Goal: Feedback & Contribution: Contribute content

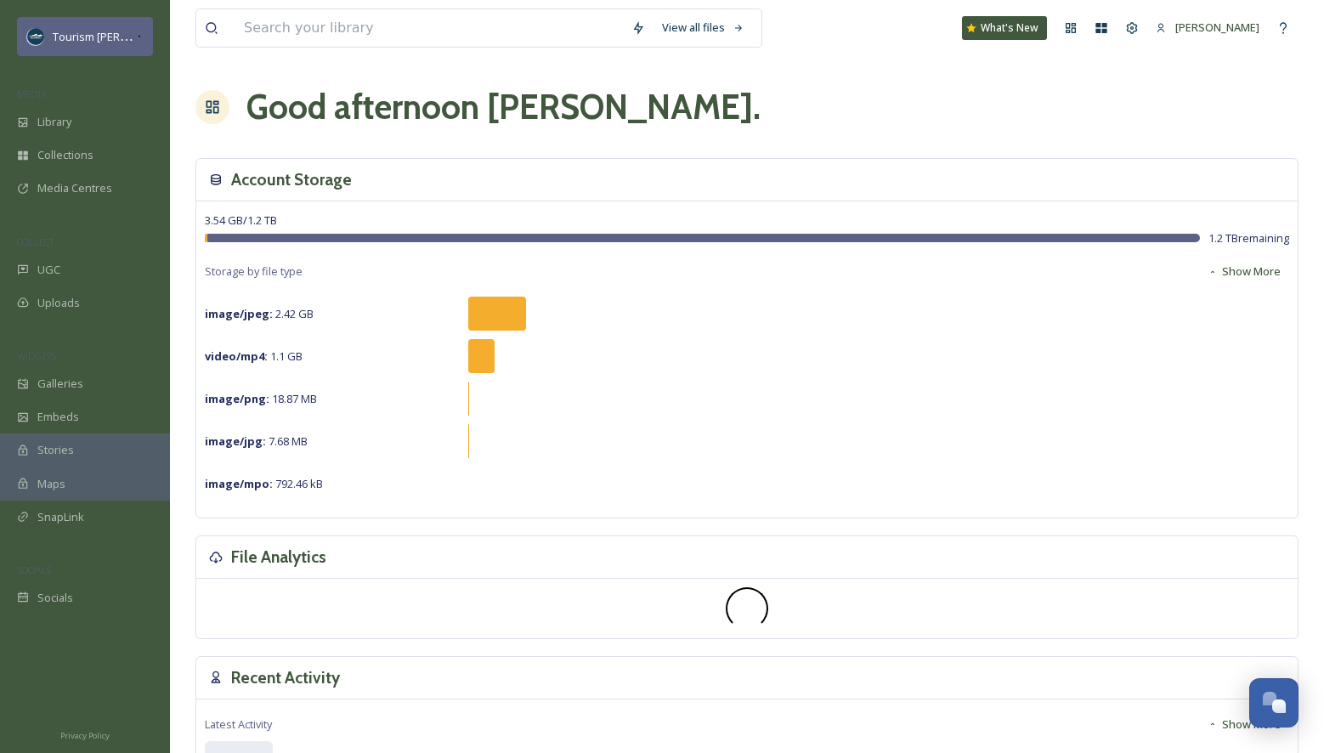
click at [140, 33] on icon at bounding box center [139, 37] width 8 height 14
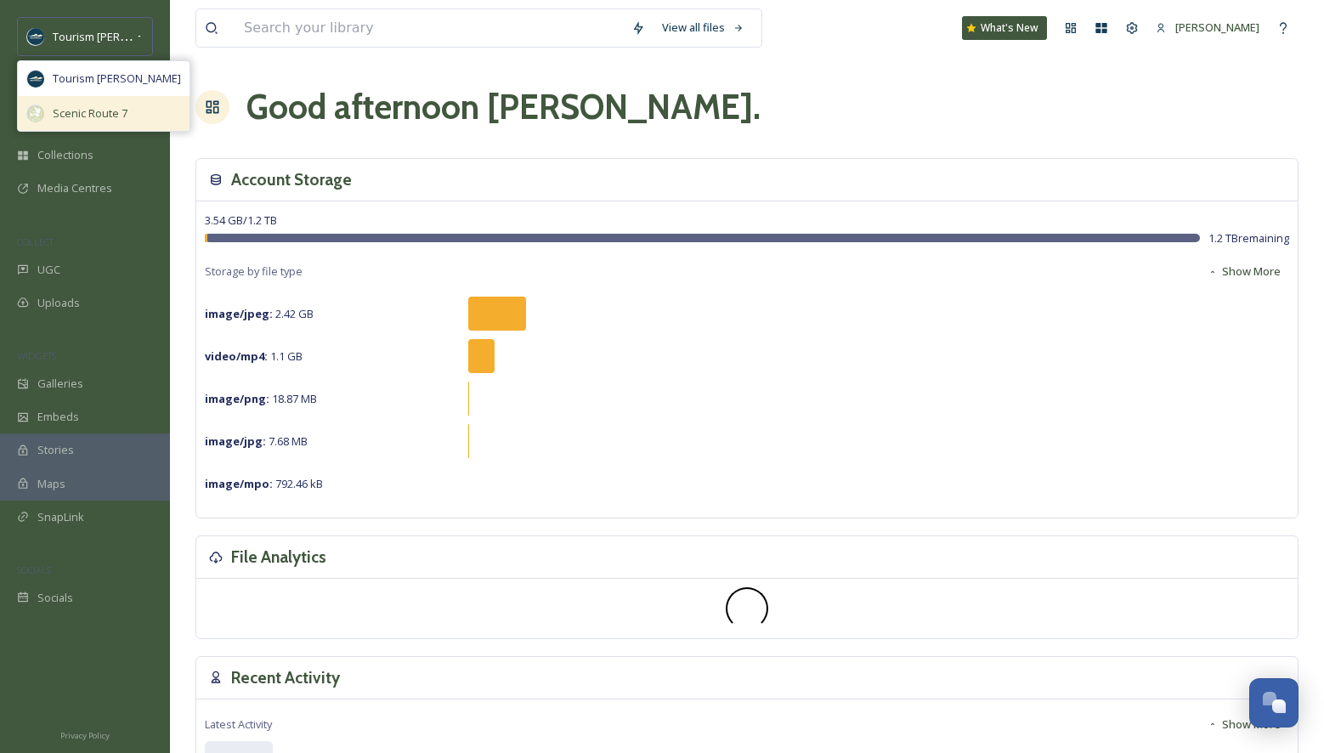
click at [100, 108] on span "Scenic Route 7" at bounding box center [90, 113] width 75 height 16
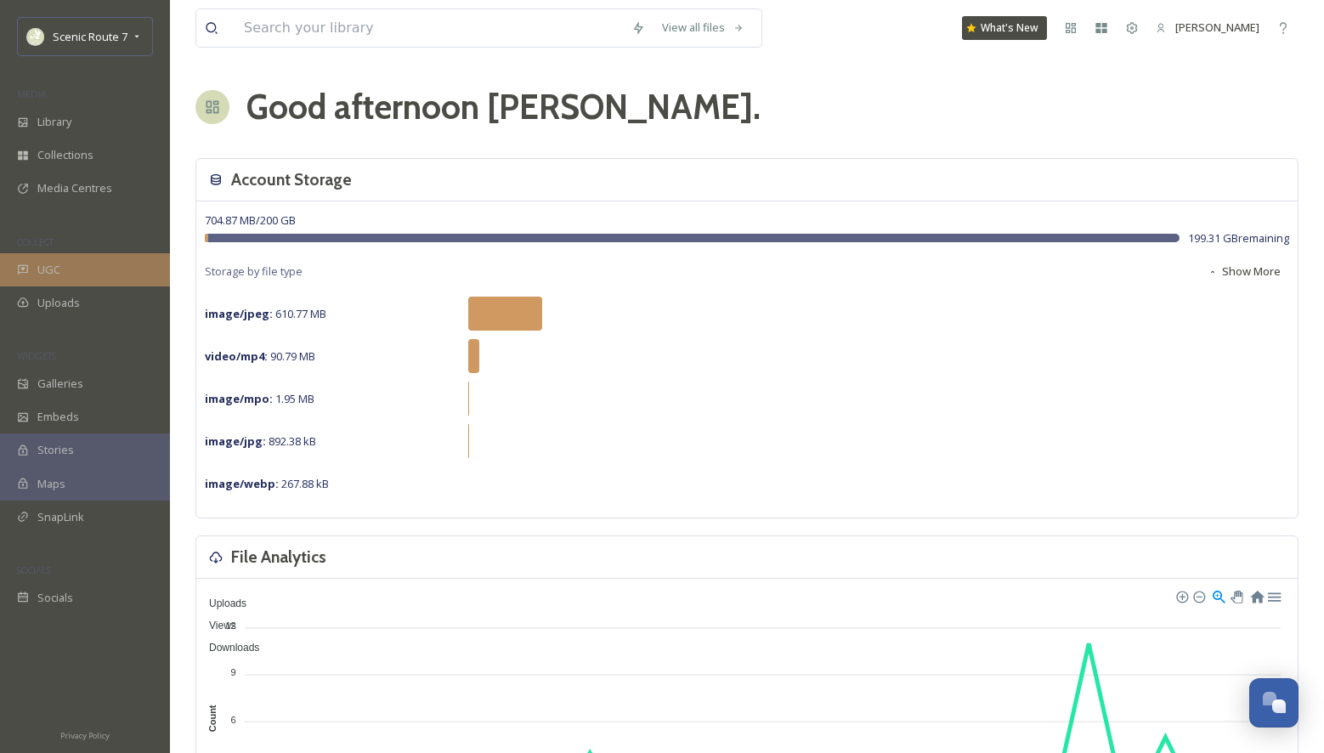
click at [82, 265] on div "UGC" at bounding box center [85, 269] width 170 height 33
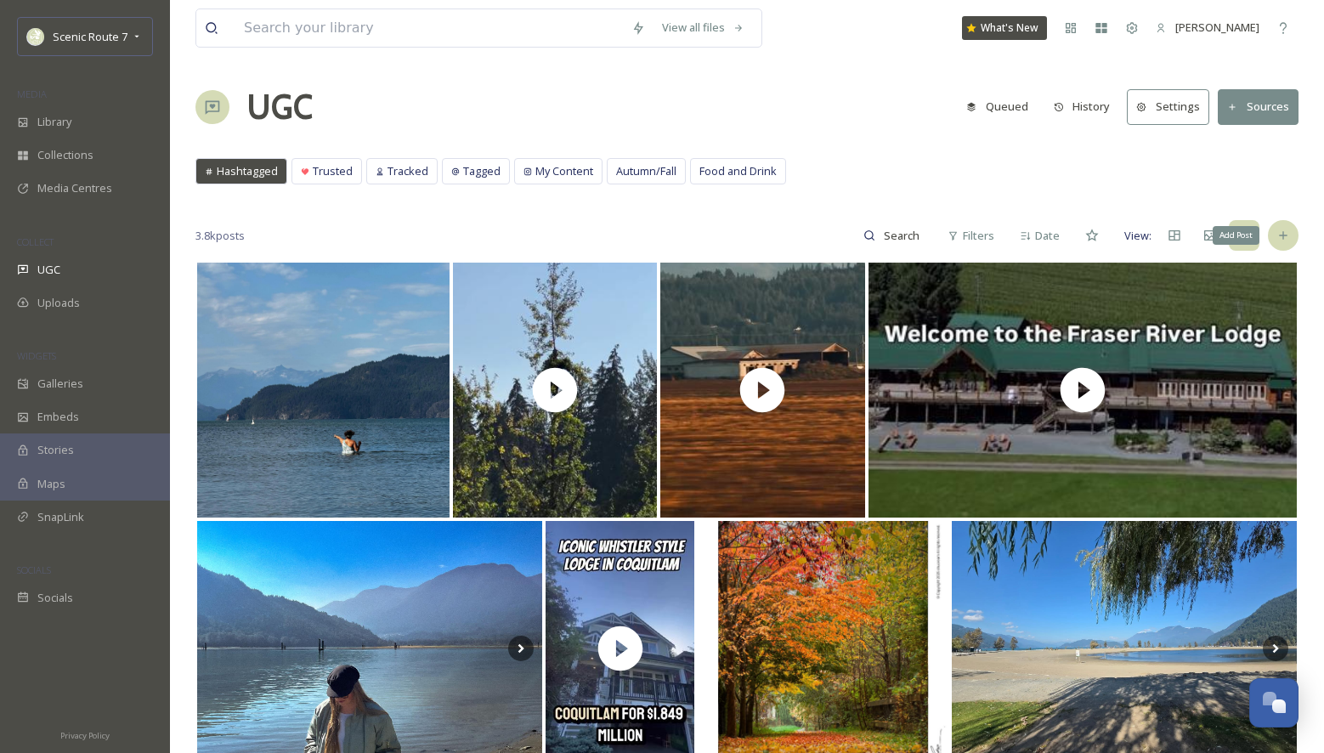
click at [1283, 235] on icon at bounding box center [1283, 236] width 8 height 8
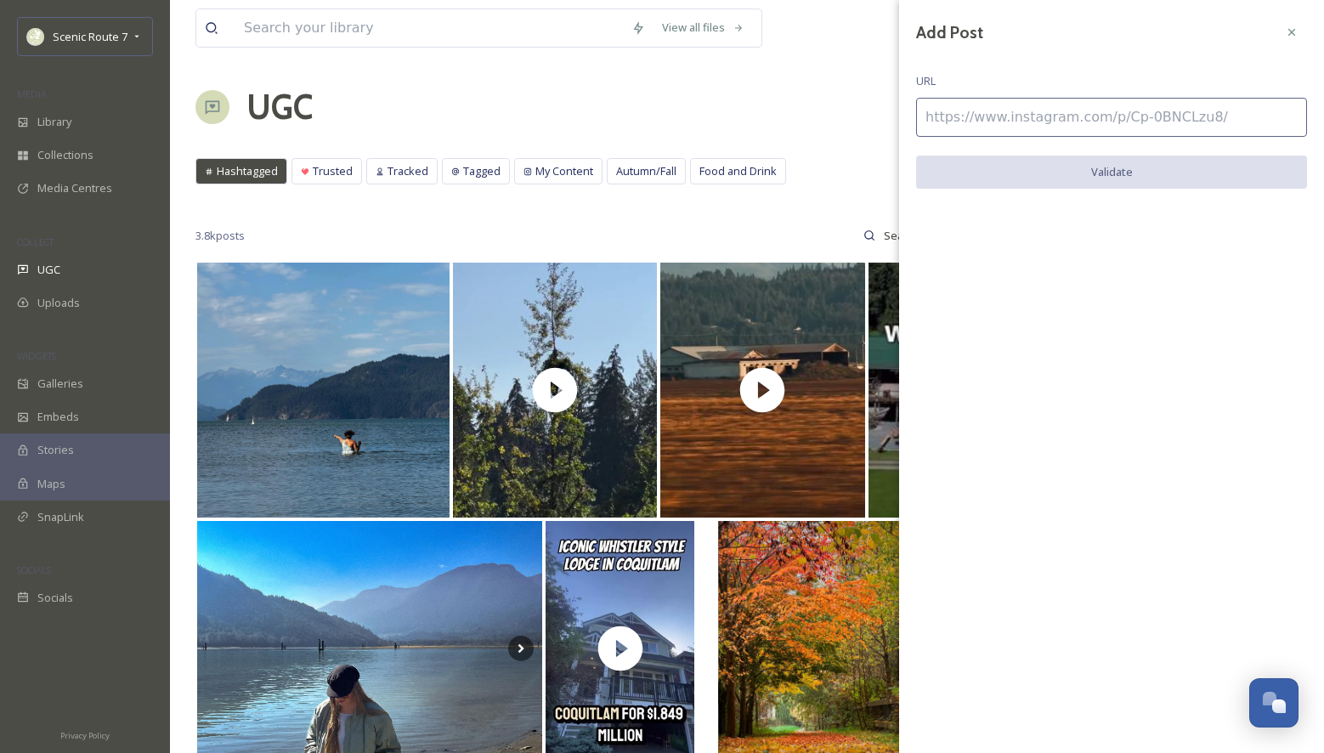
click at [952, 105] on input at bounding box center [1111, 117] width 391 height 39
paste input "https://www.instagram.com/p/DPDP6u-kW0W/"
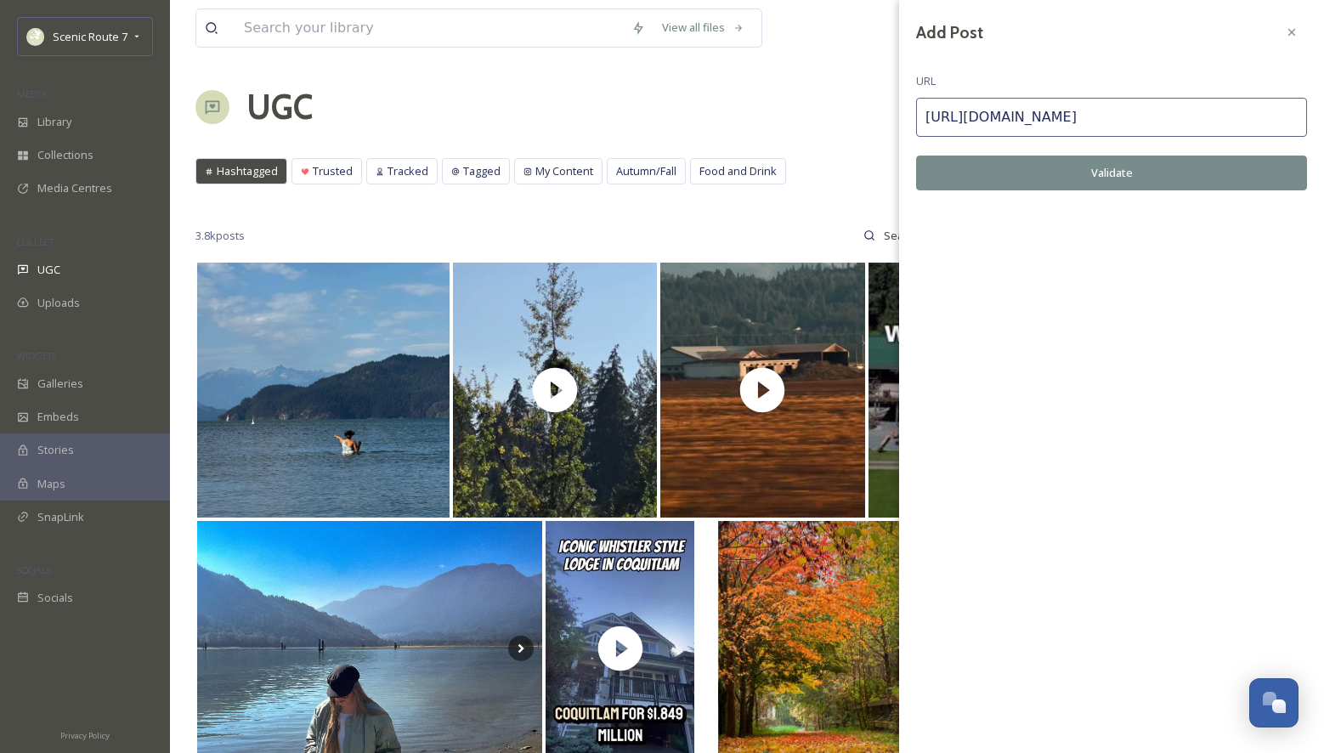
type input "https://www.instagram.com/p/DPDP6u-kW0W/"
click at [1083, 169] on button "Validate" at bounding box center [1111, 173] width 391 height 35
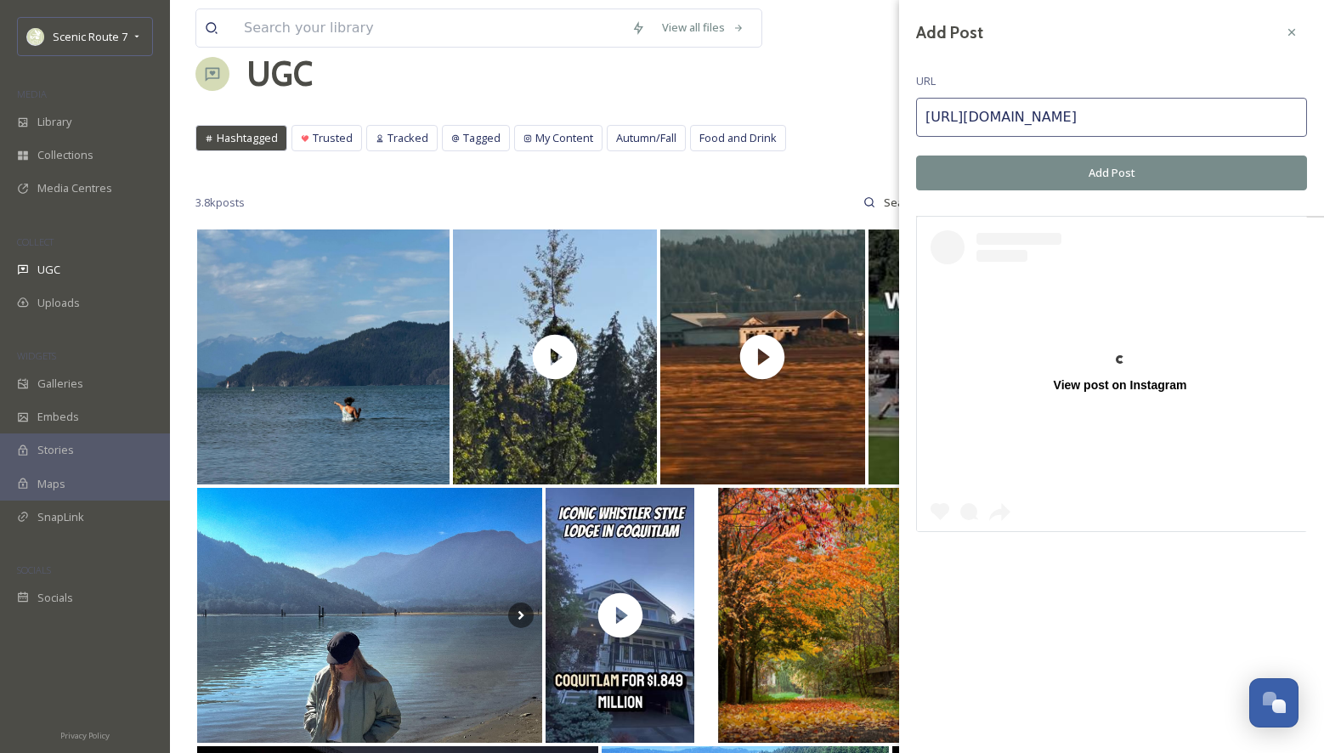
scroll to position [35, 0]
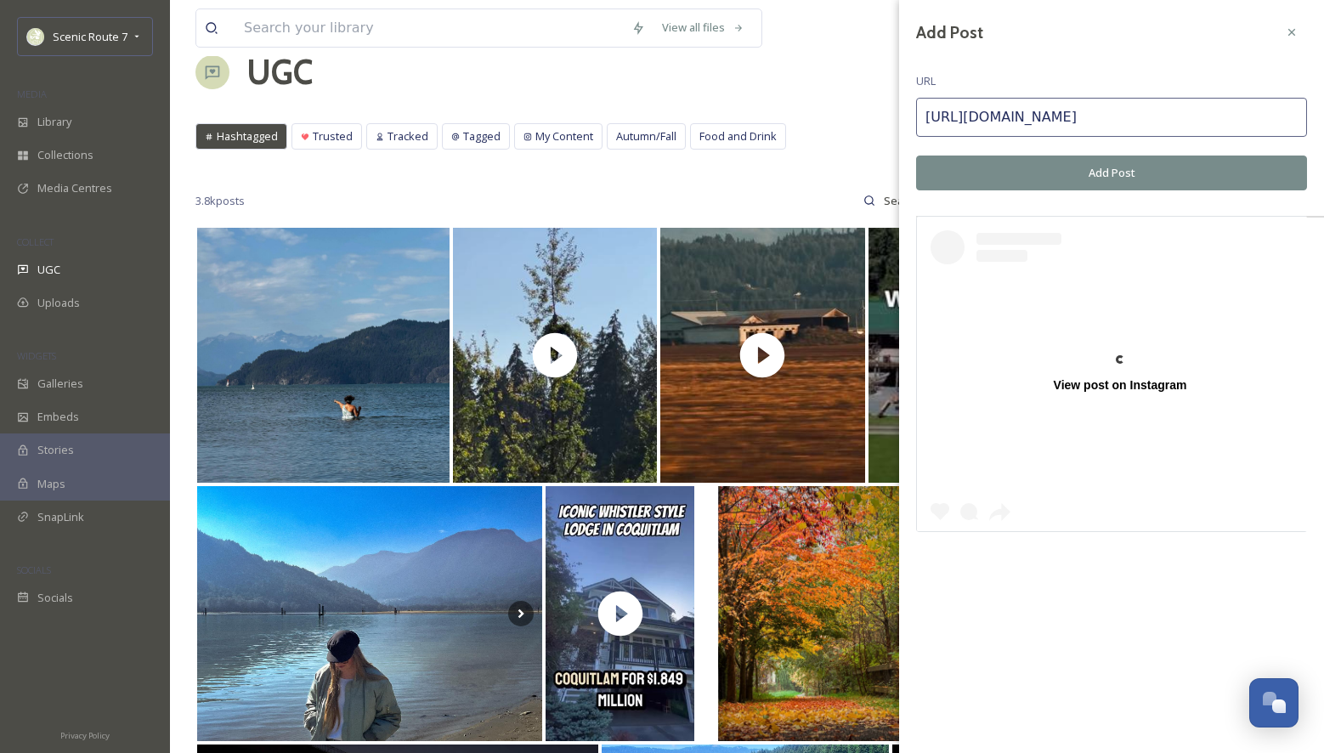
click at [1091, 170] on button "Add Post" at bounding box center [1111, 173] width 391 height 35
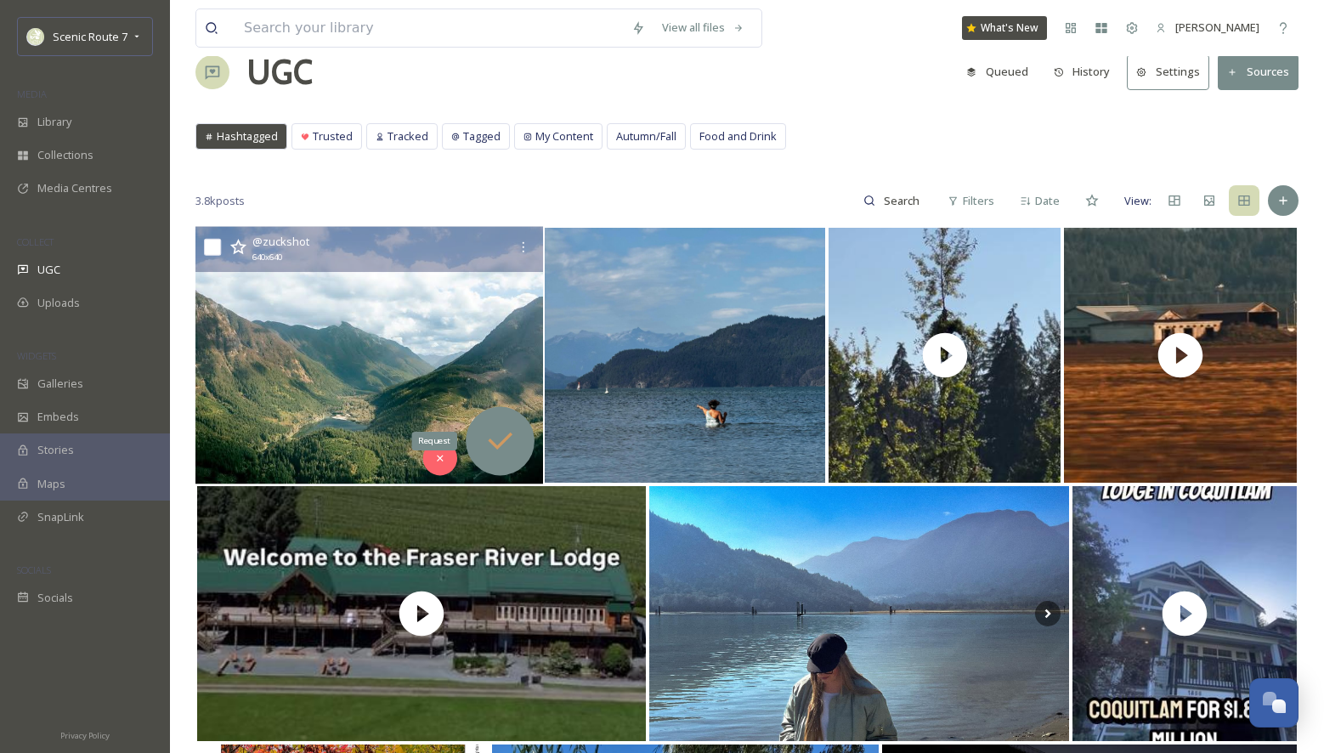
click at [490, 439] on icon at bounding box center [500, 441] width 25 height 17
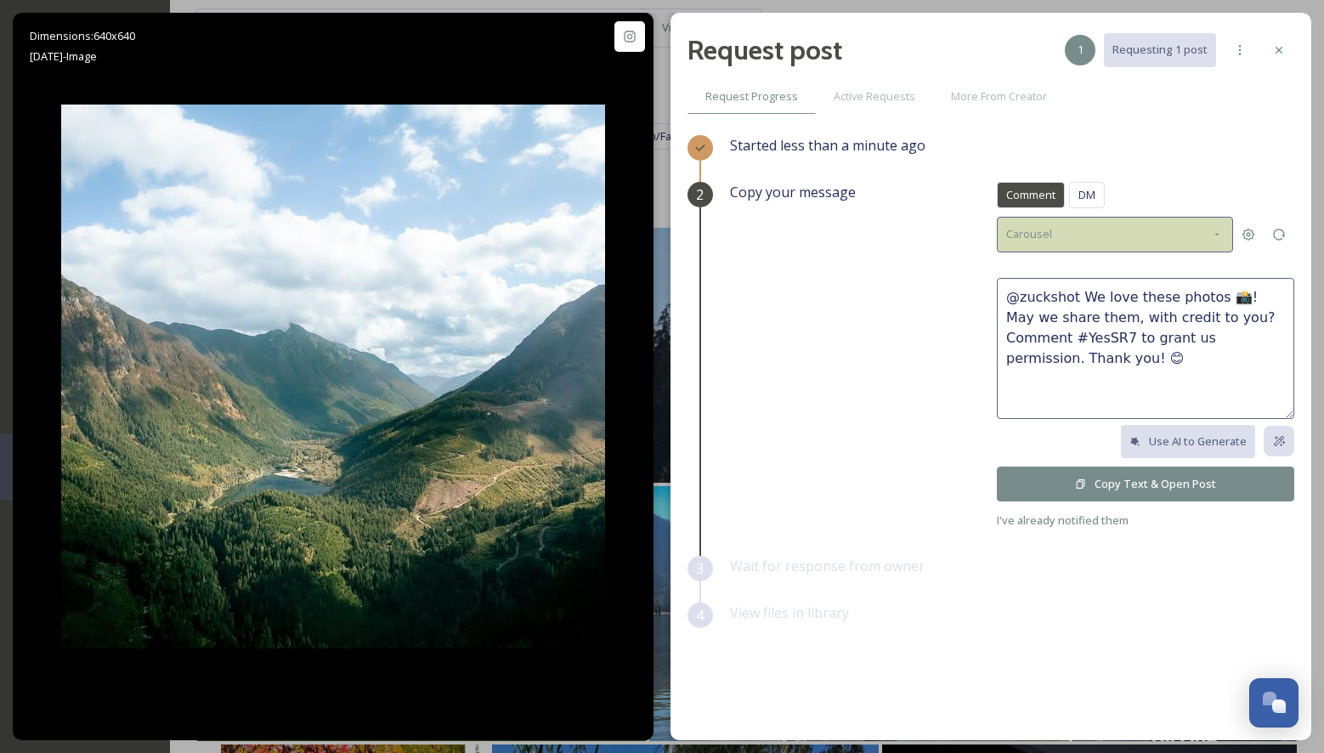
click at [1076, 235] on div "Carousel" at bounding box center [1115, 234] width 236 height 35
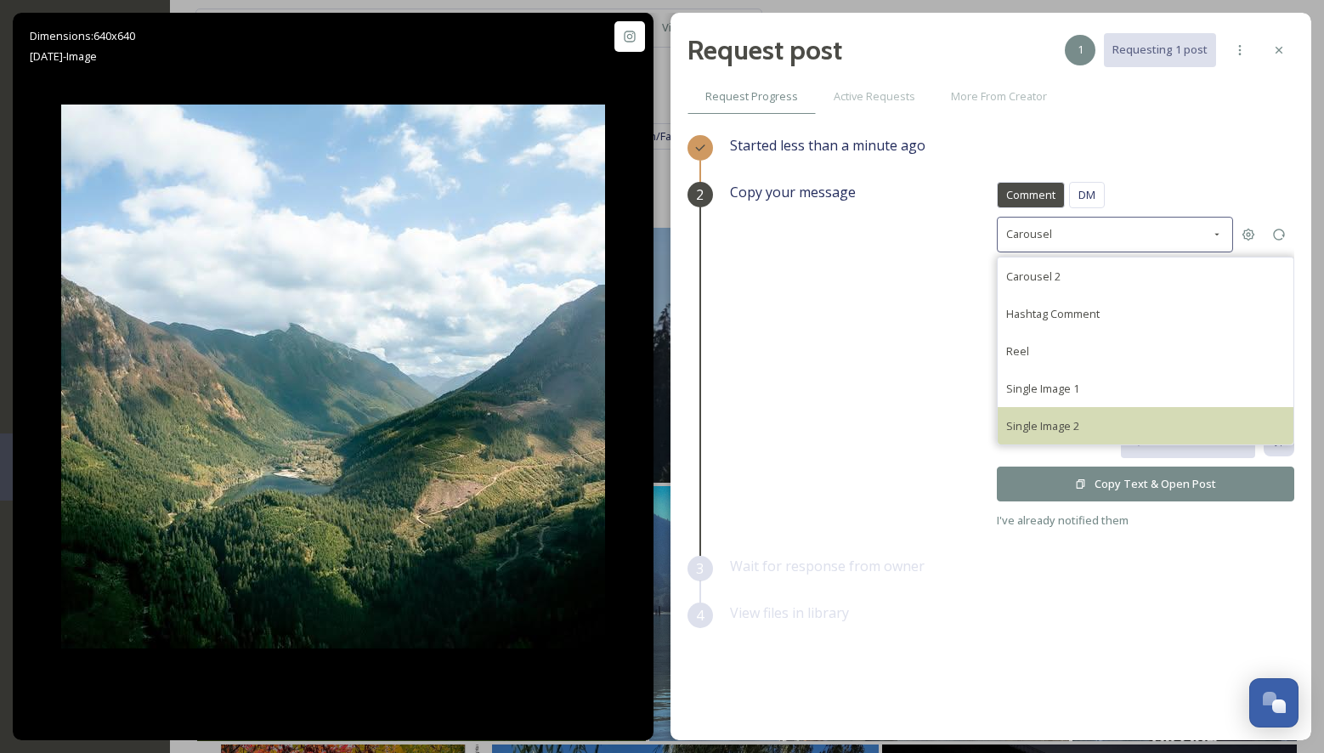
click at [1062, 418] on span "Single Image 2" at bounding box center [1042, 425] width 73 height 15
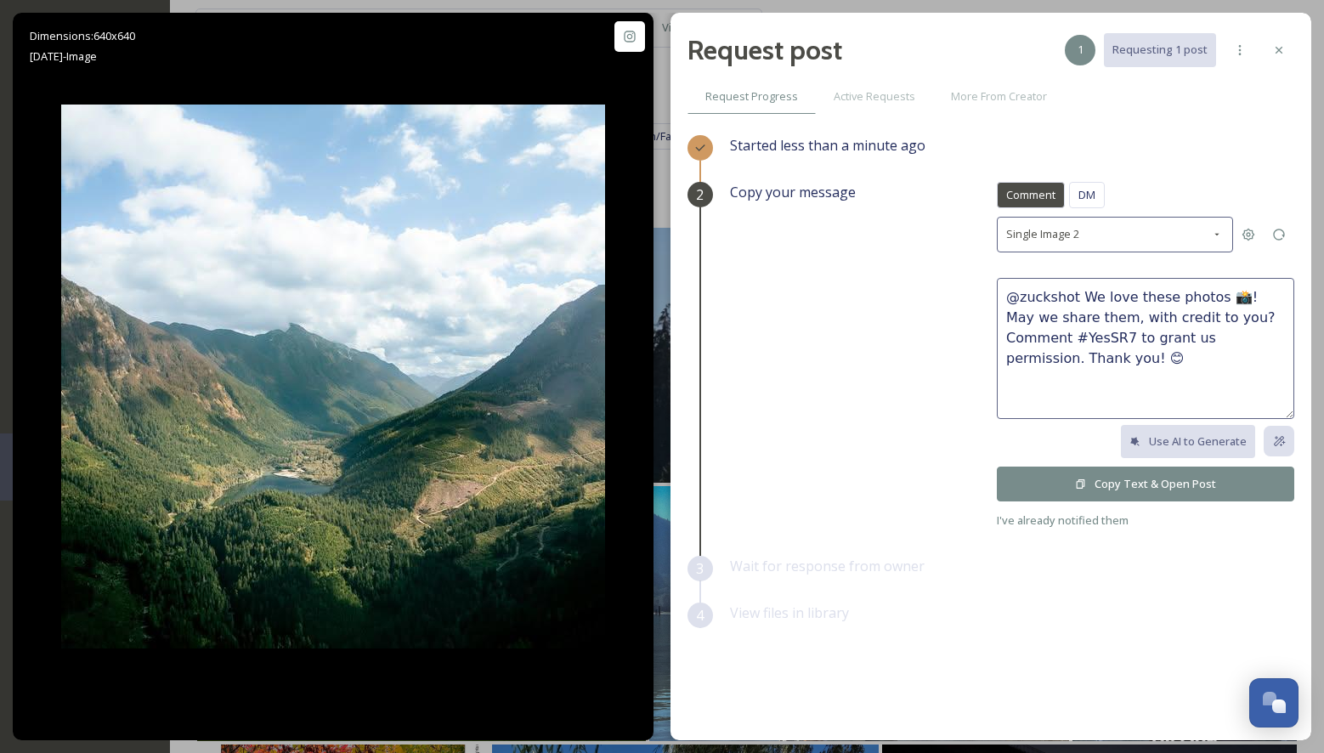
type textarea "@zuckshot We would love to share this beautiful photo on our social accounts or…"
click at [1095, 479] on button "Copy Text & Open Post" at bounding box center [1145, 484] width 297 height 35
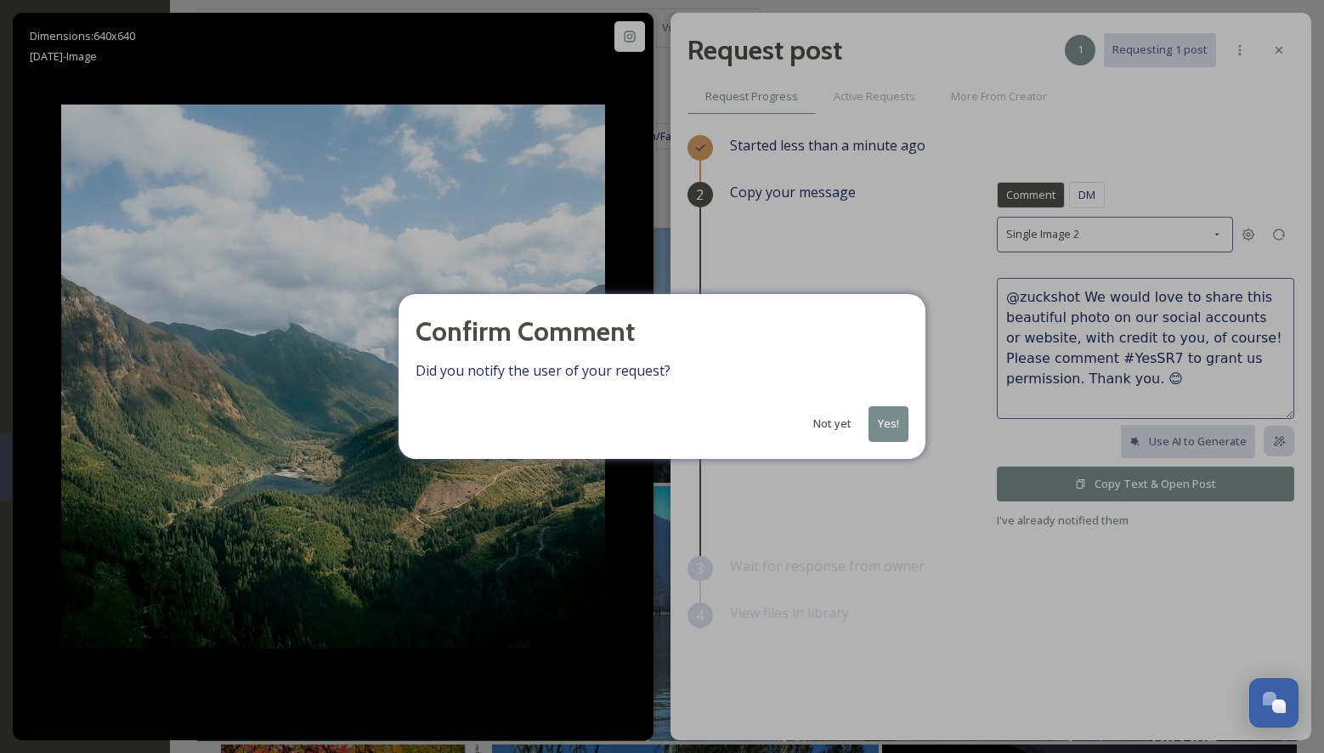
click at [886, 417] on button "Yes!" at bounding box center [889, 423] width 40 height 35
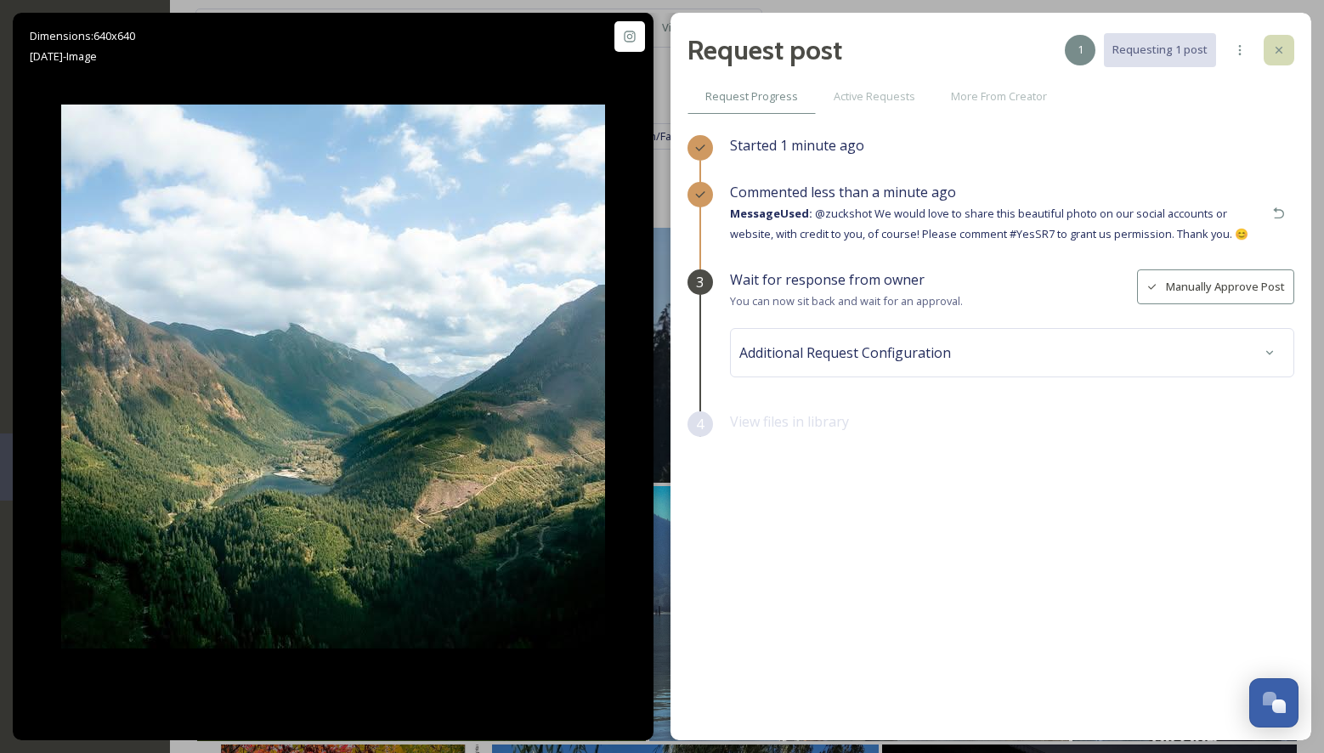
click at [1281, 53] on icon at bounding box center [1279, 50] width 14 height 14
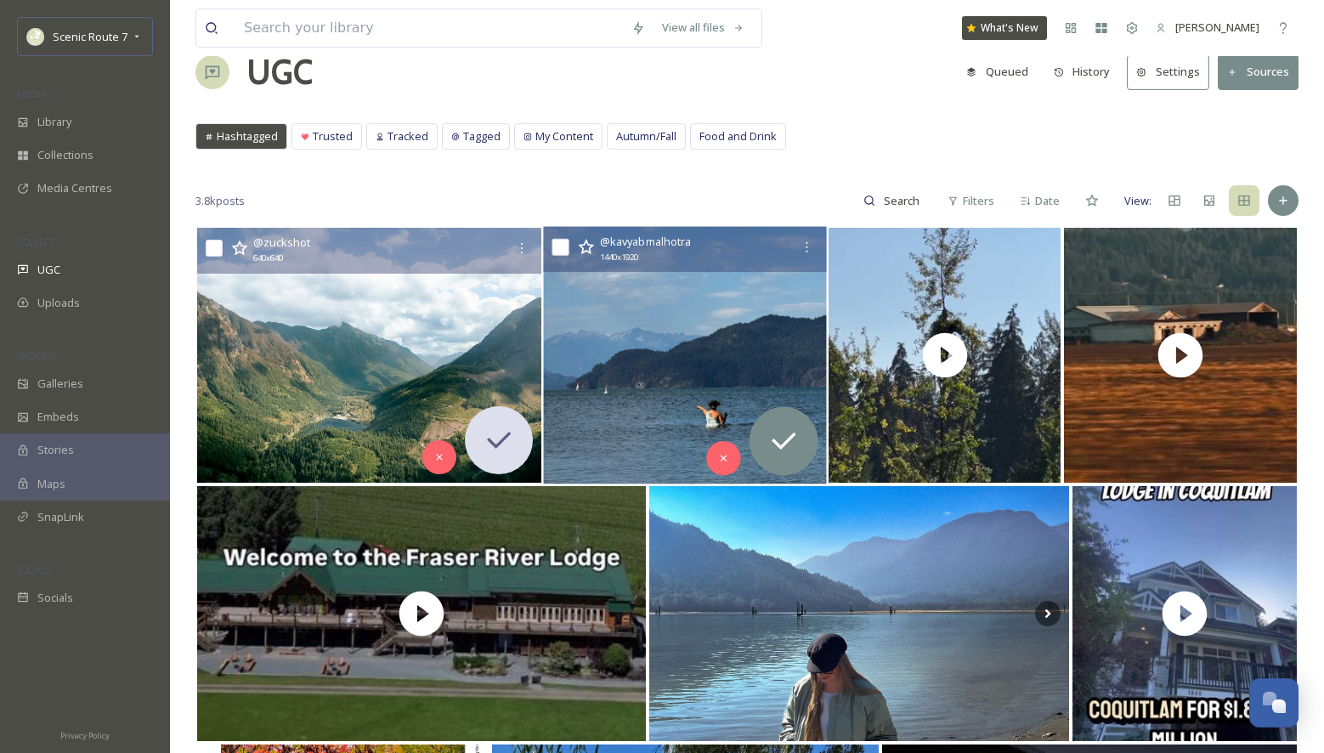
click at [663, 382] on img at bounding box center [684, 356] width 283 height 258
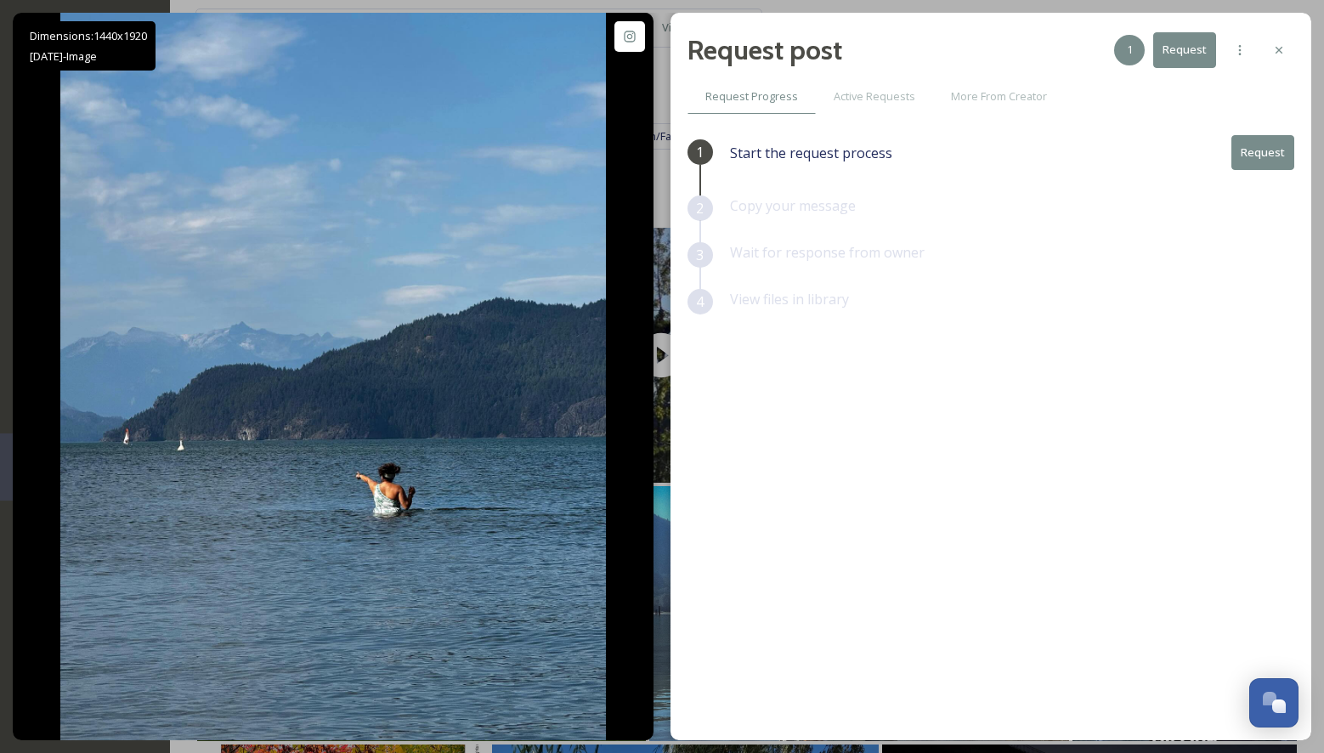
click at [1259, 145] on button "Request" at bounding box center [1263, 152] width 63 height 35
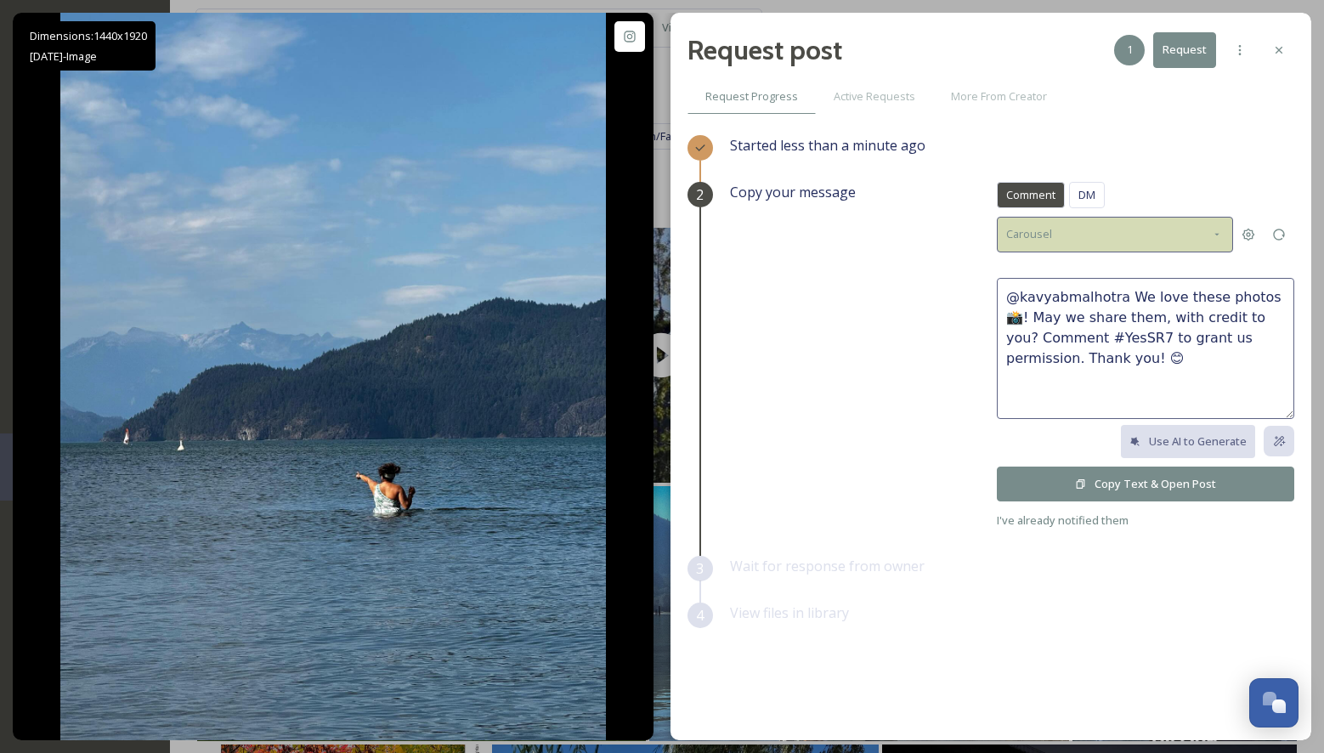
click at [1062, 244] on div "Carousel" at bounding box center [1115, 234] width 236 height 35
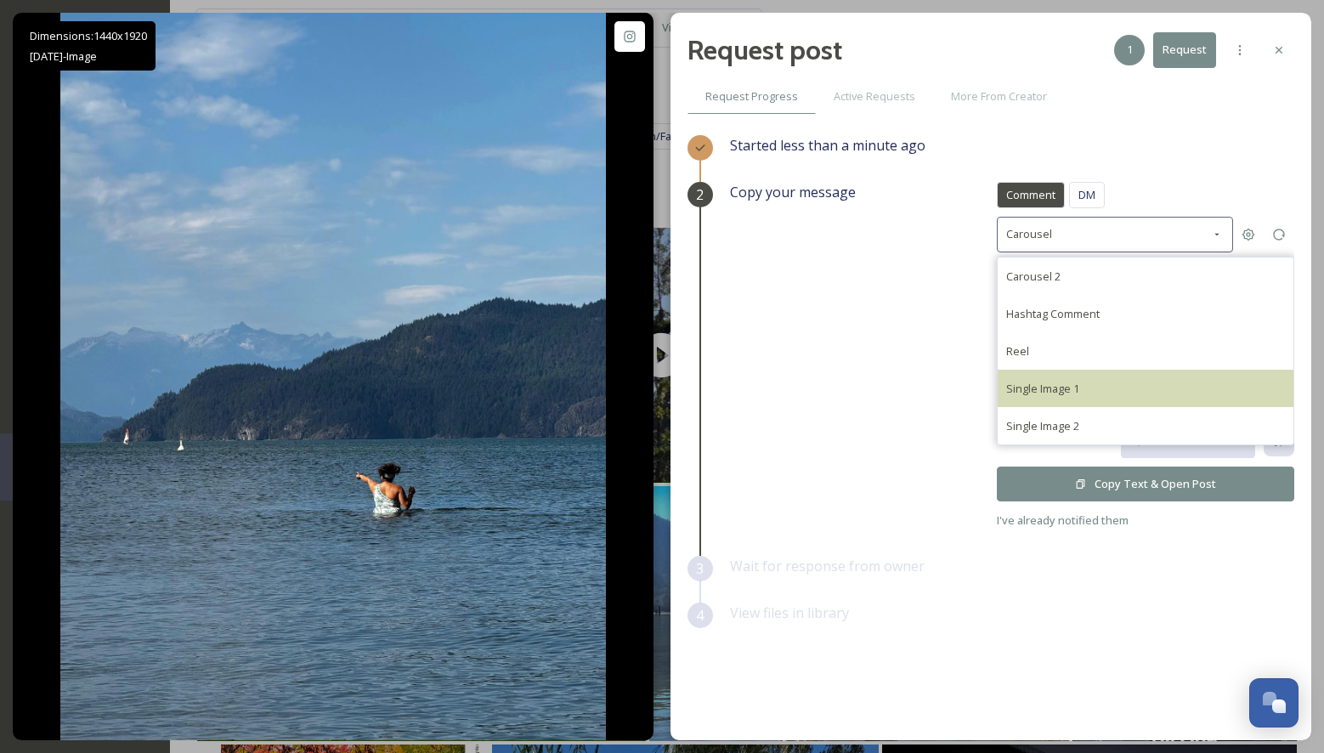
click at [1026, 389] on span "Single Image 1" at bounding box center [1042, 388] width 73 height 15
type textarea "@kavyabmalhotra This photo is fantastic! If it's okay with you, we'd love to sh…"
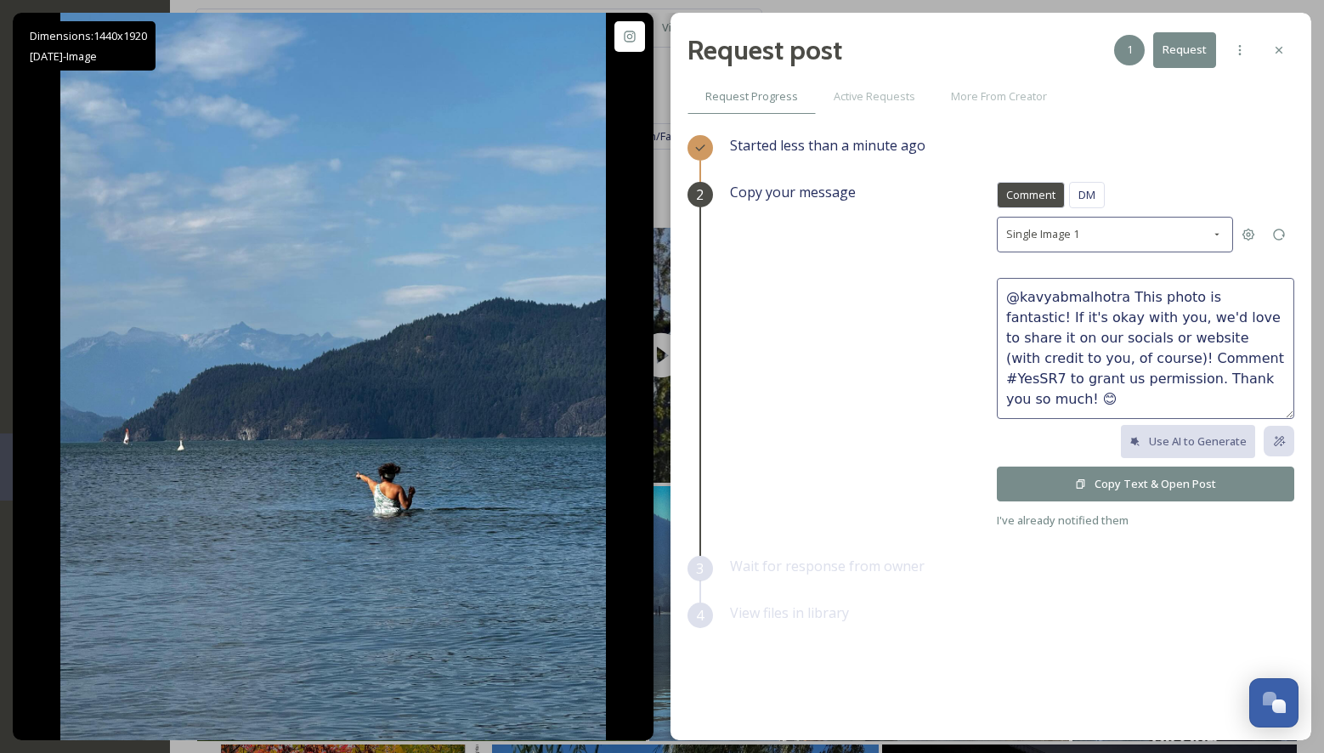
click at [1052, 475] on button "Copy Text & Open Post" at bounding box center [1145, 484] width 297 height 35
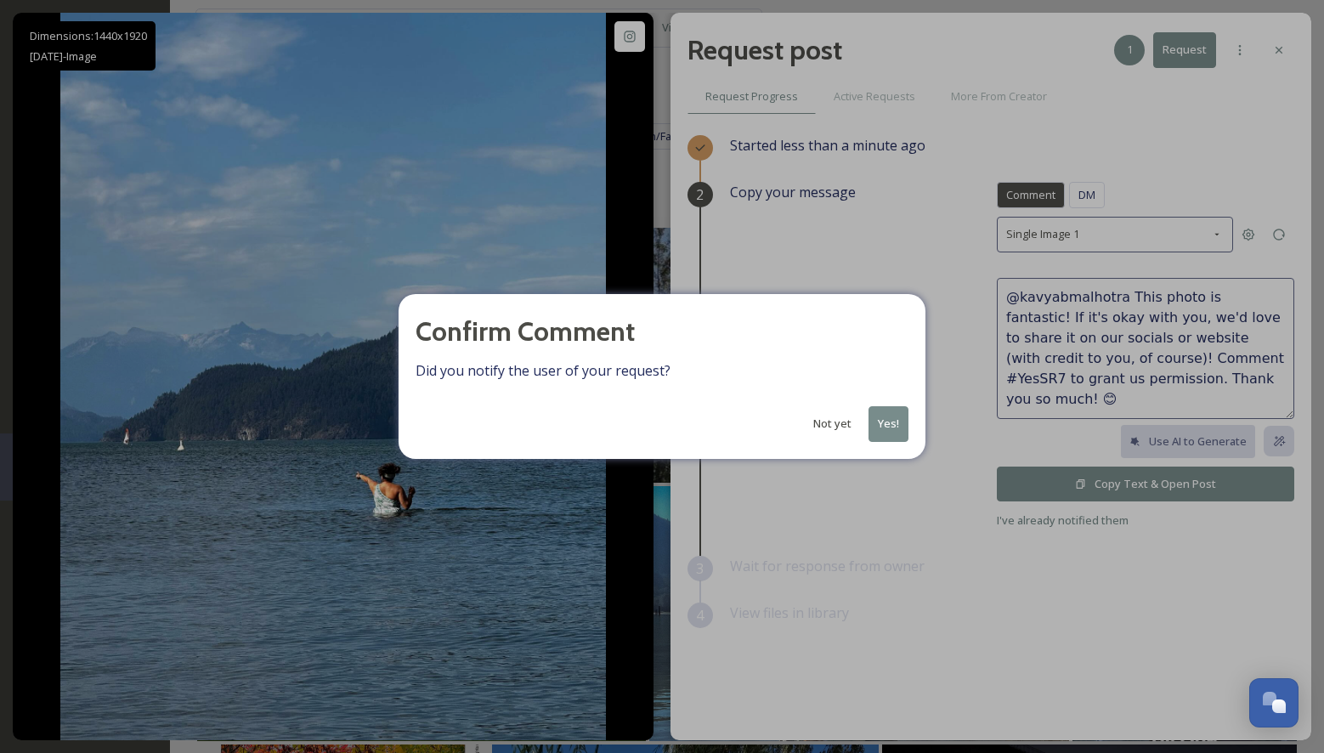
click at [895, 423] on button "Yes!" at bounding box center [889, 423] width 40 height 35
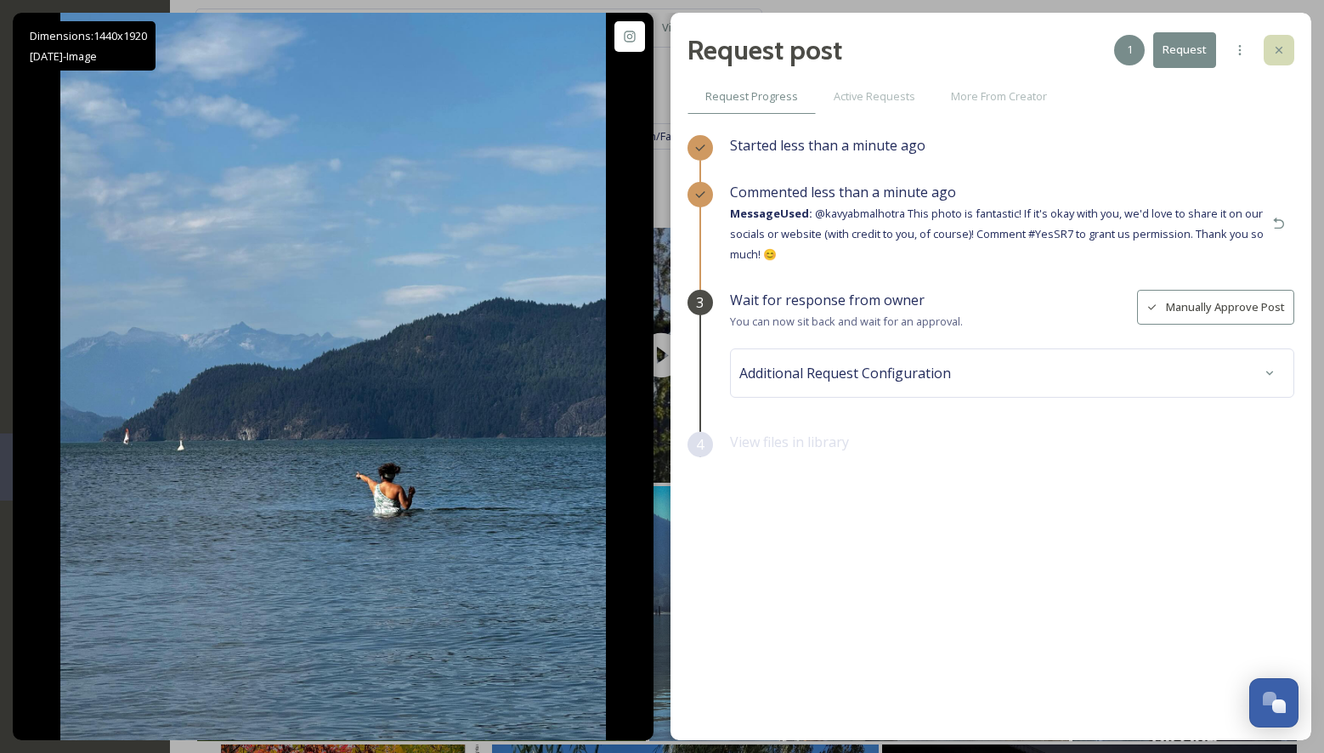
click at [1283, 42] on div at bounding box center [1279, 50] width 31 height 31
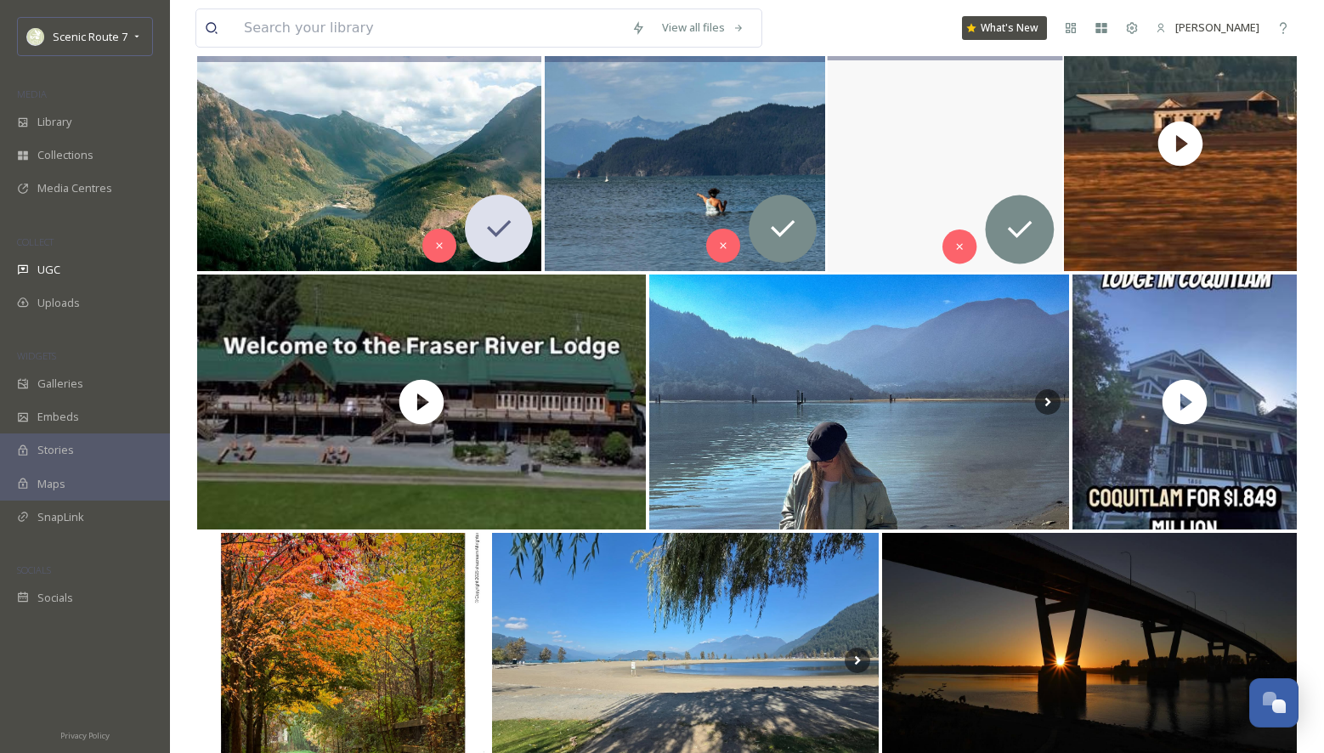
scroll to position [318, 0]
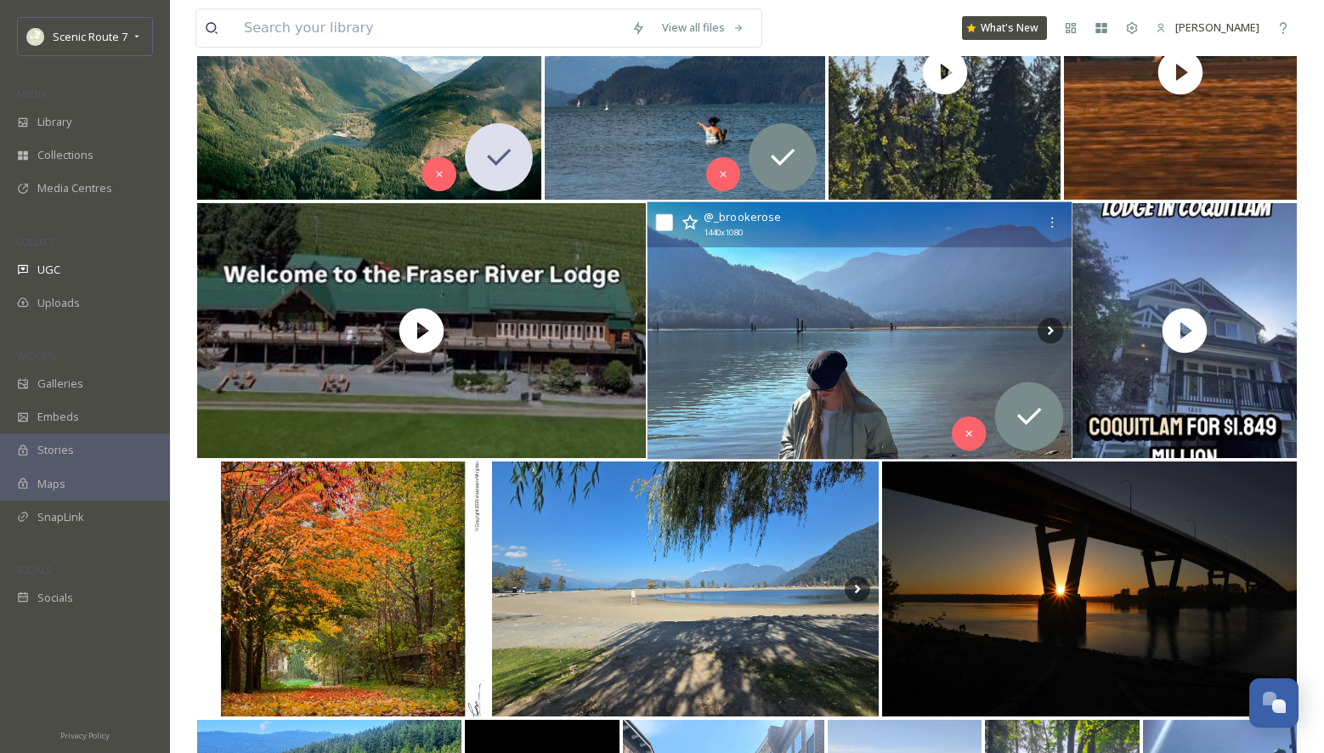
click at [809, 352] on img at bounding box center [859, 331] width 425 height 258
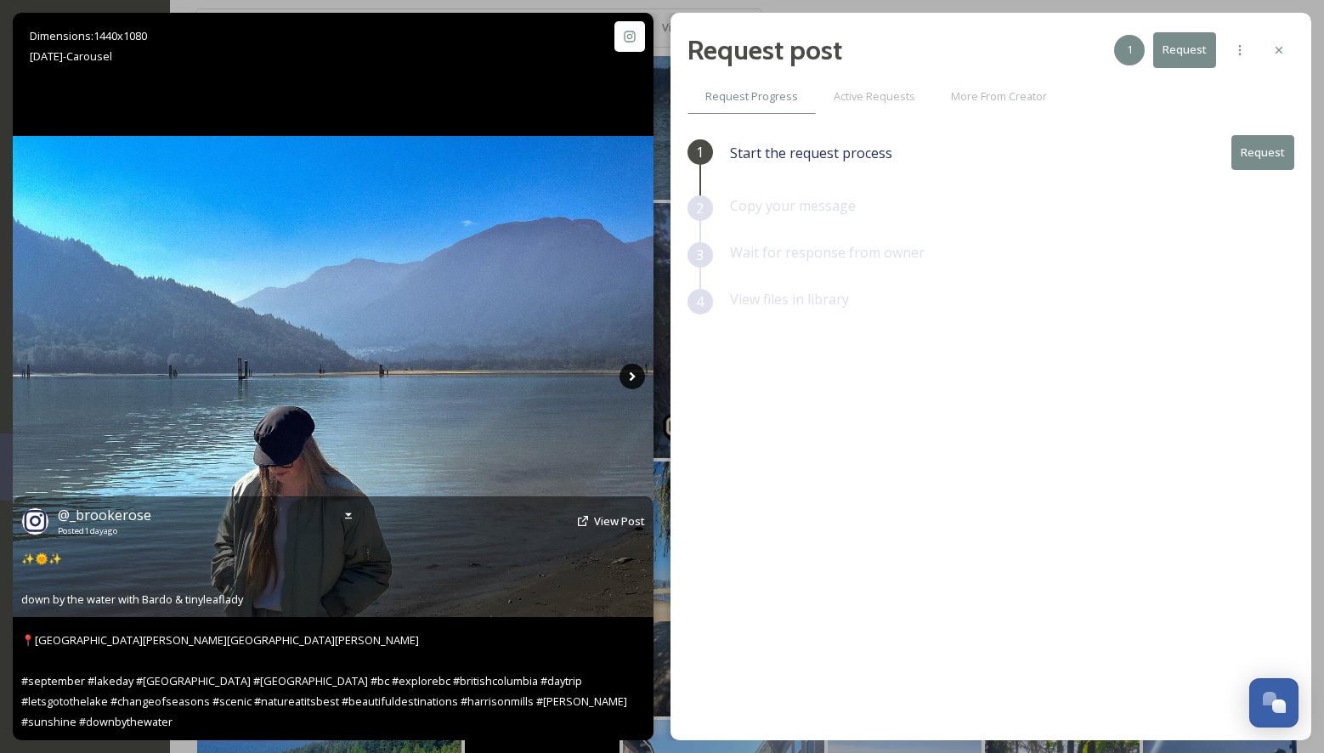
click at [634, 374] on icon at bounding box center [632, 376] width 25 height 25
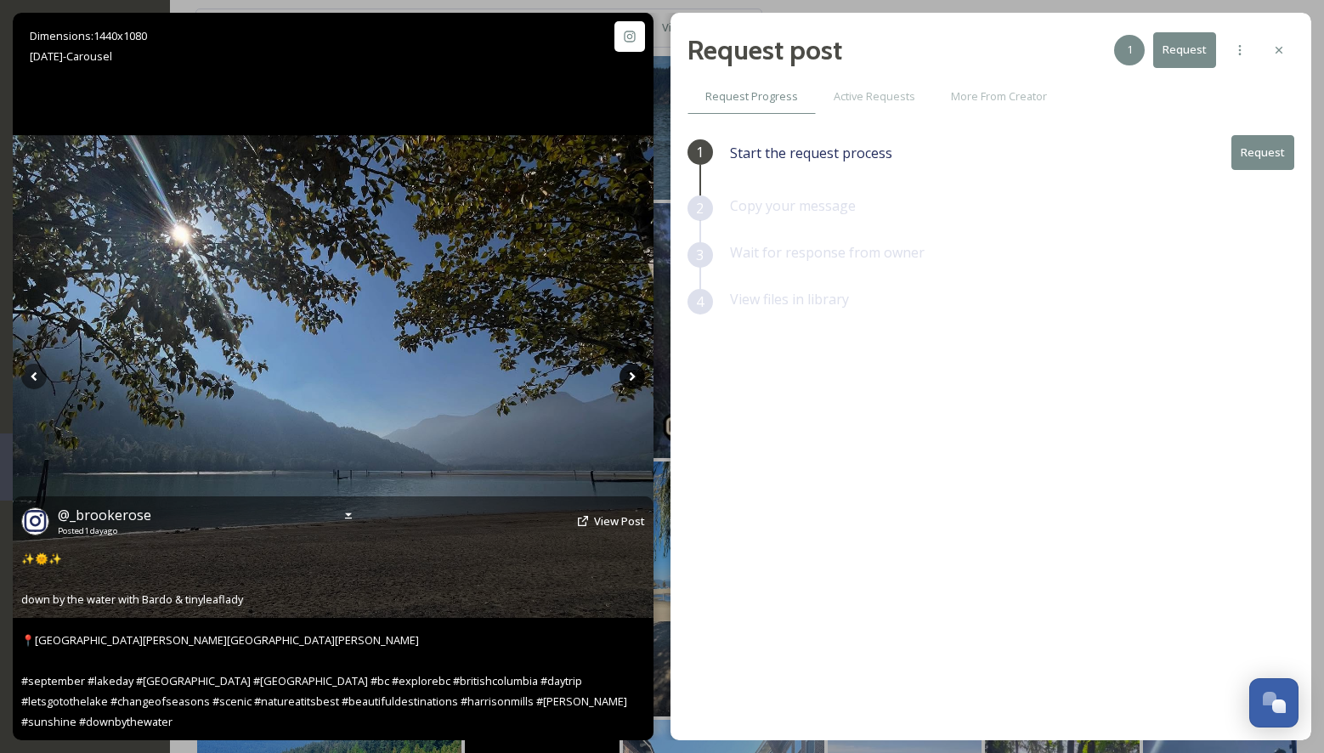
click at [634, 374] on icon at bounding box center [632, 376] width 25 height 25
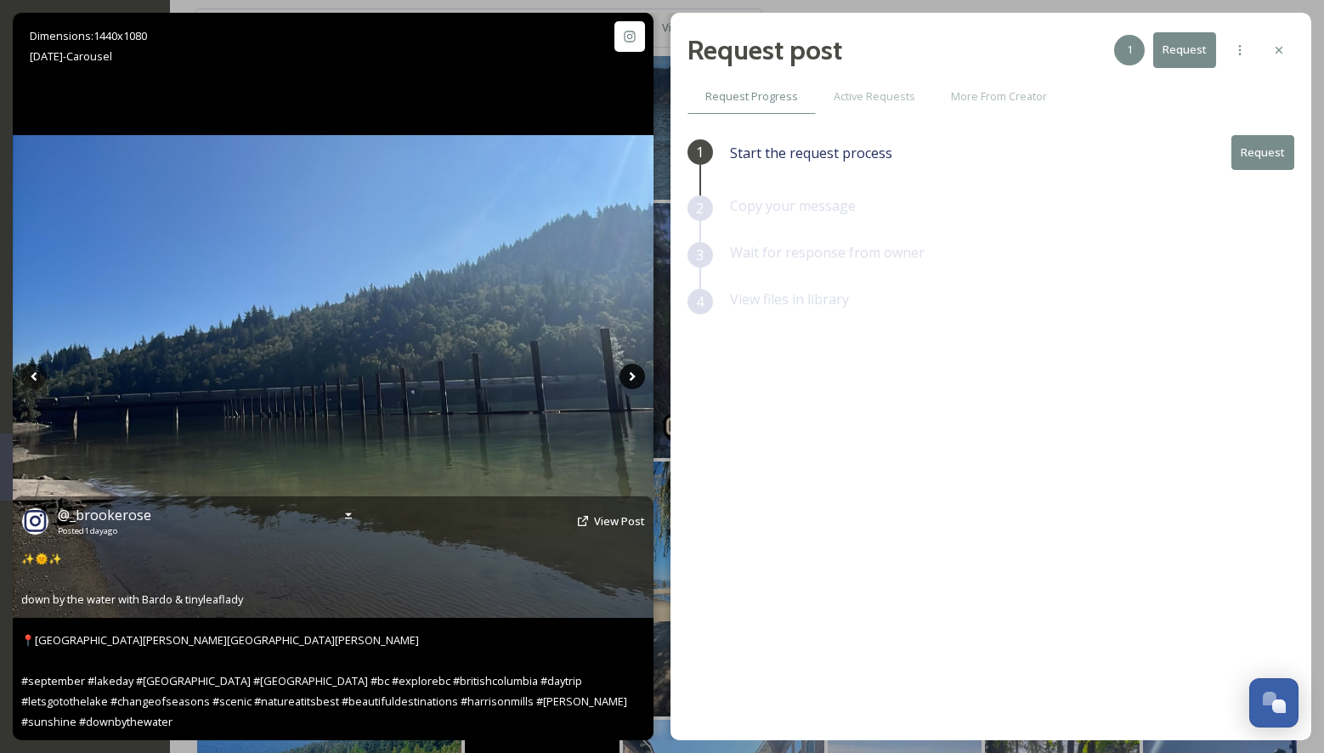
click at [634, 375] on icon at bounding box center [632, 376] width 25 height 25
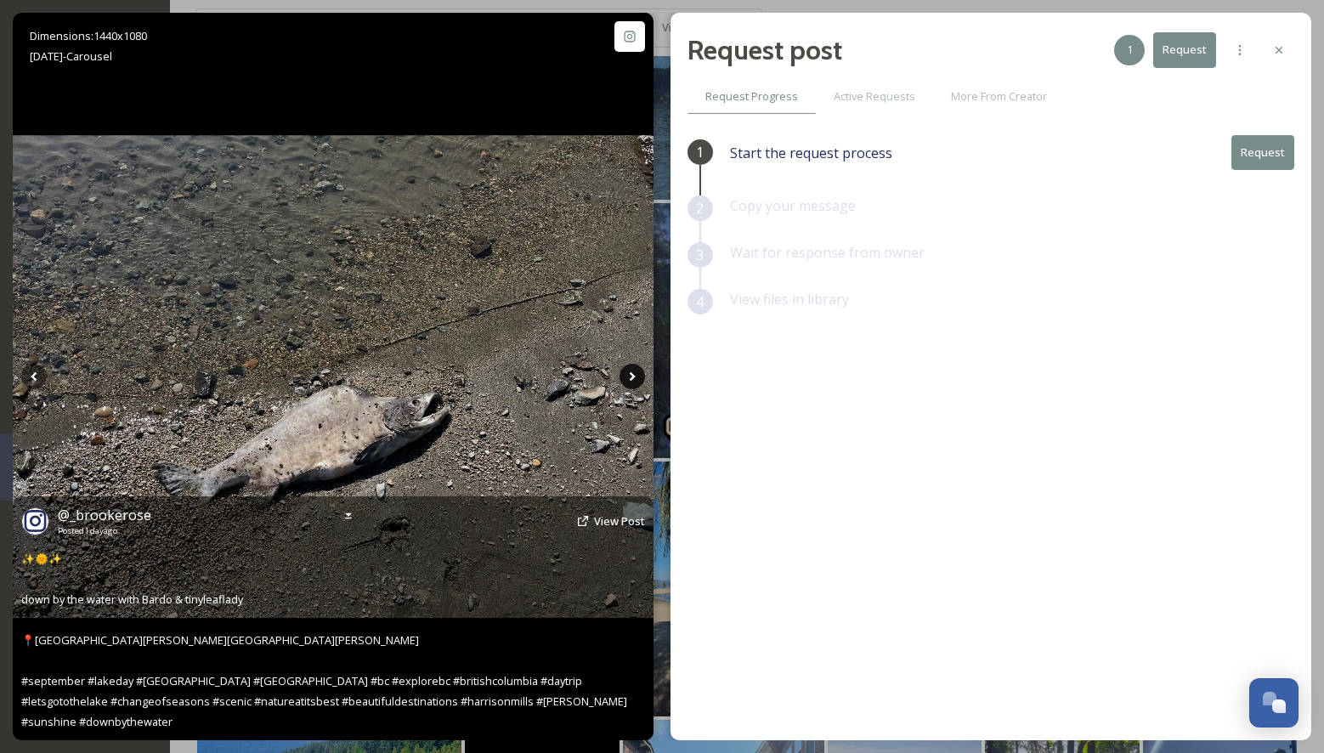
click at [630, 374] on icon at bounding box center [632, 376] width 6 height 9
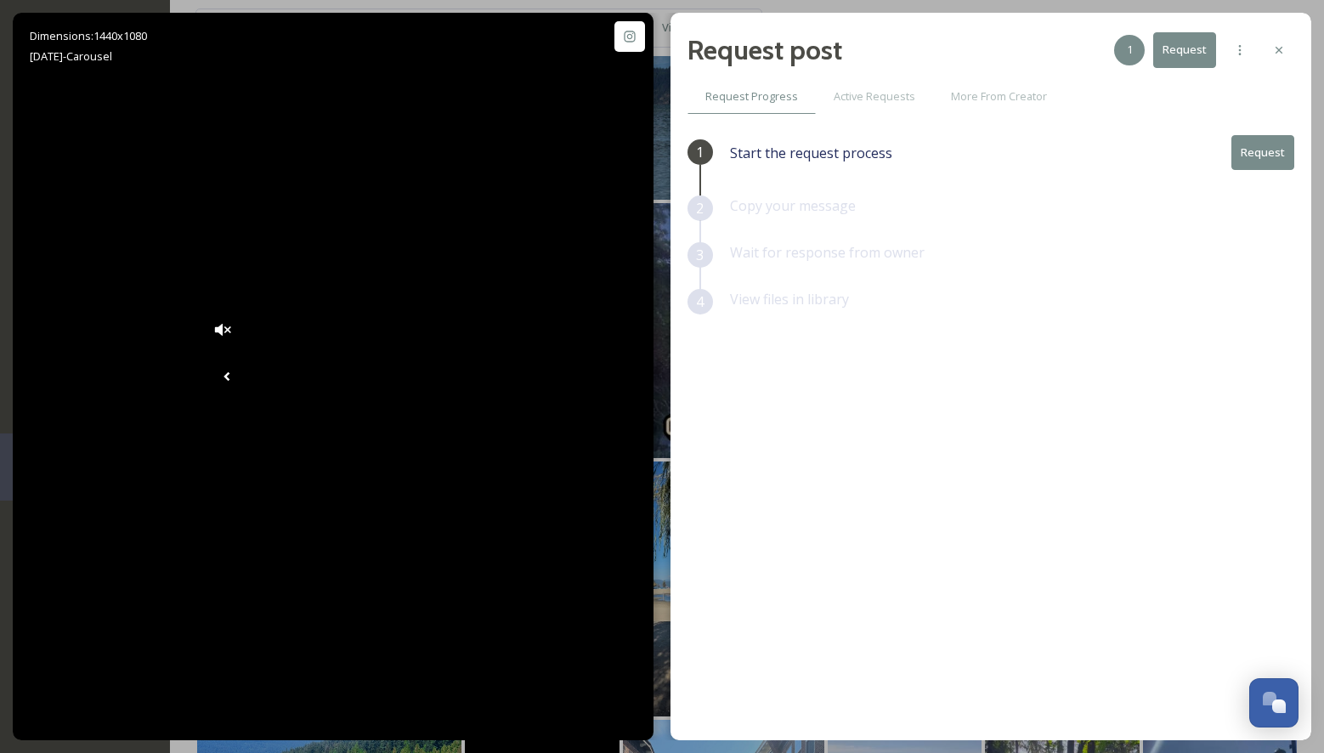
click at [1259, 149] on button "Request" at bounding box center [1263, 152] width 63 height 35
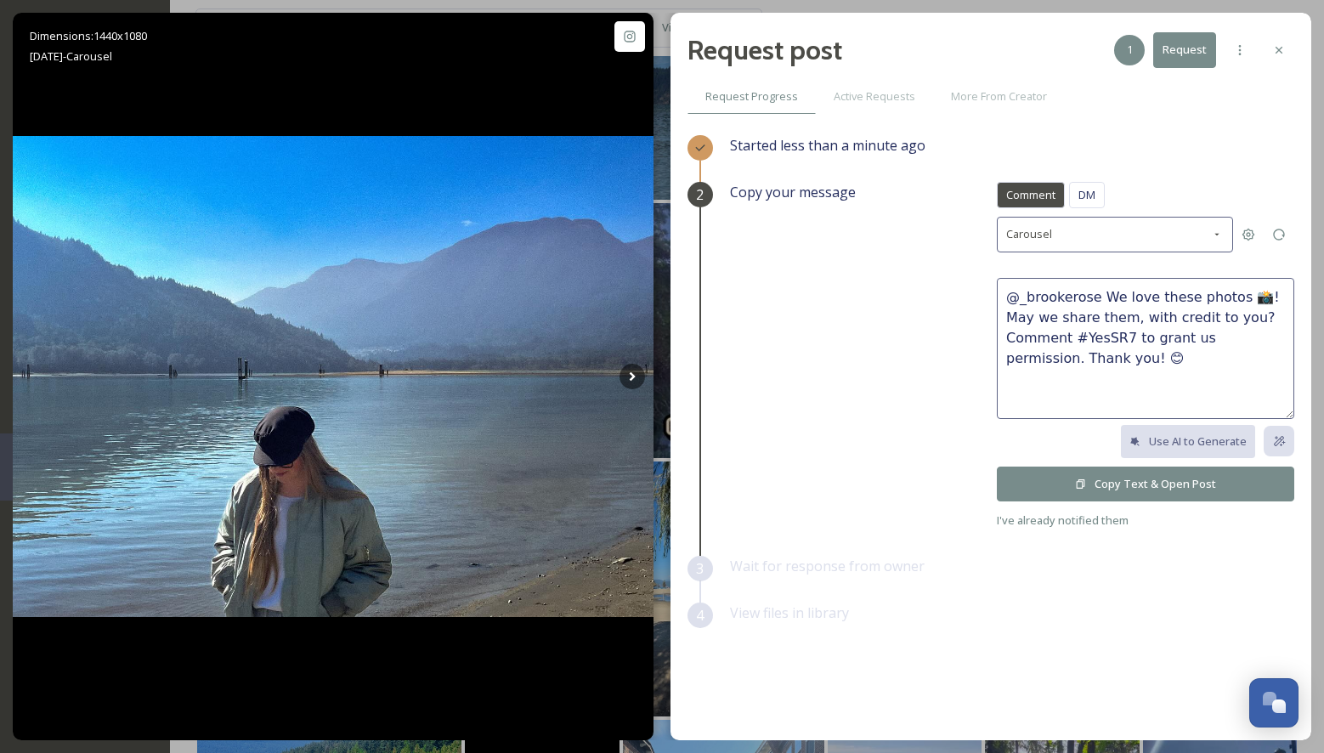
click at [1188, 295] on textarea "@_brookerose We love these photos 📸! May we share them, with credit to you? Com…" at bounding box center [1145, 348] width 297 height 141
click at [1230, 297] on textarea "@_brookerose We love these photos 📸! May we share them, with credit to you? Com…" at bounding box center [1145, 348] width 297 height 141
click at [1181, 318] on textarea "@_brookerose We love these photos and the video 📸! May we share them, with cred…" at bounding box center [1145, 348] width 297 height 141
type textarea "@_brookerose We love these photos and the video 📸! May we share the photos, wit…"
click at [1147, 484] on button "Copy Text & Open Post" at bounding box center [1145, 484] width 297 height 35
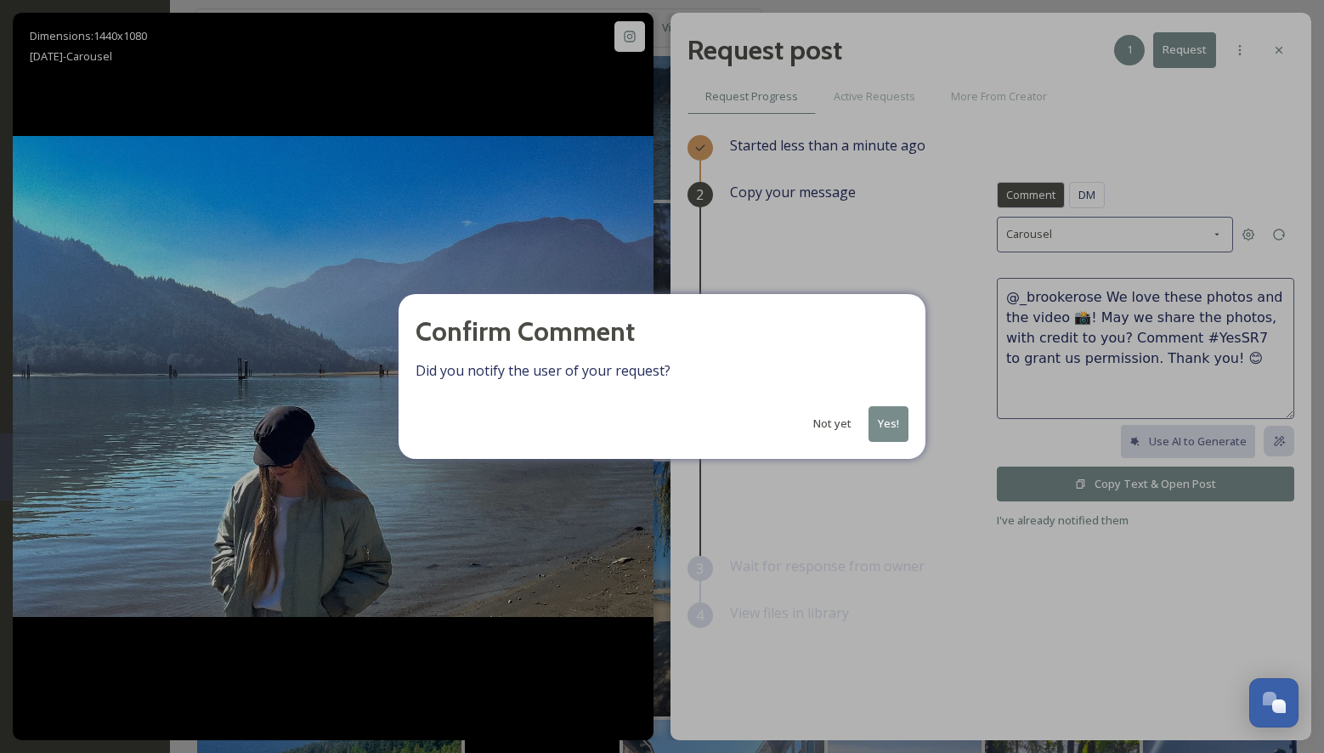
click at [881, 421] on button "Yes!" at bounding box center [889, 423] width 40 height 35
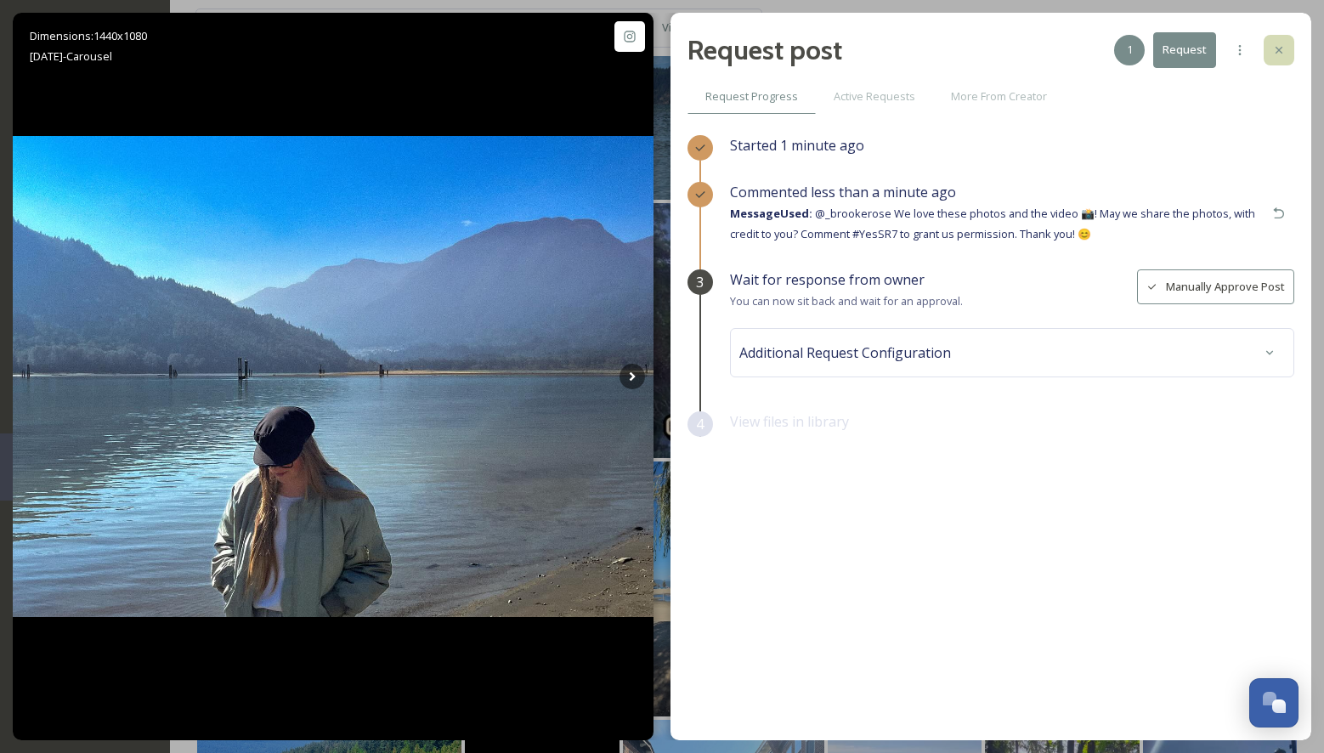
click at [1285, 51] on icon at bounding box center [1279, 50] width 14 height 14
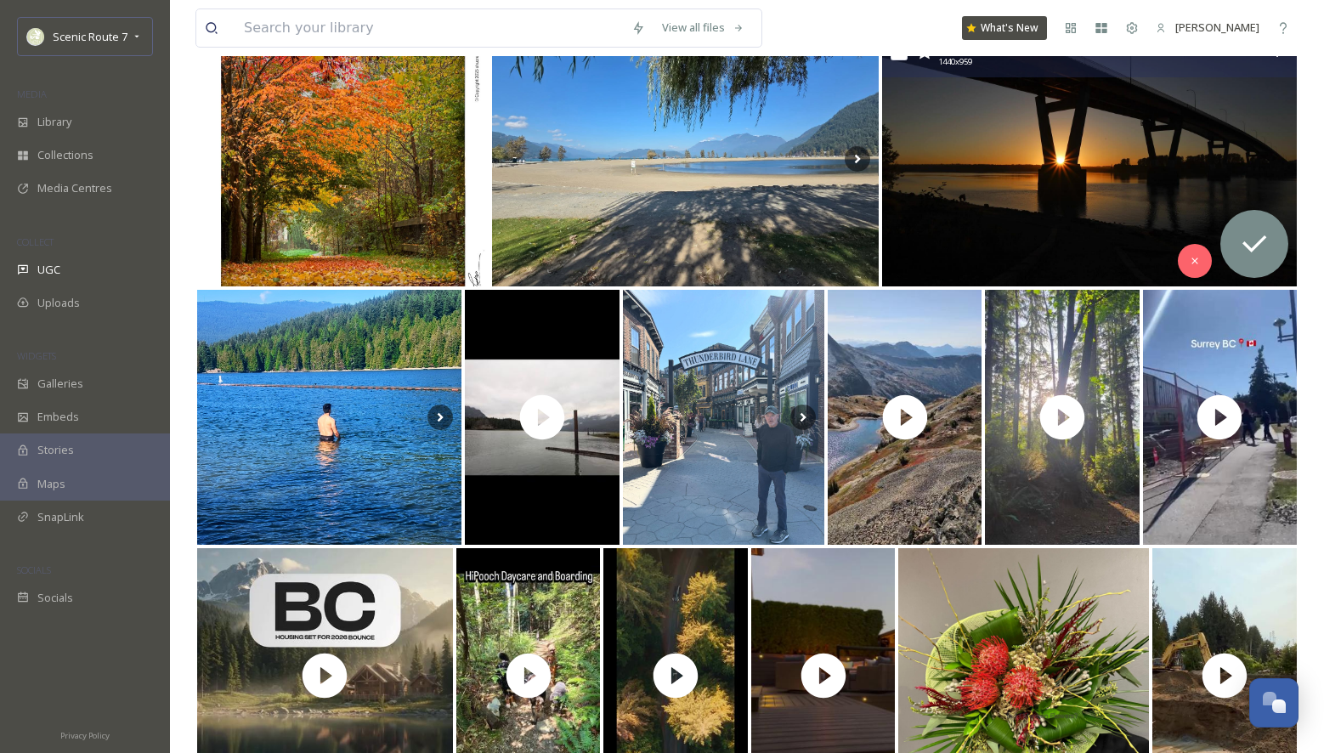
scroll to position [785, 0]
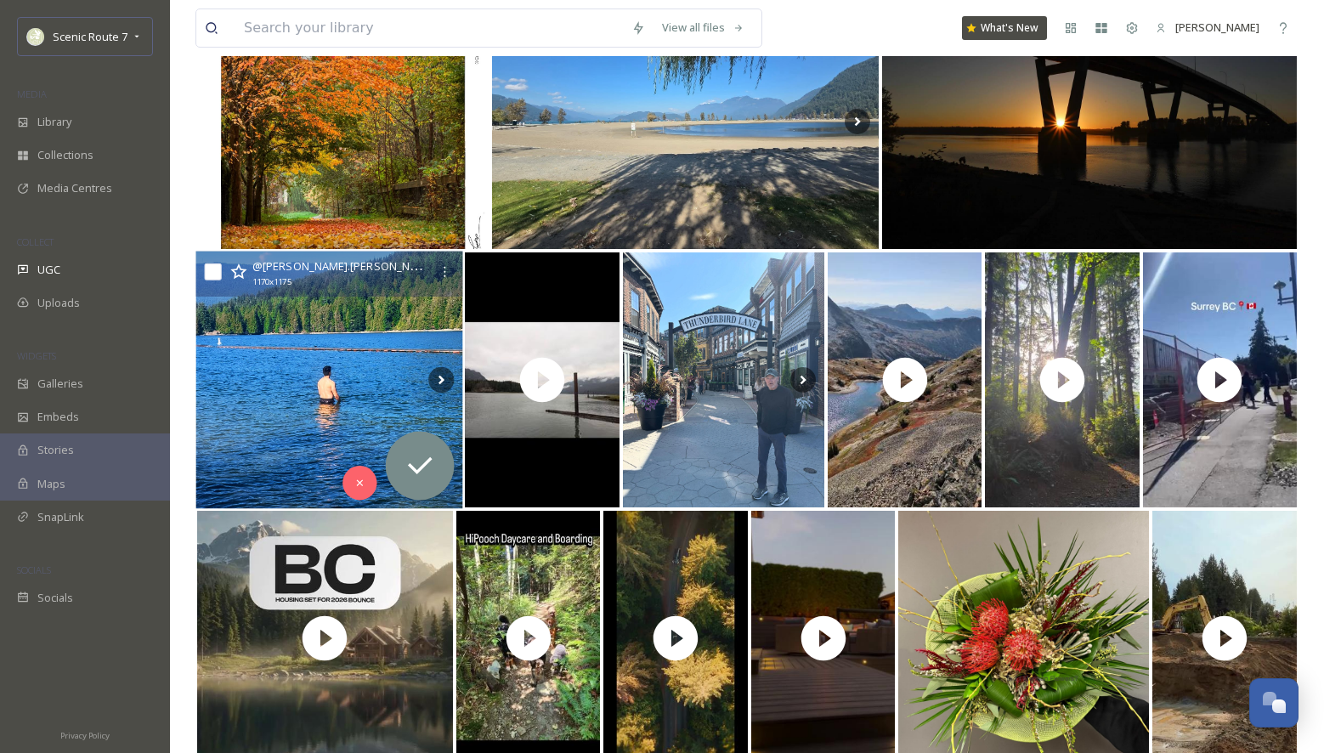
click at [329, 334] on img at bounding box center [328, 381] width 267 height 258
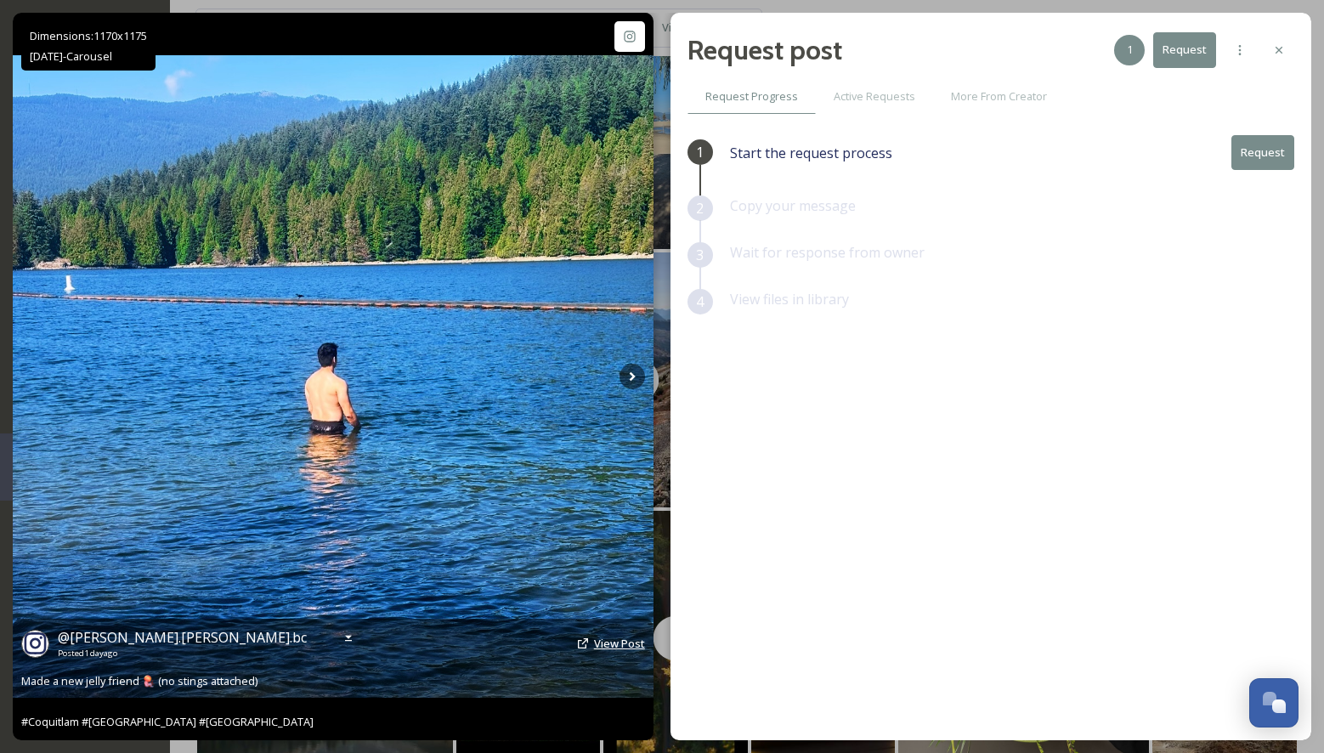
click at [597, 640] on span "View Post" at bounding box center [619, 643] width 51 height 15
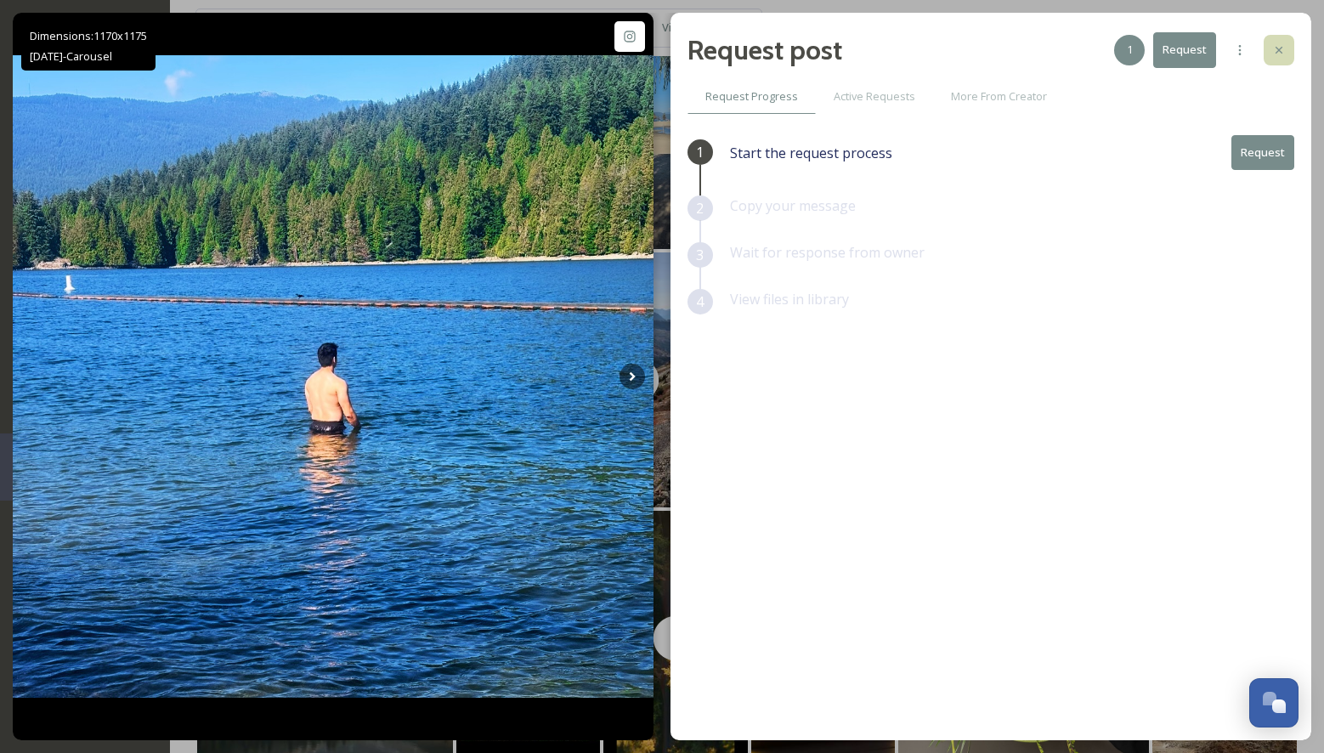
click at [1282, 47] on icon at bounding box center [1279, 50] width 7 height 7
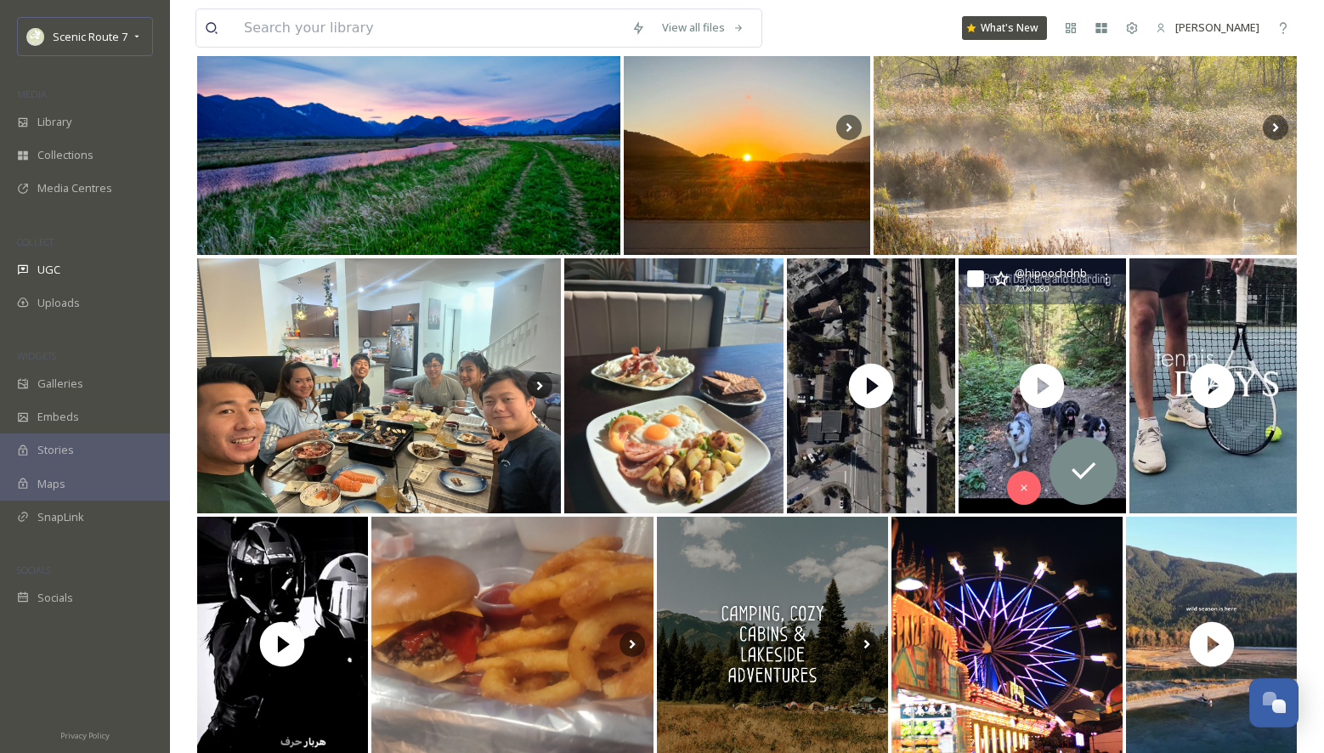
scroll to position [1601, 0]
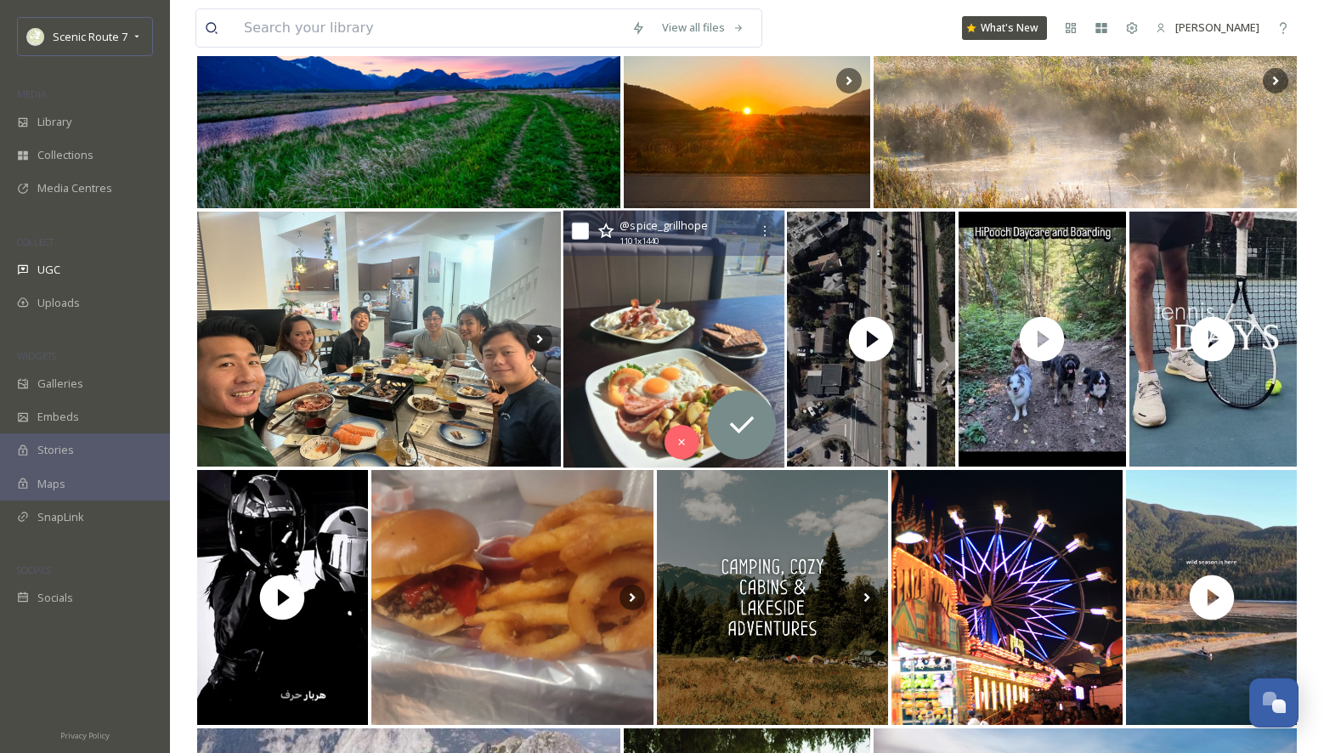
click at [667, 379] on img at bounding box center [673, 340] width 221 height 258
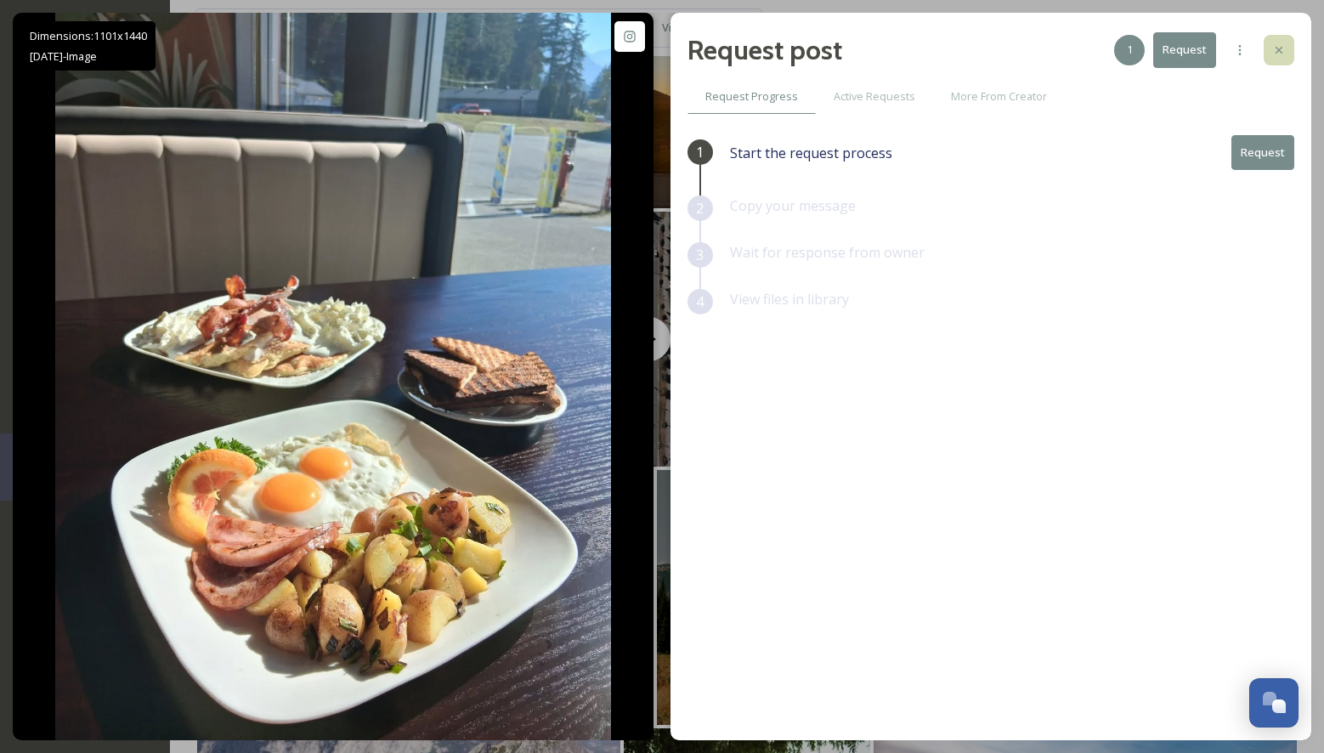
click at [1278, 43] on icon at bounding box center [1279, 50] width 14 height 14
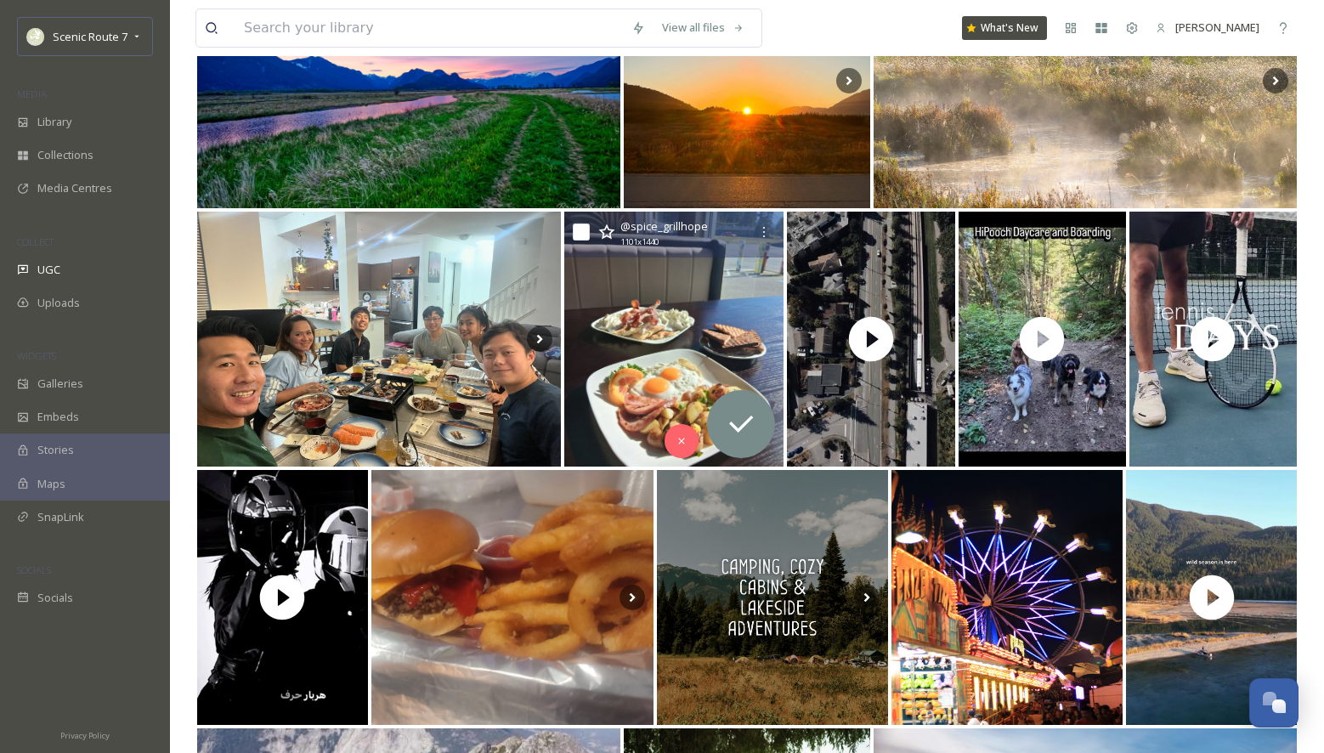
click at [1278, 43] on div "View all files What's New Cheryl Prince" at bounding box center [746, 28] width 1103 height 56
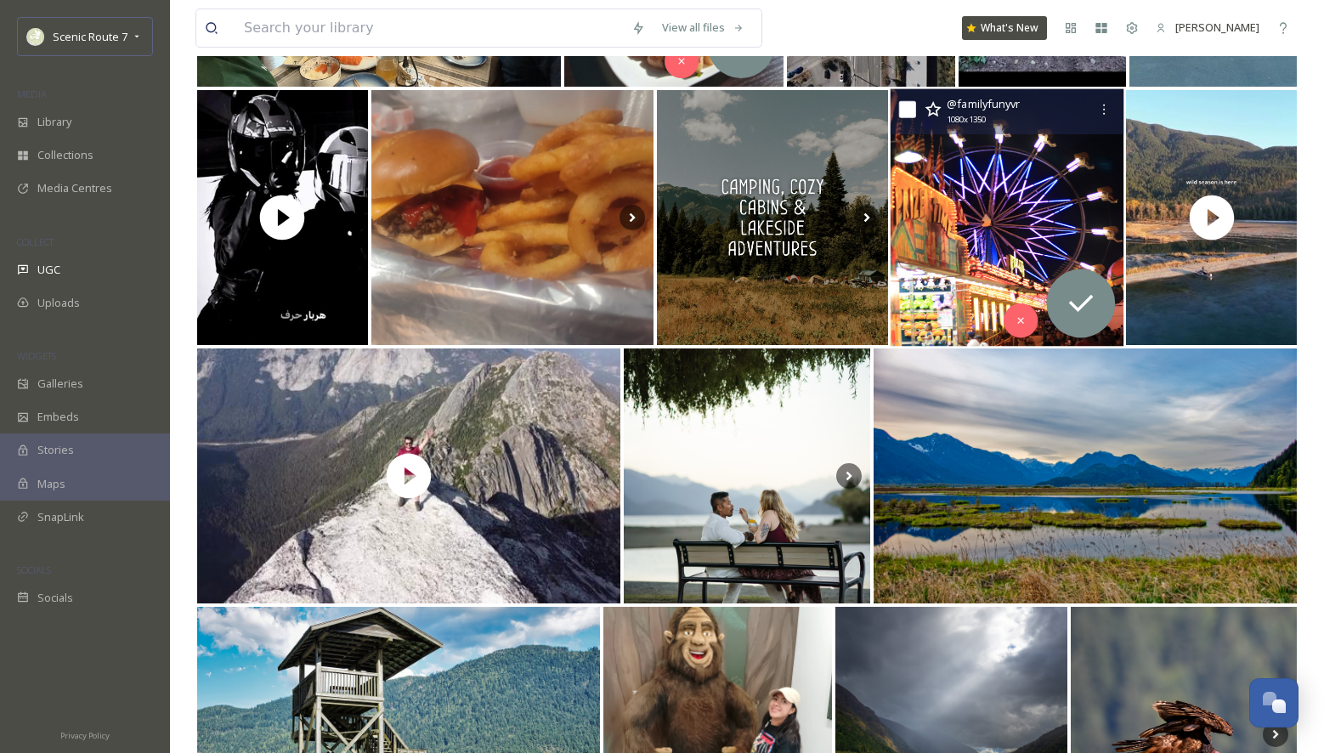
scroll to position [2025, 0]
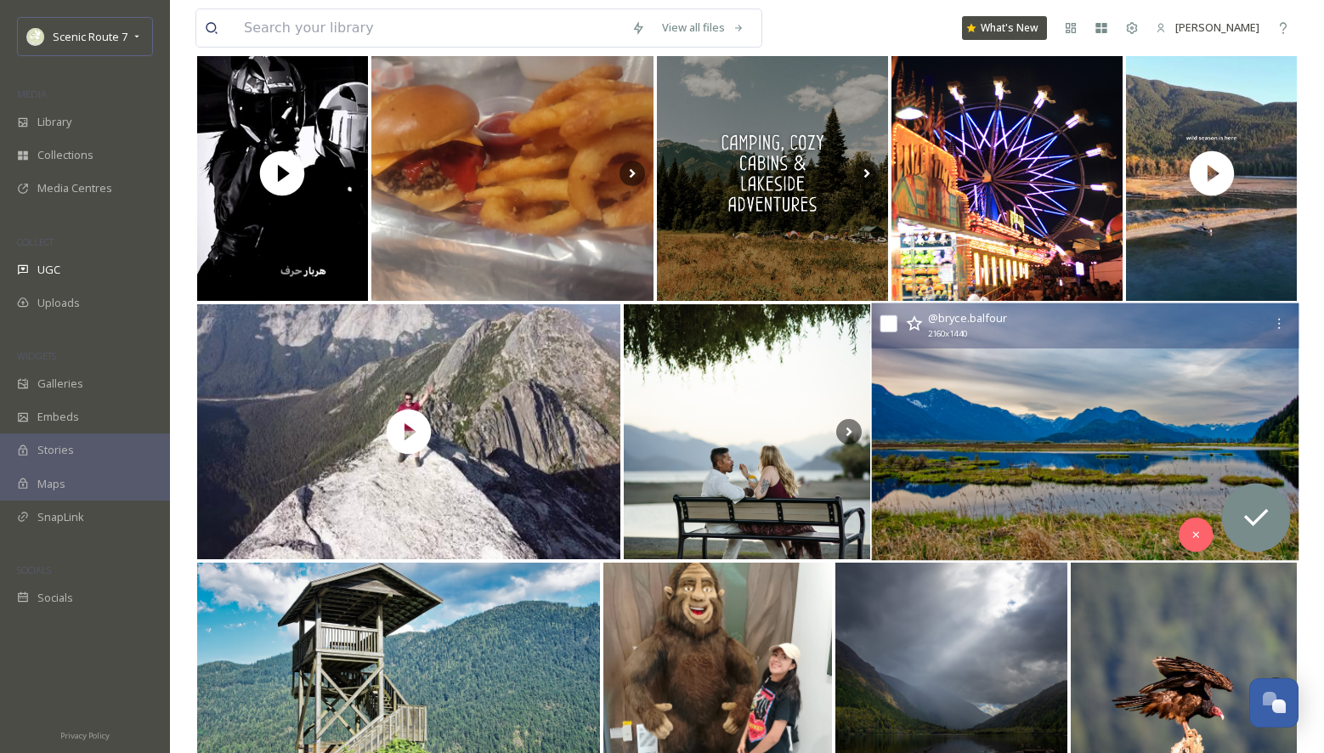
click at [1026, 456] on img at bounding box center [1086, 432] width 428 height 258
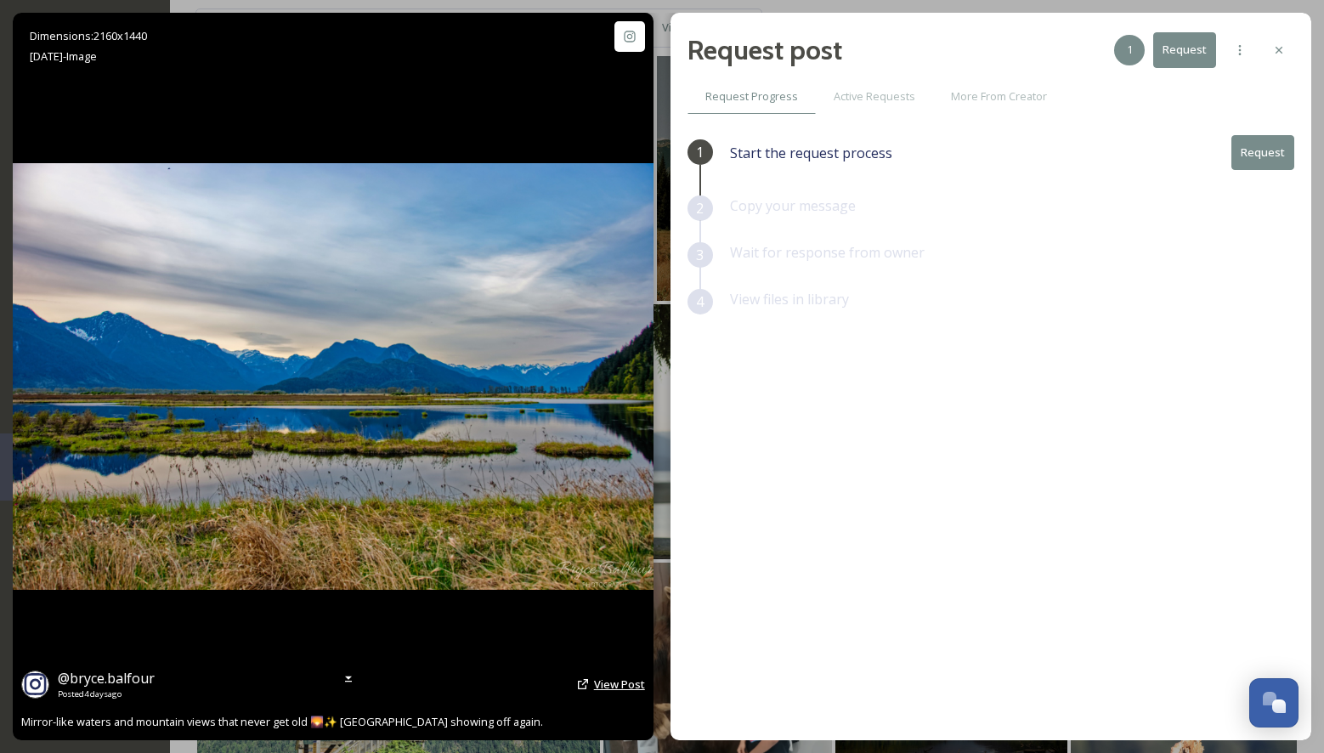
click at [611, 682] on span "View Post" at bounding box center [619, 684] width 51 height 15
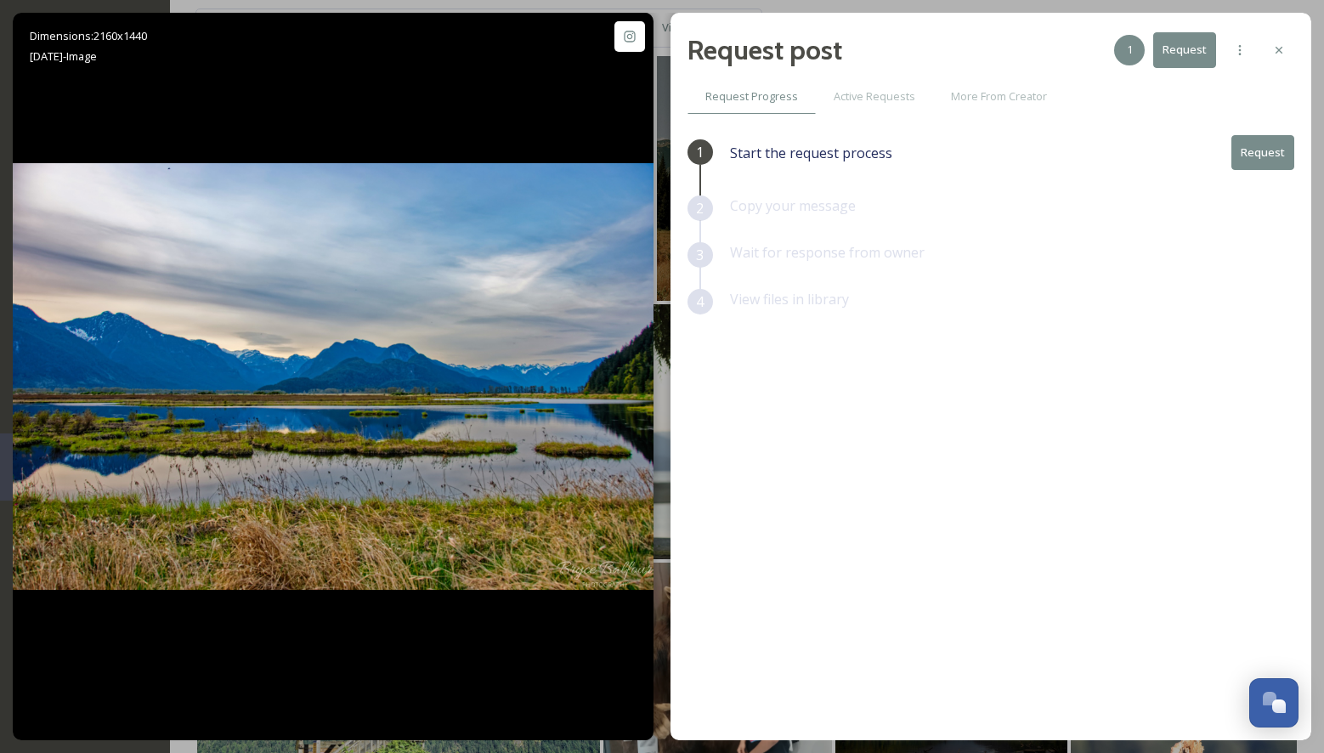
click at [1266, 158] on button "Request" at bounding box center [1263, 152] width 63 height 35
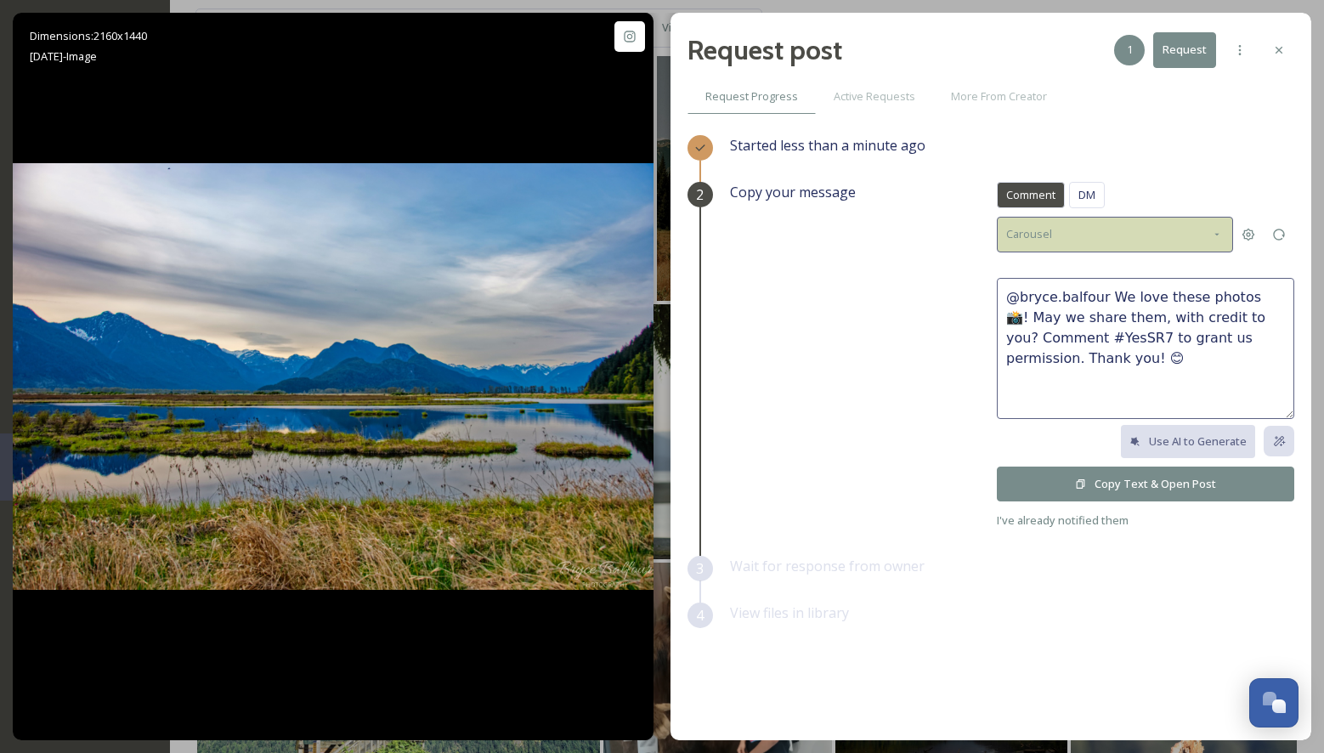
click at [1149, 239] on div "Carousel" at bounding box center [1115, 234] width 236 height 35
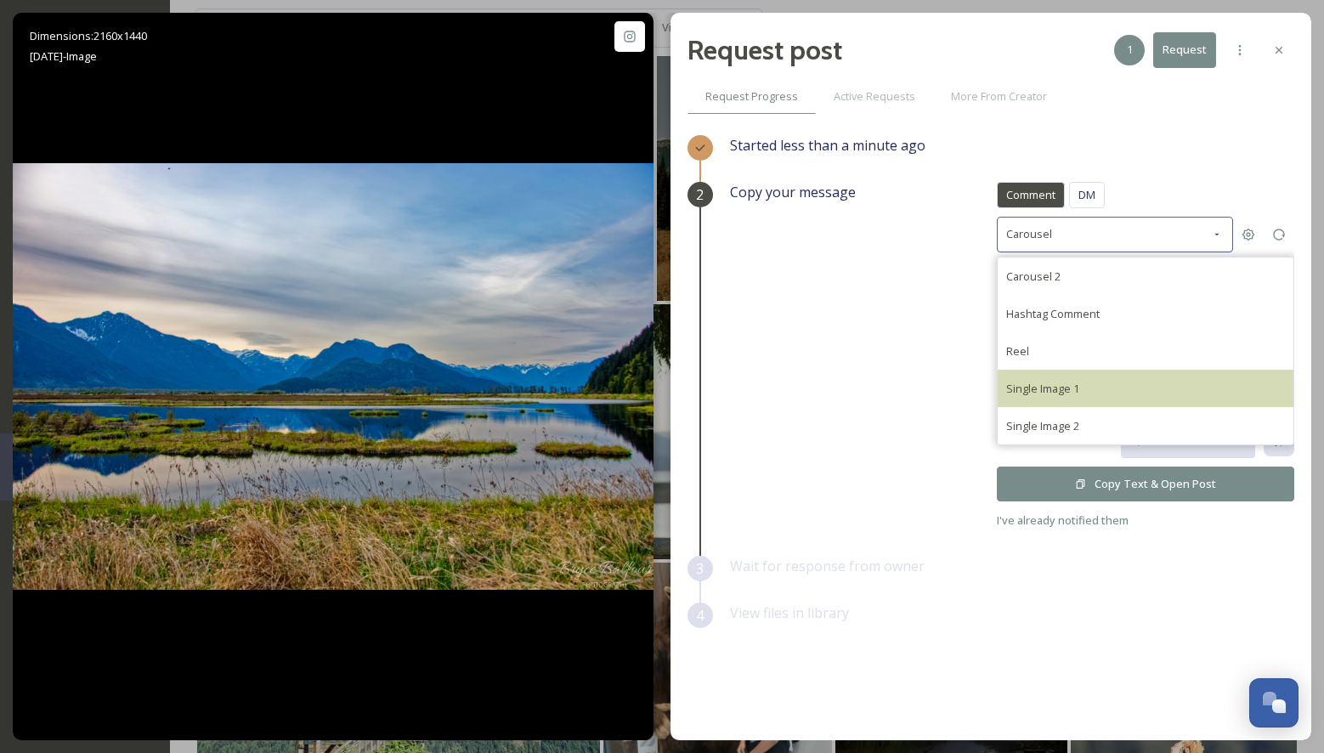
click at [1079, 382] on span "Single Image 1" at bounding box center [1042, 388] width 73 height 15
type textarea "@bryce.balfour This photo is fantastic! If it's okay with you, we'd love to sha…"
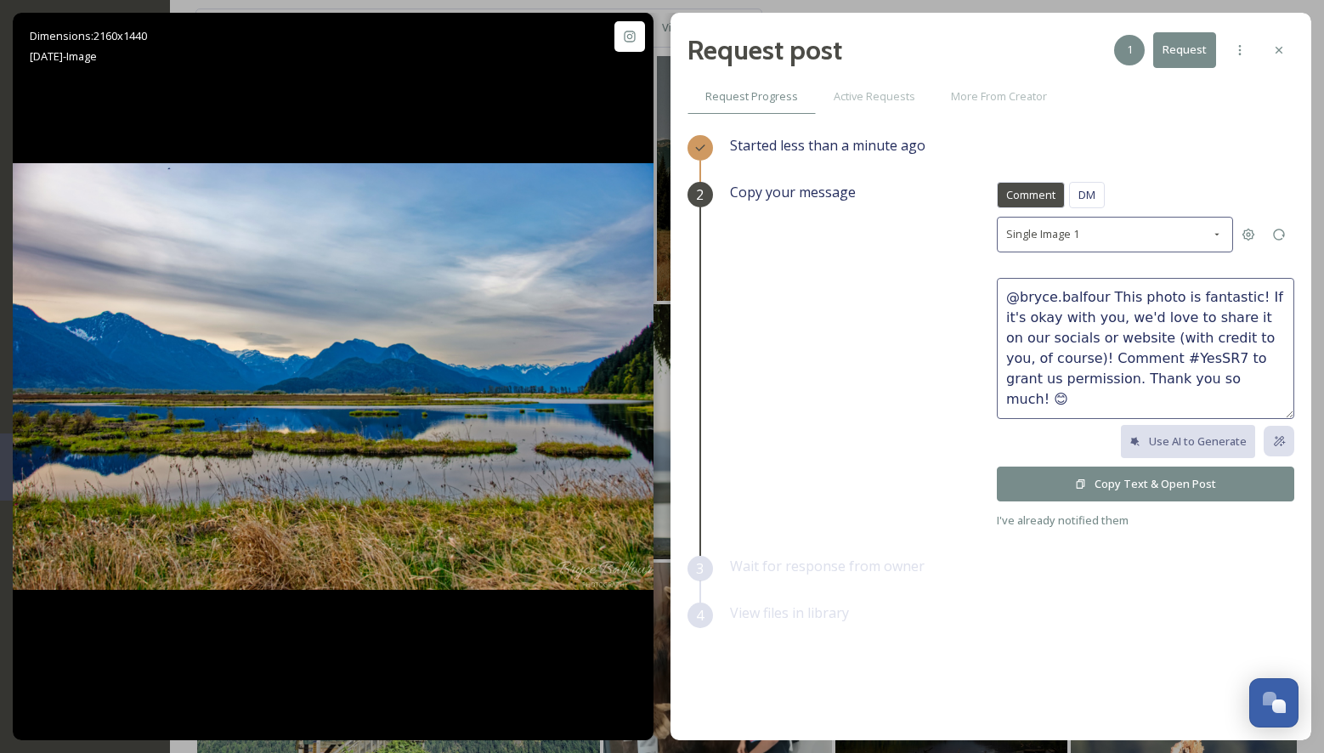
click at [1079, 473] on button "Copy Text & Open Post" at bounding box center [1145, 484] width 297 height 35
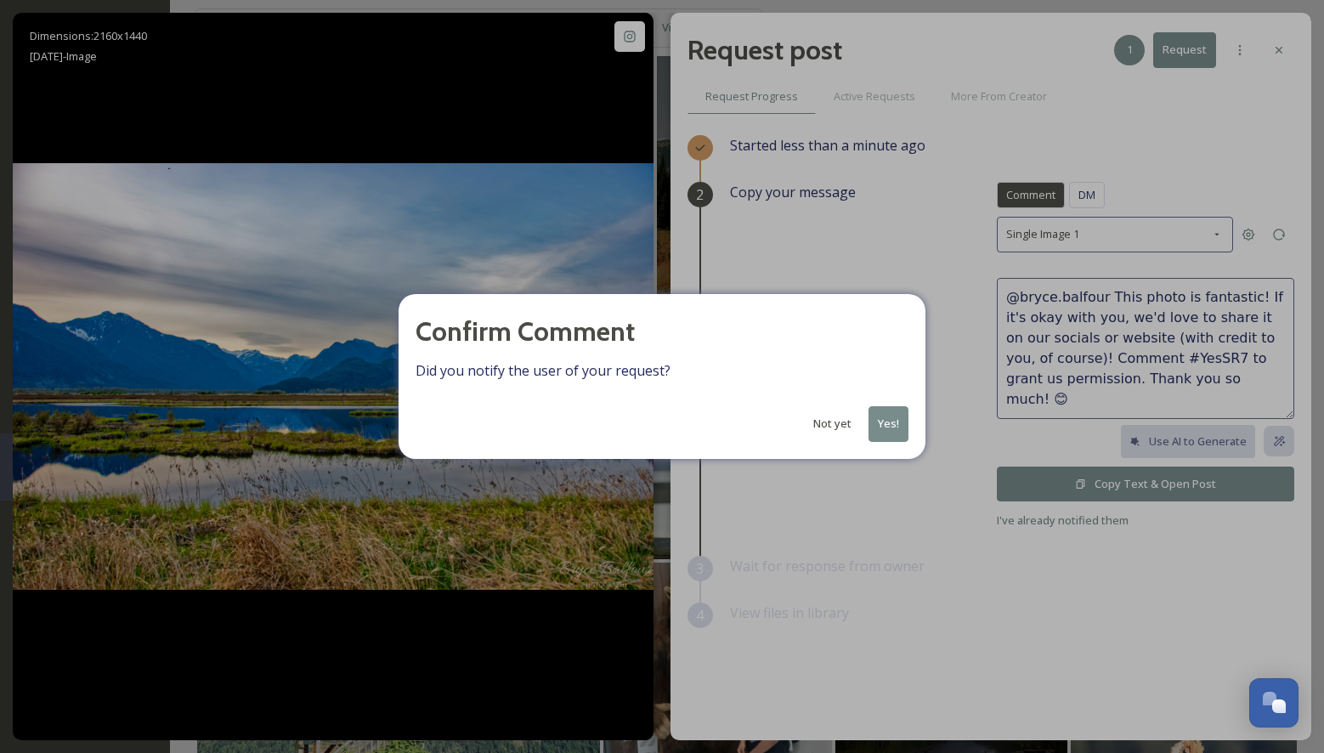
click at [889, 412] on button "Yes!" at bounding box center [889, 423] width 40 height 35
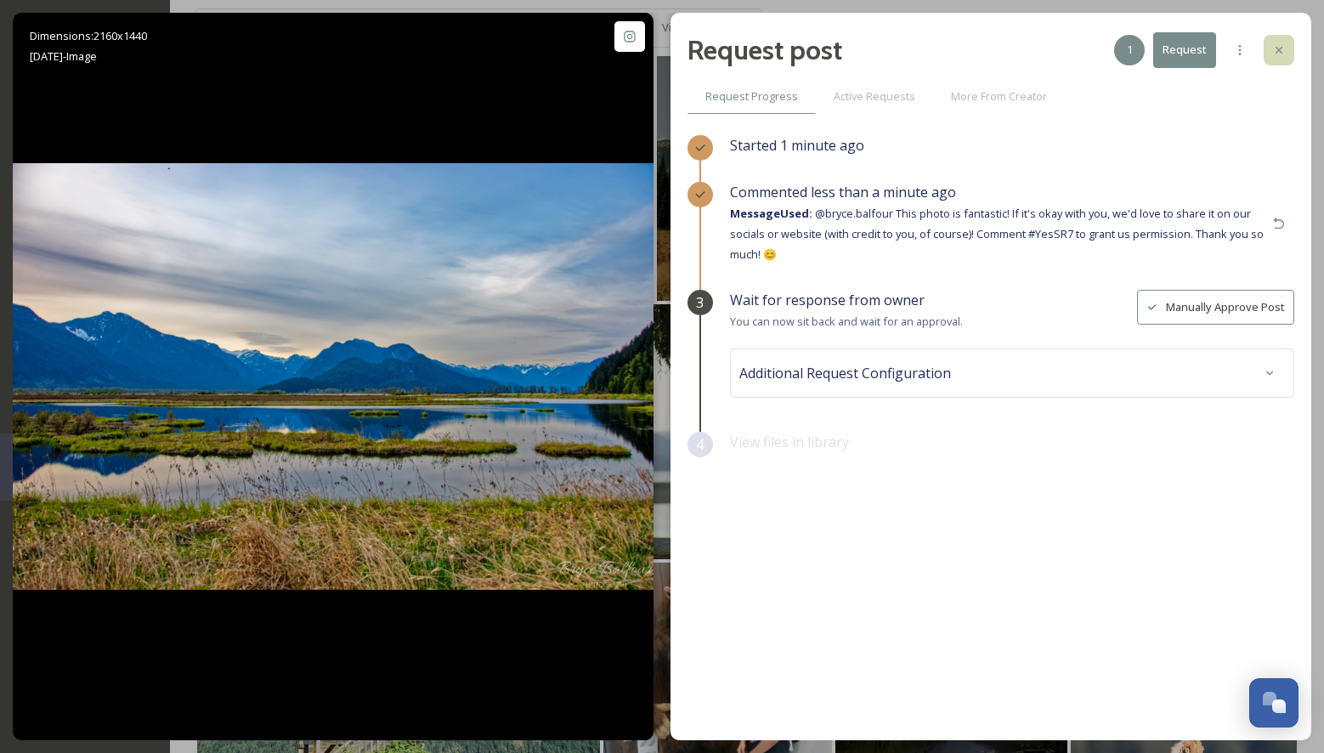
click at [1286, 52] on div at bounding box center [1279, 50] width 31 height 31
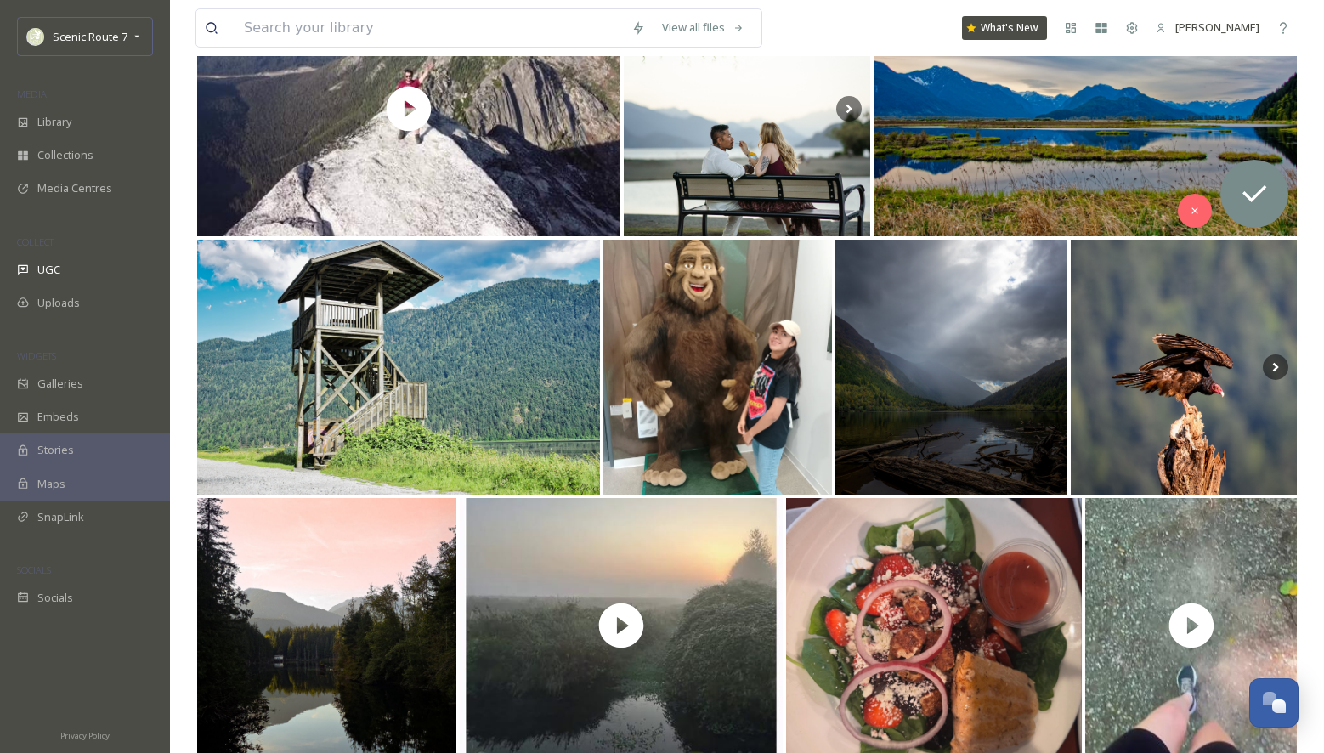
scroll to position [2351, 0]
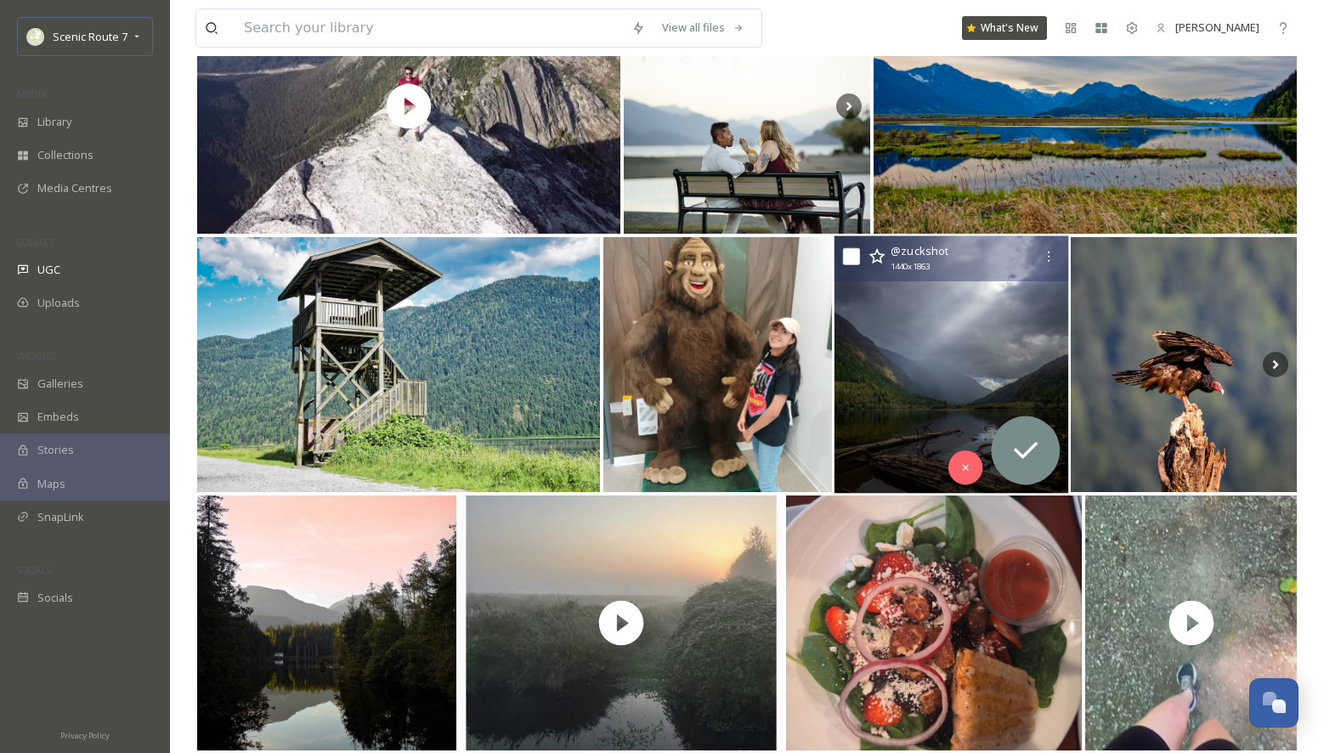
click at [907, 380] on img at bounding box center [952, 365] width 235 height 258
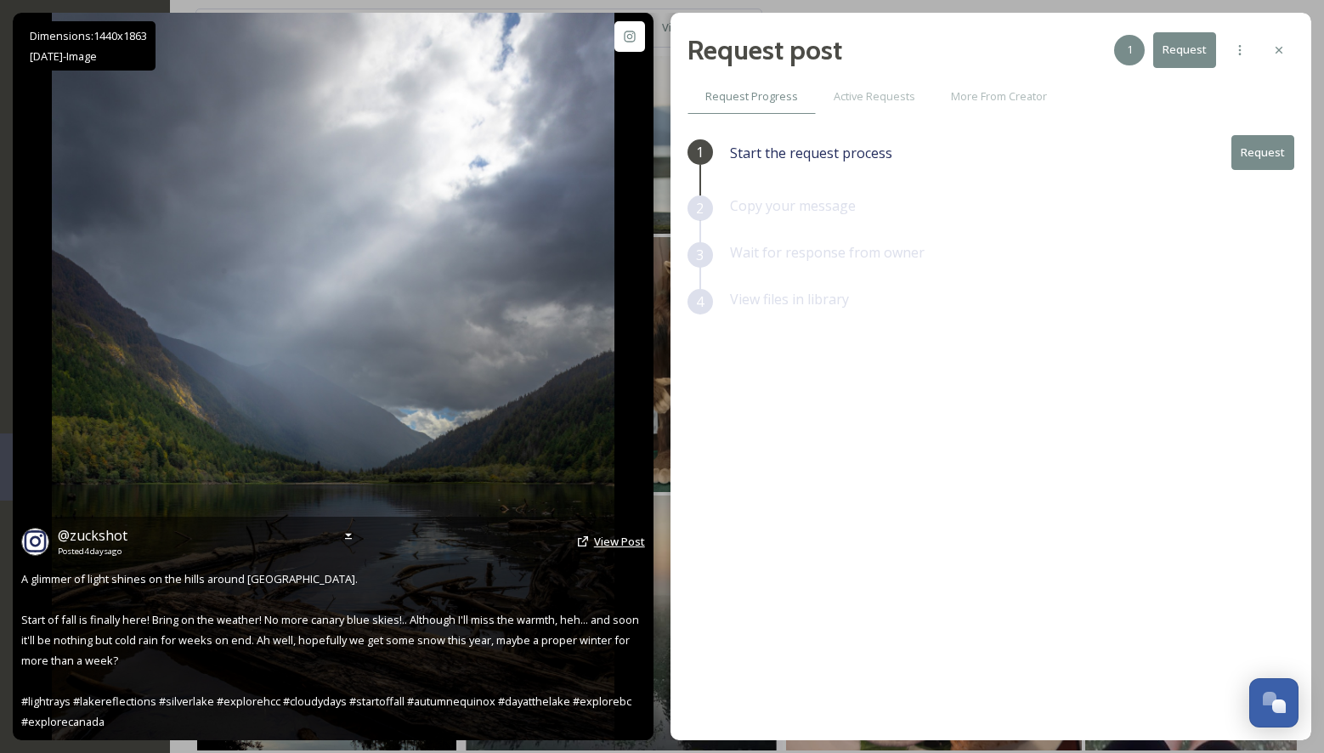
click at [625, 542] on span "View Post" at bounding box center [619, 541] width 51 height 15
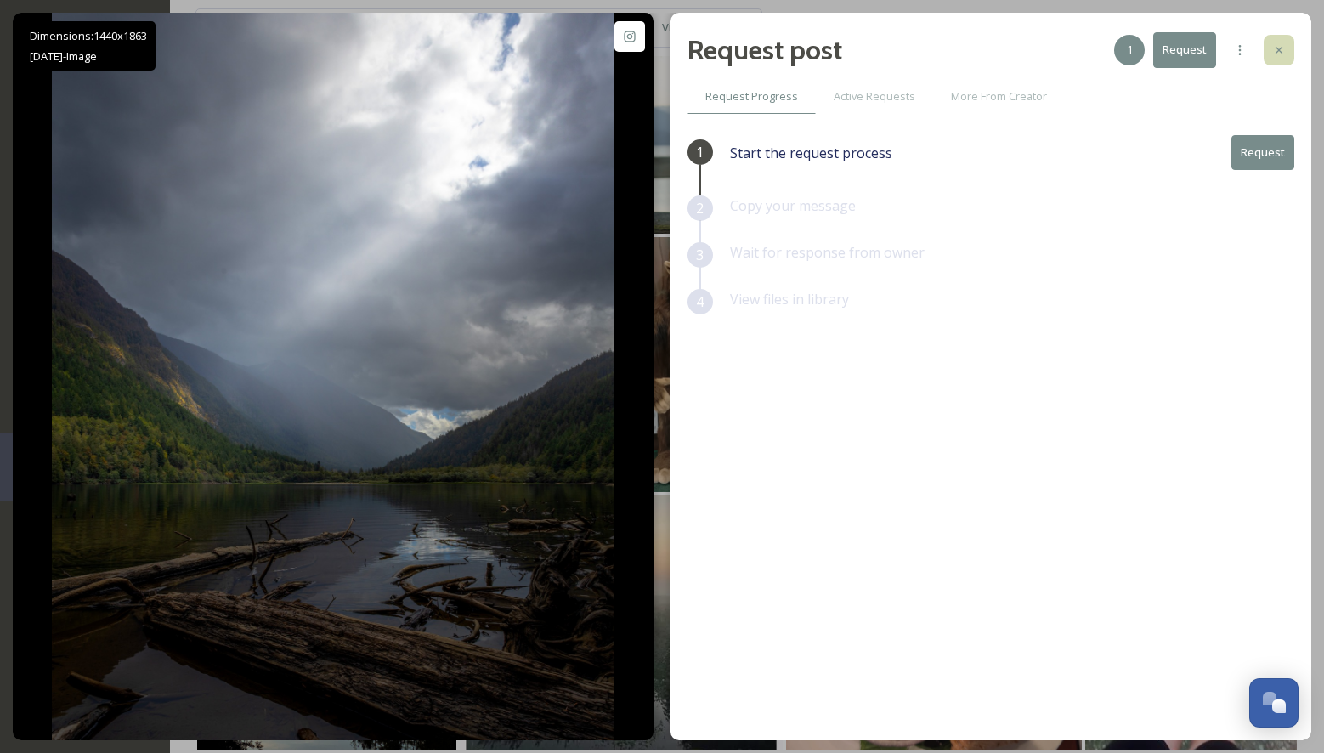
click at [1283, 48] on icon at bounding box center [1279, 50] width 14 height 14
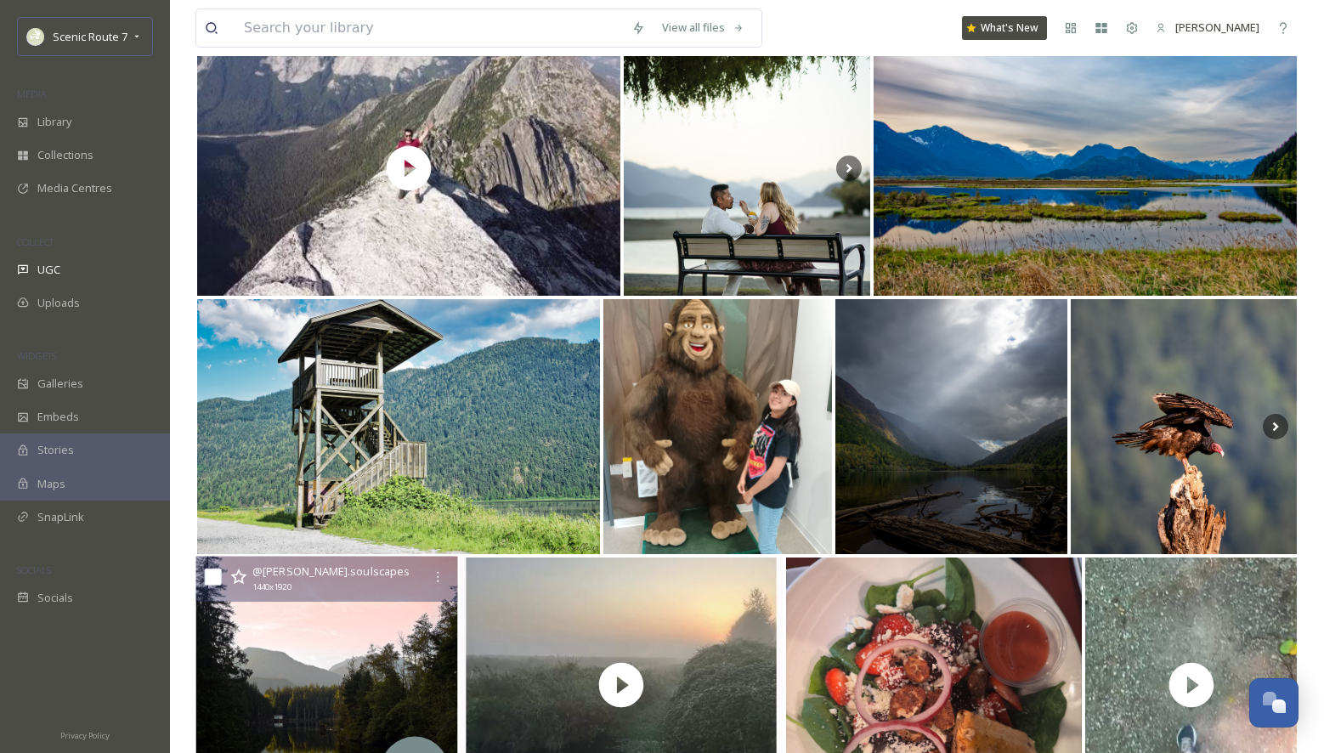
scroll to position [2227, 0]
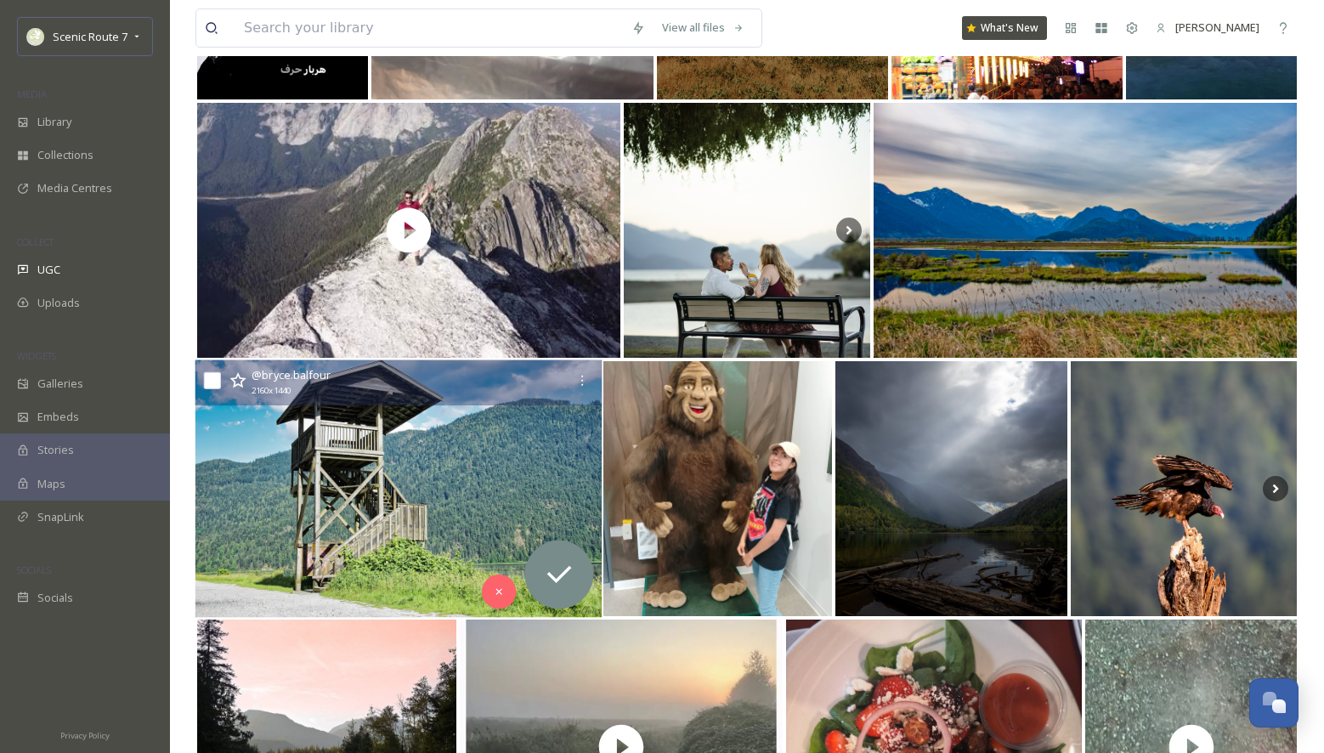
click at [360, 511] on img at bounding box center [398, 489] width 406 height 258
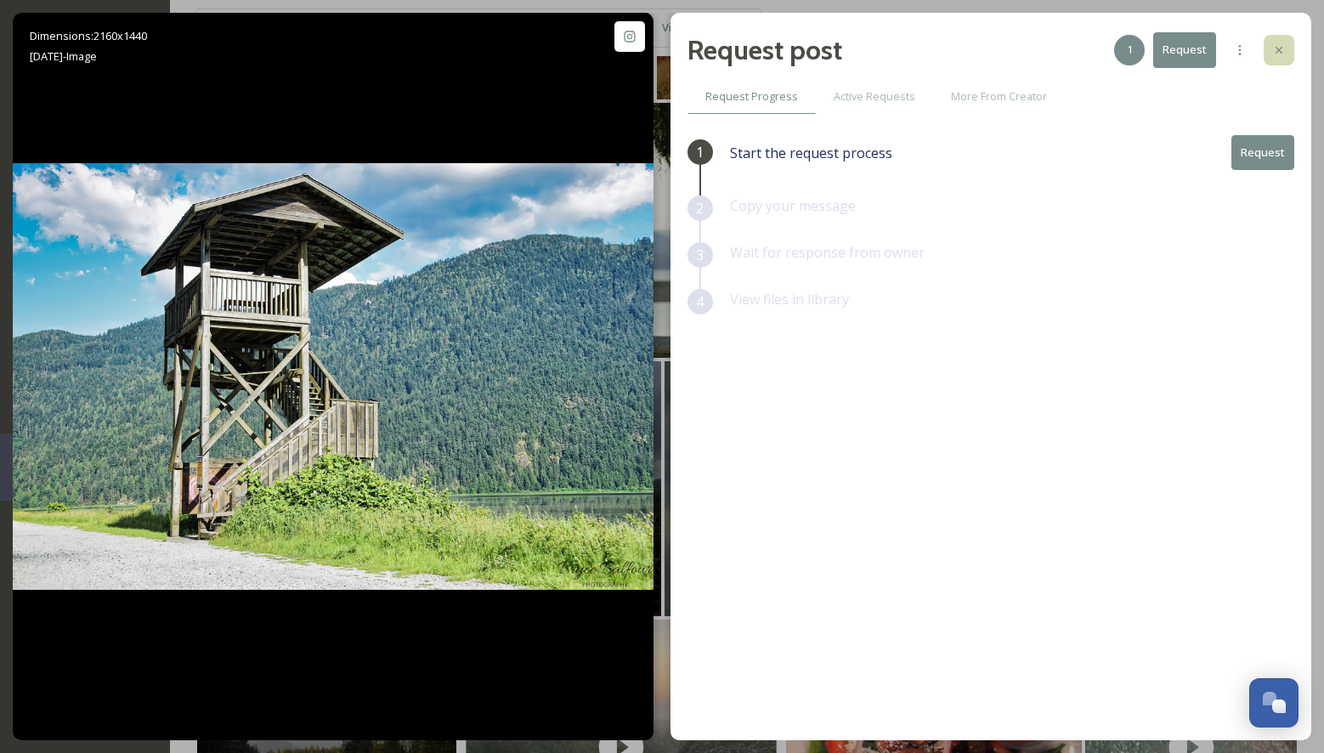
click at [1286, 48] on div at bounding box center [1279, 50] width 31 height 31
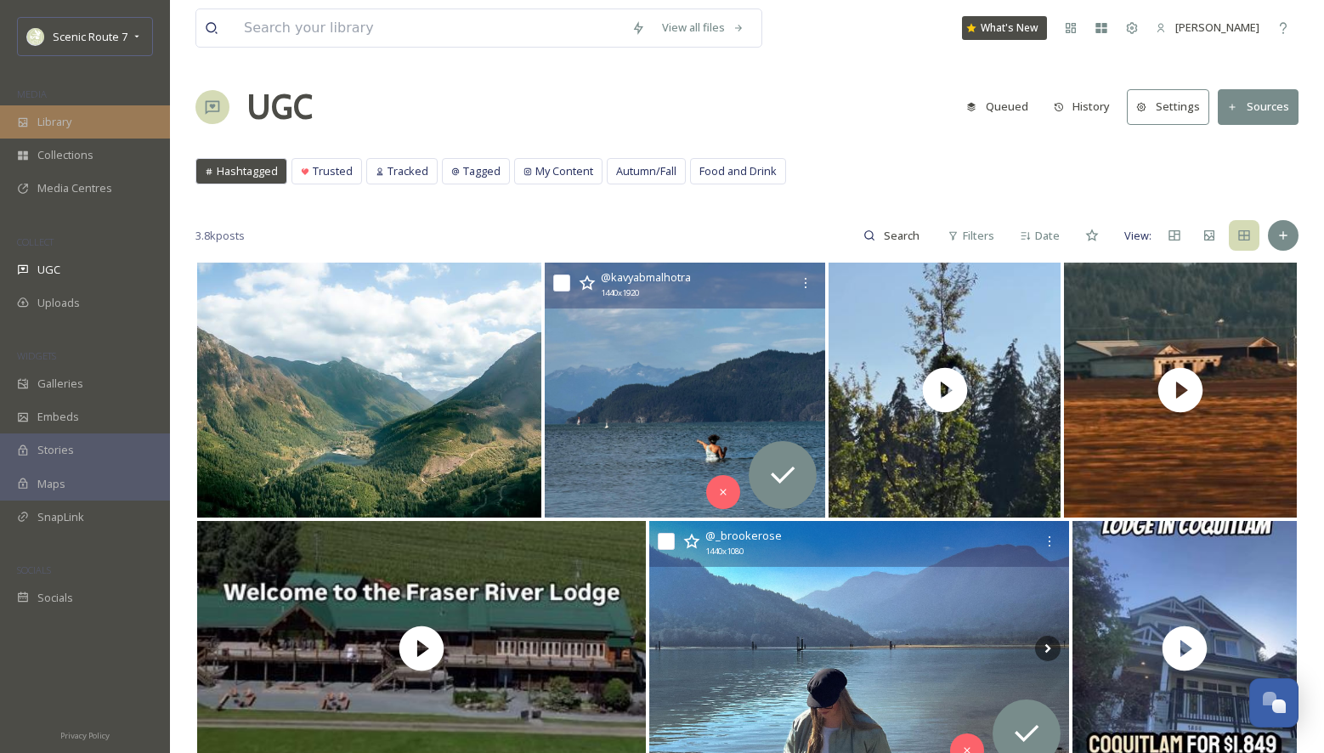
click at [71, 122] on span "Library" at bounding box center [54, 122] width 34 height 16
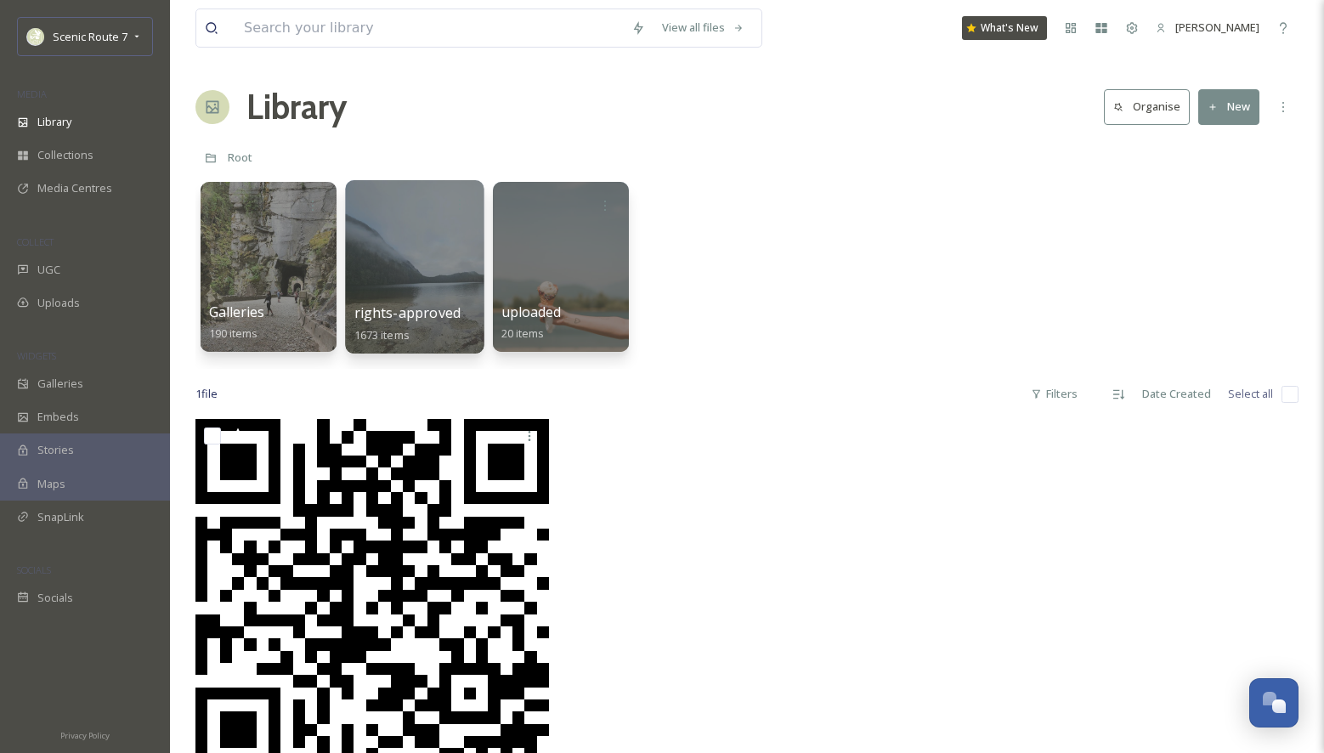
click at [433, 279] on div at bounding box center [414, 266] width 139 height 173
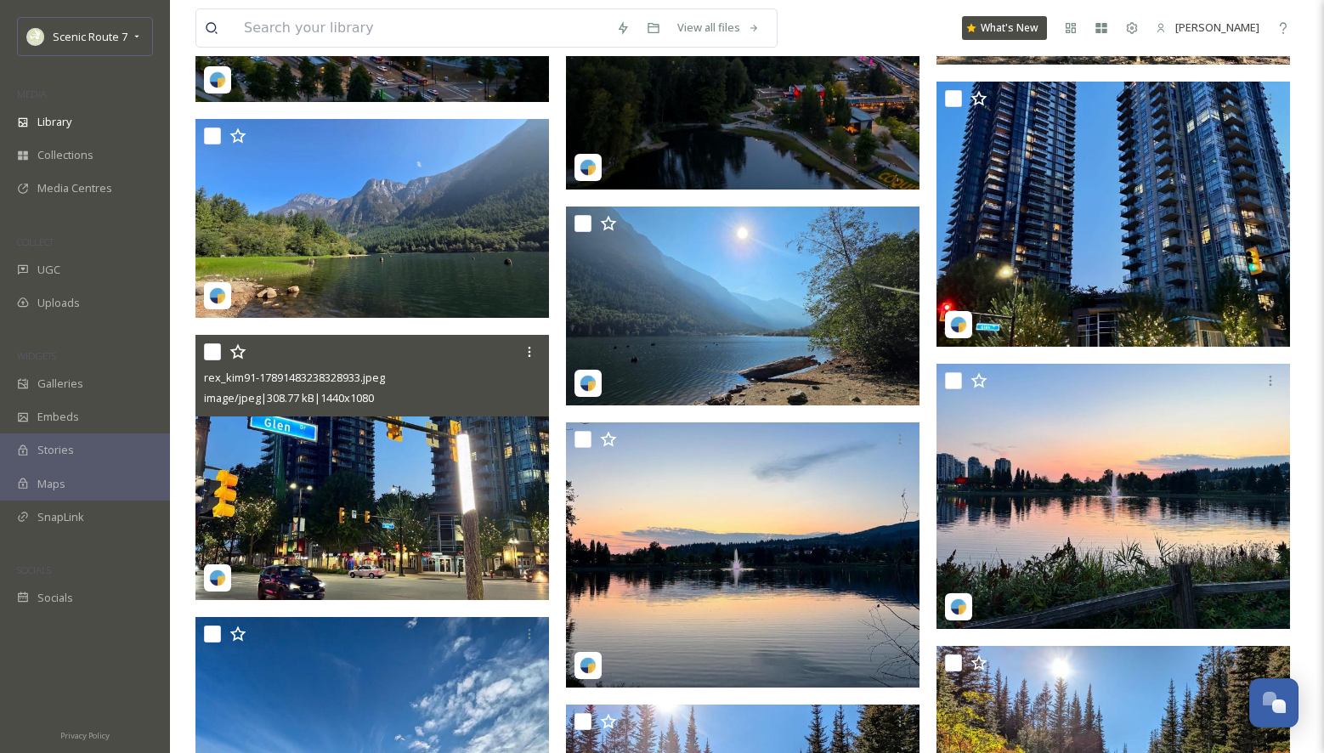
scroll to position [1252, 0]
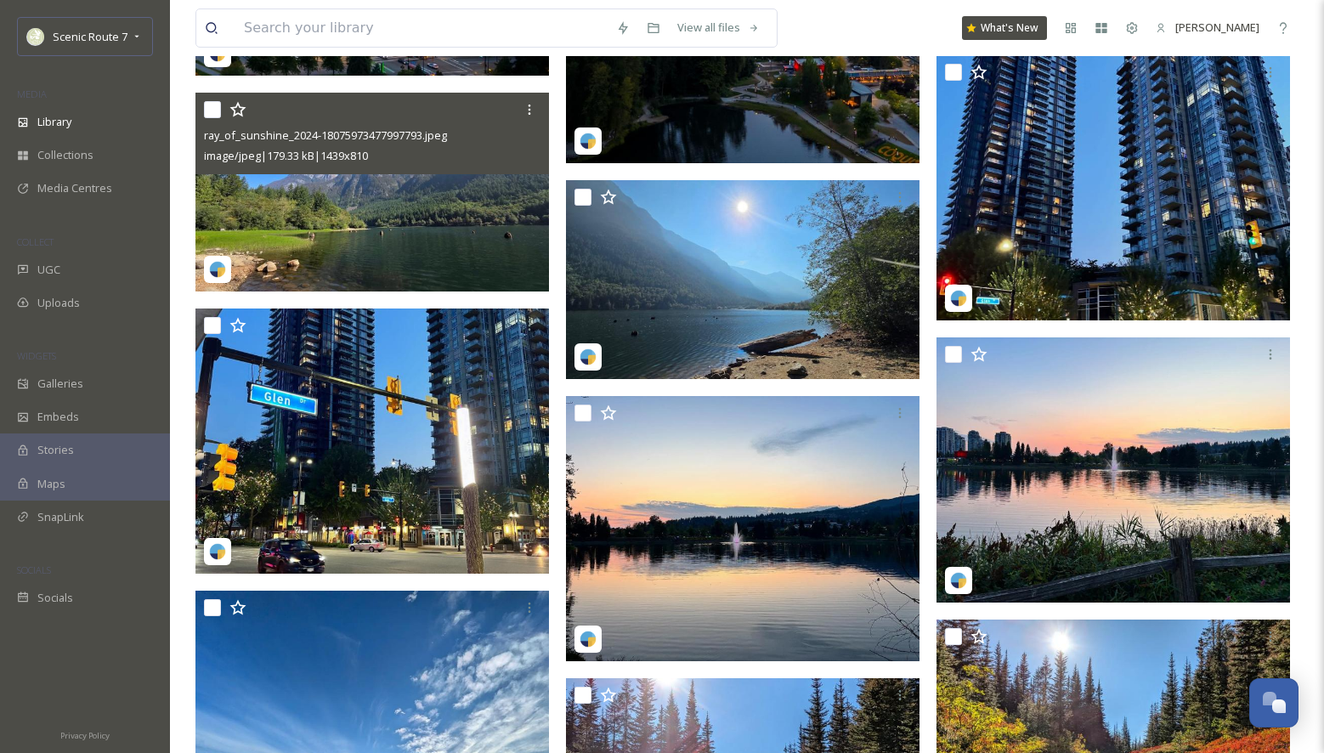
click at [354, 229] on img at bounding box center [372, 192] width 354 height 199
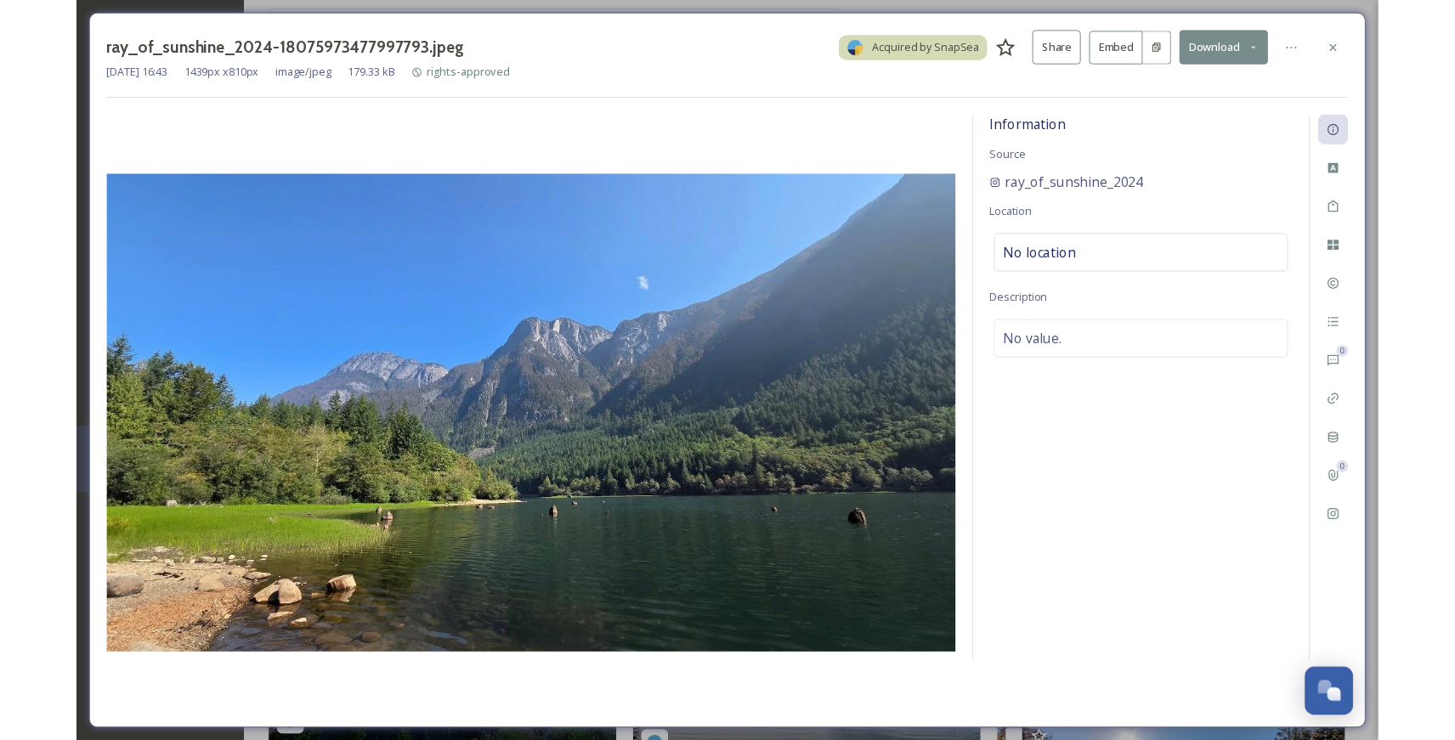
scroll to position [1339, 0]
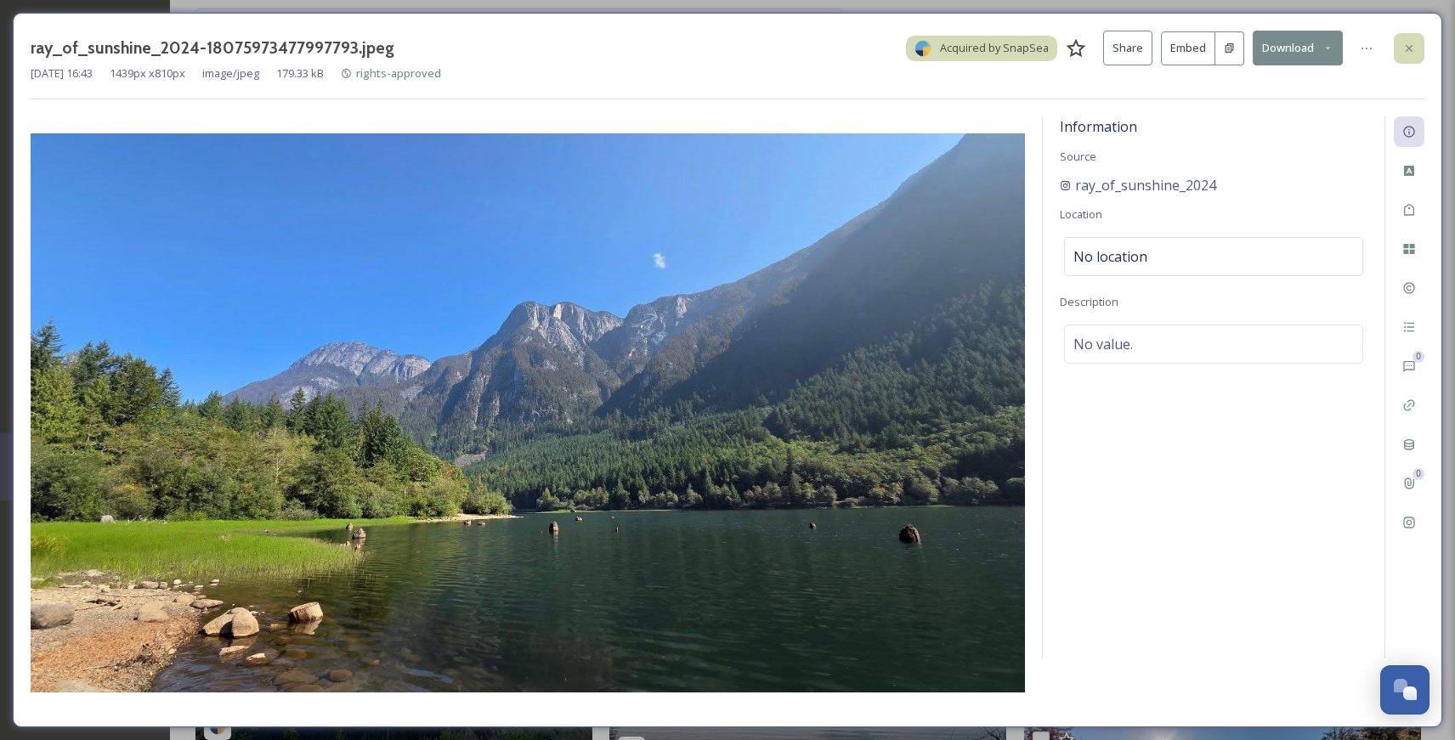
click at [1323, 42] on icon at bounding box center [1409, 49] width 14 height 14
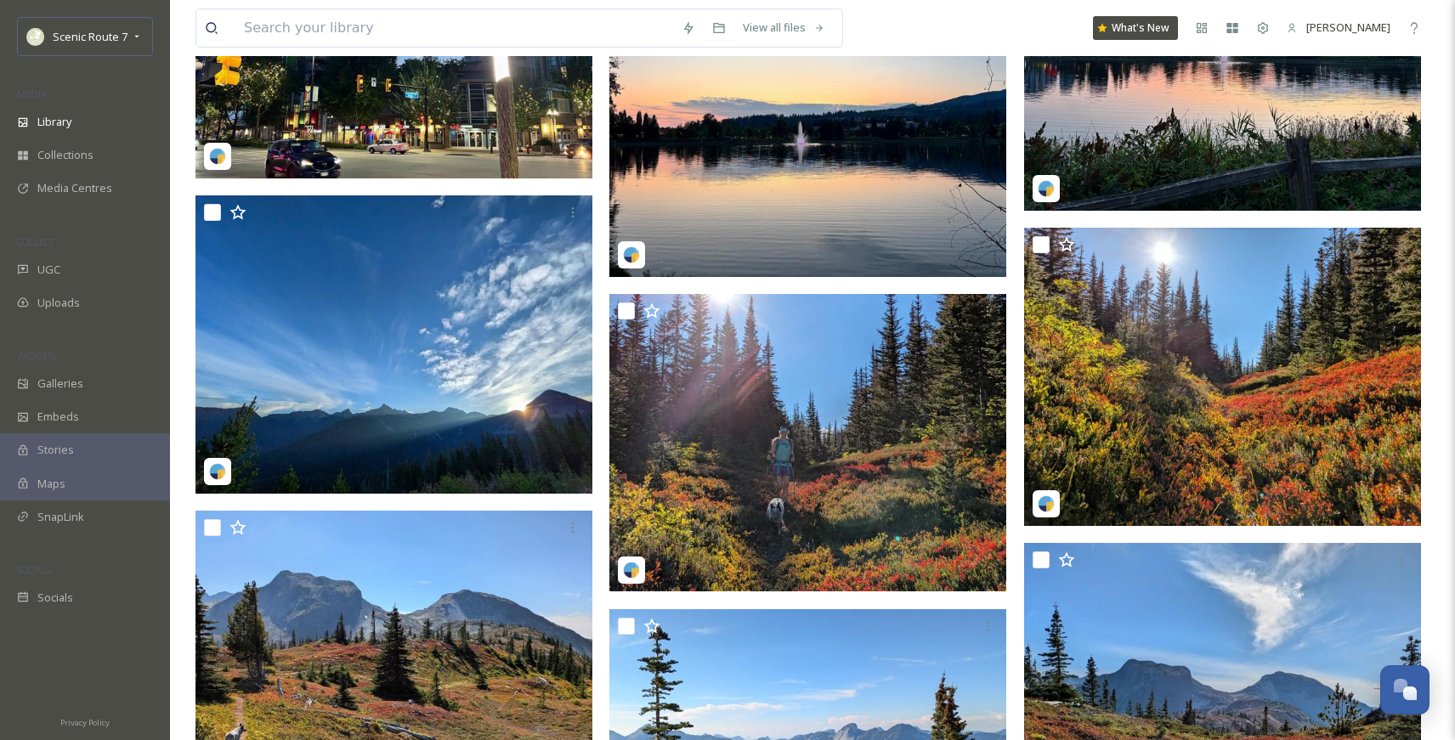
scroll to position [1884, 0]
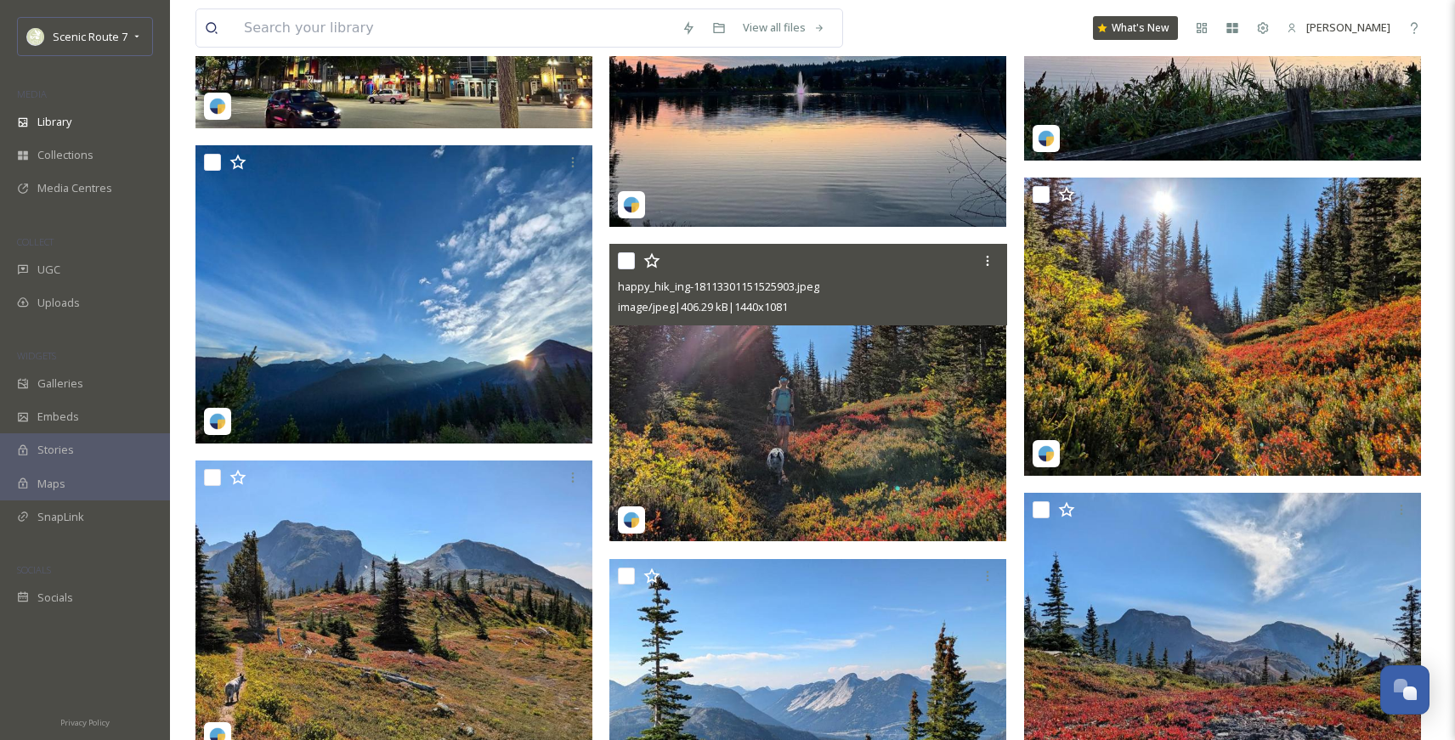
click at [750, 428] on img at bounding box center [807, 392] width 397 height 297
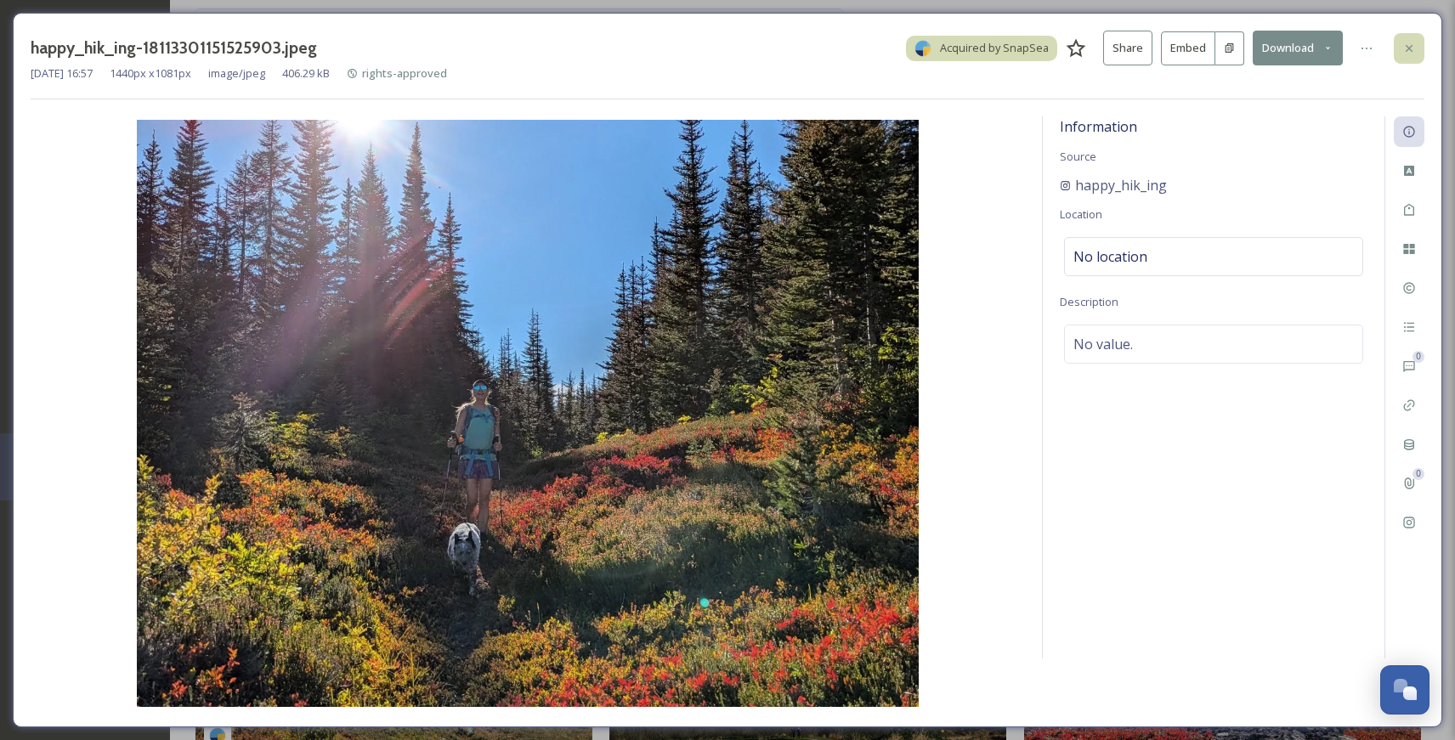
click at [1323, 39] on div at bounding box center [1409, 48] width 31 height 31
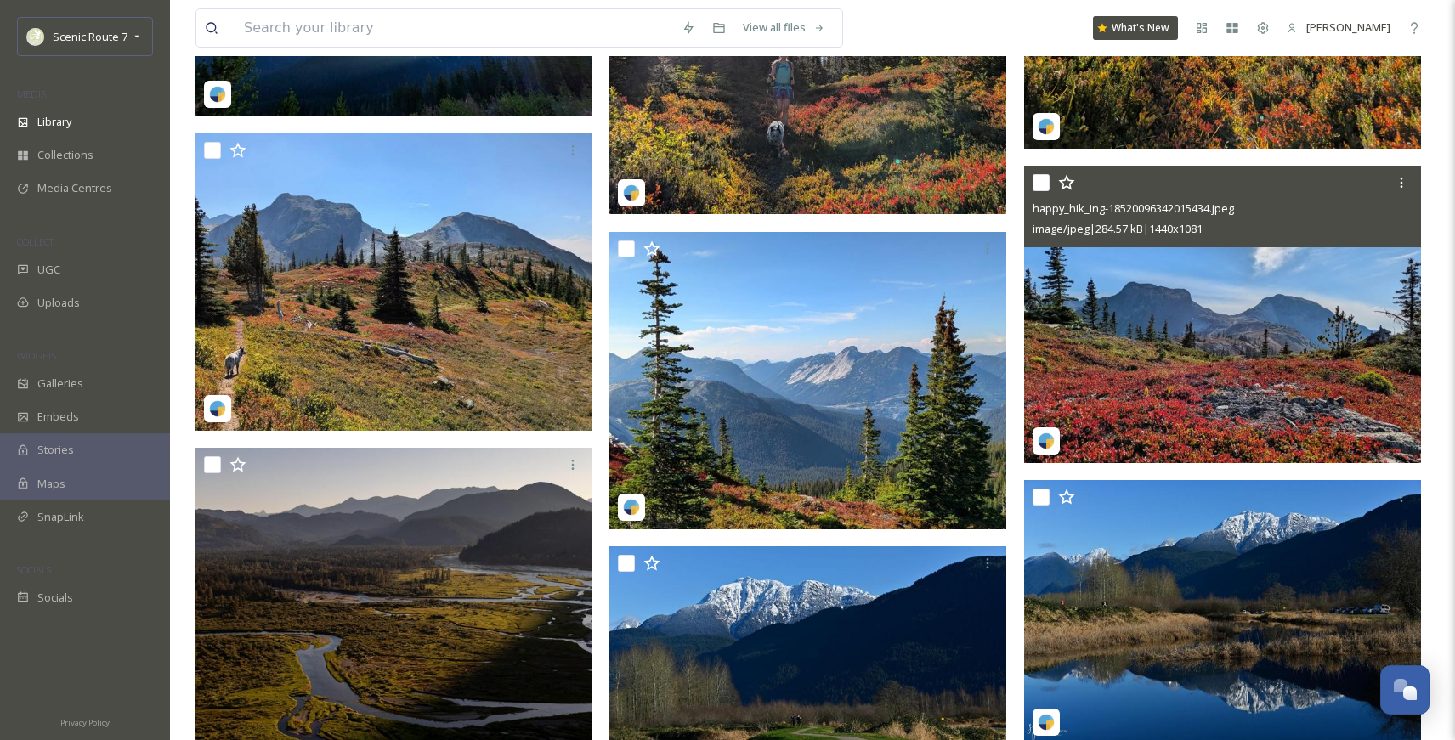
scroll to position [2217, 0]
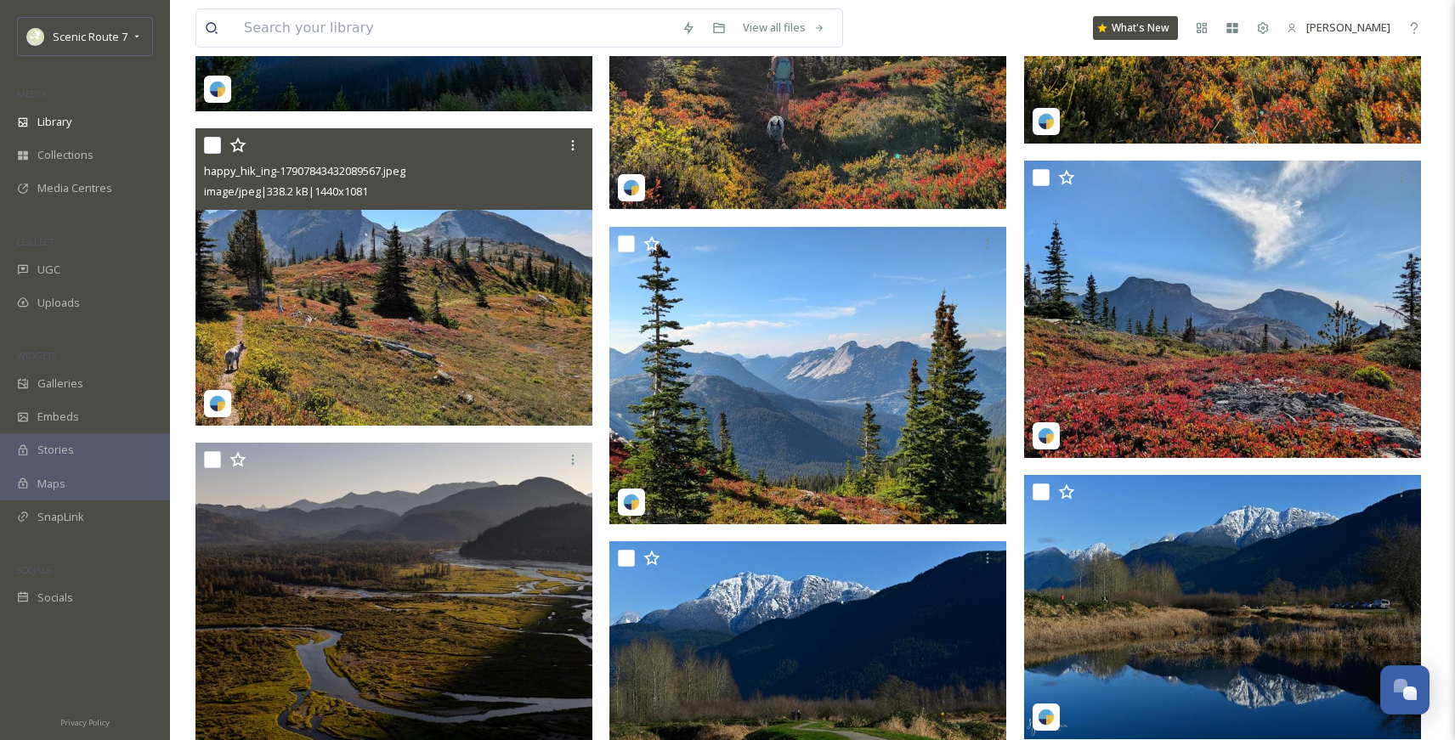
click at [337, 349] on img at bounding box center [393, 276] width 397 height 297
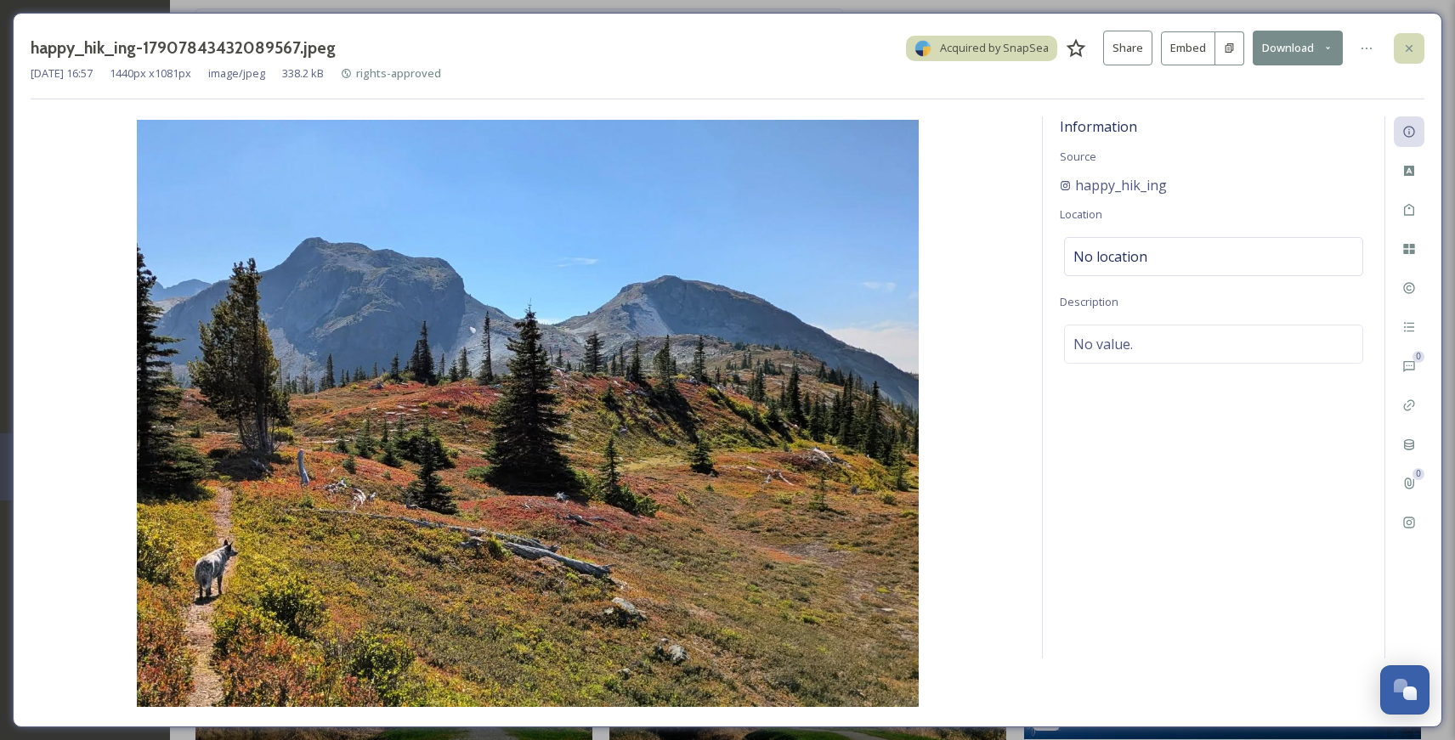
click at [1323, 48] on icon at bounding box center [1409, 47] width 7 height 7
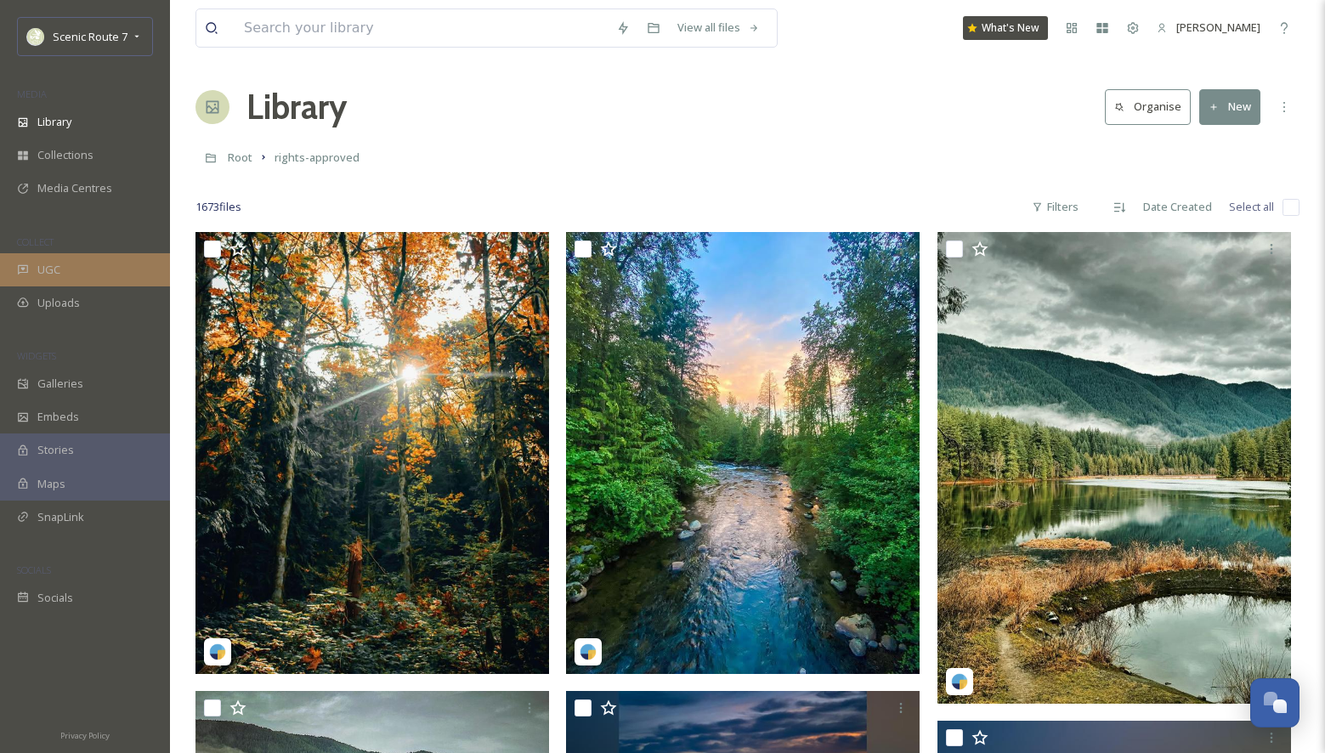
click at [59, 273] on span "UGC" at bounding box center [48, 270] width 23 height 16
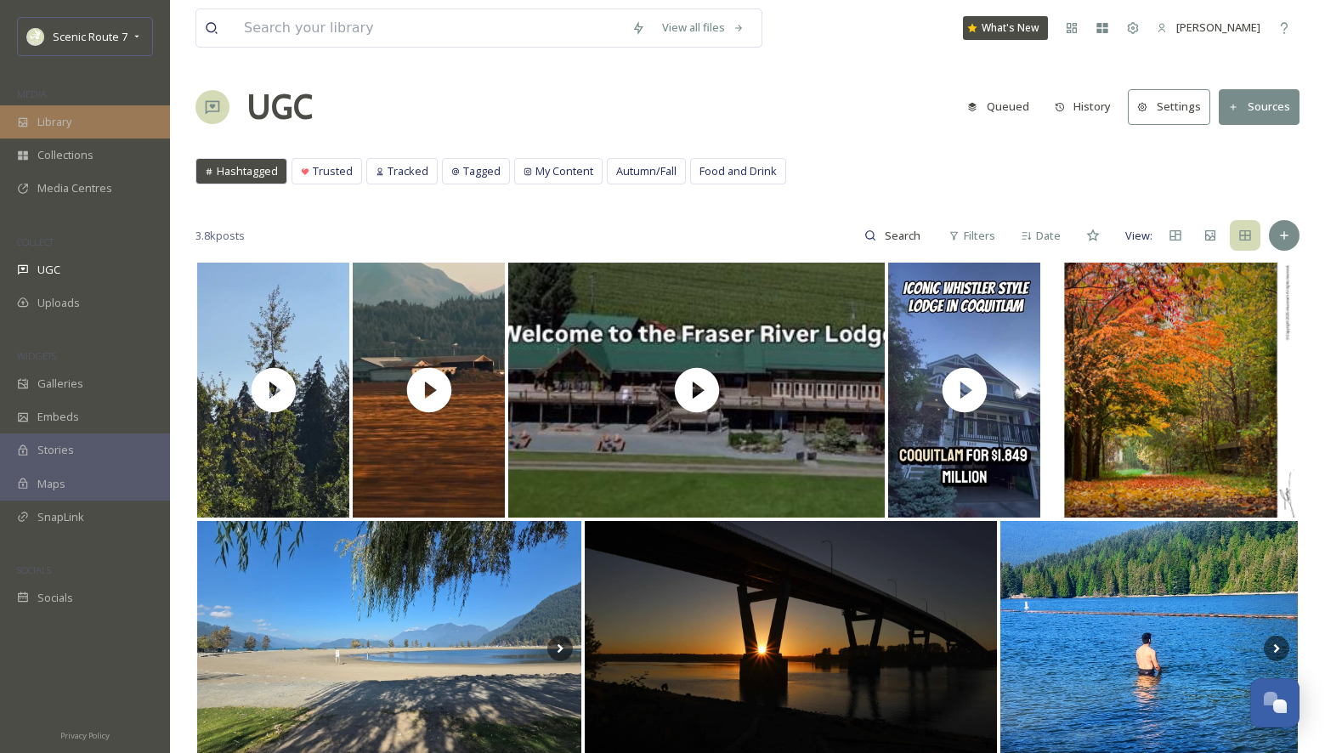
click at [56, 118] on span "Library" at bounding box center [54, 122] width 34 height 16
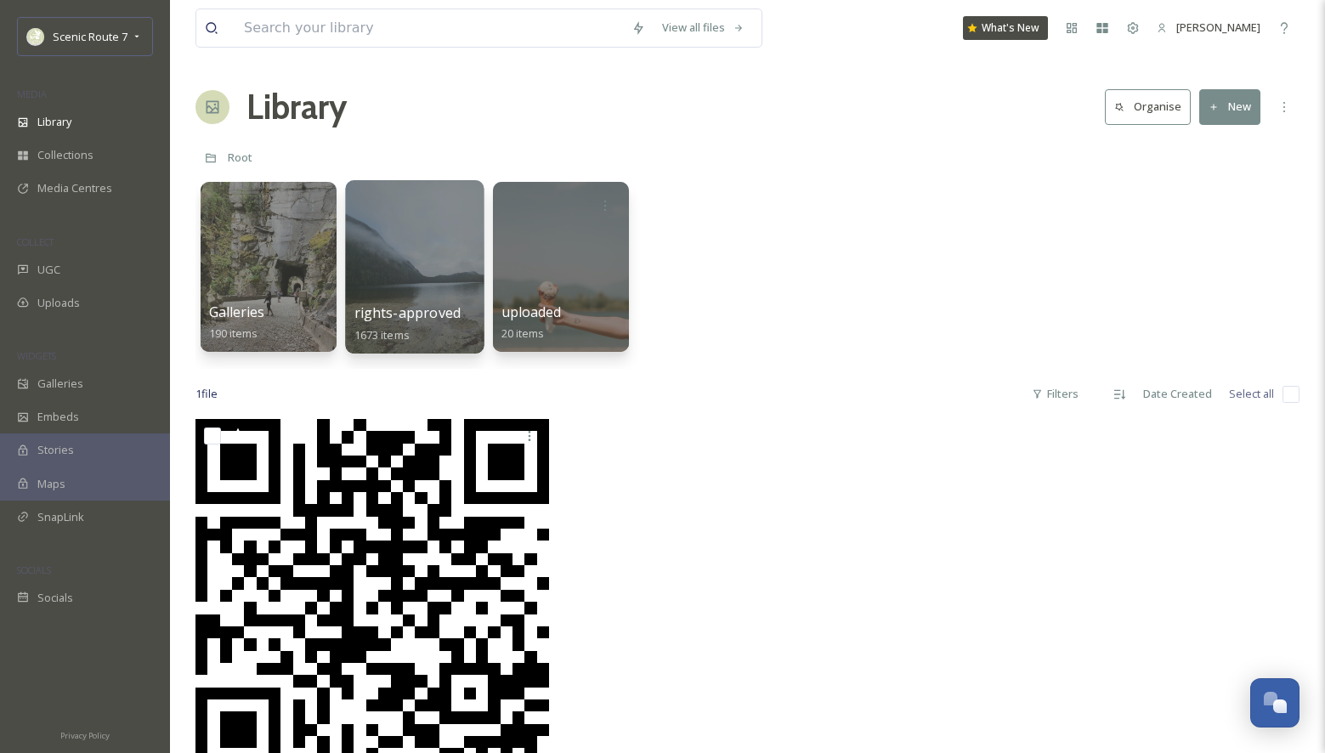
click at [411, 275] on div at bounding box center [414, 266] width 139 height 173
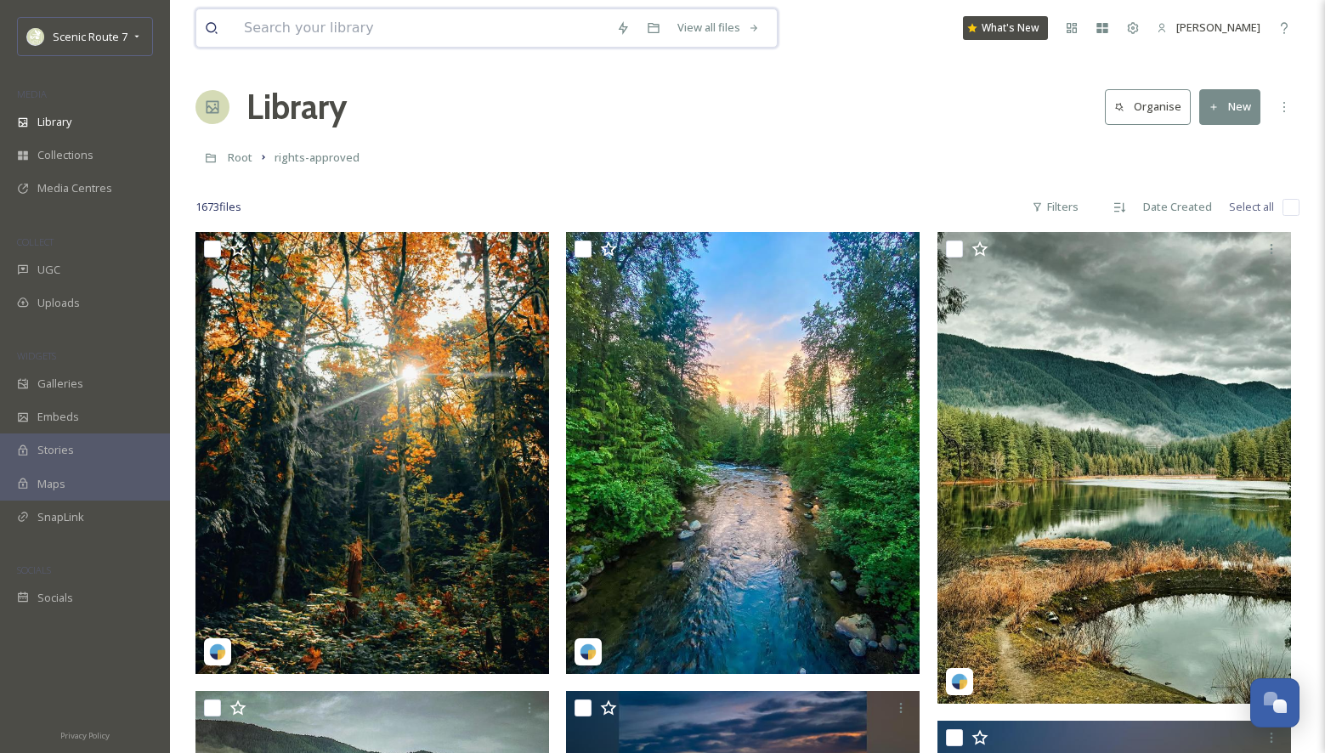
click at [304, 25] on input at bounding box center [421, 27] width 372 height 37
type input "silverlake"
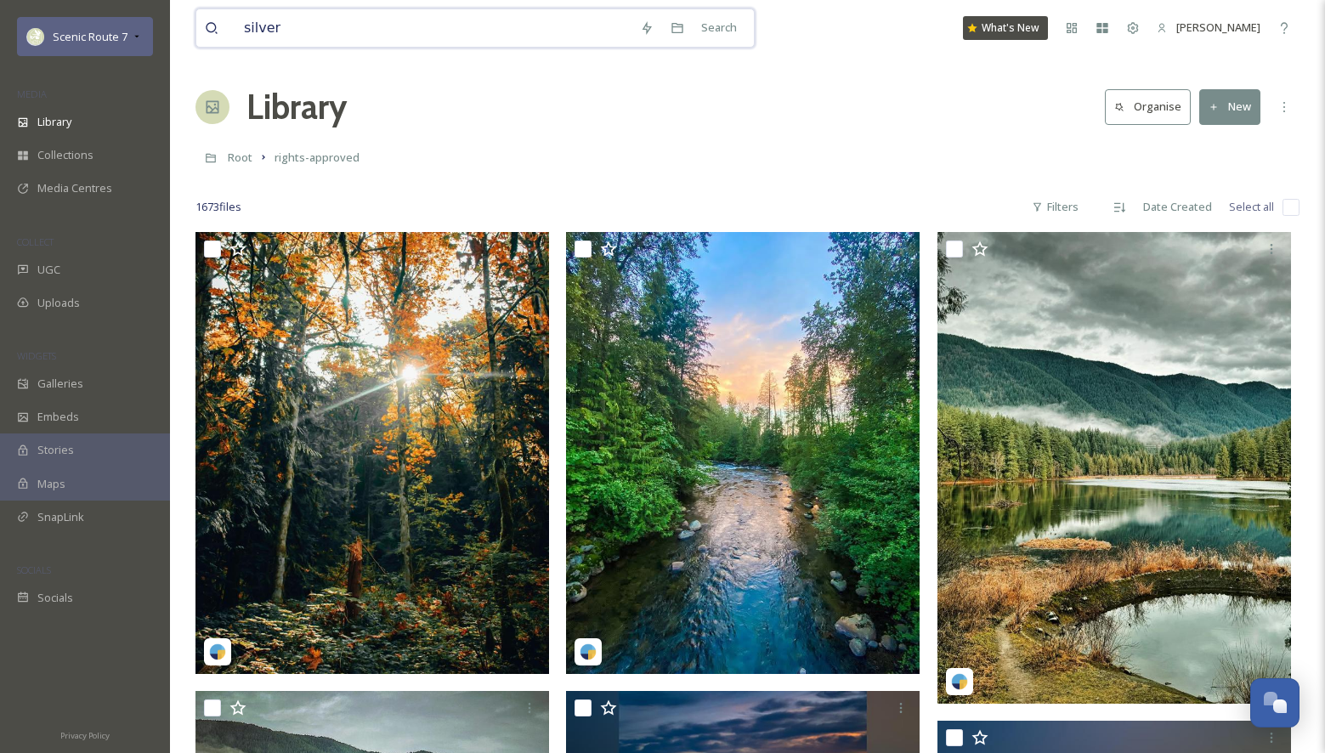
drag, startPoint x: 284, startPoint y: 34, endPoint x: 151, endPoint y: 33, distance: 132.6
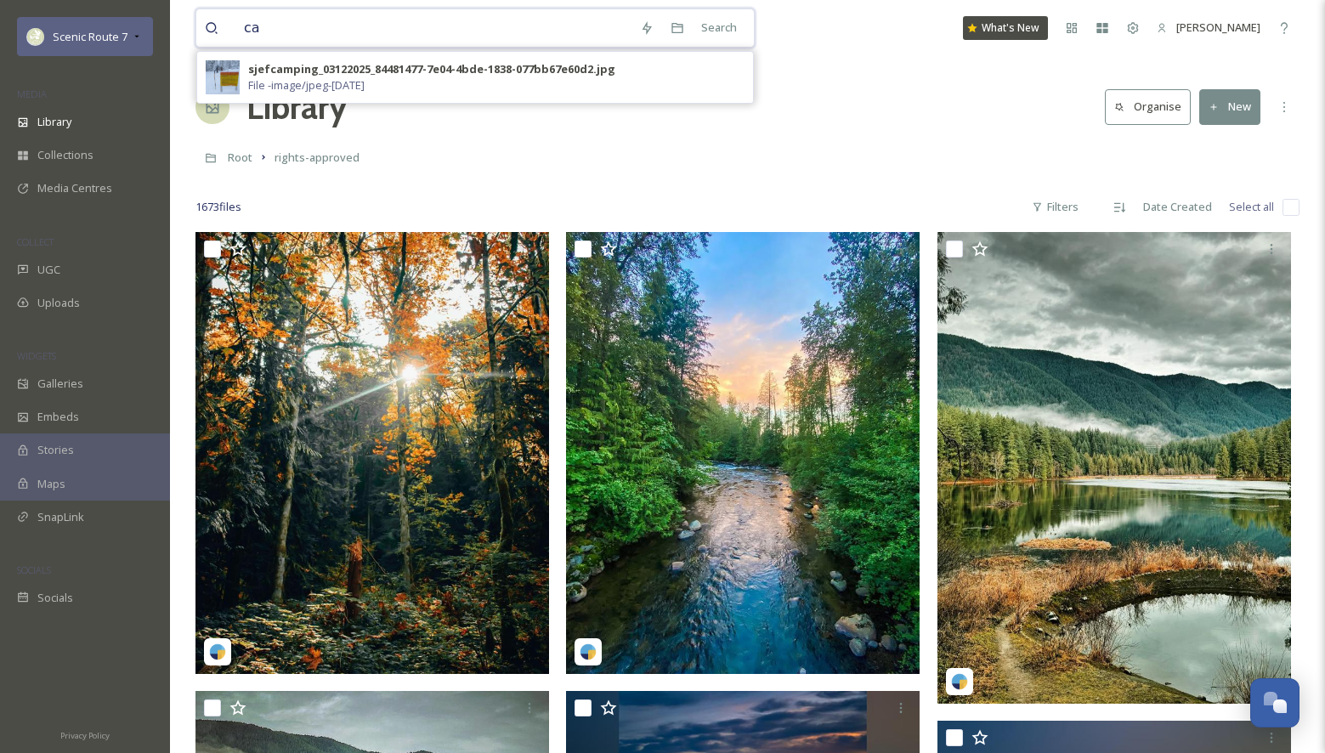
type input "c"
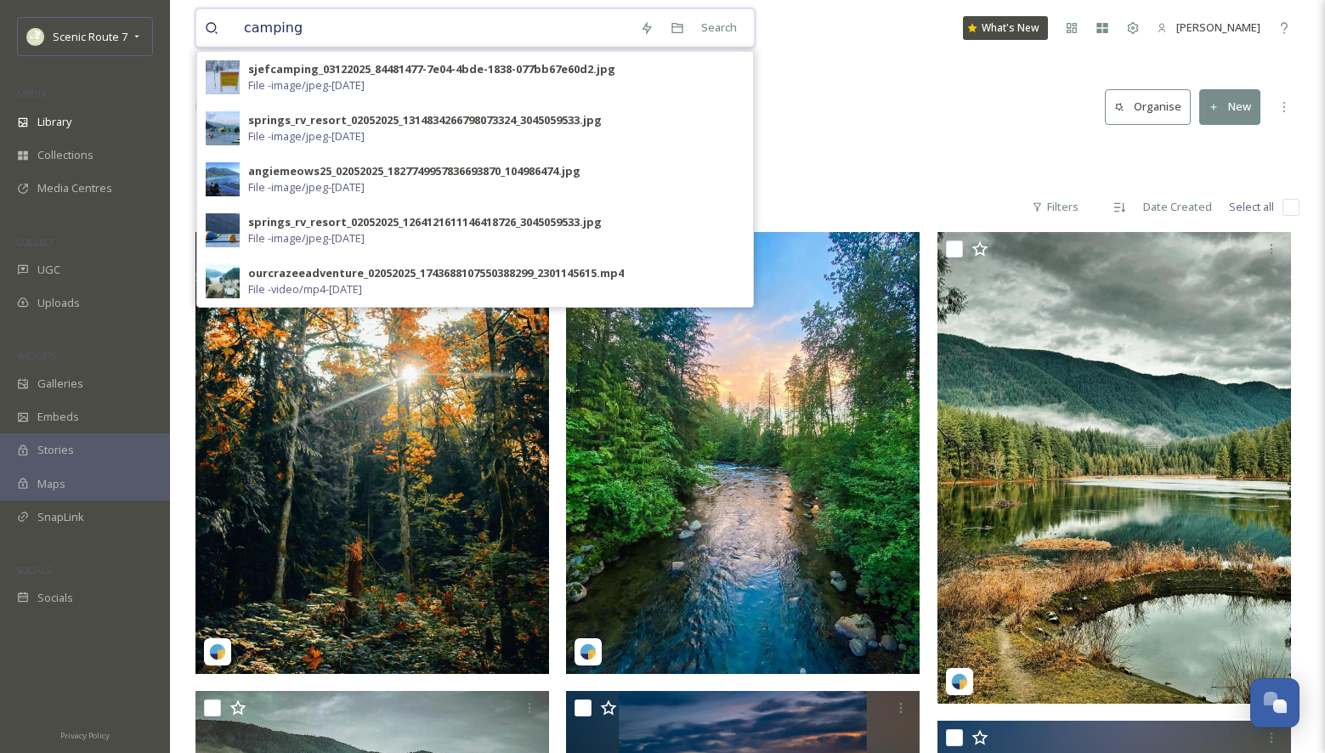
type input "camping"
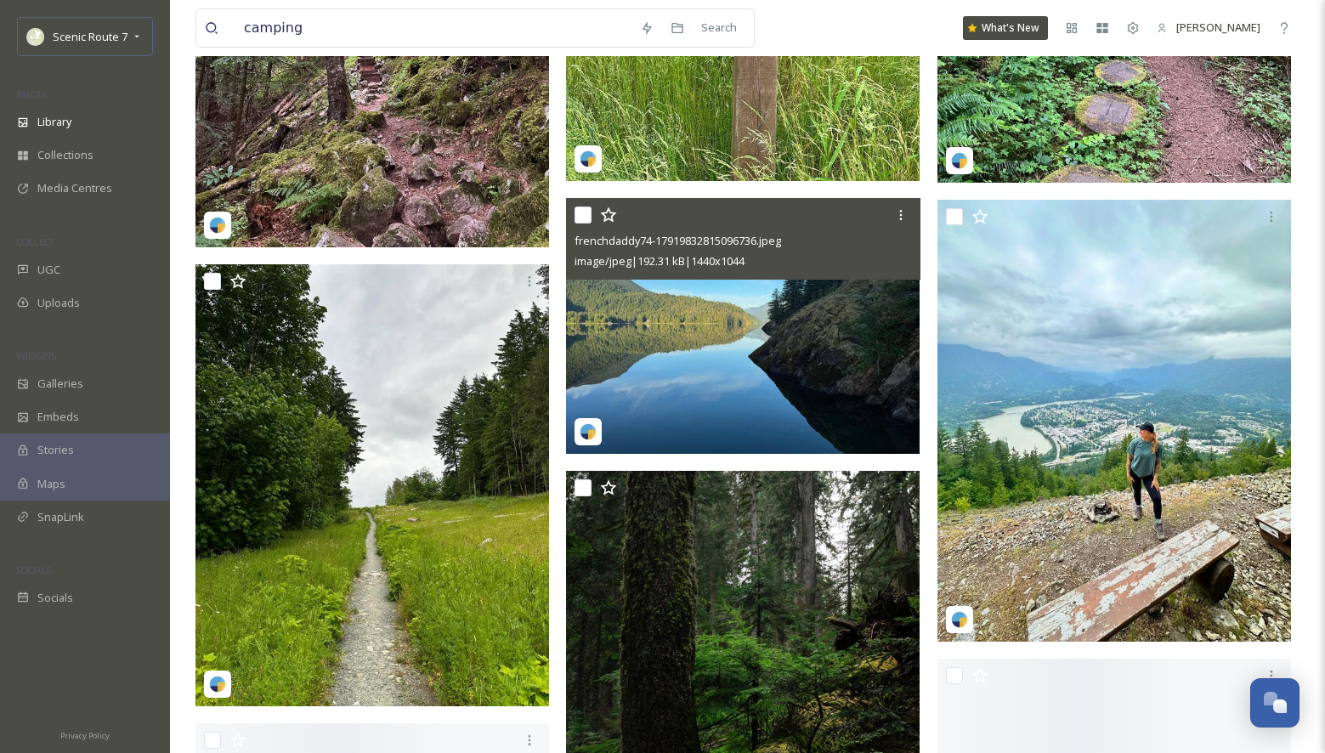
scroll to position [8737, 0]
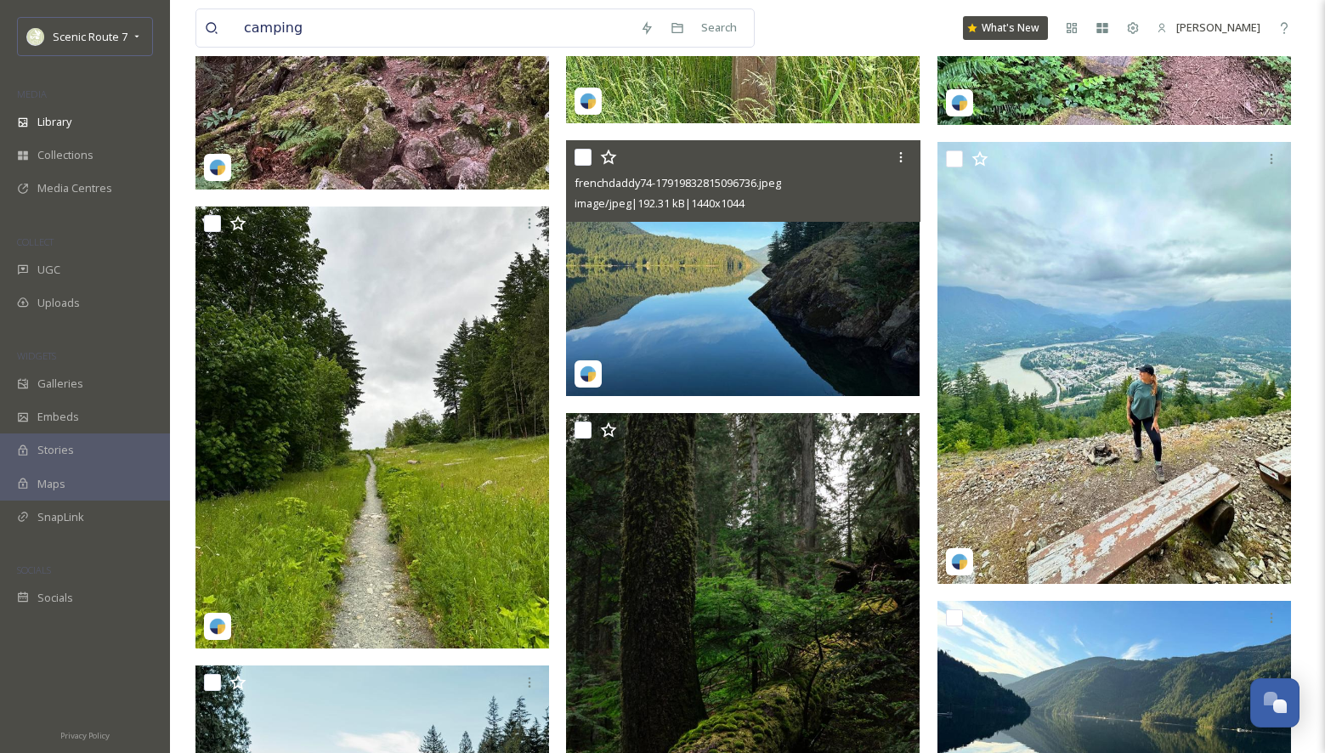
click at [717, 343] on img at bounding box center [743, 267] width 354 height 257
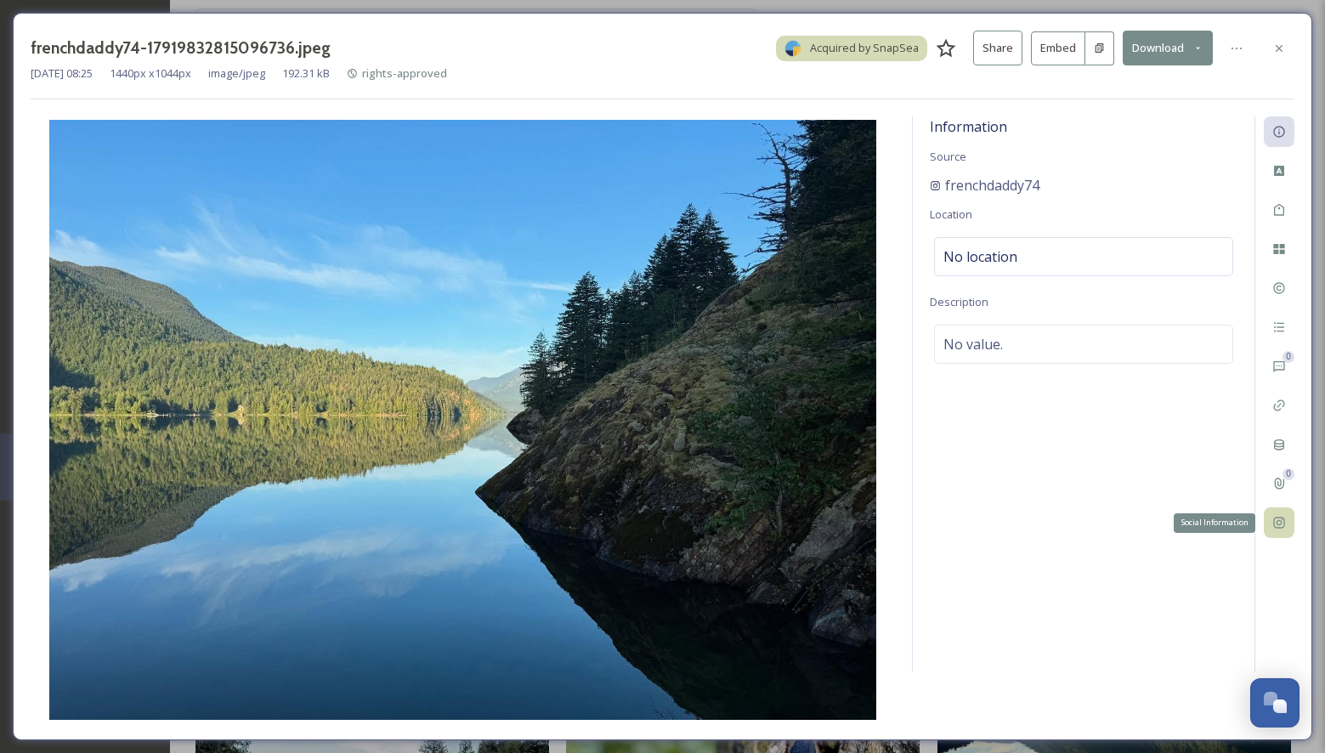
click at [1278, 524] on icon at bounding box center [1278, 523] width 11 height 11
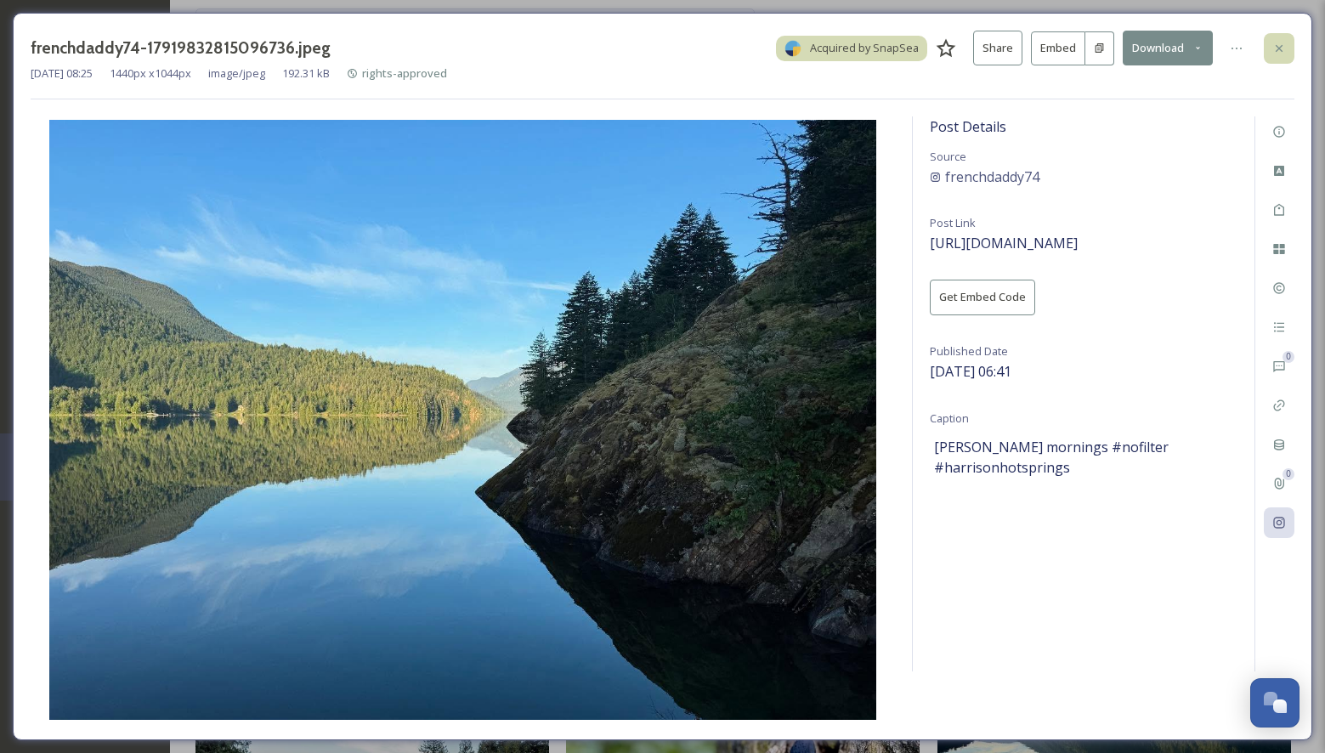
click at [1282, 43] on icon at bounding box center [1279, 49] width 14 height 14
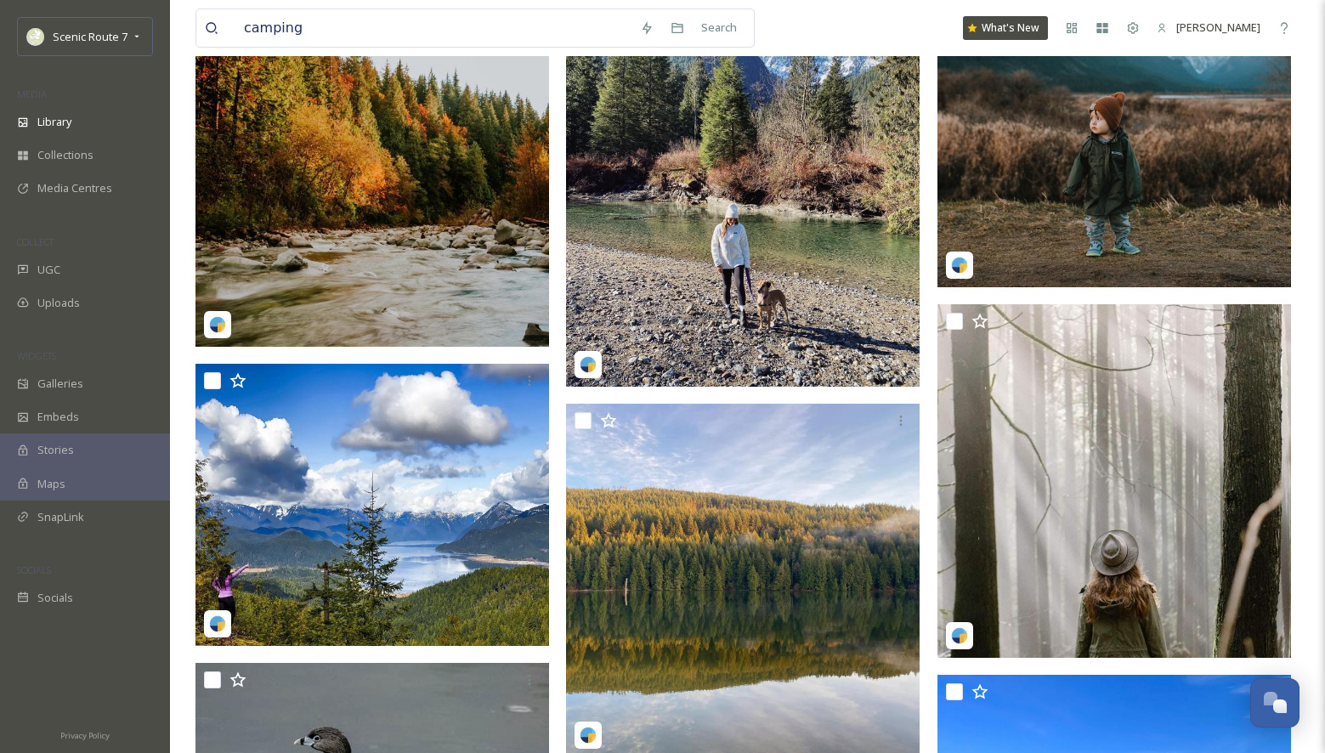
scroll to position [15793, 0]
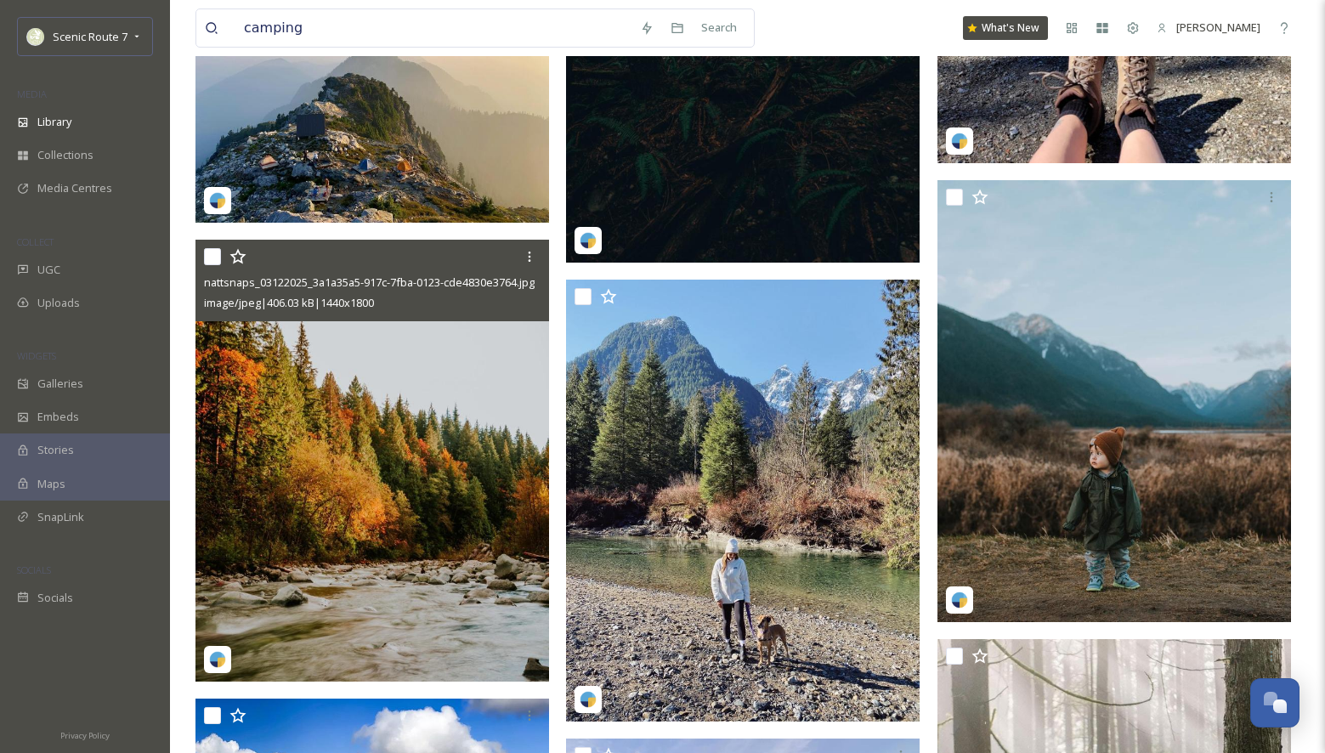
click at [372, 523] on img at bounding box center [372, 461] width 354 height 442
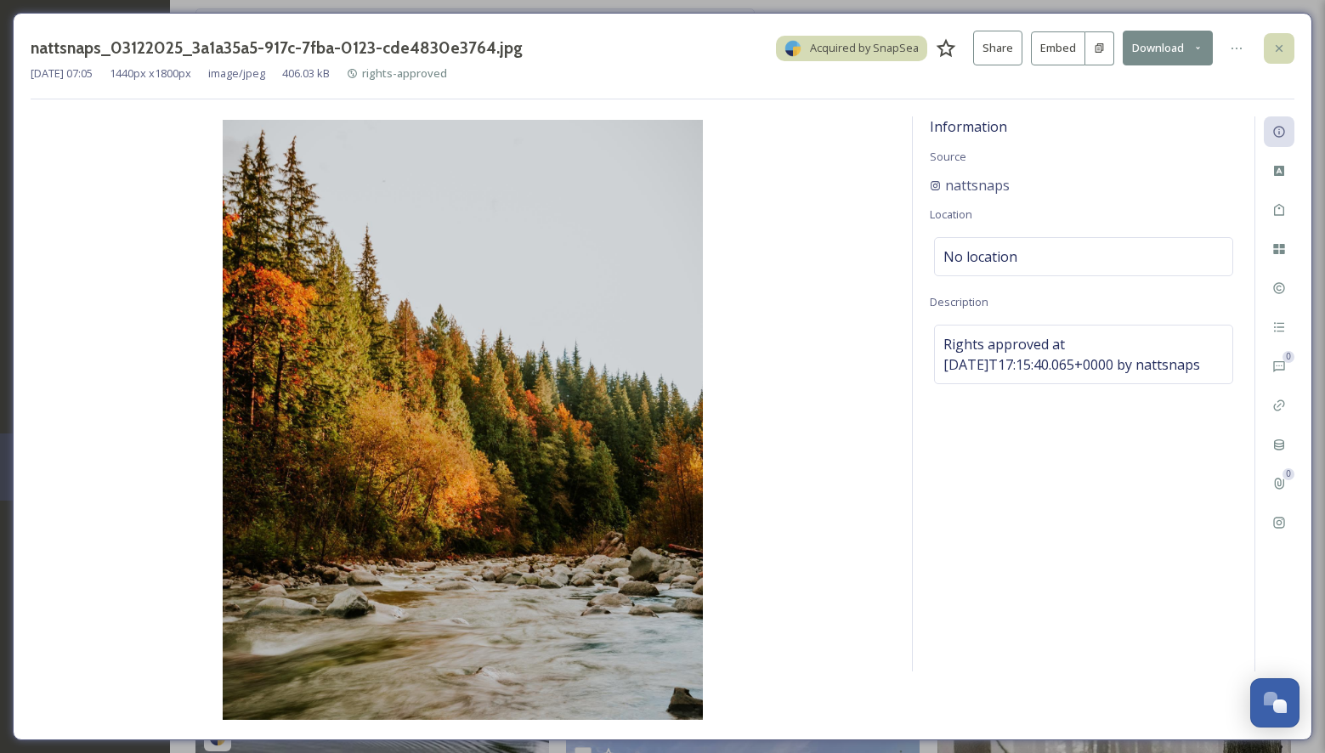
click at [1277, 37] on div at bounding box center [1279, 48] width 31 height 31
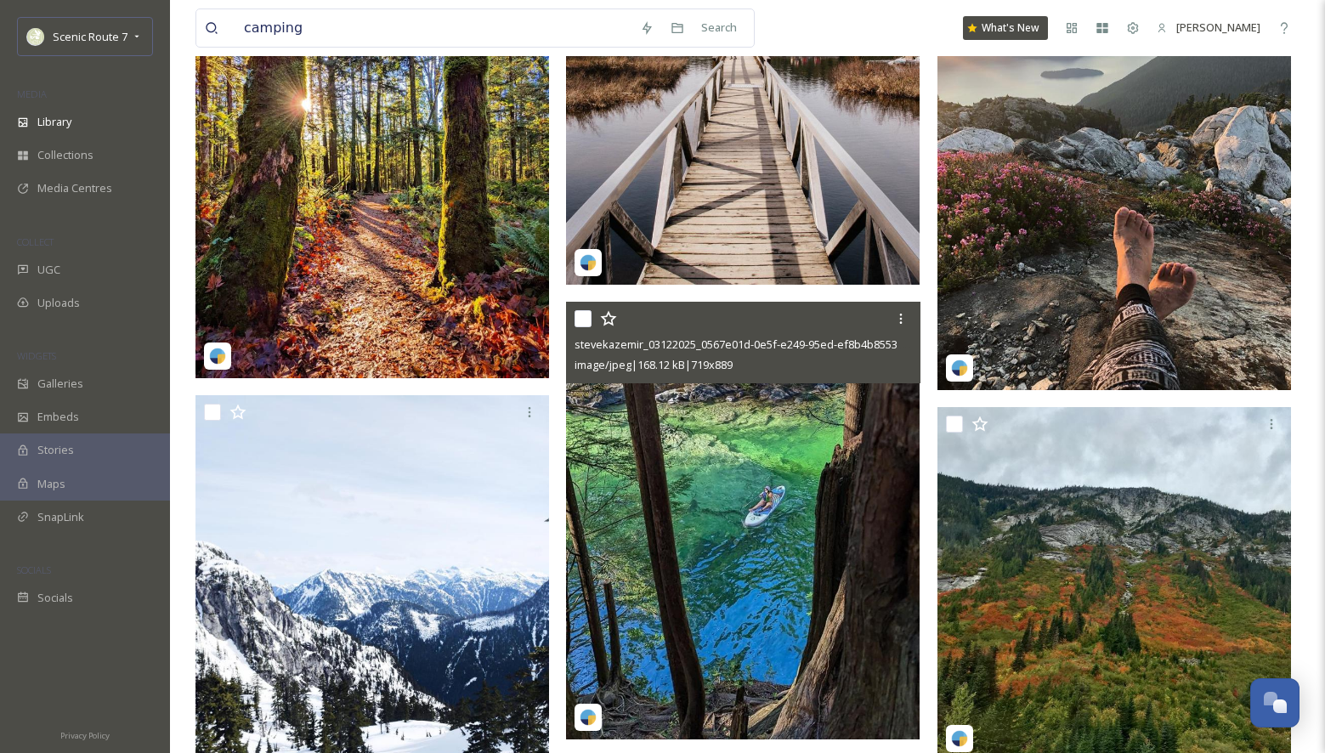
scroll to position [20155, 0]
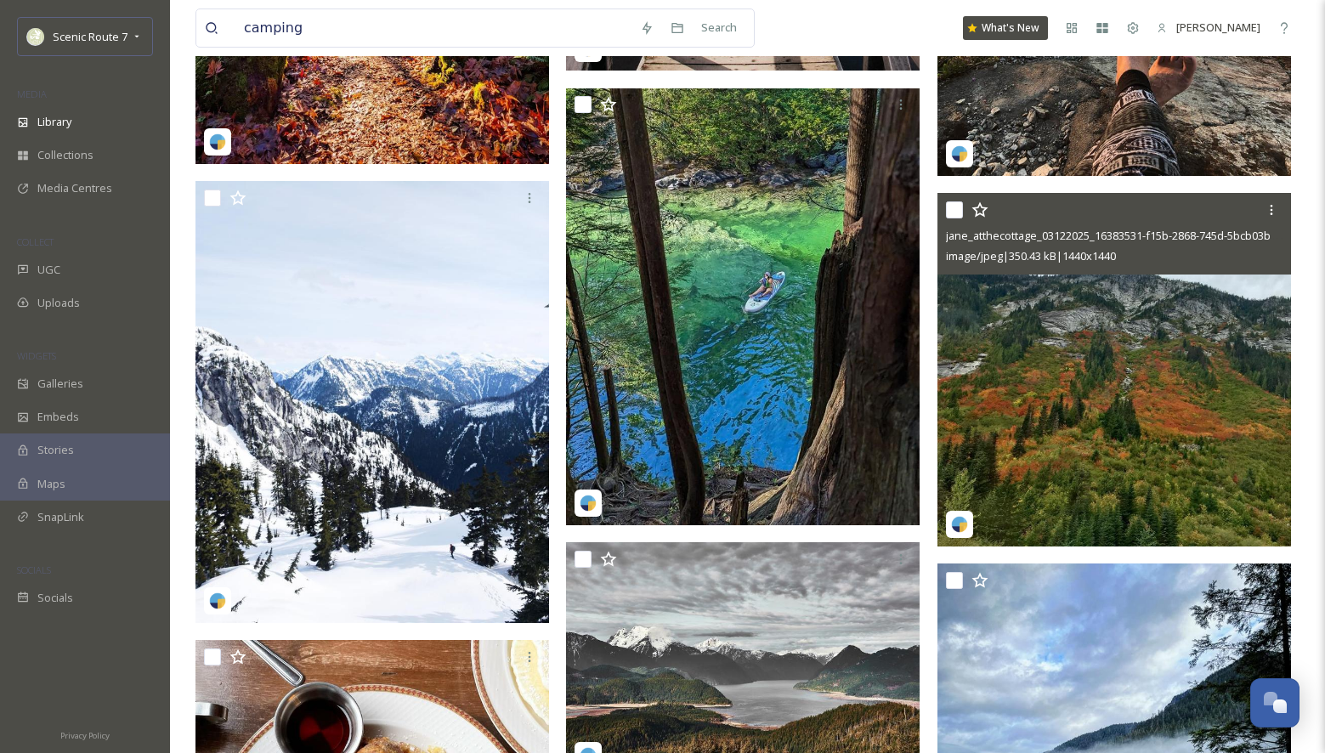
click at [1088, 375] on img at bounding box center [1114, 370] width 354 height 354
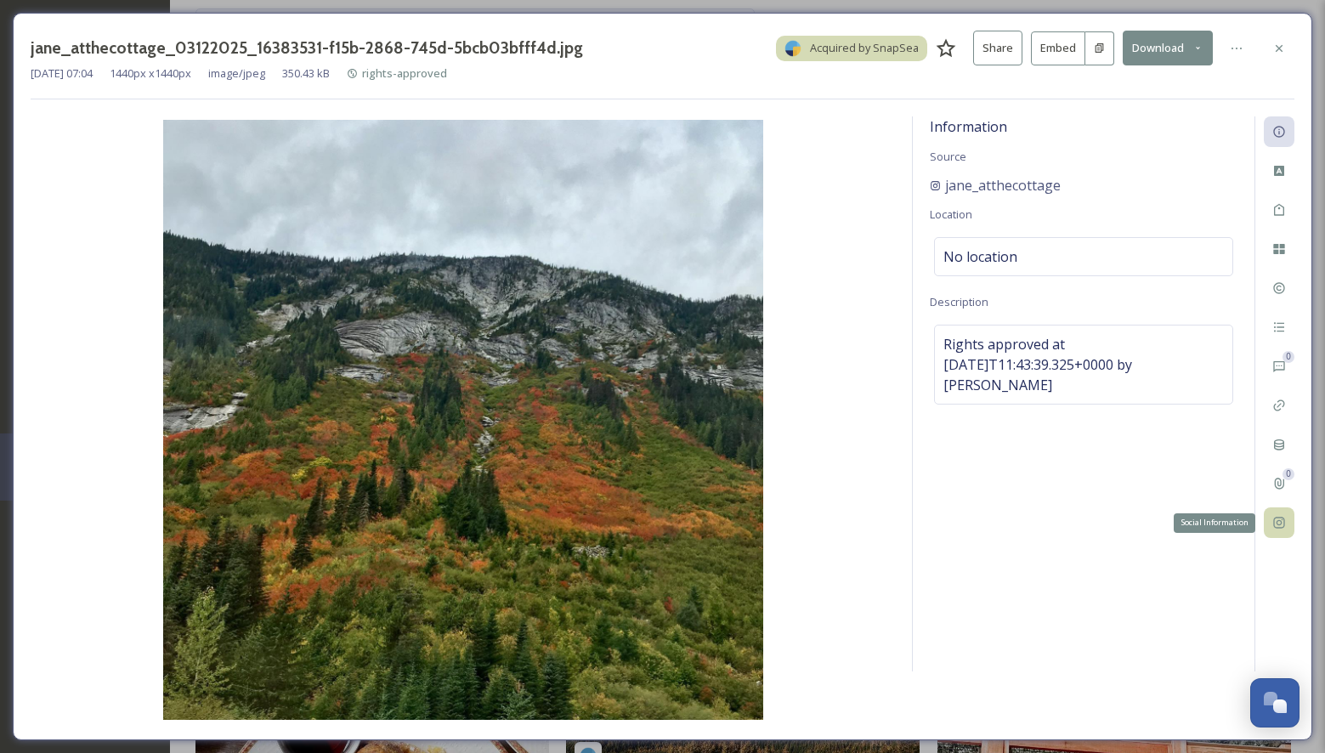
click at [1274, 521] on icon at bounding box center [1278, 523] width 11 height 11
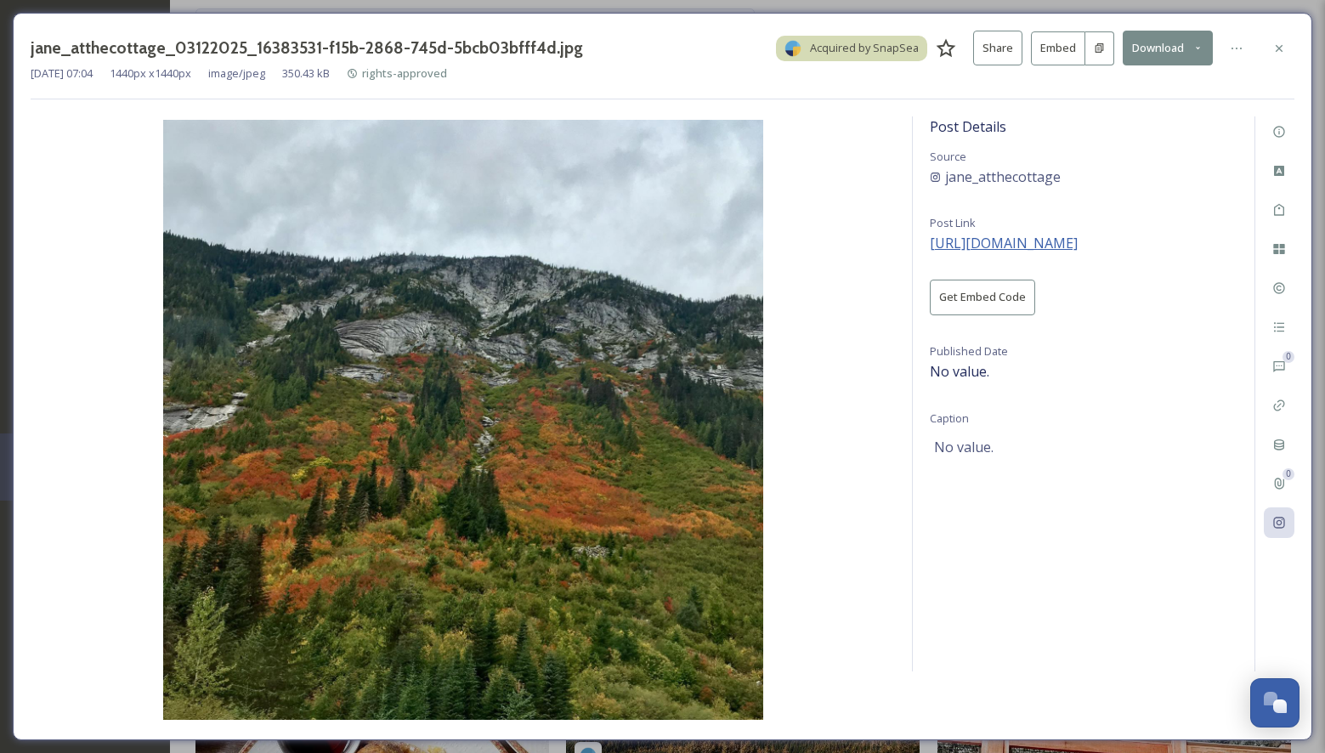
click at [1016, 240] on span "https://instagram.com/p/CGde7sMBeYO" at bounding box center [1004, 243] width 148 height 19
click at [1279, 42] on icon at bounding box center [1279, 49] width 14 height 14
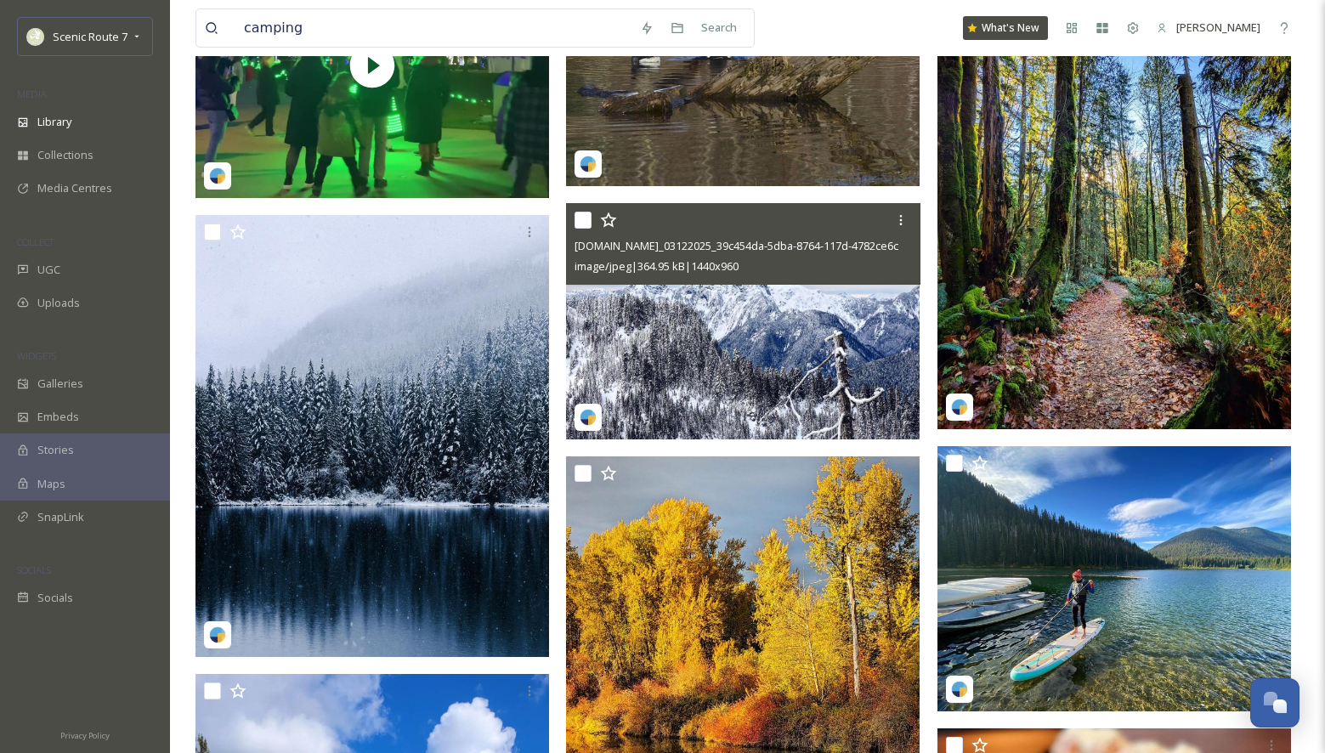
scroll to position [22083, 0]
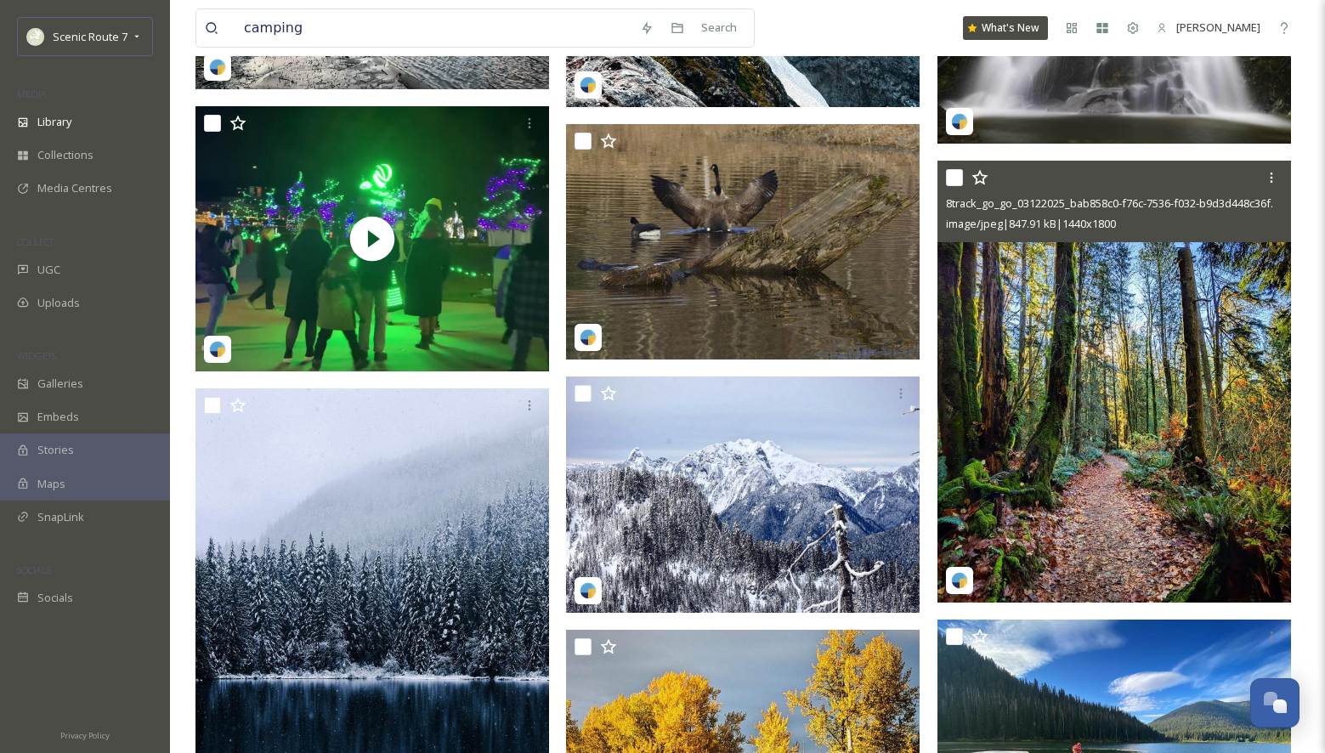
click at [1050, 404] on img at bounding box center [1114, 382] width 354 height 442
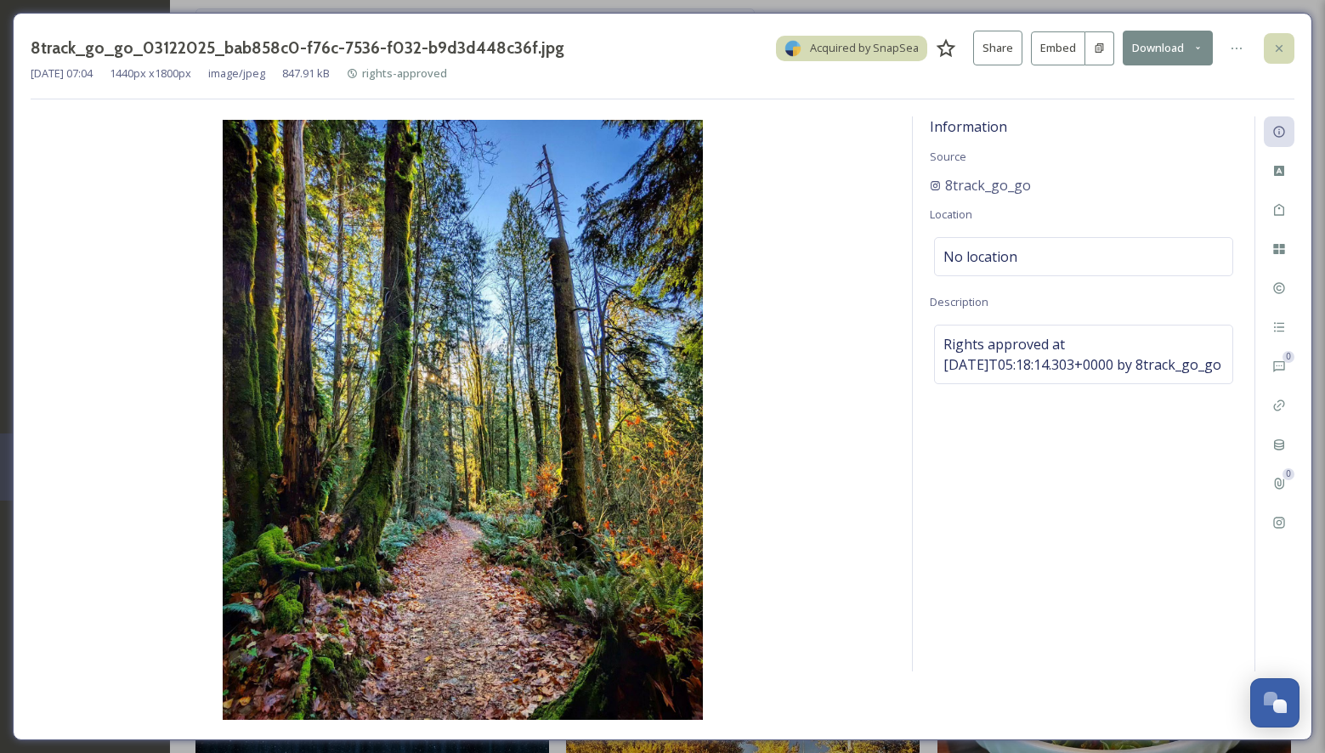
click at [1283, 47] on icon at bounding box center [1279, 49] width 14 height 14
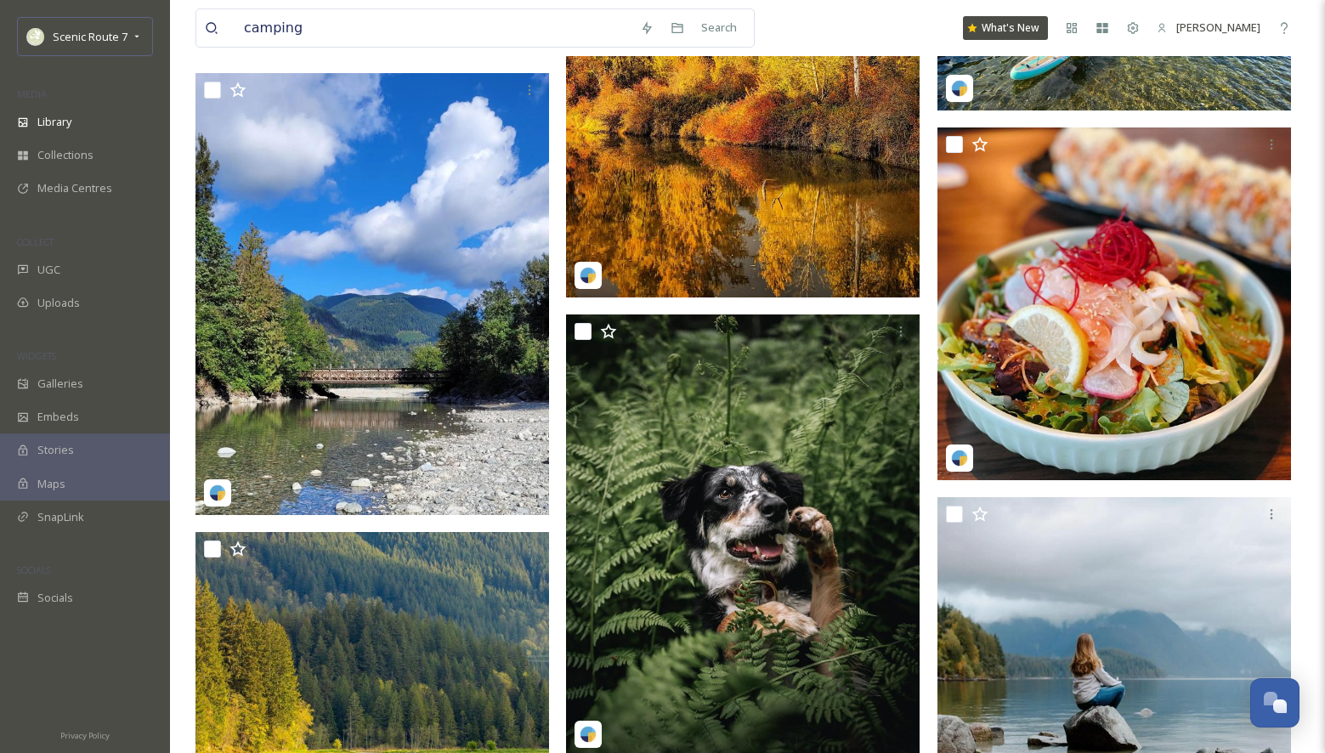
scroll to position [23219, 0]
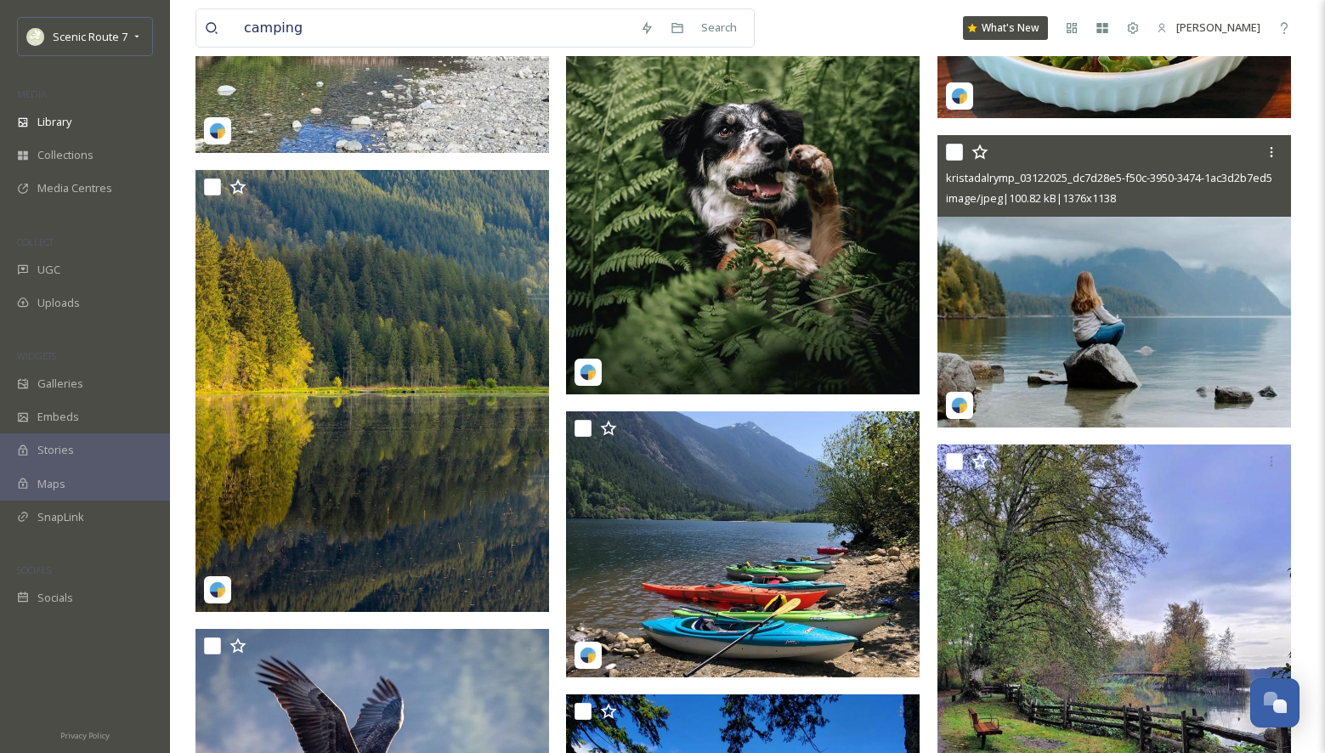
click at [1020, 303] on img at bounding box center [1114, 281] width 354 height 292
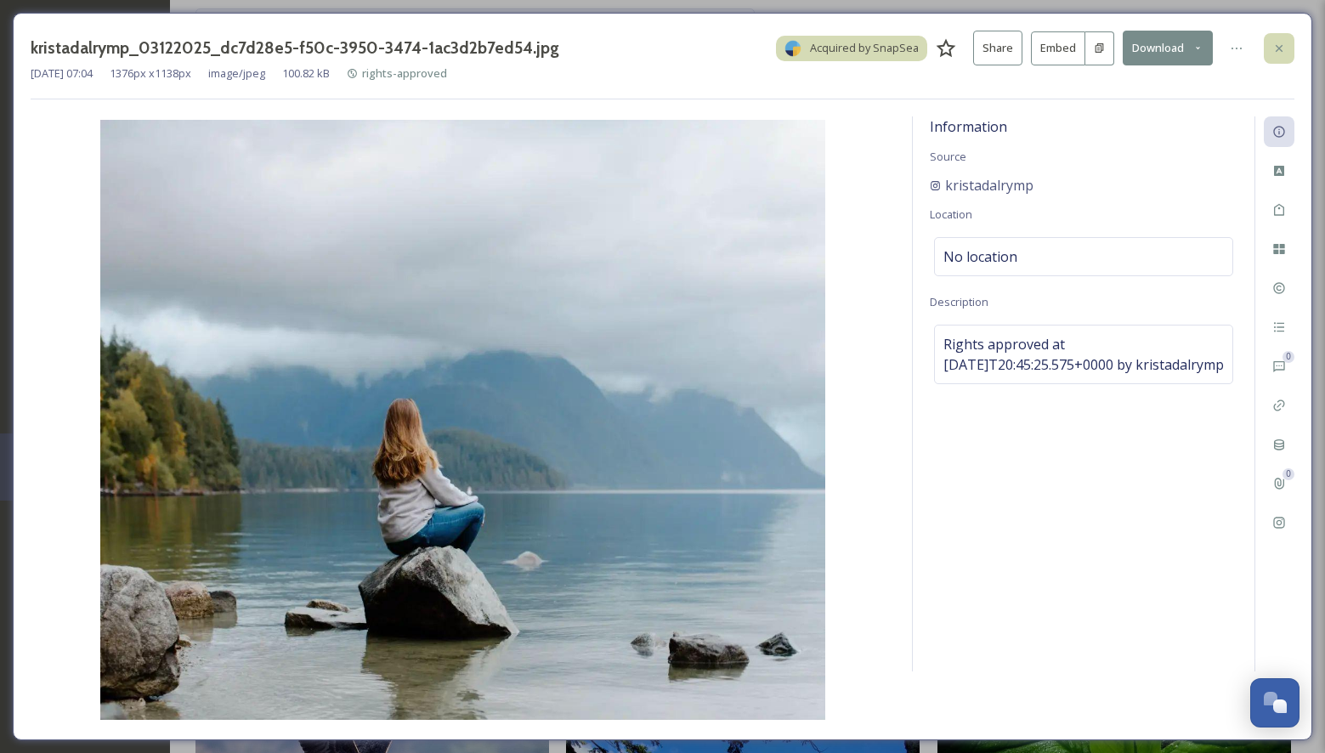
click at [1277, 52] on icon at bounding box center [1279, 49] width 14 height 14
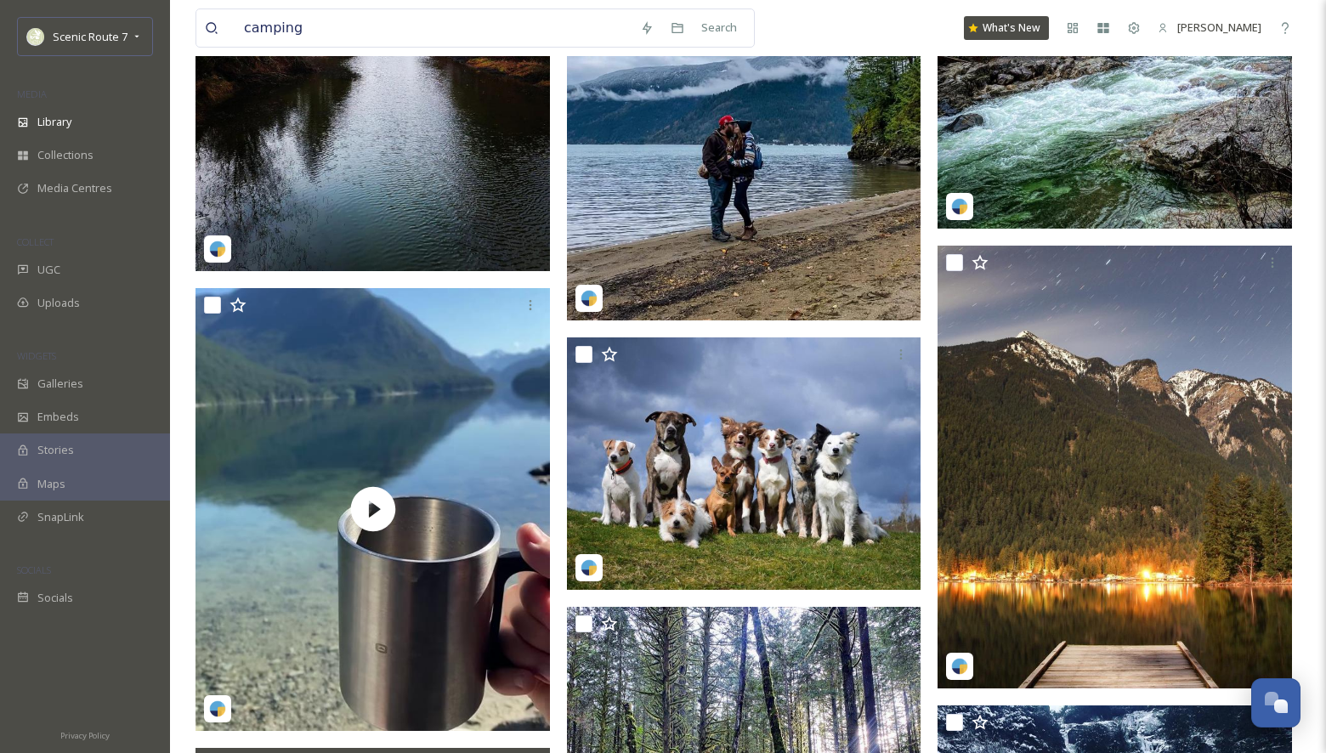
scroll to position [35301, 0]
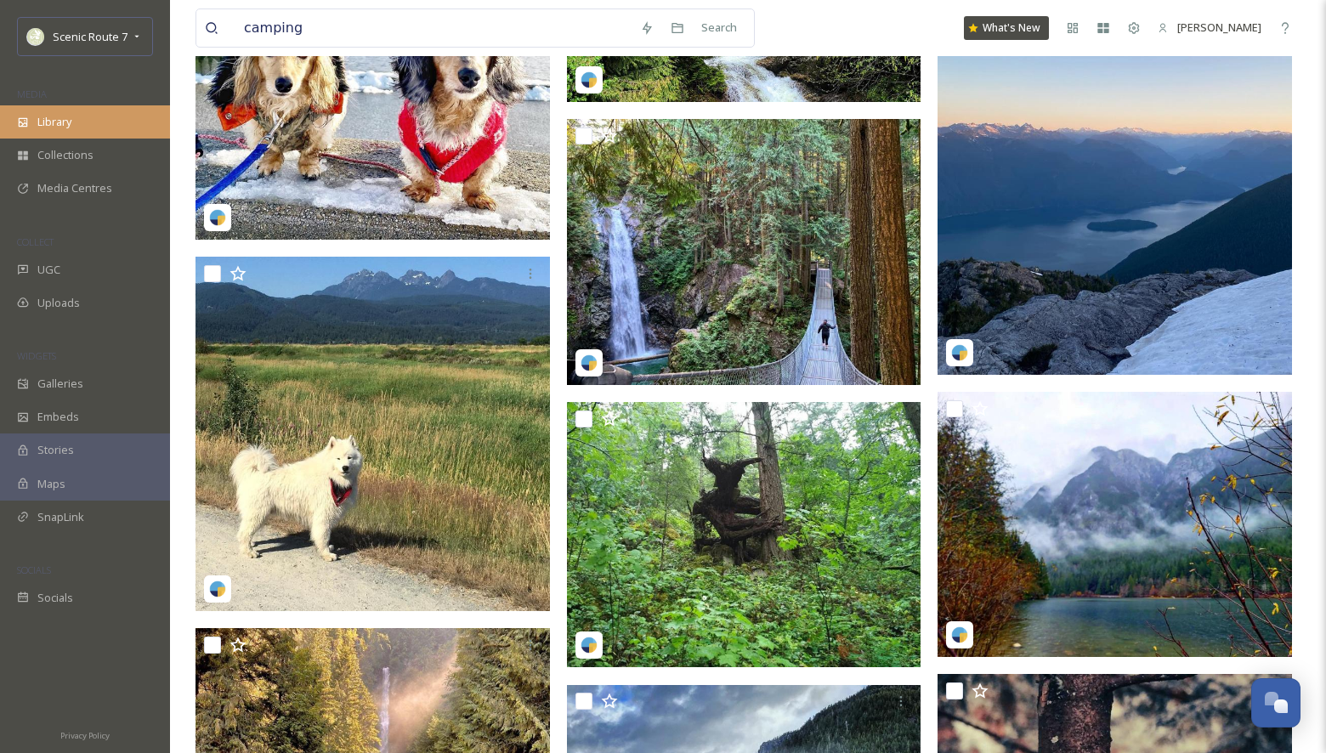
click at [59, 124] on span "Library" at bounding box center [54, 122] width 34 height 16
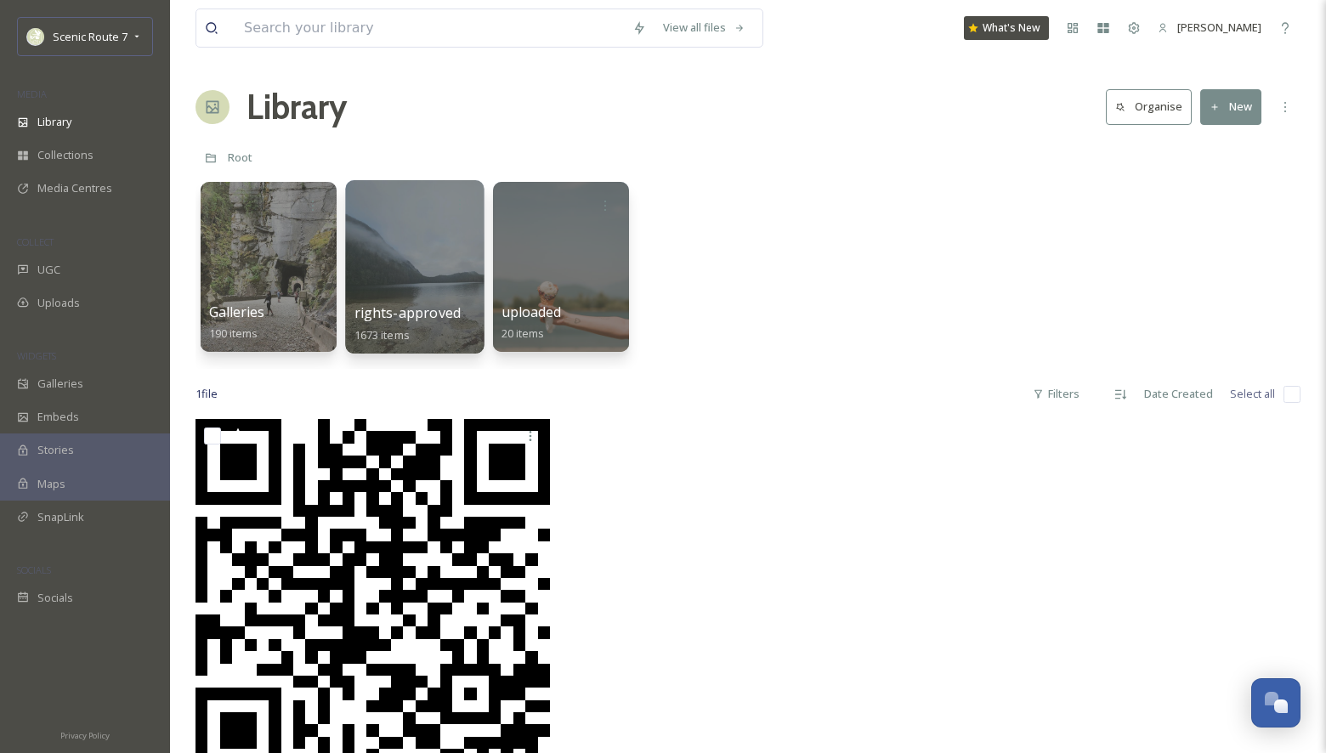
click at [411, 262] on div at bounding box center [414, 266] width 139 height 173
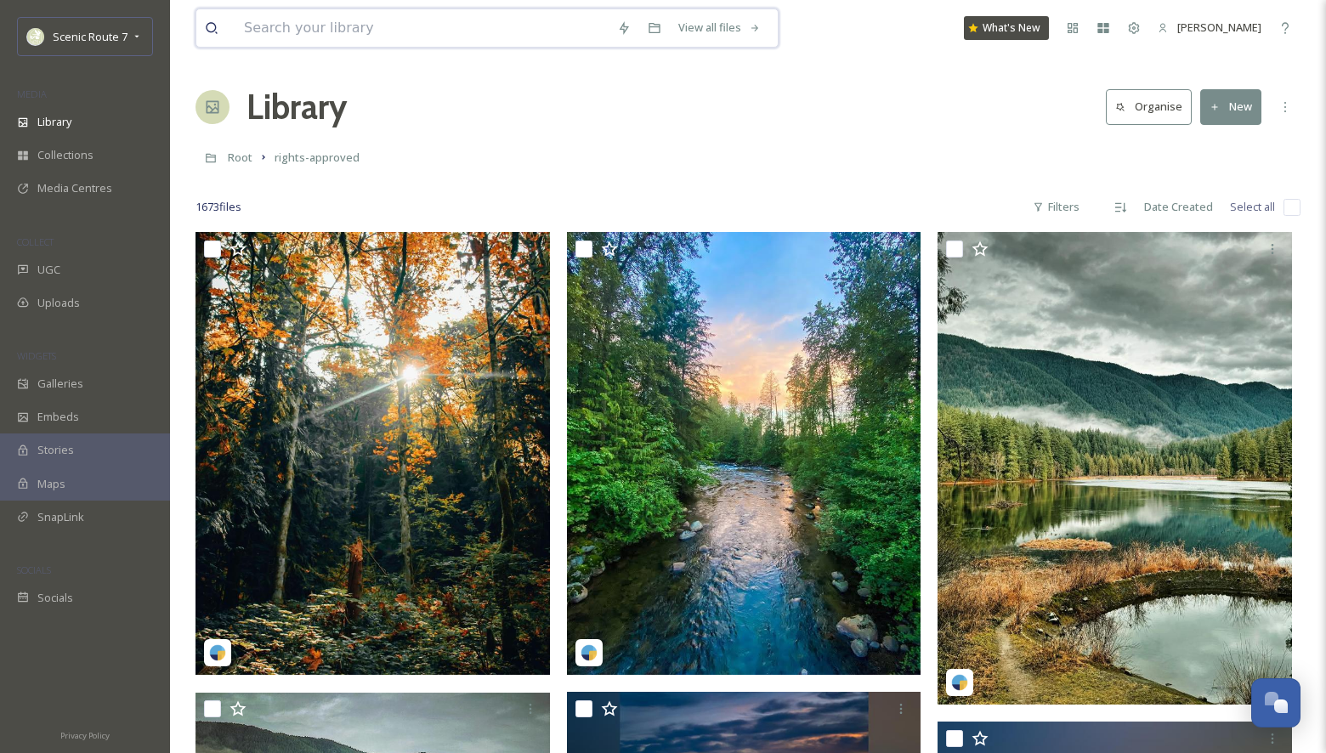
click at [271, 30] on input at bounding box center [421, 27] width 373 height 37
type input "hope"
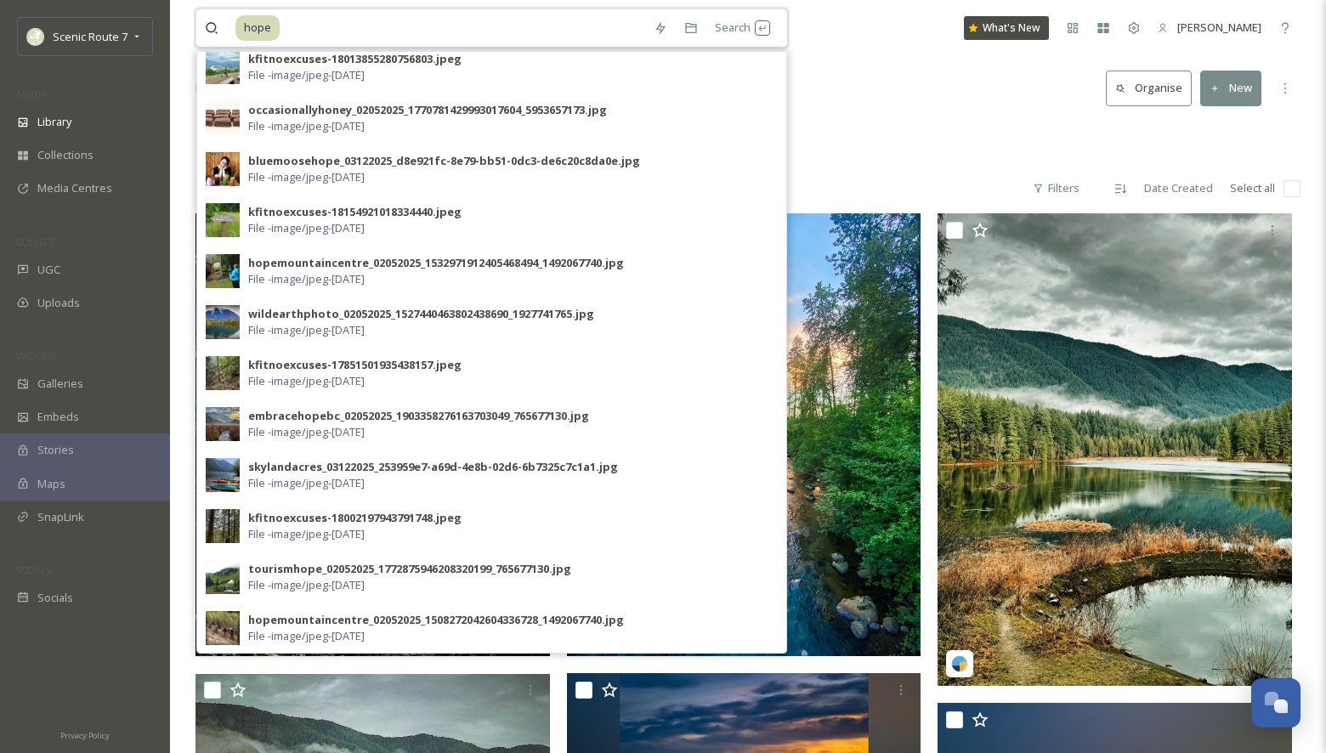
scroll to position [20, 0]
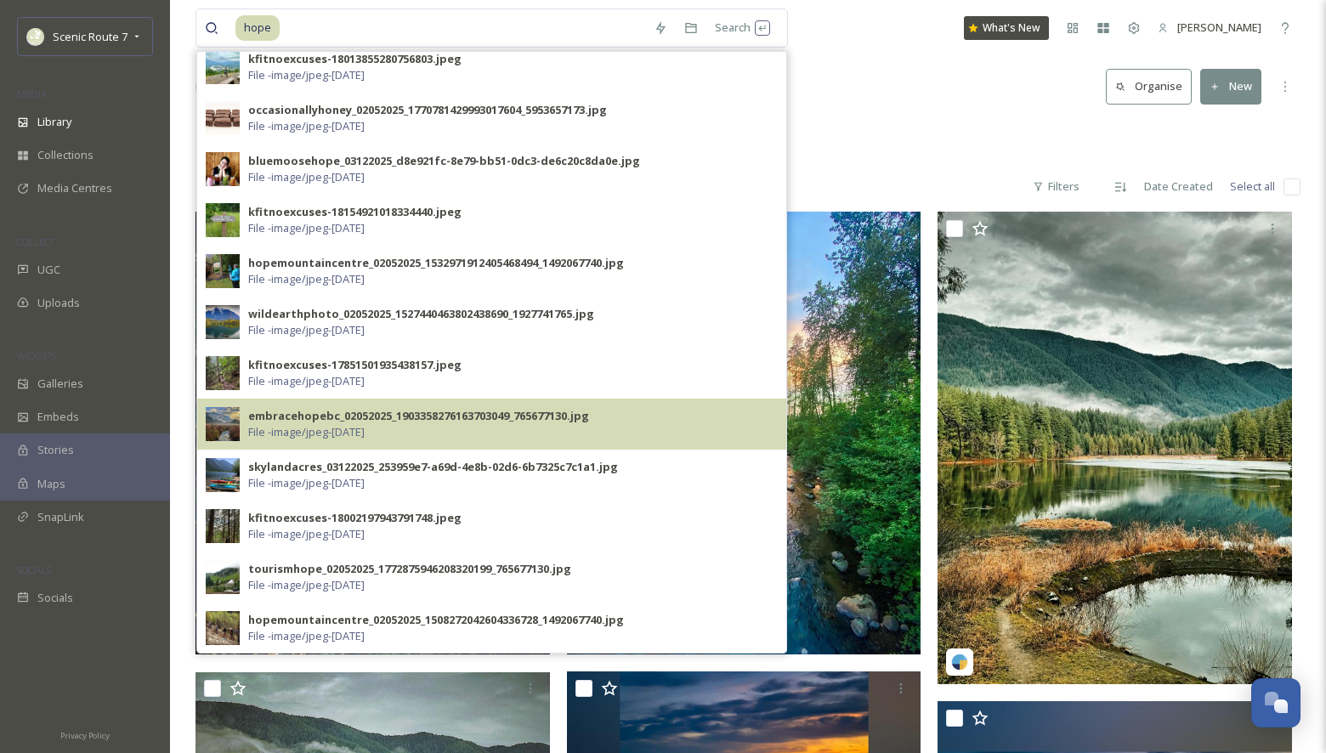
click at [226, 422] on img at bounding box center [223, 424] width 34 height 34
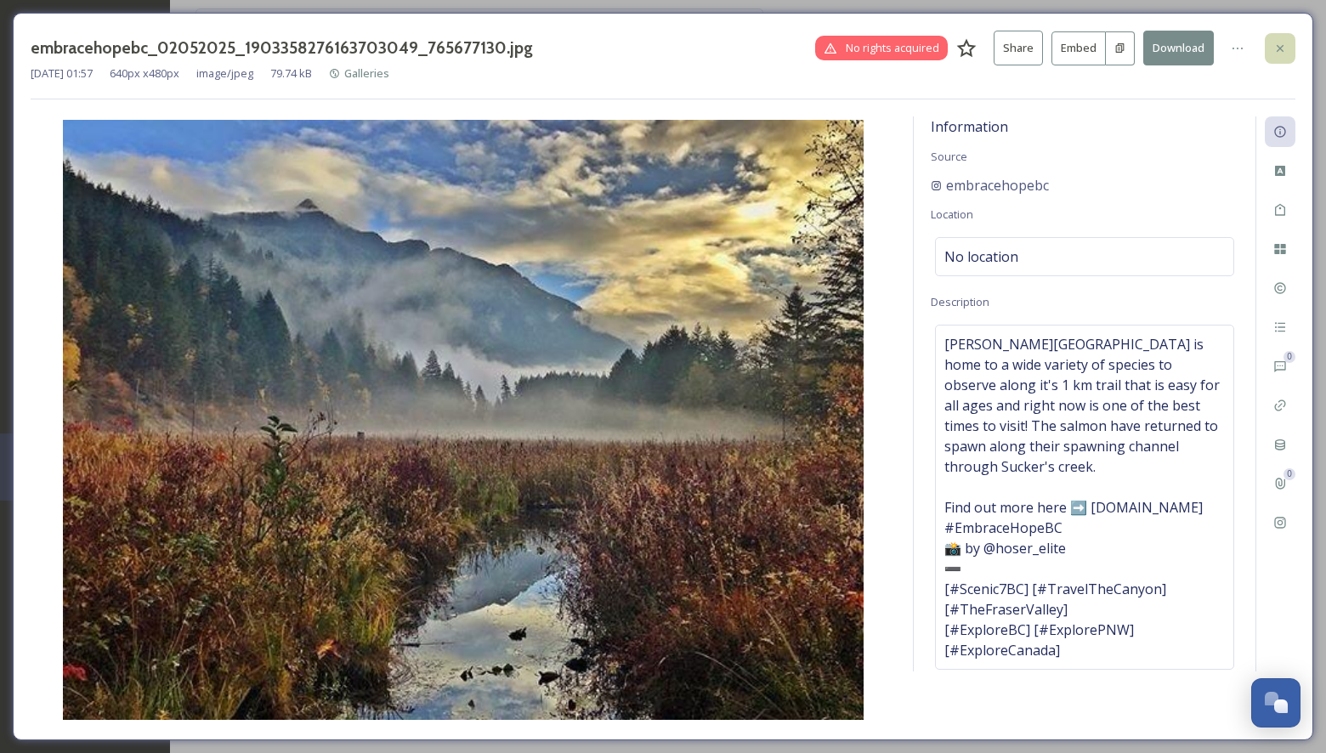
click at [1284, 46] on icon at bounding box center [1280, 49] width 14 height 14
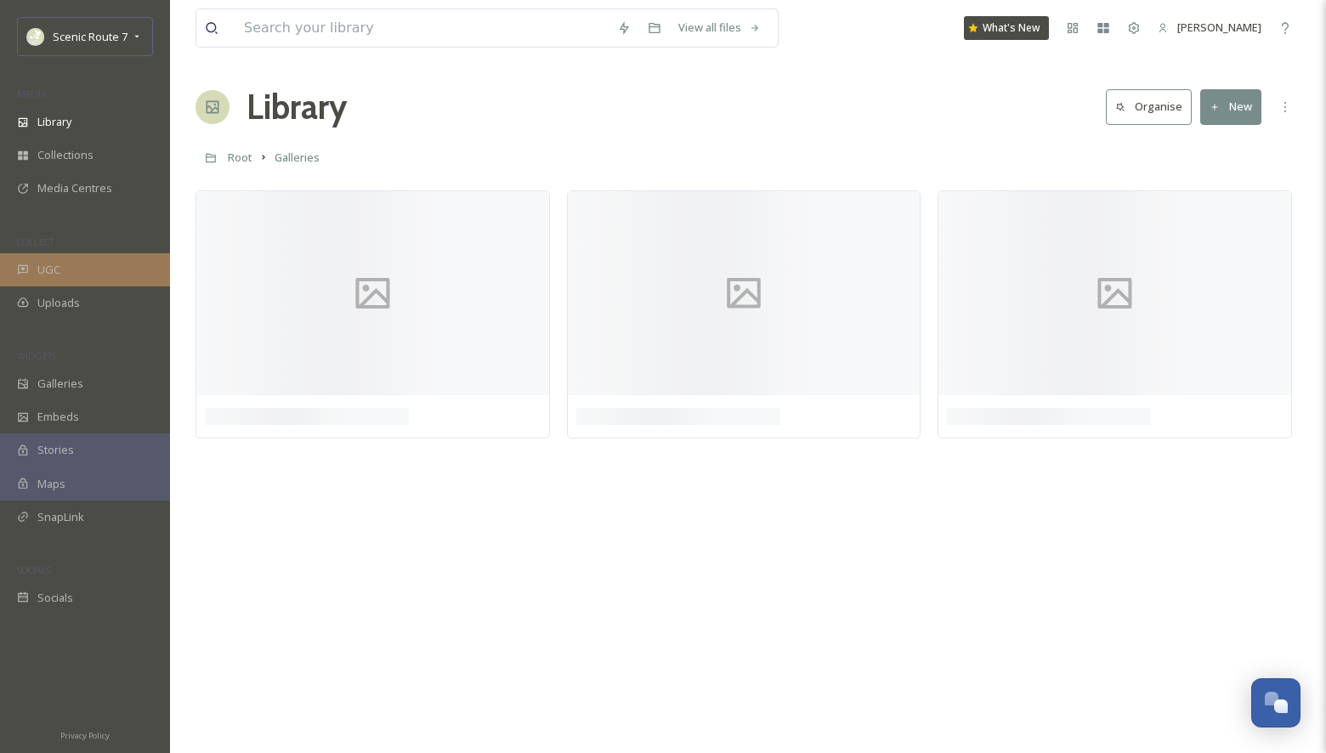
click at [48, 266] on span "UGC" at bounding box center [48, 270] width 23 height 16
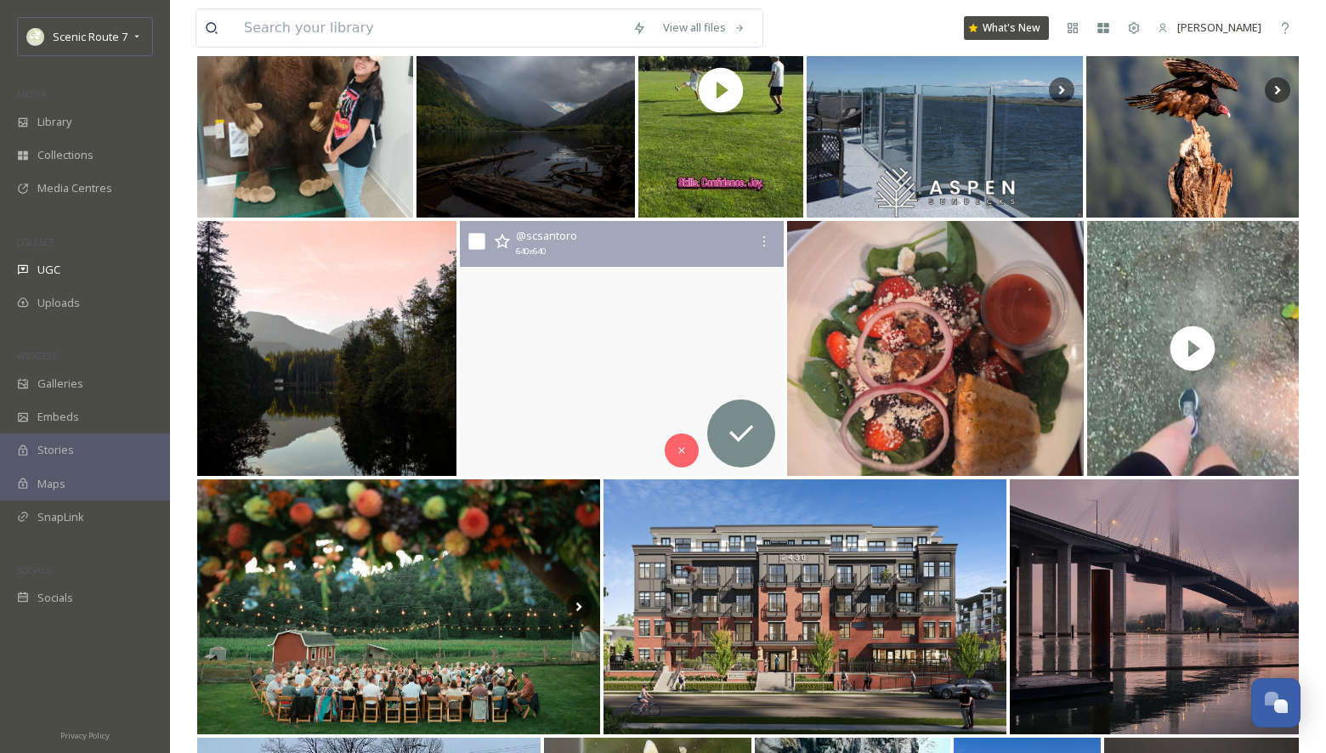
scroll to position [2411, 0]
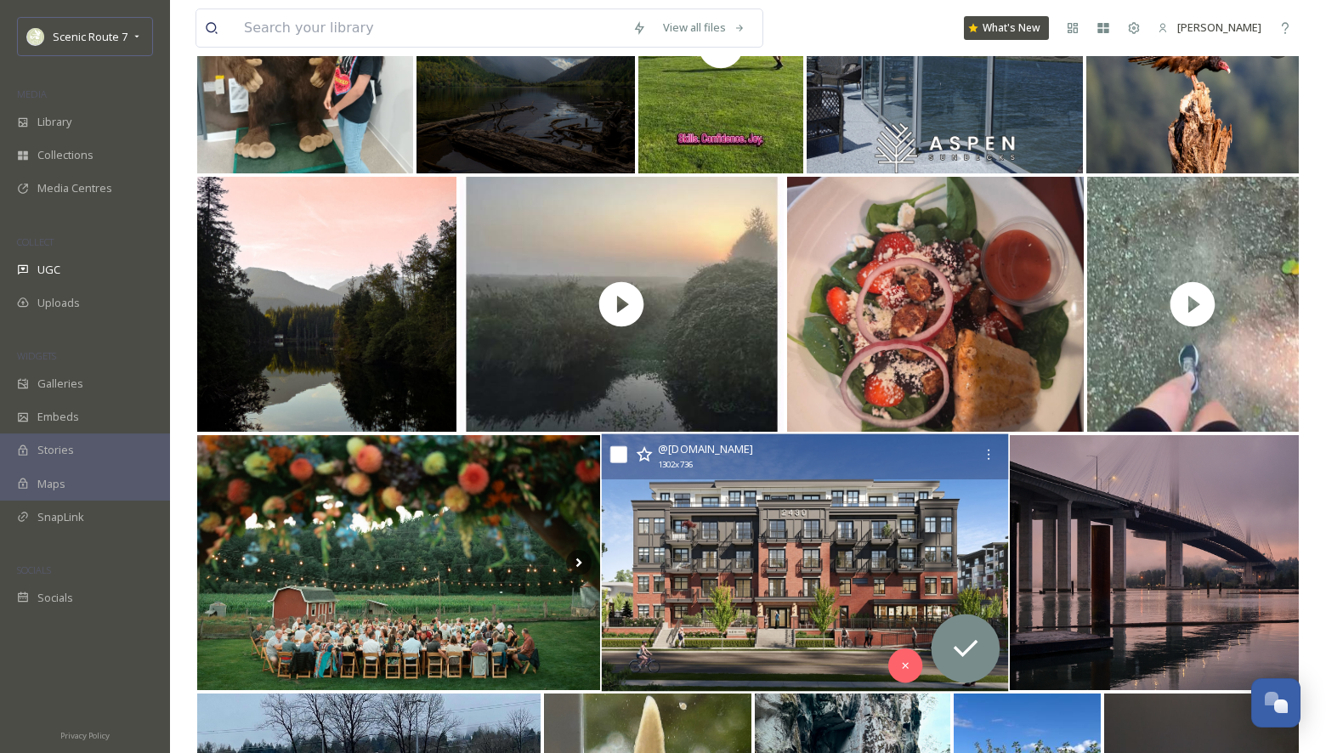
click at [632, 524] on img at bounding box center [804, 563] width 407 height 258
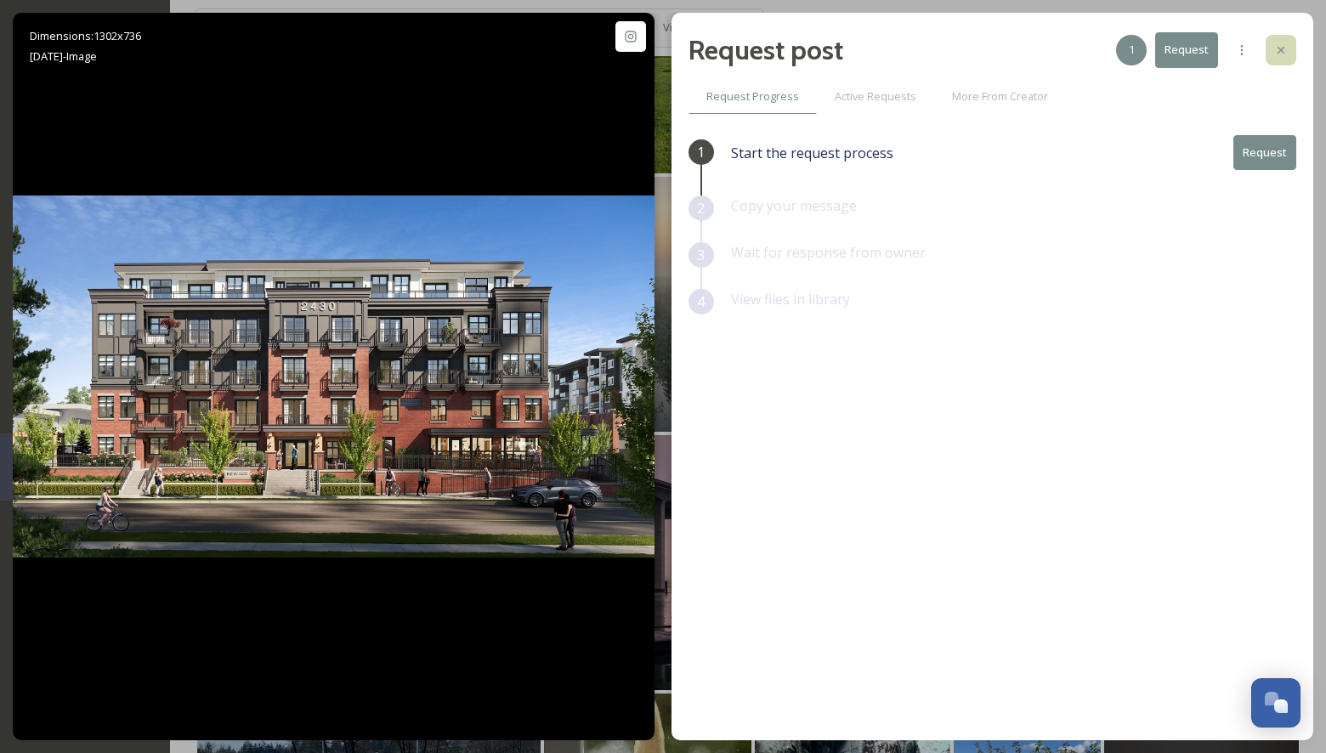
click at [1286, 44] on icon at bounding box center [1281, 50] width 14 height 14
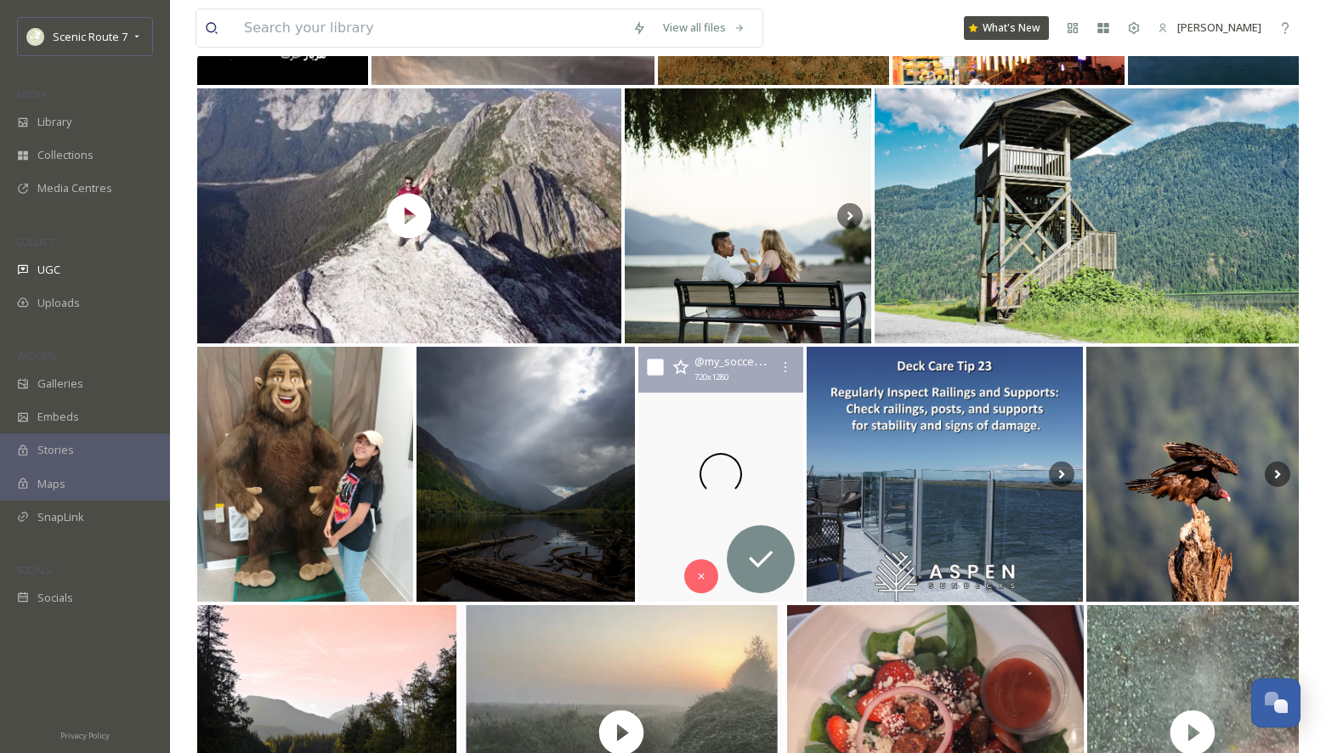
scroll to position [1638, 0]
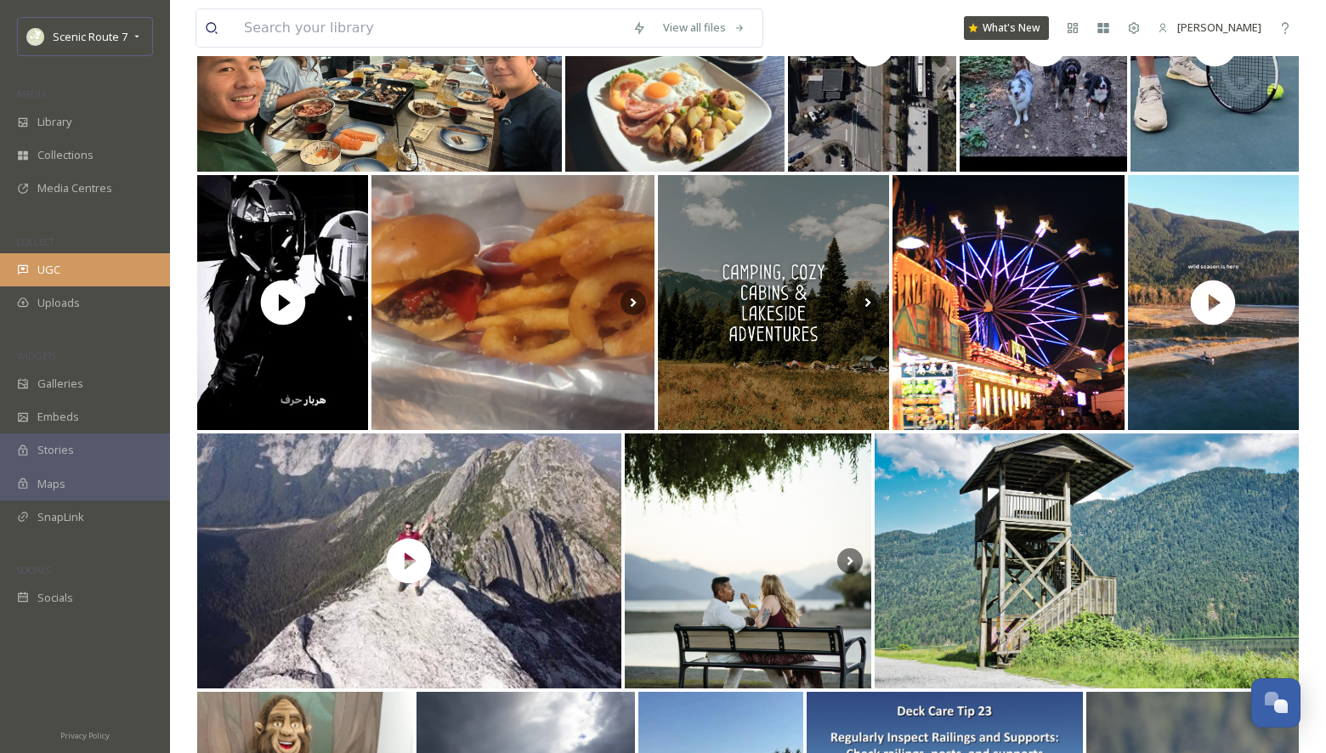
click at [55, 271] on span "UGC" at bounding box center [48, 270] width 23 height 16
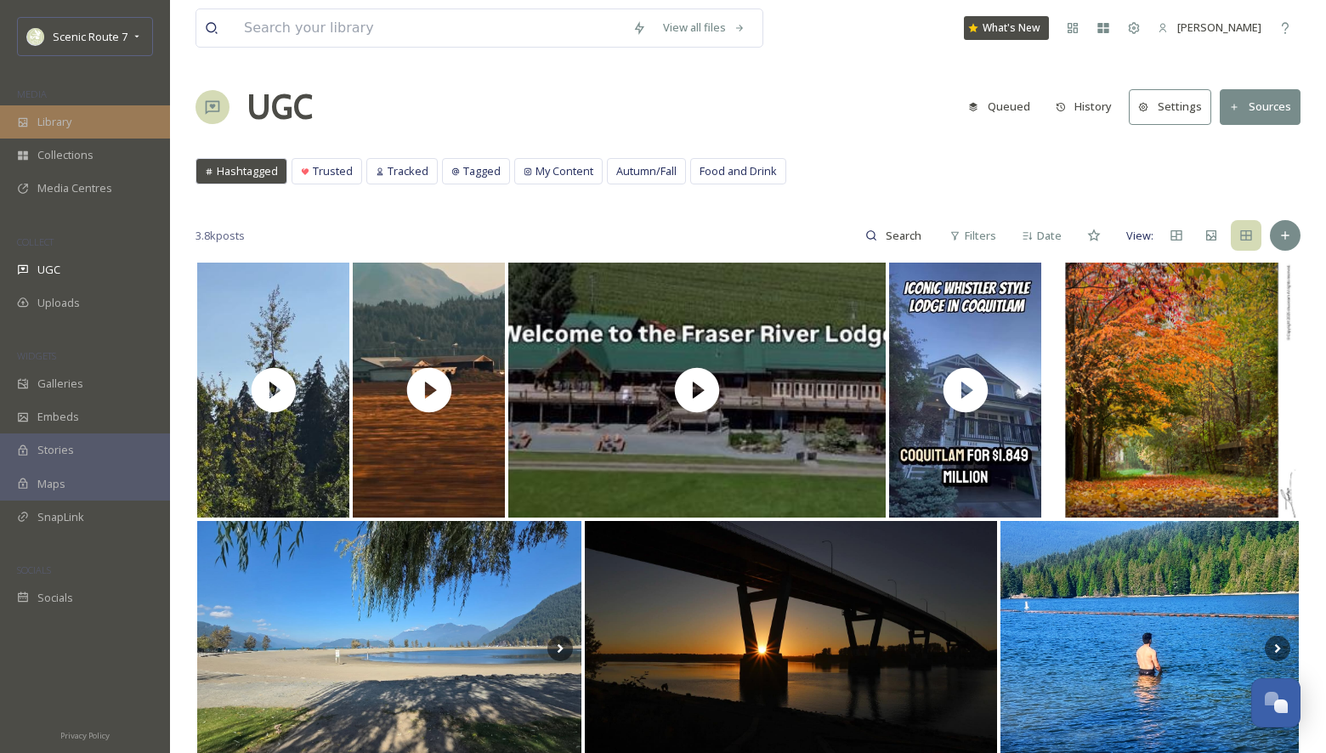
click at [71, 122] on span "Library" at bounding box center [54, 122] width 34 height 16
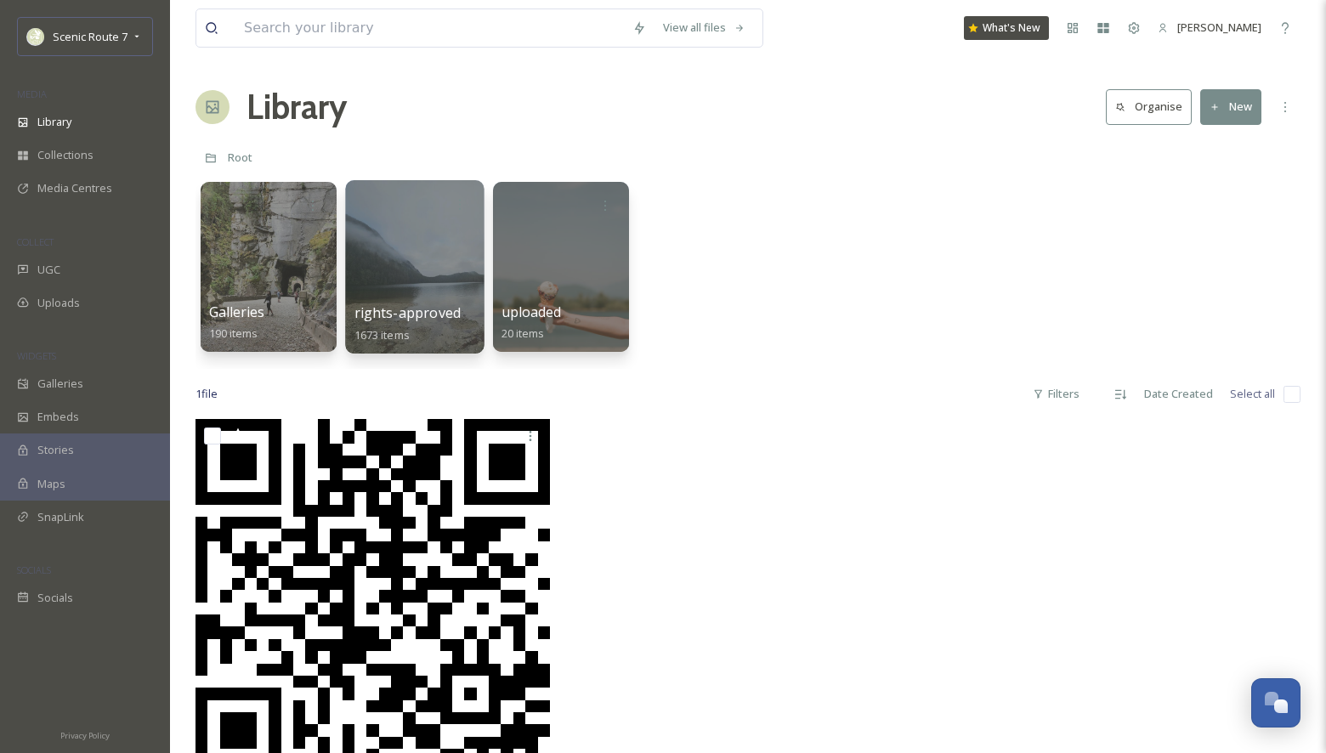
click at [393, 280] on div at bounding box center [414, 266] width 139 height 173
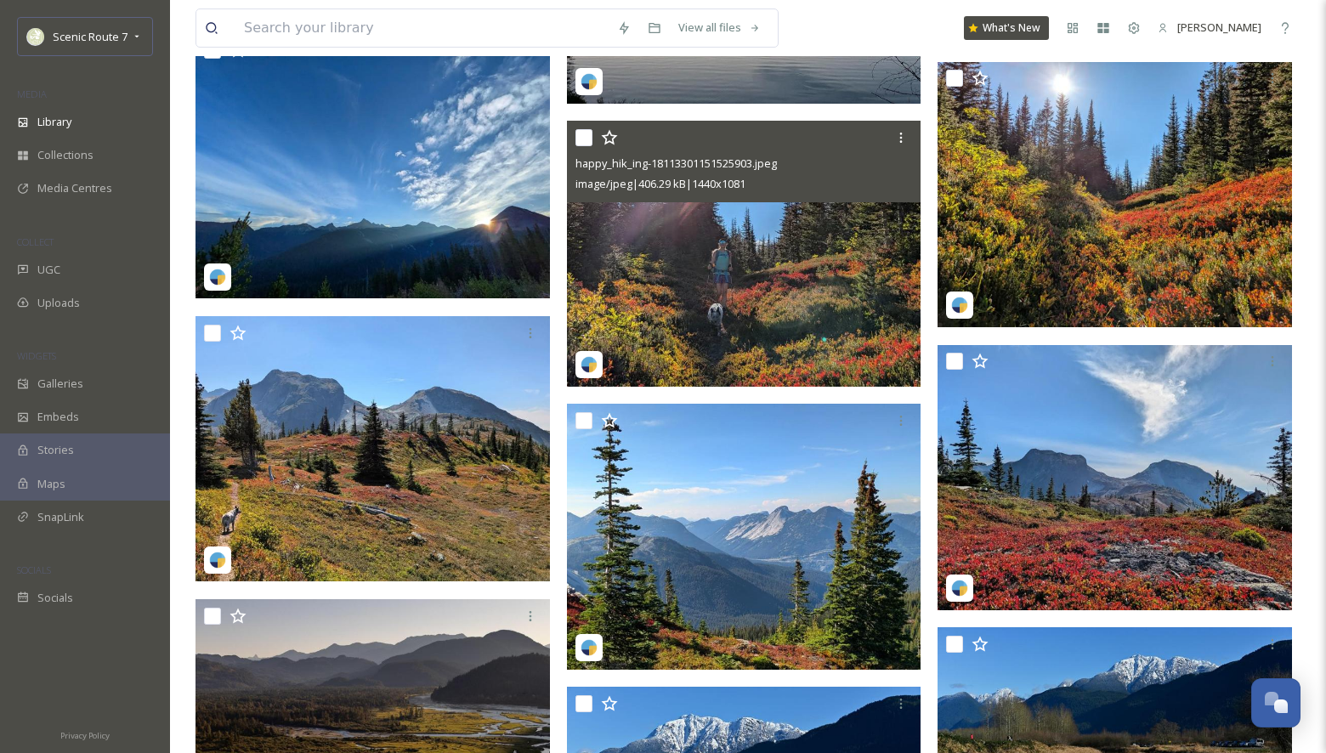
scroll to position [1835, 0]
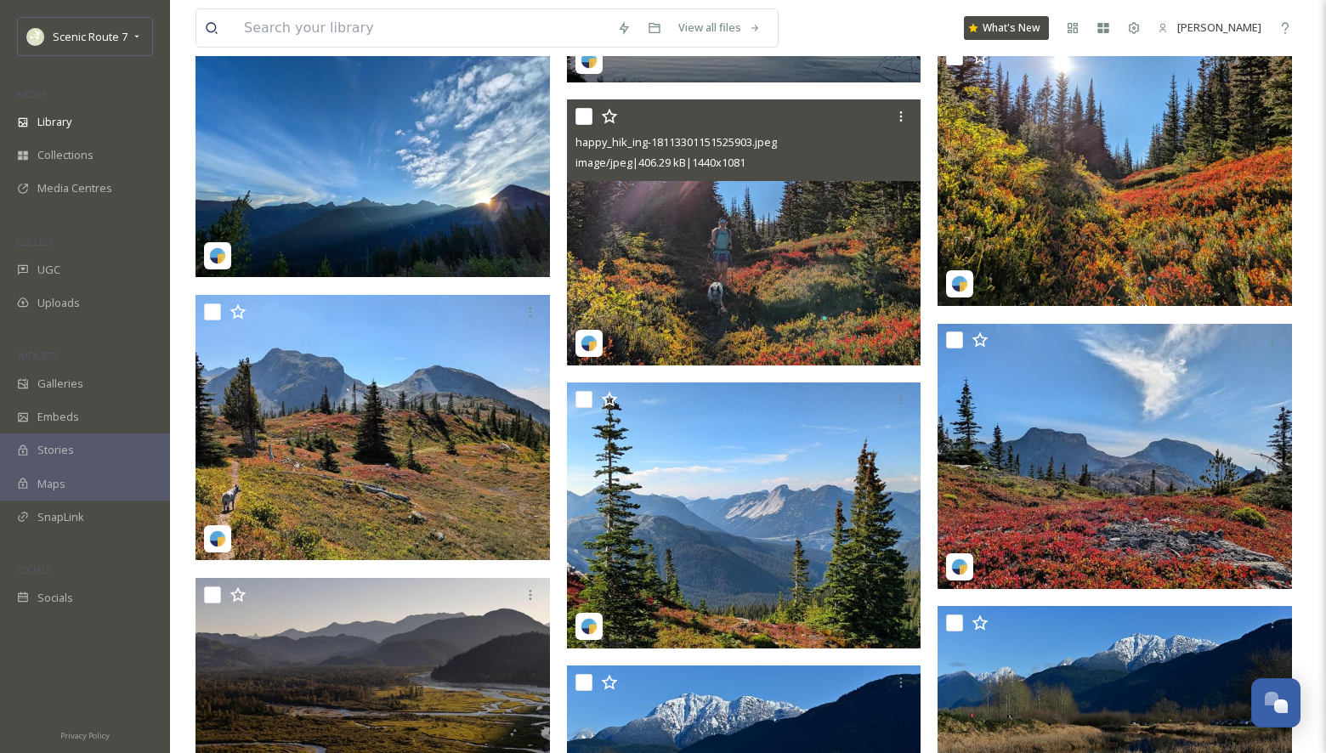
click at [767, 292] on img at bounding box center [744, 232] width 354 height 266
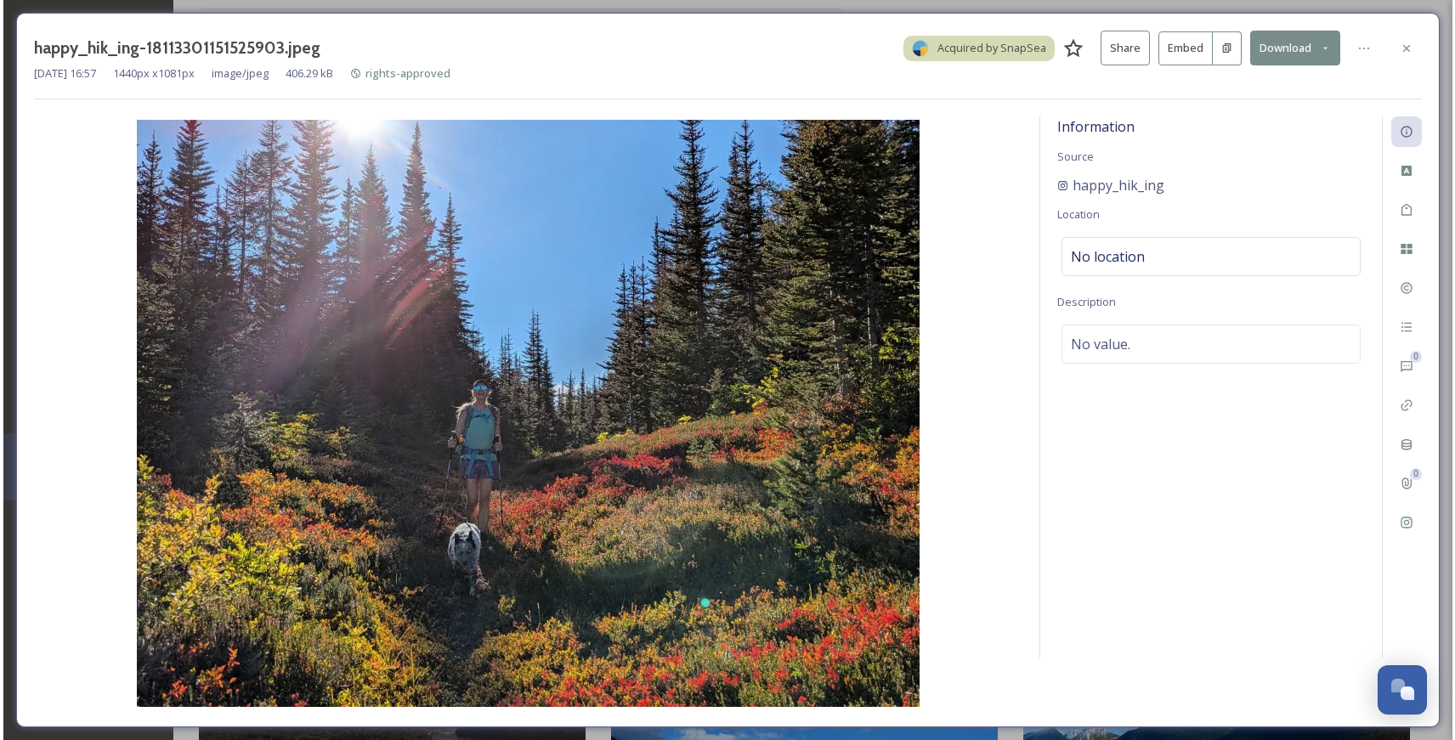
scroll to position [2019, 0]
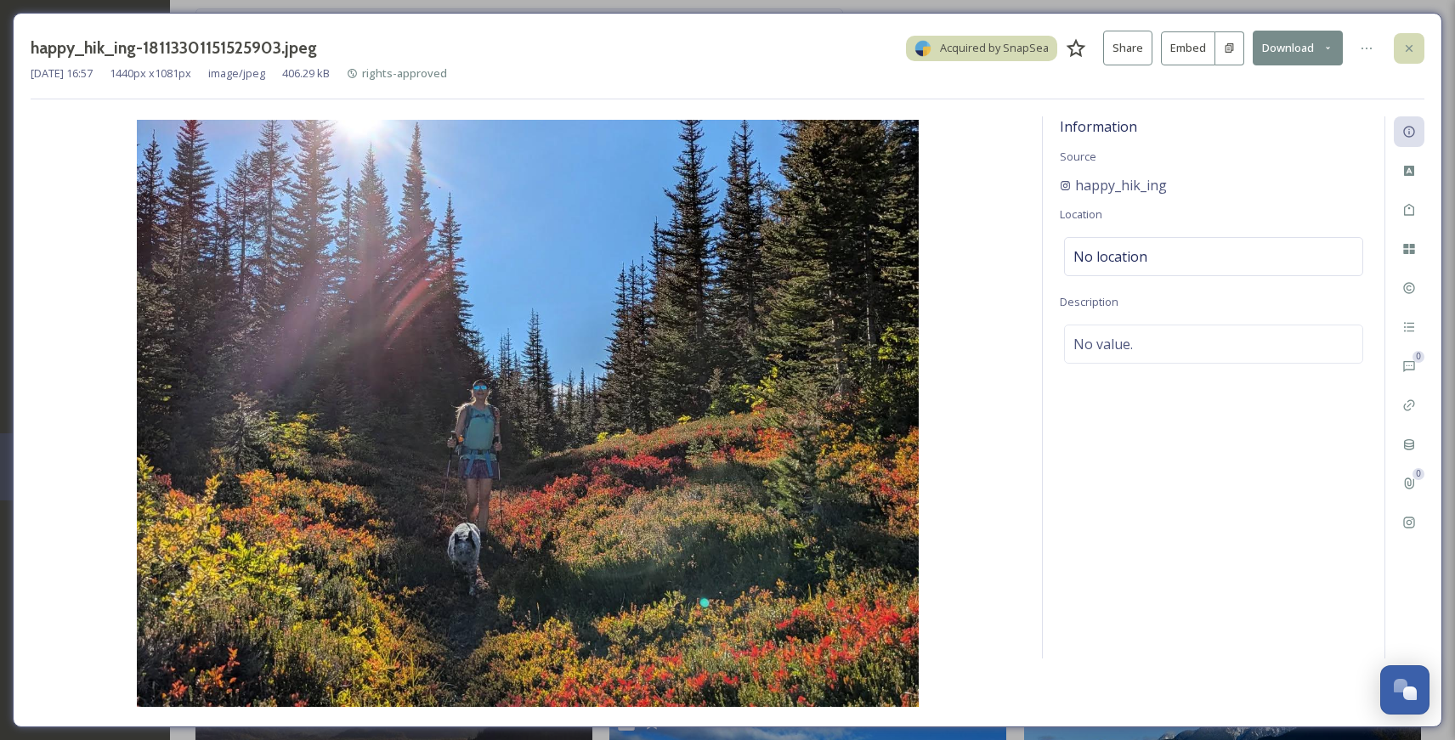
click at [1323, 45] on div at bounding box center [1409, 48] width 31 height 31
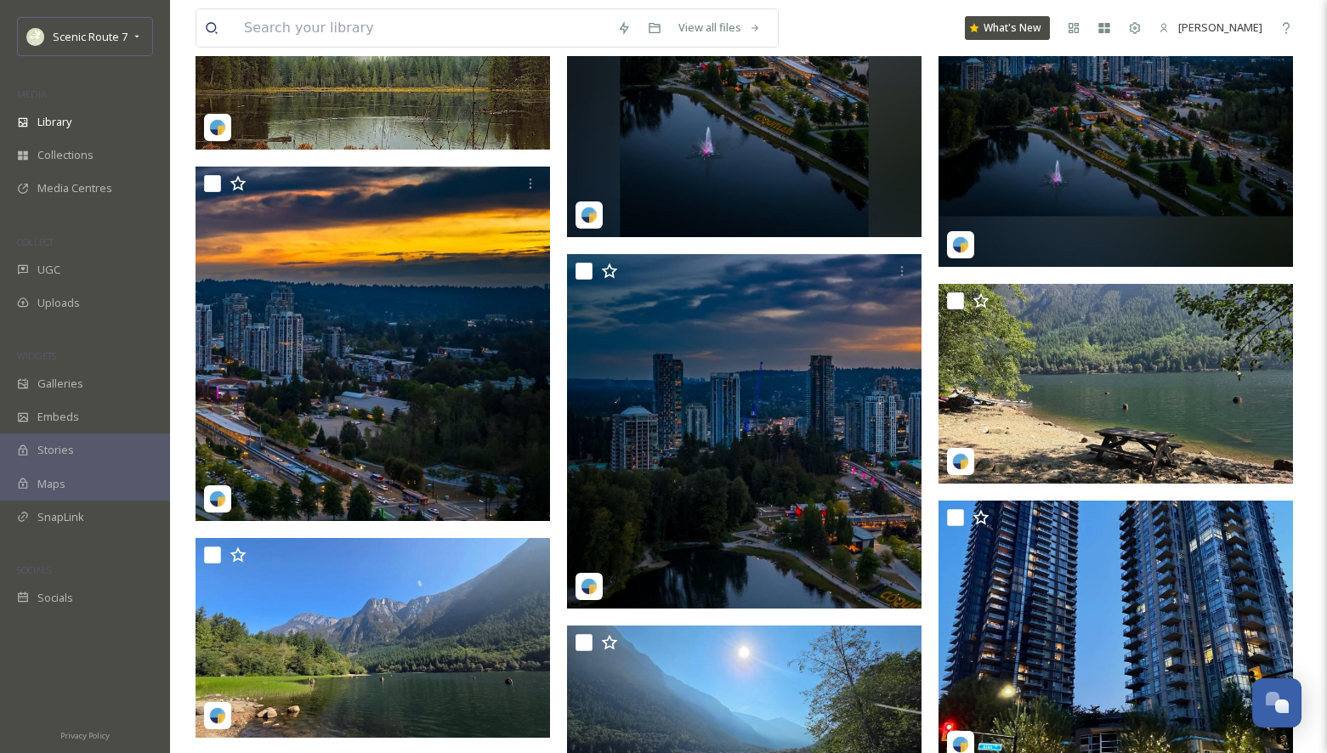
scroll to position [562, 0]
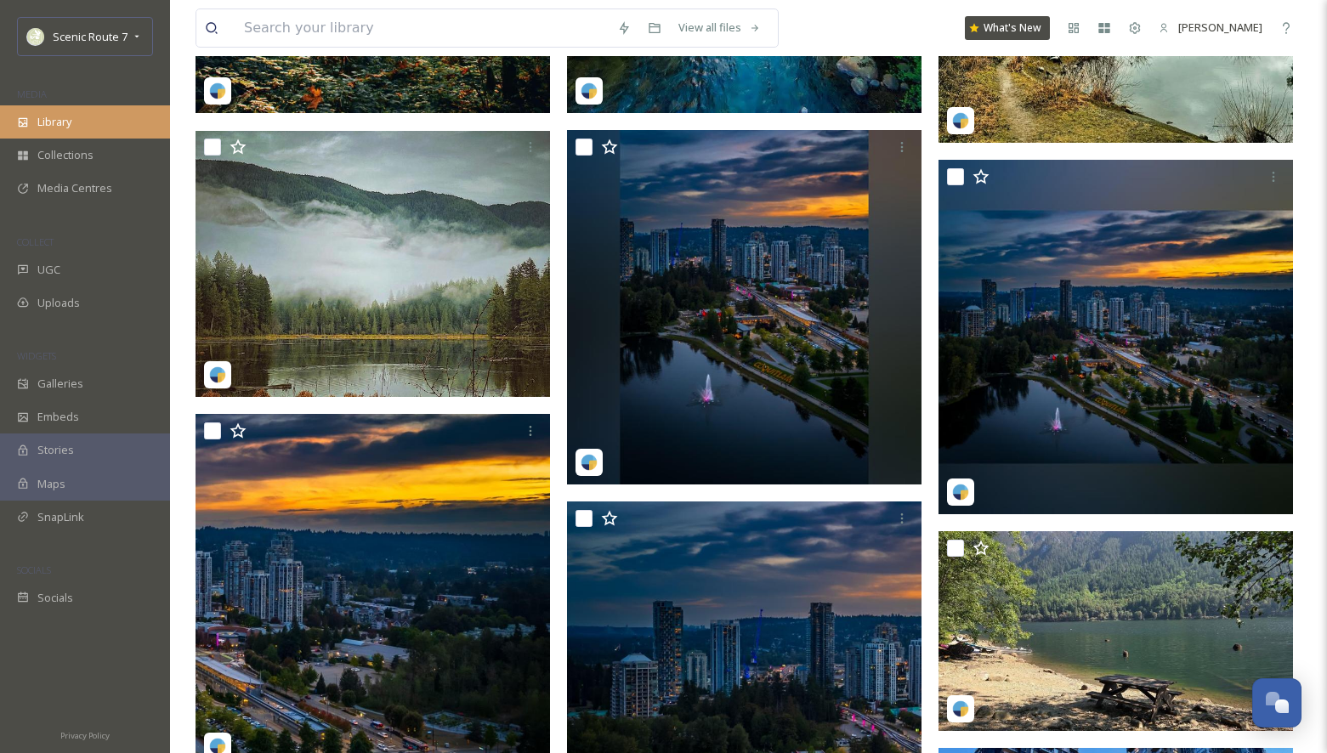
click at [51, 110] on div "Library" at bounding box center [85, 121] width 170 height 33
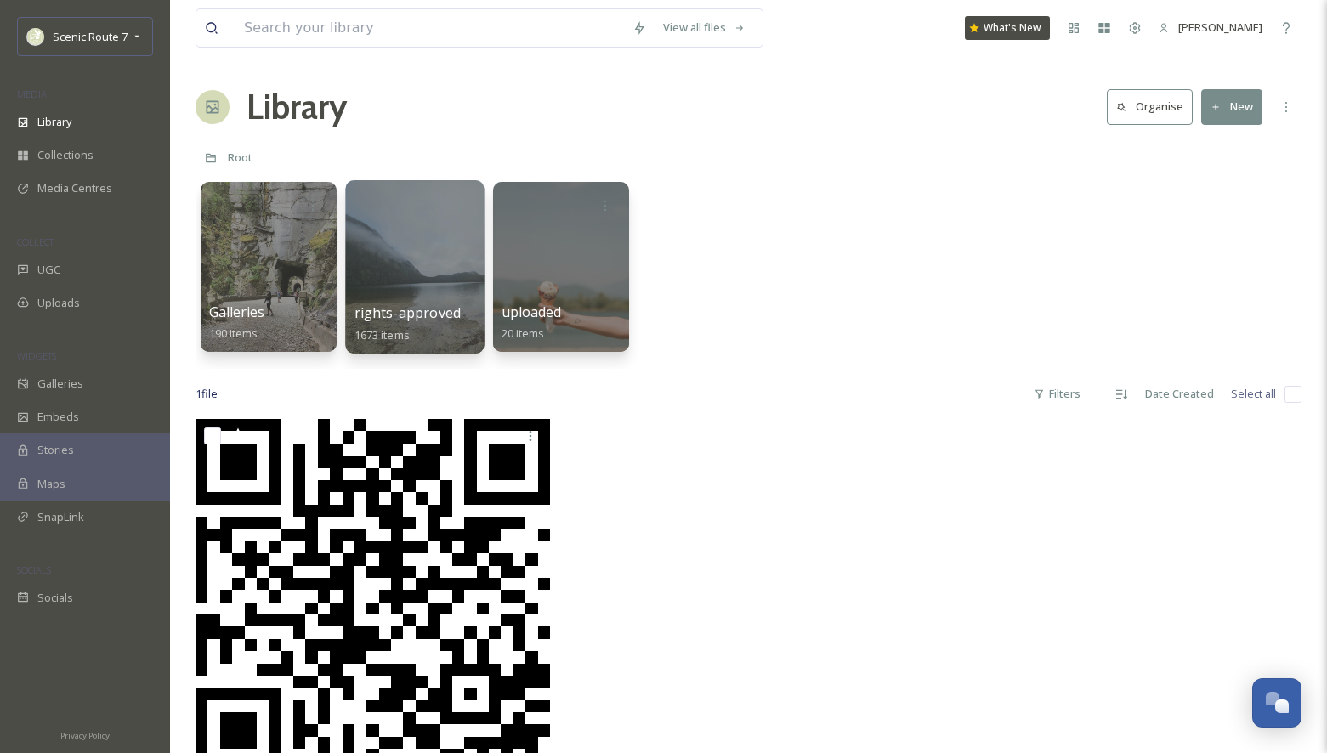
click at [388, 225] on div at bounding box center [414, 266] width 139 height 173
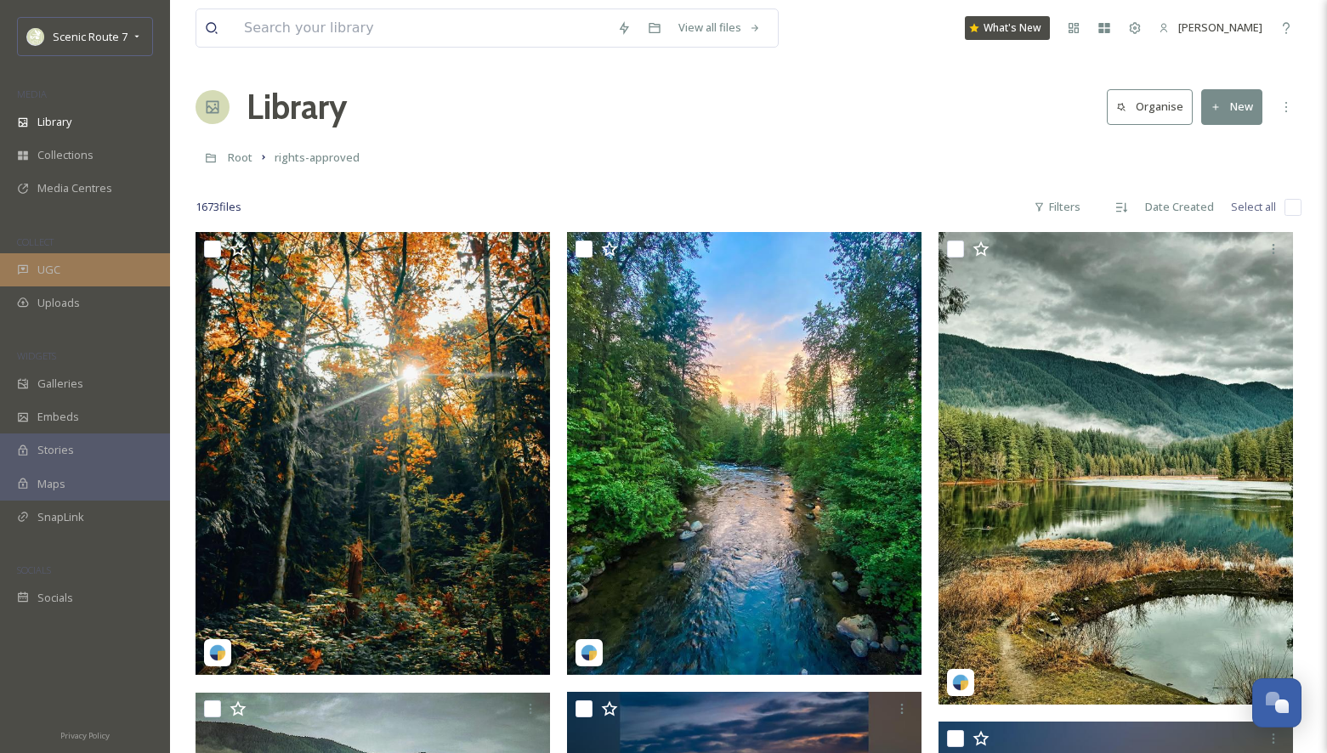
click at [59, 274] on span "UGC" at bounding box center [48, 270] width 23 height 16
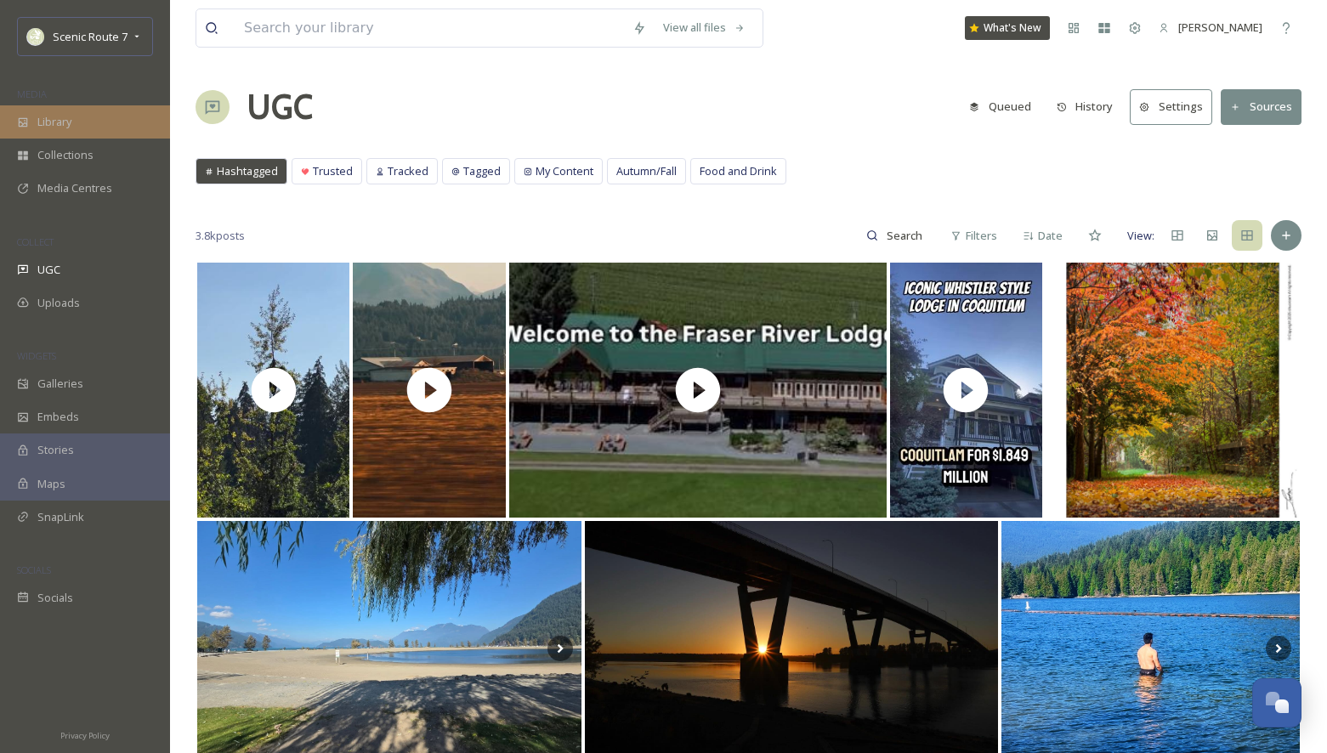
click at [65, 107] on div "Library" at bounding box center [85, 121] width 170 height 33
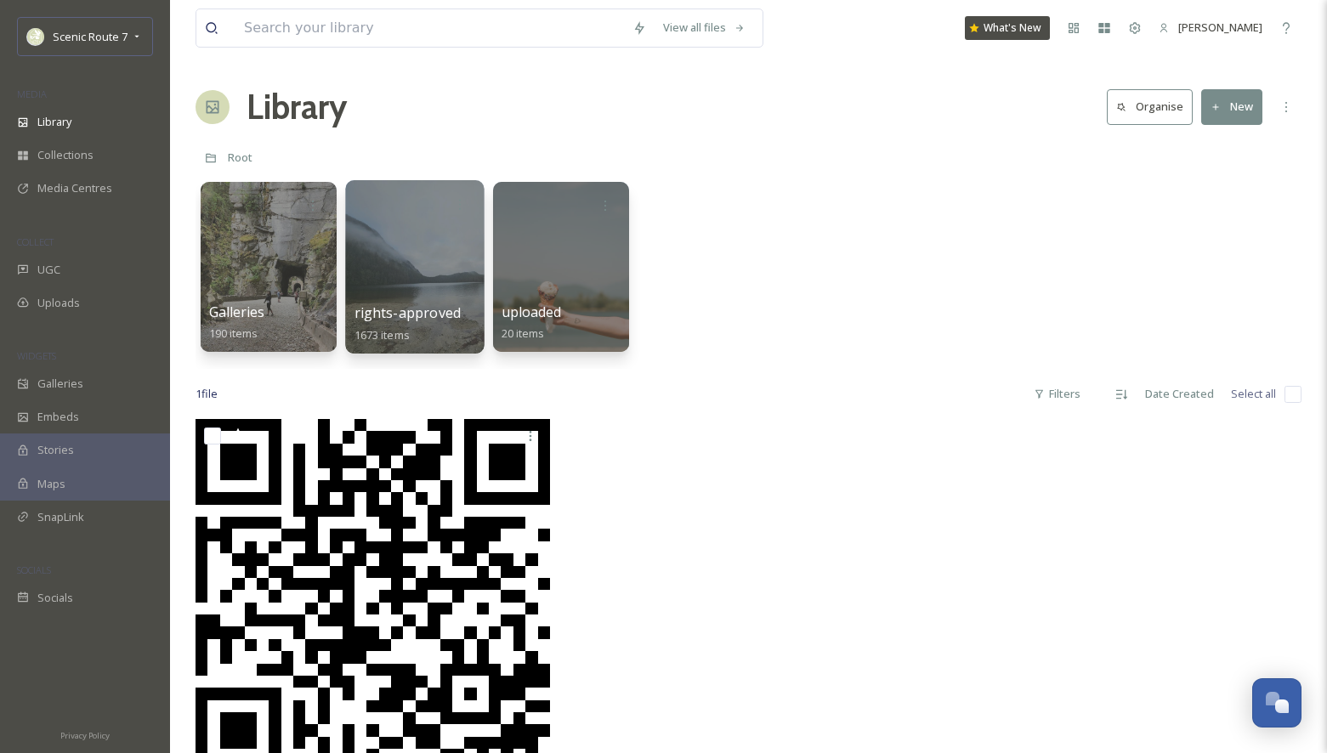
click at [399, 256] on div at bounding box center [414, 266] width 139 height 173
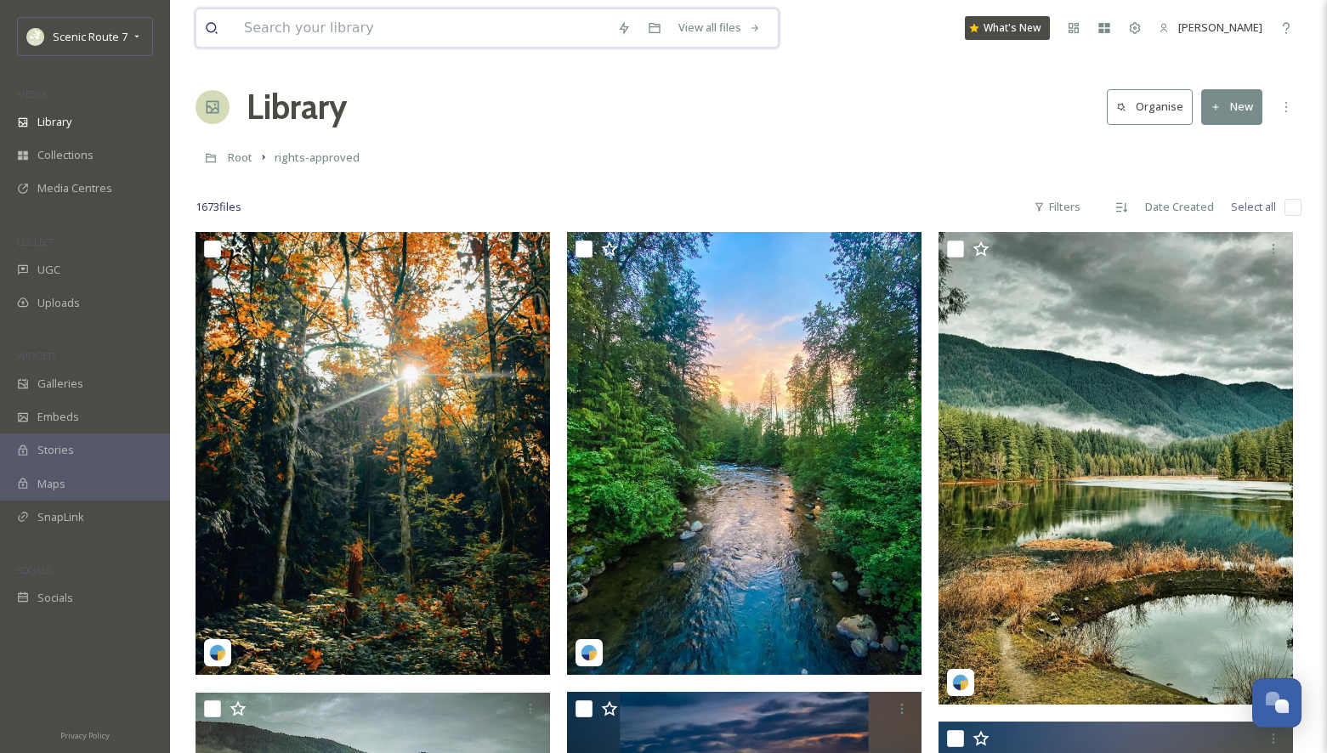
click at [286, 31] on input at bounding box center [421, 27] width 373 height 37
type input "o"
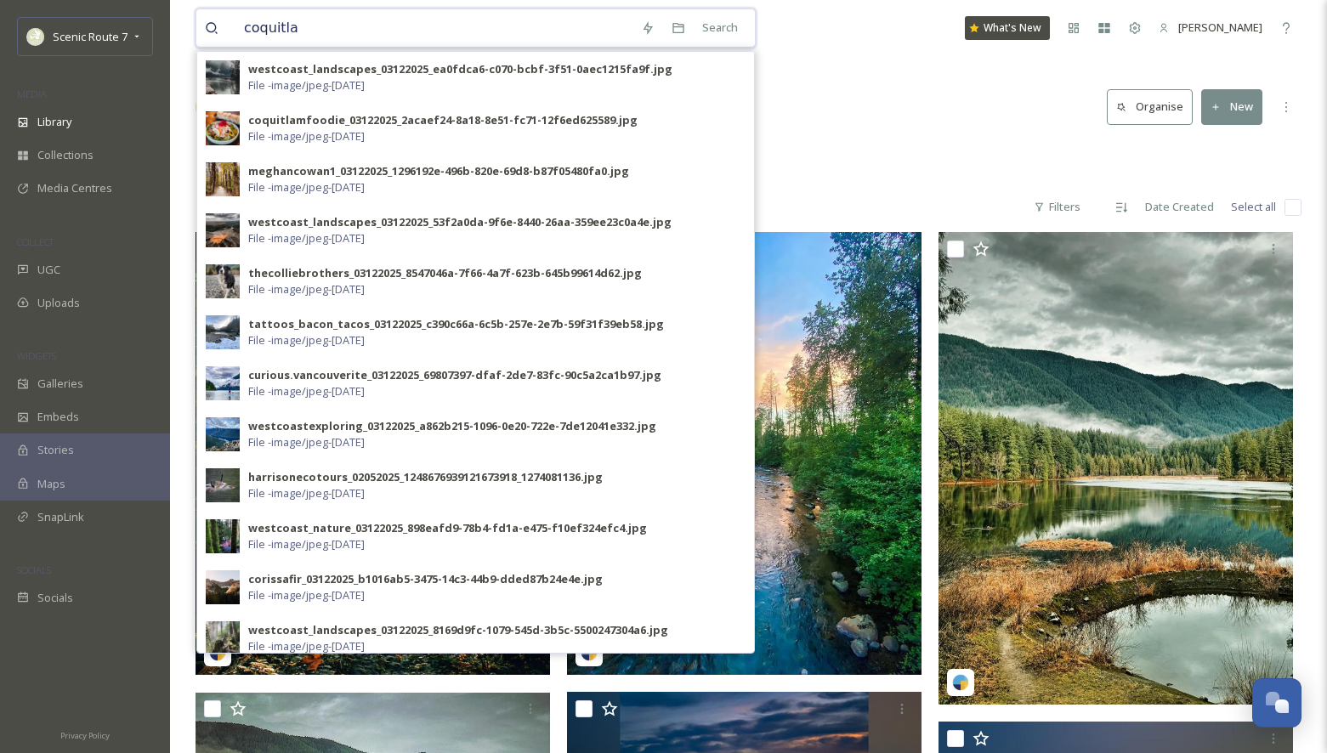
type input "coquitlam"
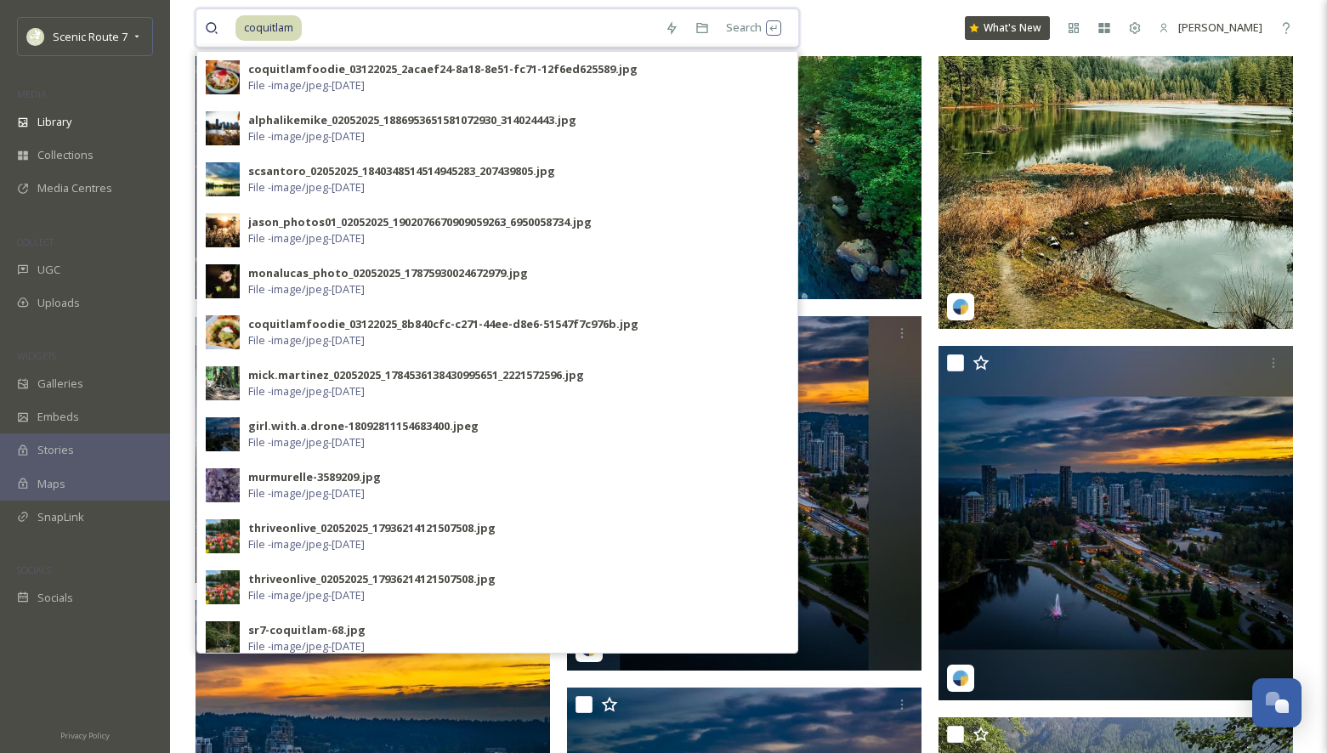
click at [308, 26] on input at bounding box center [479, 27] width 353 height 37
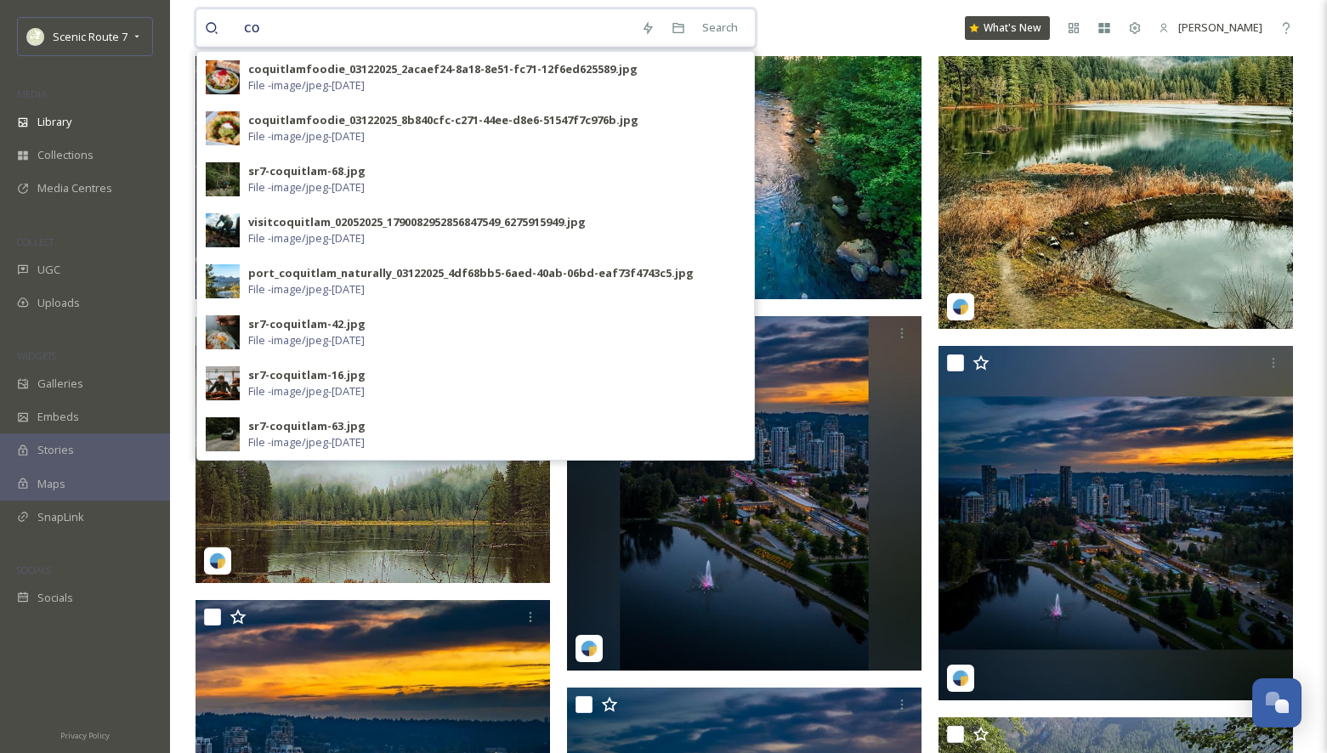
type input "c"
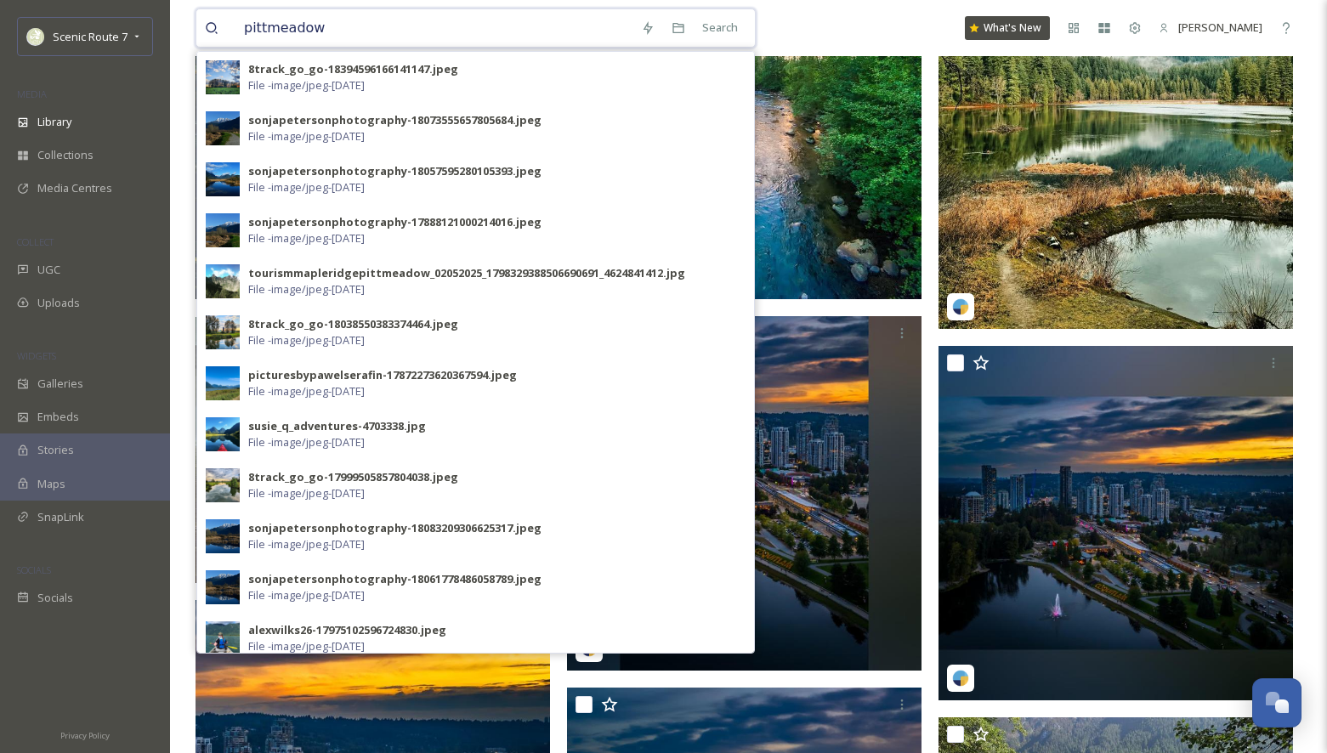
type input "pittmeadows"
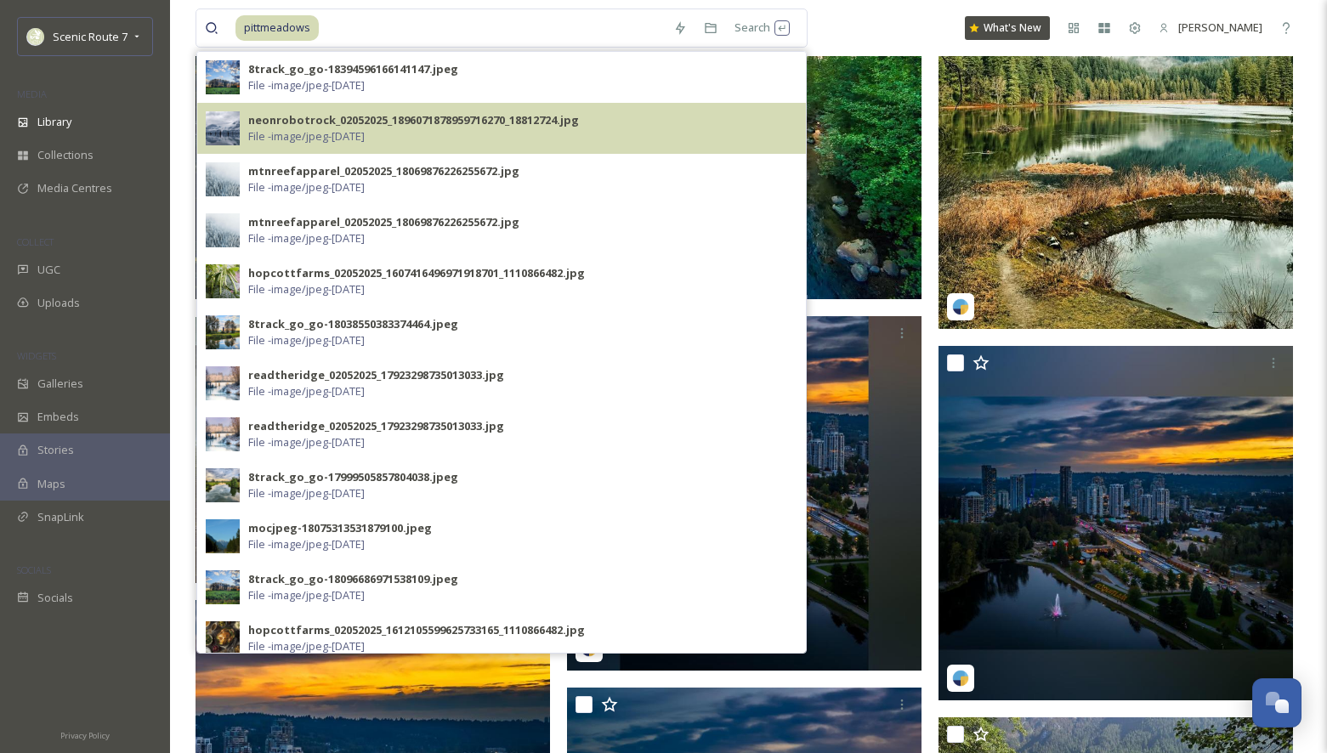
click at [228, 127] on img at bounding box center [223, 128] width 34 height 34
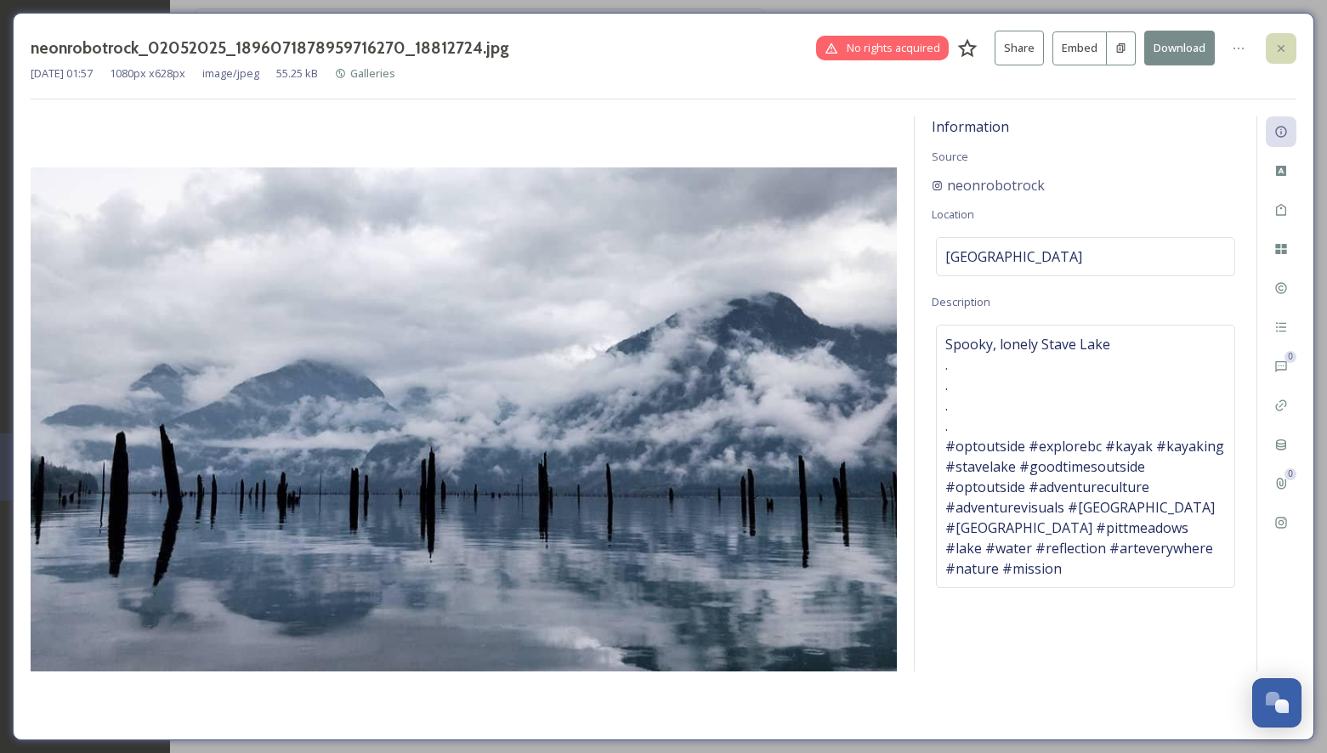
click at [1283, 42] on icon at bounding box center [1281, 49] width 14 height 14
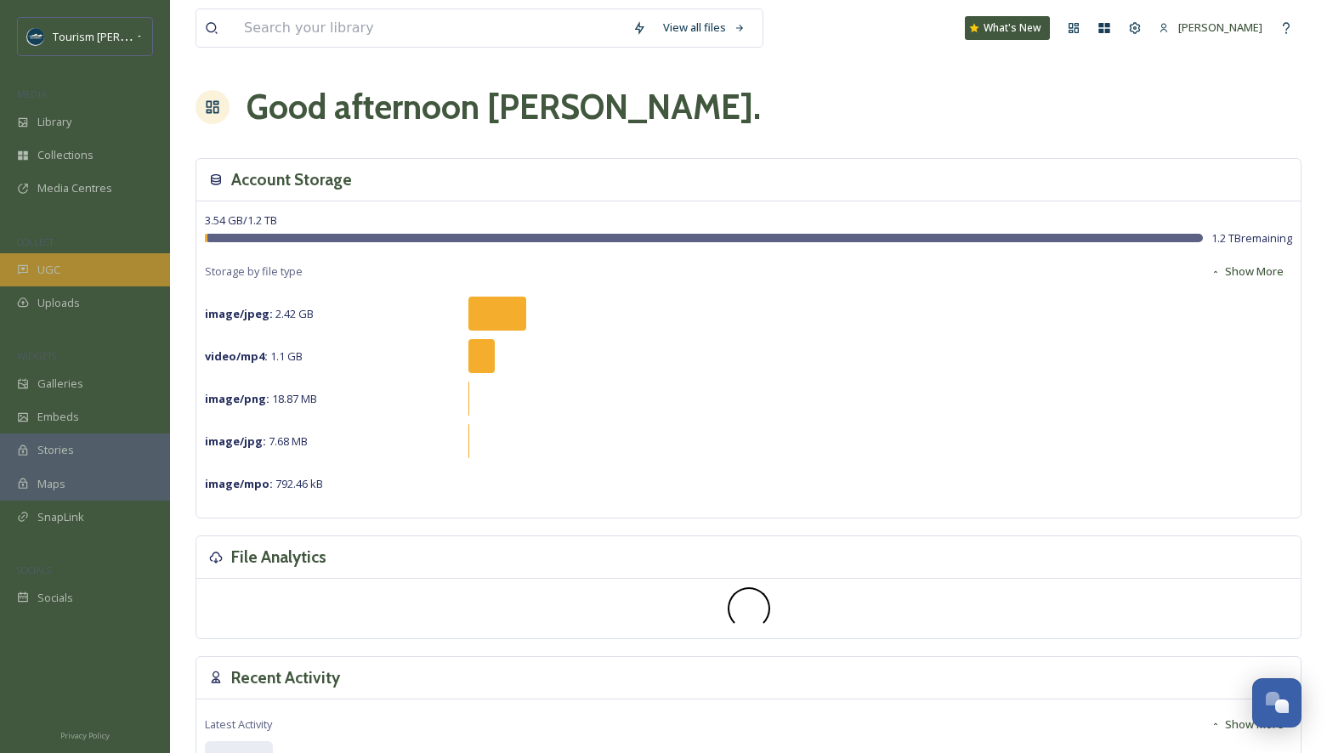
click at [60, 272] on div "UGC" at bounding box center [85, 269] width 170 height 33
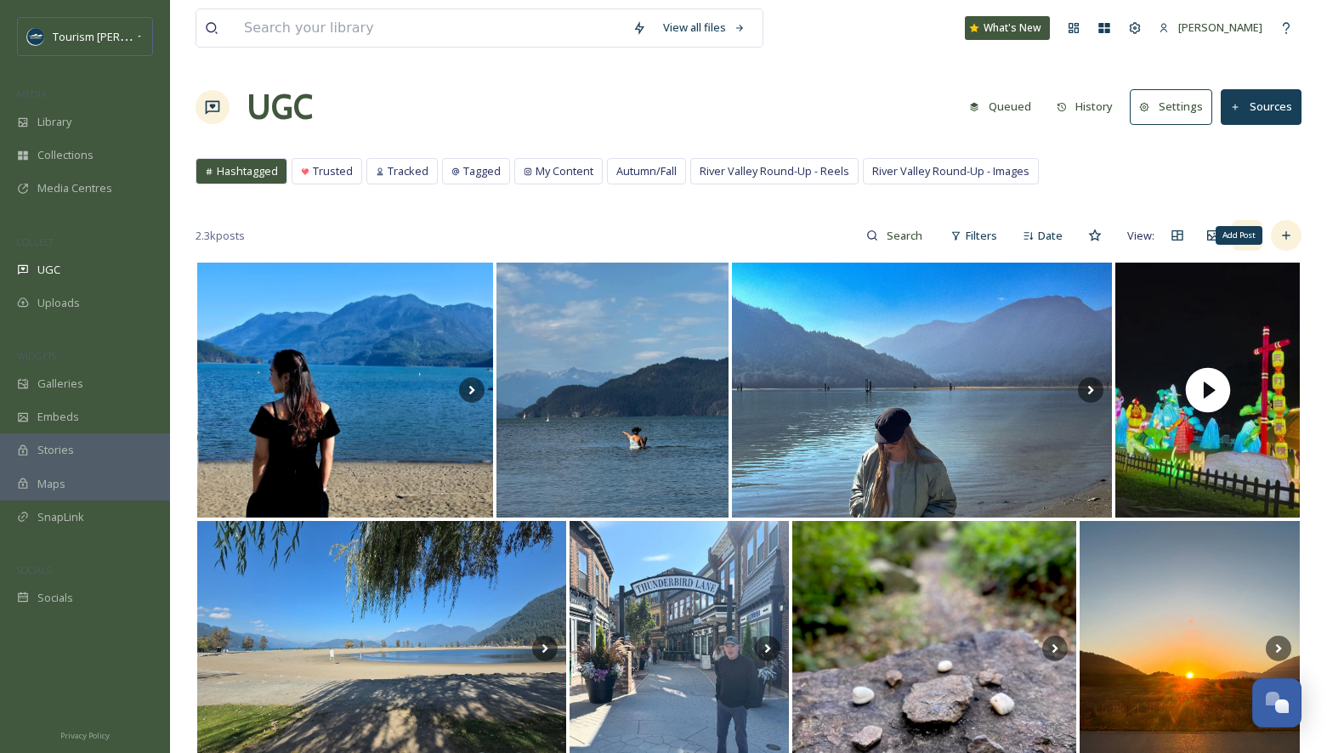
click at [1287, 229] on icon at bounding box center [1286, 236] width 14 height 14
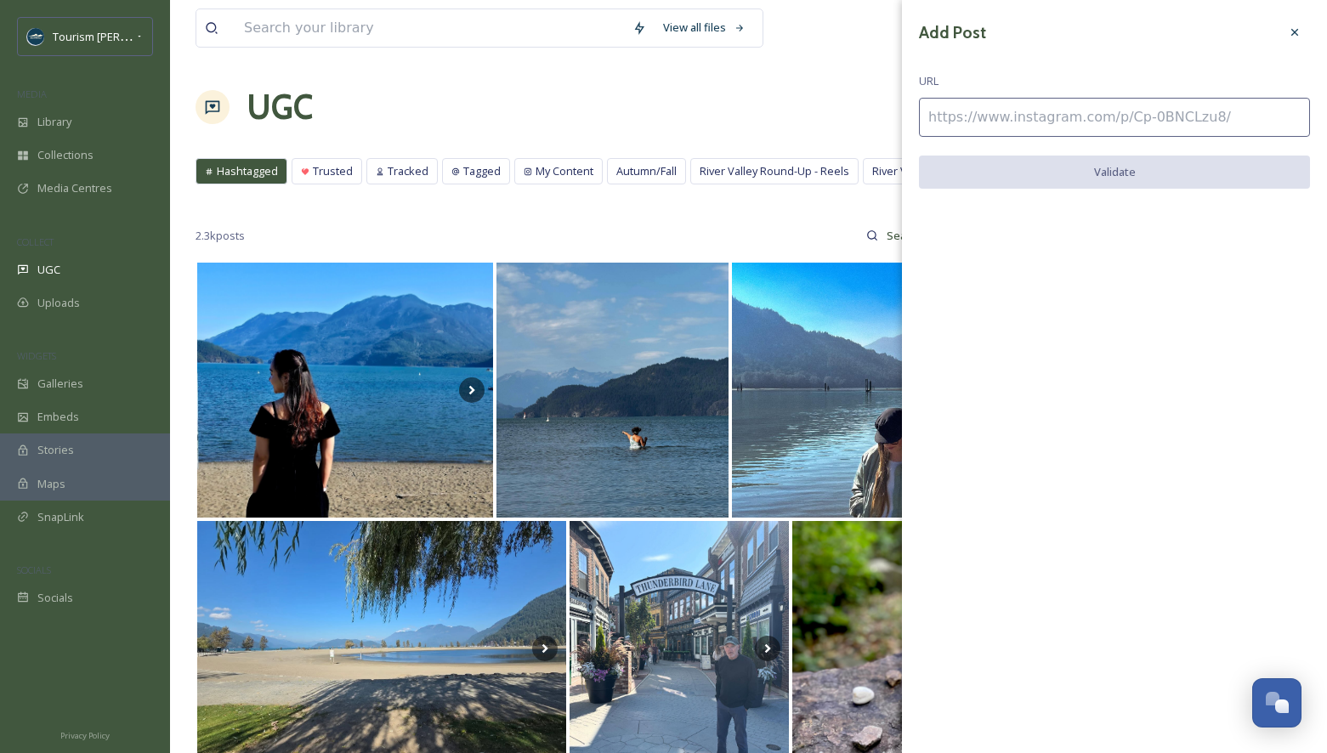
click at [994, 109] on input at bounding box center [1114, 117] width 391 height 39
paste input "https://www.instagram.com/p/DO3lfdLEkm_/"
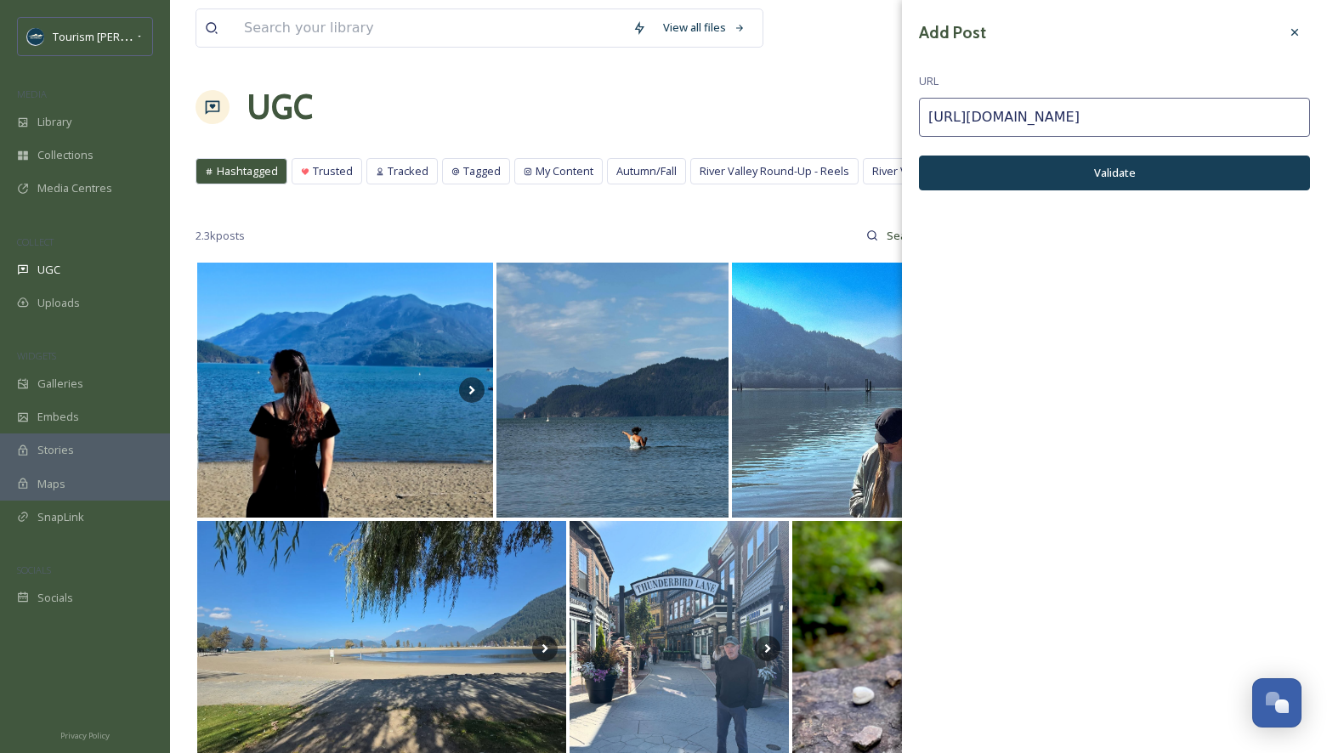
type input "https://www.instagram.com/p/DO3lfdLEkm_/"
click at [1115, 180] on button "Validate" at bounding box center [1114, 173] width 391 height 35
click at [1111, 171] on button "Add Post" at bounding box center [1114, 173] width 391 height 35
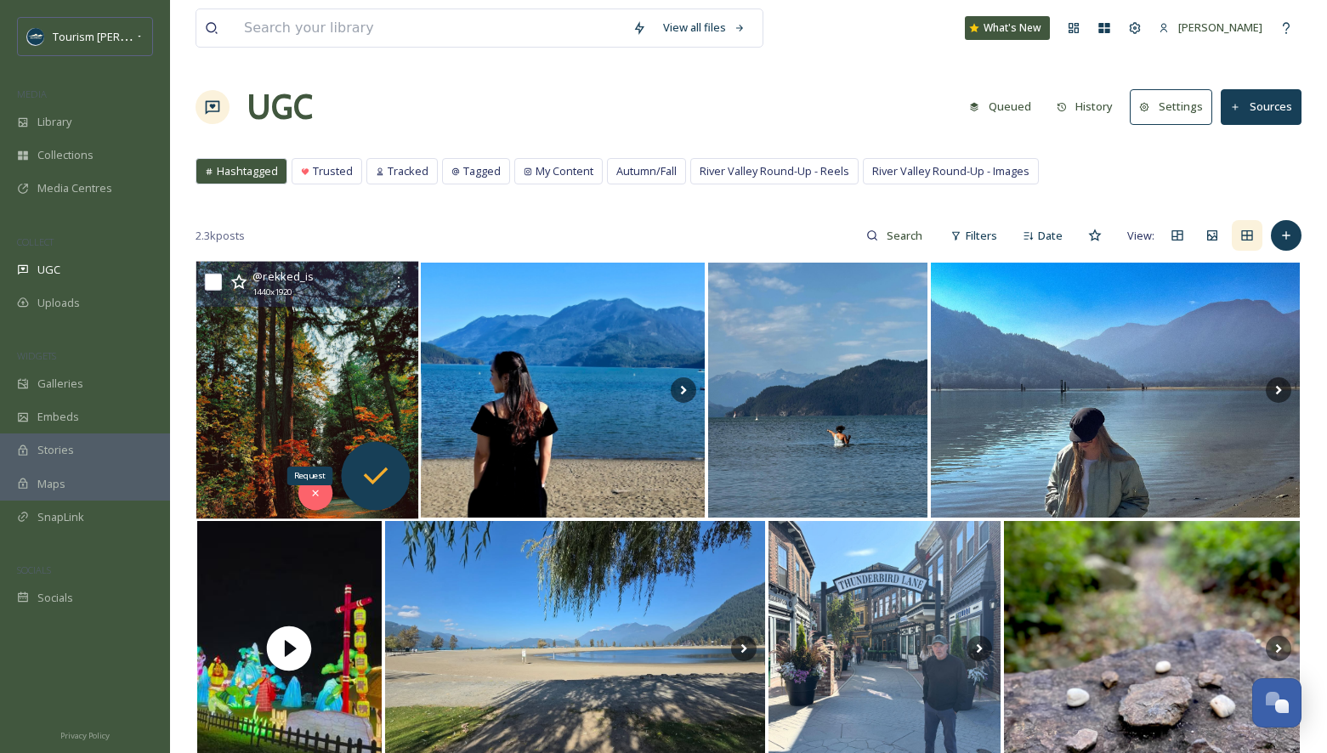
click at [372, 467] on icon at bounding box center [375, 476] width 34 height 34
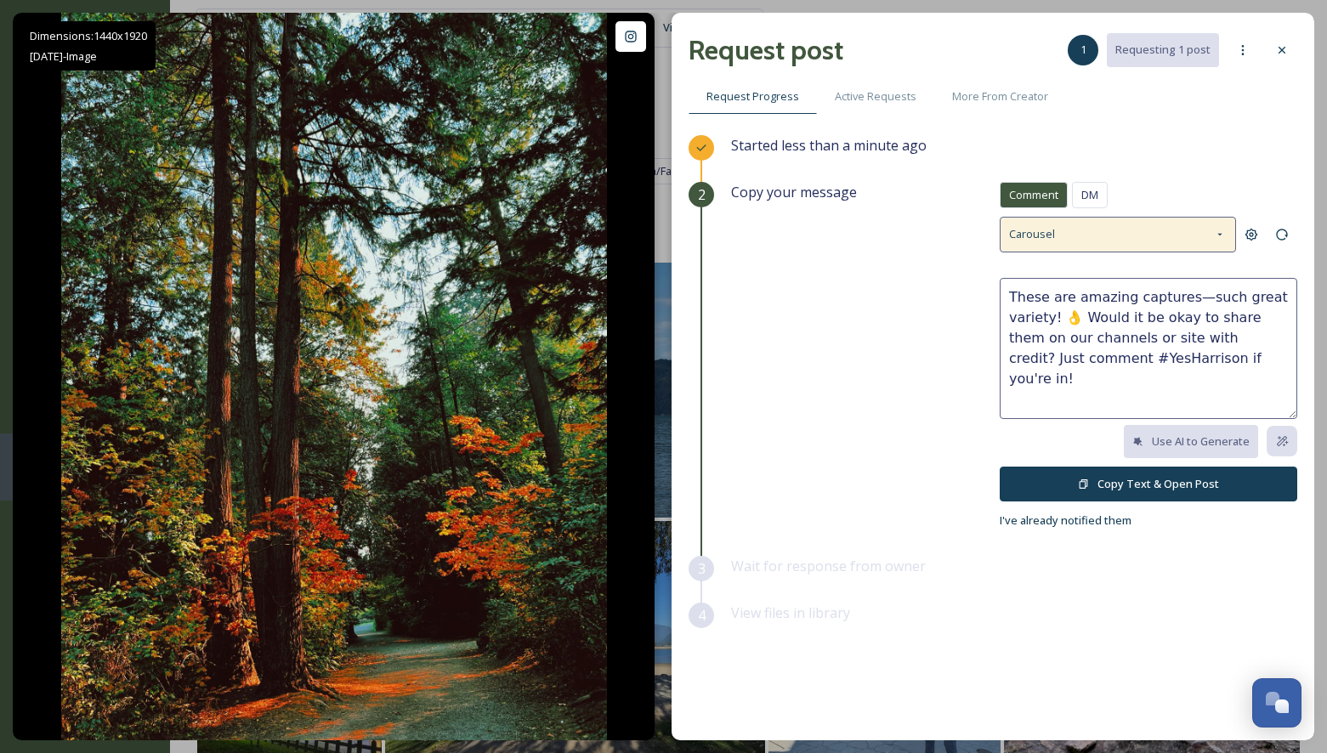
click at [1128, 241] on div "Carousel" at bounding box center [1117, 234] width 236 height 35
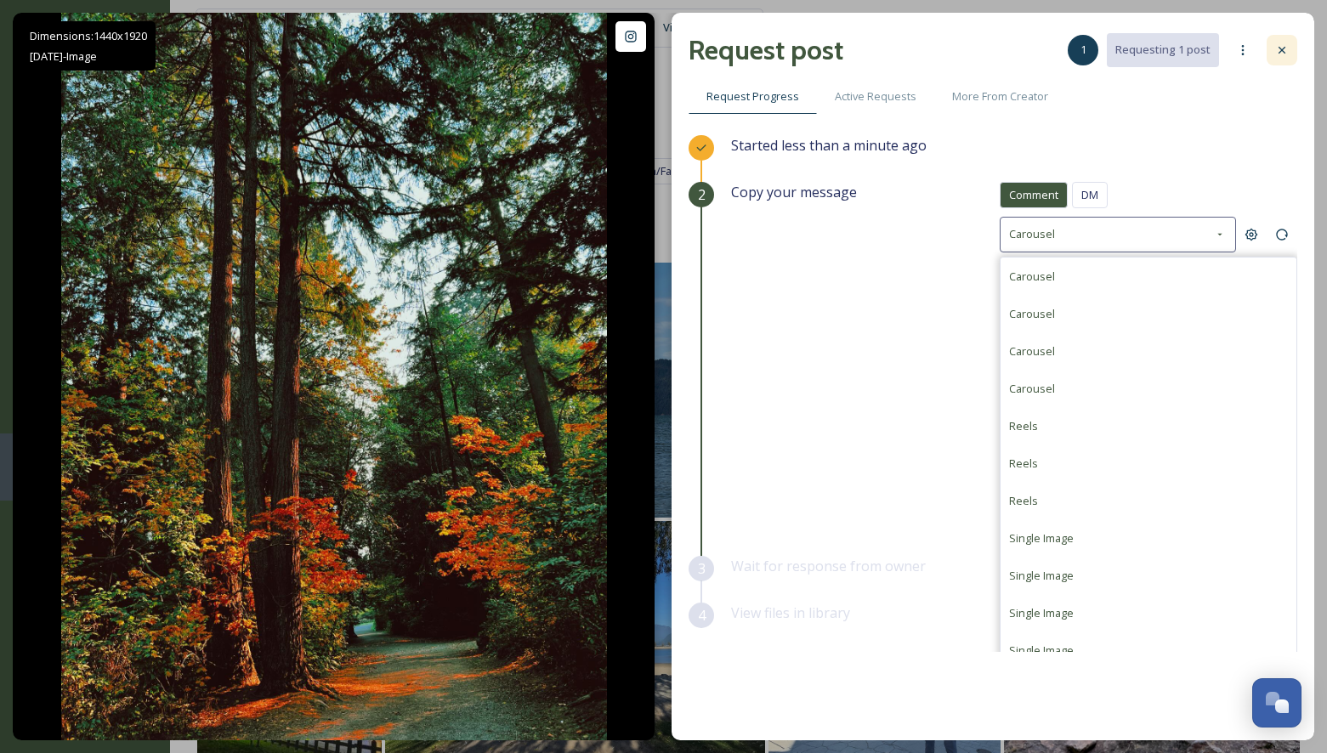
click at [1283, 47] on icon at bounding box center [1282, 50] width 14 height 14
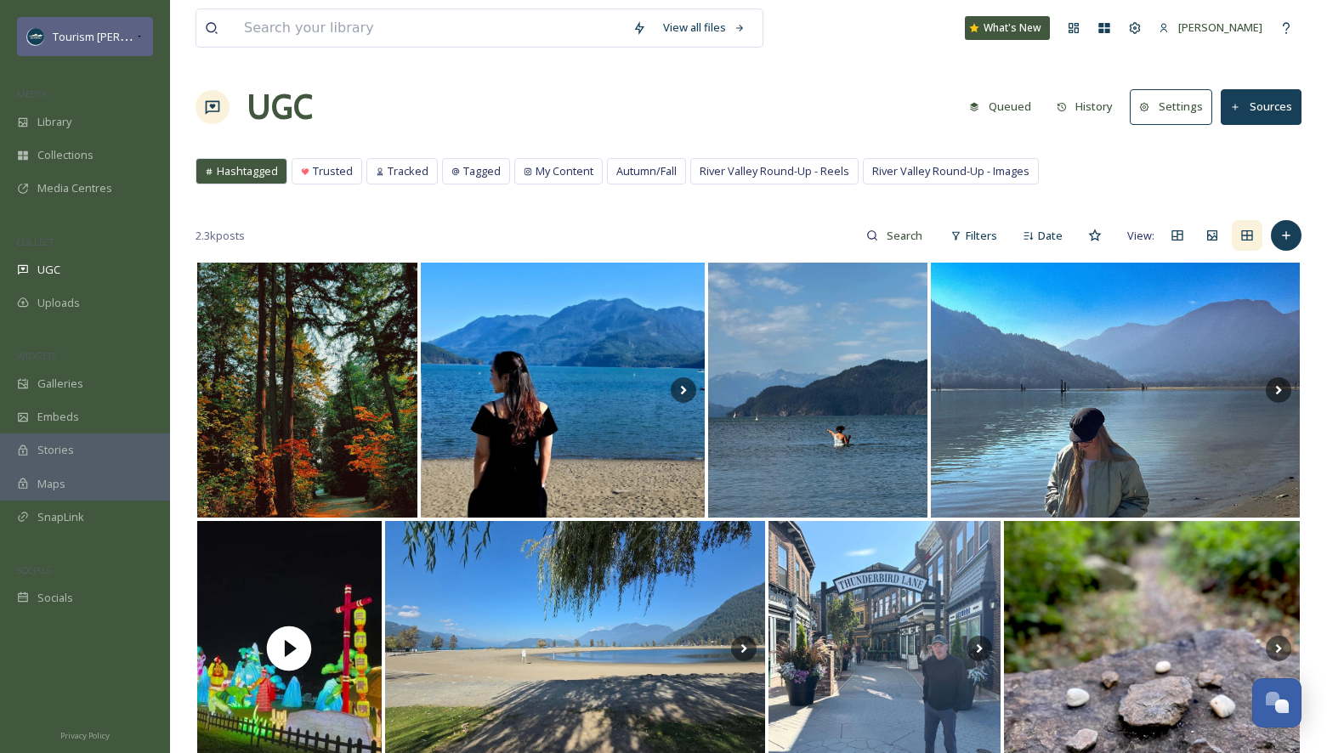
click at [130, 49] on div "Tourism [PERSON_NAME]" at bounding box center [85, 36] width 136 height 39
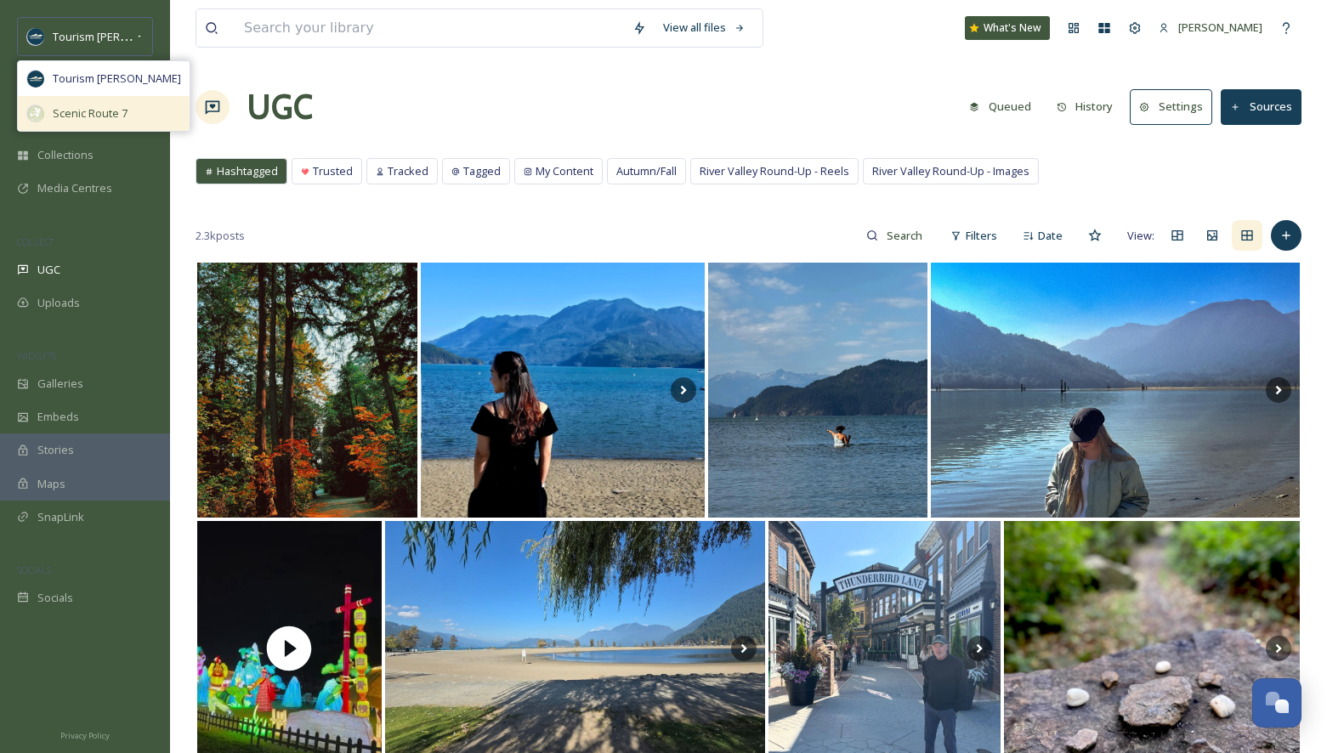
click at [111, 116] on span "Scenic Route 7" at bounding box center [90, 113] width 75 height 16
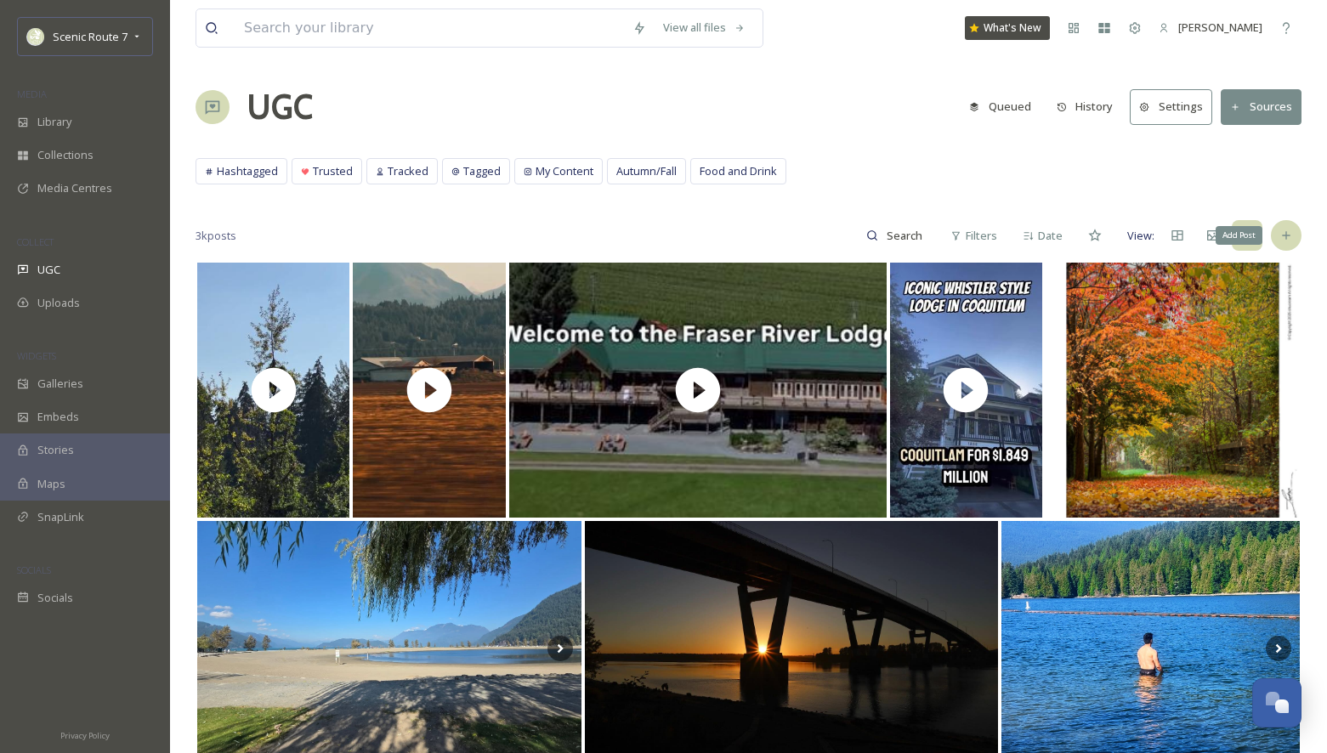
click at [1285, 235] on icon at bounding box center [1286, 236] width 8 height 8
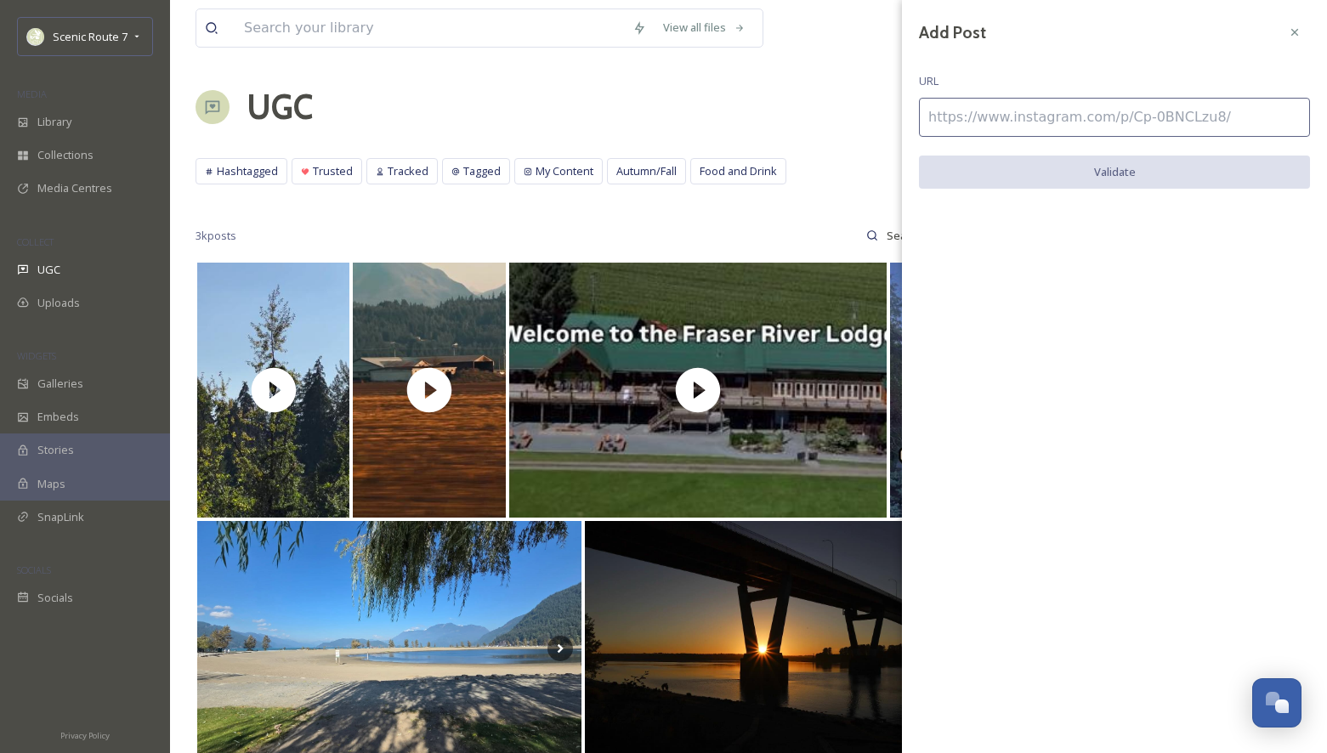
click at [948, 131] on input at bounding box center [1114, 117] width 391 height 39
paste input "https://www.instagram.com/p/DO3lfdLEkm_/"
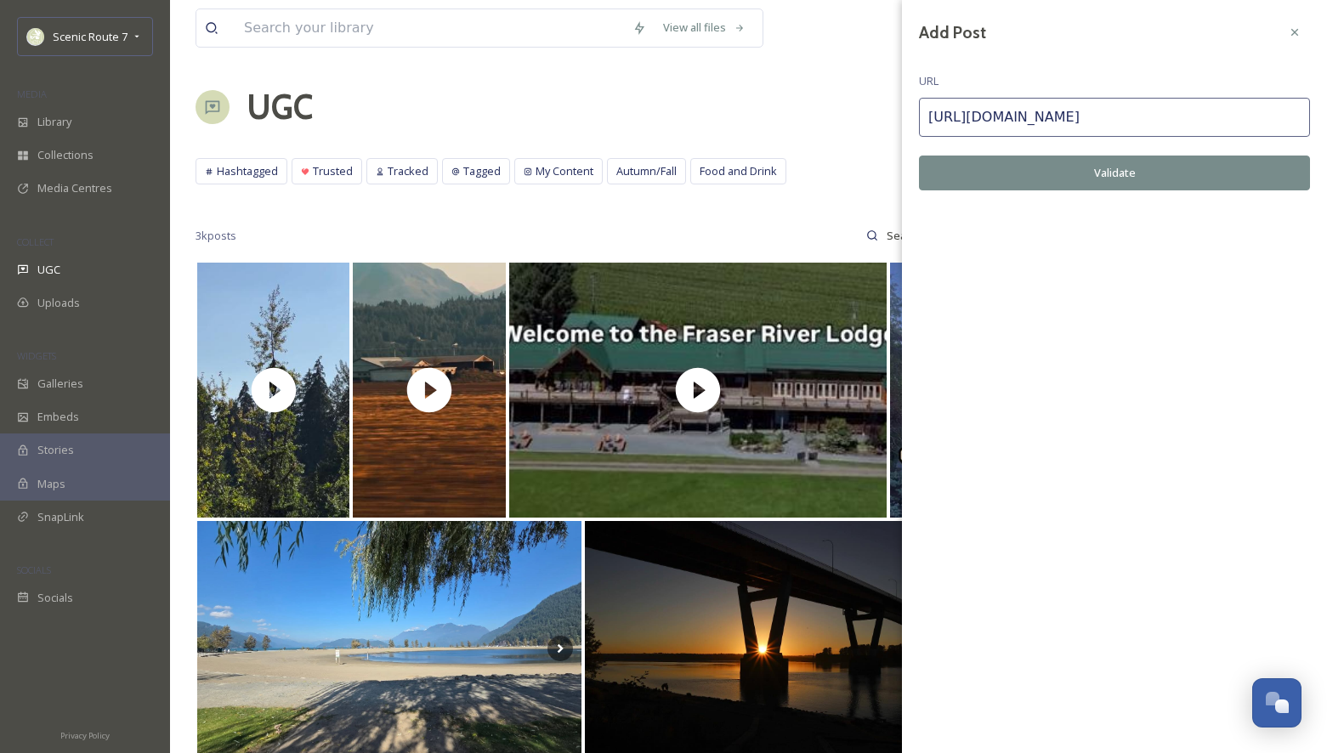
type input "https://www.instagram.com/p/DO3lfdLEkm_/"
click at [1028, 165] on button "Validate" at bounding box center [1114, 173] width 391 height 35
click at [1041, 173] on button "Add Post" at bounding box center [1114, 173] width 391 height 35
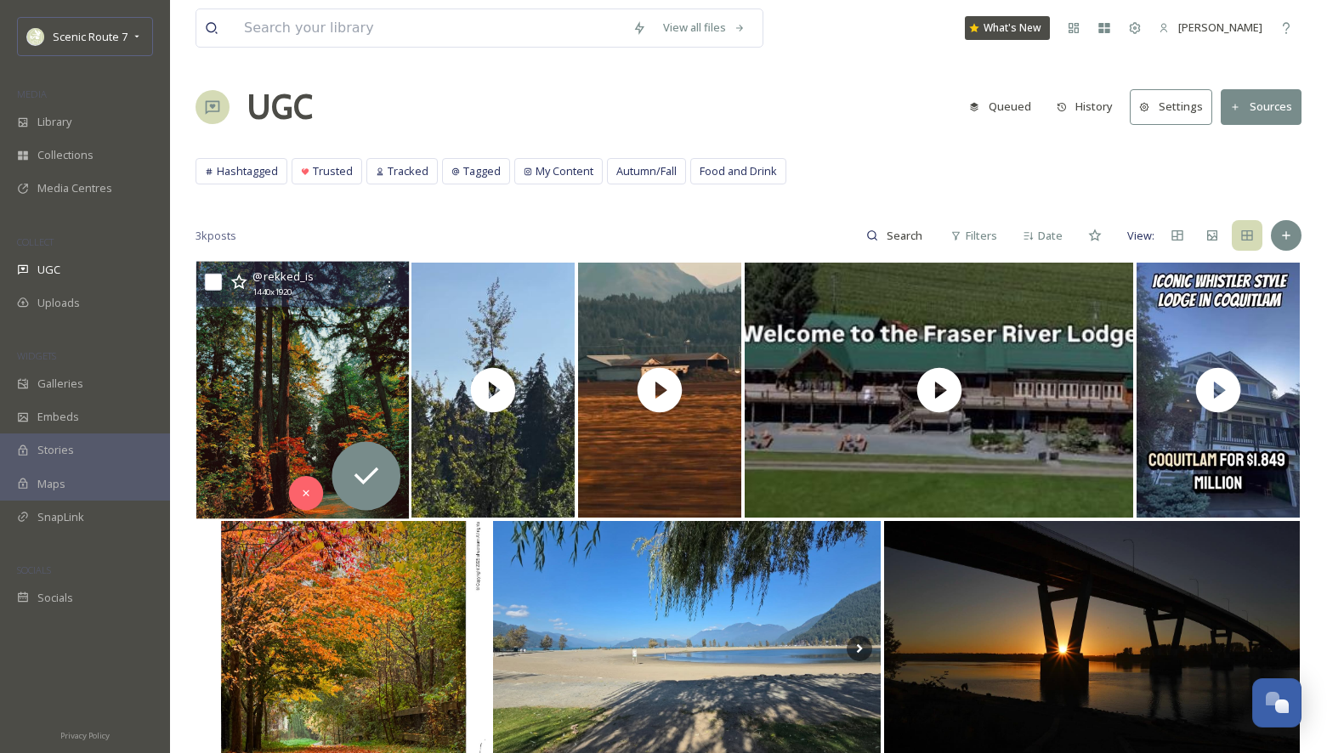
click at [325, 405] on img at bounding box center [302, 391] width 213 height 258
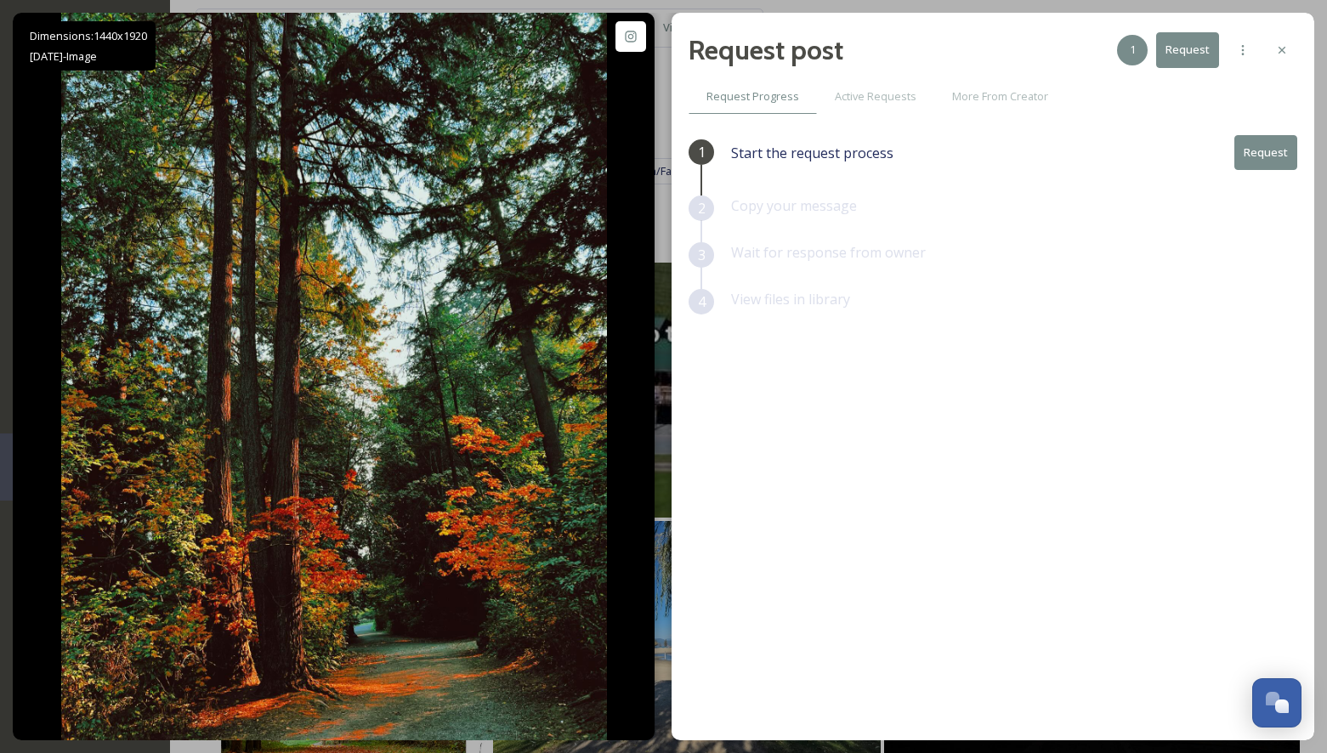
click at [1268, 147] on button "Request" at bounding box center [1265, 152] width 63 height 35
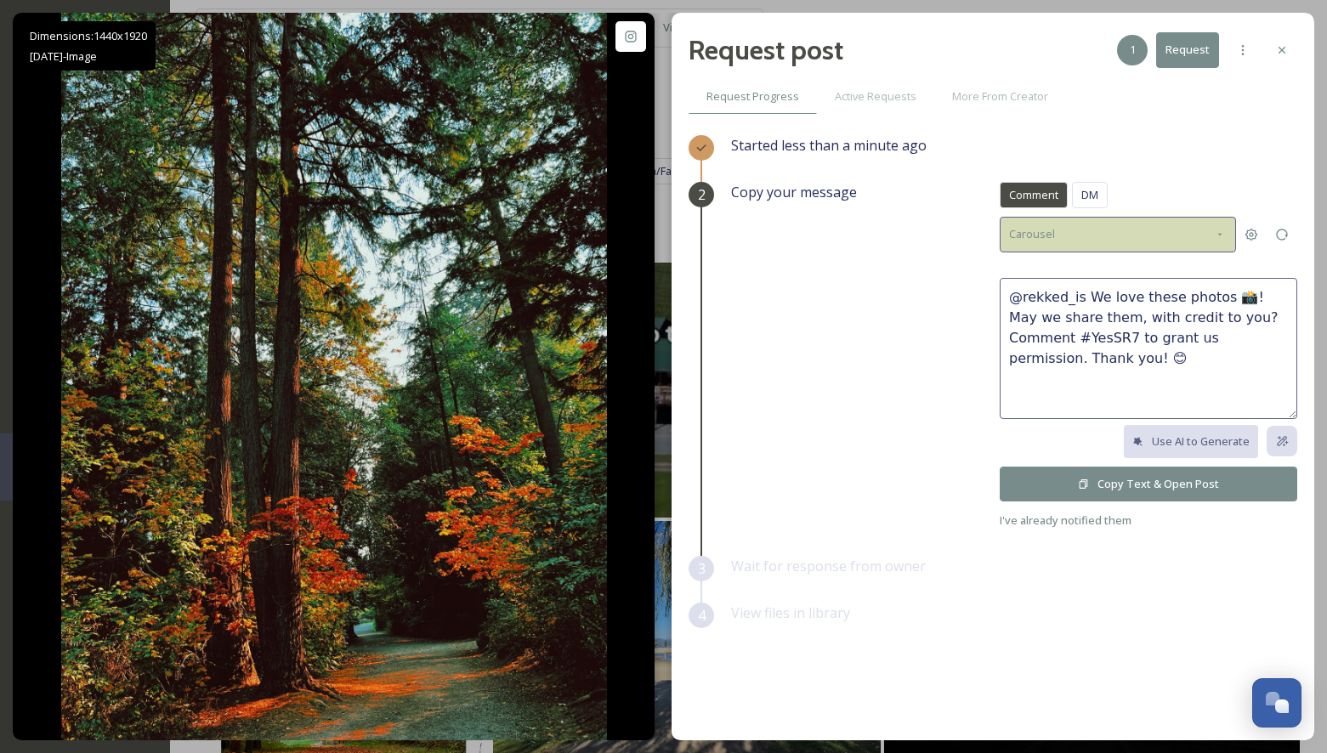
click at [1098, 237] on div "Carousel" at bounding box center [1117, 234] width 236 height 35
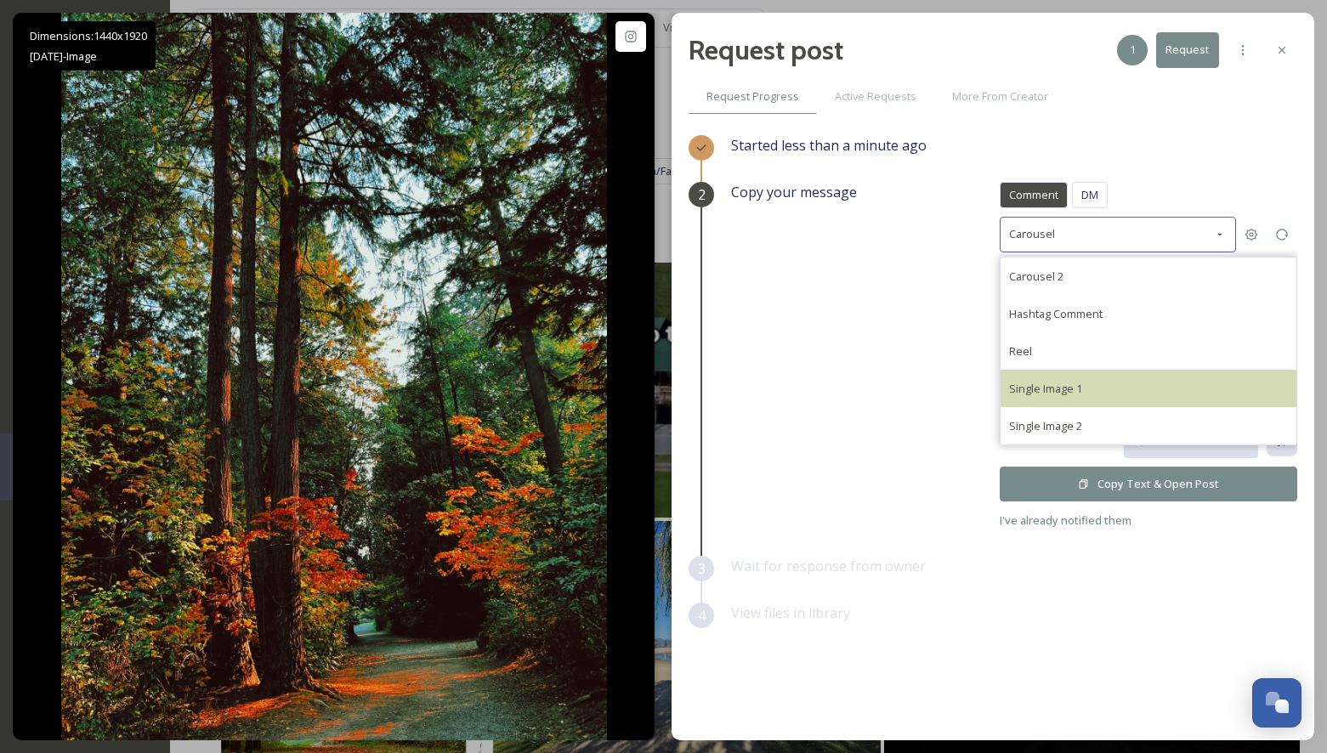
click at [1048, 383] on span "Single Image 1" at bounding box center [1045, 388] width 73 height 15
type textarea "@rekked_is This photo is fantastic! If it's okay with you, we'd love to share i…"
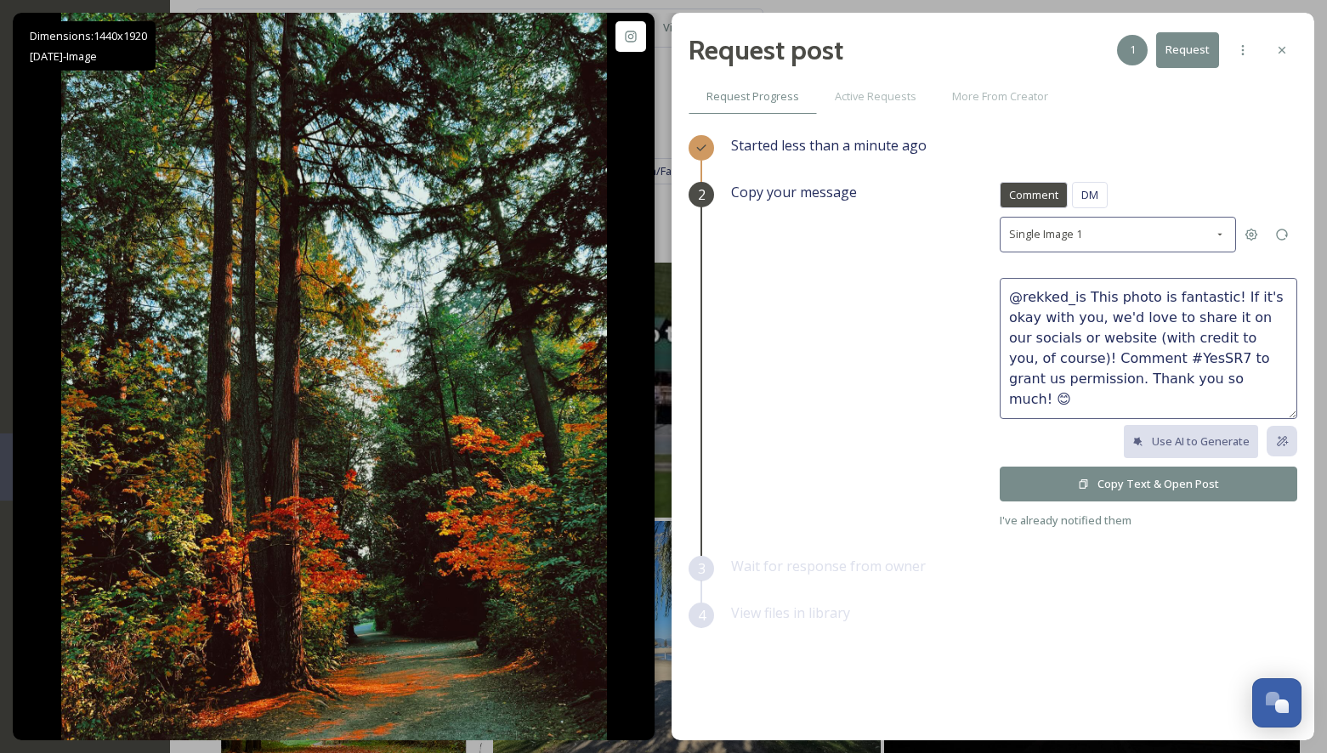
click at [1084, 479] on icon at bounding box center [1083, 483] width 8 height 9
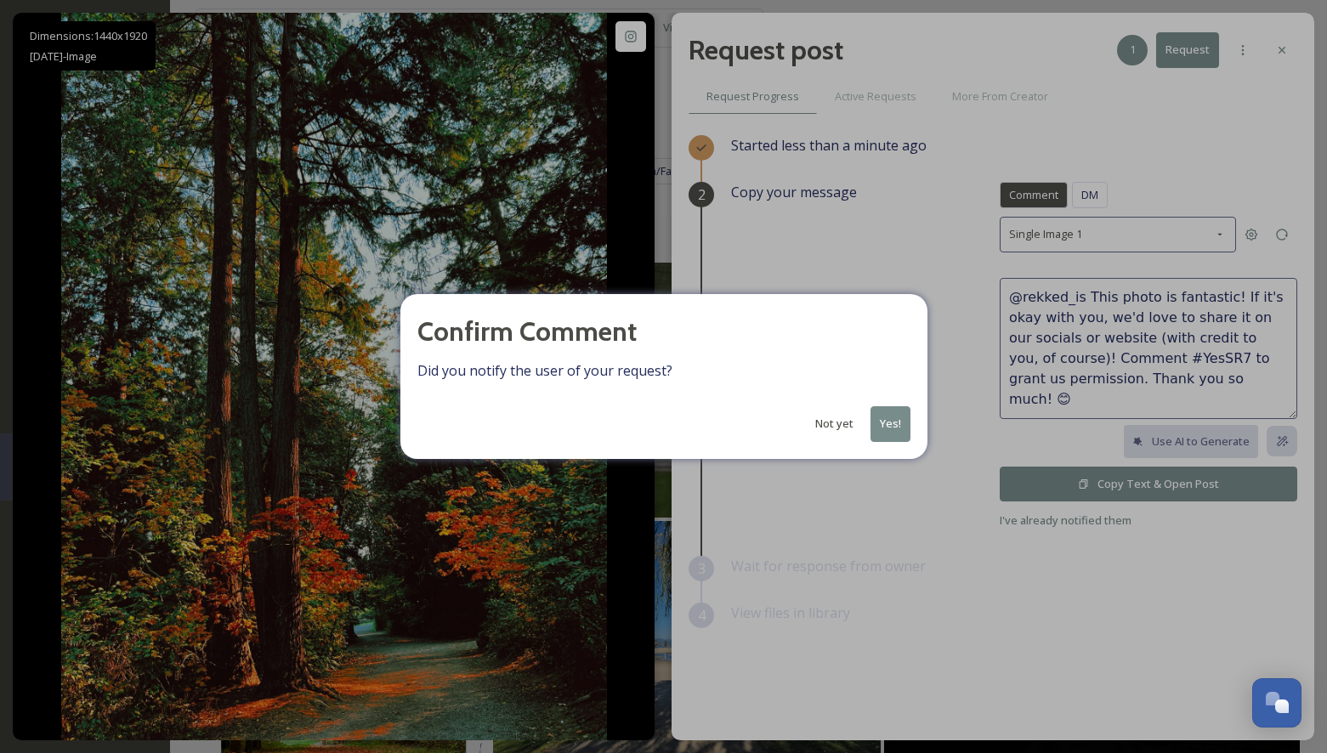
click at [892, 418] on button "Yes!" at bounding box center [890, 423] width 40 height 35
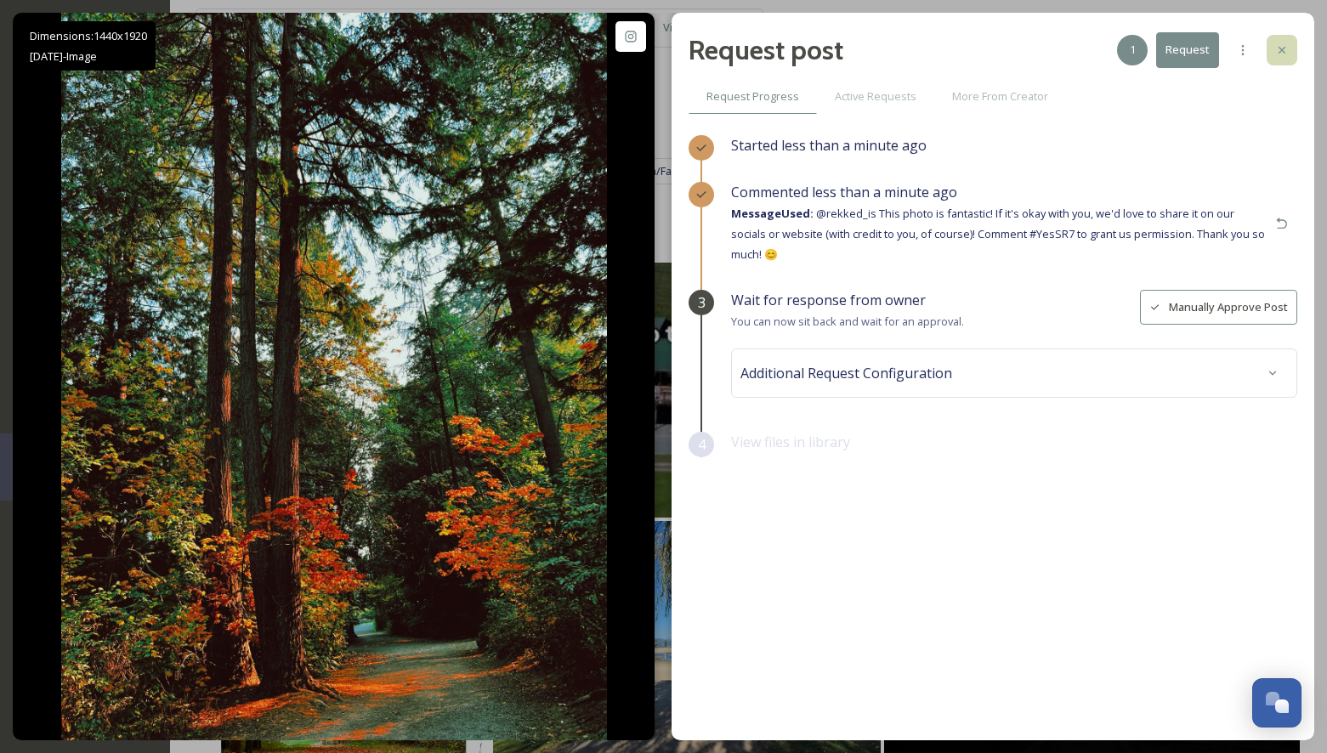
click at [1282, 48] on icon at bounding box center [1281, 50] width 7 height 7
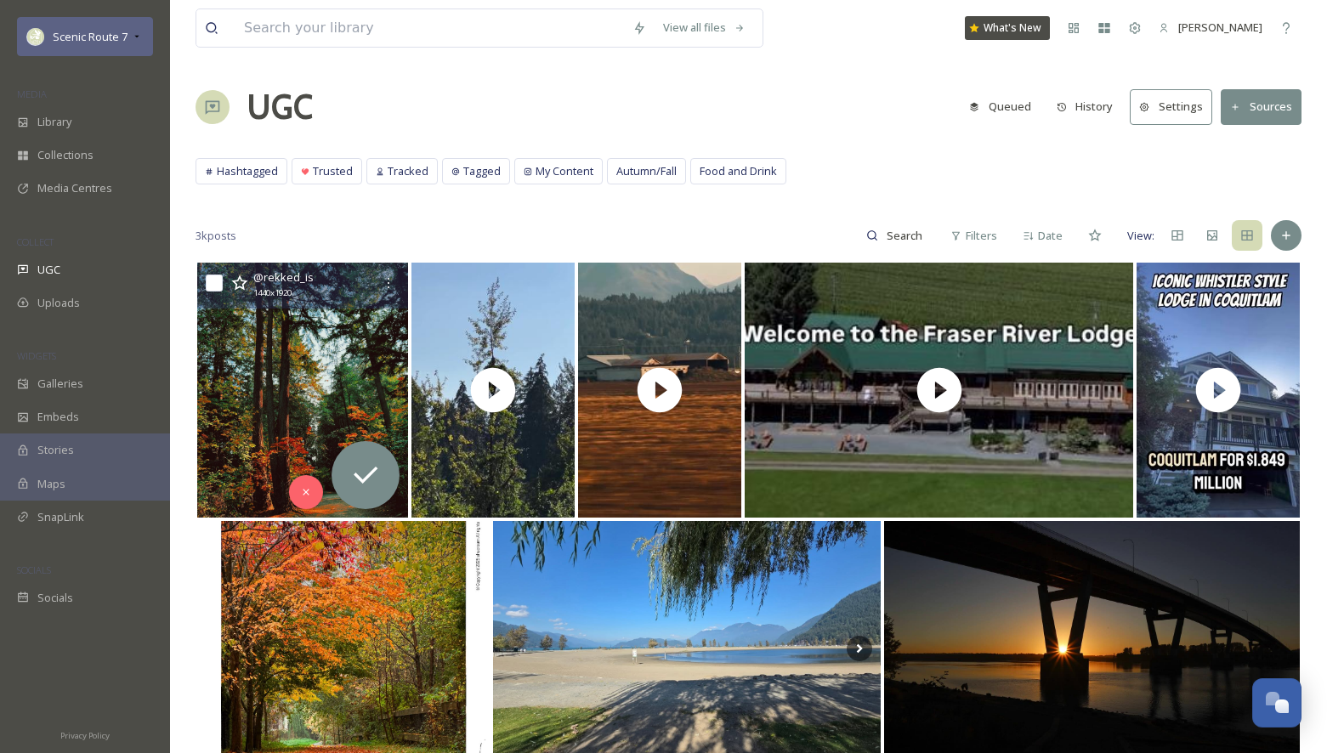
click at [99, 29] on span "Scenic Route 7" at bounding box center [90, 36] width 75 height 15
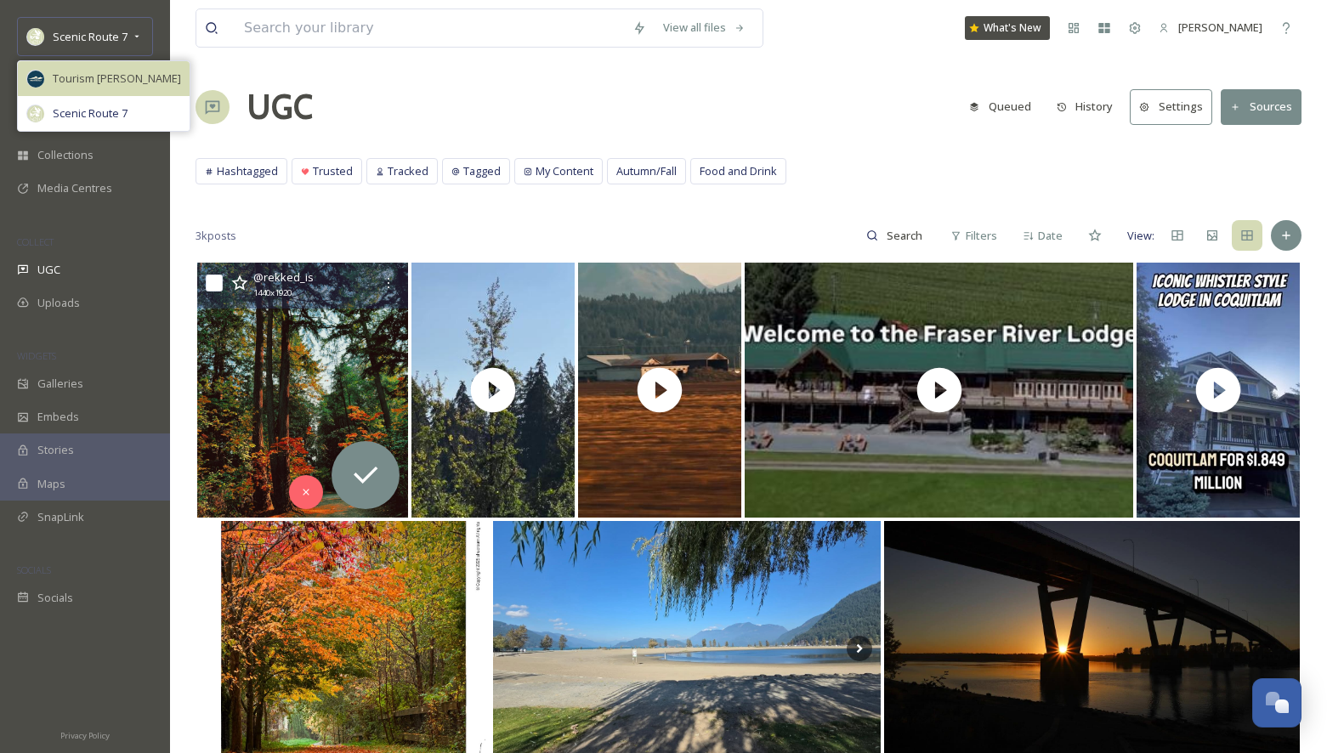
click at [93, 68] on div "Tourism [PERSON_NAME]" at bounding box center [104, 78] width 172 height 35
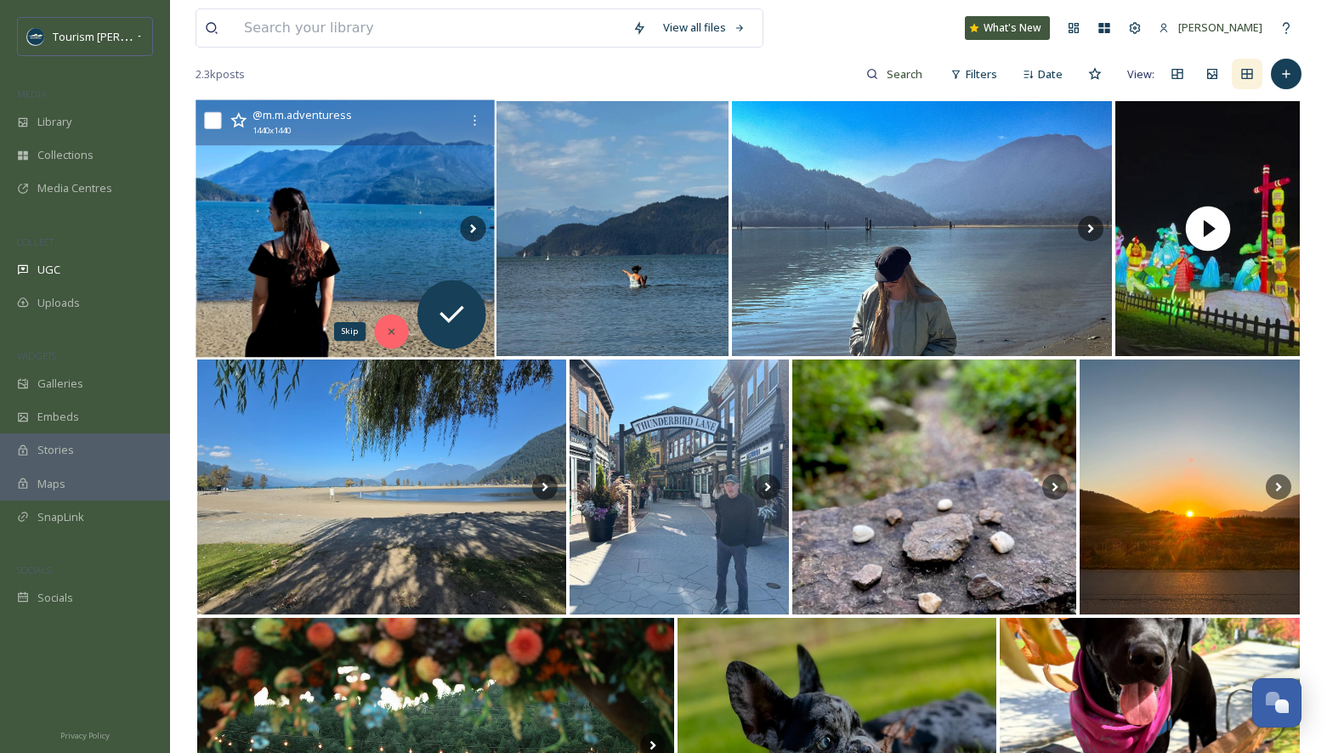
scroll to position [167, 0]
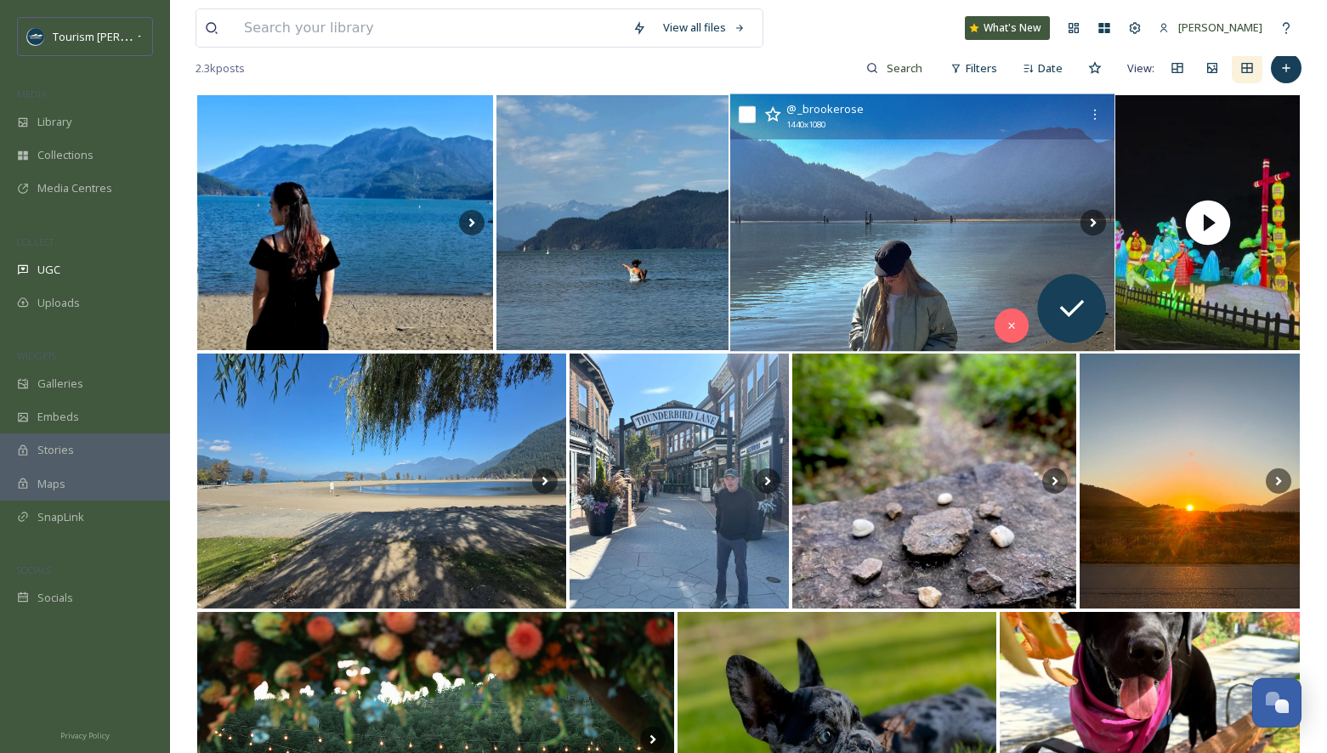
click at [836, 252] on img at bounding box center [921, 223] width 384 height 258
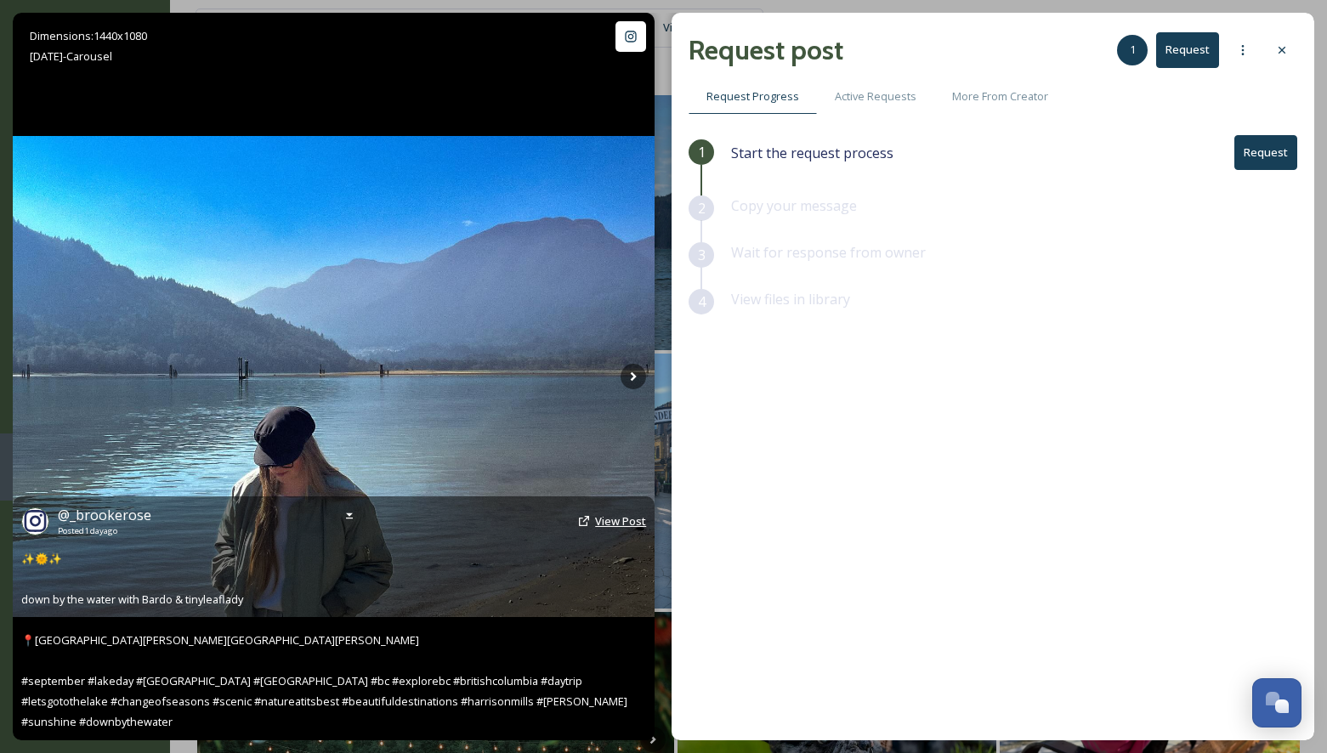
click at [614, 529] on span "View Post" at bounding box center [620, 520] width 51 height 15
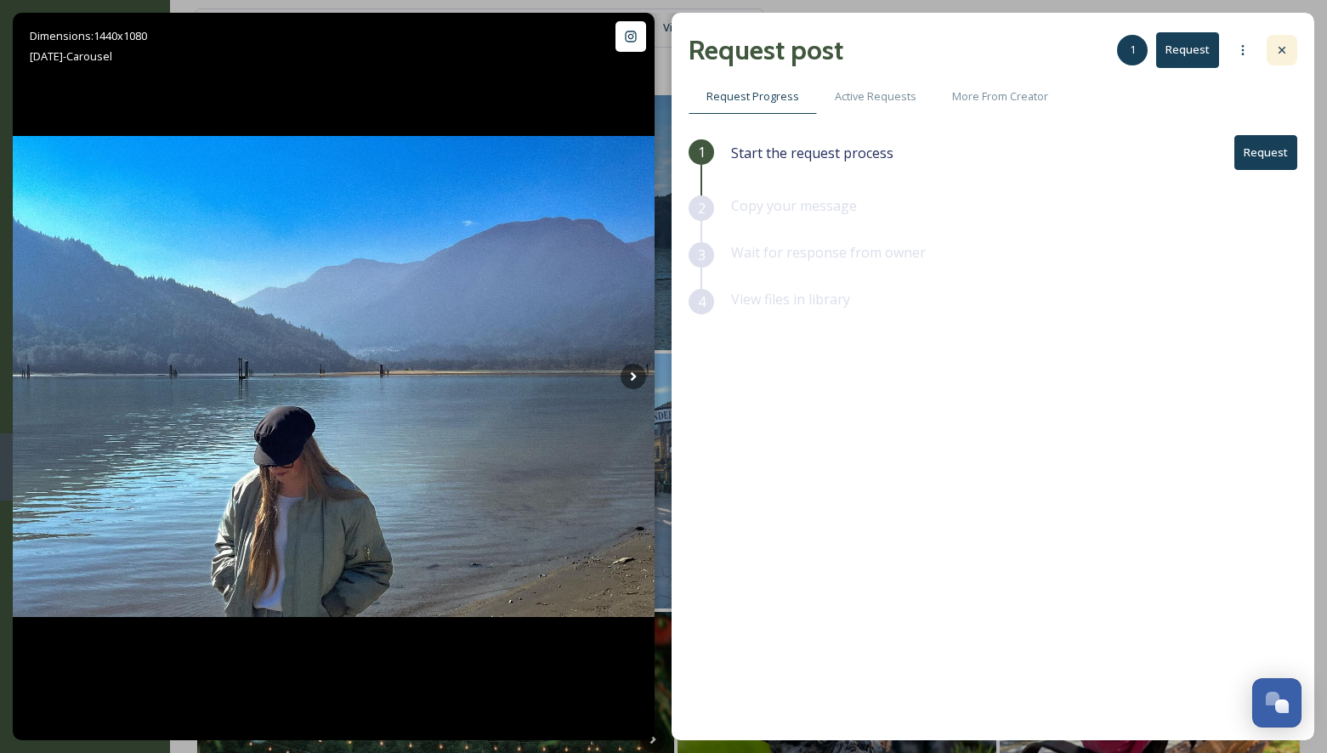
click at [1283, 45] on icon at bounding box center [1282, 50] width 14 height 14
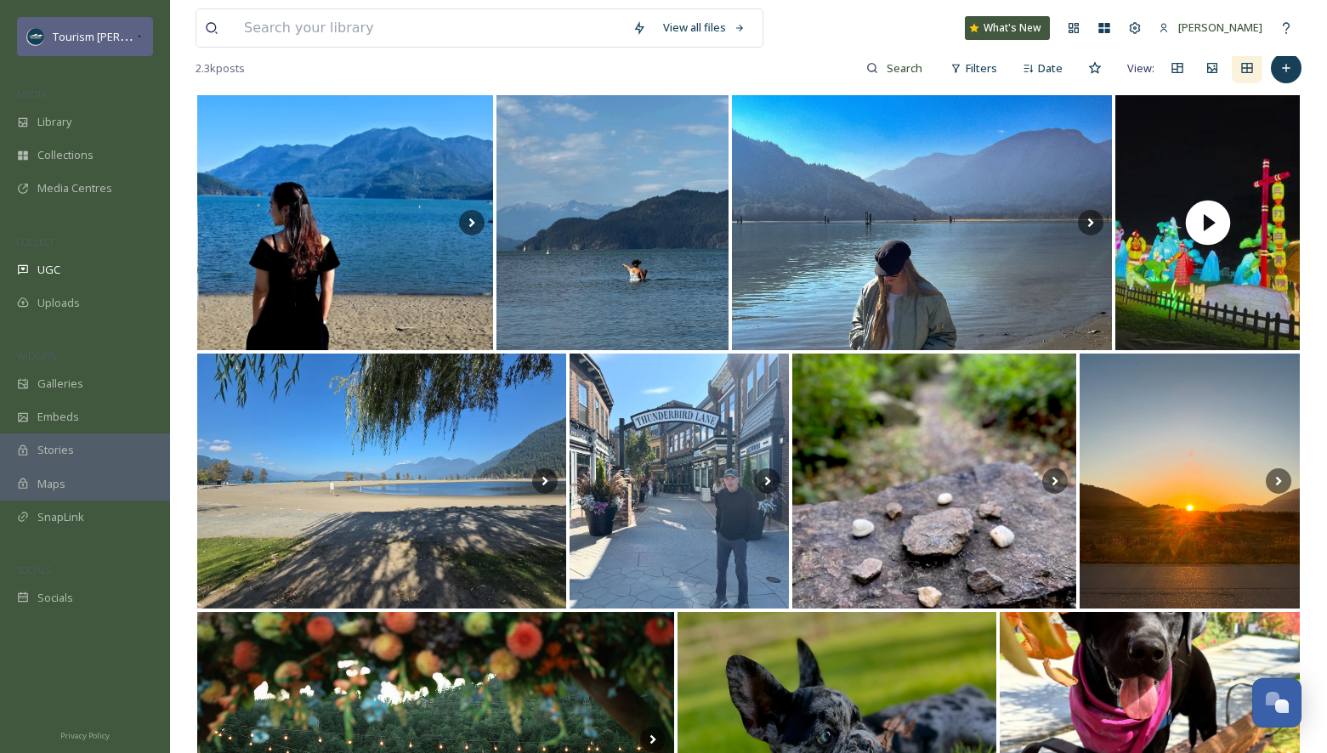
click at [138, 37] on icon at bounding box center [139, 37] width 8 height 14
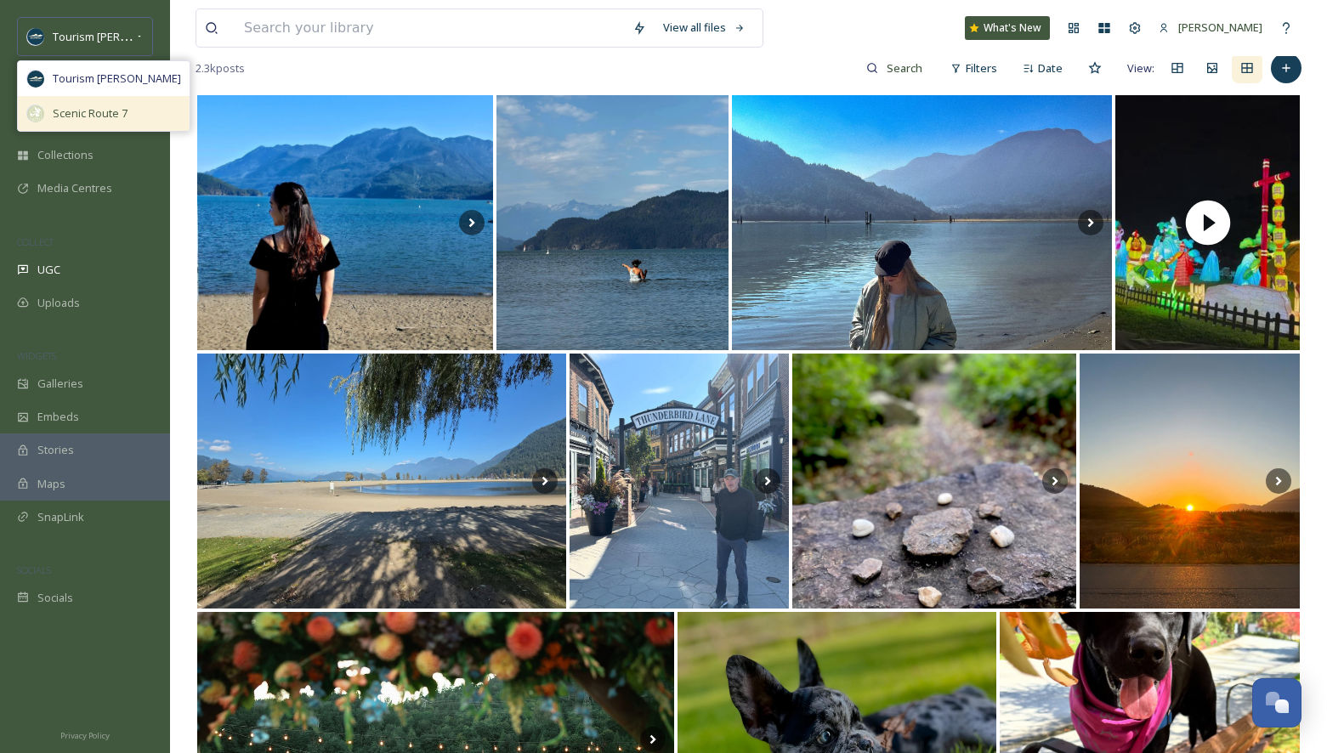
click at [98, 120] on span "Scenic Route 7" at bounding box center [90, 113] width 75 height 16
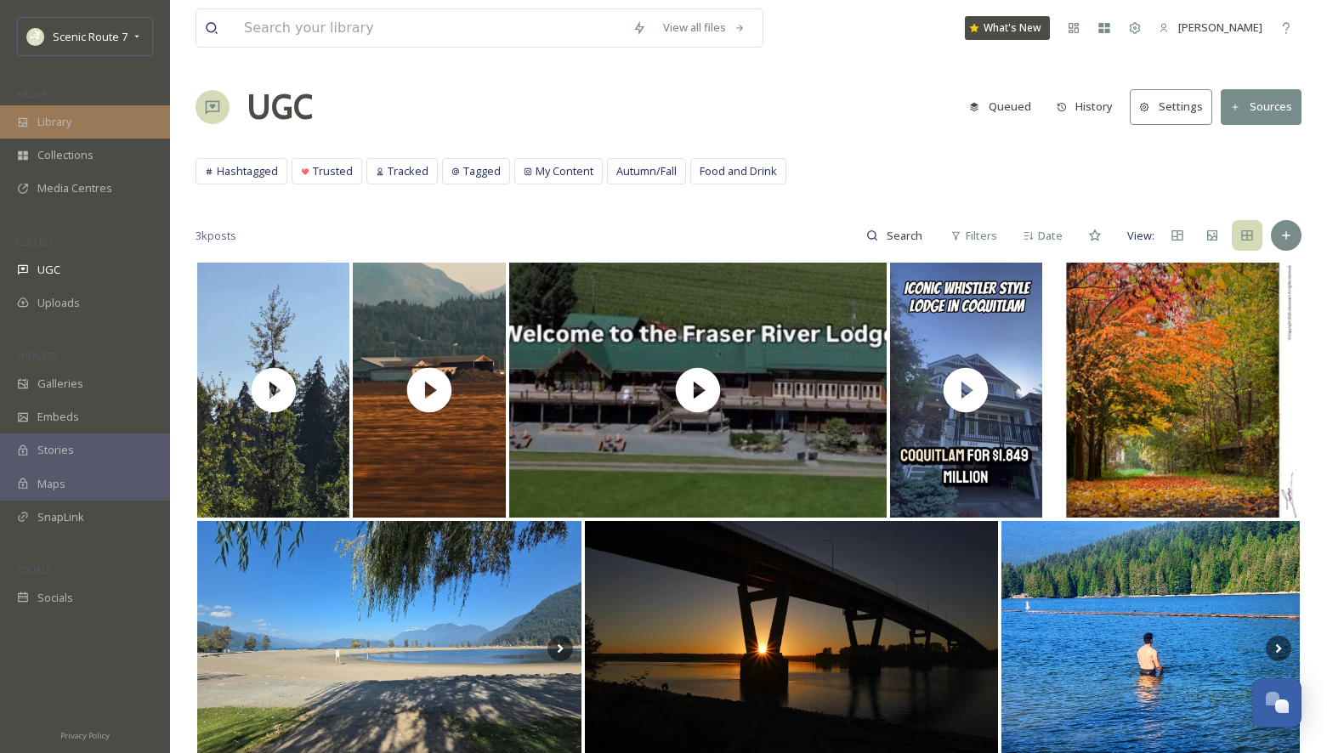
click at [91, 127] on div "Library" at bounding box center [85, 121] width 170 height 33
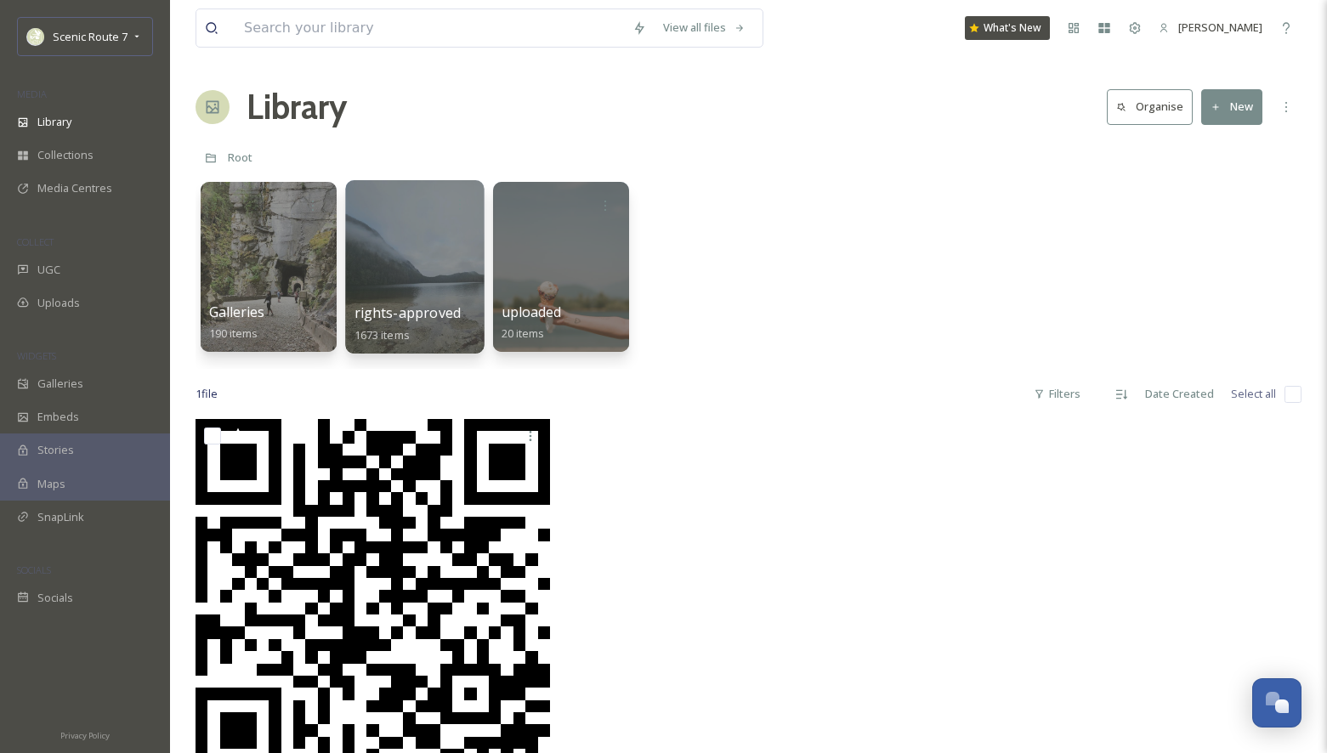
click at [417, 280] on div at bounding box center [414, 266] width 139 height 173
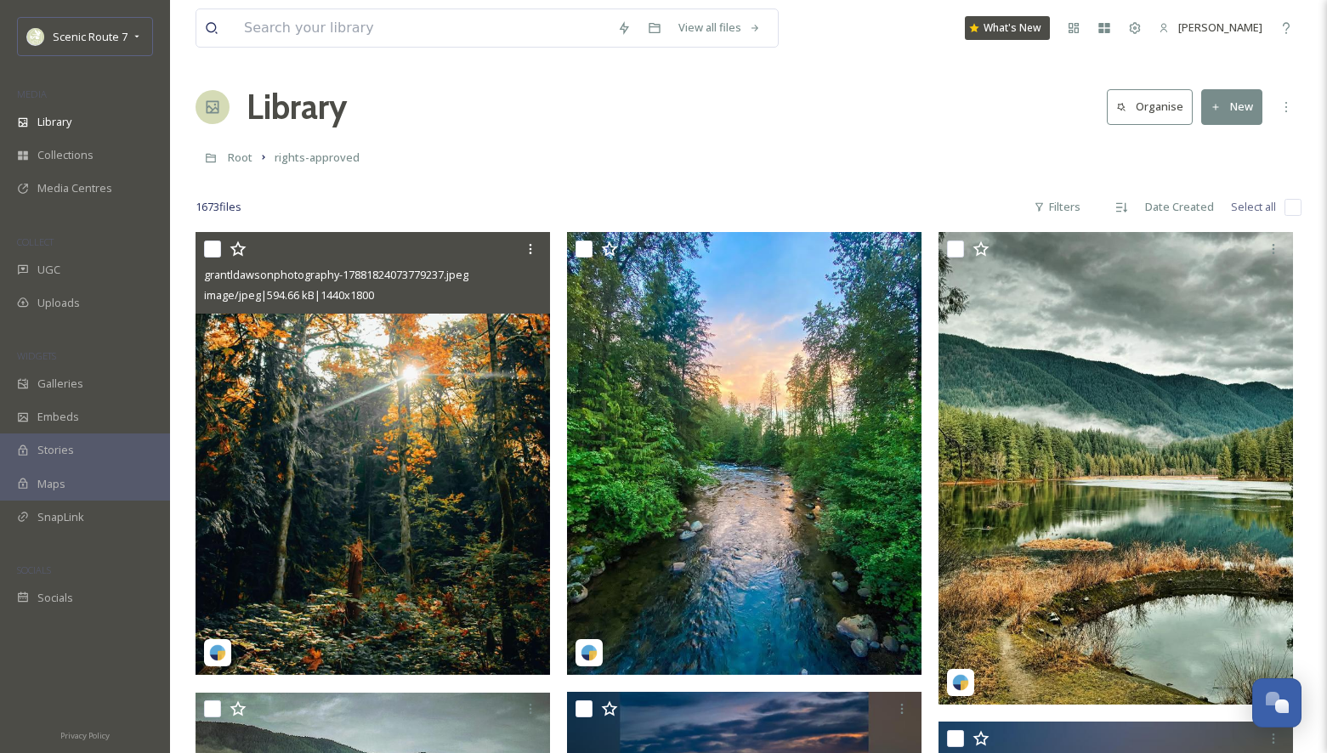
click at [359, 466] on img at bounding box center [372, 453] width 354 height 443
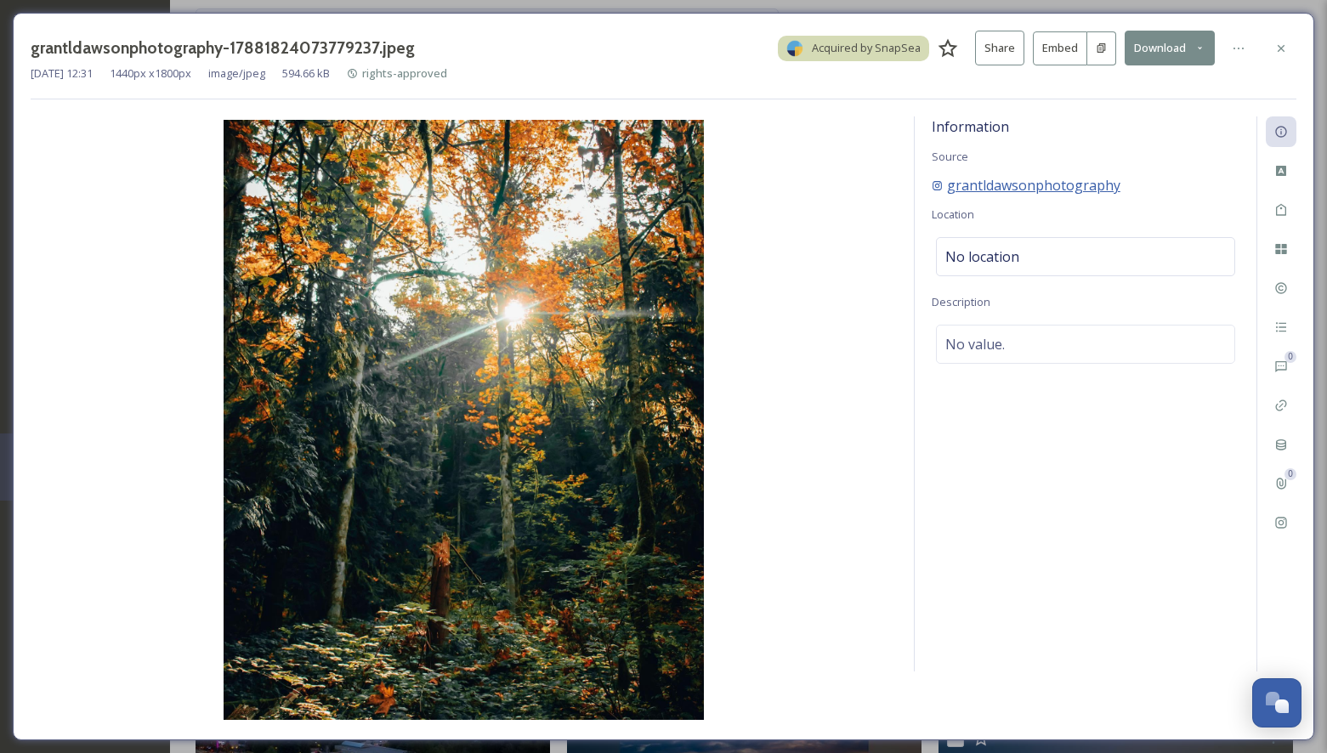
click at [1066, 184] on span "grantldawsonphotography" at bounding box center [1033, 185] width 173 height 20
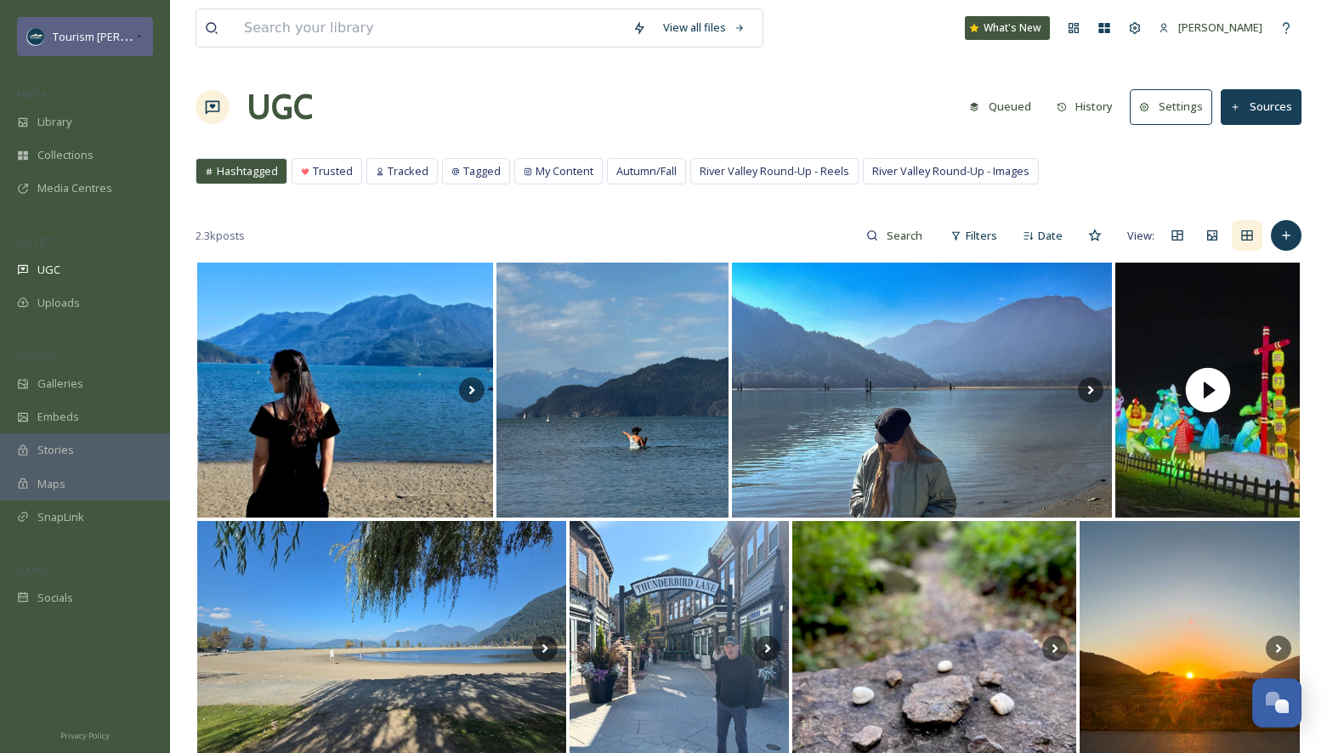
click at [139, 34] on icon at bounding box center [139, 37] width 8 height 14
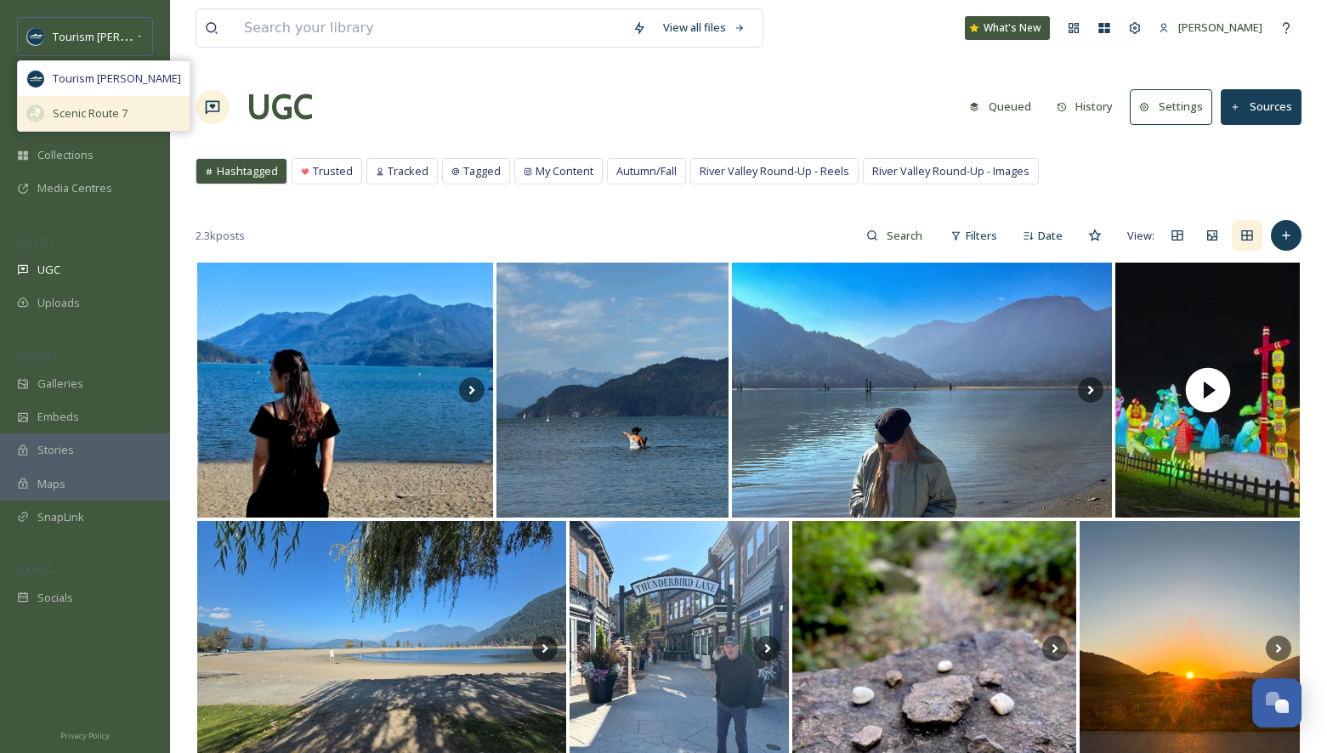
click at [111, 111] on span "Scenic Route 7" at bounding box center [90, 113] width 75 height 16
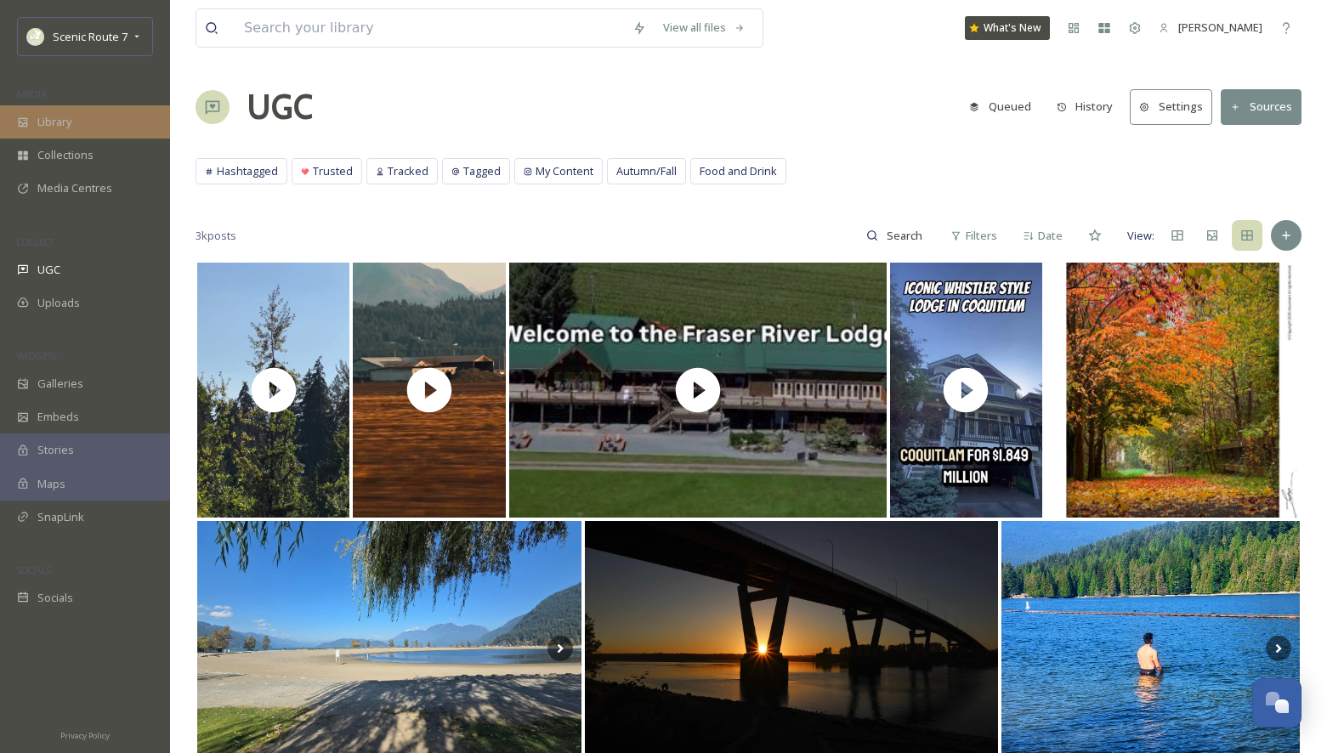
click at [73, 123] on div "Library" at bounding box center [85, 121] width 170 height 33
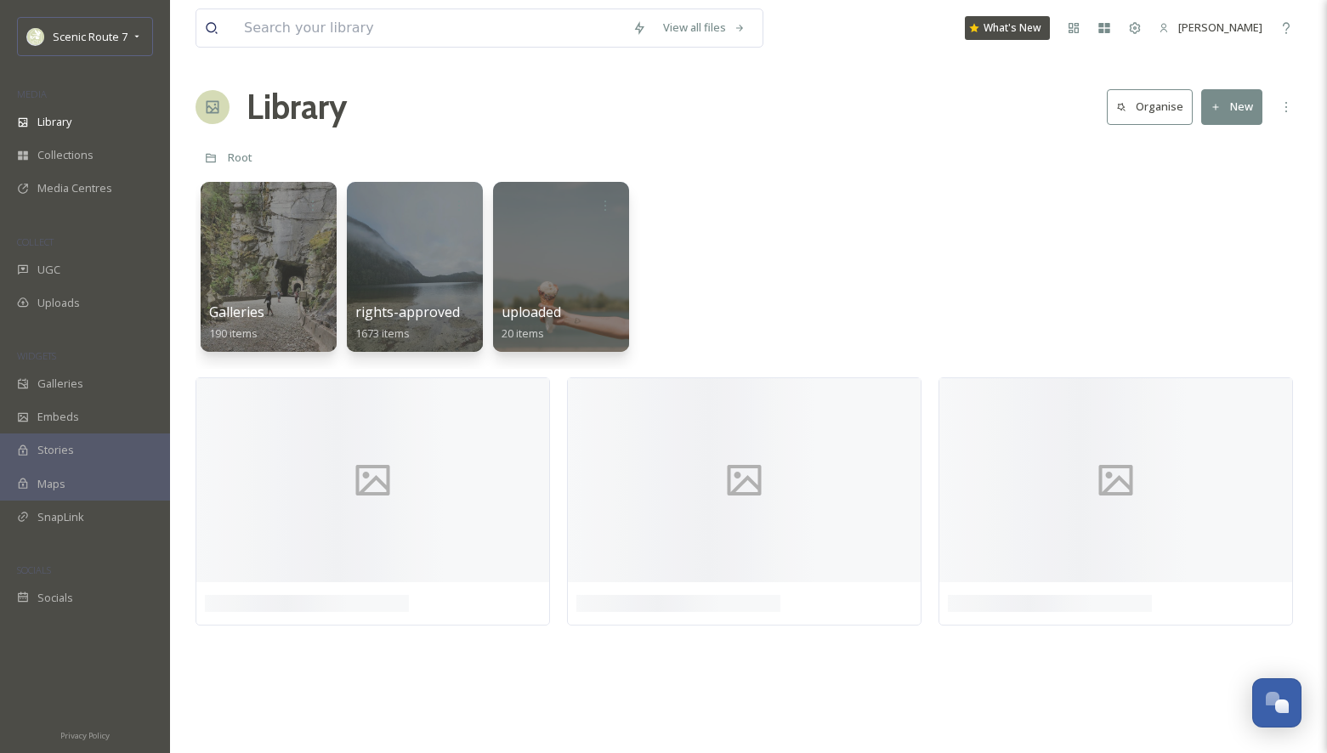
click at [418, 291] on div at bounding box center [415, 267] width 136 height 170
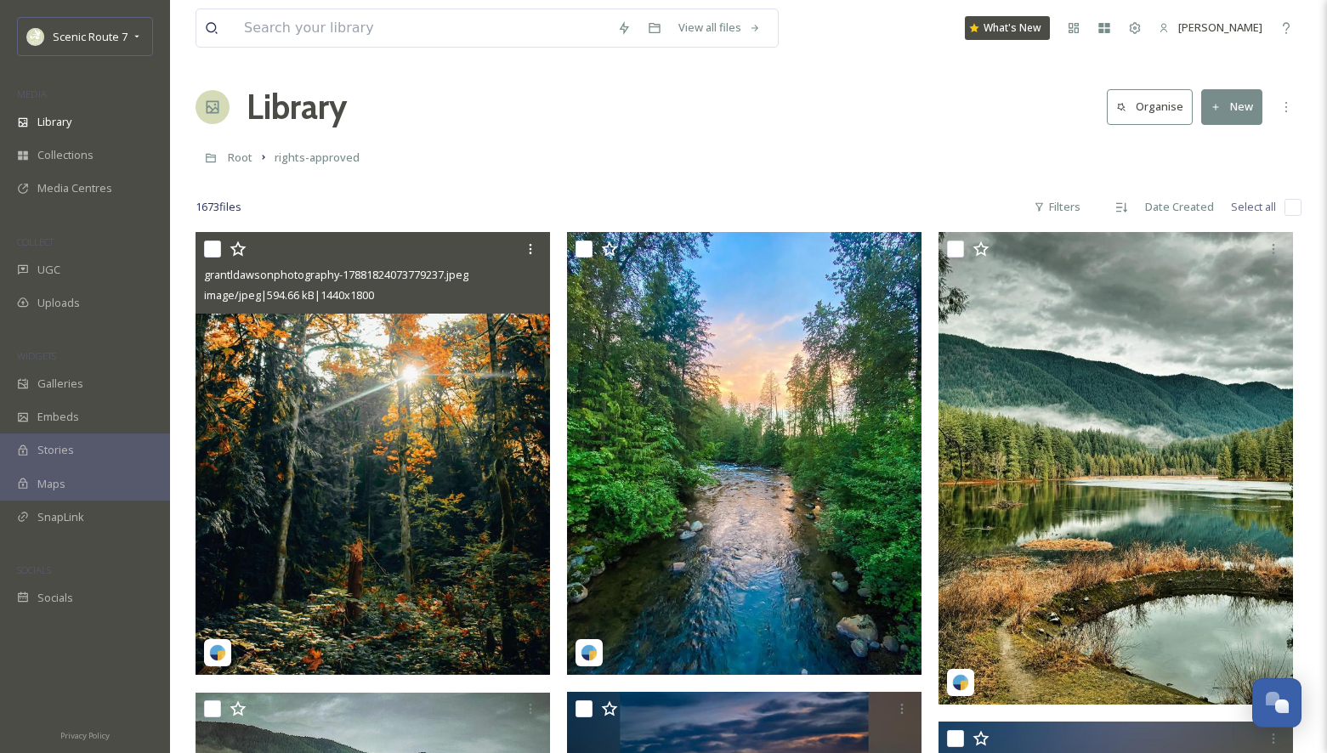
click at [425, 523] on img at bounding box center [372, 453] width 354 height 443
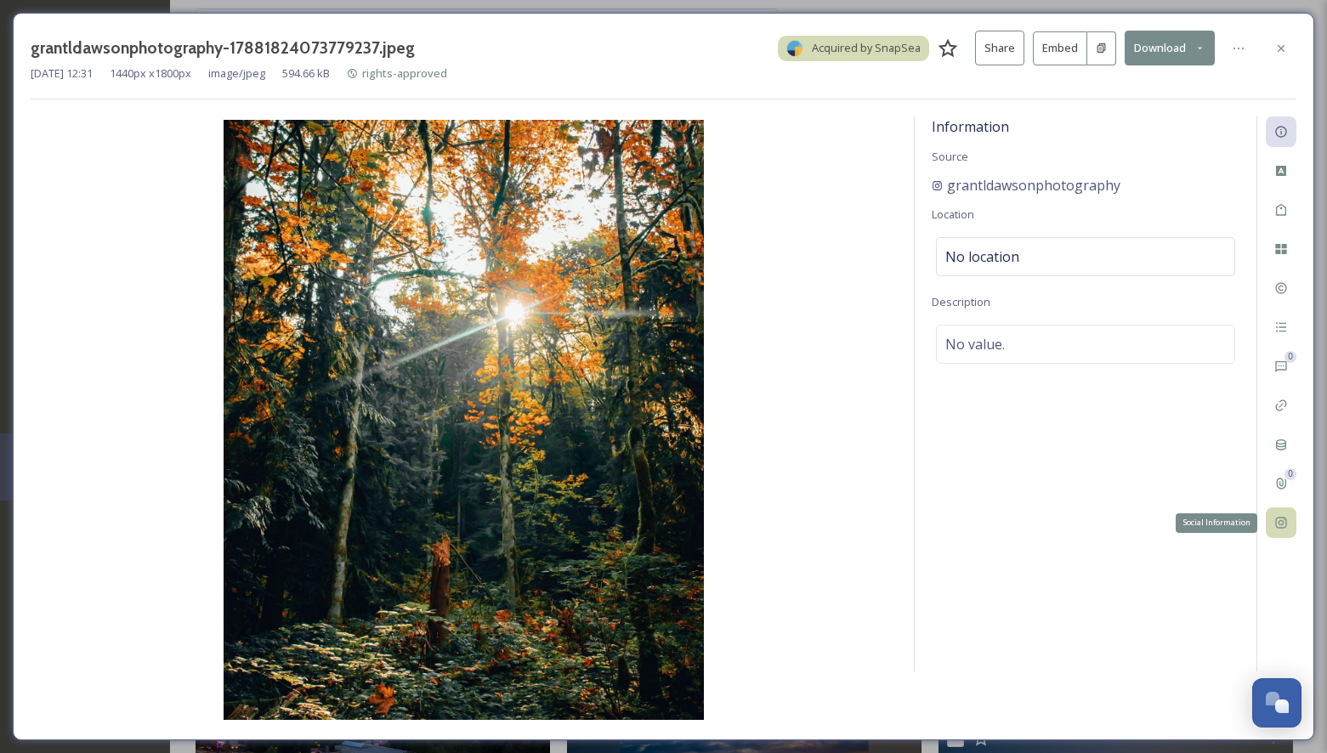
click at [1283, 522] on icon at bounding box center [1280, 523] width 11 height 11
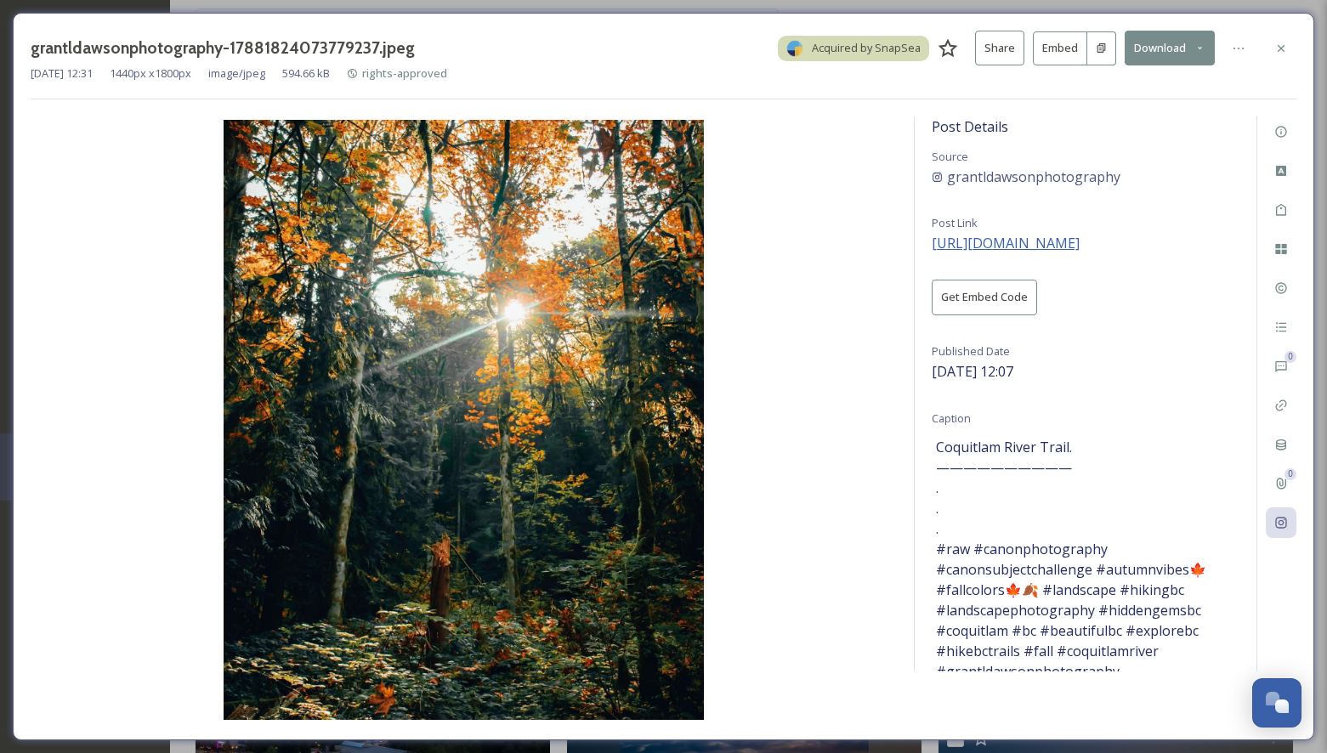
click at [1054, 241] on span "[URL][DOMAIN_NAME]" at bounding box center [1005, 243] width 148 height 19
click at [1148, 42] on button "Download" at bounding box center [1169, 48] width 90 height 35
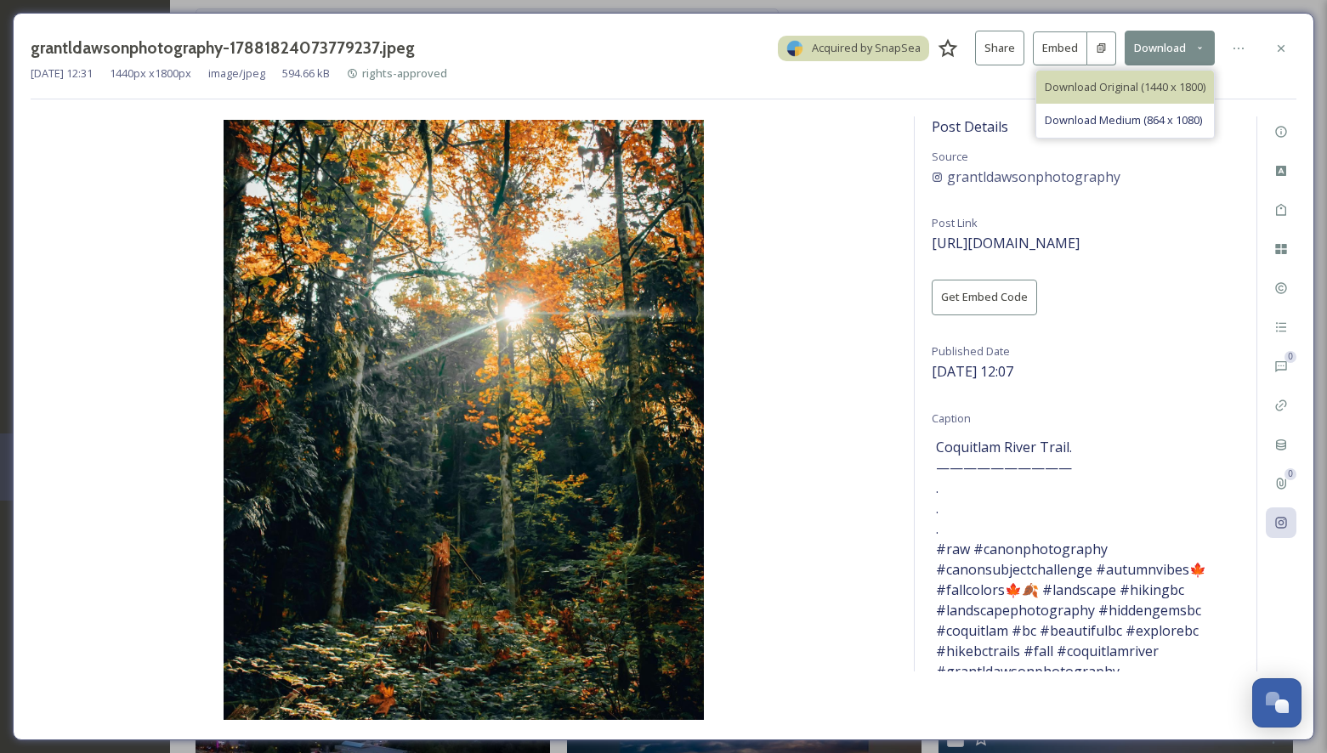
click at [1107, 84] on span "Download Original (1440 x 1800)" at bounding box center [1125, 87] width 161 height 16
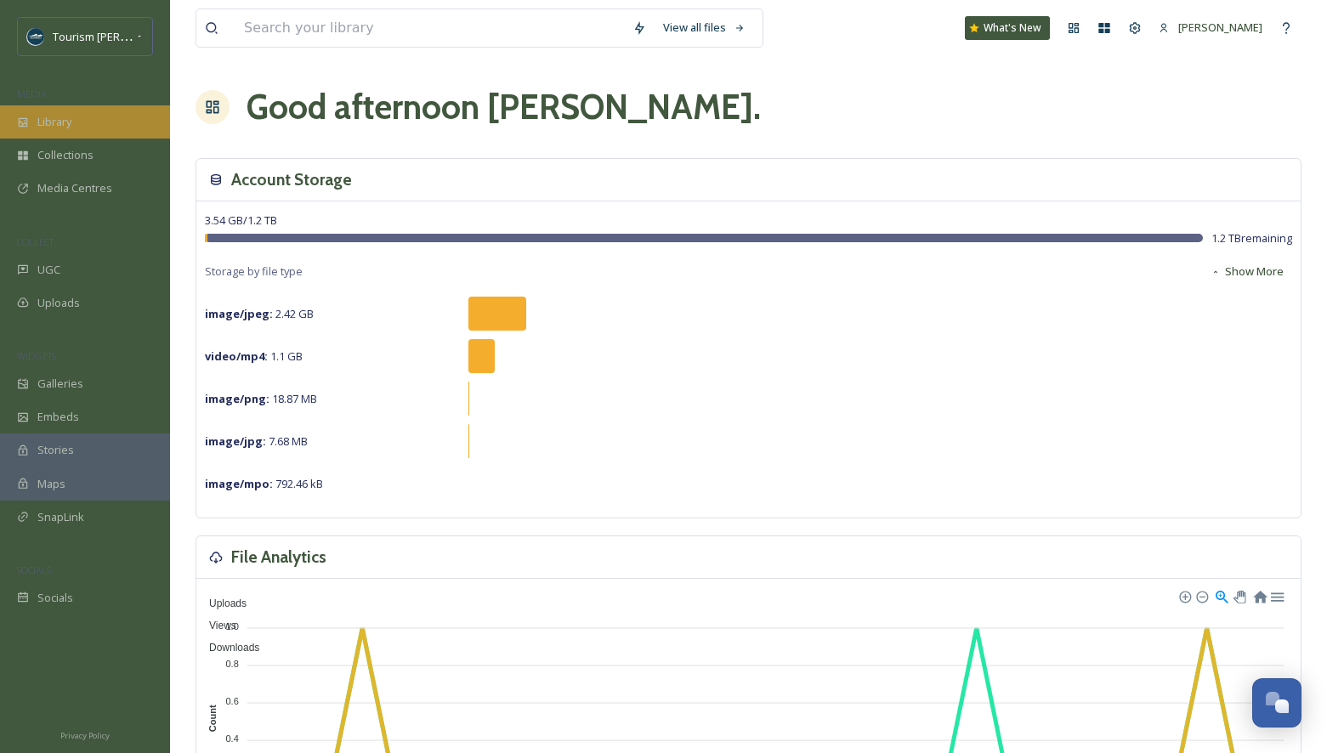
click at [73, 116] on div "Library" at bounding box center [85, 121] width 170 height 33
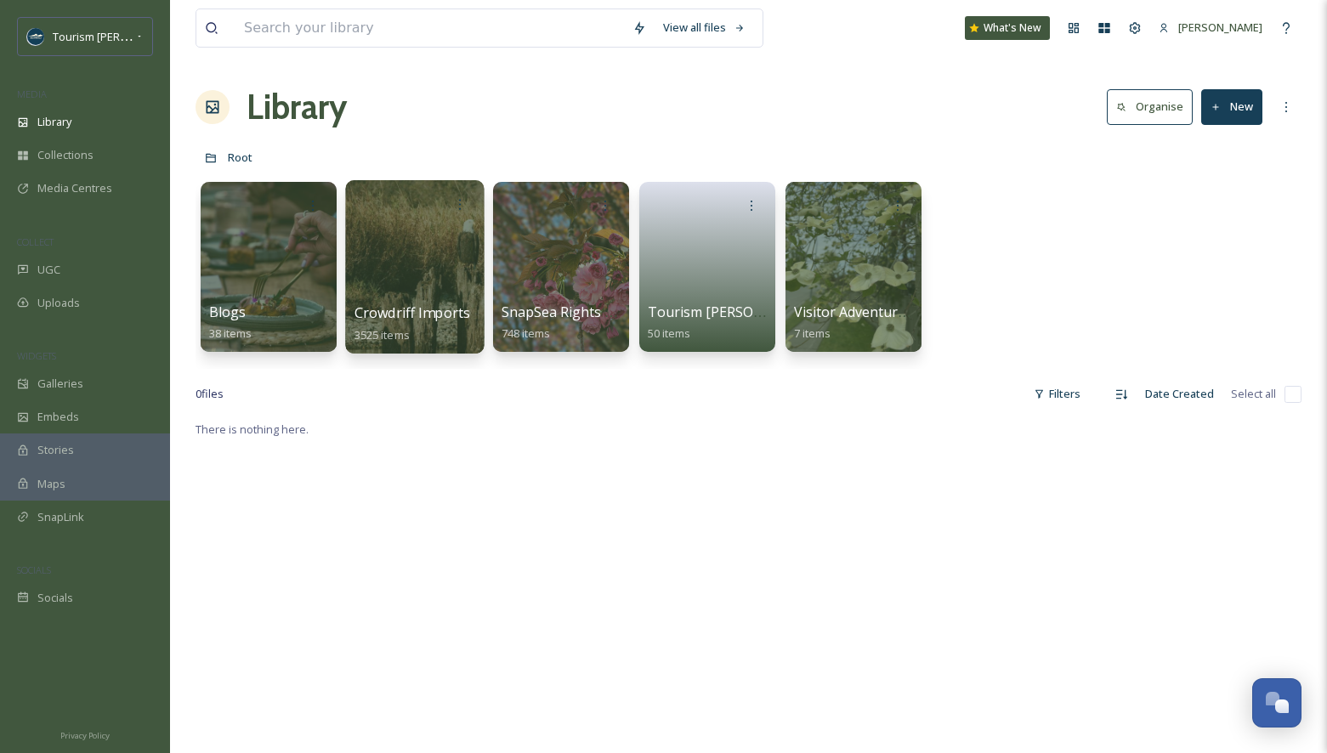
click at [435, 271] on div at bounding box center [414, 266] width 139 height 173
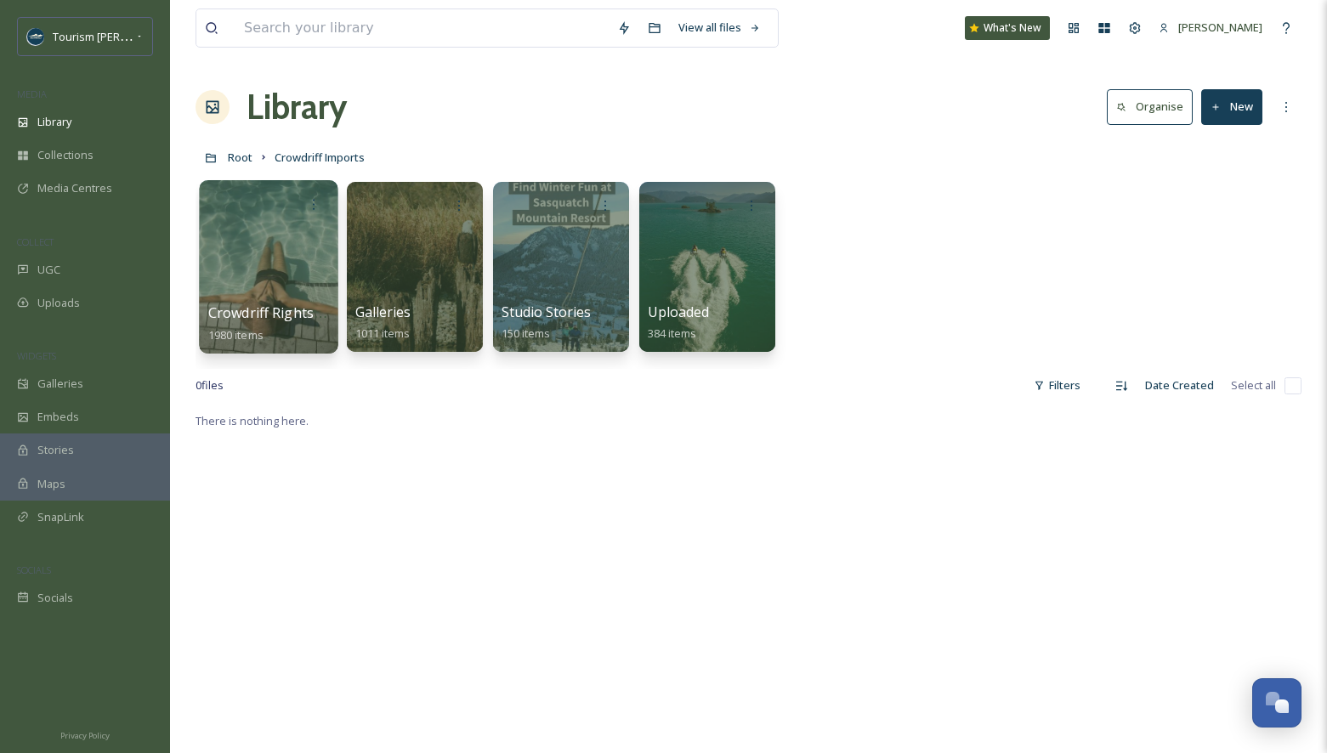
click at [270, 242] on div at bounding box center [268, 266] width 139 height 173
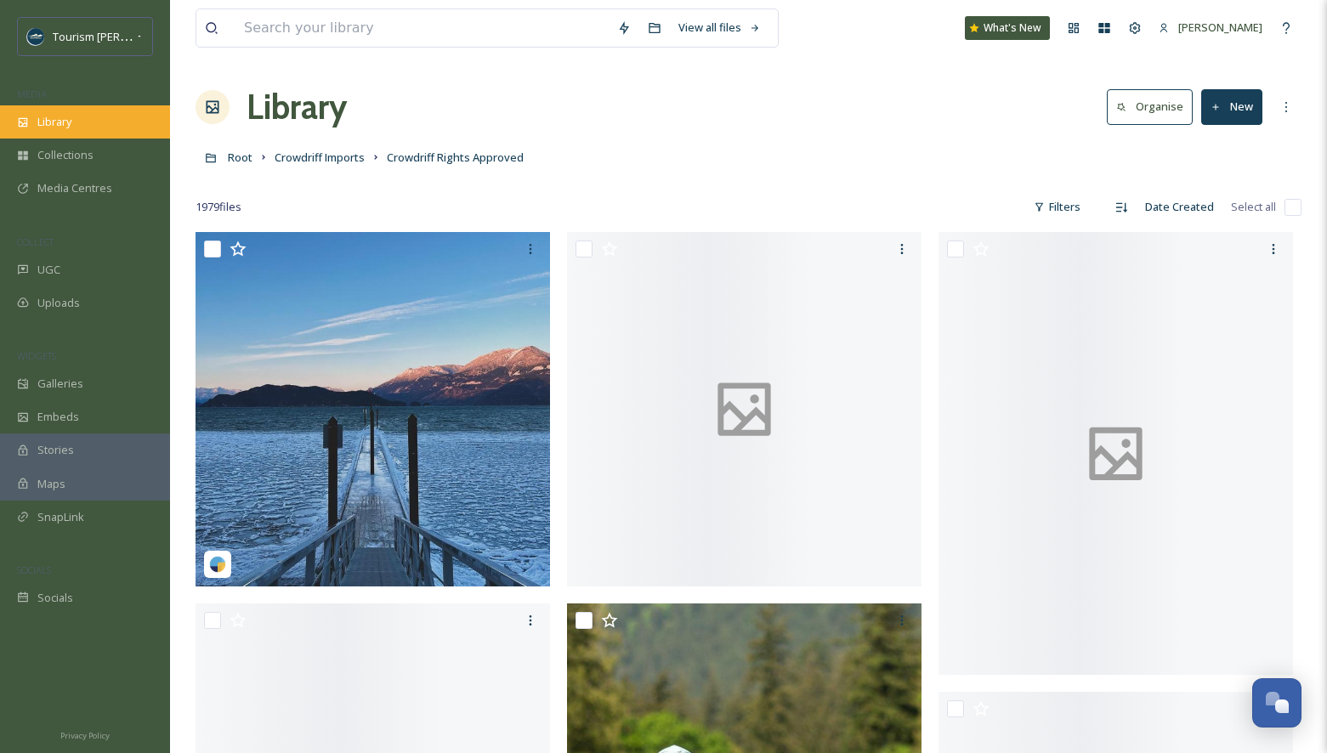
click at [83, 122] on div "Library" at bounding box center [85, 121] width 170 height 33
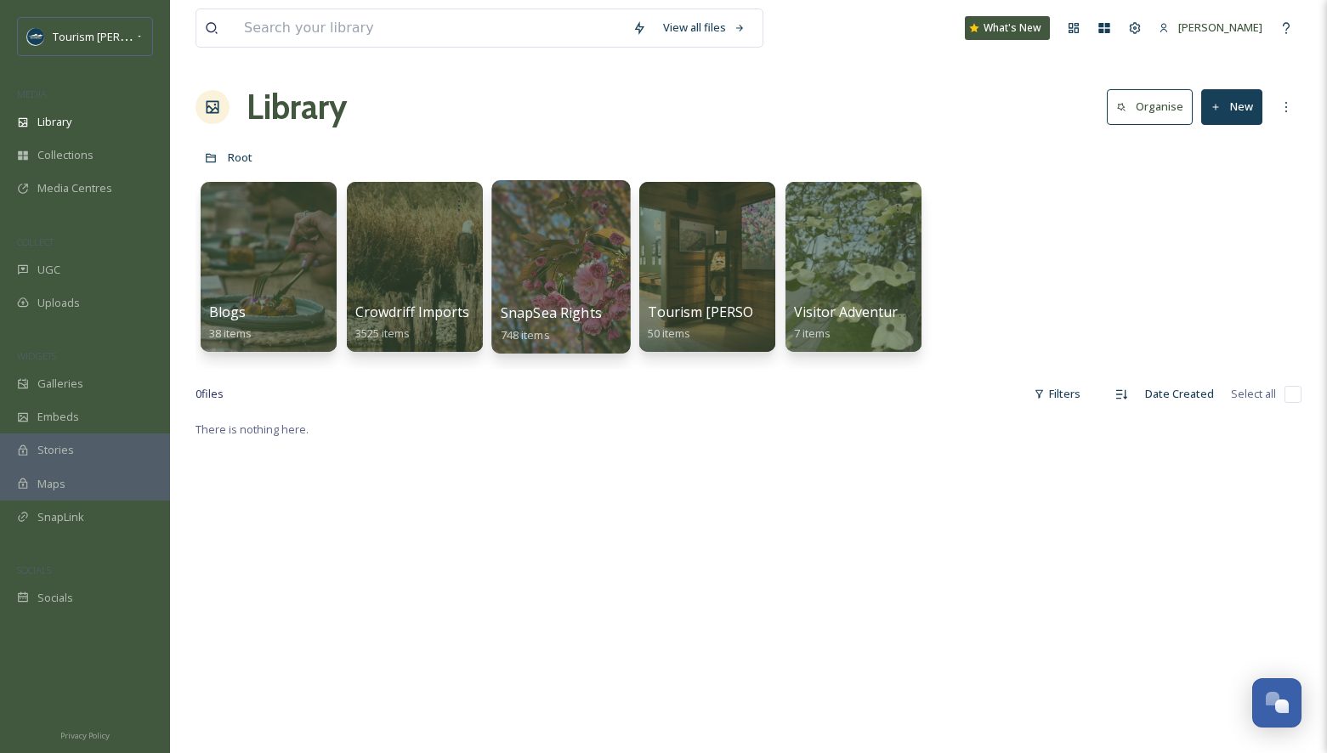
click at [543, 241] on div at bounding box center [560, 266] width 139 height 173
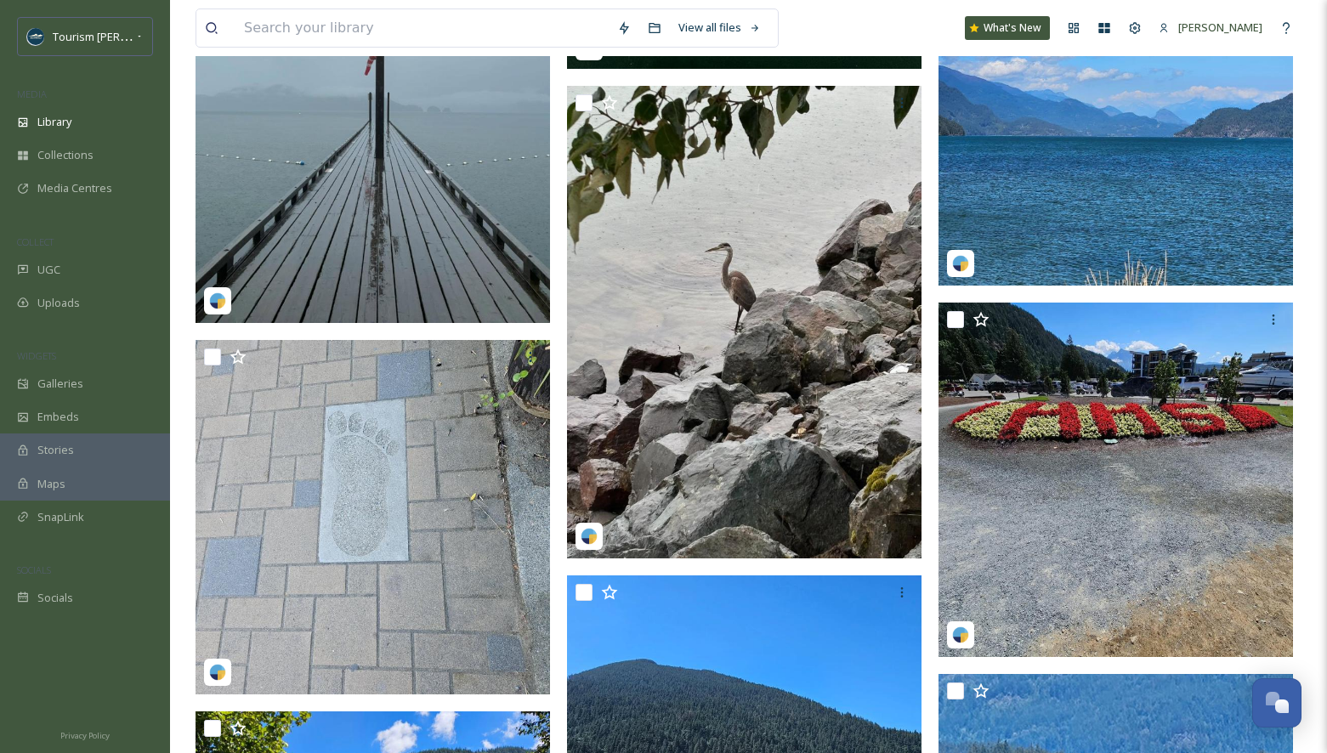
scroll to position [999, 0]
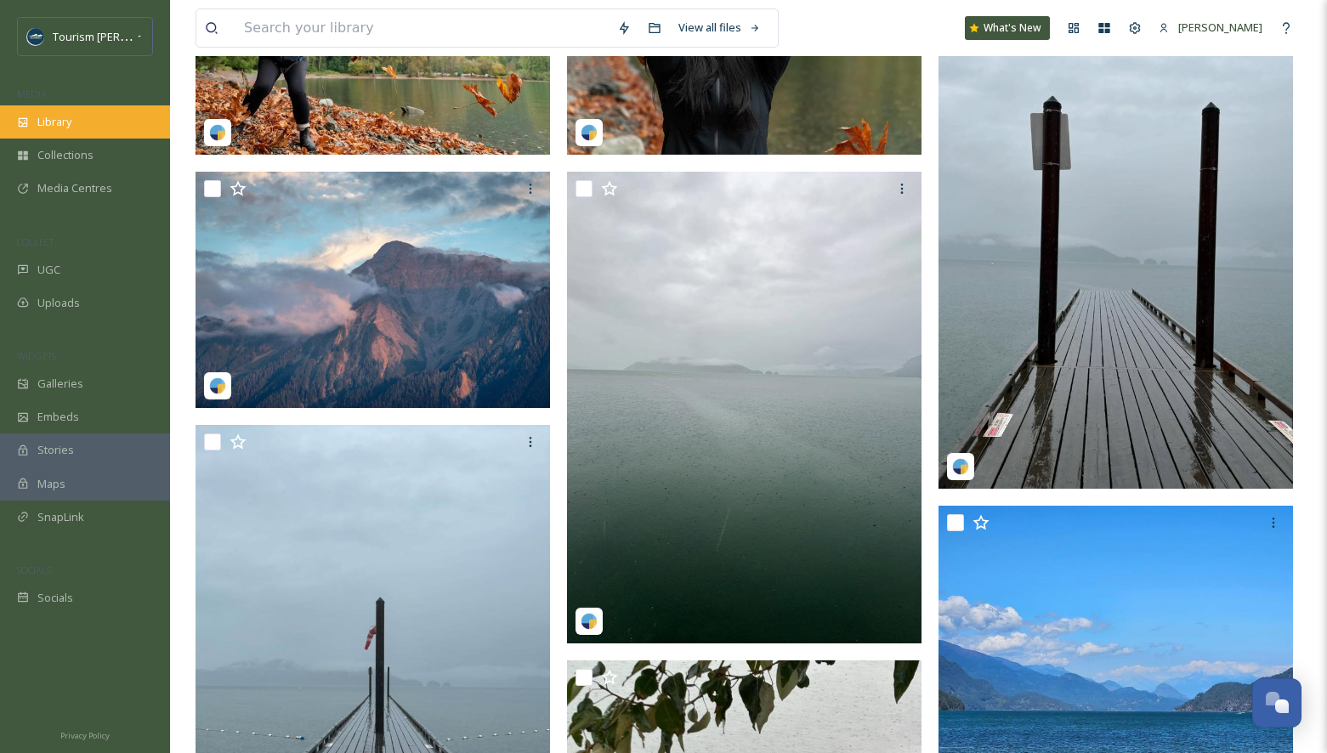
click at [67, 122] on span "Library" at bounding box center [54, 122] width 34 height 16
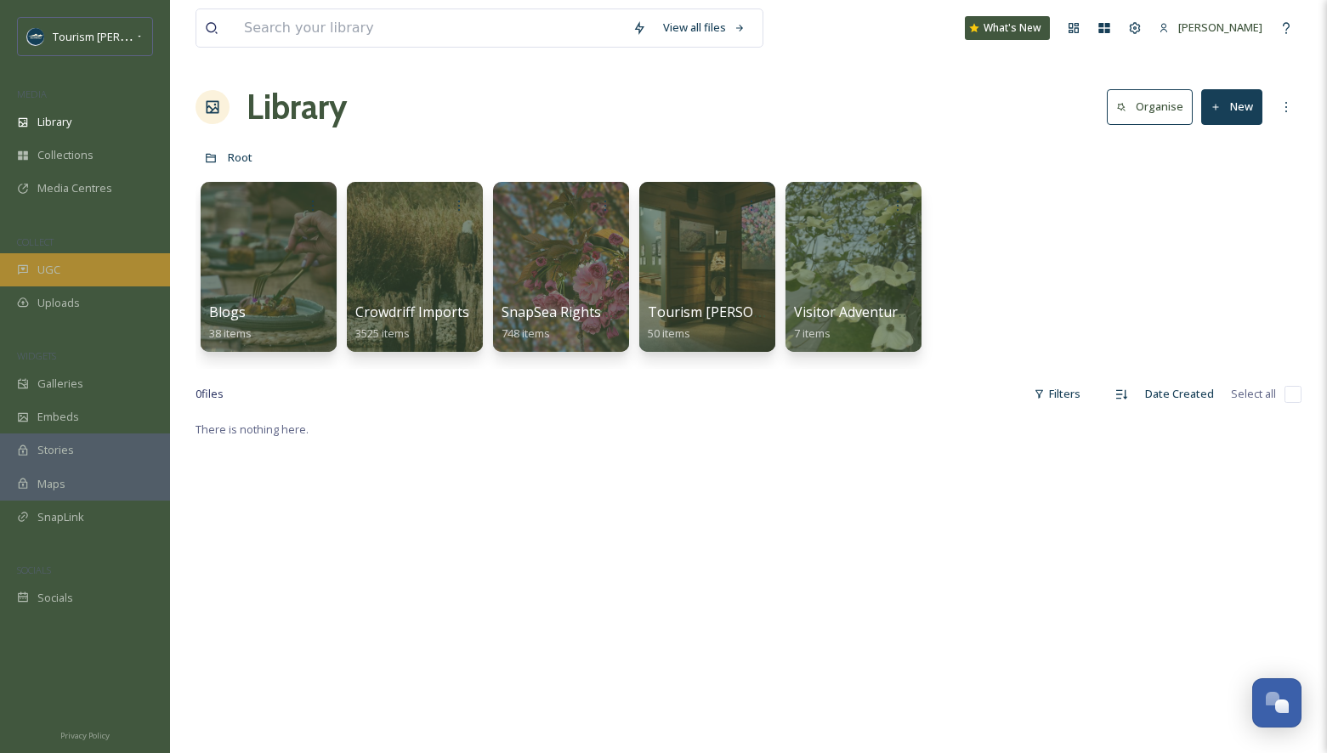
click at [66, 274] on div "UGC" at bounding box center [85, 269] width 170 height 33
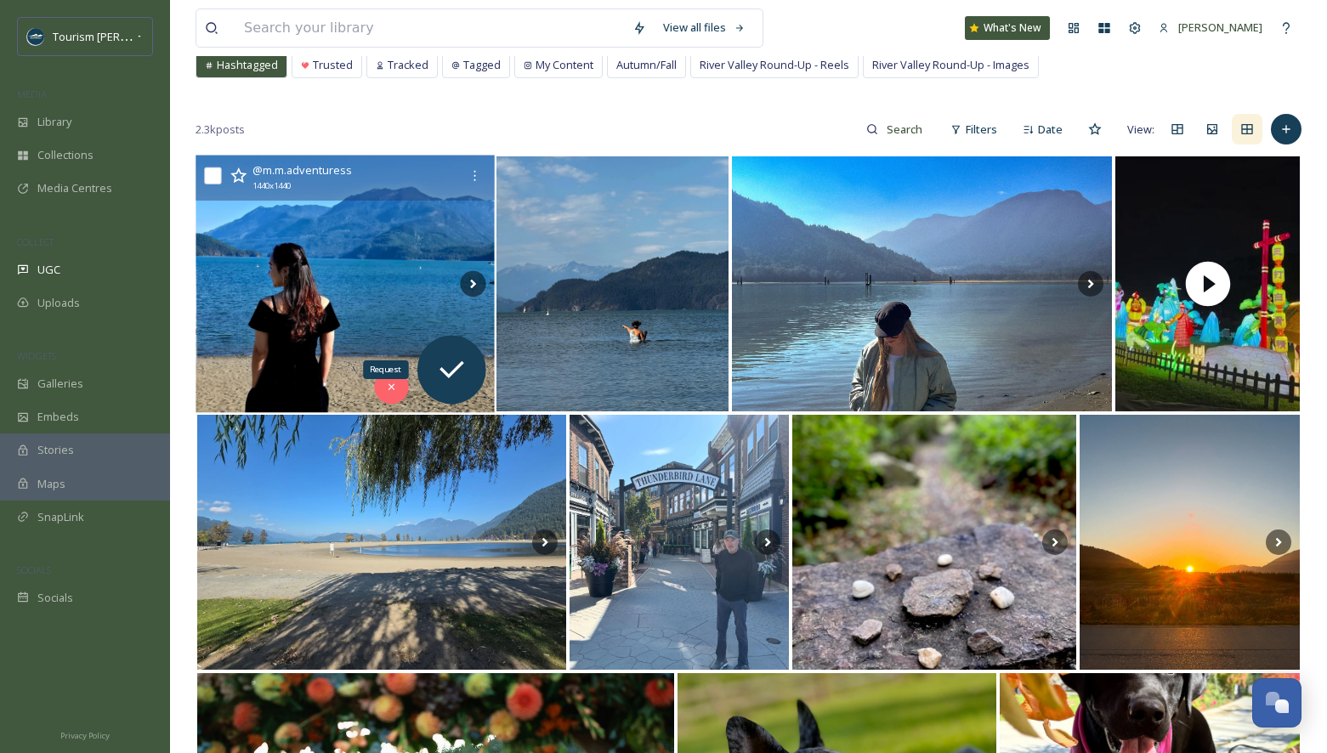
scroll to position [114, 0]
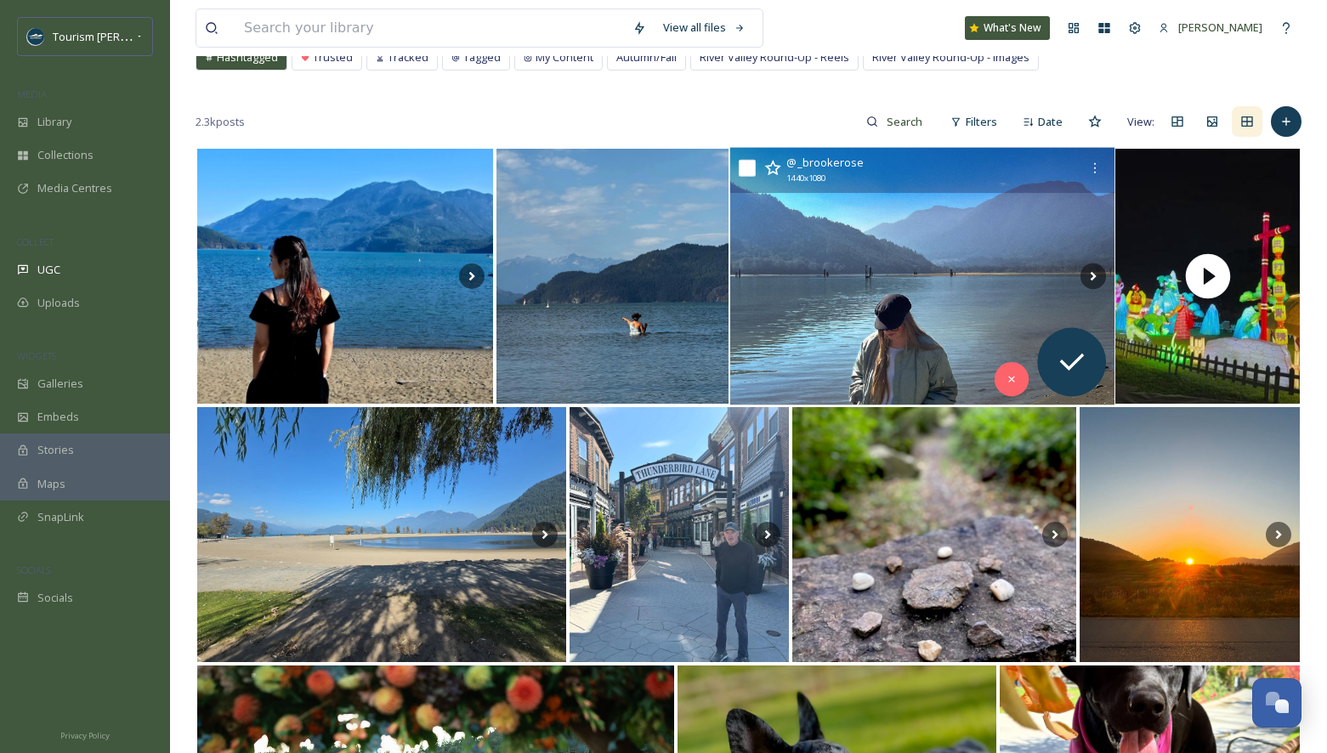
click at [907, 353] on img at bounding box center [921, 277] width 384 height 258
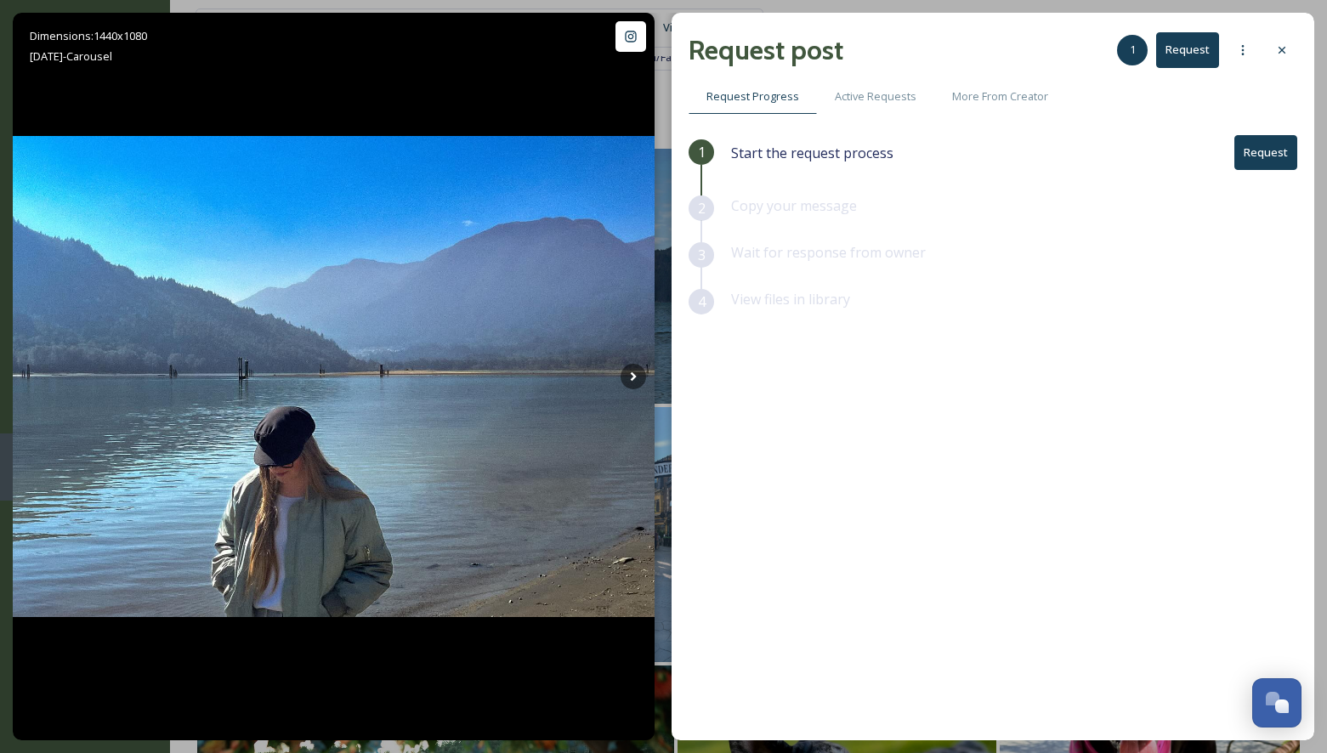
click at [1272, 150] on button "Request" at bounding box center [1265, 152] width 63 height 35
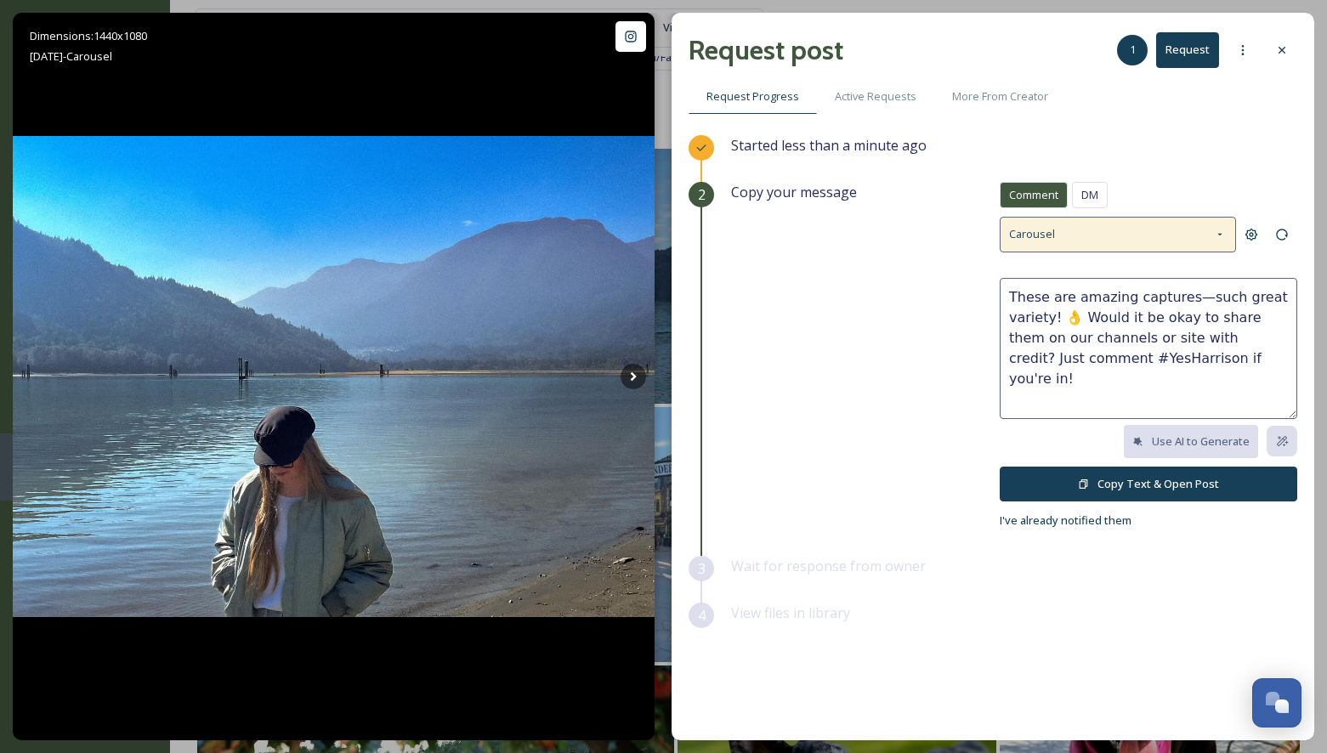
click at [1169, 235] on div "Carousel" at bounding box center [1117, 234] width 236 height 35
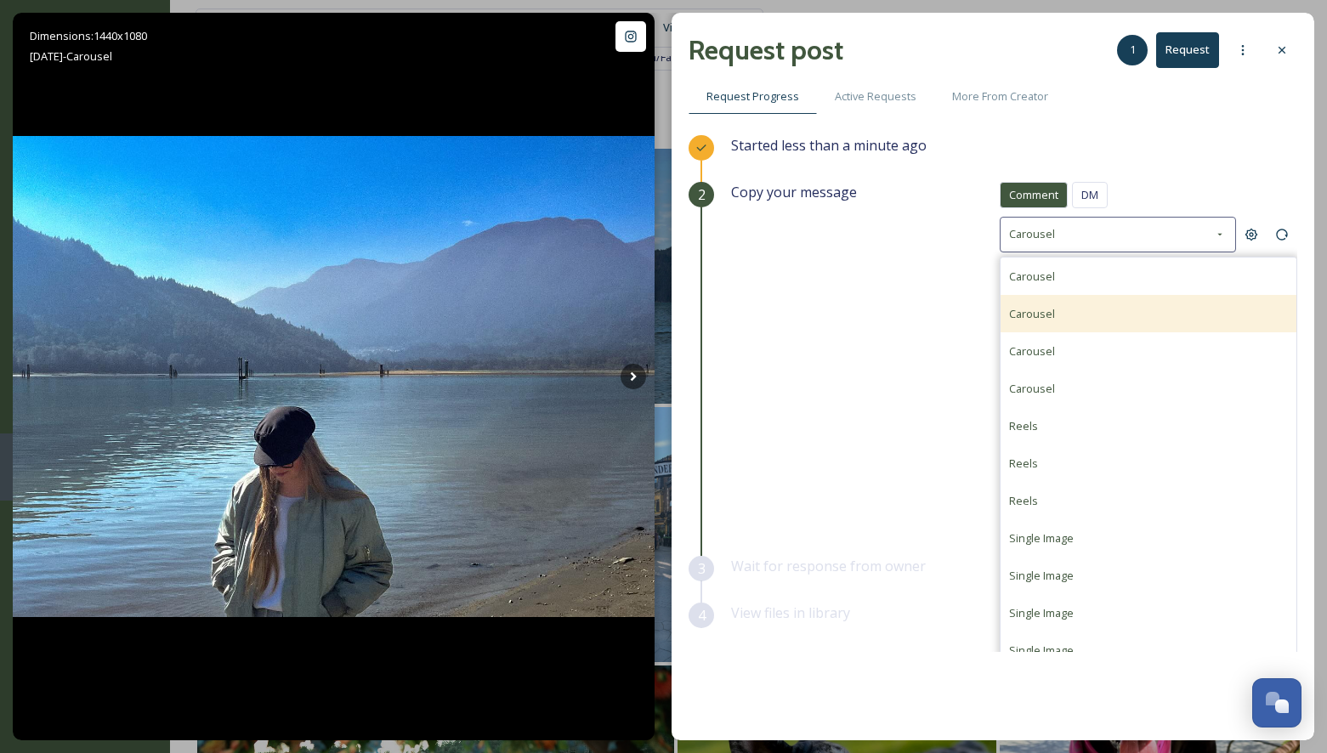
click at [1033, 306] on span "Carousel" at bounding box center [1032, 313] width 46 height 15
type textarea "This collection really captures the essence of the area! ✨ We'd love to share o…"
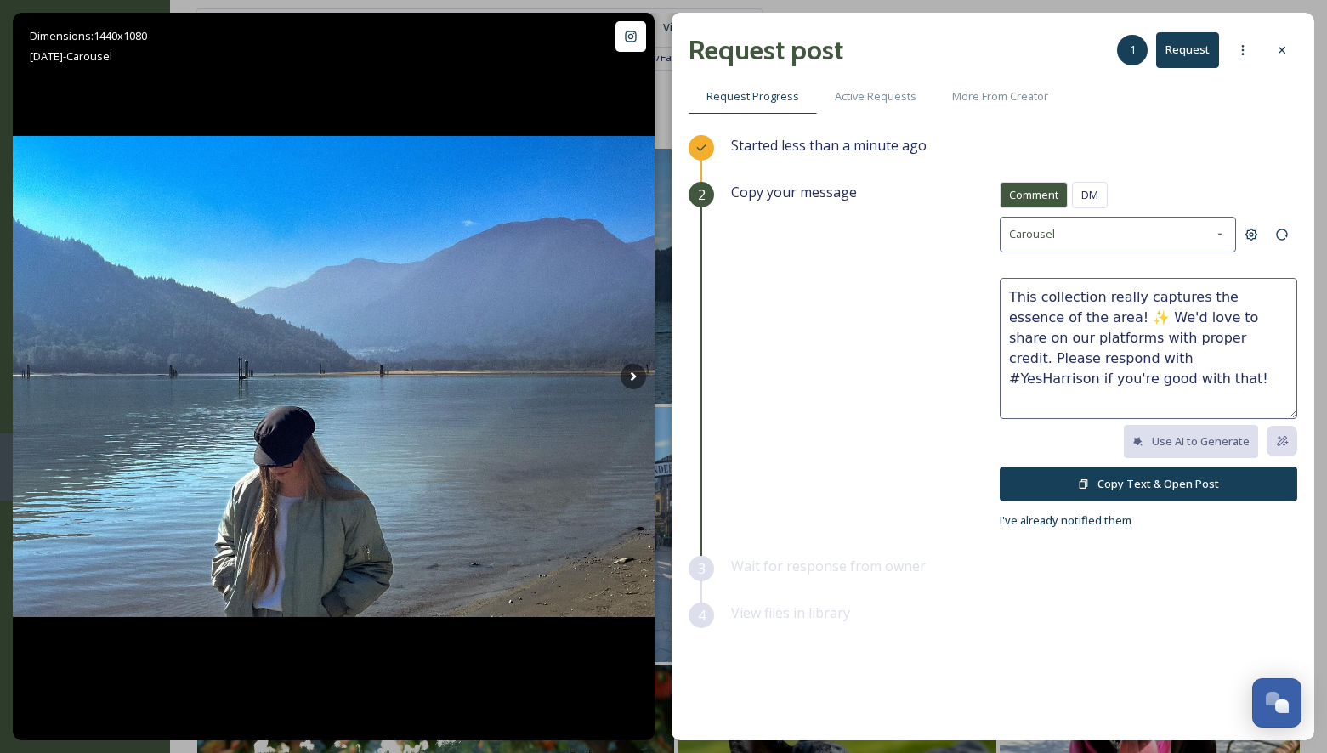
click at [1079, 483] on button "Copy Text & Open Post" at bounding box center [1147, 484] width 297 height 35
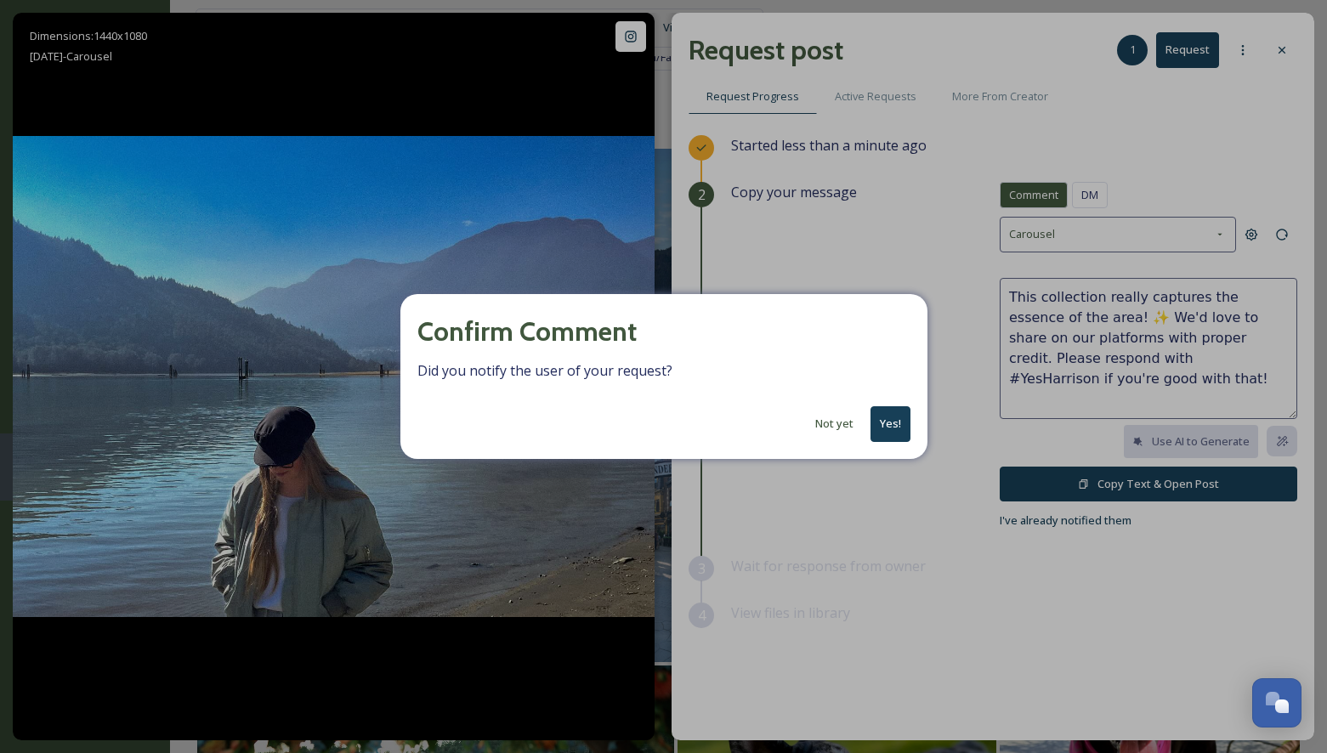
click at [903, 425] on button "Yes!" at bounding box center [890, 423] width 40 height 35
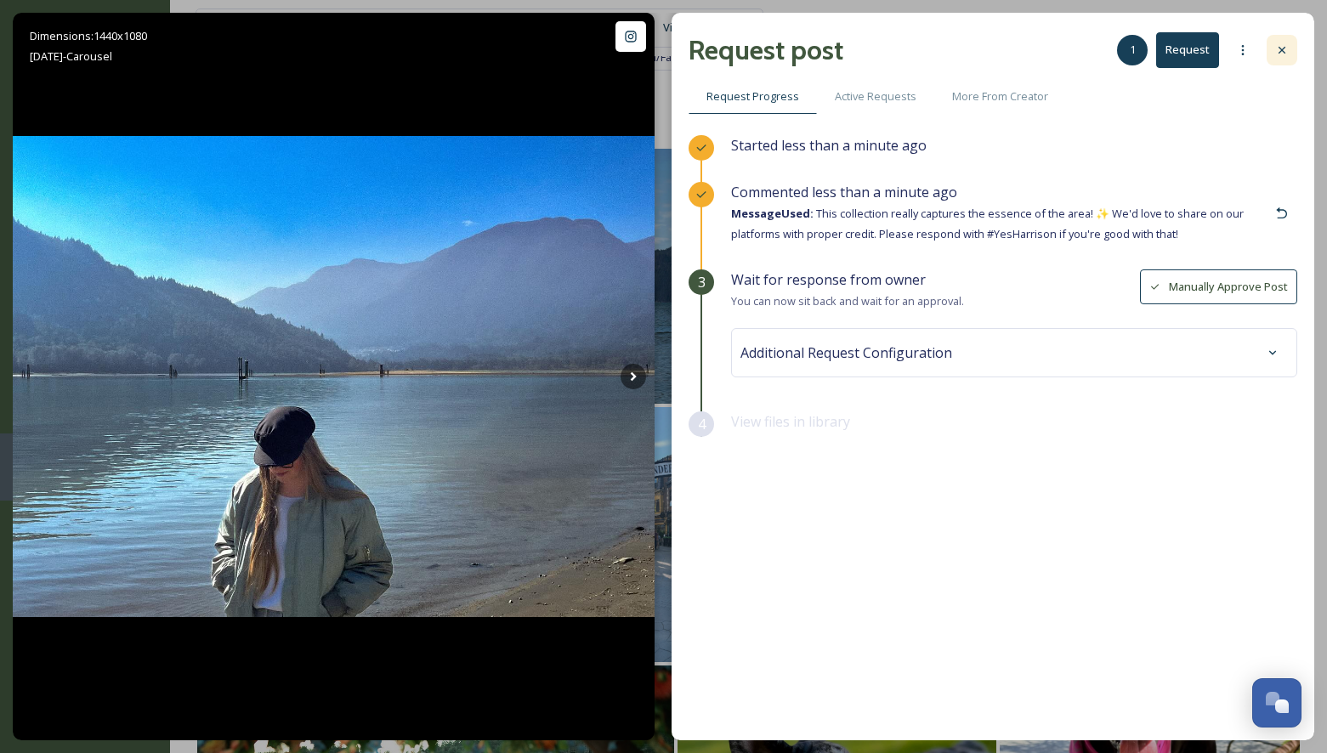
click at [1279, 43] on icon at bounding box center [1282, 50] width 14 height 14
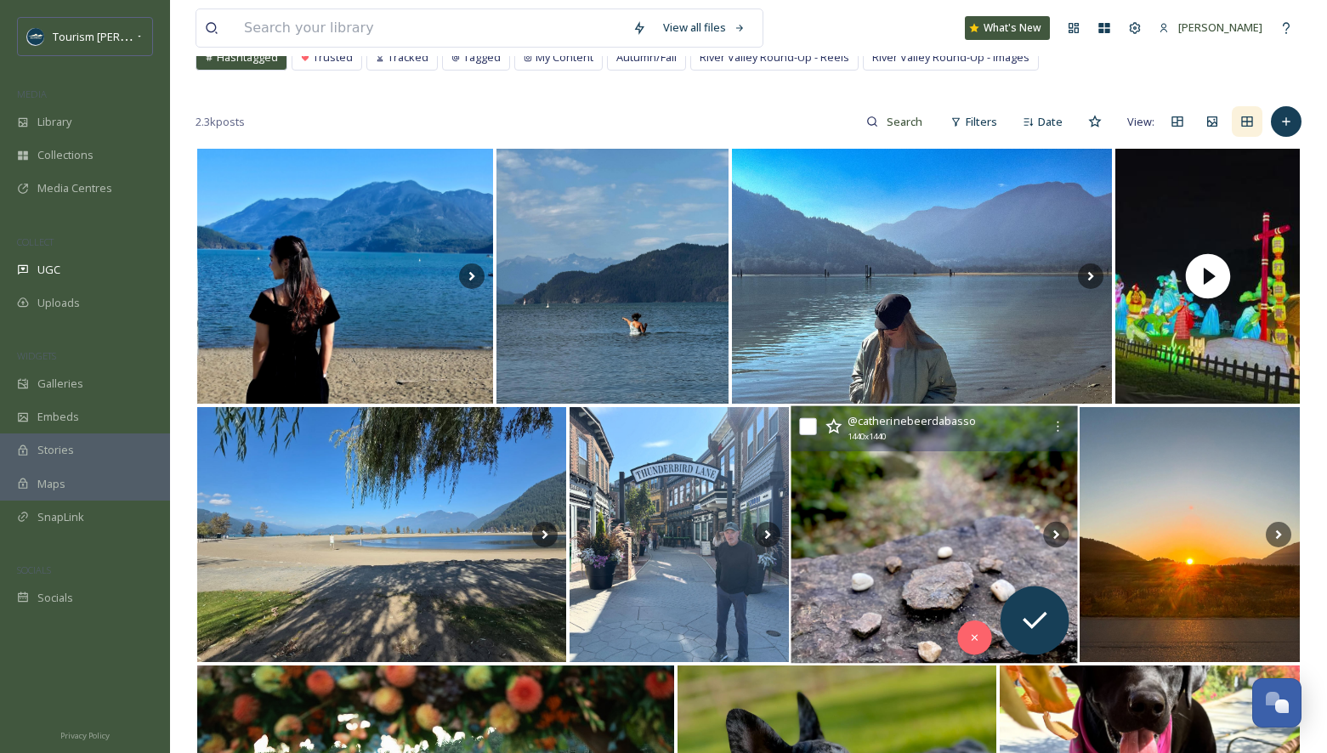
click at [931, 519] on img at bounding box center [934, 535] width 286 height 258
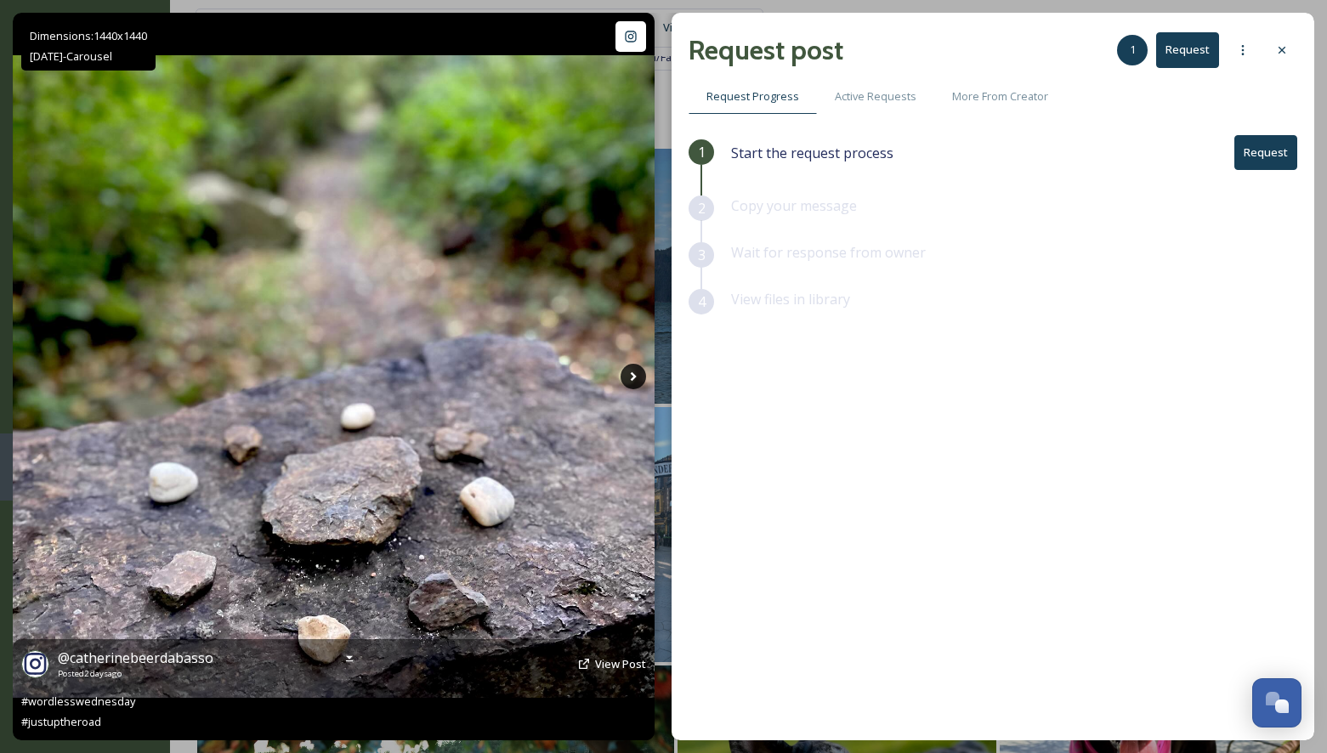
click at [629, 370] on icon at bounding box center [632, 376] width 25 height 25
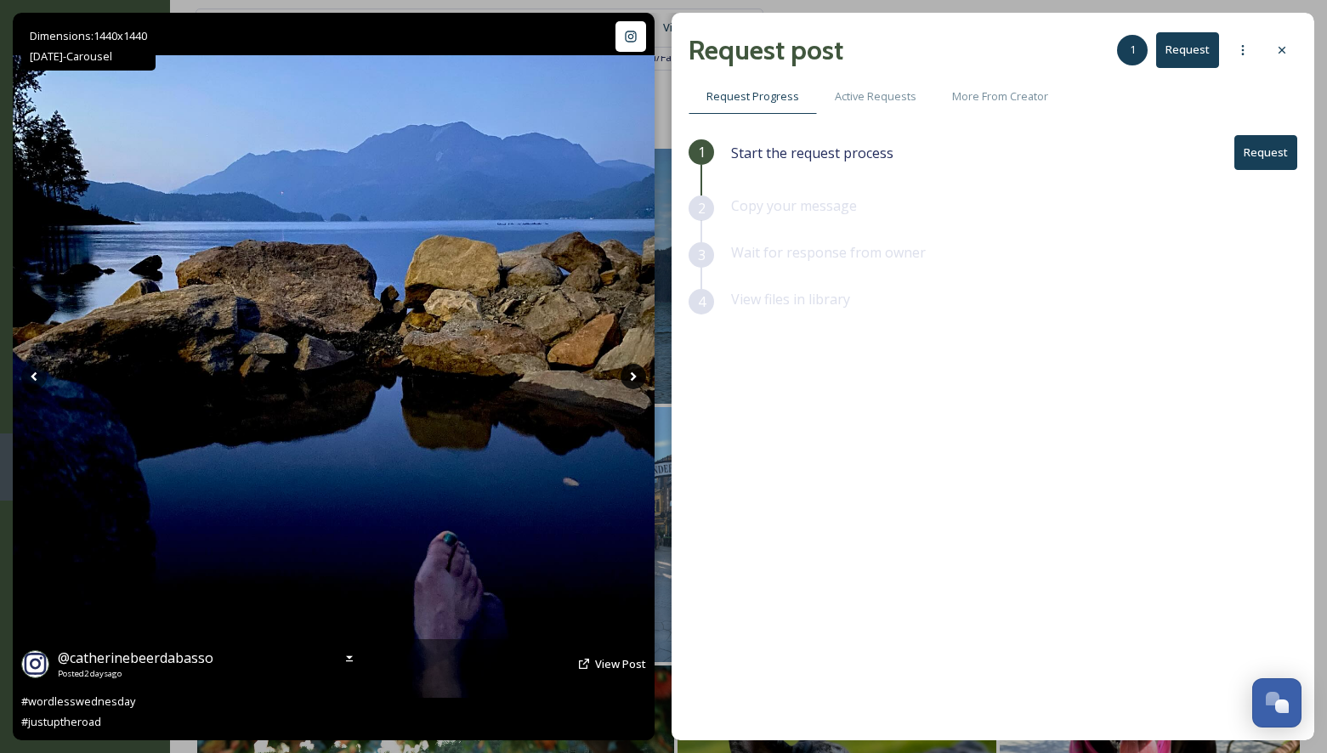
click at [635, 372] on icon at bounding box center [632, 376] width 25 height 25
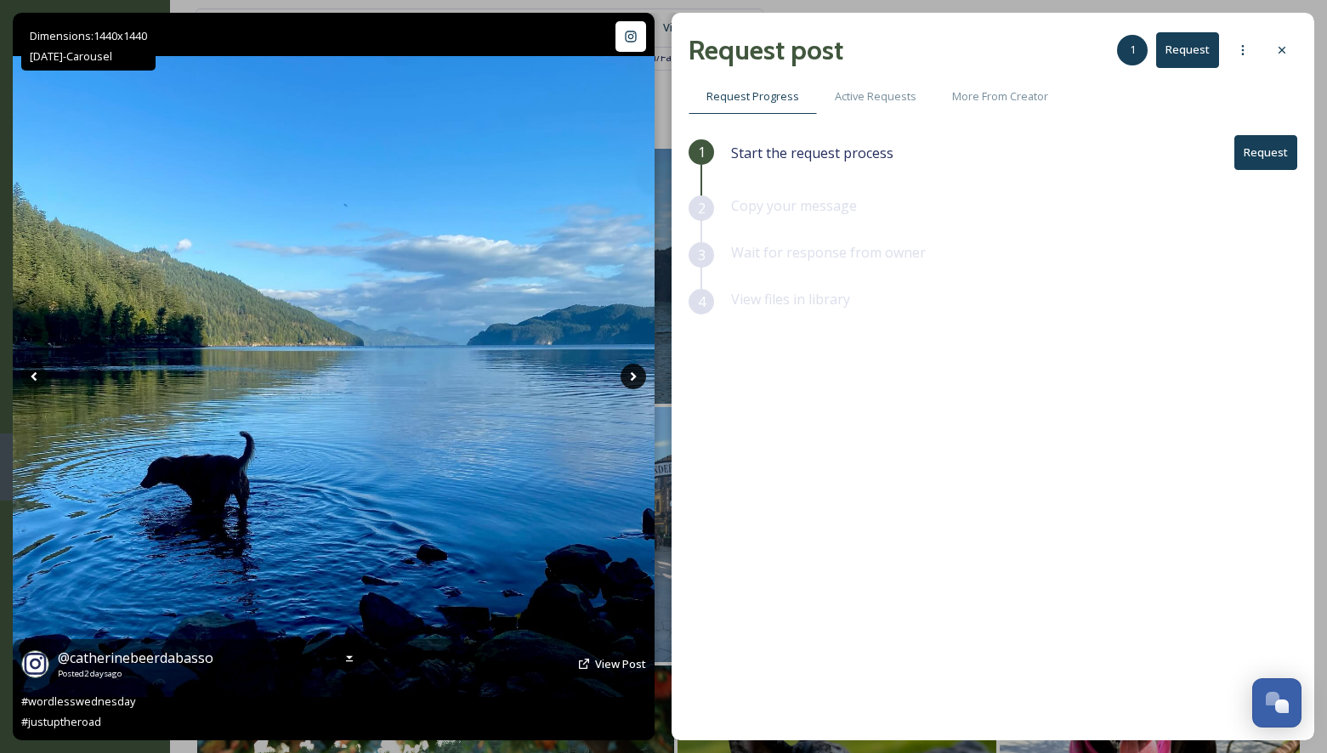
click at [635, 378] on icon at bounding box center [632, 376] width 25 height 25
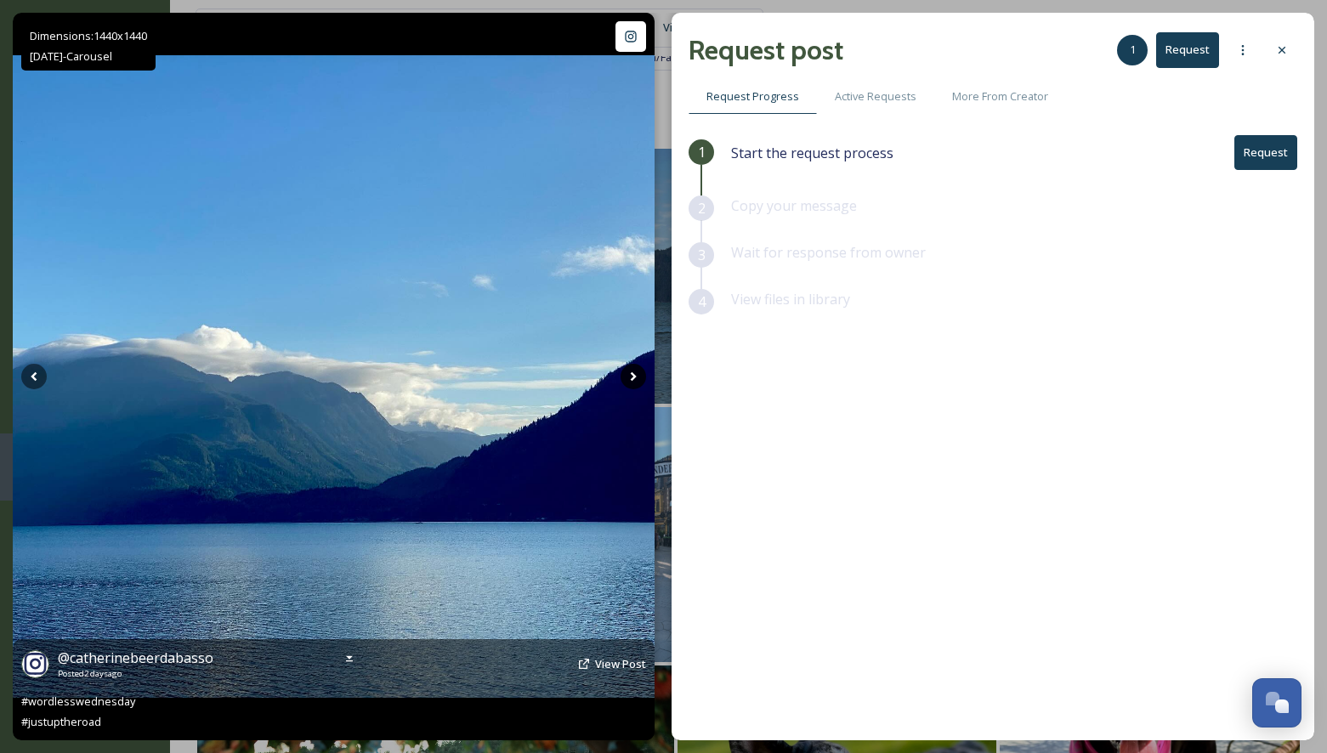
click at [632, 374] on icon at bounding box center [634, 376] width 6 height 9
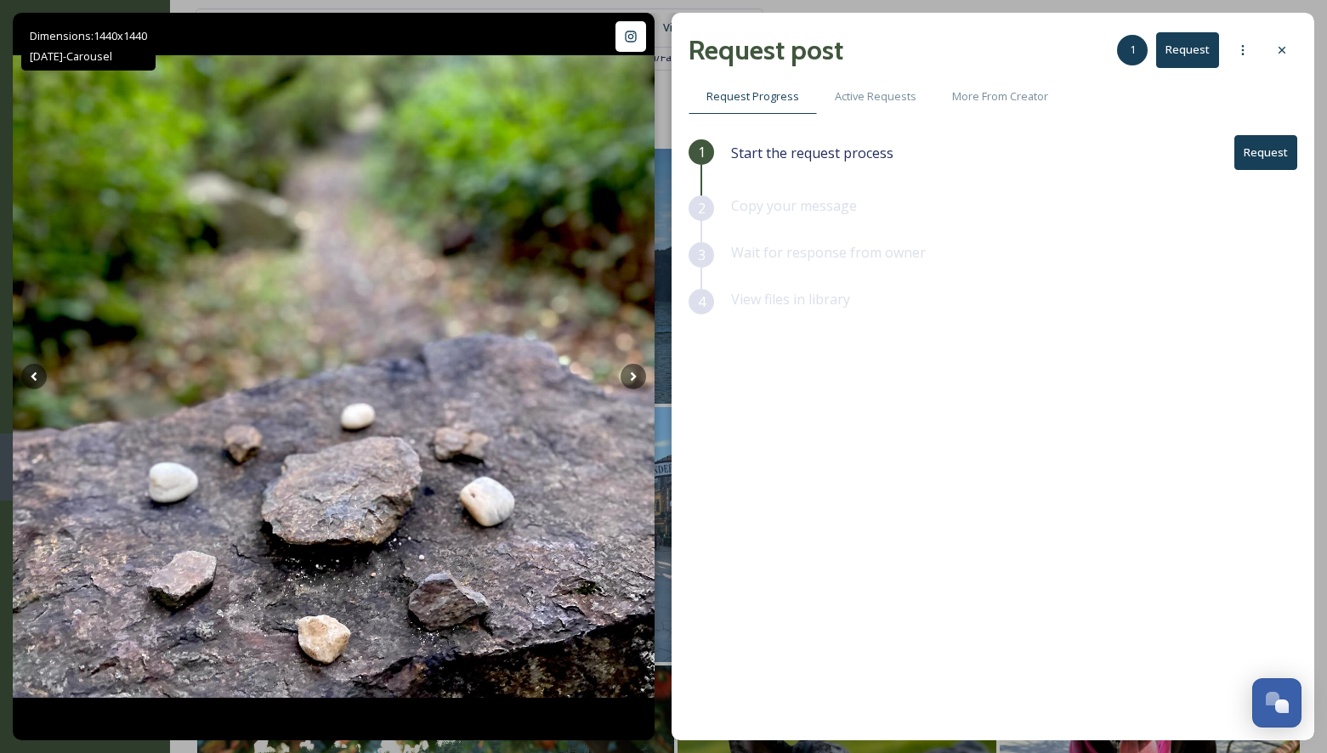
click at [1280, 141] on button "Request" at bounding box center [1265, 152] width 63 height 35
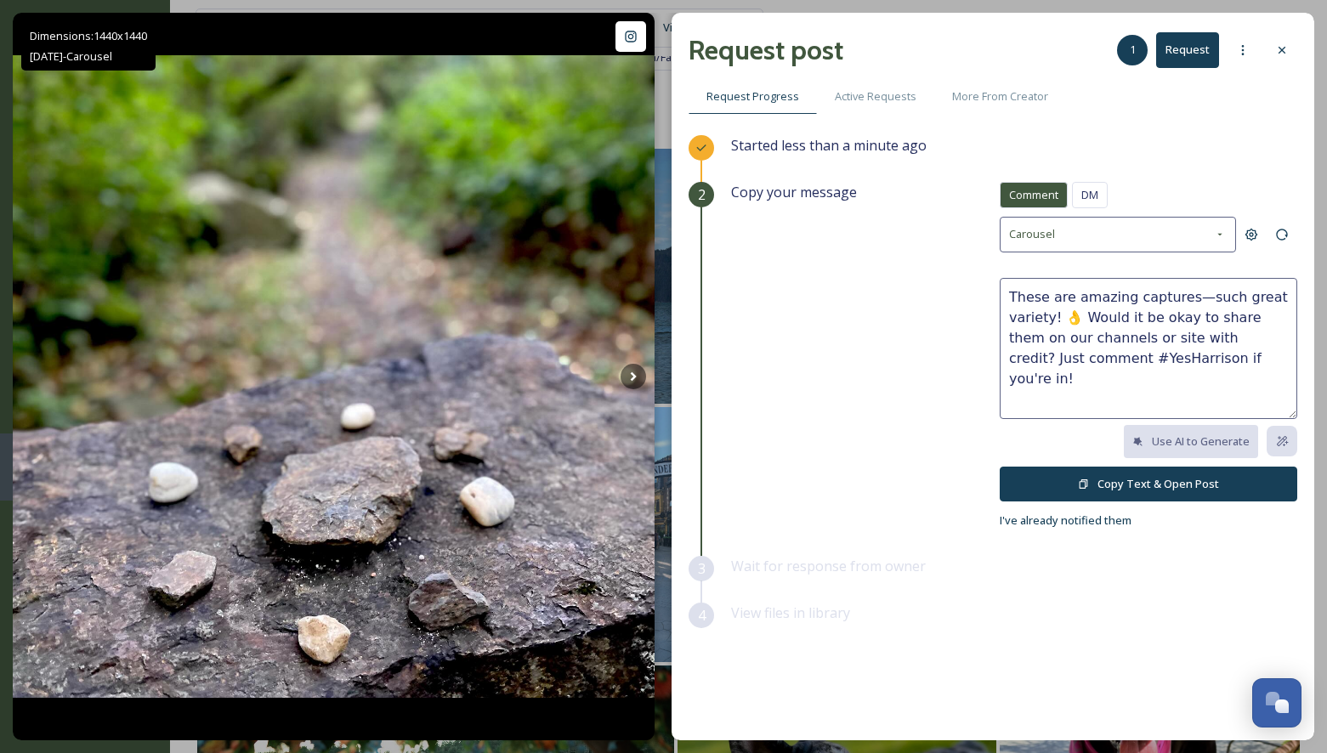
click at [1141, 478] on button "Copy Text & Open Post" at bounding box center [1147, 484] width 297 height 35
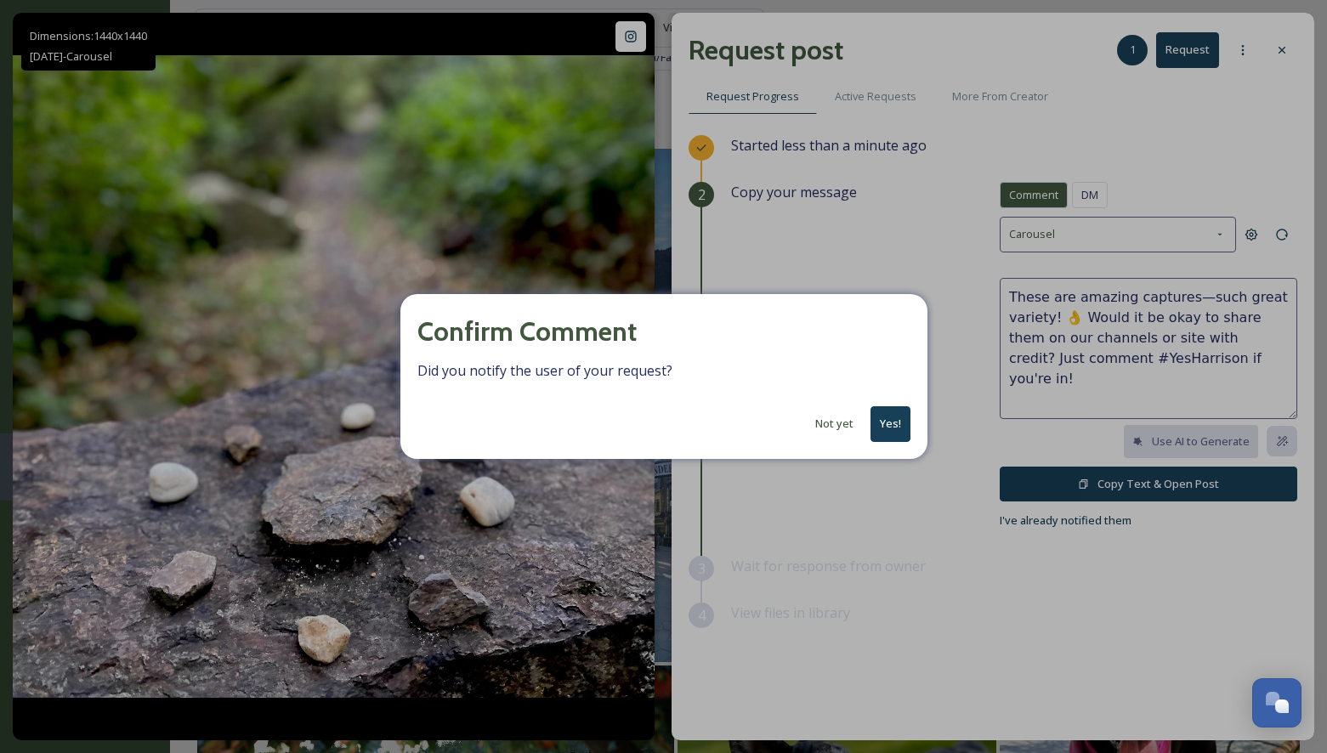
click at [886, 419] on button "Yes!" at bounding box center [890, 423] width 40 height 35
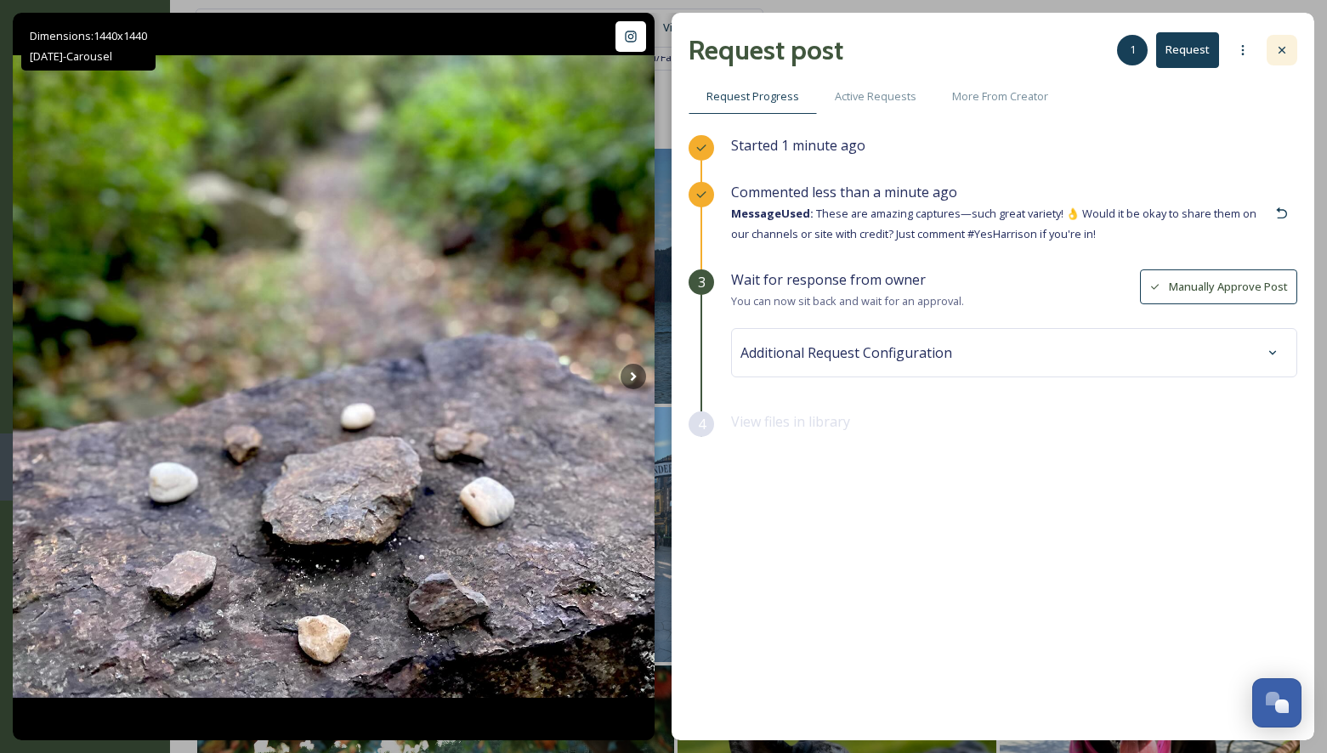
click at [1283, 52] on icon at bounding box center [1281, 50] width 7 height 7
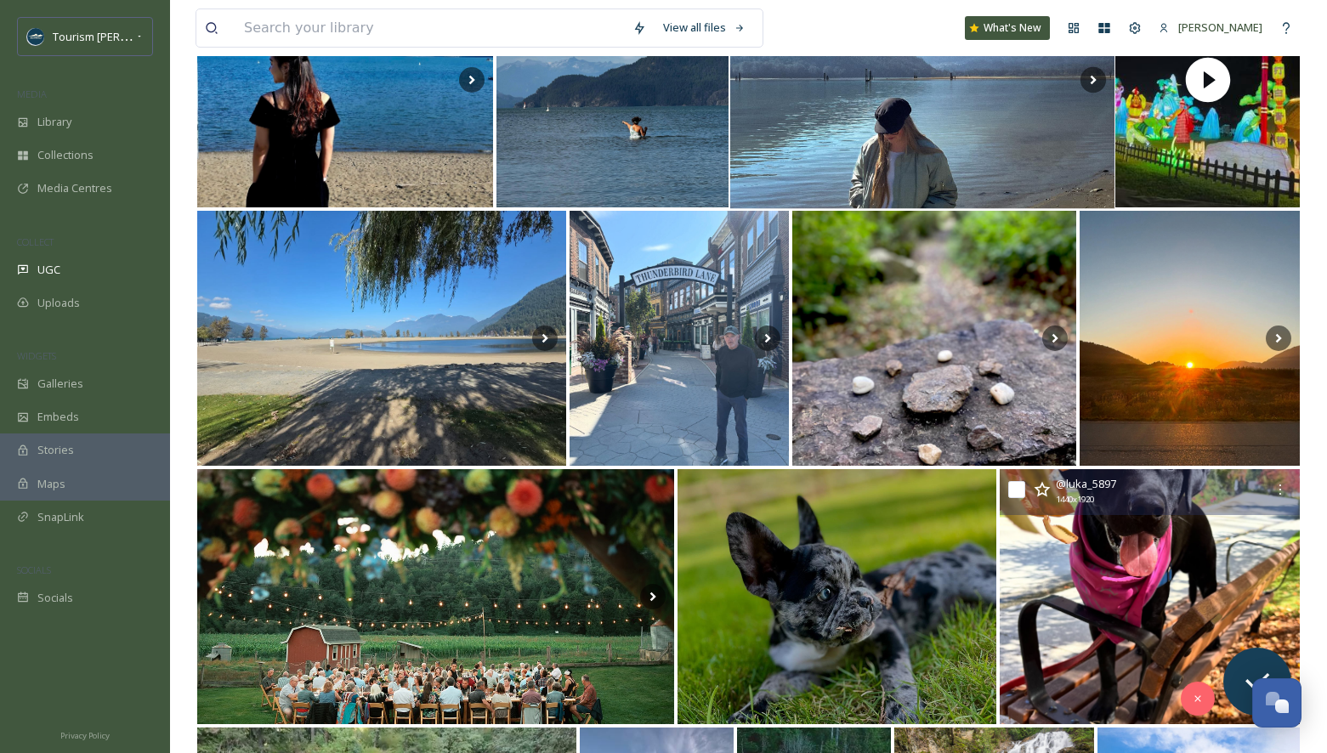
scroll to position [263, 0]
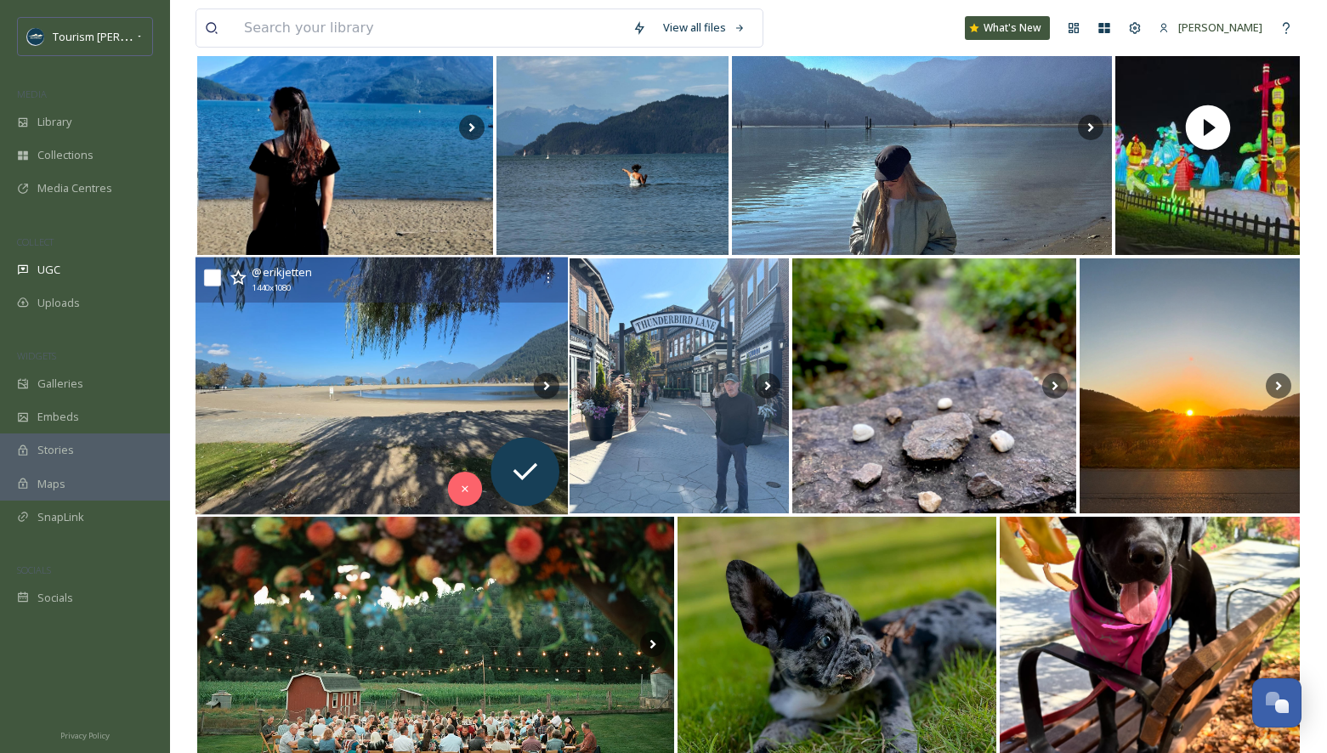
click at [269, 363] on img at bounding box center [381, 387] width 372 height 258
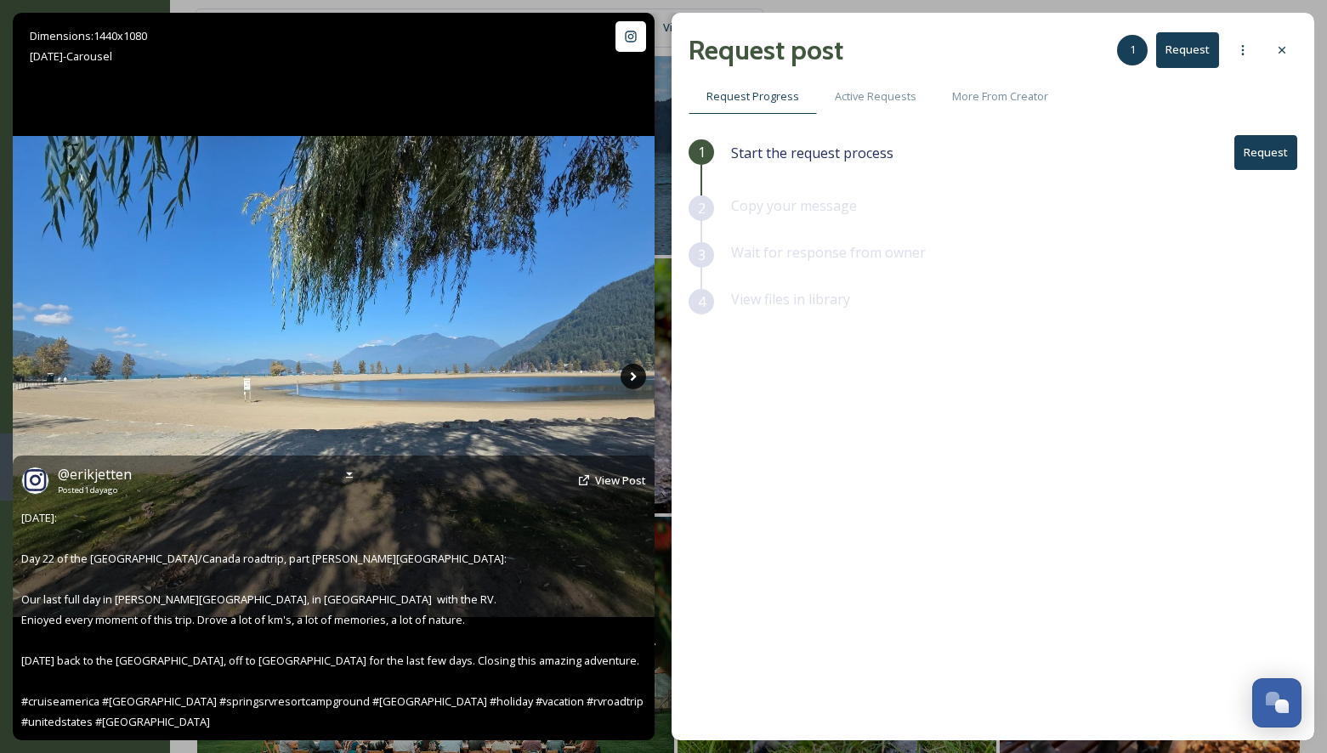
click at [626, 374] on icon at bounding box center [632, 376] width 25 height 25
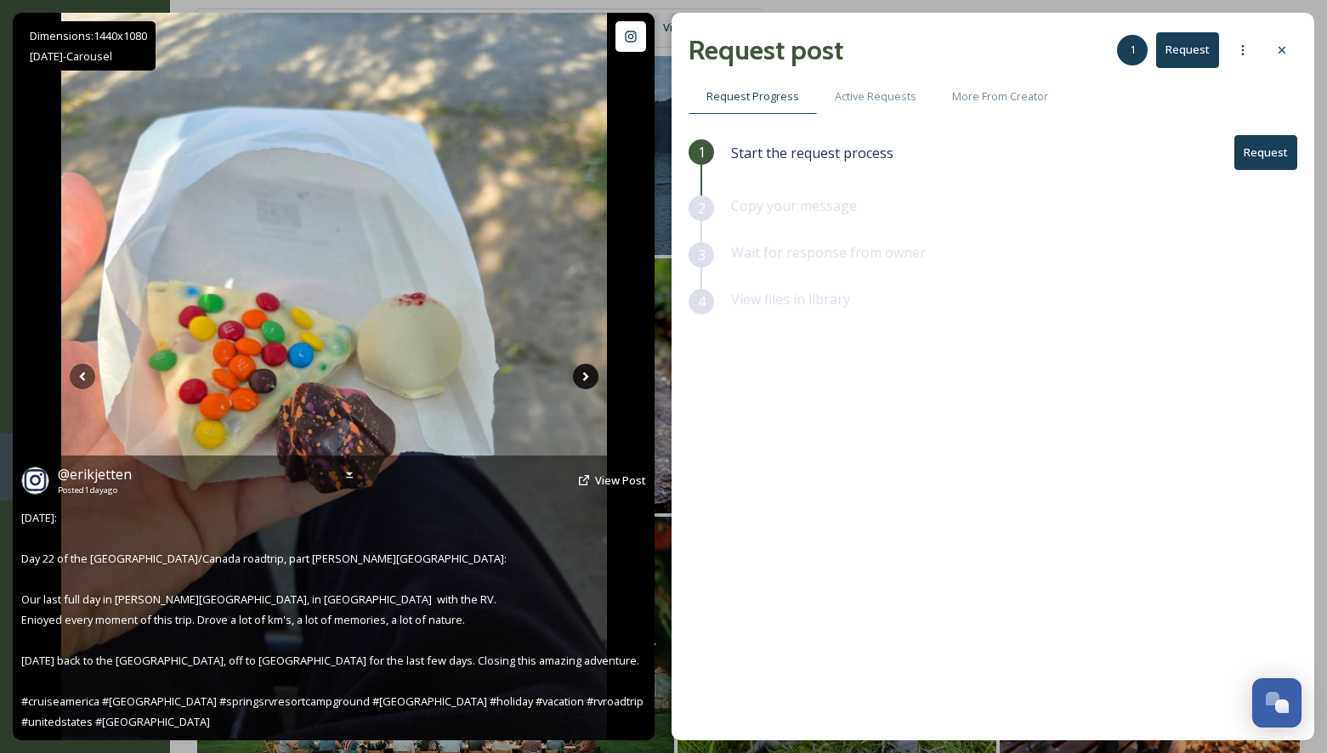
click at [586, 377] on icon at bounding box center [585, 376] width 6 height 9
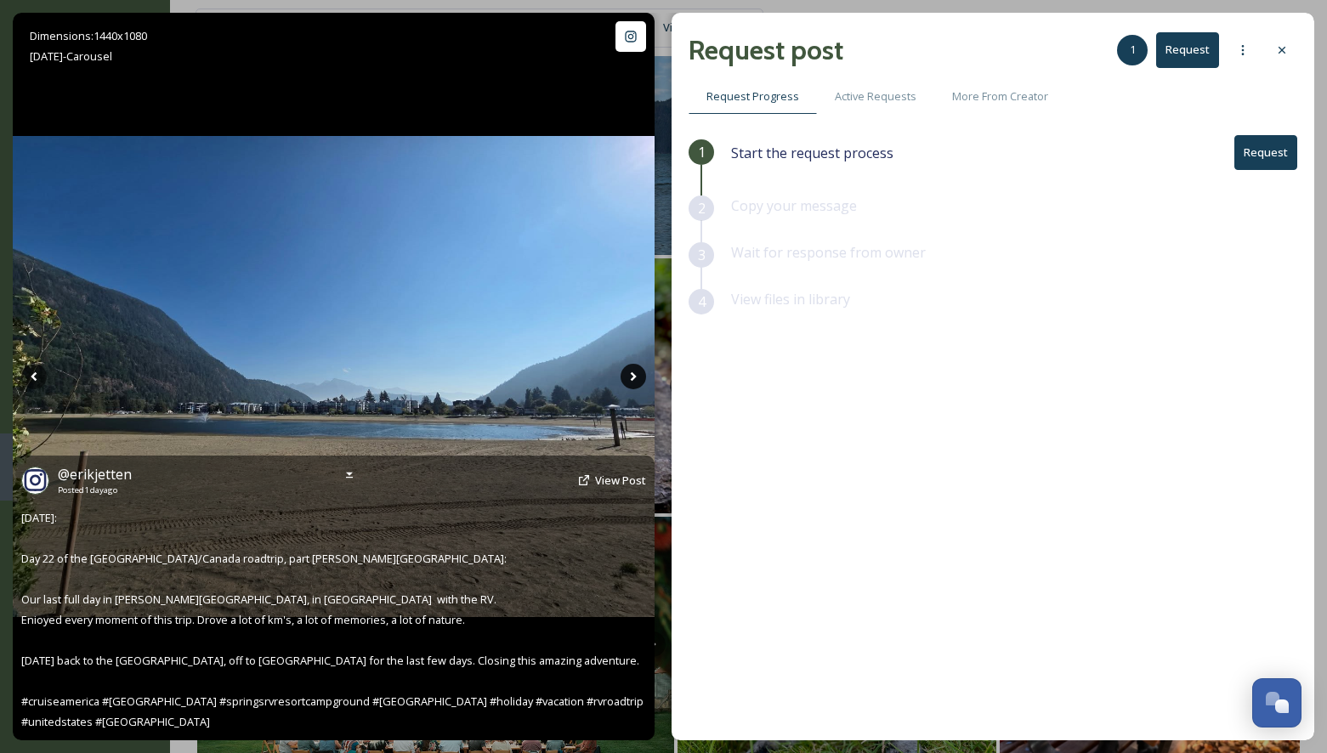
click at [637, 382] on icon at bounding box center [632, 376] width 25 height 25
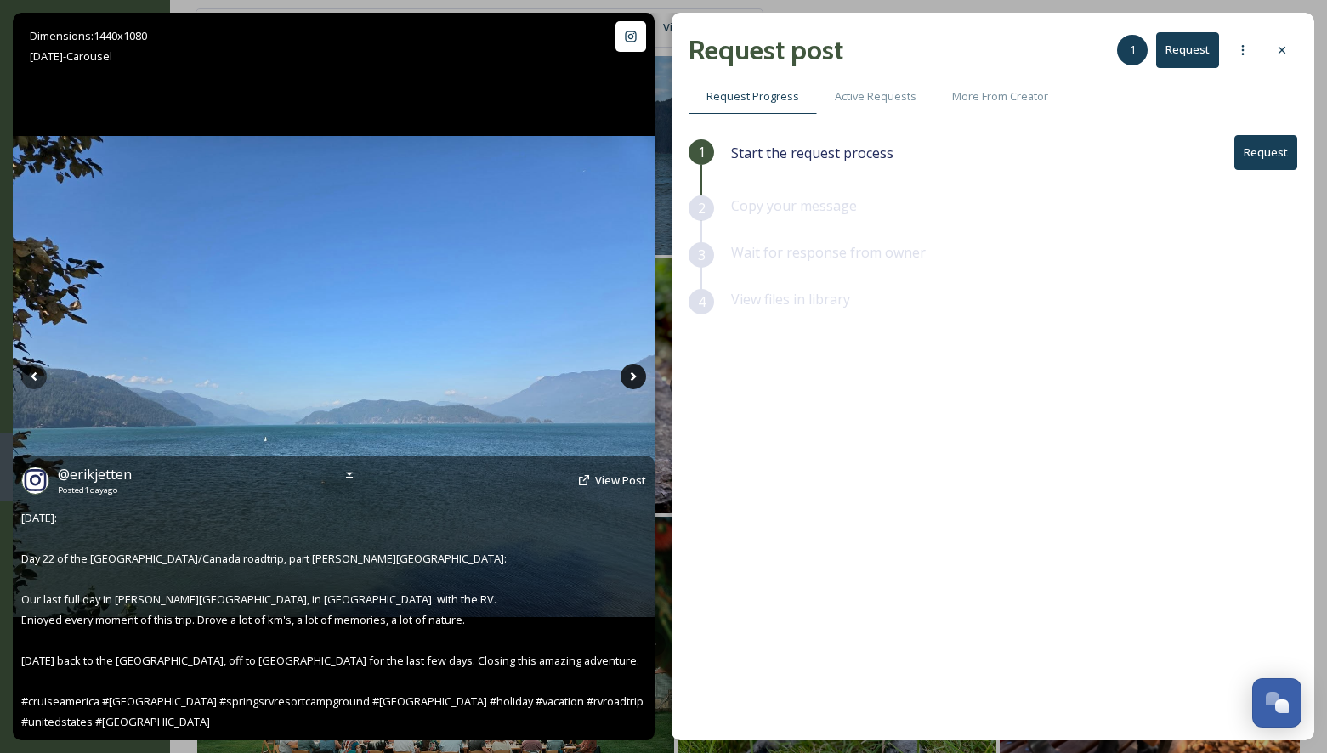
click at [636, 382] on icon at bounding box center [632, 376] width 25 height 25
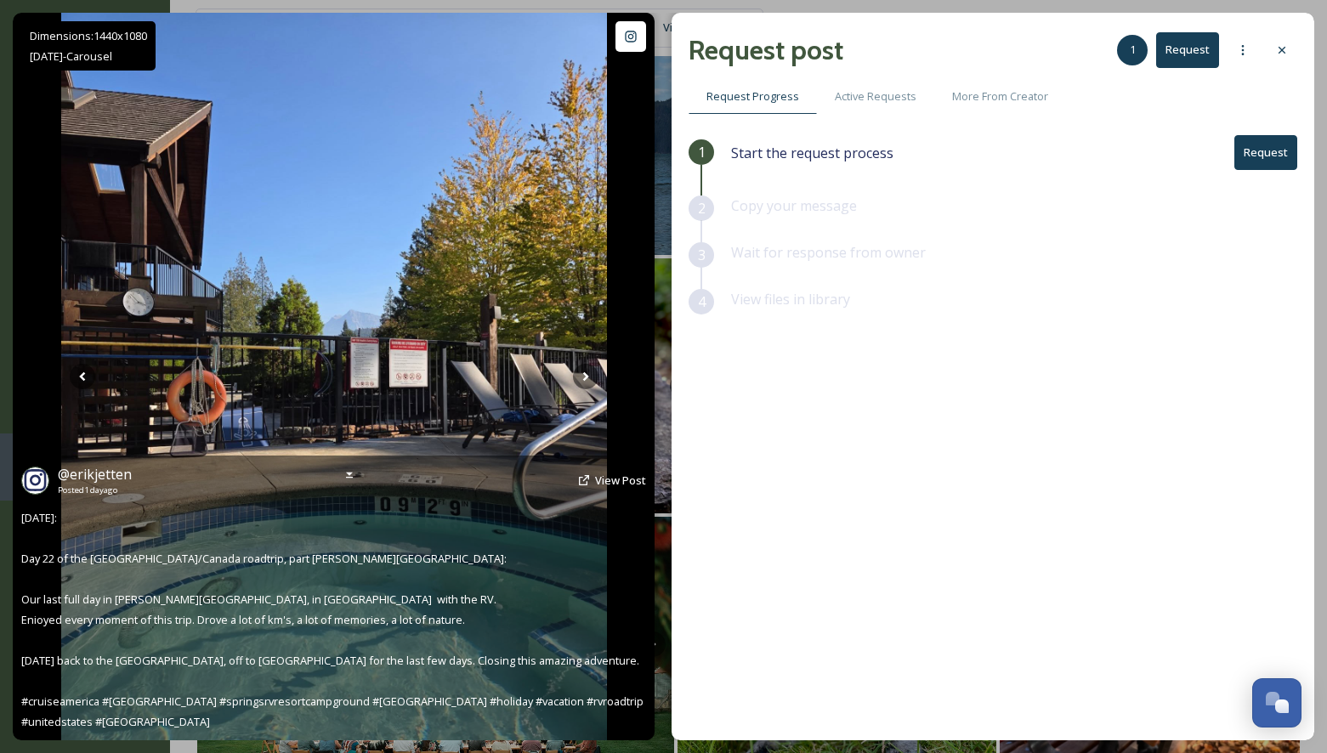
click at [636, 382] on div "Dimensions: 1440 x 1080 Sep 24 - Carousel @ erikjetten Posted 1 day ago View Po…" at bounding box center [334, 377] width 642 height 728
click at [575, 366] on icon at bounding box center [585, 376] width 25 height 25
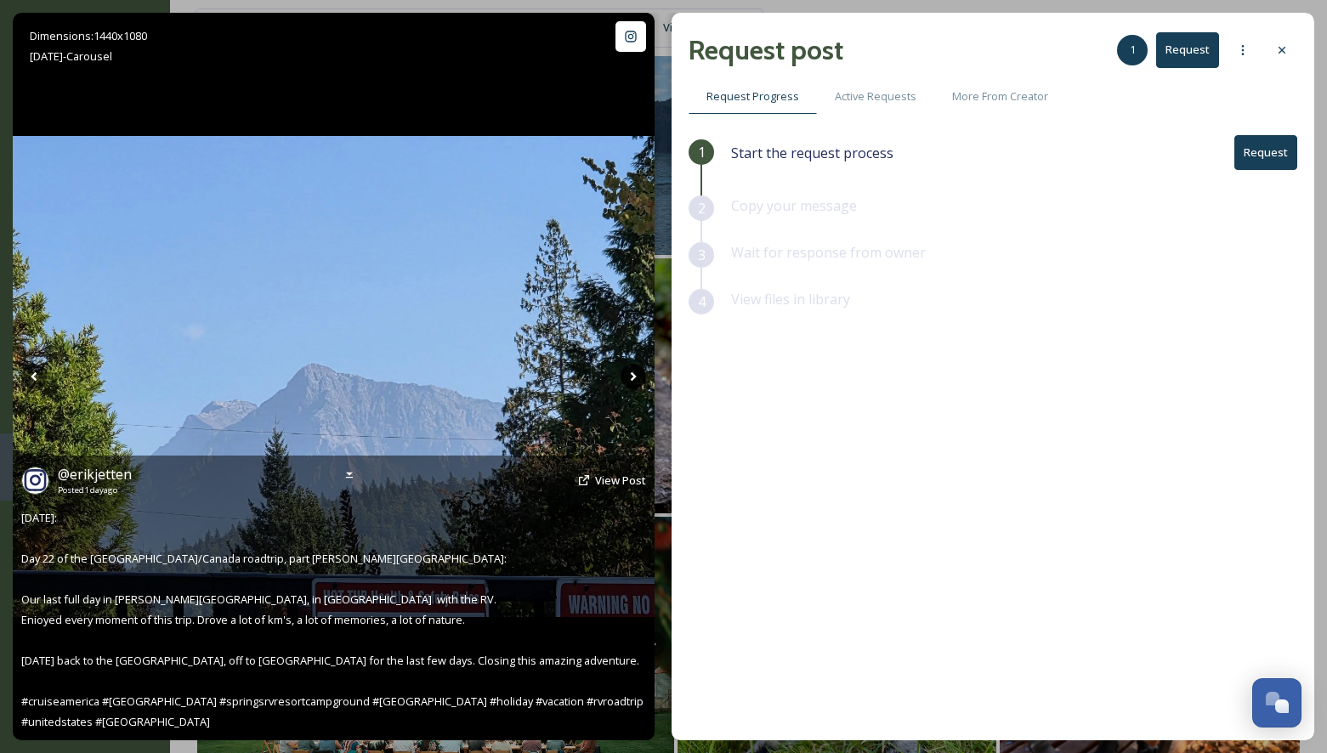
click at [631, 377] on icon at bounding box center [632, 376] width 25 height 25
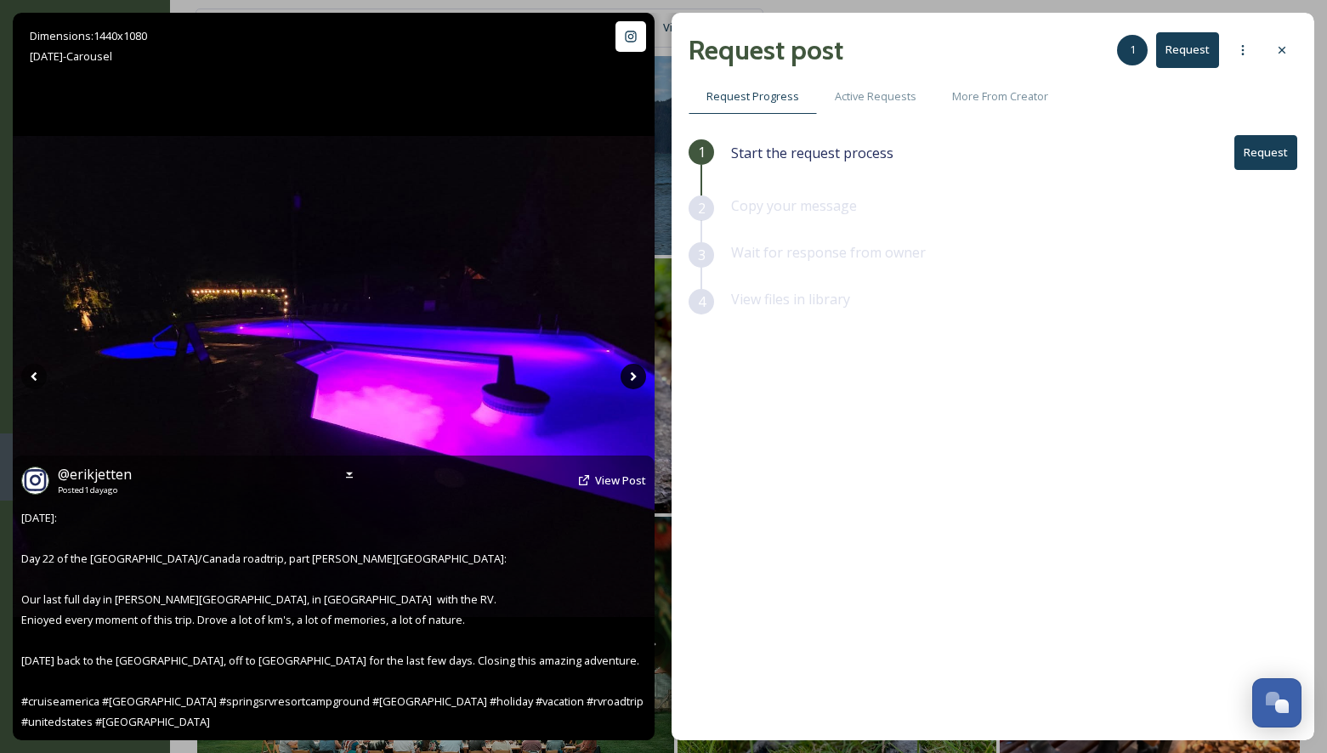
click at [633, 376] on icon at bounding box center [634, 376] width 6 height 9
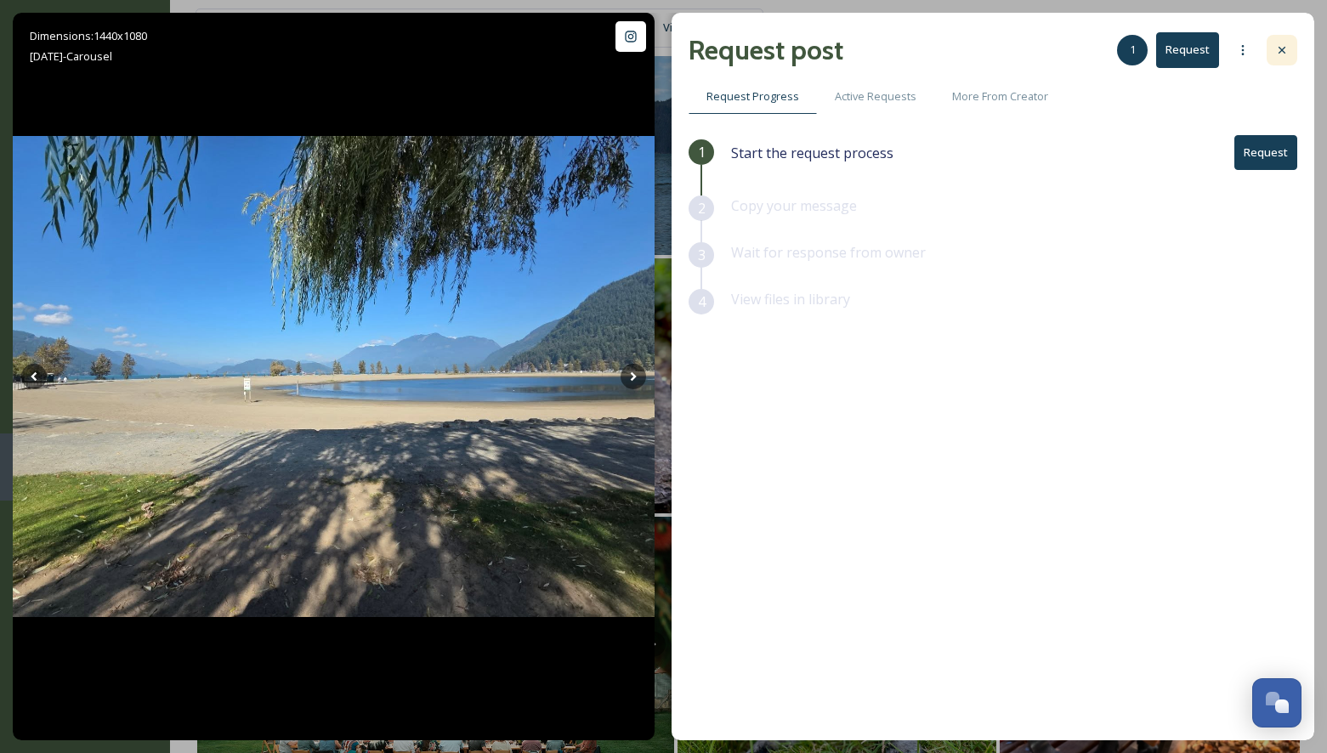
click at [1288, 48] on div at bounding box center [1281, 50] width 31 height 31
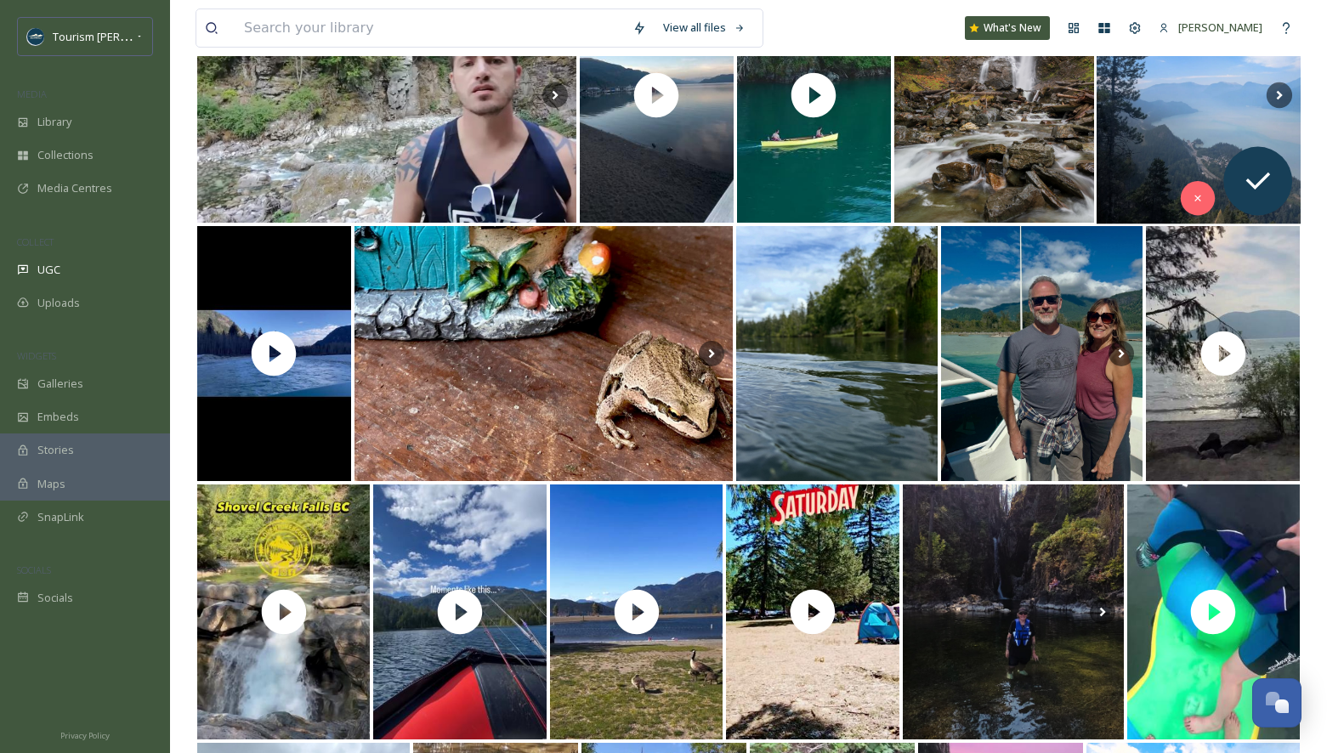
scroll to position [1089, 0]
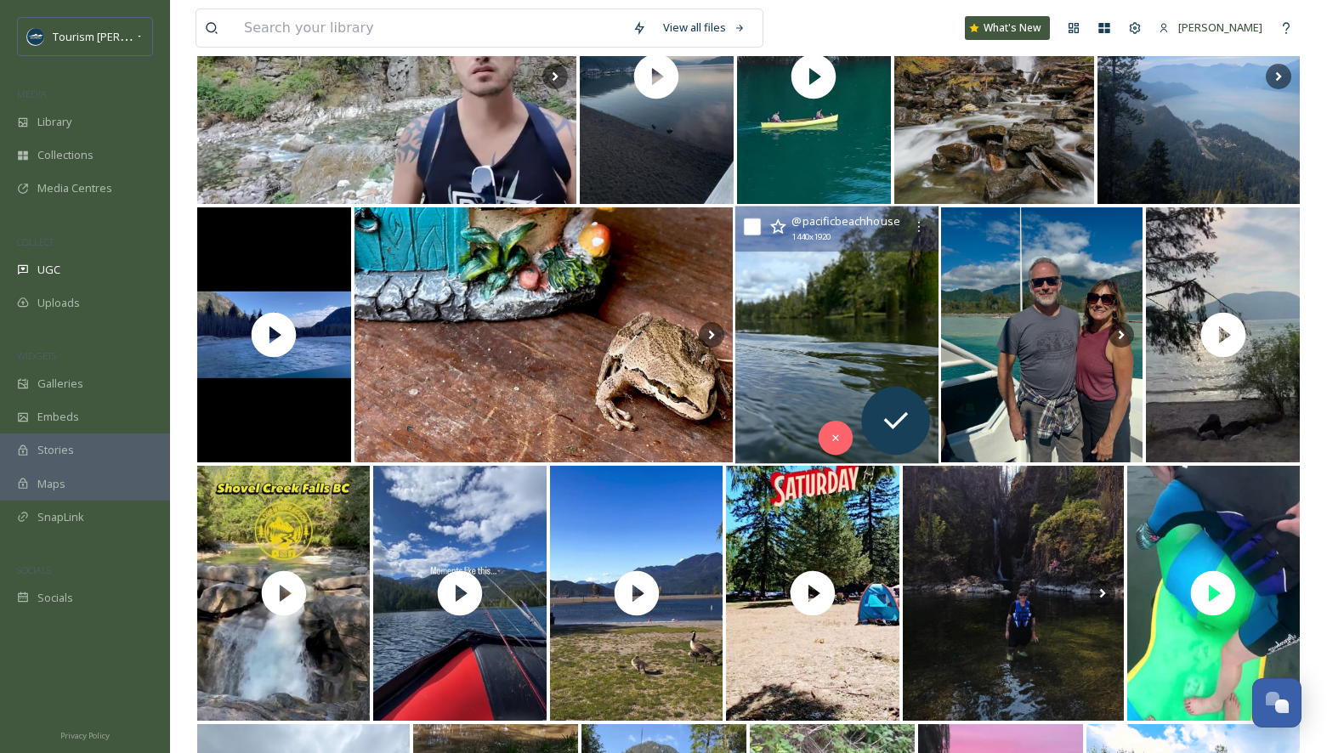
click at [777, 374] on img at bounding box center [836, 336] width 203 height 258
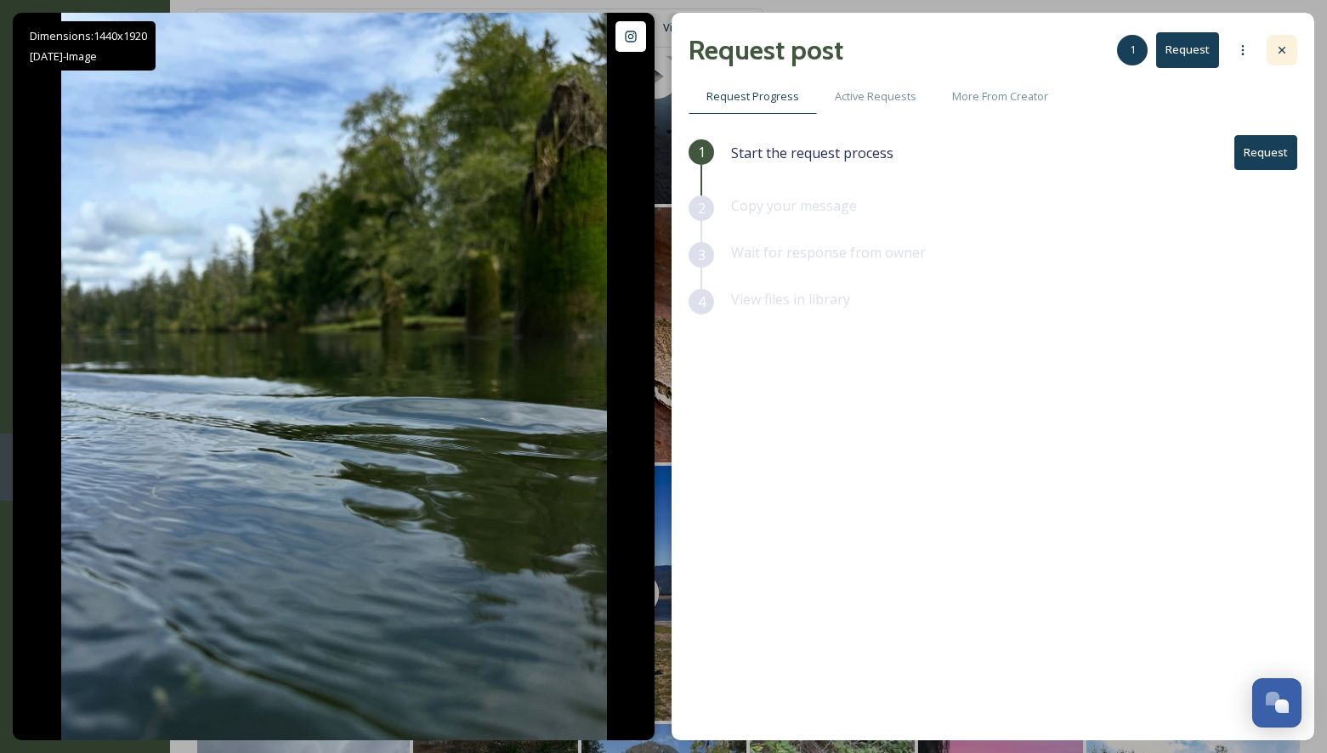
click at [1282, 49] on icon at bounding box center [1281, 50] width 7 height 7
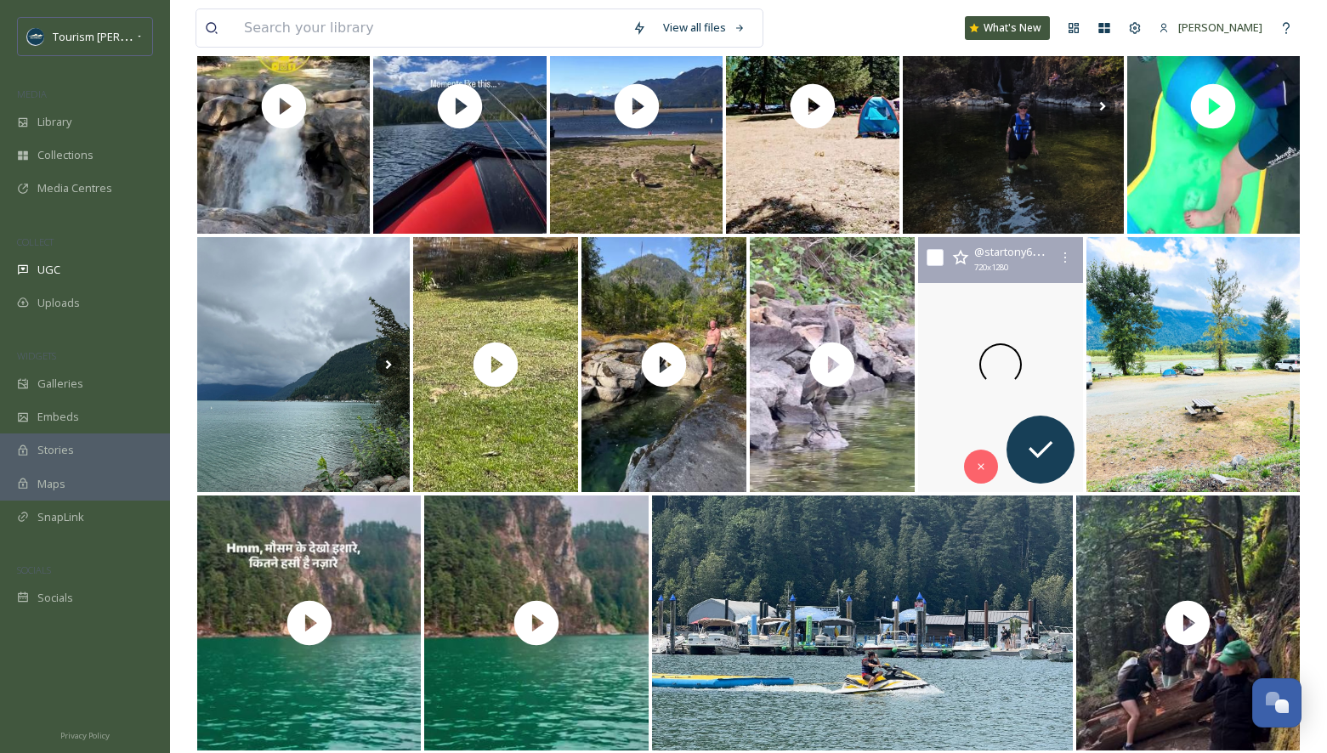
scroll to position [1620, 0]
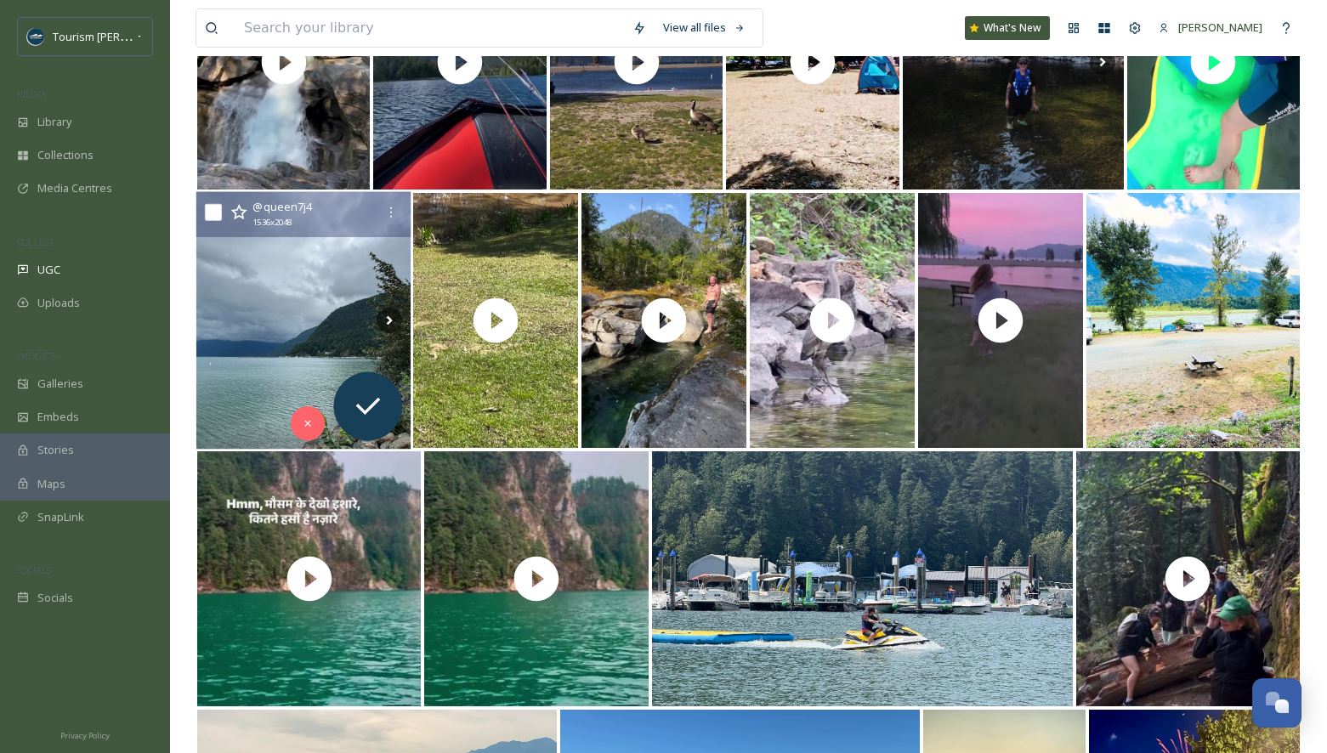
click at [263, 338] on img at bounding box center [303, 321] width 215 height 258
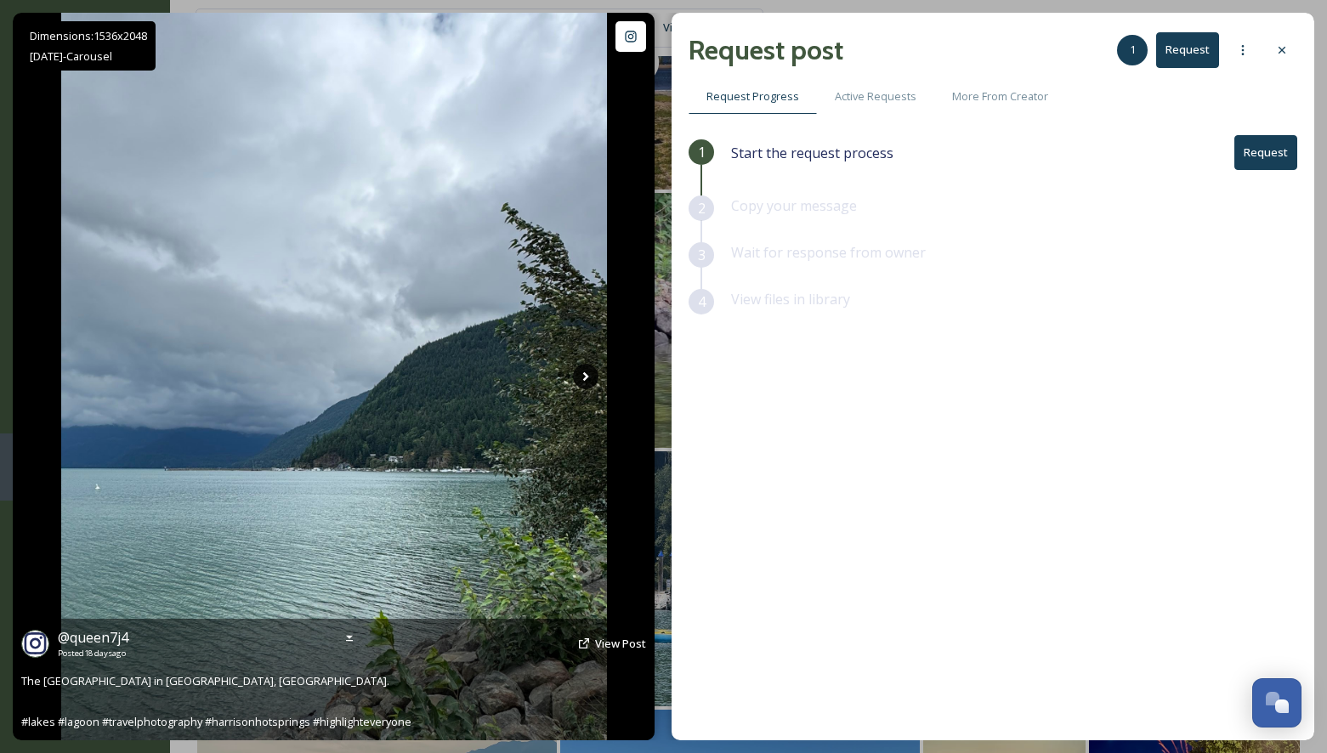
click at [588, 376] on icon at bounding box center [585, 376] width 25 height 25
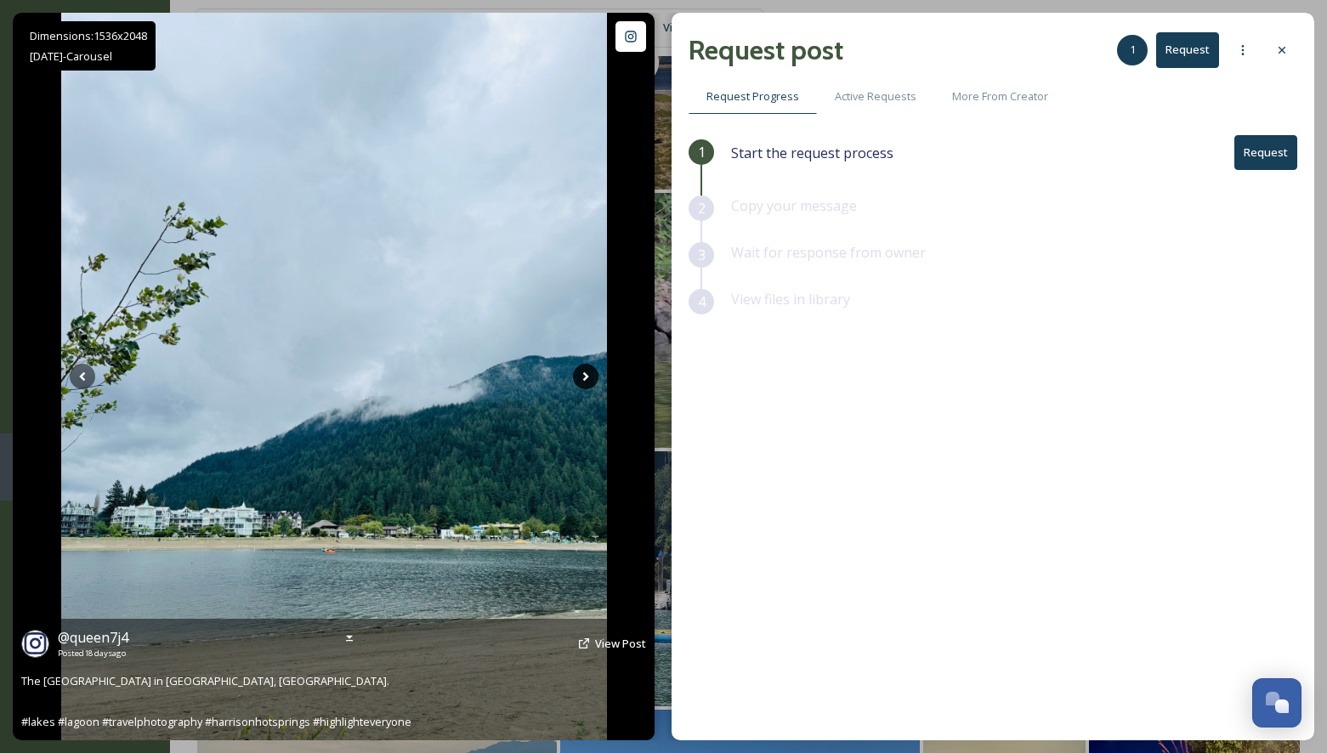
click at [582, 381] on icon at bounding box center [585, 376] width 25 height 25
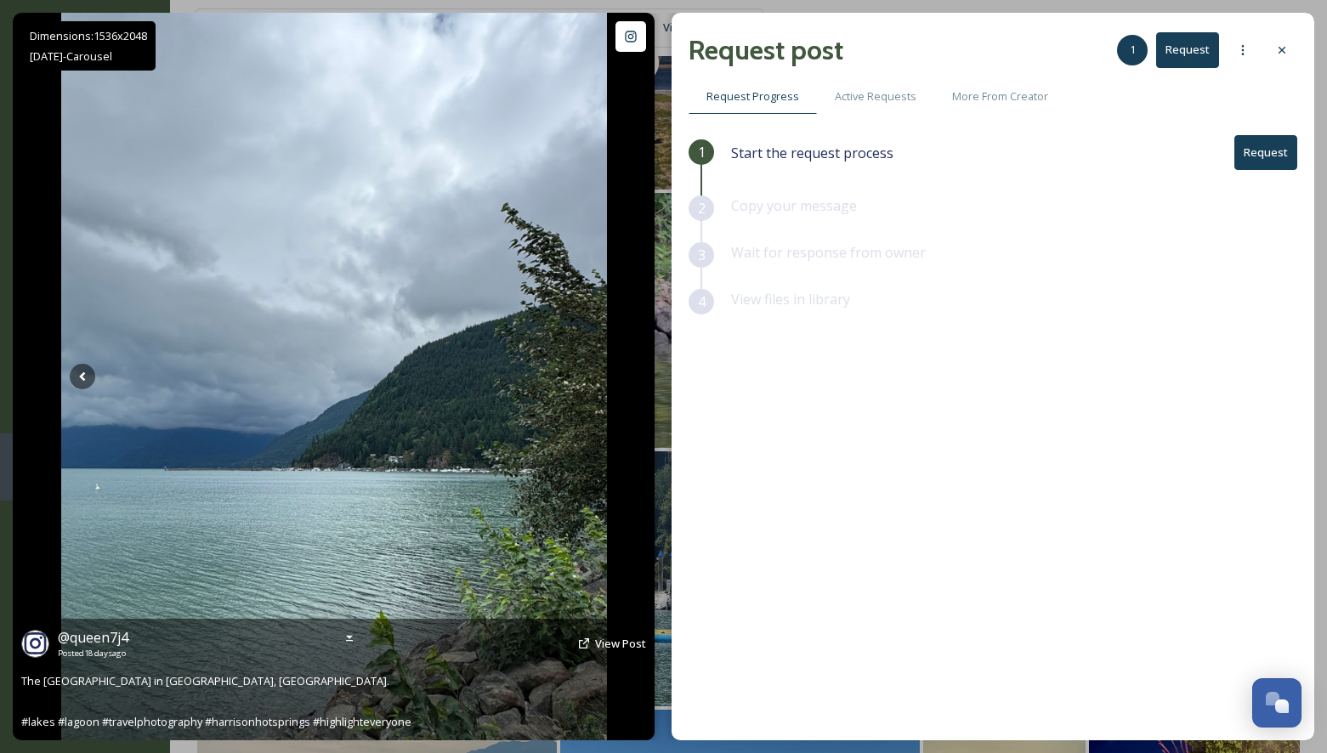
click at [582, 381] on icon at bounding box center [585, 376] width 25 height 25
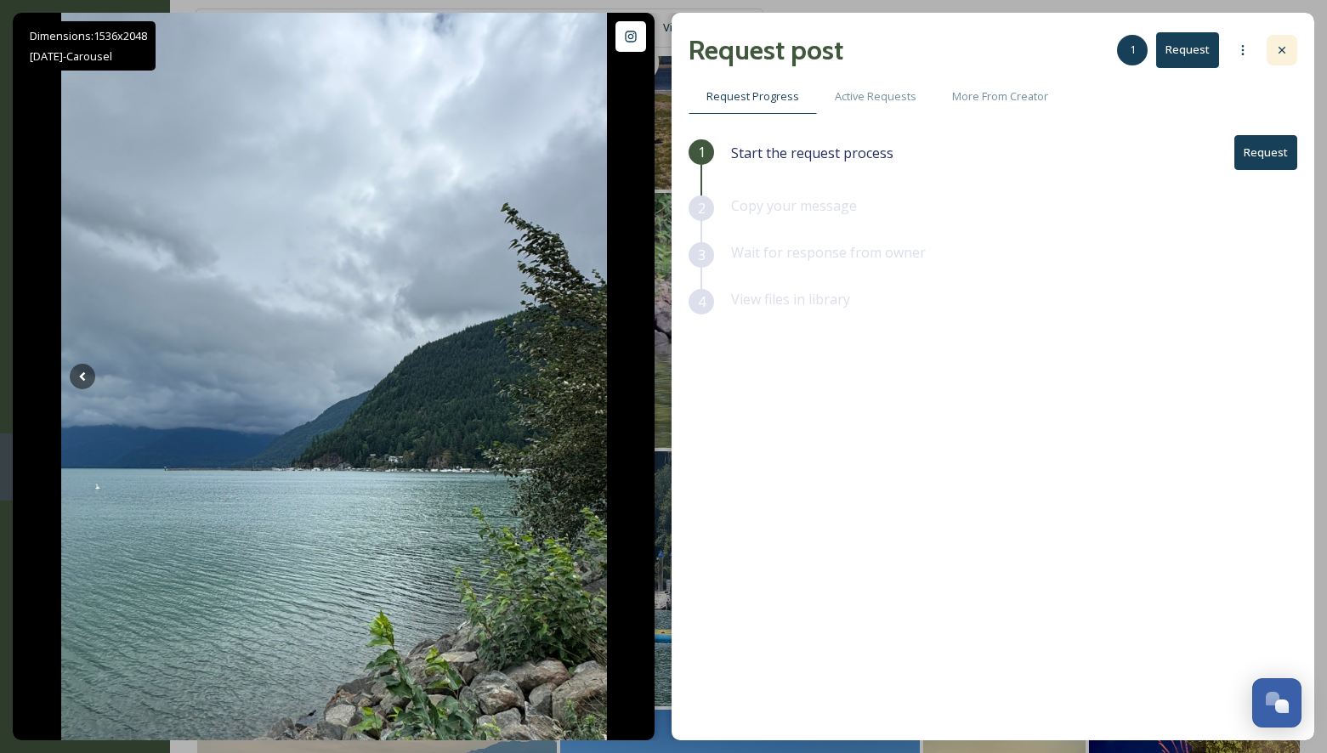
click at [1291, 54] on div at bounding box center [1281, 50] width 31 height 31
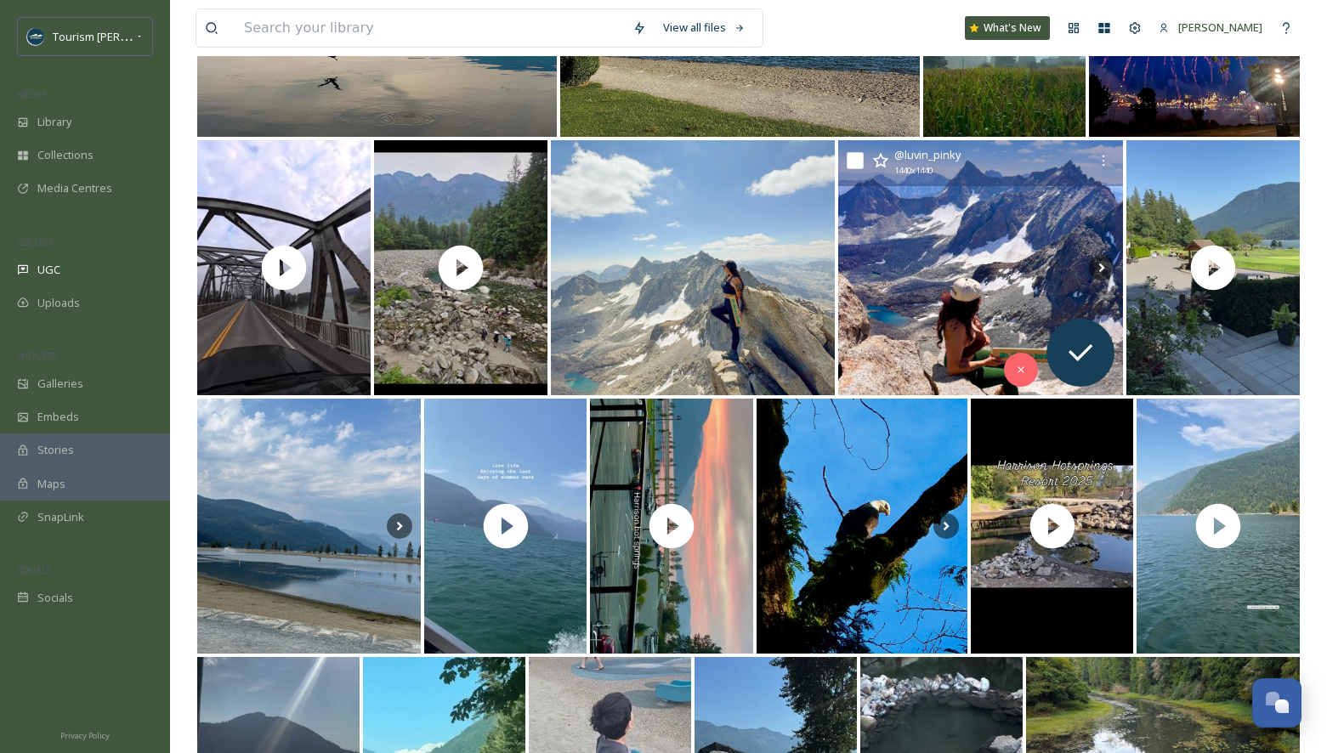
scroll to position [2460, 0]
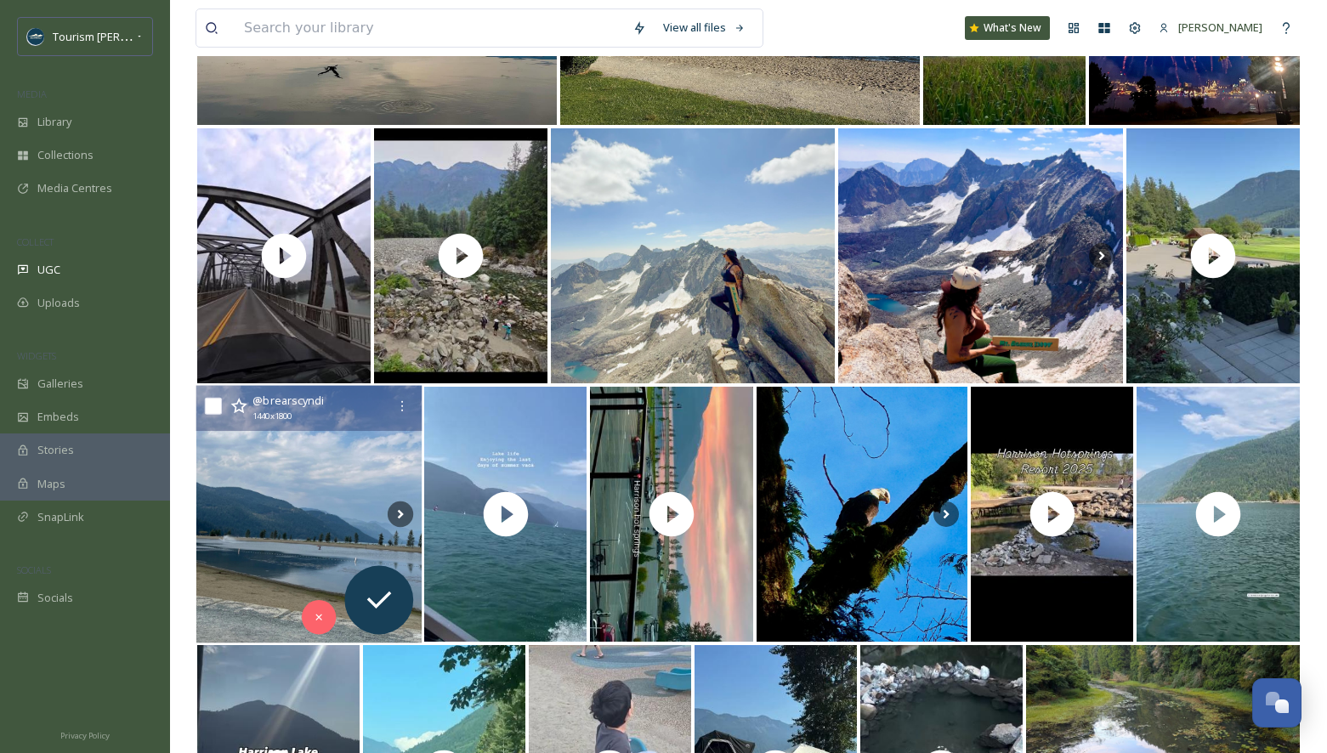
click at [299, 471] on img at bounding box center [308, 515] width 225 height 258
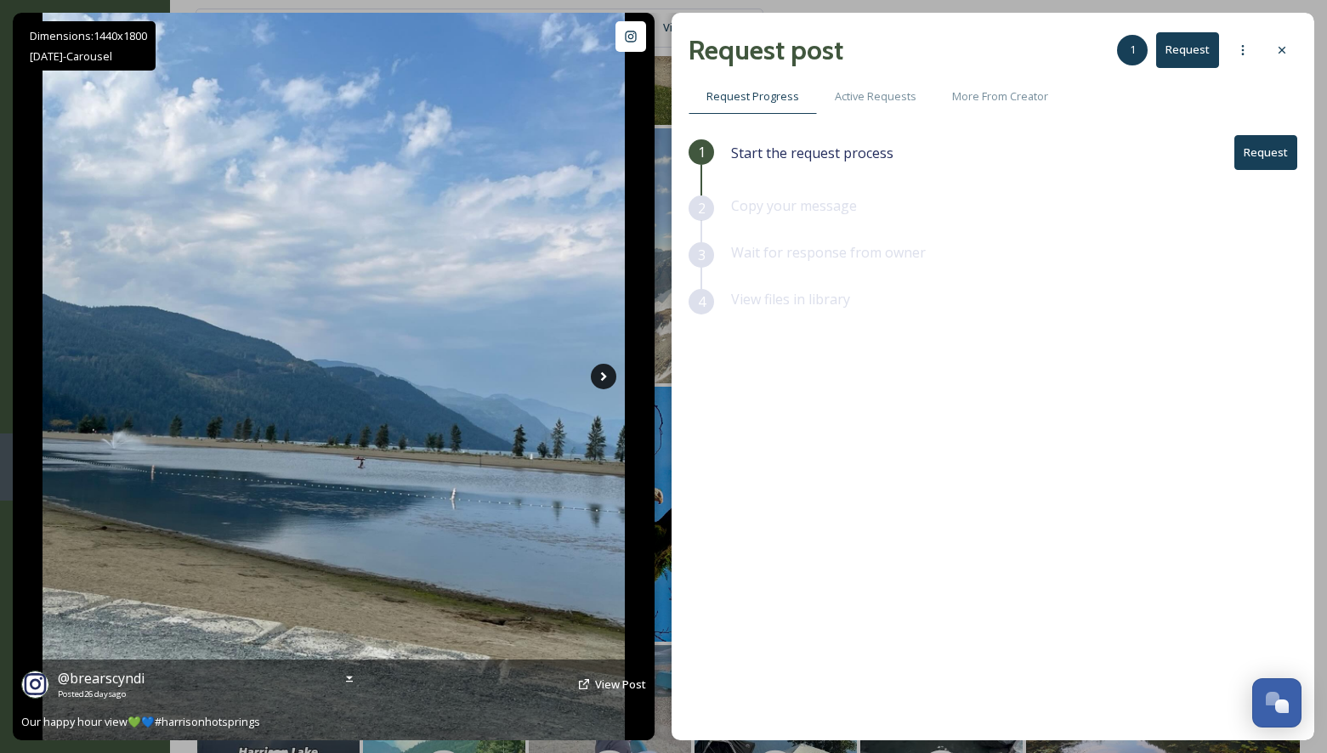
click at [603, 373] on icon at bounding box center [603, 376] width 25 height 25
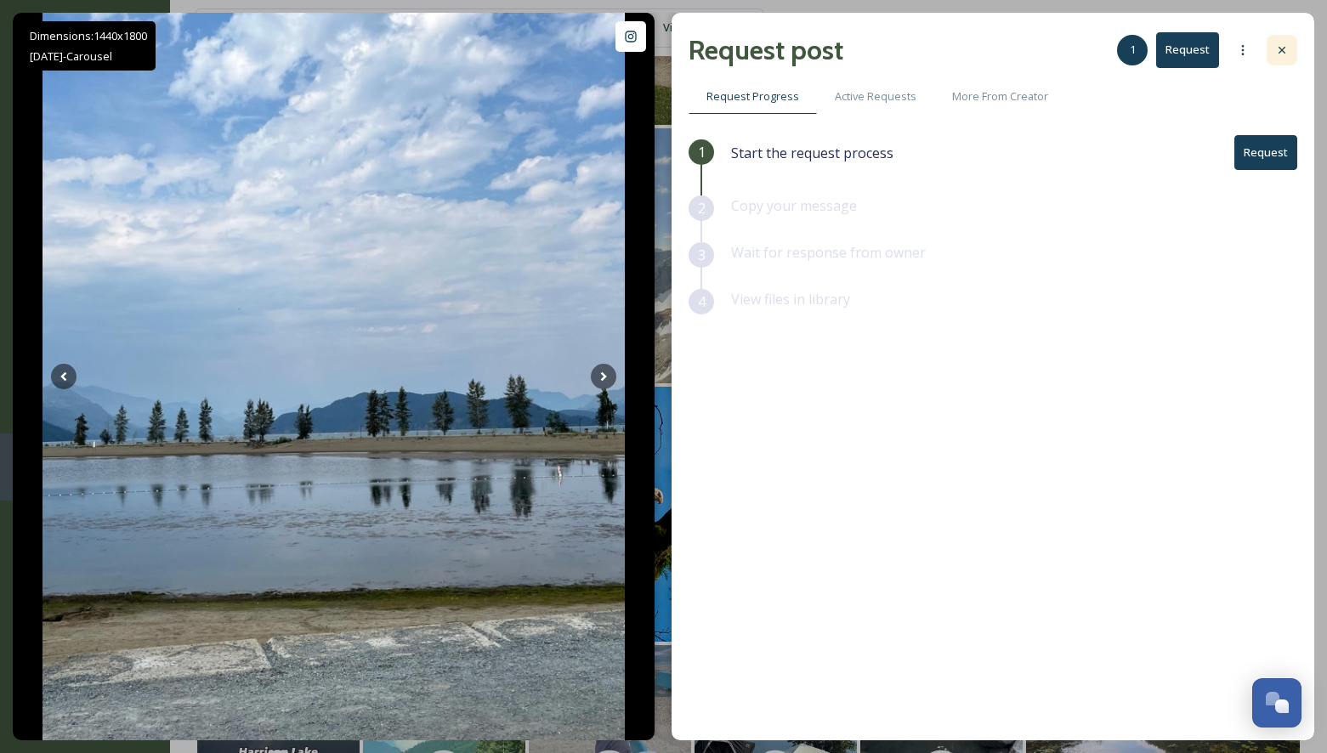
click at [1279, 50] on icon at bounding box center [1282, 50] width 14 height 14
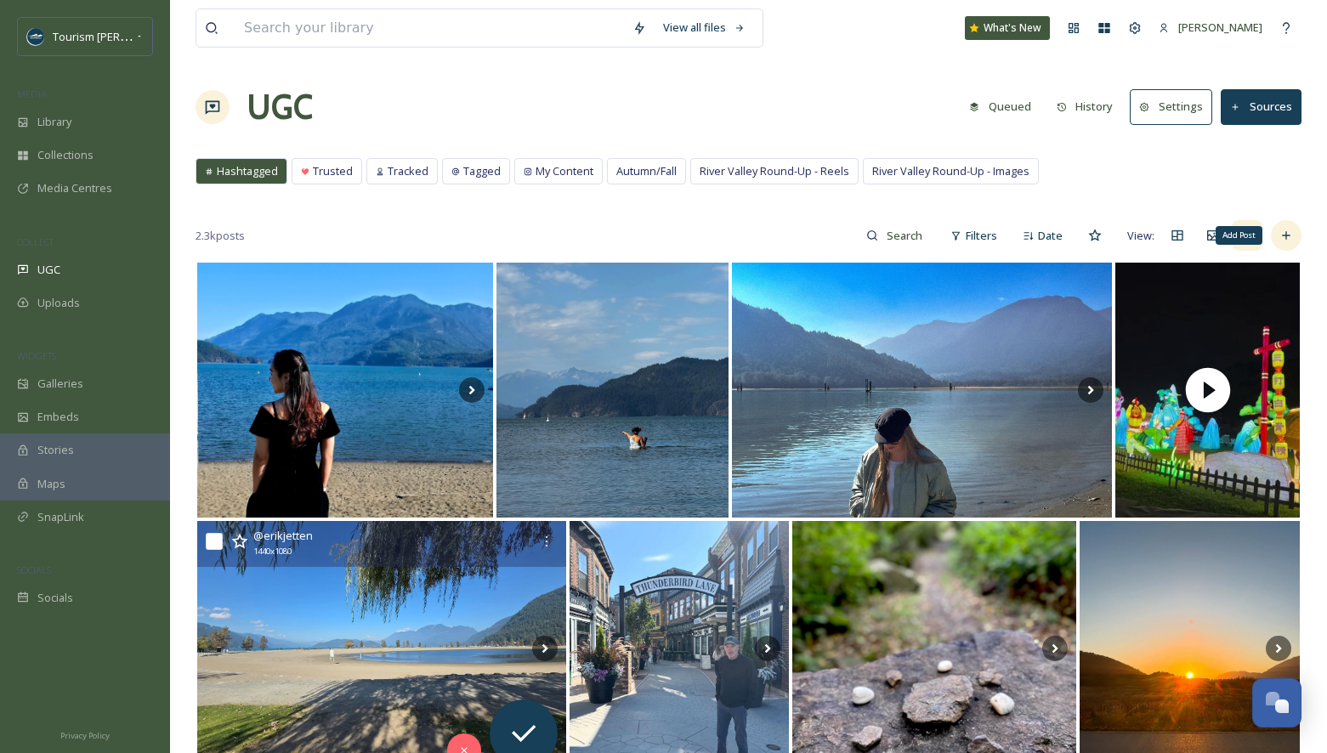
click at [1295, 231] on div "Add Post" at bounding box center [1286, 235] width 31 height 31
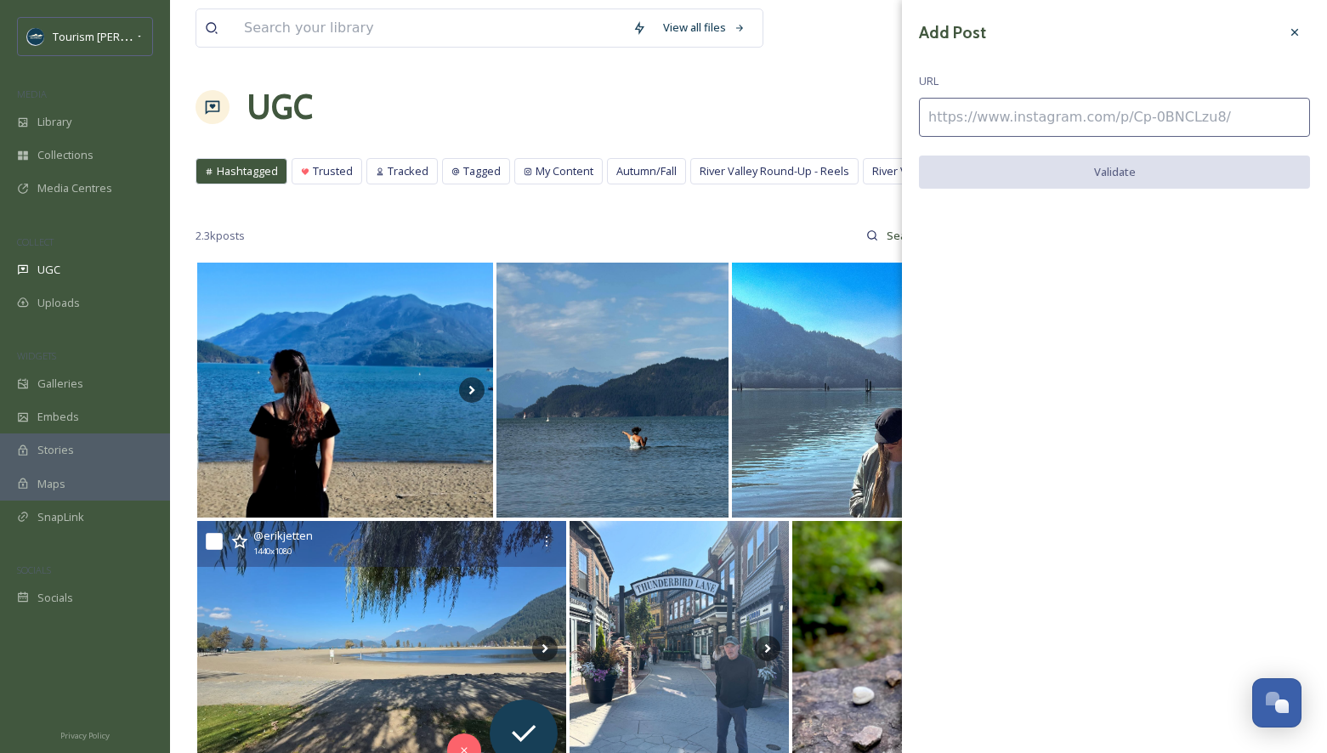
click at [994, 116] on input at bounding box center [1114, 117] width 391 height 39
paste input "https://www.instagram.com/p/DOwTL6rEb3J/"
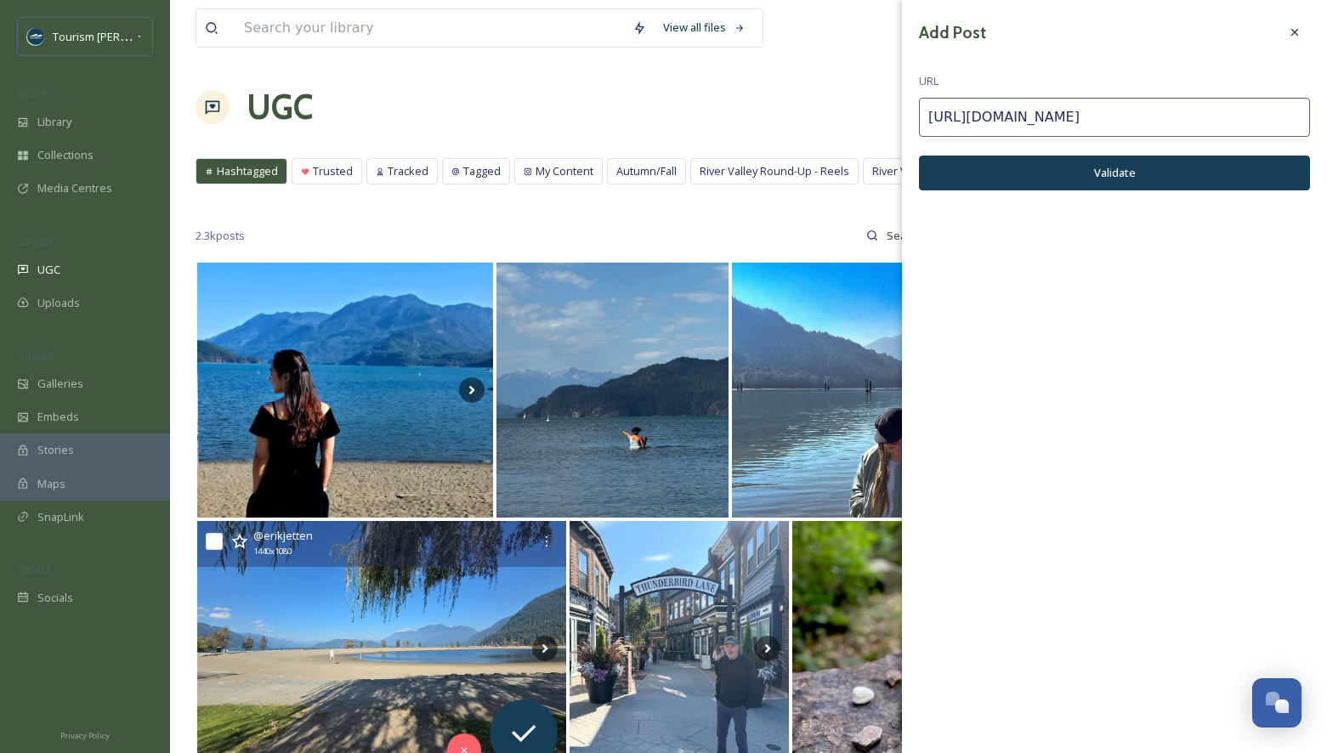
type input "https://www.instagram.com/p/DOwTL6rEb3J/"
click at [1009, 175] on button "Validate" at bounding box center [1114, 173] width 391 height 35
click at [1062, 174] on button "Add Post" at bounding box center [1114, 173] width 391 height 35
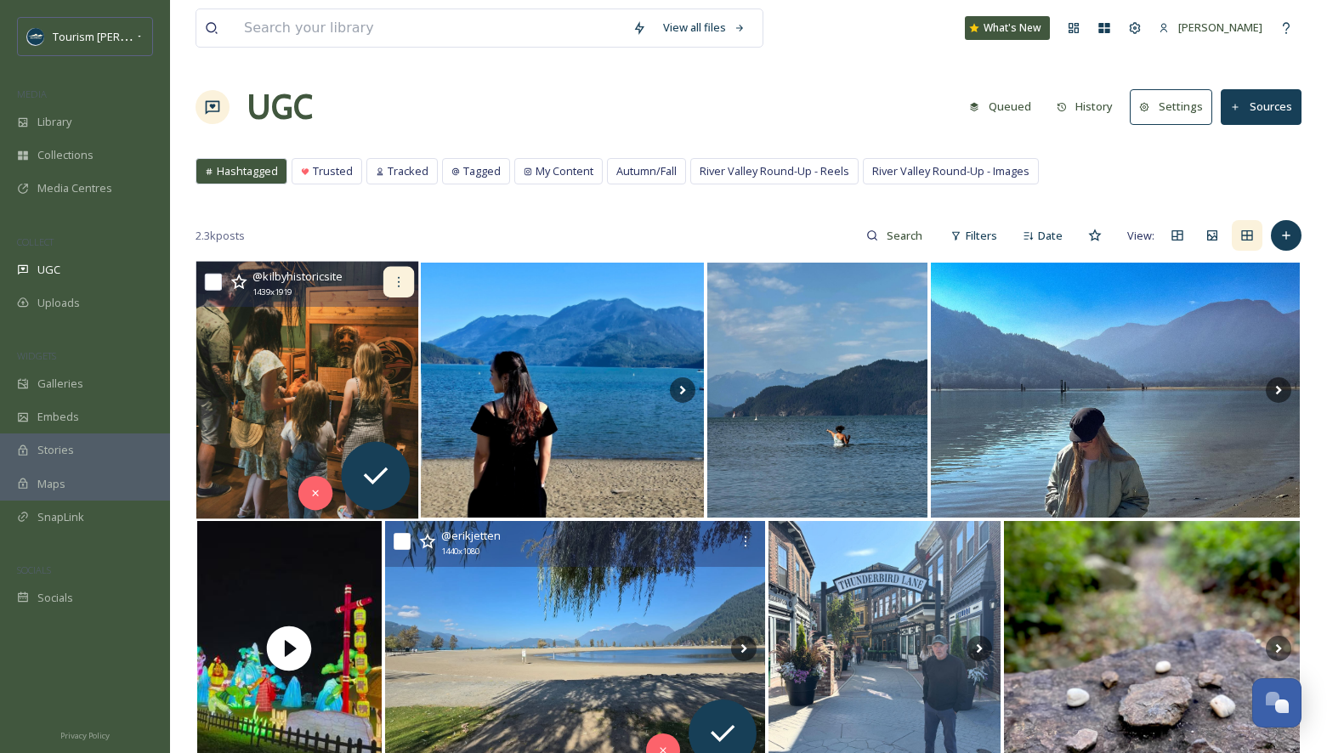
click at [405, 277] on div at bounding box center [398, 282] width 31 height 31
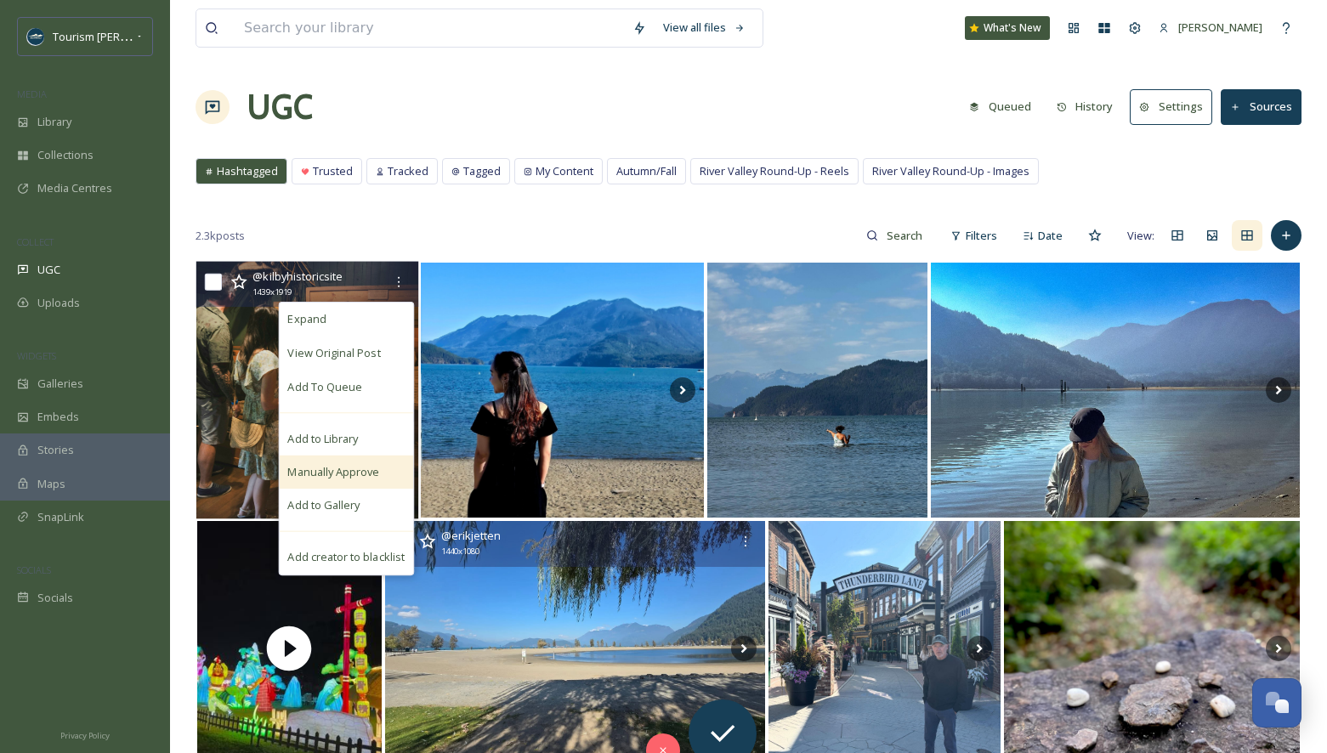
click at [354, 468] on span "Manually Approve" at bounding box center [333, 472] width 92 height 16
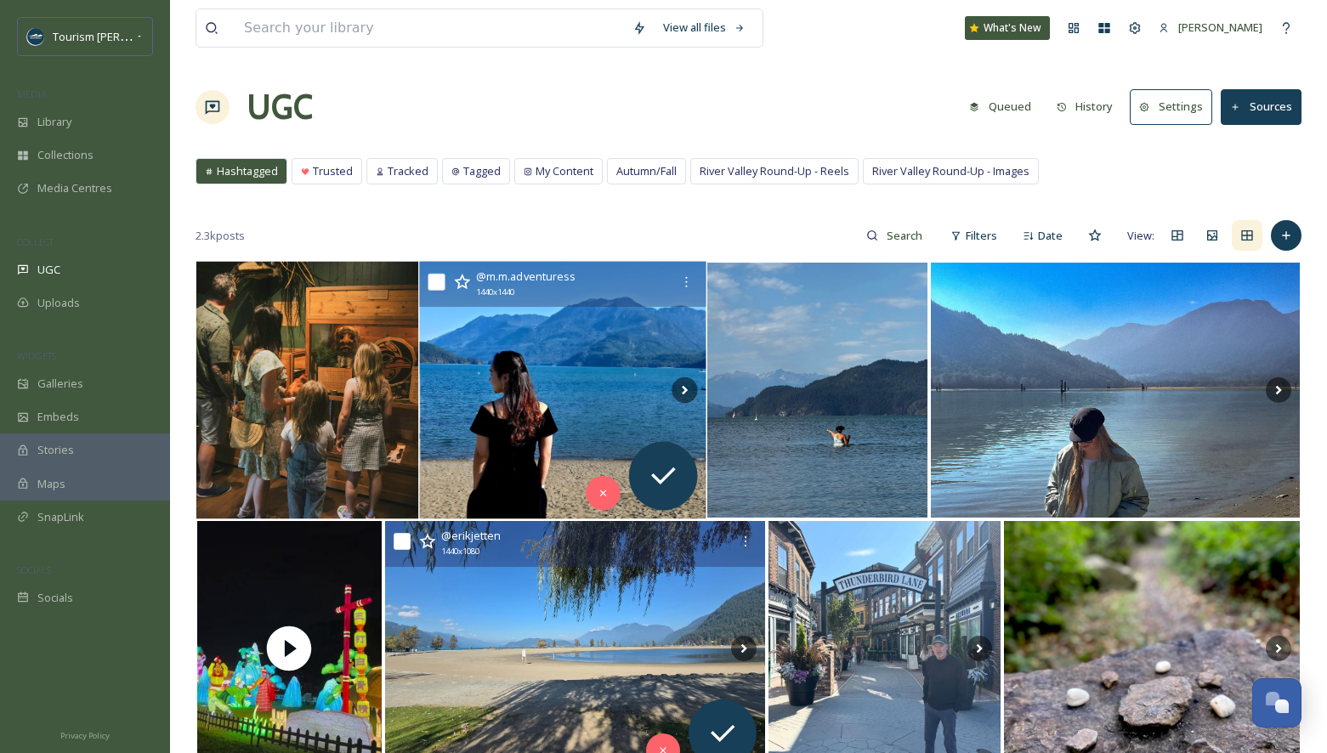
click at [507, 450] on img at bounding box center [562, 391] width 286 height 258
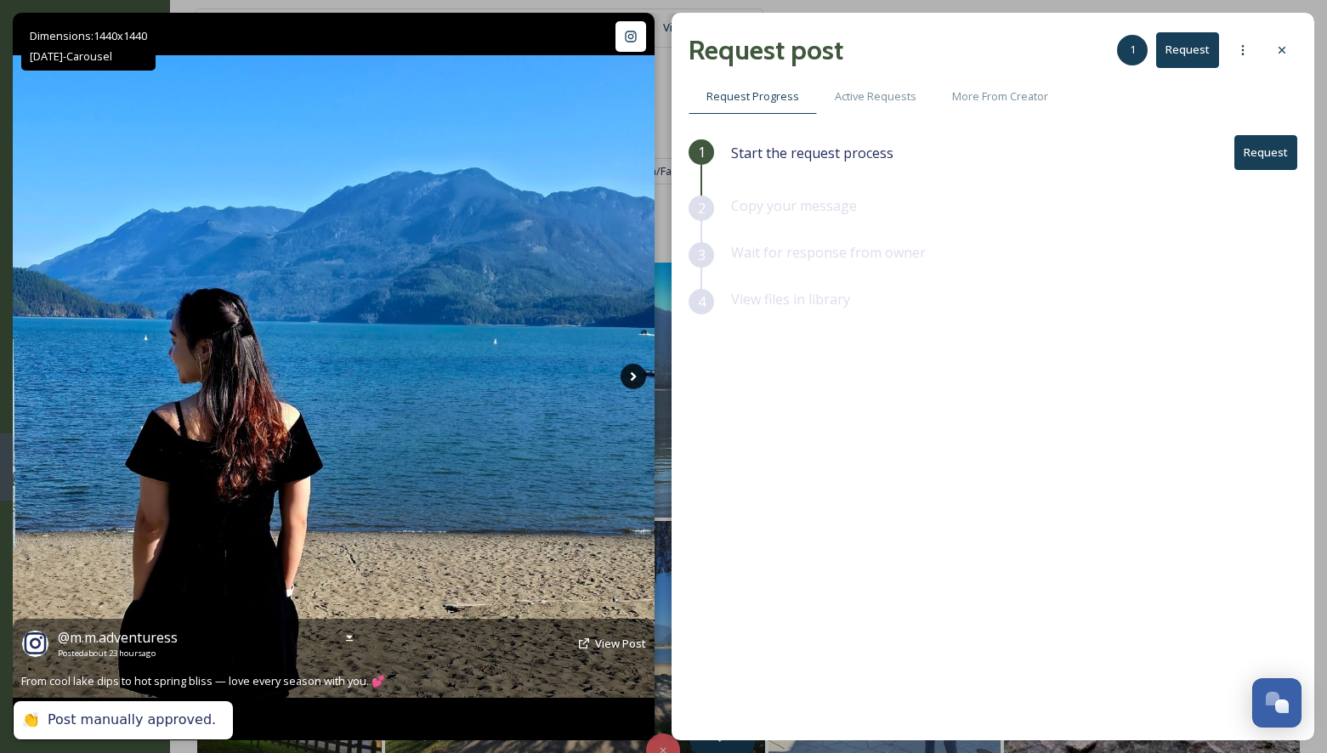
click at [631, 373] on icon at bounding box center [634, 376] width 6 height 9
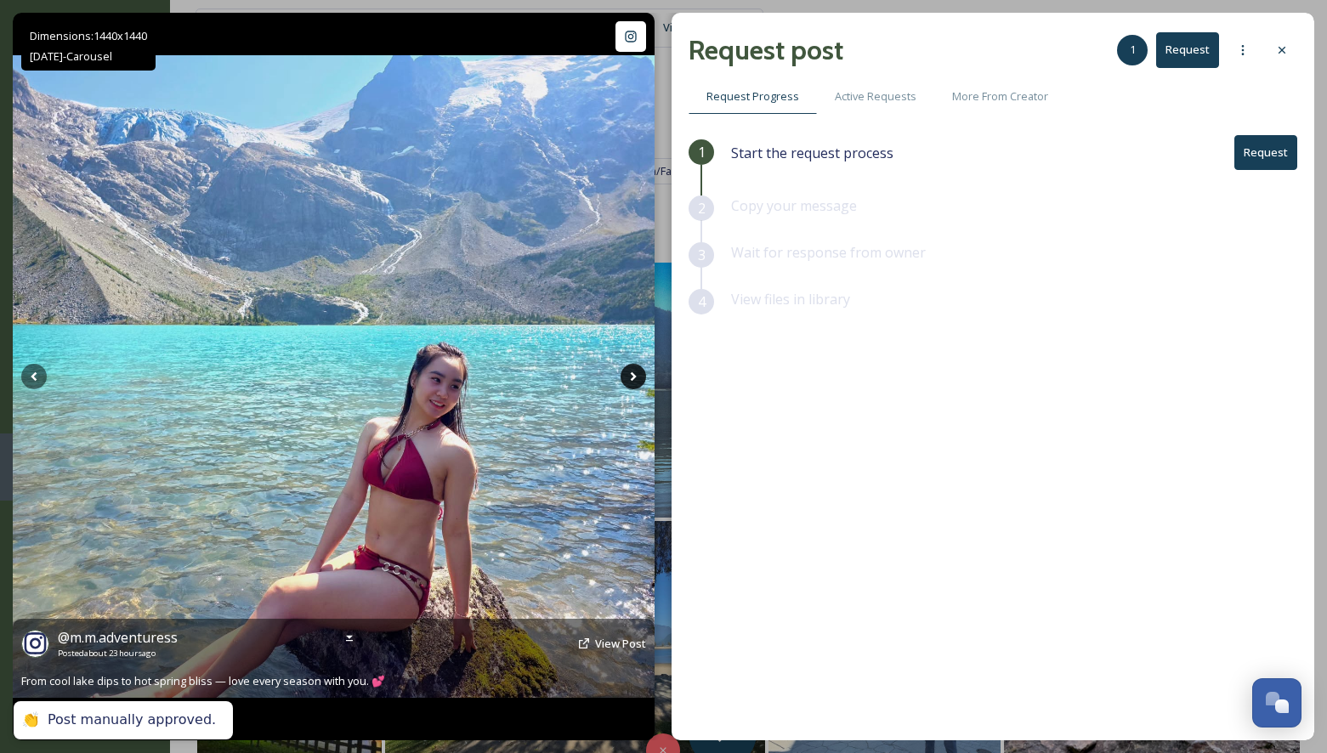
click at [631, 373] on icon at bounding box center [634, 376] width 6 height 9
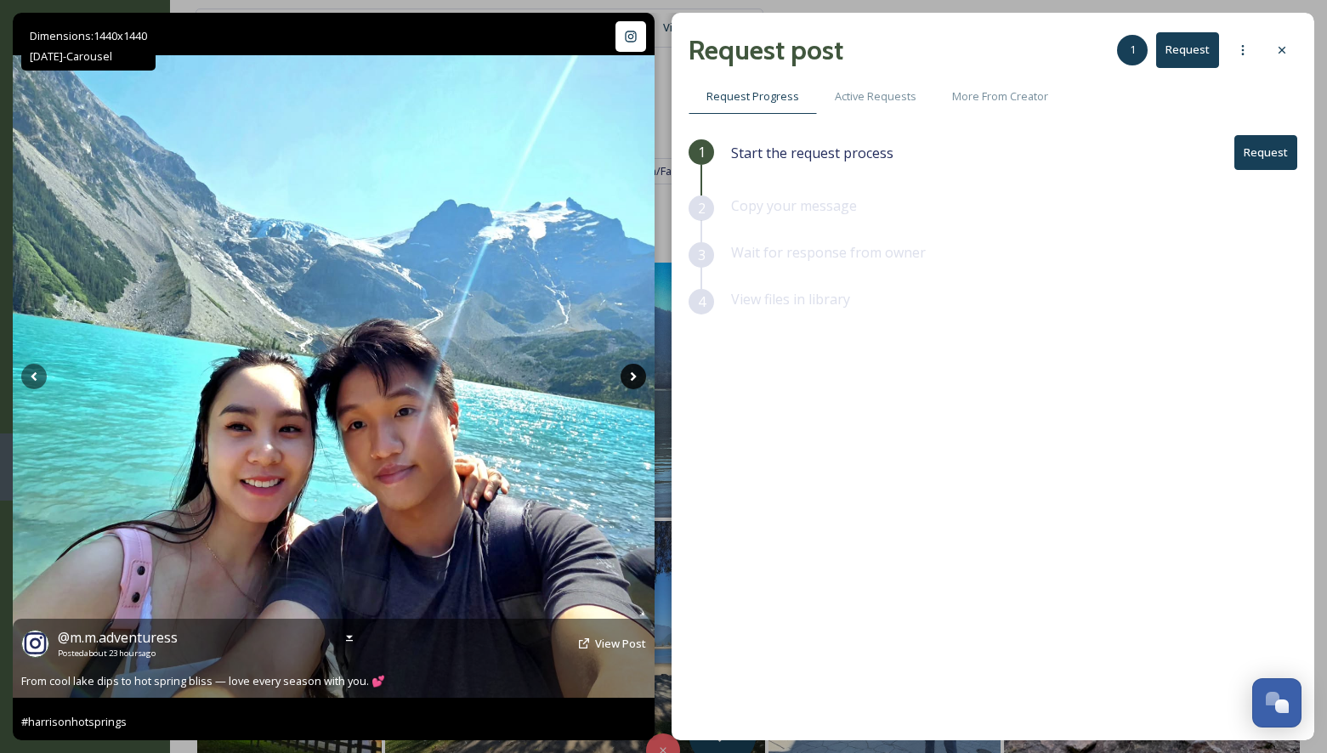
click at [631, 373] on icon at bounding box center [634, 376] width 6 height 9
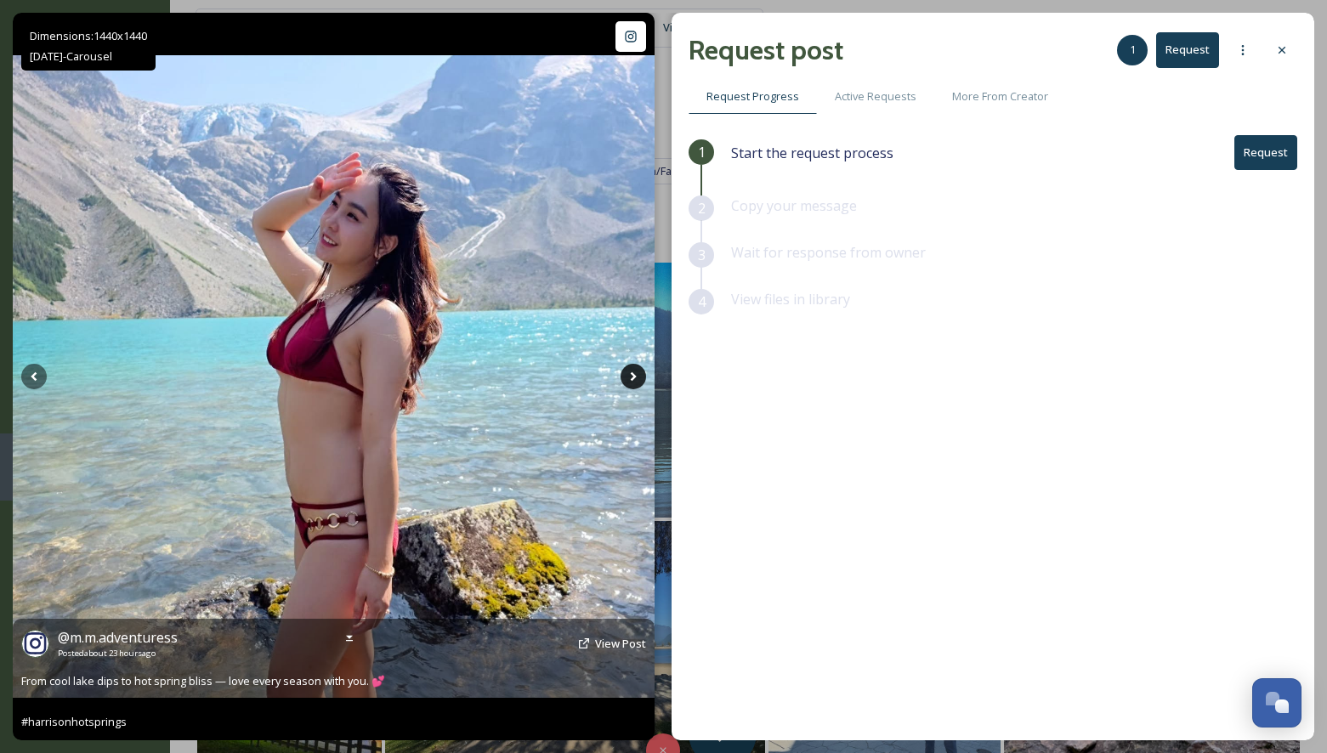
click at [631, 373] on icon at bounding box center [634, 376] width 6 height 9
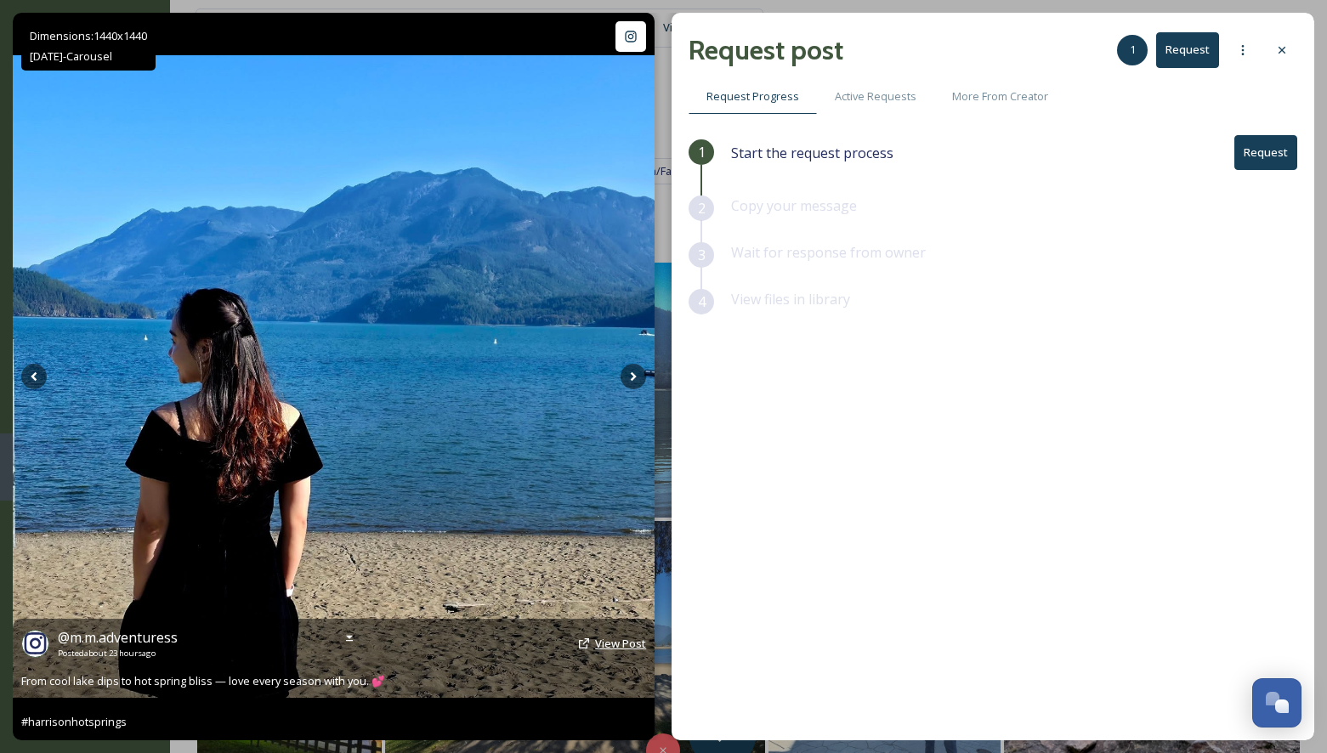
click at [626, 644] on span "View Post" at bounding box center [620, 643] width 51 height 15
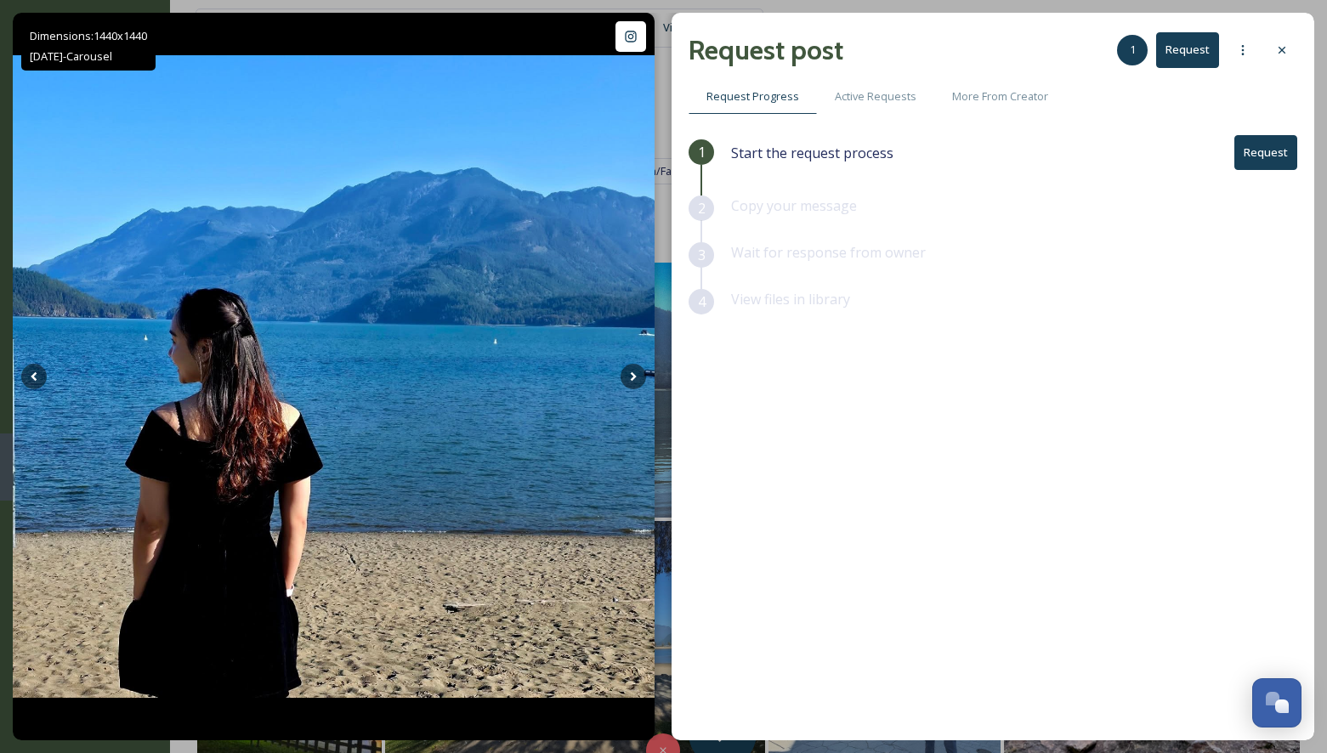
click at [1270, 146] on button "Request" at bounding box center [1265, 152] width 63 height 35
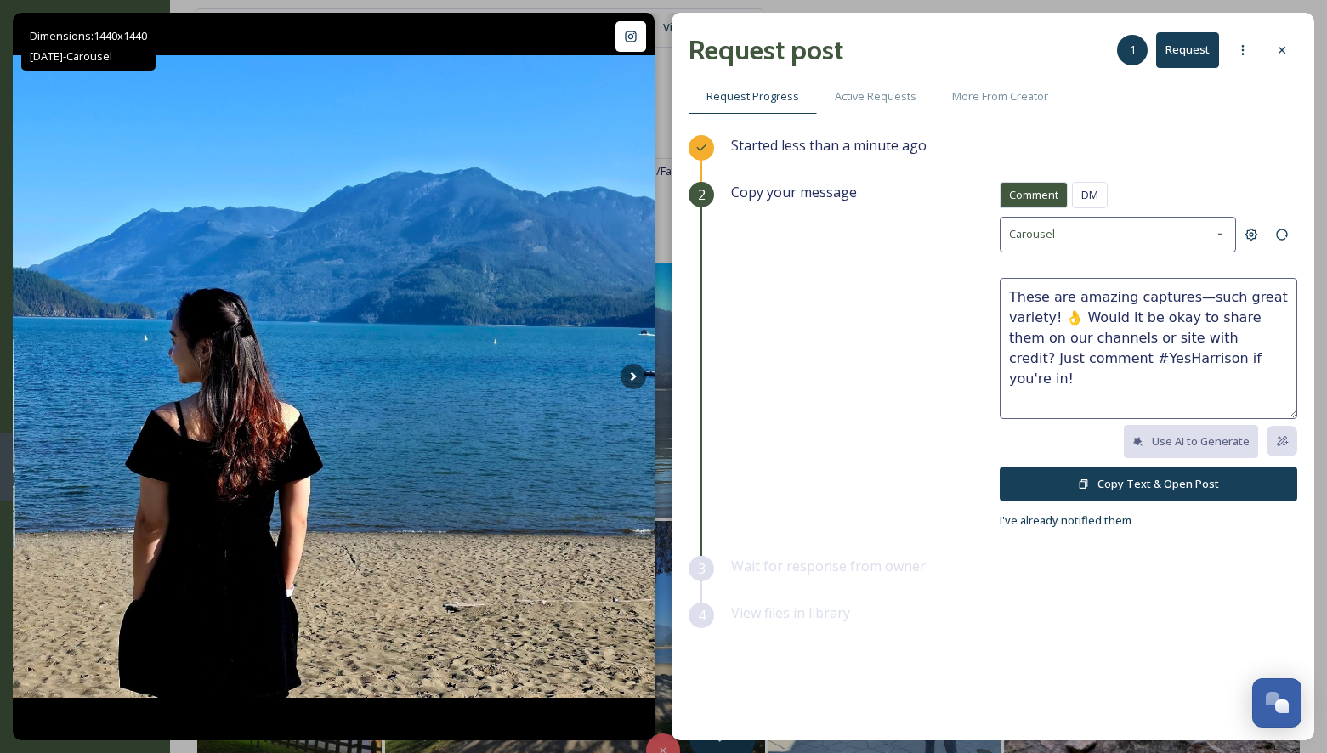
click at [1150, 484] on button "Copy Text & Open Post" at bounding box center [1147, 484] width 297 height 35
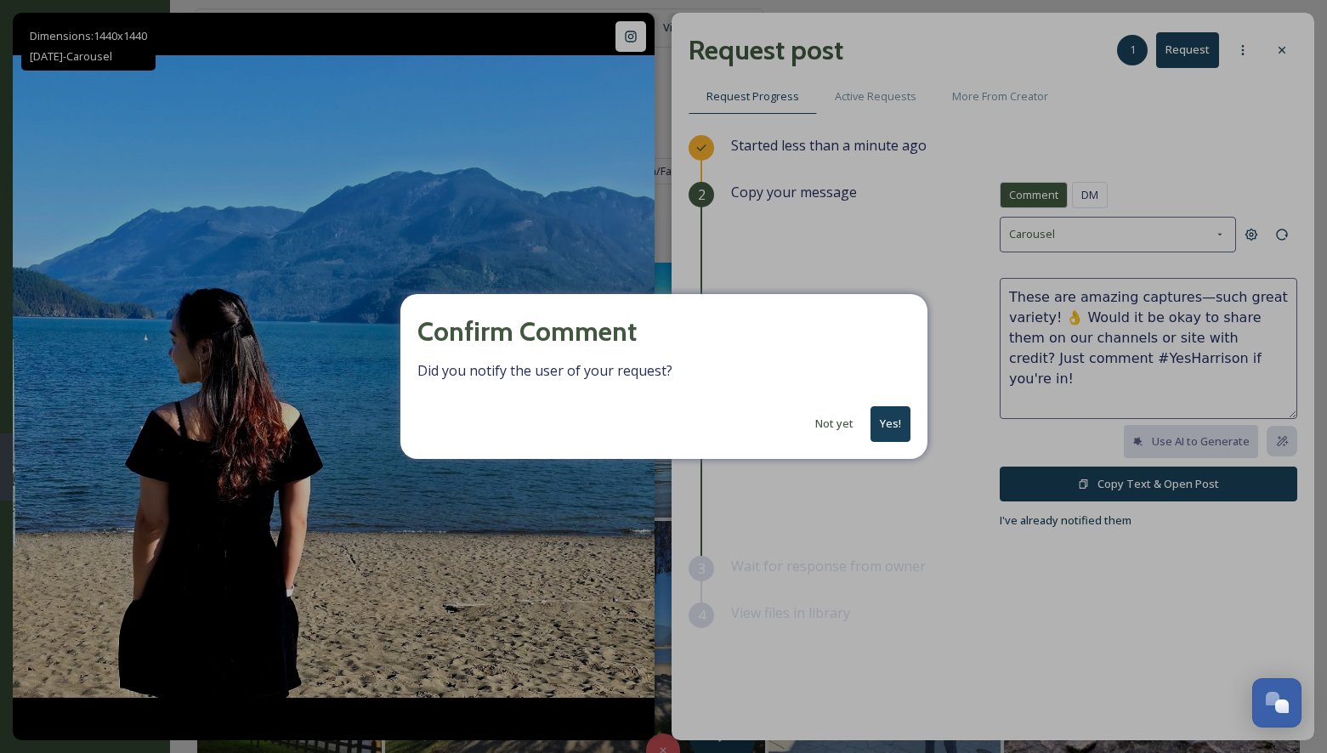
click at [902, 422] on button "Yes!" at bounding box center [890, 423] width 40 height 35
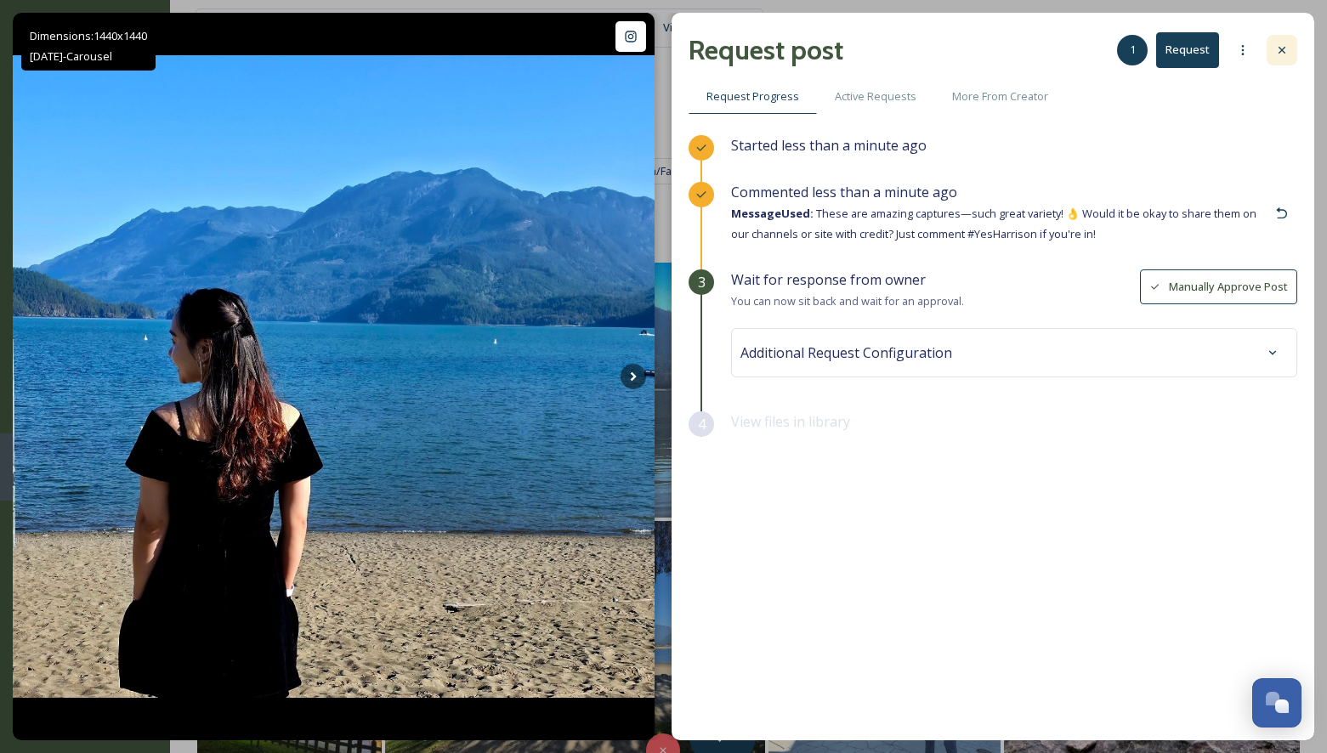
click at [1277, 49] on icon at bounding box center [1282, 50] width 14 height 14
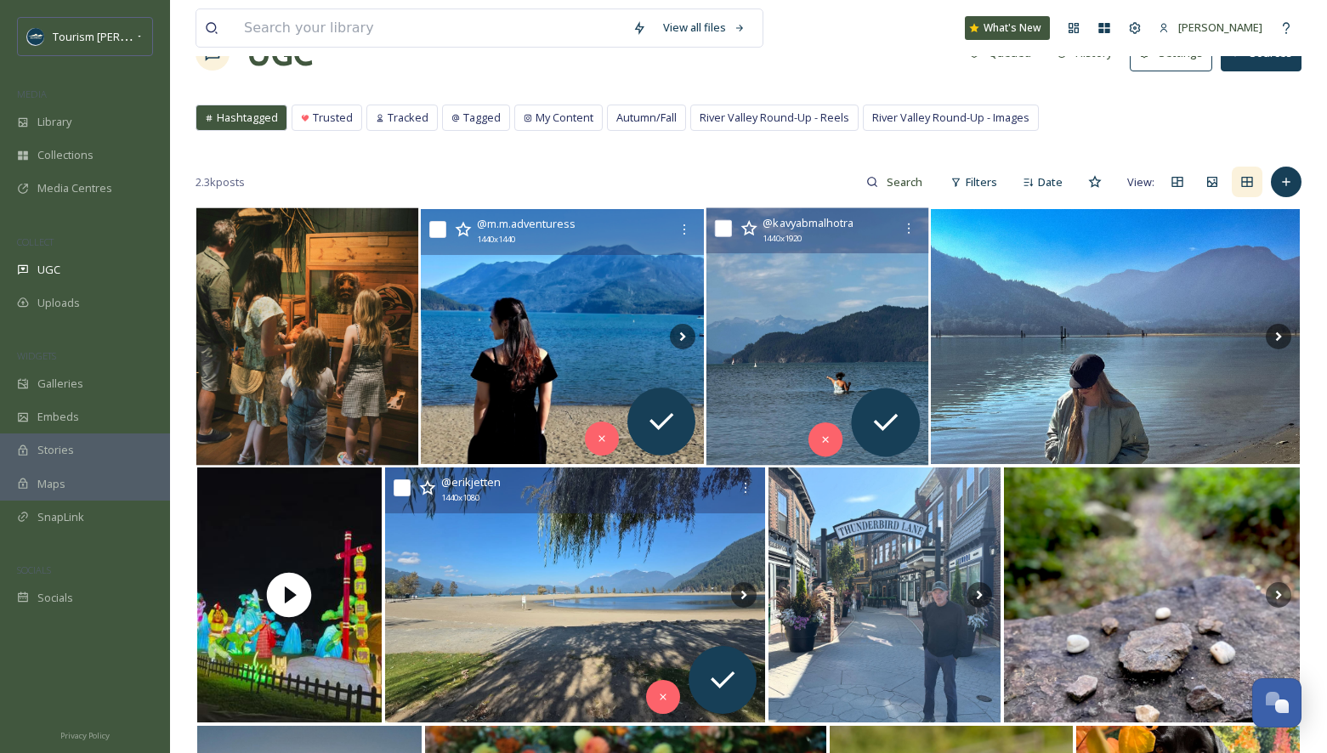
scroll to position [55, 0]
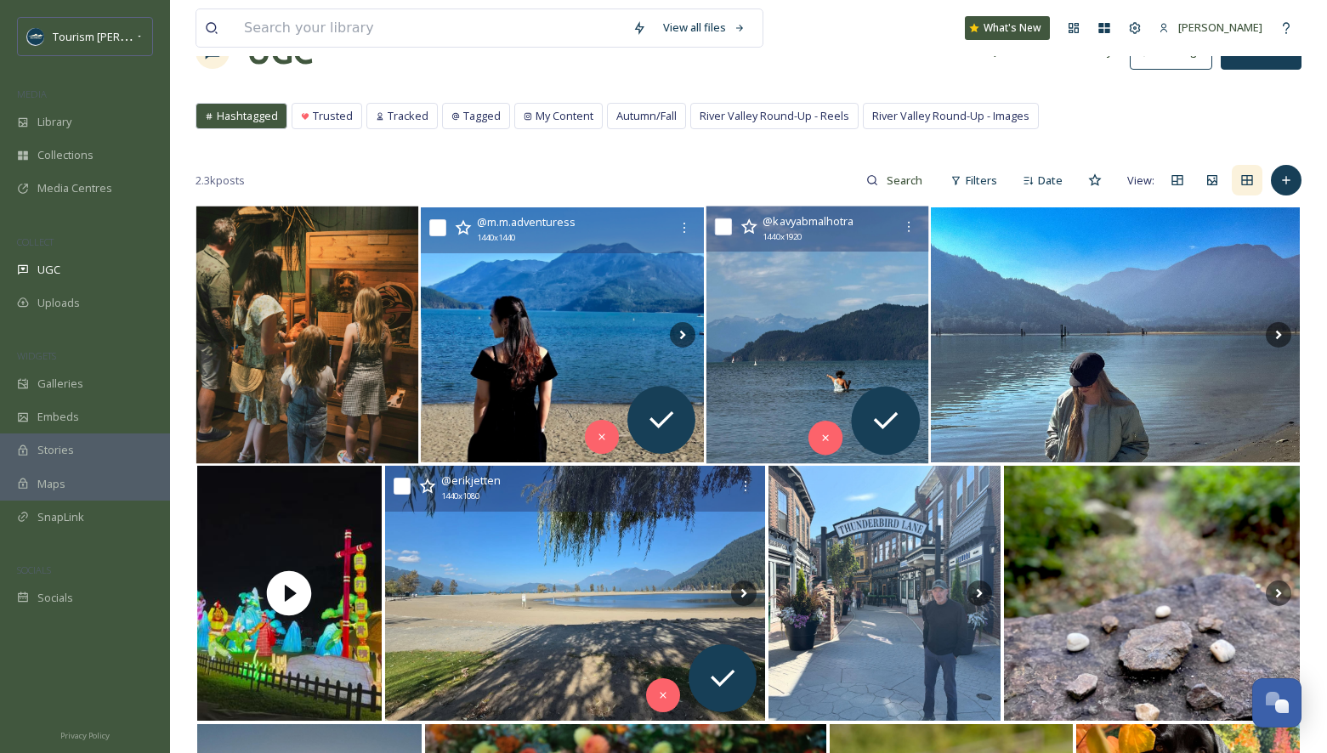
click at [799, 345] on img at bounding box center [817, 336] width 222 height 258
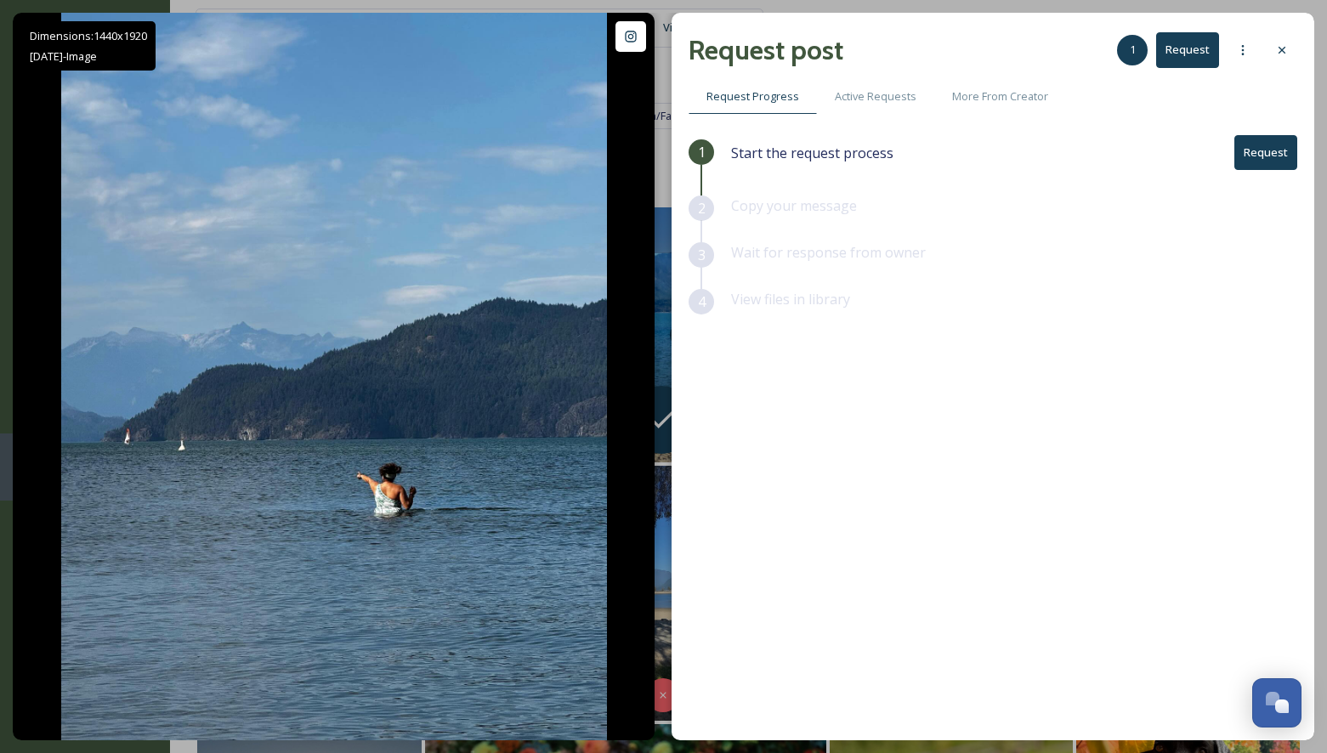
click at [1260, 151] on button "Request" at bounding box center [1265, 152] width 63 height 35
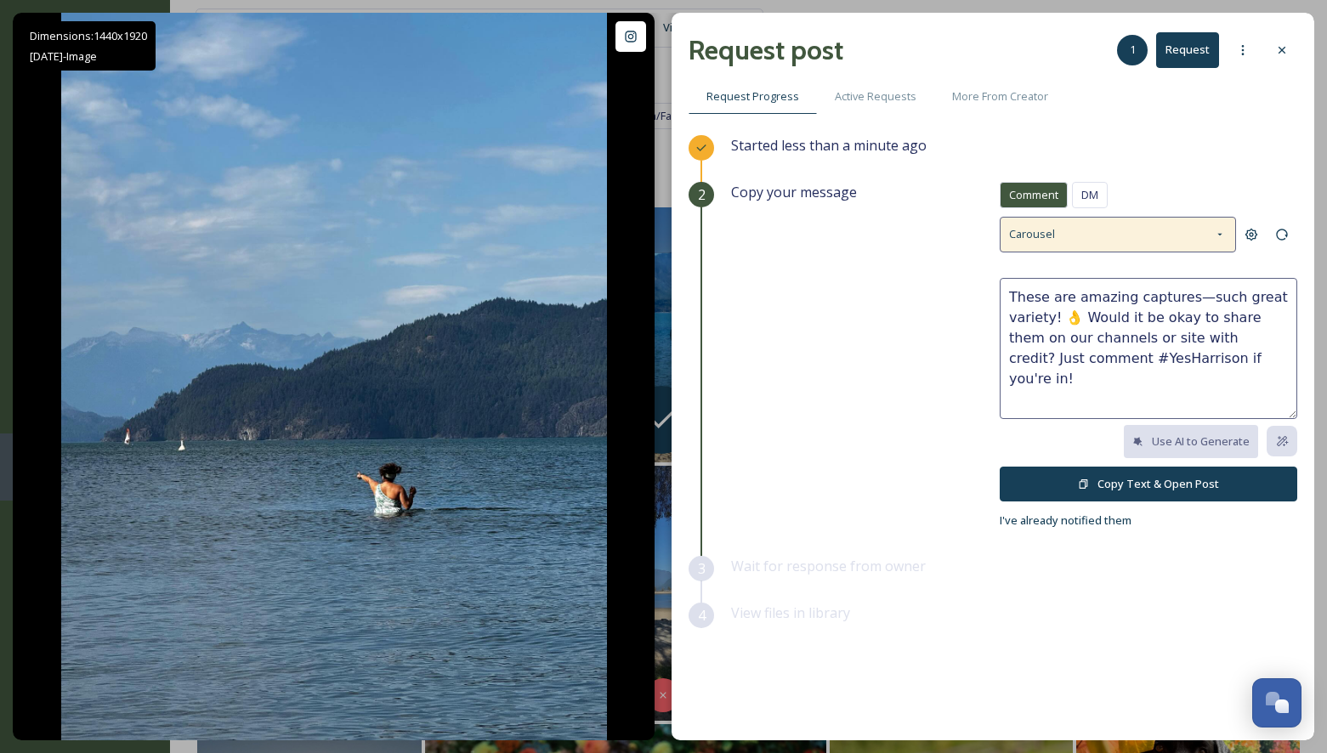
click at [1216, 229] on icon at bounding box center [1220, 235] width 14 height 14
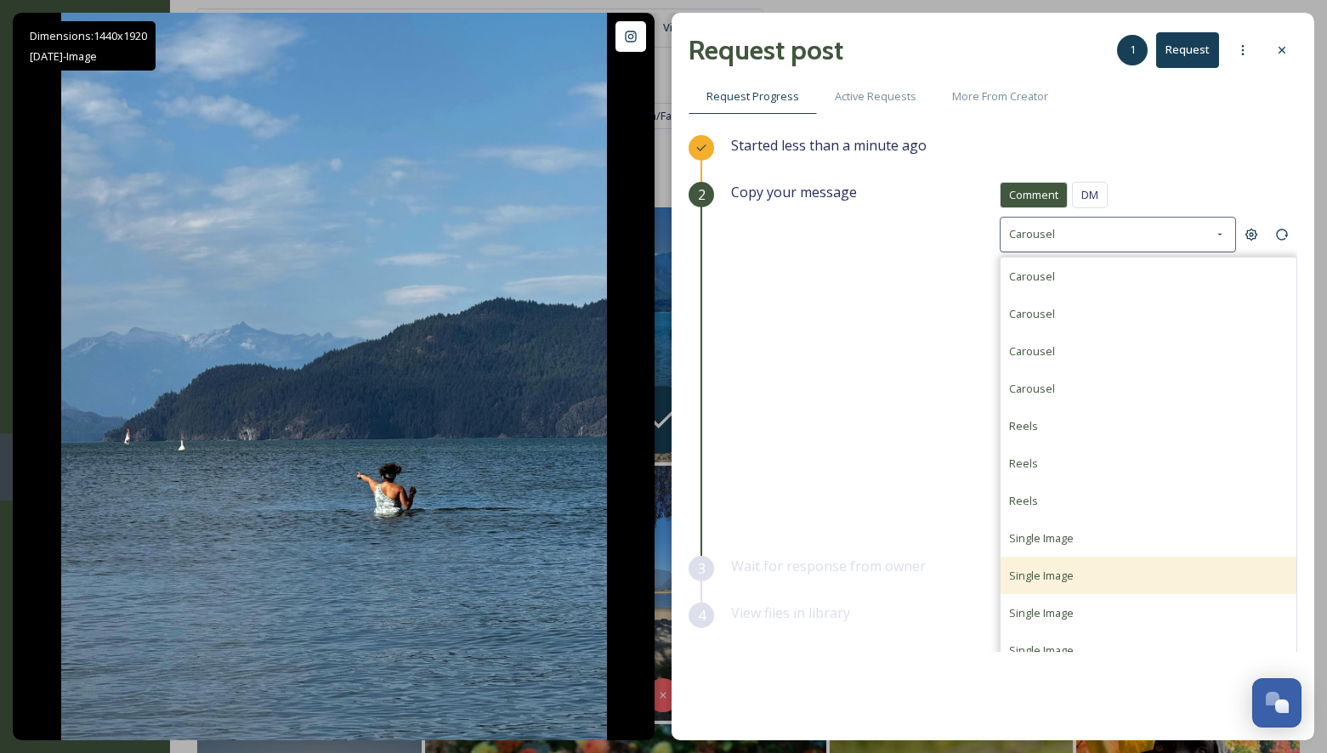
click at [1034, 561] on div "Single Image" at bounding box center [1148, 575] width 296 height 37
type textarea "Love this shot! Is it alright if we share your photo on our social channels or …"
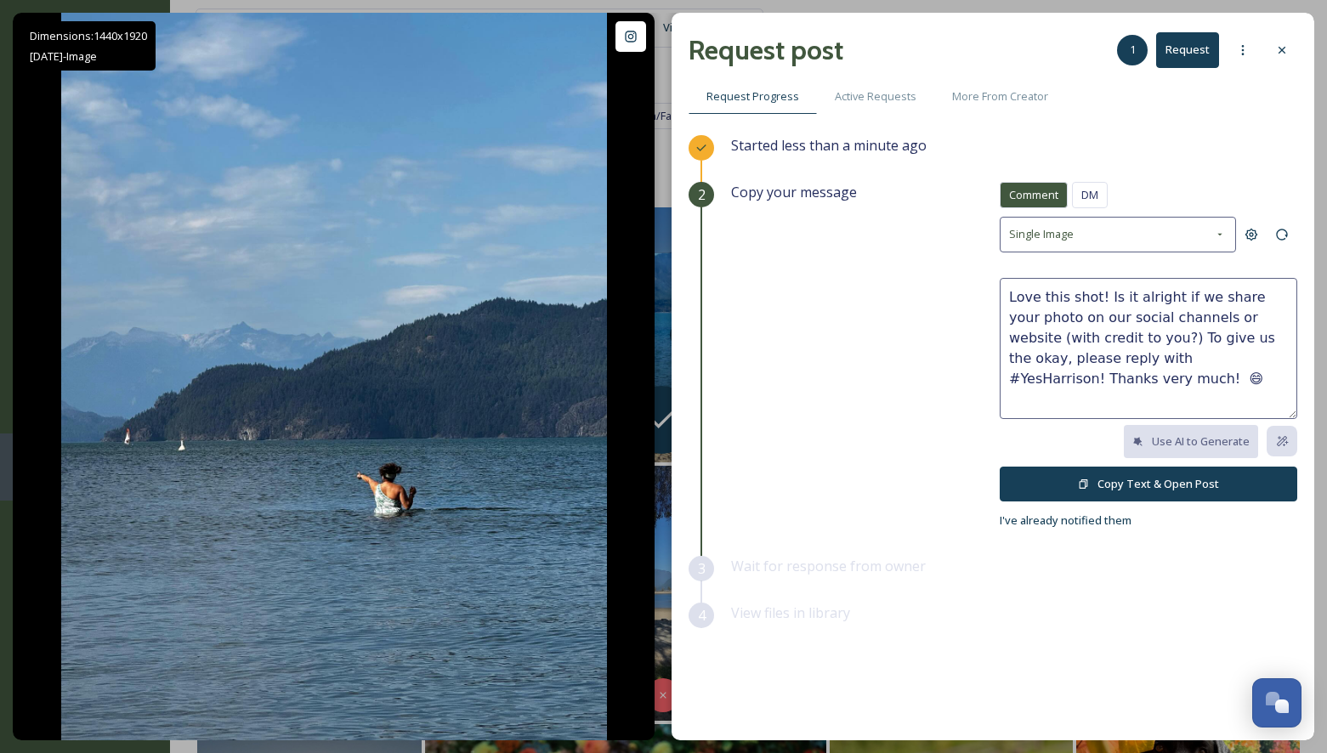
click at [1096, 473] on button "Copy Text & Open Post" at bounding box center [1147, 484] width 297 height 35
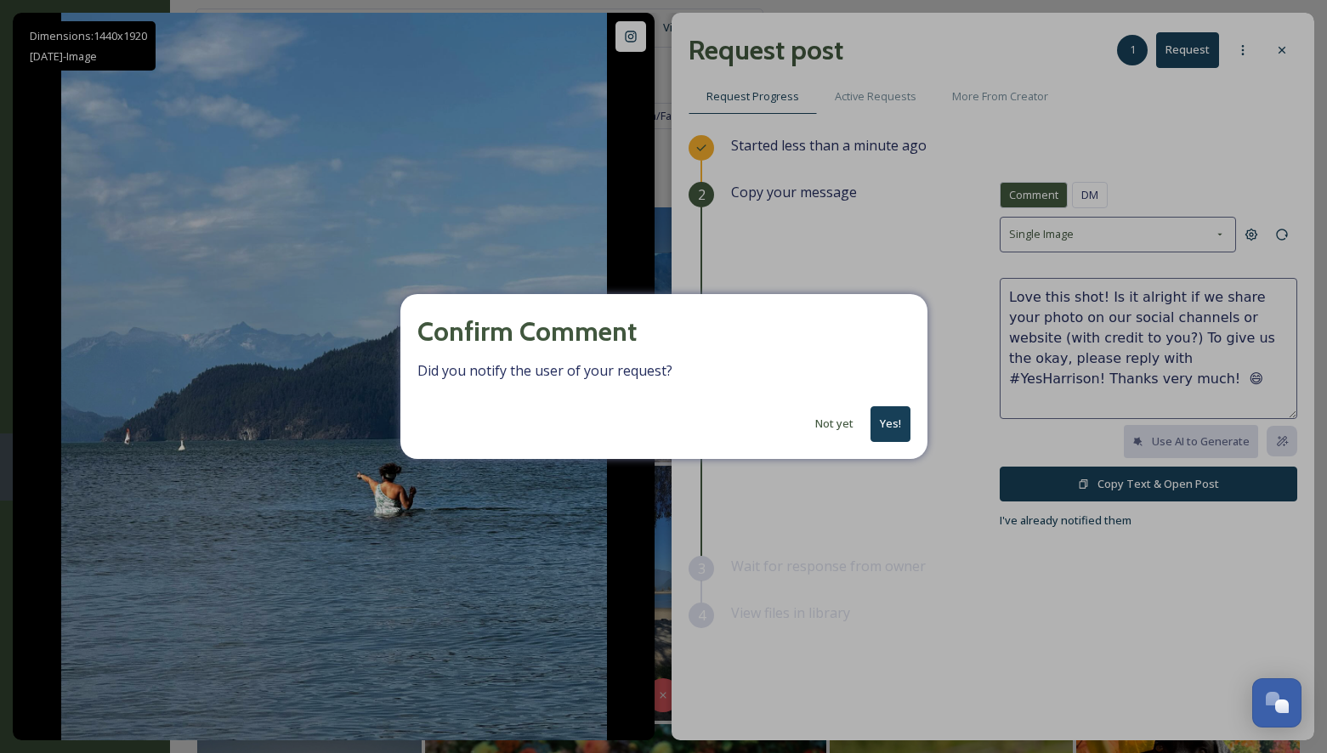
click at [889, 427] on button "Yes!" at bounding box center [890, 423] width 40 height 35
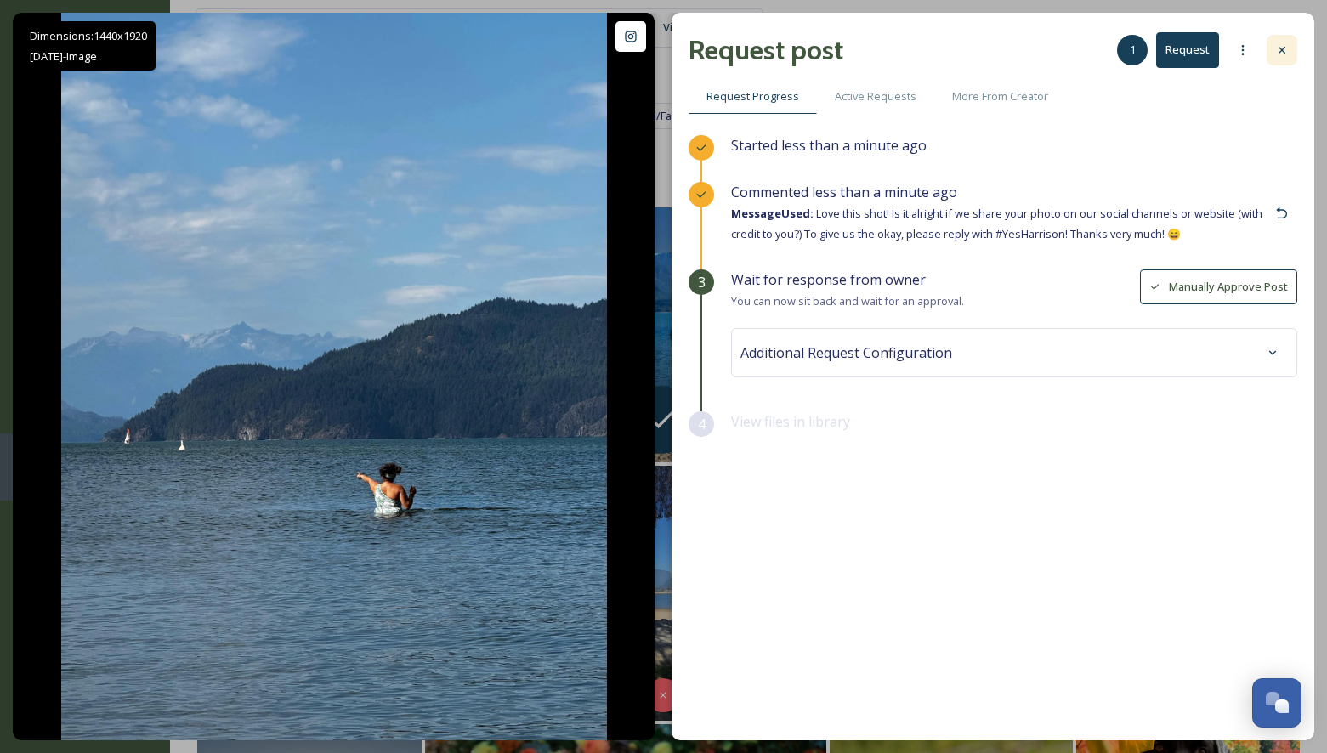
click at [1277, 45] on icon at bounding box center [1282, 50] width 14 height 14
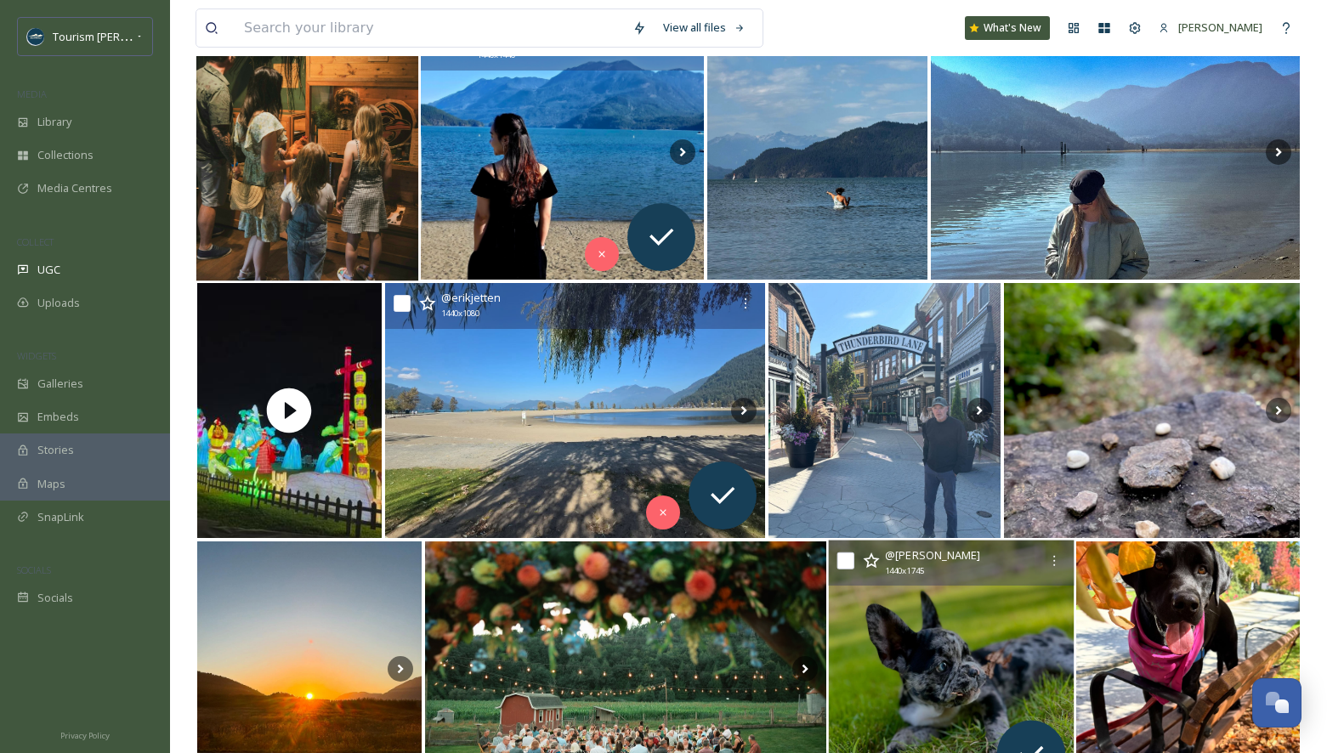
scroll to position [105, 0]
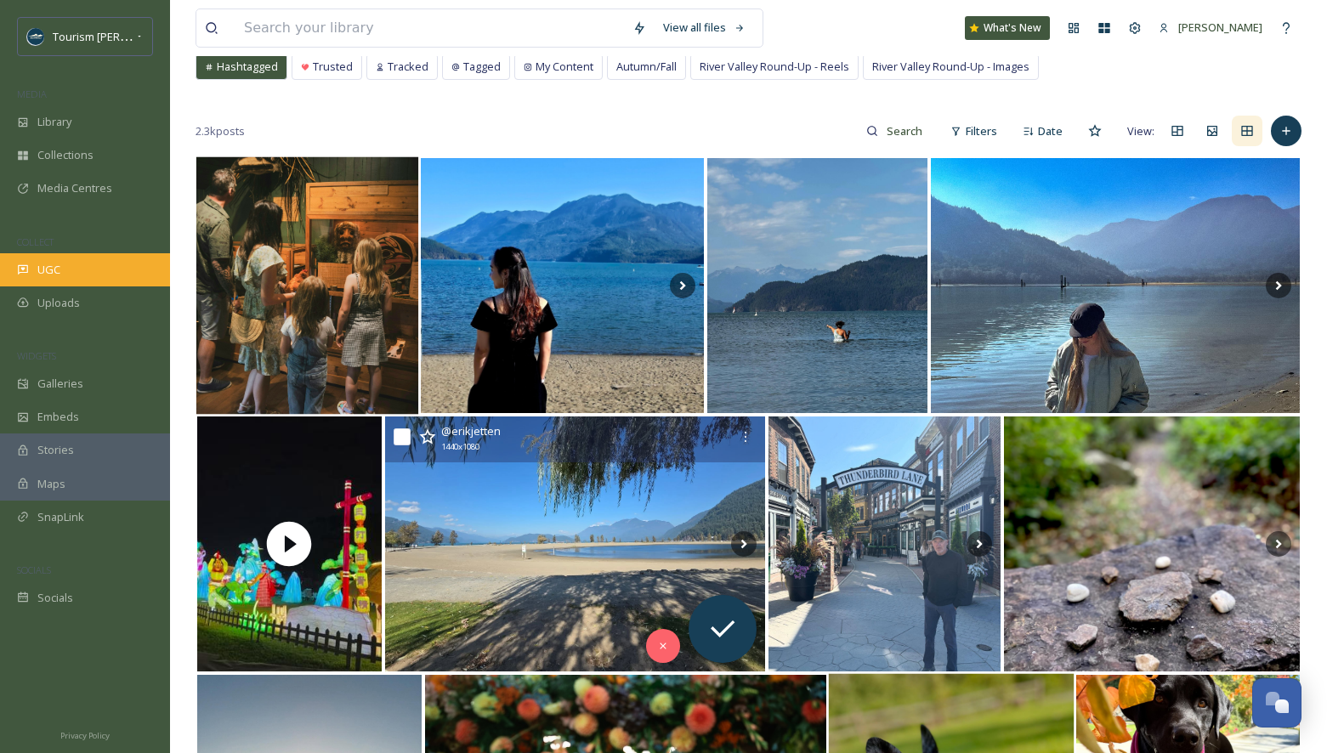
click at [41, 272] on span "UGC" at bounding box center [48, 270] width 23 height 16
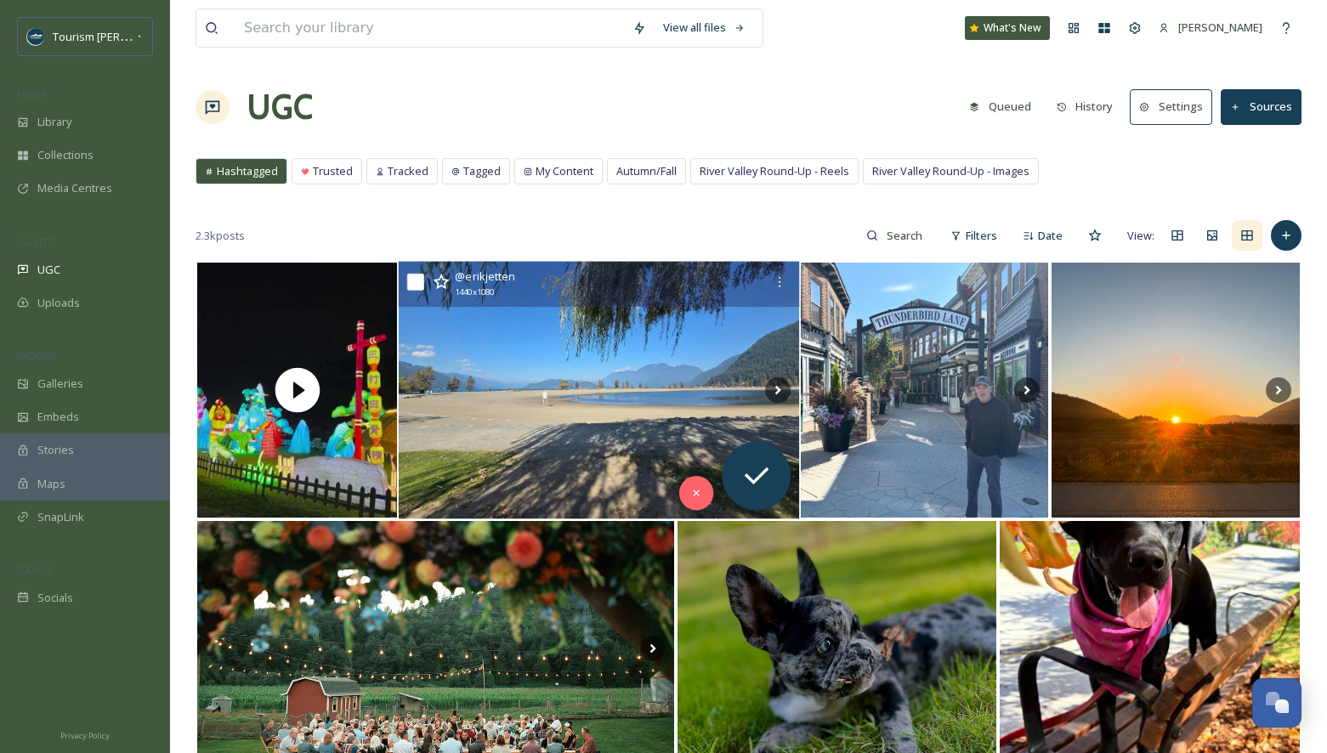
click at [662, 441] on img at bounding box center [599, 391] width 400 height 258
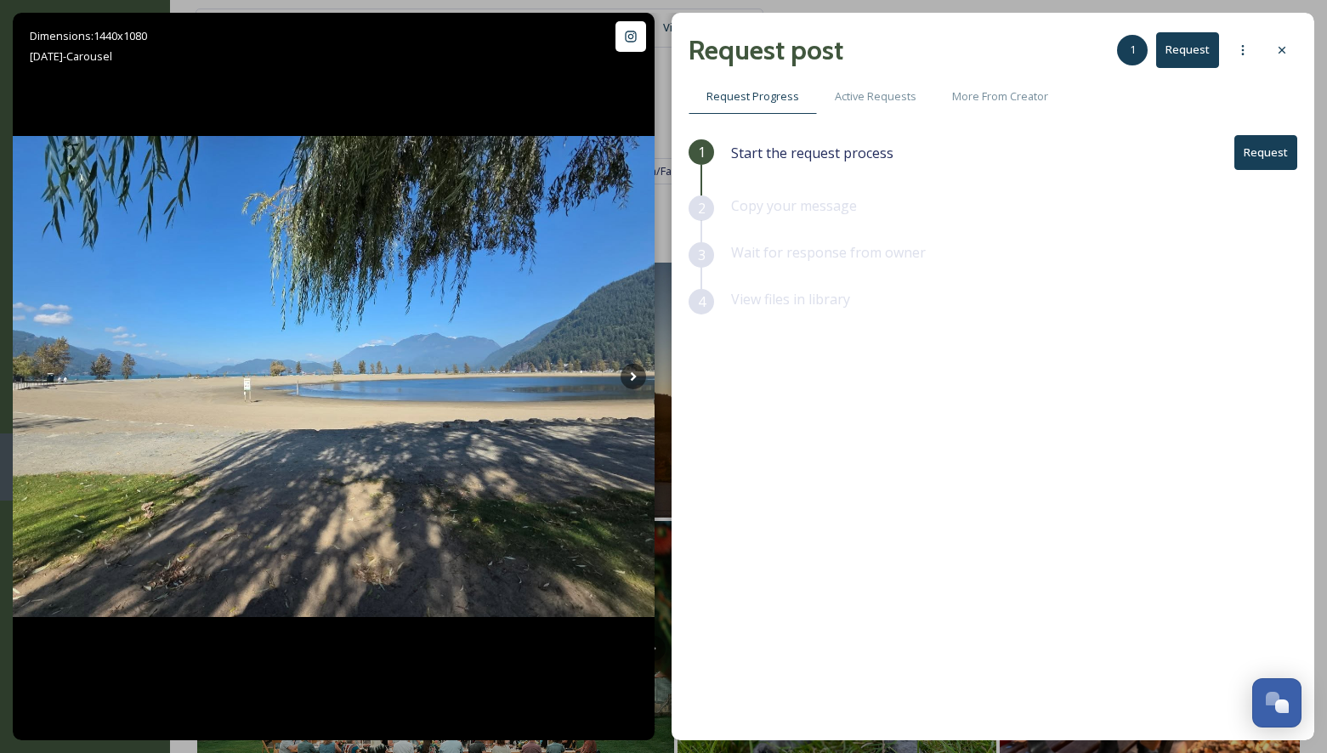
click at [1259, 143] on button "Request" at bounding box center [1265, 152] width 63 height 35
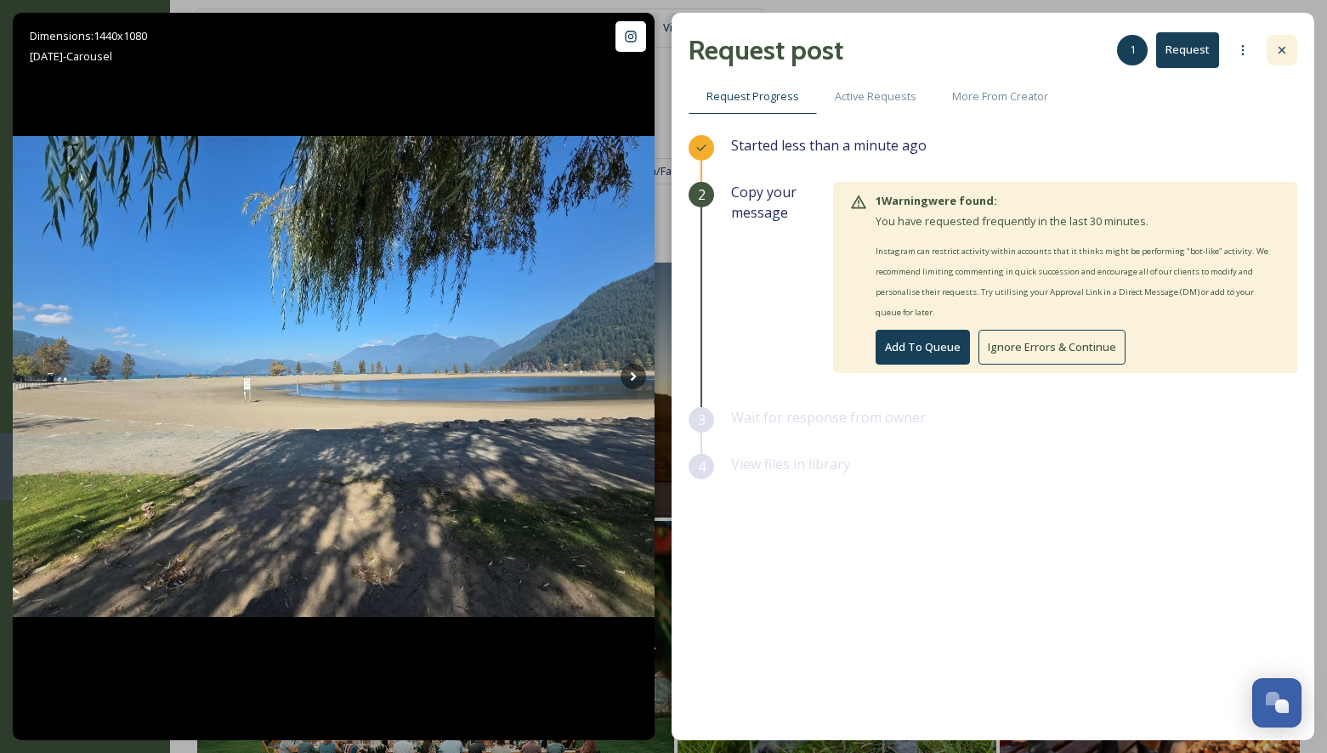
click at [1283, 50] on icon at bounding box center [1282, 50] width 14 height 14
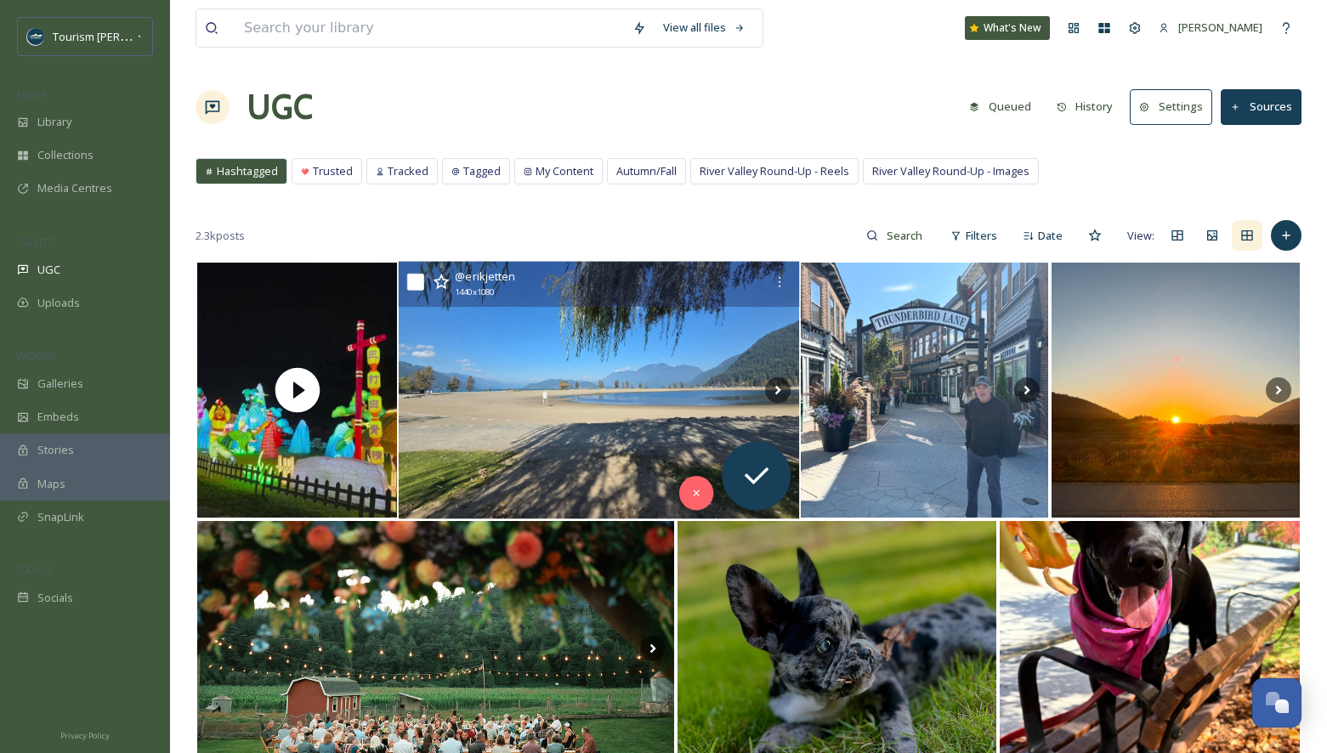
click at [639, 411] on img at bounding box center [599, 391] width 400 height 258
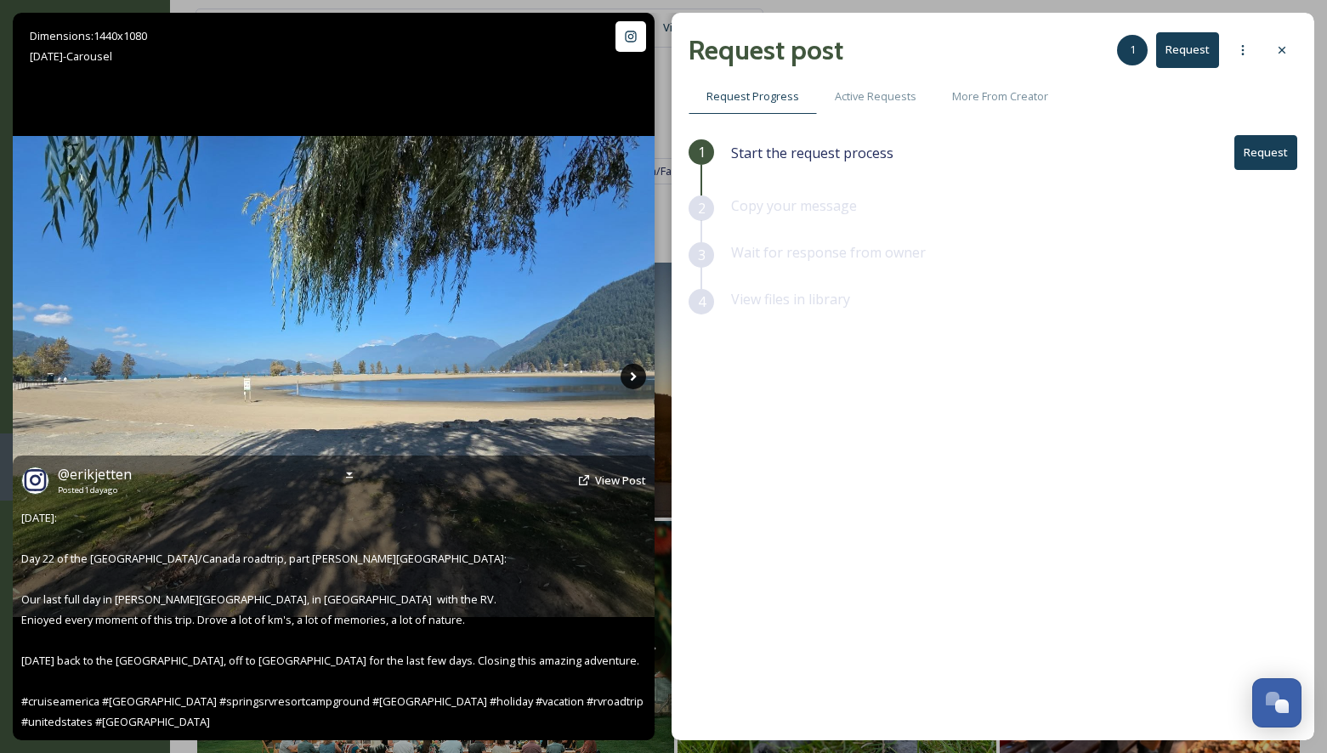
click at [633, 370] on icon at bounding box center [632, 376] width 25 height 25
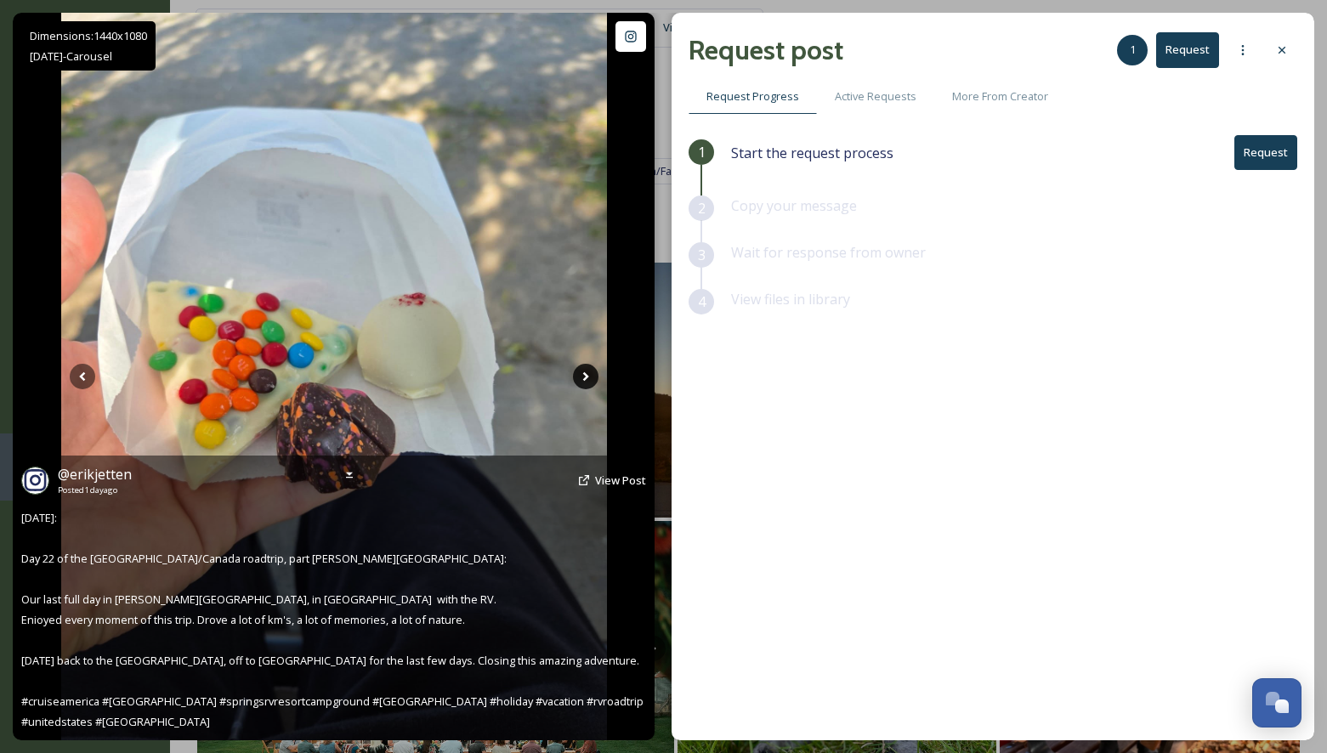
click at [581, 377] on icon at bounding box center [585, 376] width 25 height 25
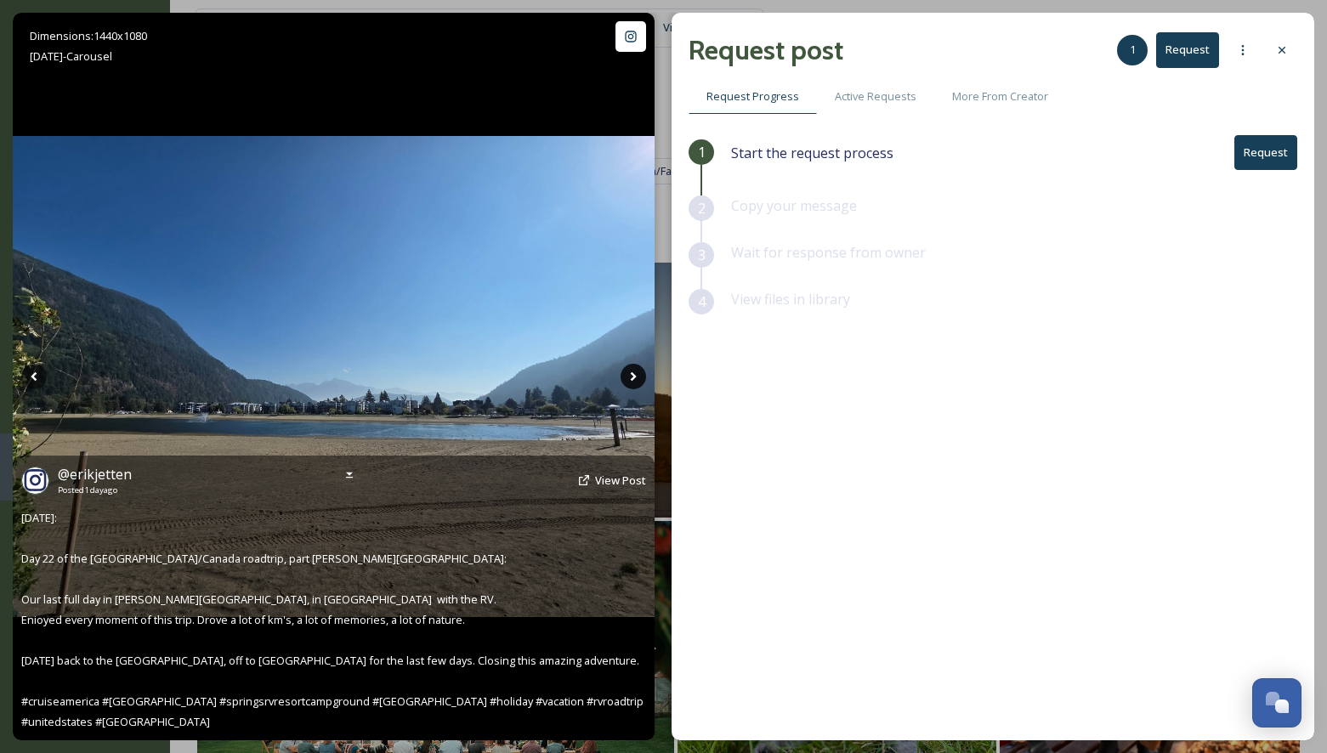
click at [627, 377] on icon at bounding box center [632, 376] width 25 height 25
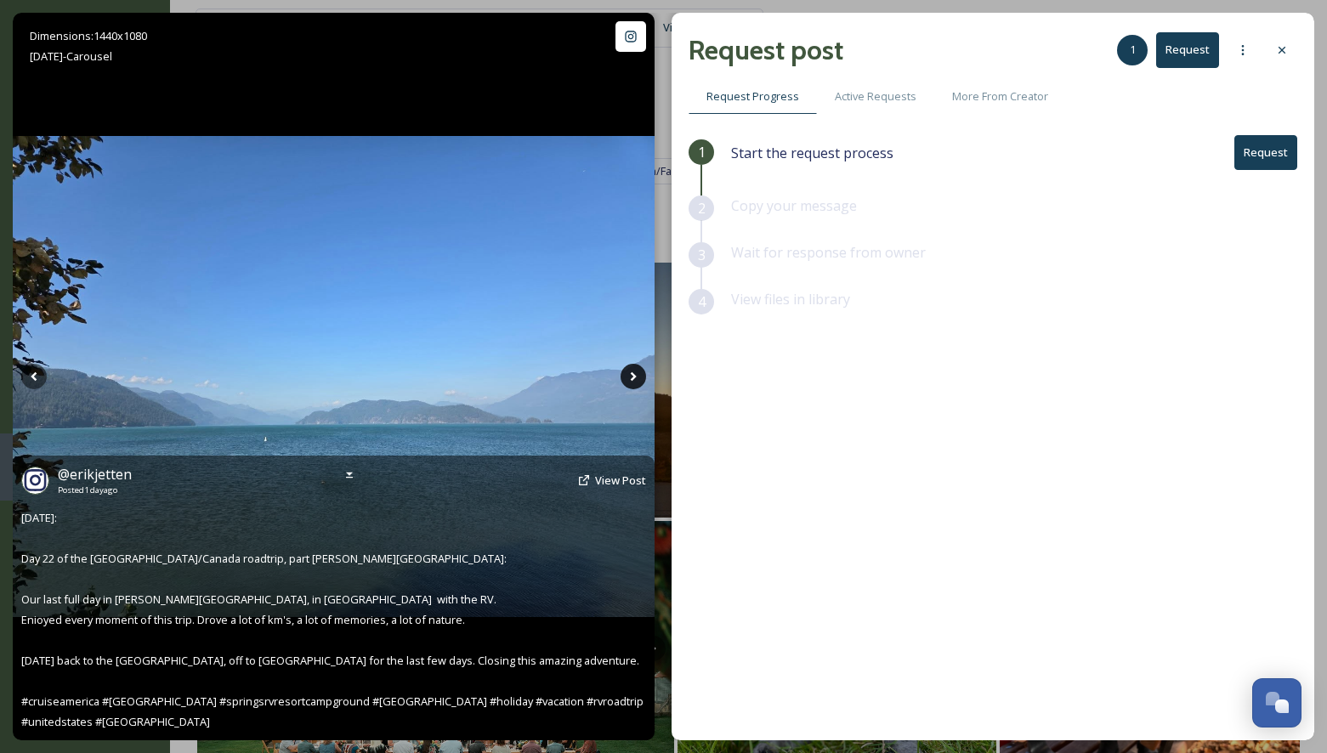
click at [630, 377] on icon at bounding box center [632, 376] width 25 height 25
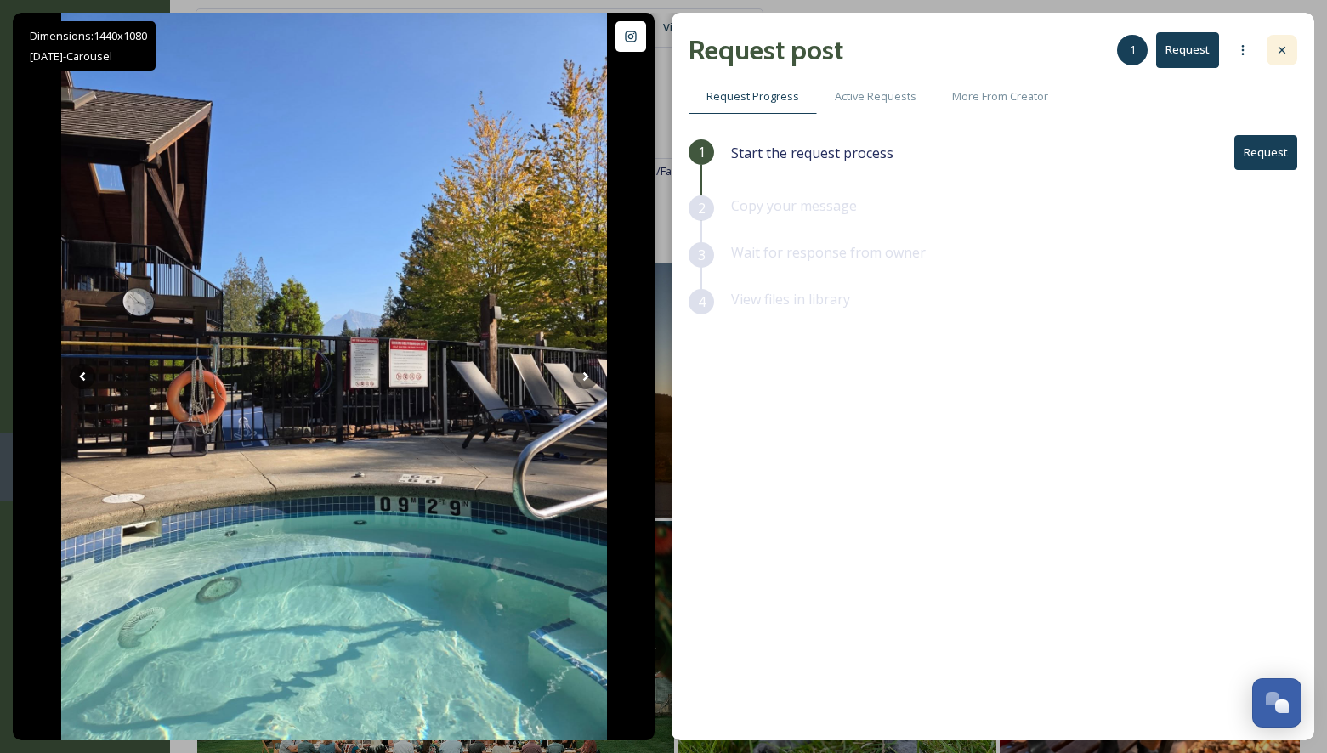
click at [1279, 47] on icon at bounding box center [1281, 50] width 7 height 7
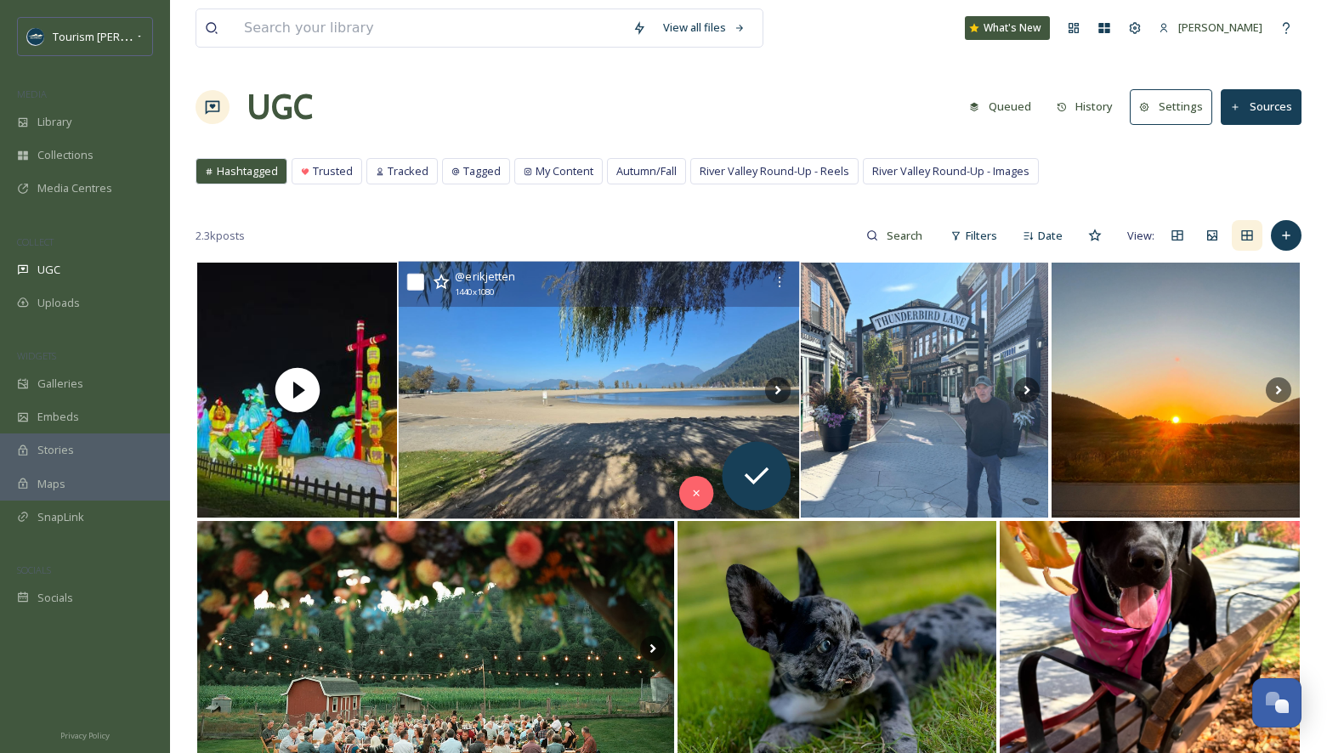
click at [518, 433] on img at bounding box center [599, 391] width 400 height 258
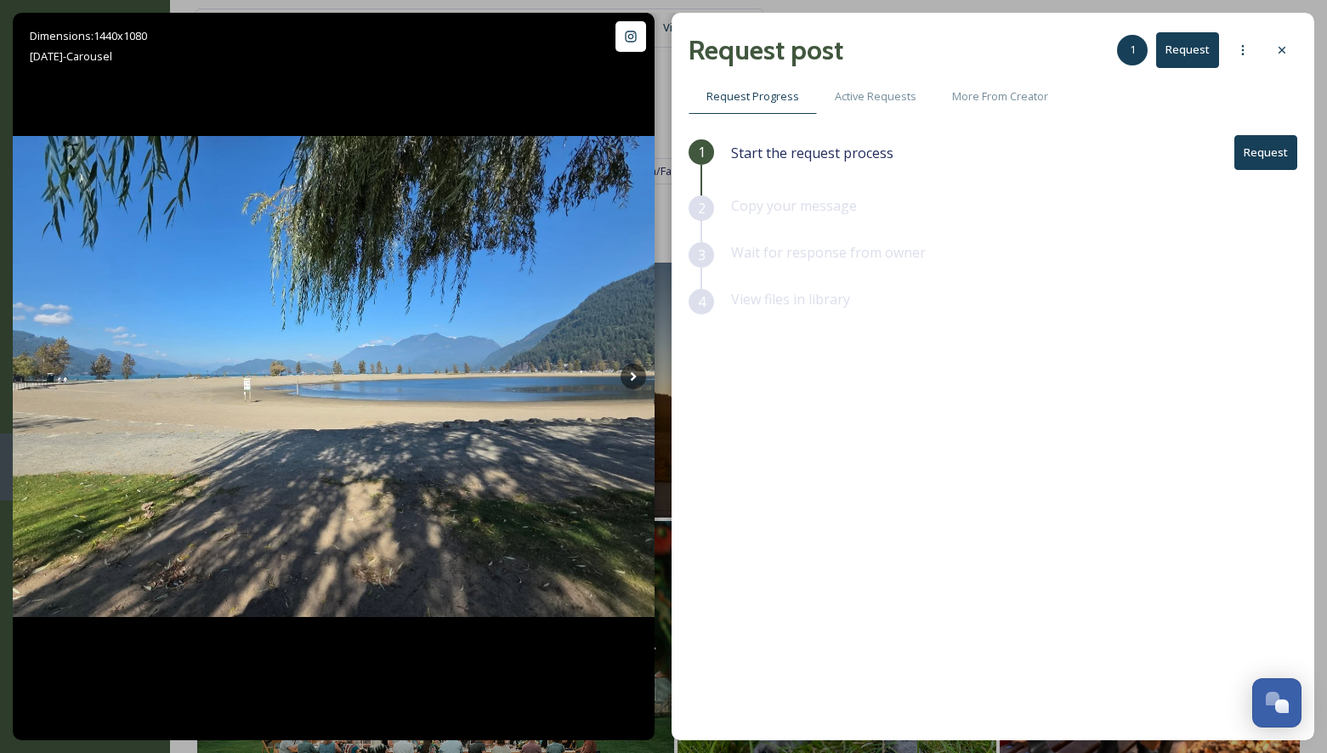
click at [1265, 149] on button "Request" at bounding box center [1265, 152] width 63 height 35
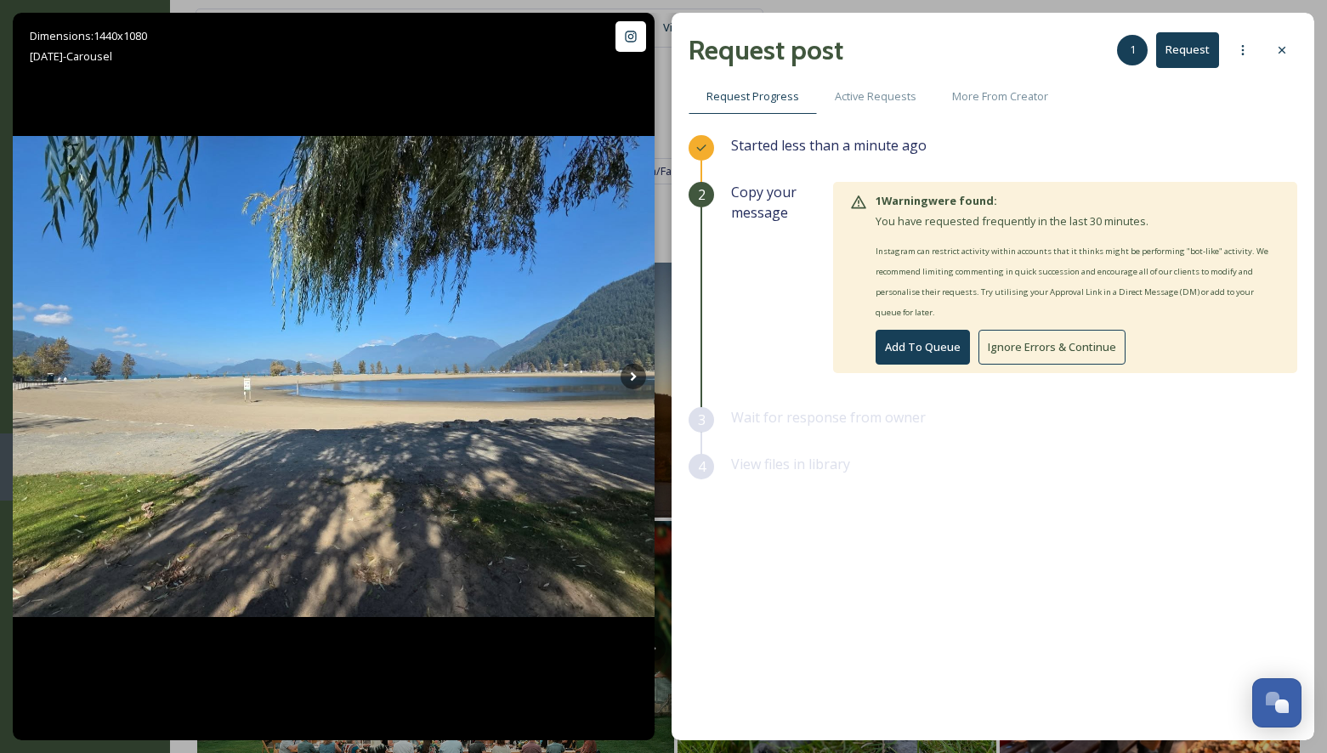
click at [1062, 338] on button "Ignore Errors & Continue" at bounding box center [1051, 347] width 147 height 35
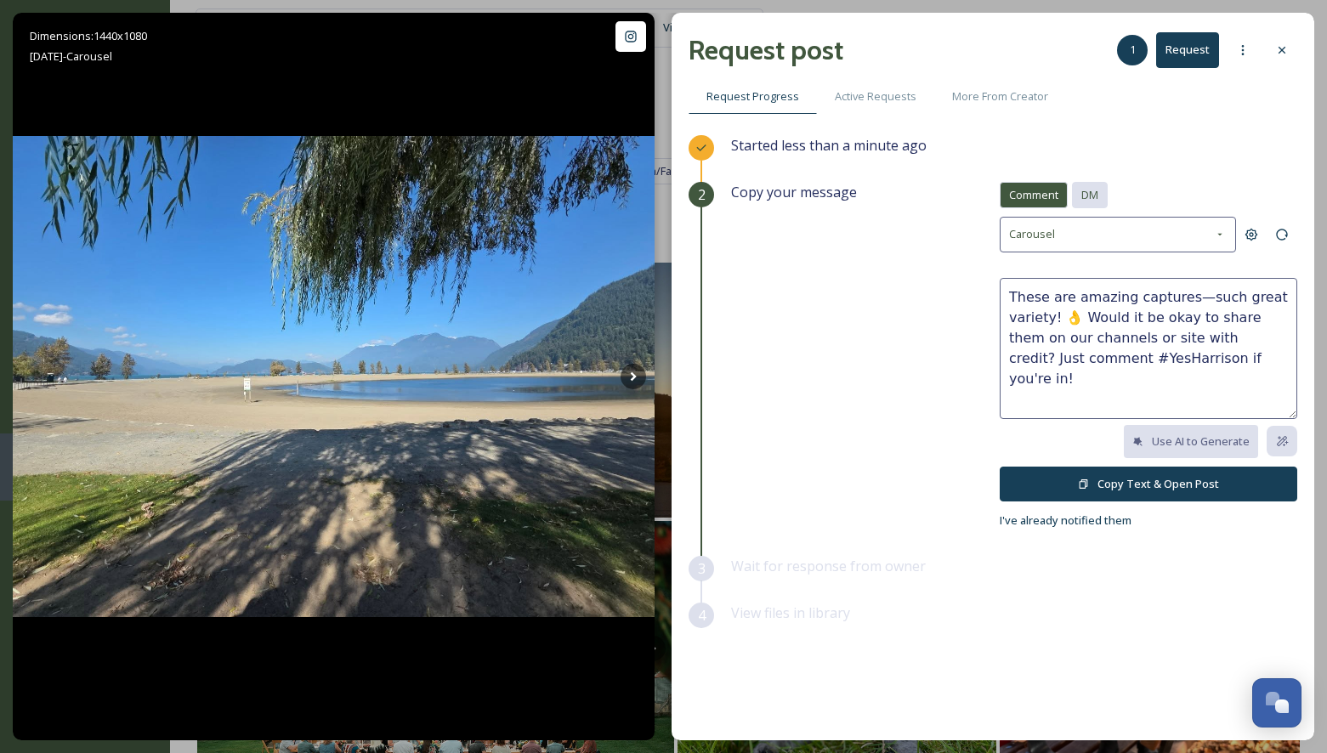
click at [1092, 189] on span "DM" at bounding box center [1089, 195] width 17 height 16
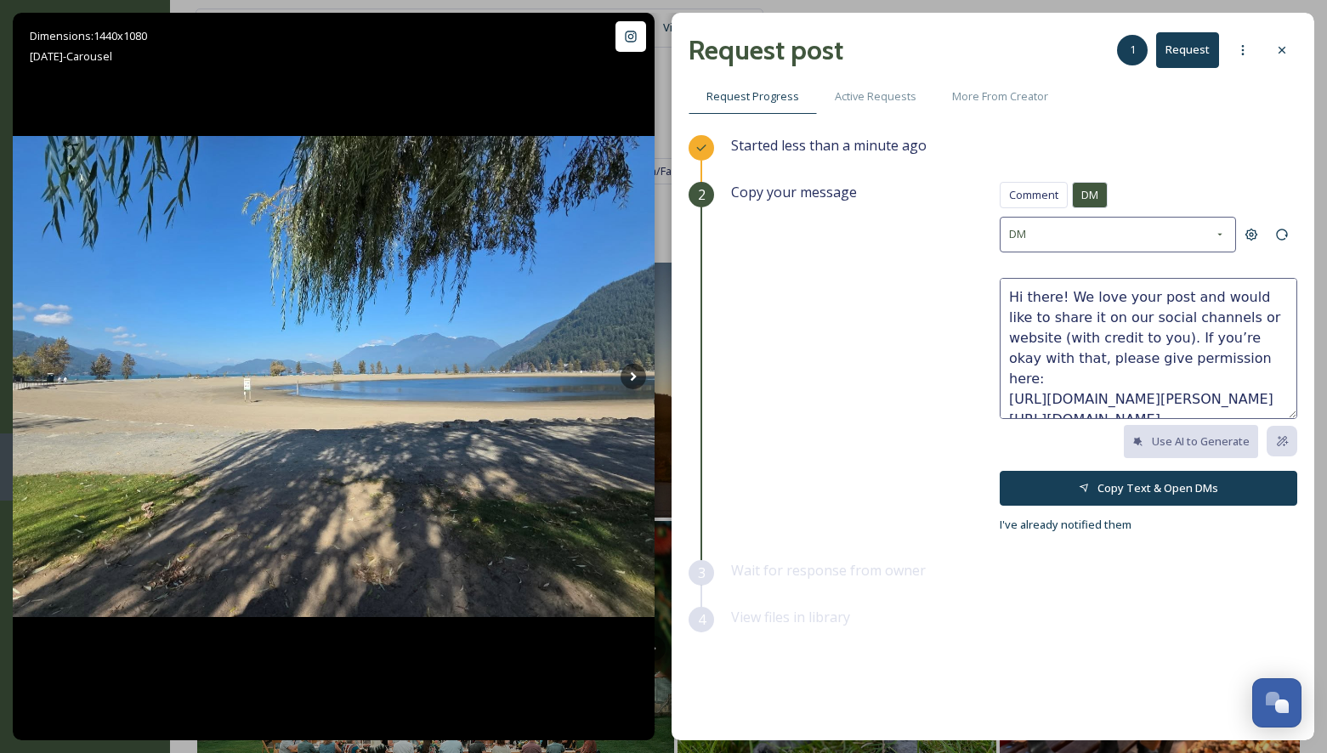
click at [1168, 484] on button "Copy Text & Open DMs" at bounding box center [1147, 488] width 297 height 35
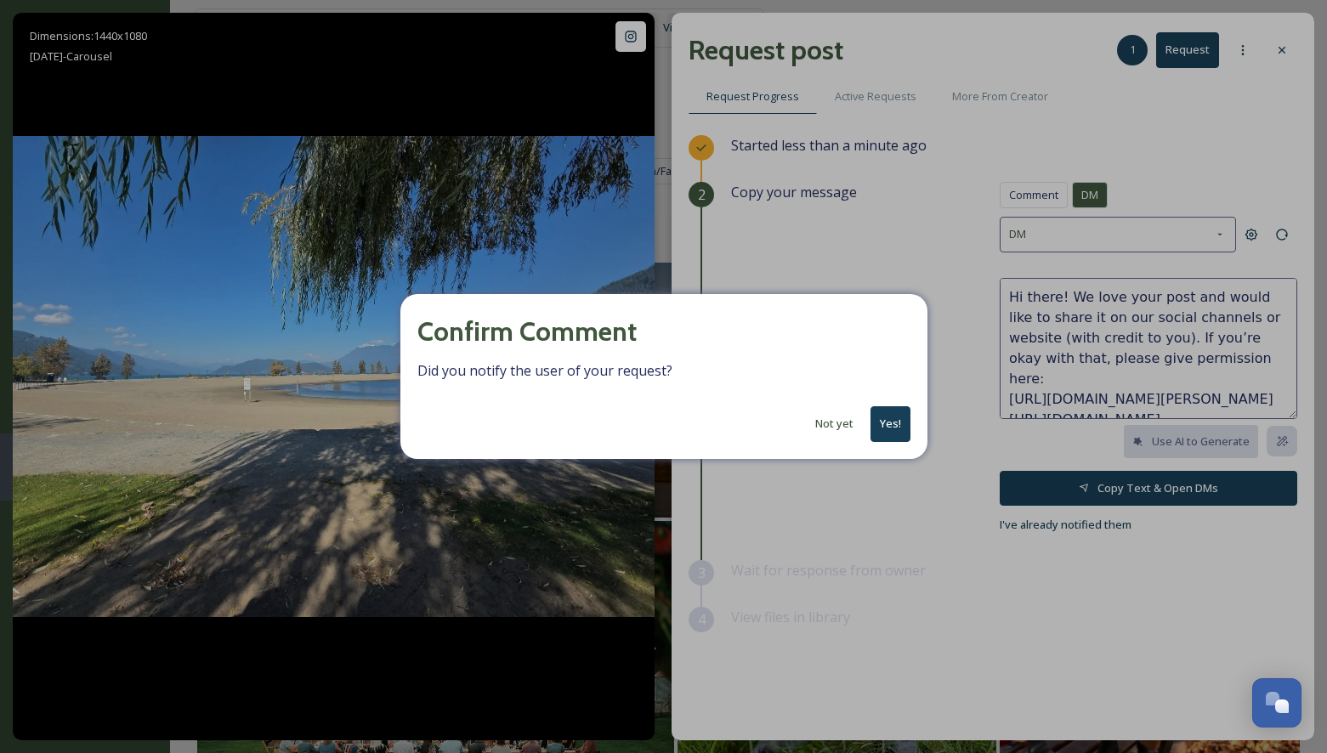
click at [881, 427] on button "Yes!" at bounding box center [890, 423] width 40 height 35
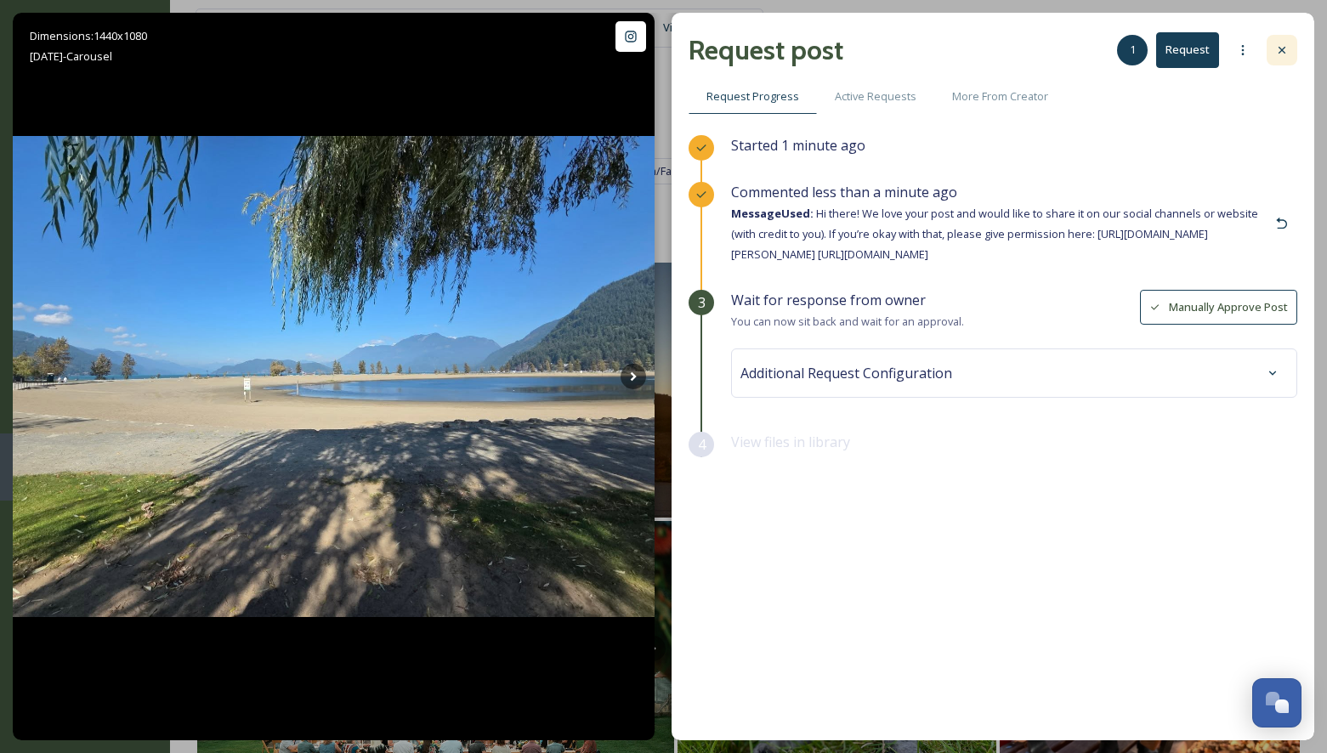
click at [1281, 51] on icon at bounding box center [1282, 50] width 14 height 14
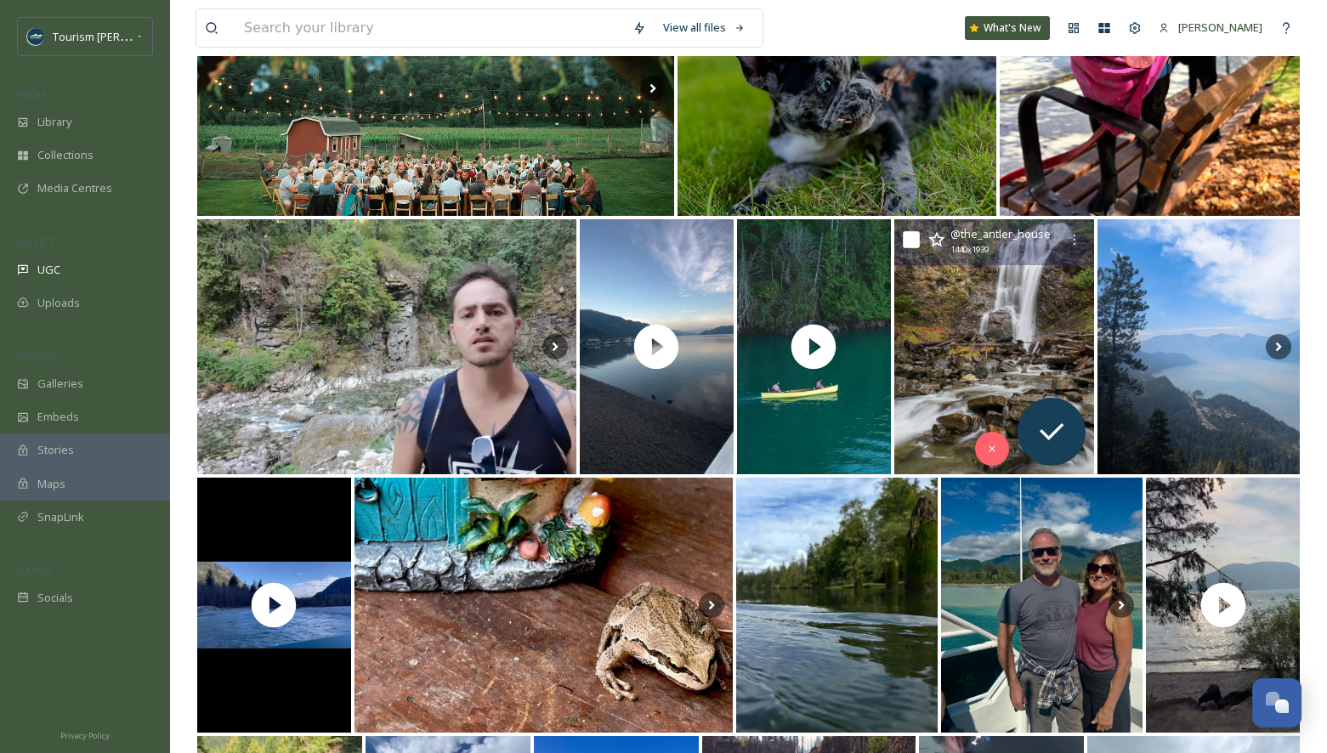
scroll to position [569, 0]
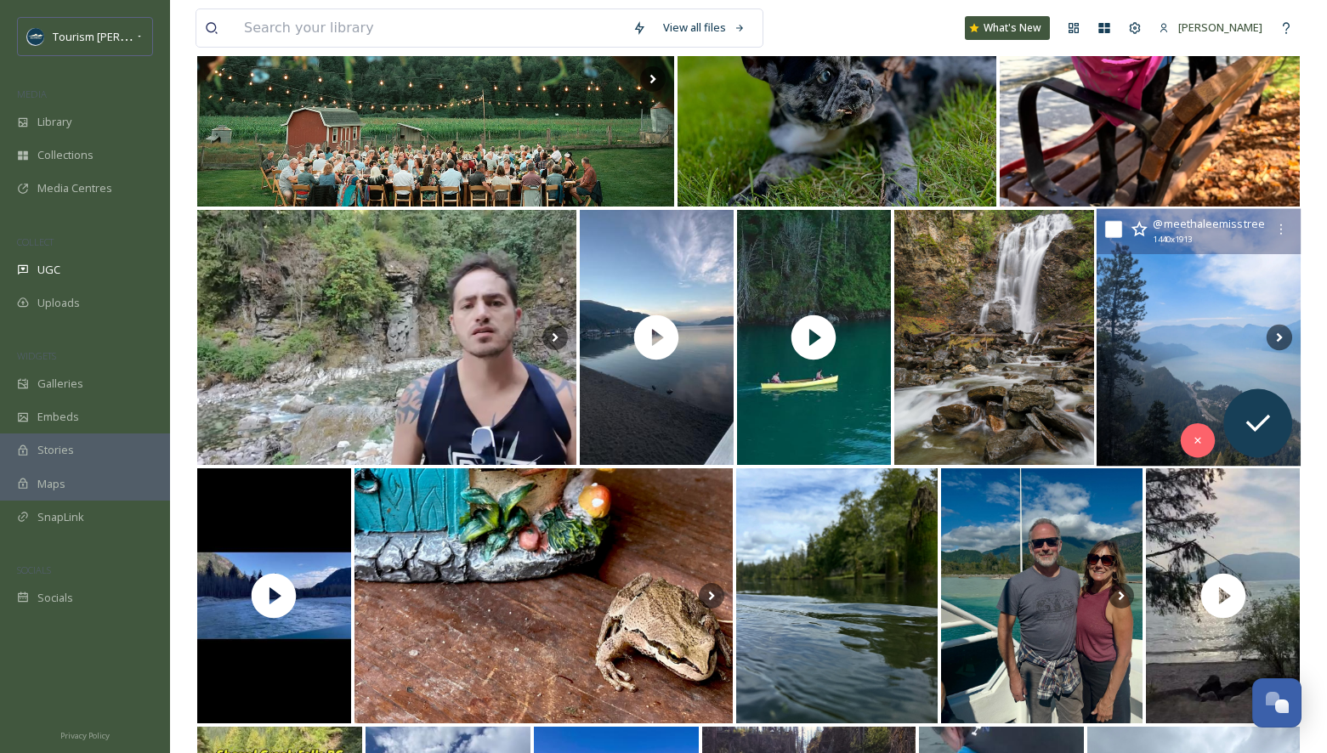
click at [1141, 297] on img at bounding box center [1198, 338] width 204 height 258
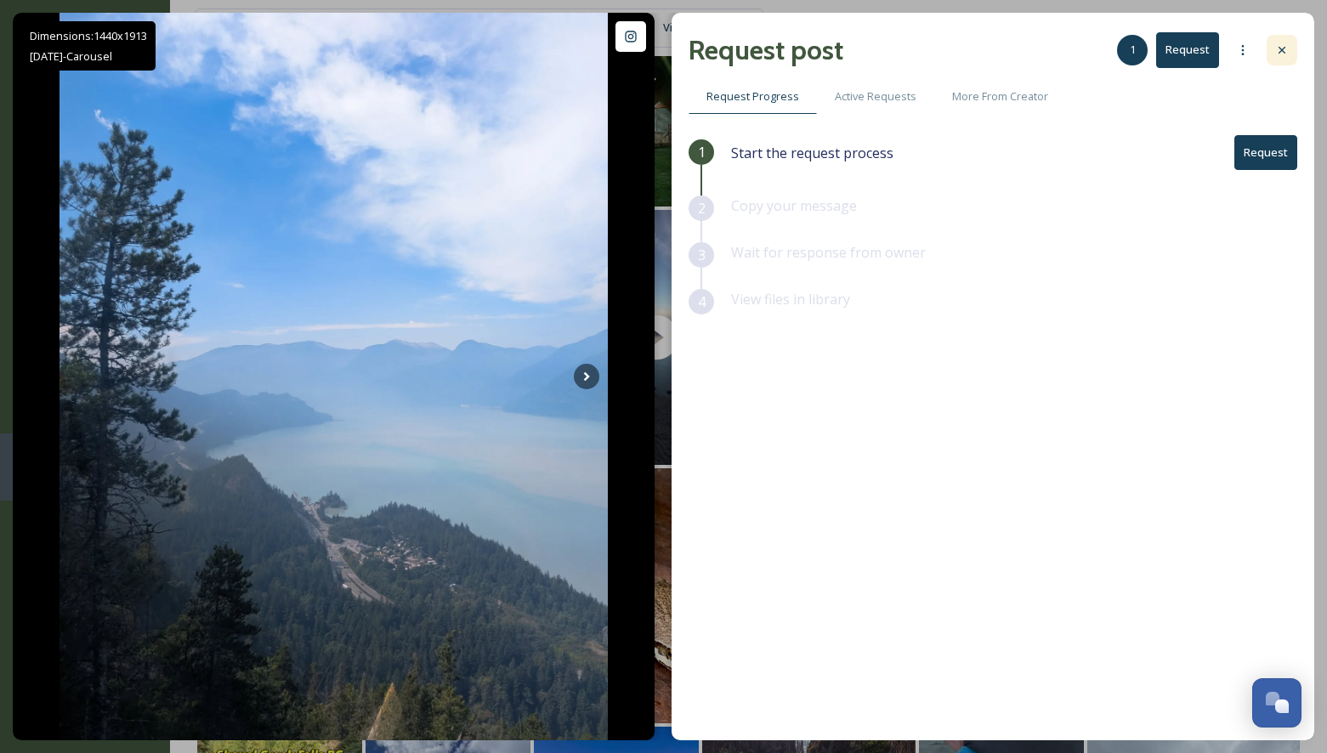
click at [1285, 50] on icon at bounding box center [1282, 50] width 14 height 14
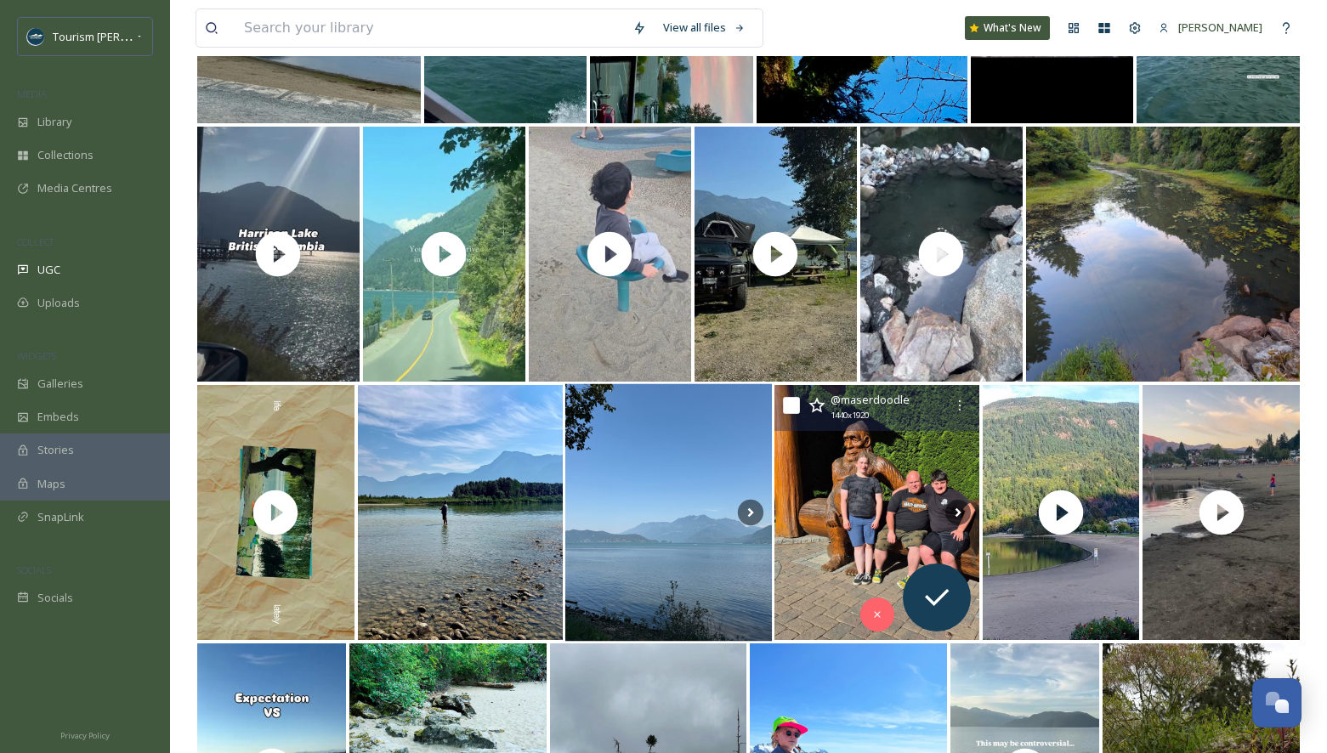
scroll to position [2718, 0]
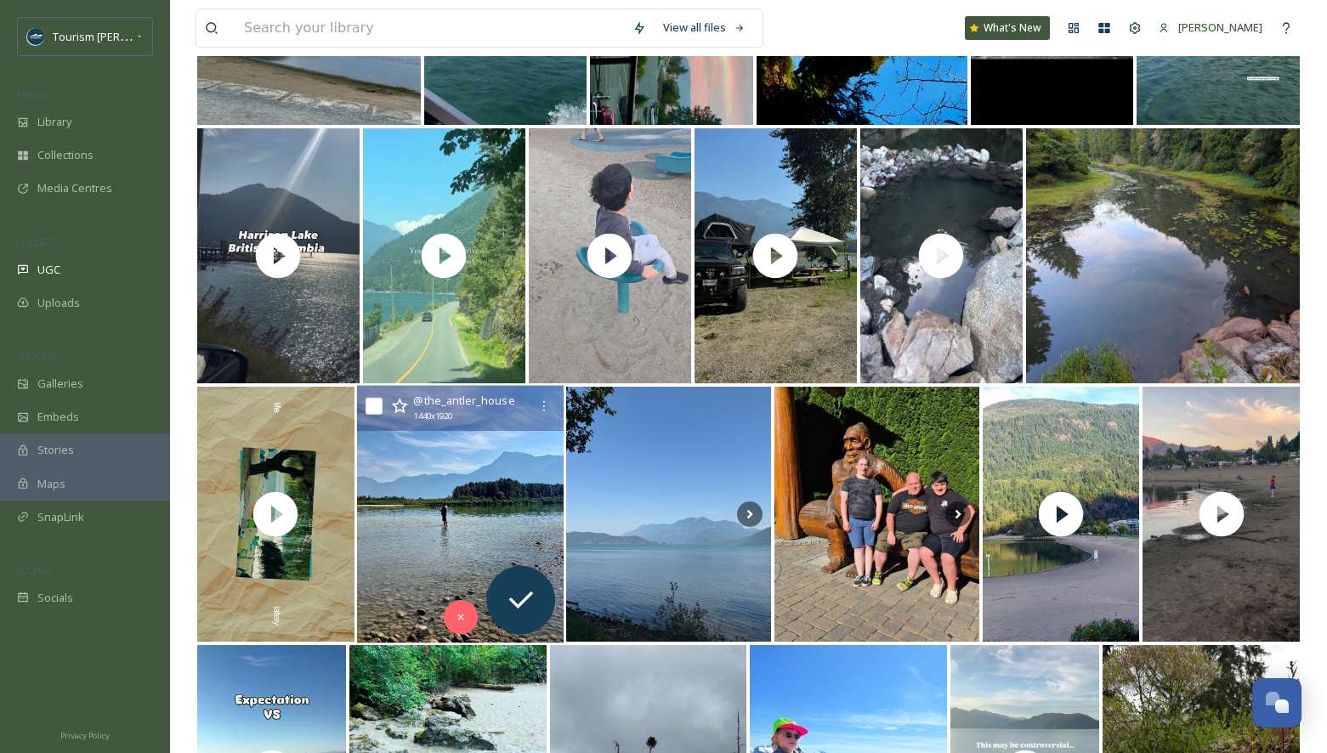
click at [449, 538] on img at bounding box center [460, 515] width 207 height 258
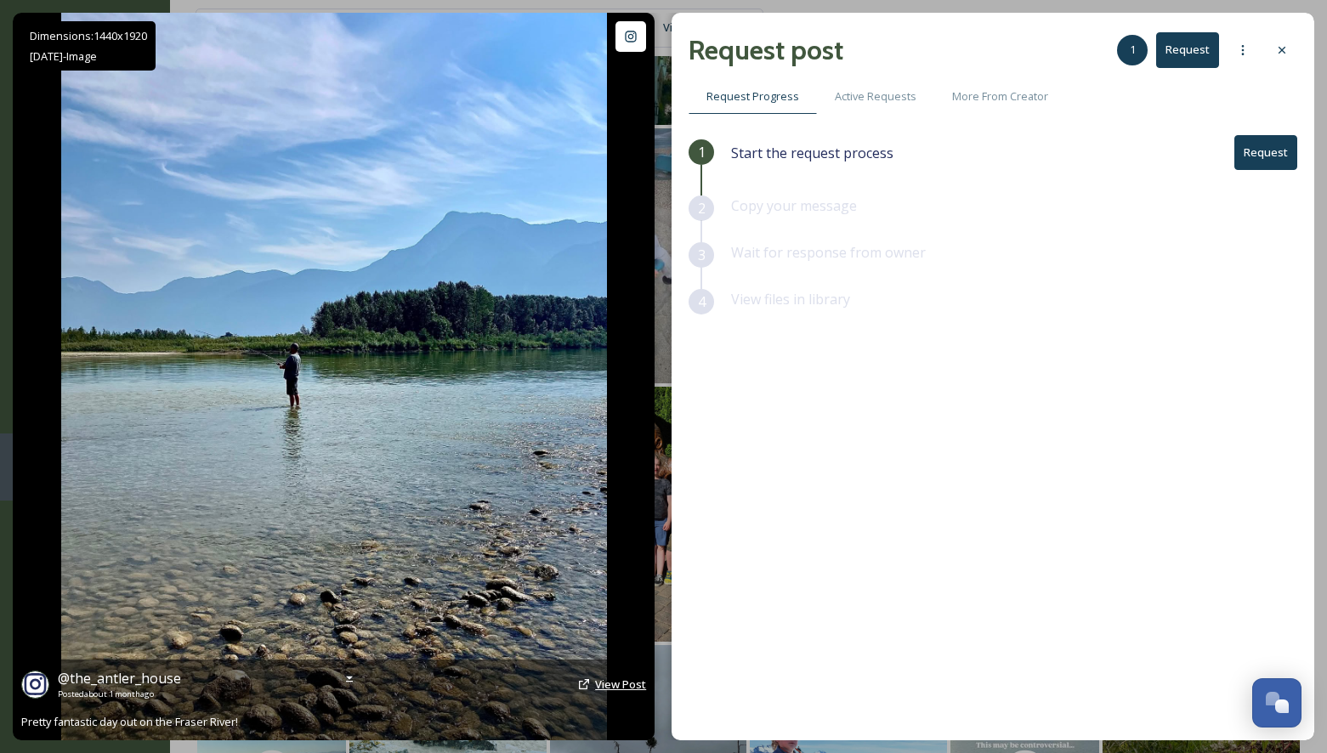
click at [621, 681] on span "View Post" at bounding box center [620, 684] width 51 height 15
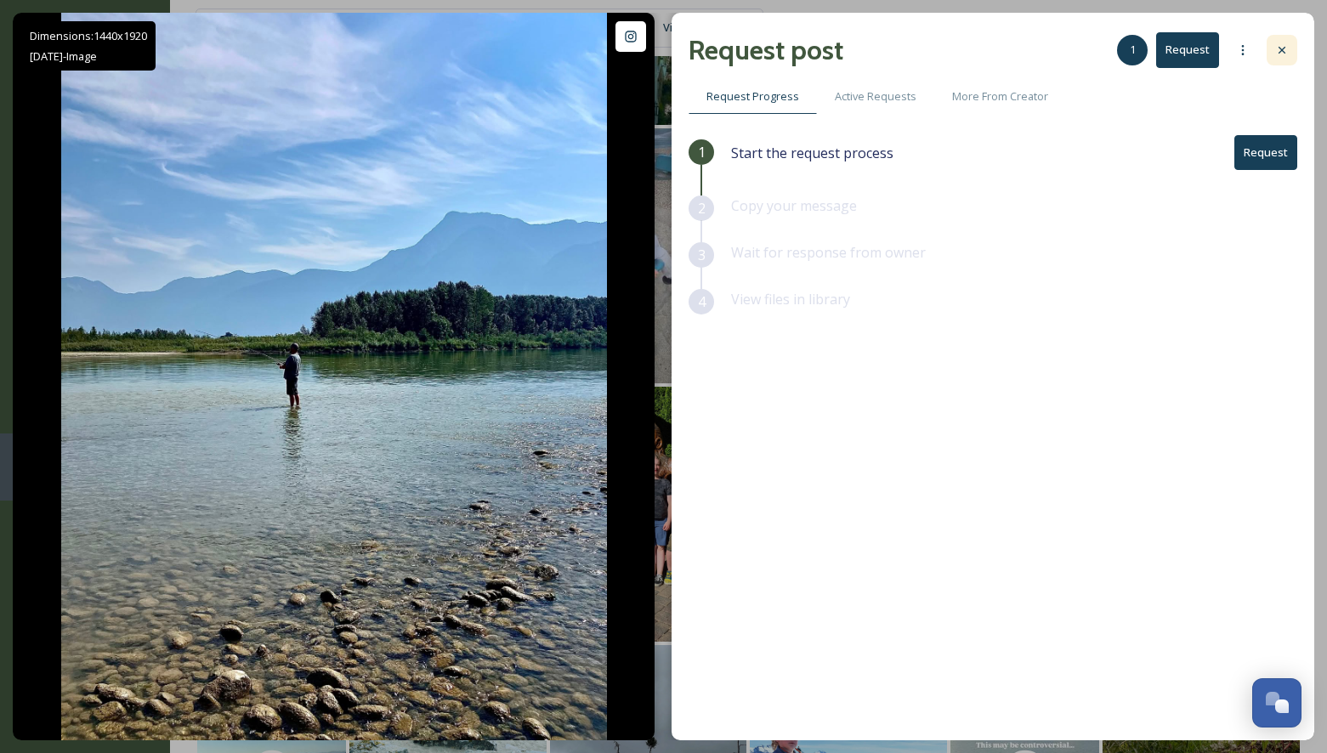
click at [1279, 36] on div at bounding box center [1281, 50] width 31 height 31
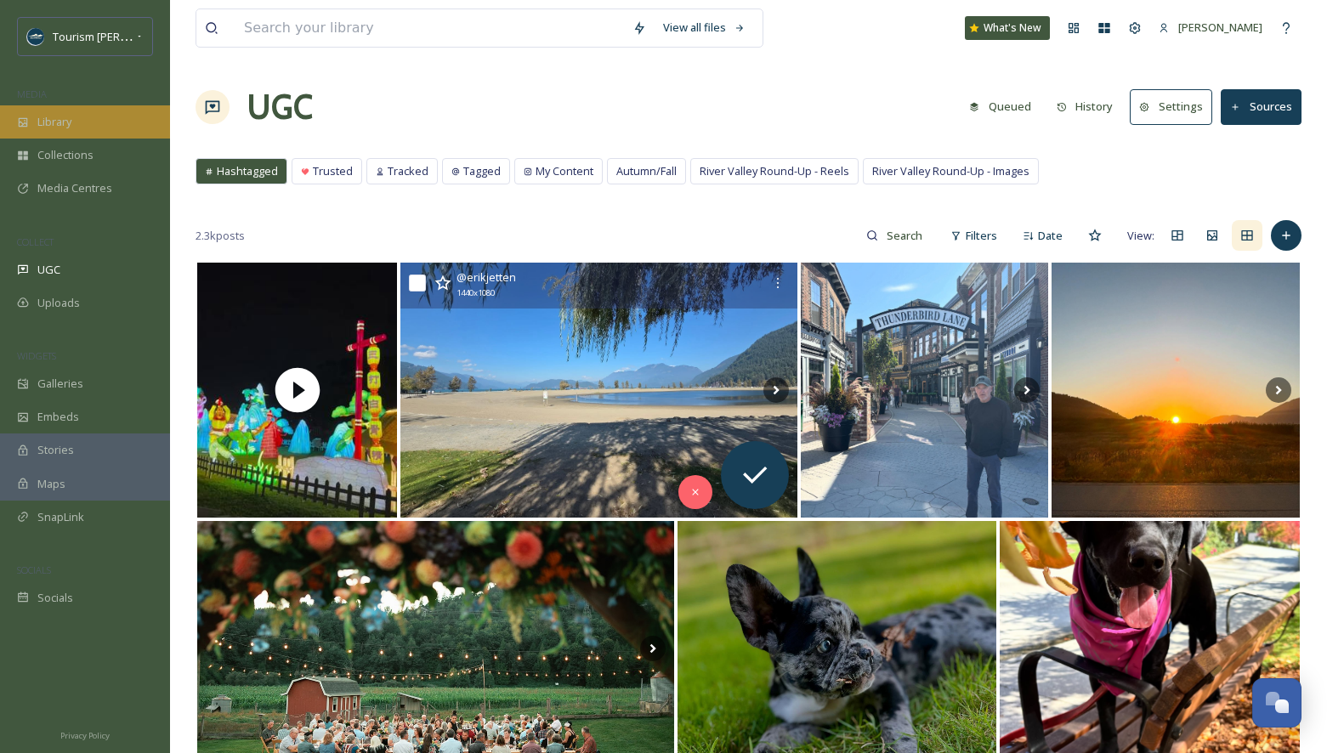
click at [80, 126] on div "Library" at bounding box center [85, 121] width 170 height 33
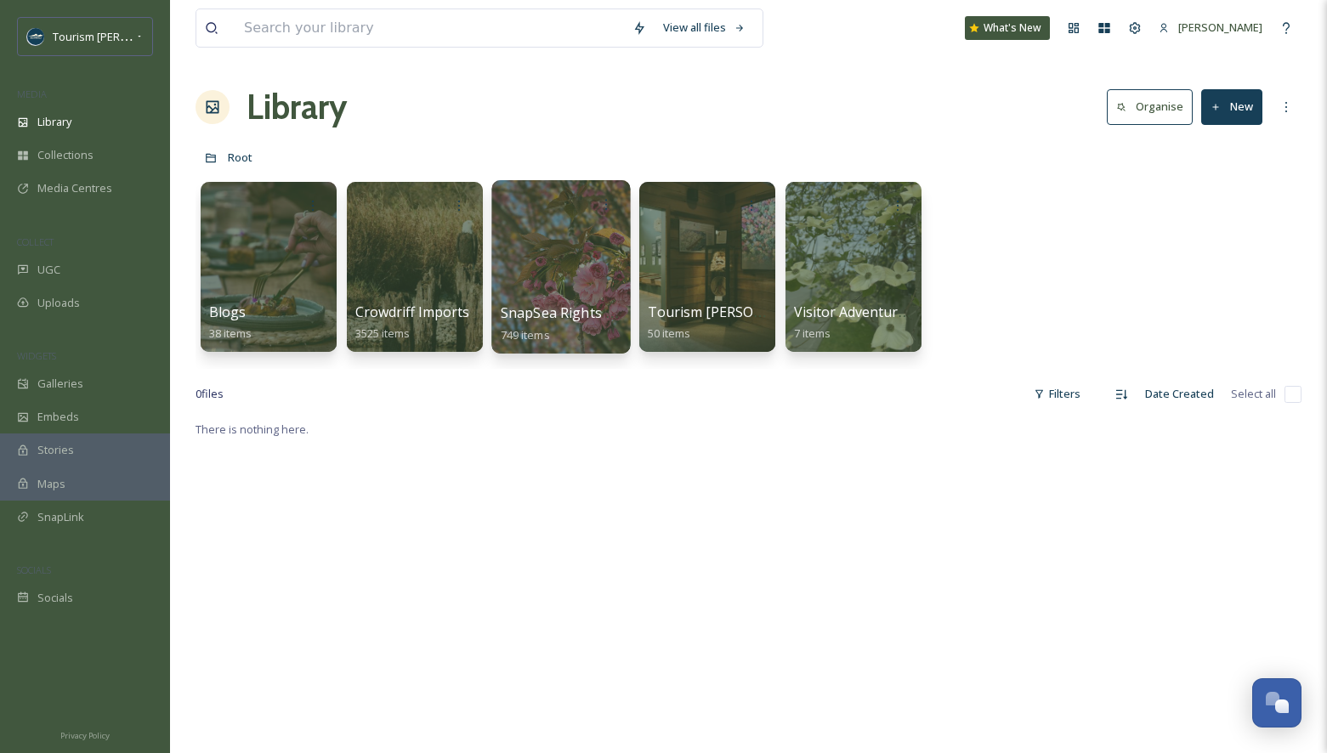
click at [555, 235] on div at bounding box center [560, 266] width 139 height 173
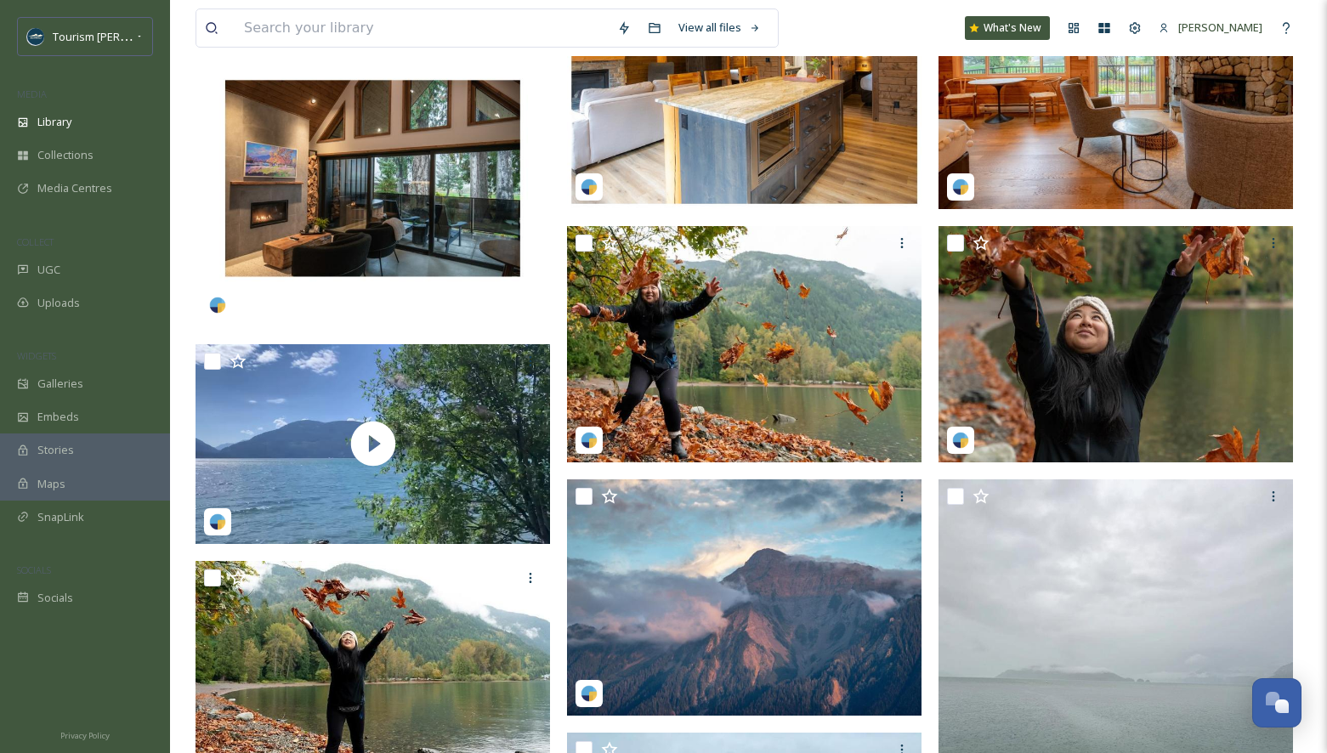
scroll to position [737, 0]
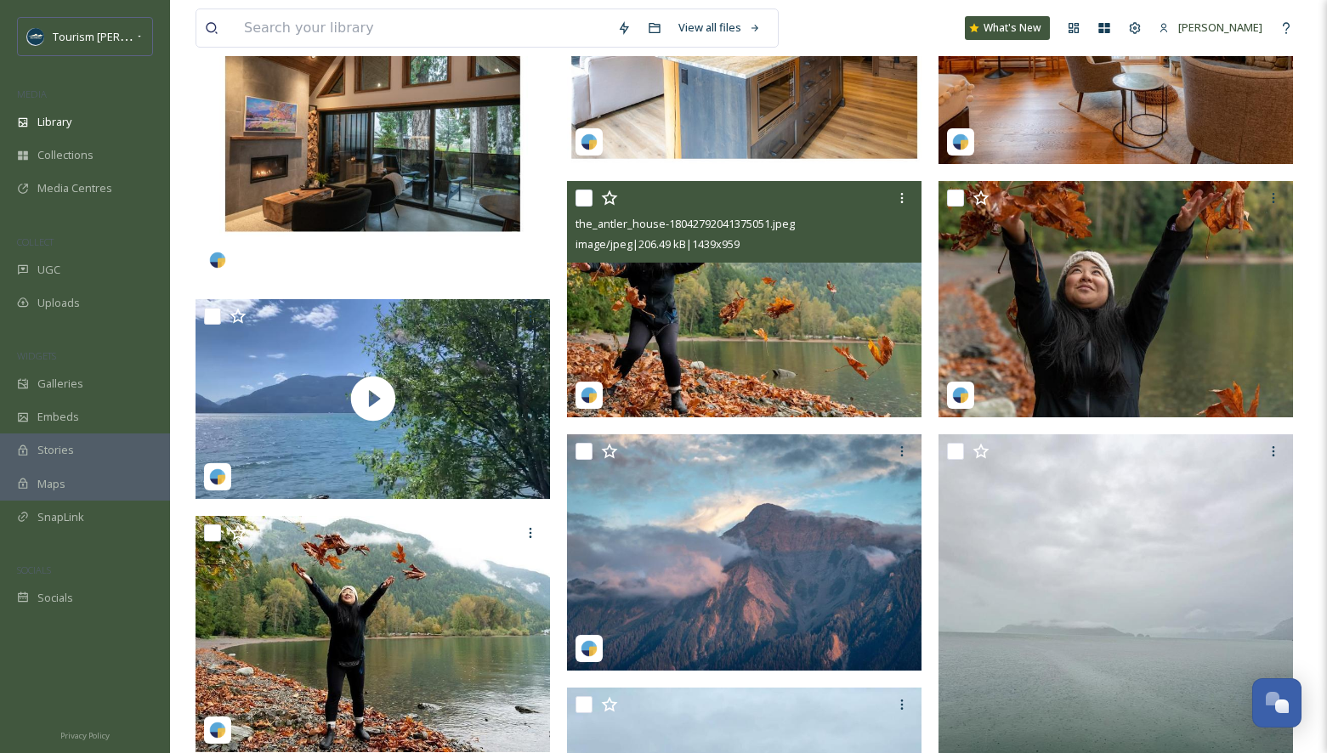
click at [737, 342] on img at bounding box center [744, 299] width 354 height 236
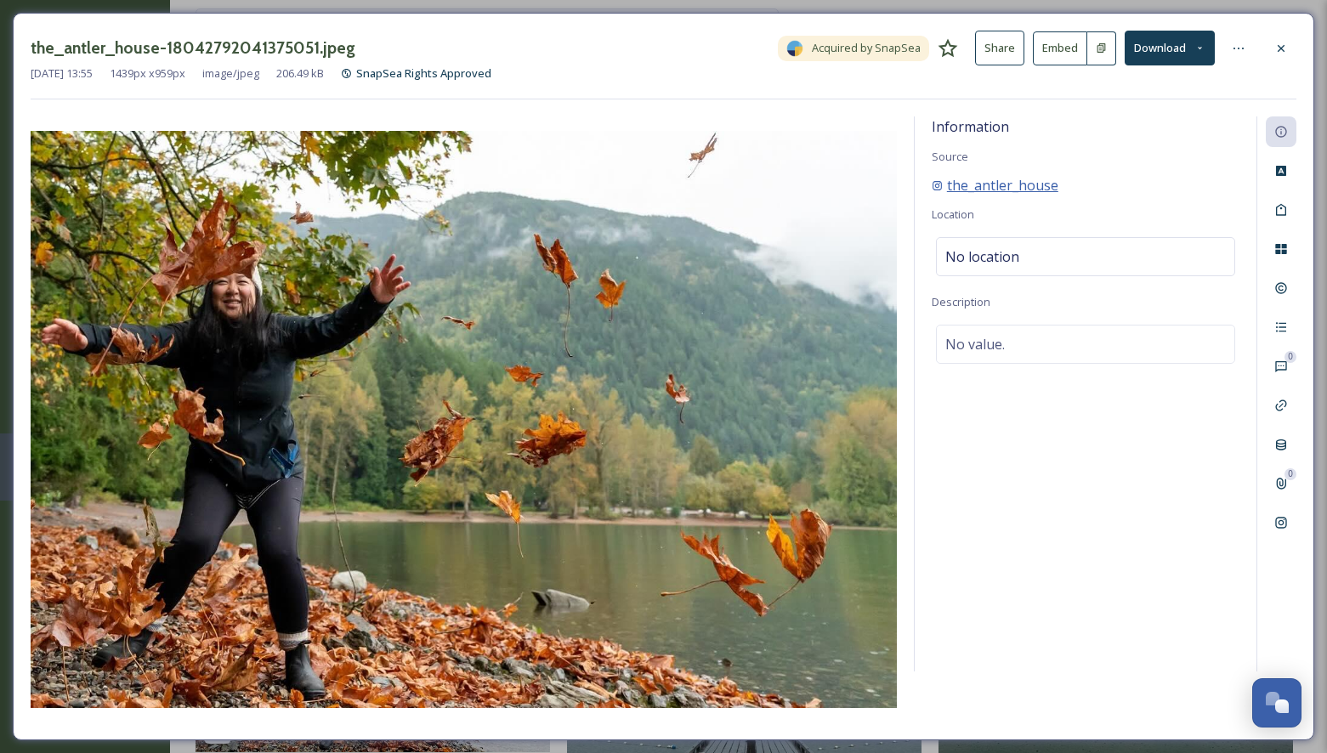
click at [993, 184] on span "the_antler_house" at bounding box center [1002, 185] width 111 height 20
click at [1291, 41] on div at bounding box center [1281, 48] width 31 height 31
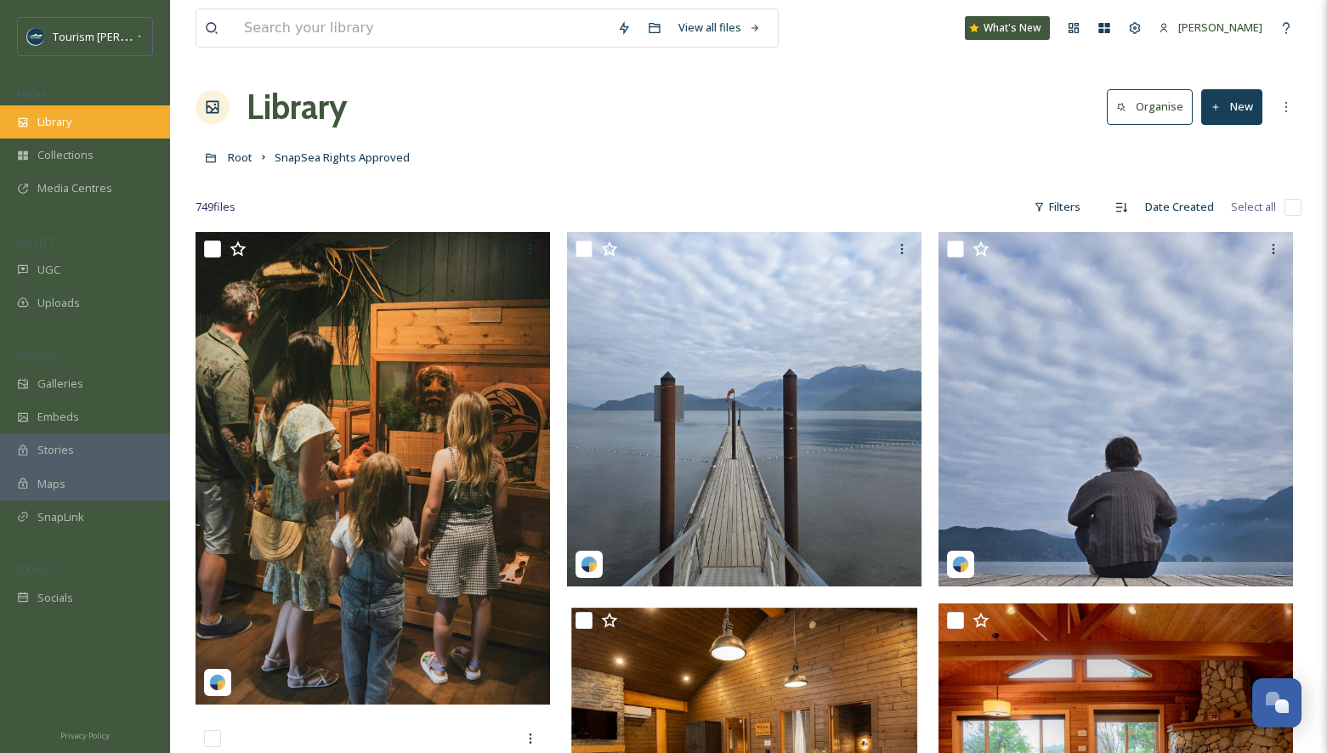
click at [64, 124] on span "Library" at bounding box center [54, 122] width 34 height 16
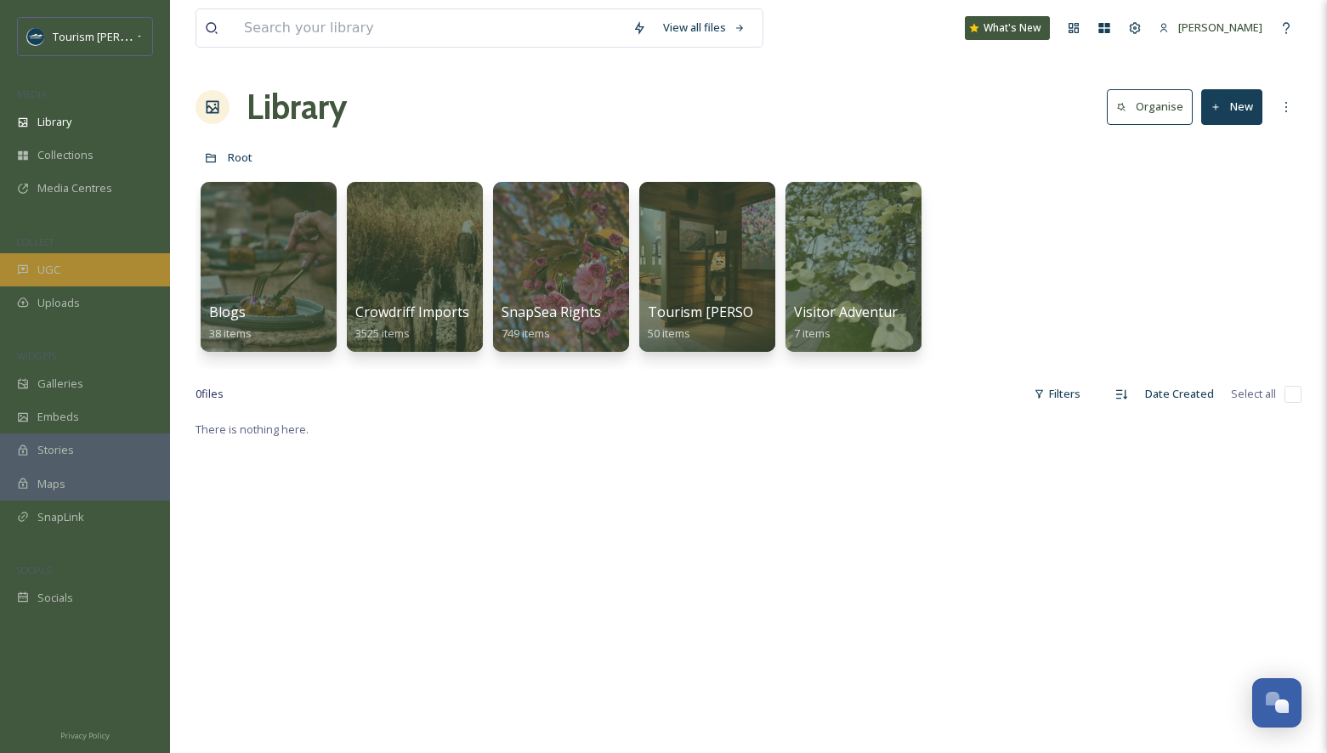
click at [57, 265] on span "UGC" at bounding box center [48, 270] width 23 height 16
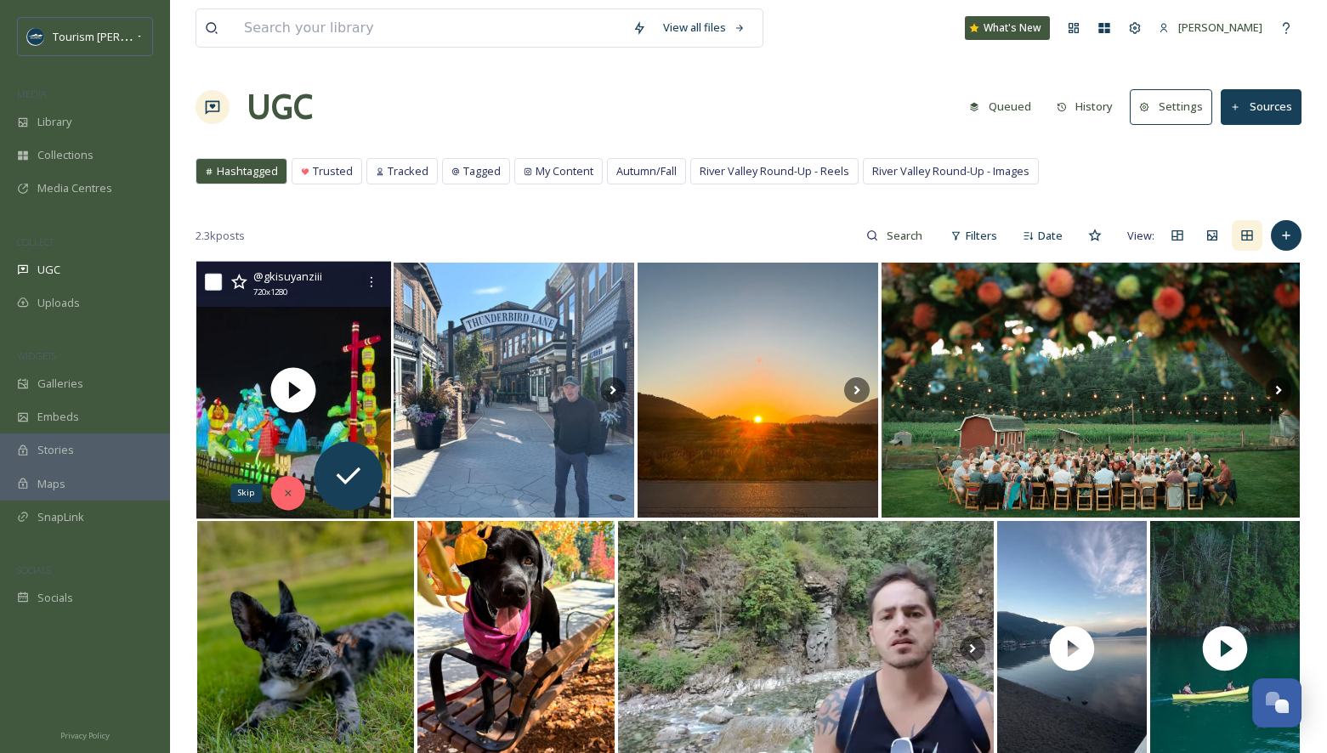
click at [291, 495] on icon at bounding box center [288, 493] width 12 height 12
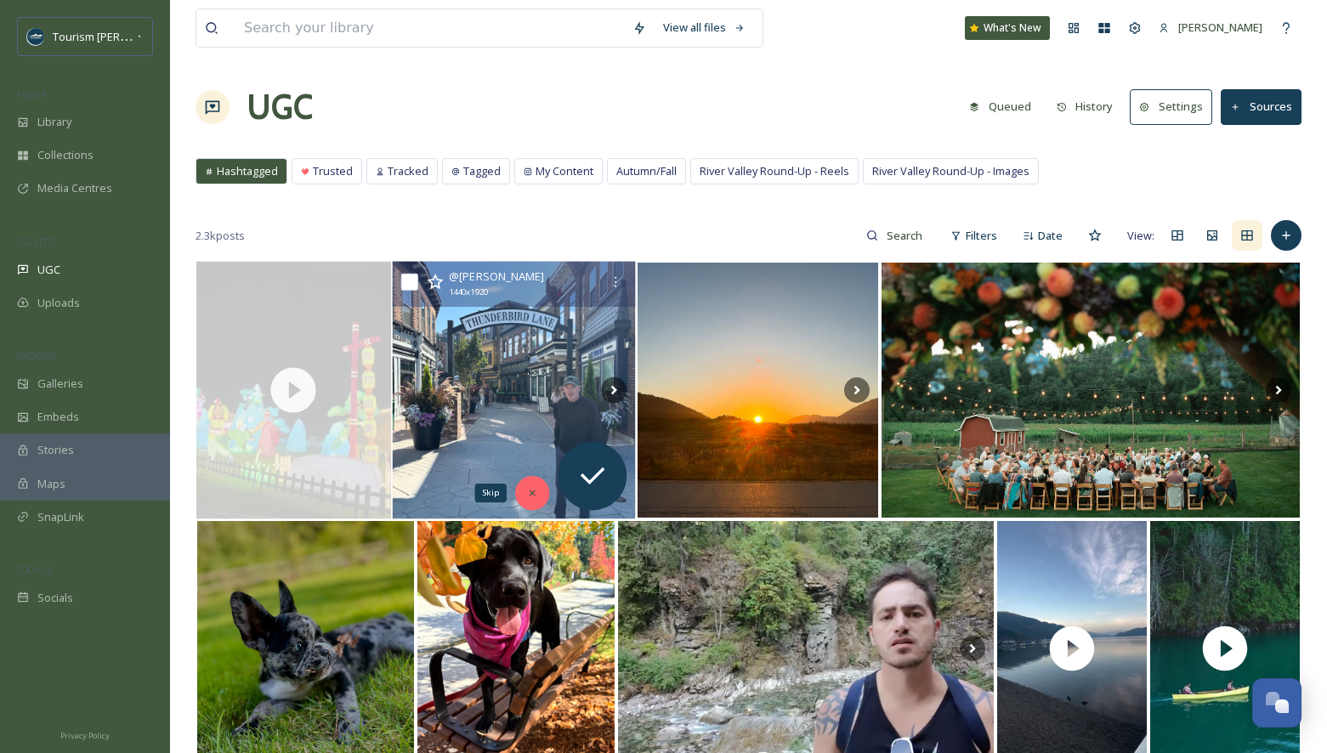
click at [537, 492] on icon at bounding box center [532, 493] width 12 height 12
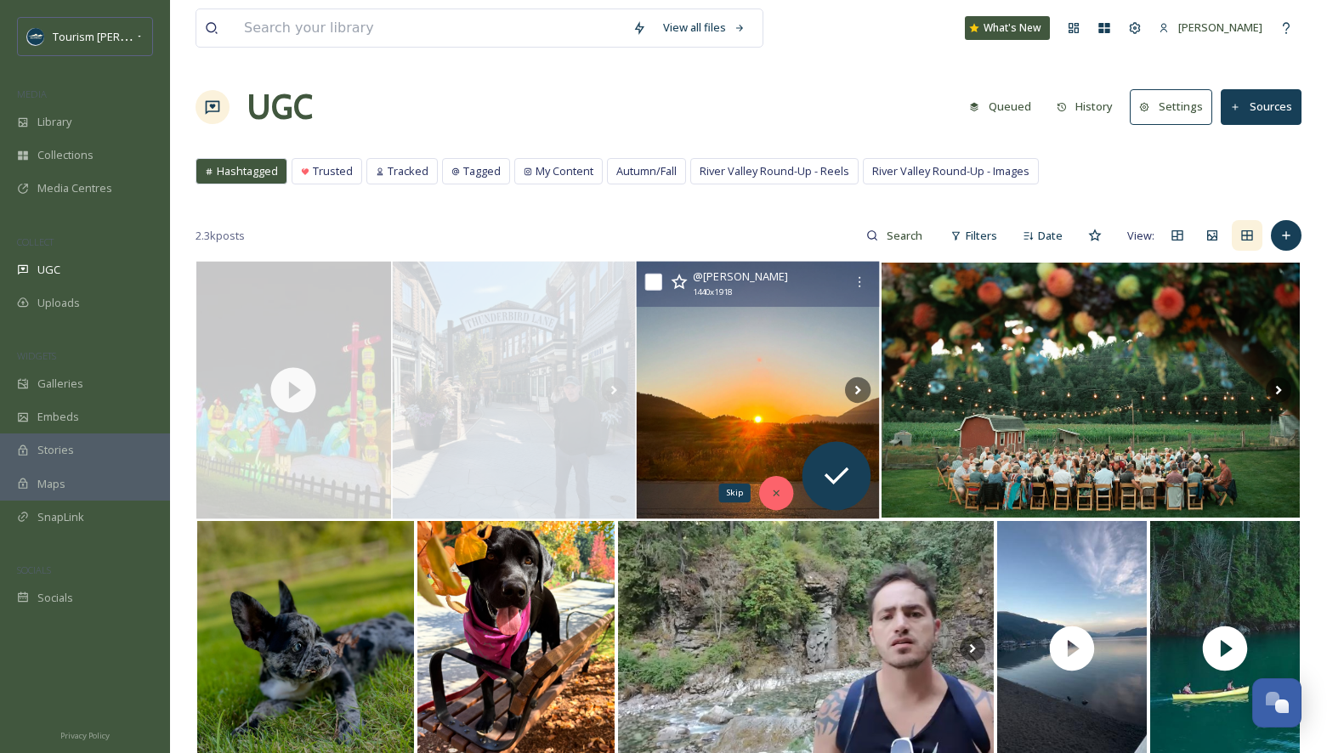
click at [776, 492] on icon at bounding box center [776, 493] width 6 height 6
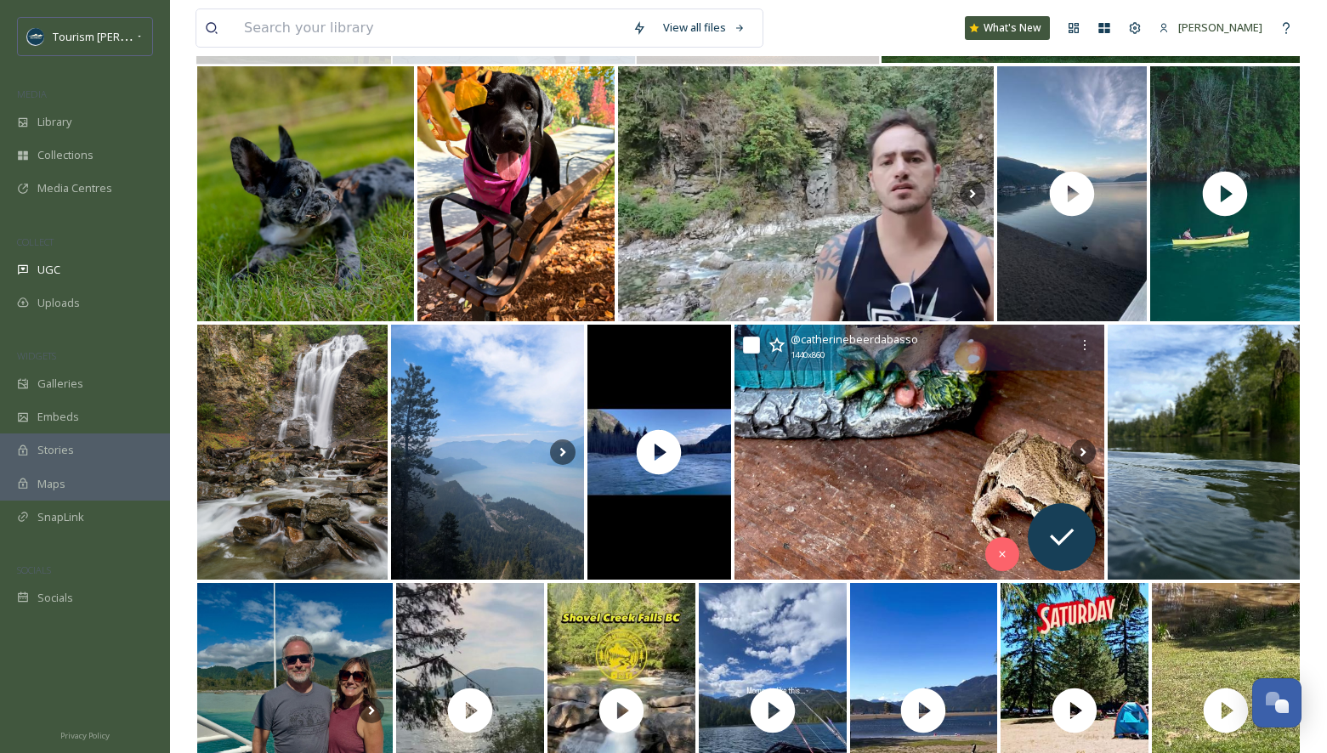
scroll to position [507, 0]
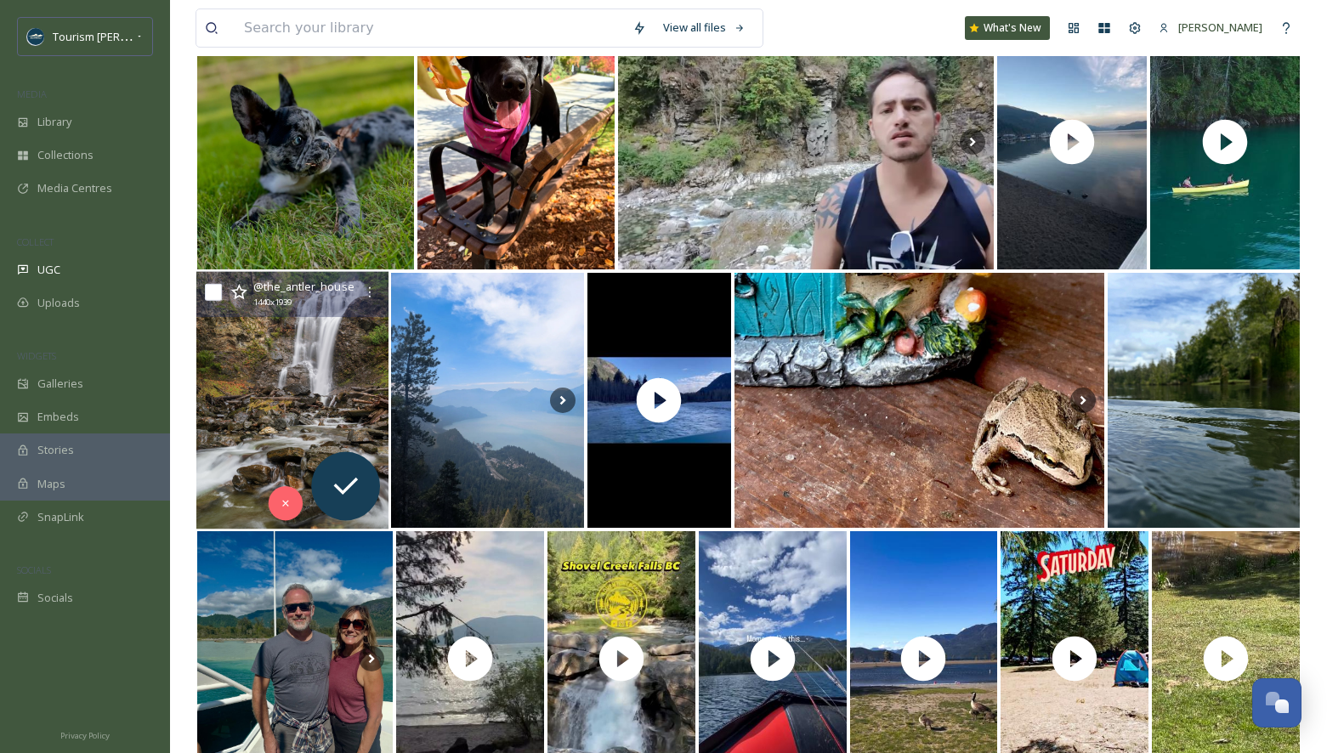
click at [269, 361] on img at bounding box center [292, 401] width 192 height 258
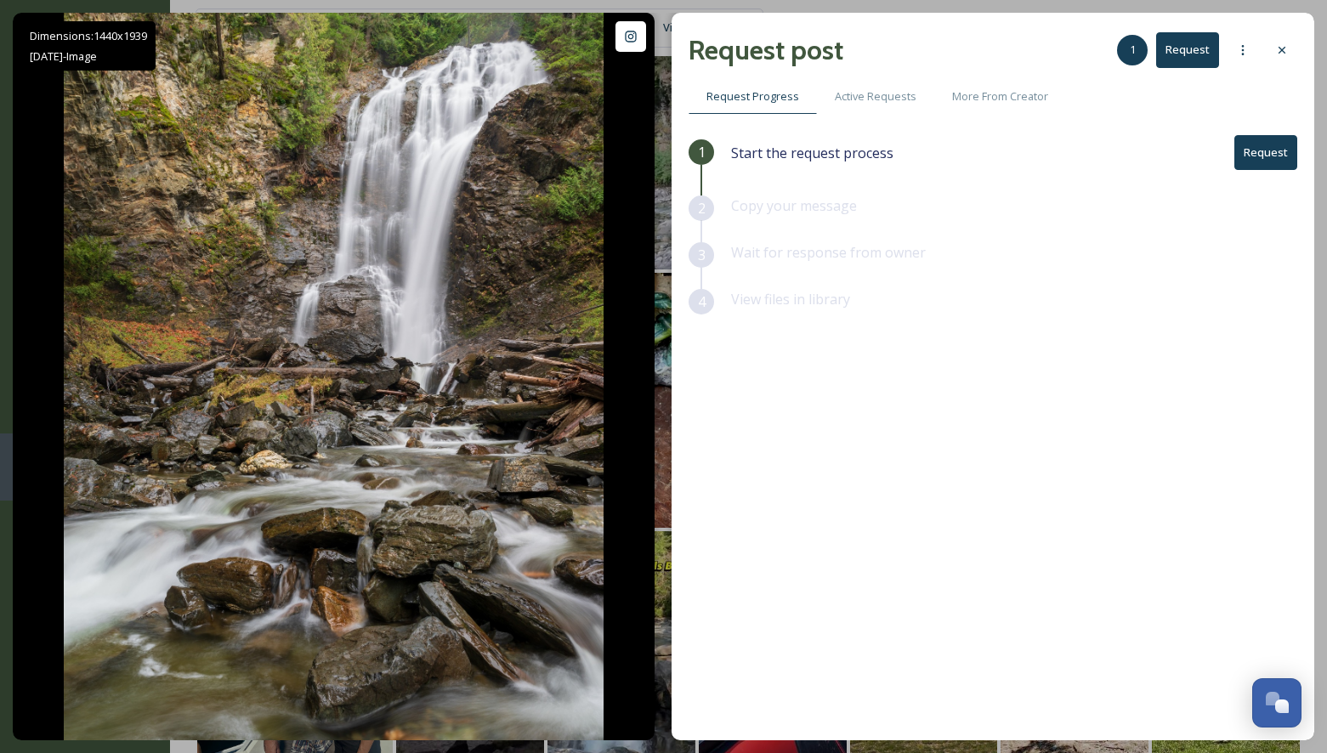
click at [1271, 155] on button "Request" at bounding box center [1265, 152] width 63 height 35
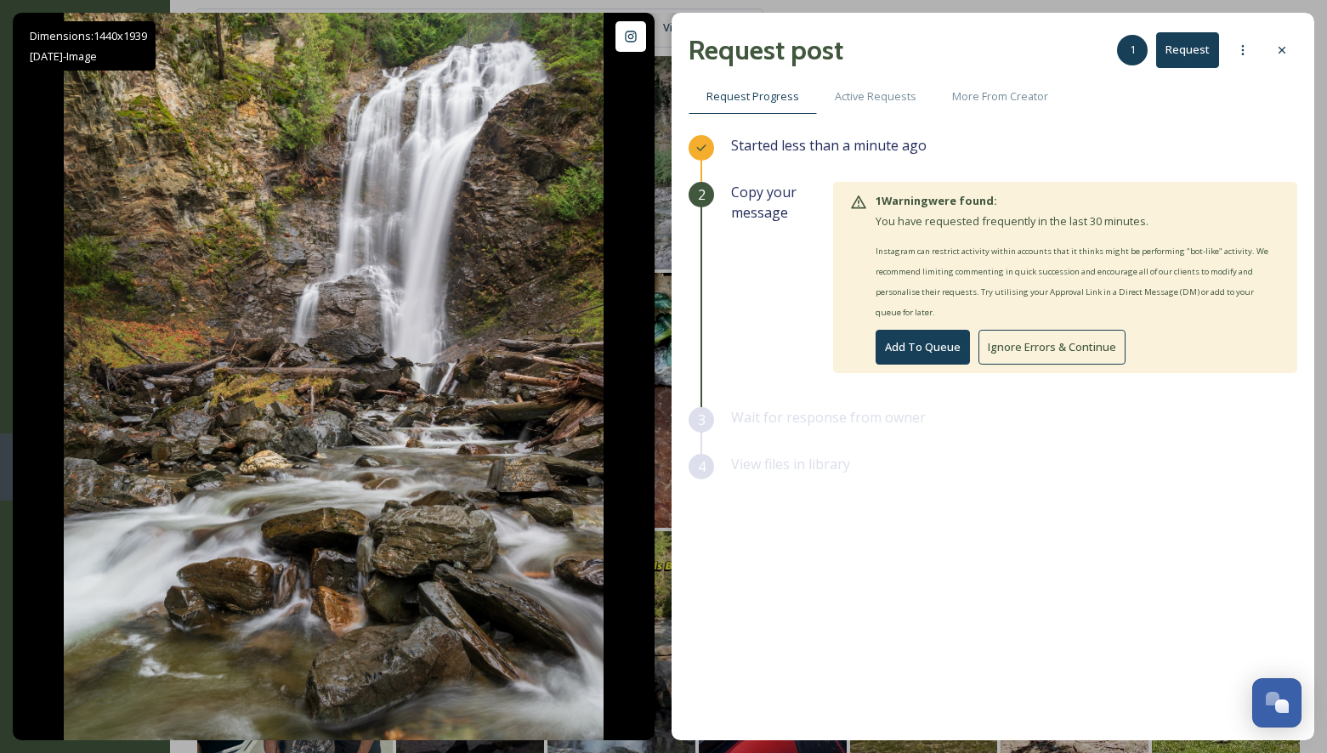
click at [1098, 343] on button "Ignore Errors & Continue" at bounding box center [1051, 347] width 147 height 35
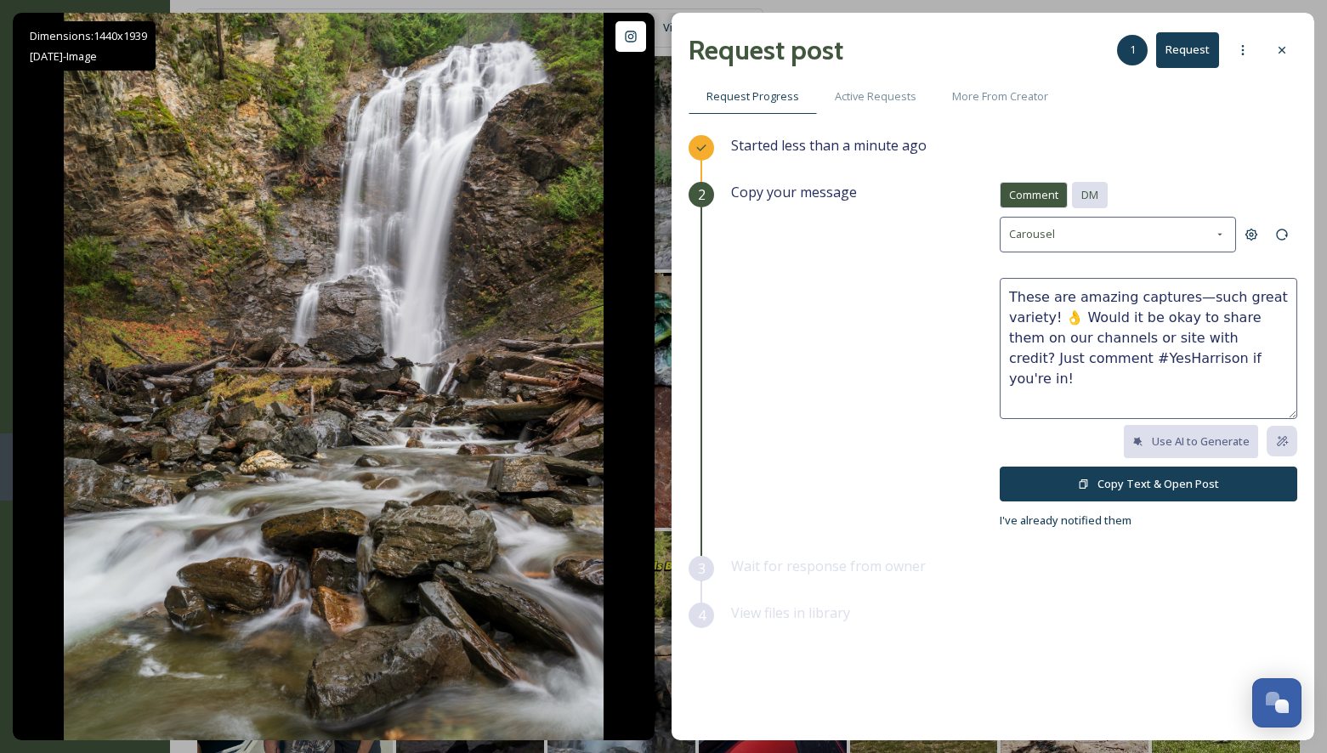
click at [1083, 194] on span "DM" at bounding box center [1089, 195] width 17 height 16
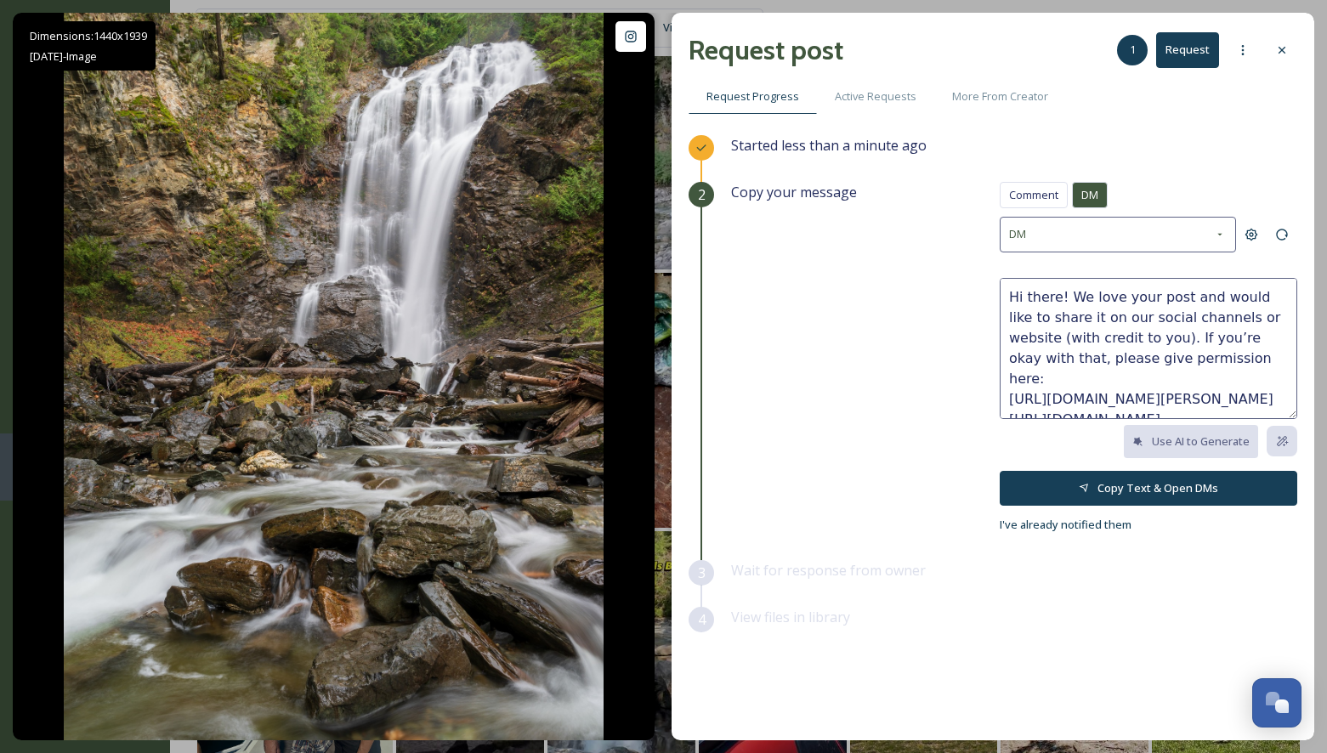
click at [1144, 491] on button "Copy Text & Open DMs" at bounding box center [1147, 488] width 297 height 35
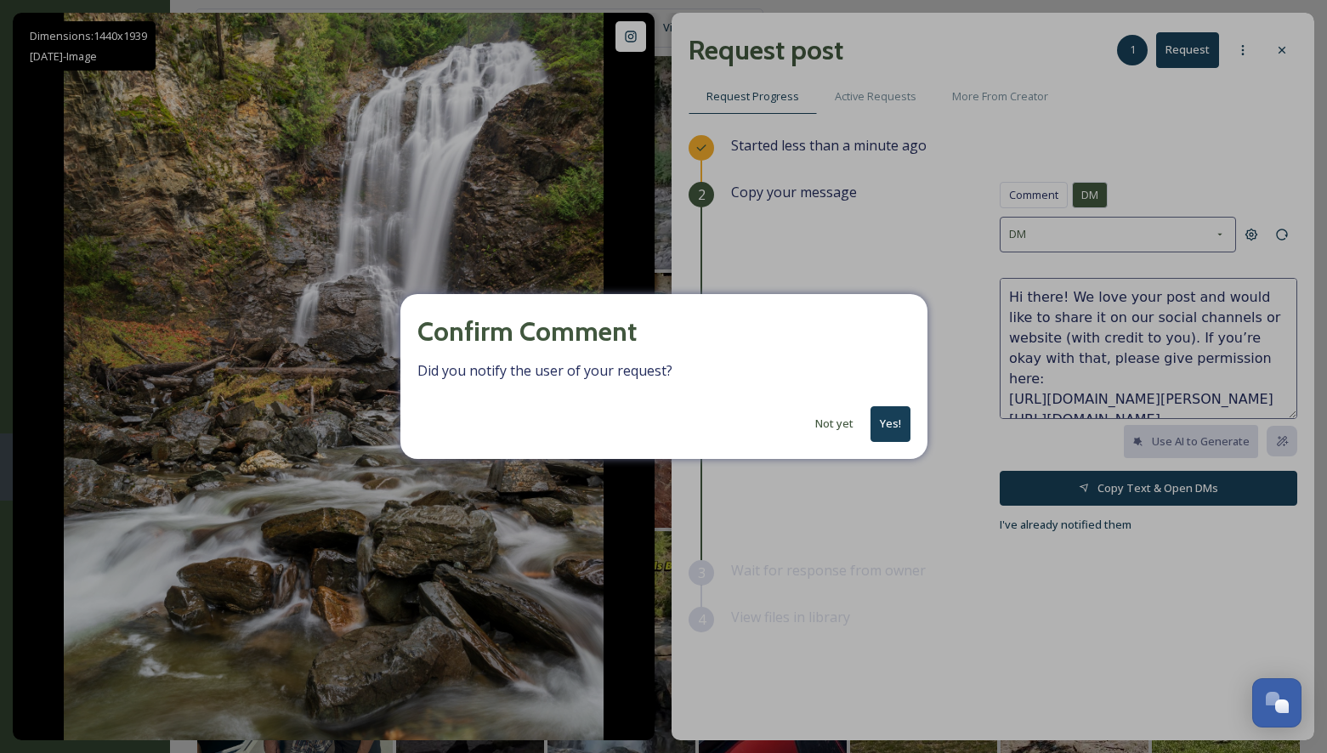
click at [903, 426] on button "Yes!" at bounding box center [890, 423] width 40 height 35
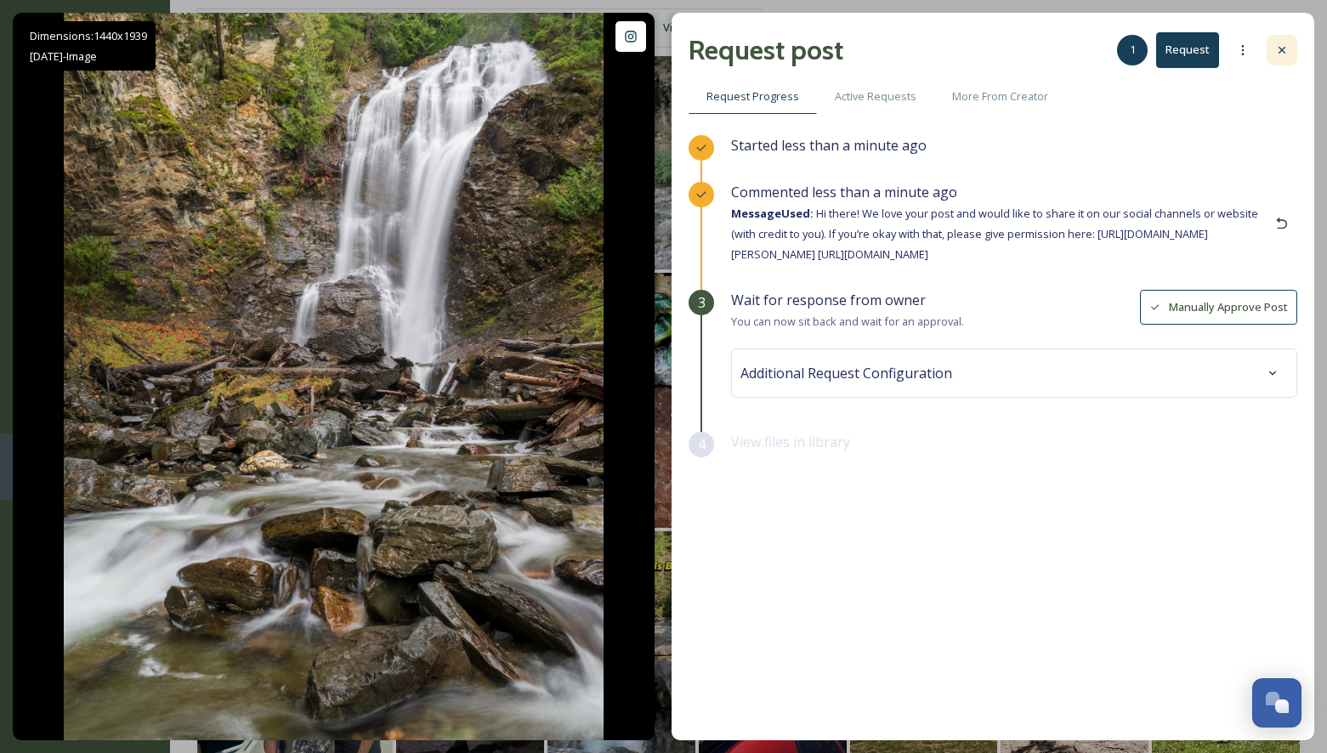
click at [1276, 47] on icon at bounding box center [1282, 50] width 14 height 14
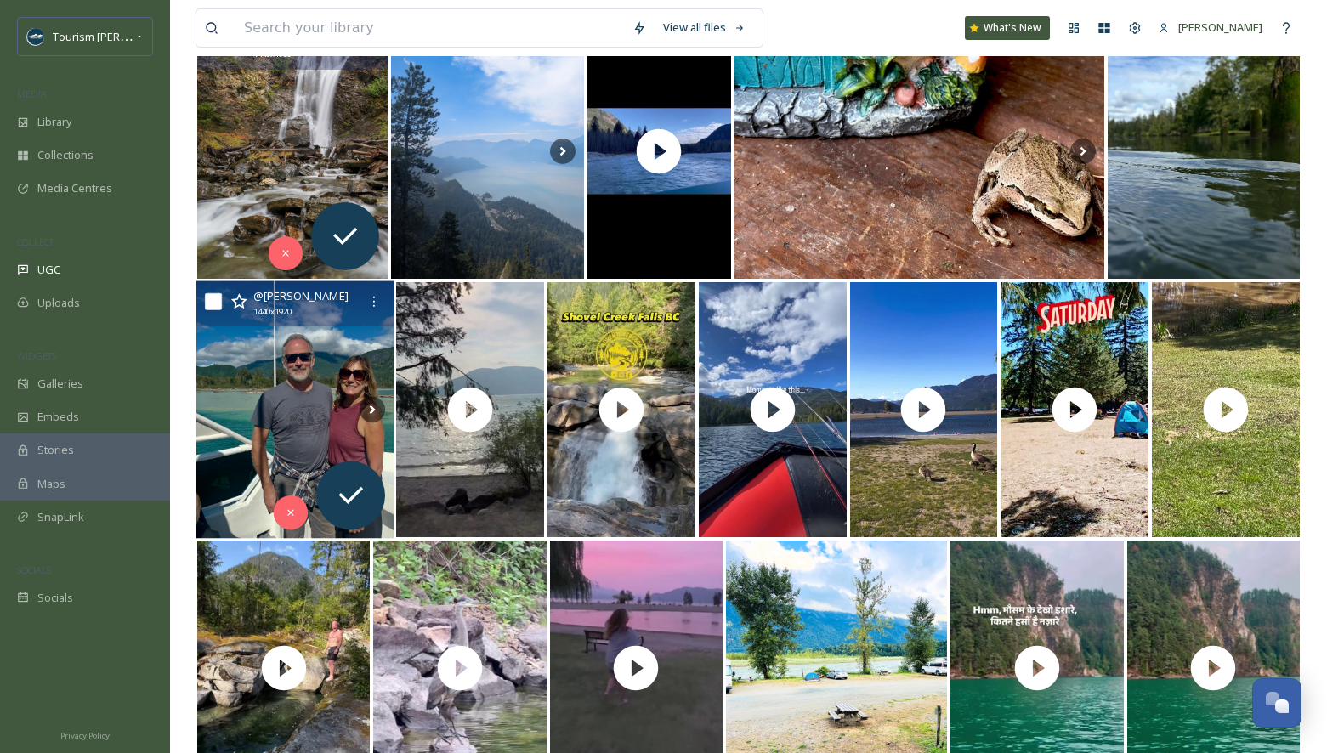
scroll to position [761, 0]
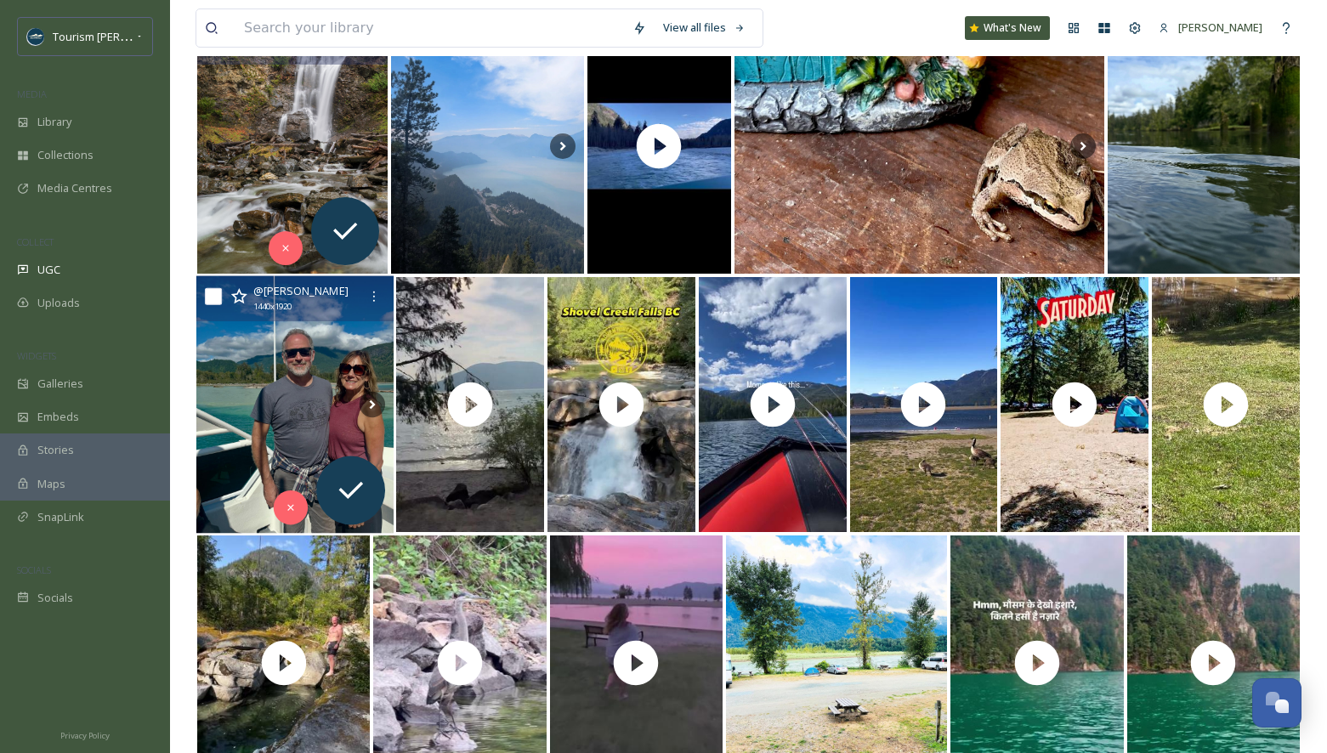
click at [285, 398] on img at bounding box center [294, 405] width 197 height 258
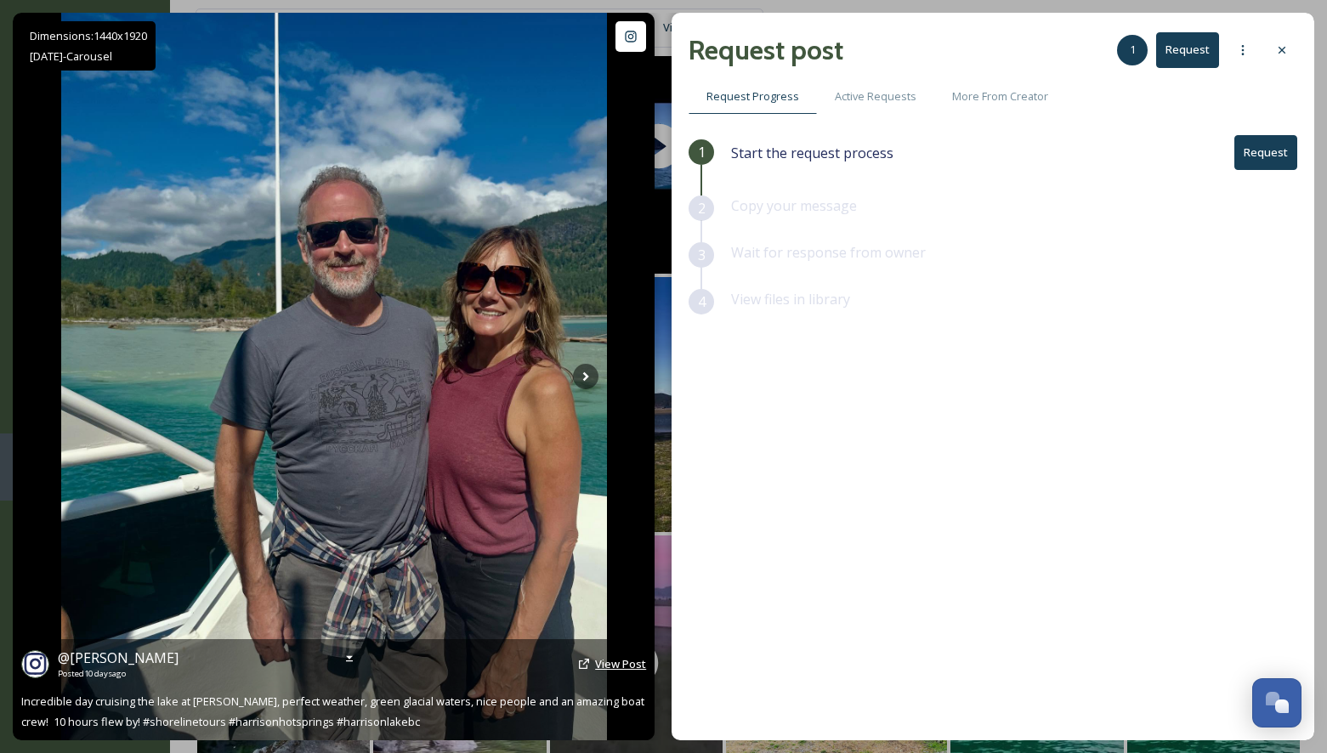
click at [614, 665] on span "View Post" at bounding box center [620, 663] width 51 height 15
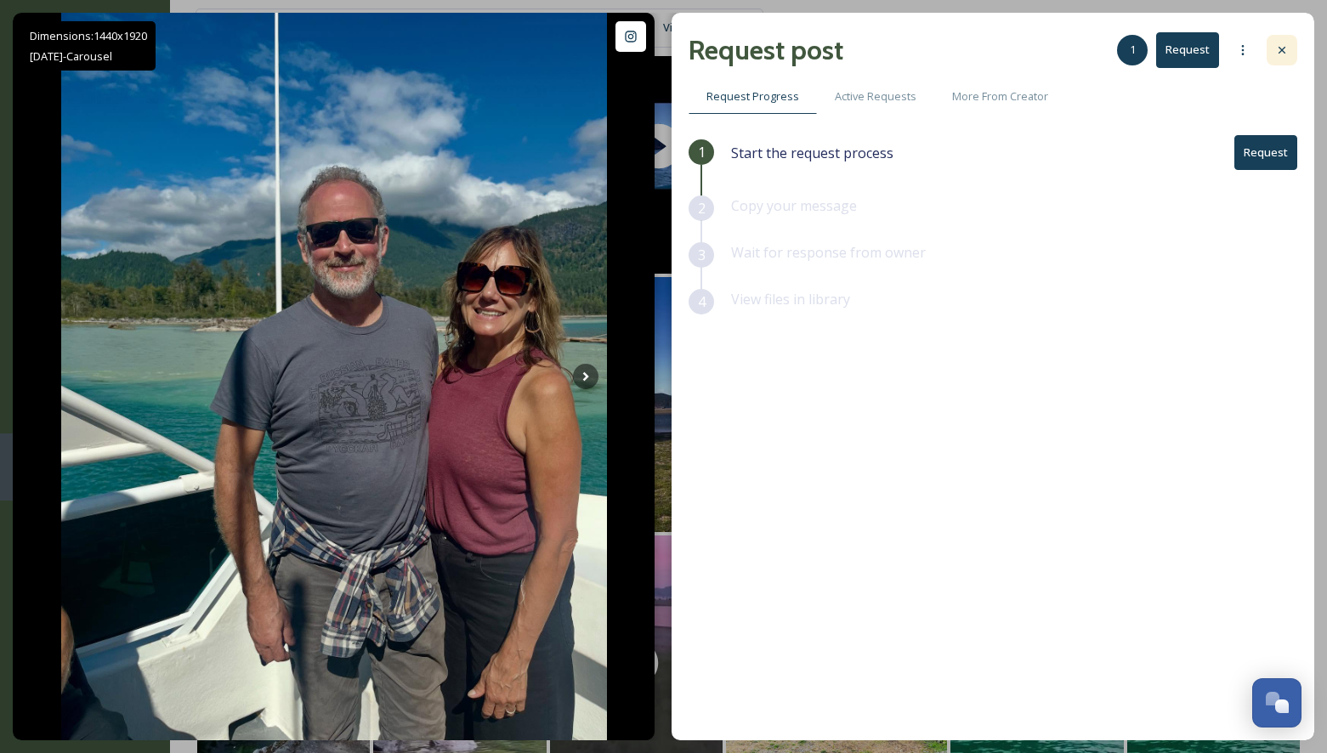
click at [1283, 48] on icon at bounding box center [1282, 50] width 14 height 14
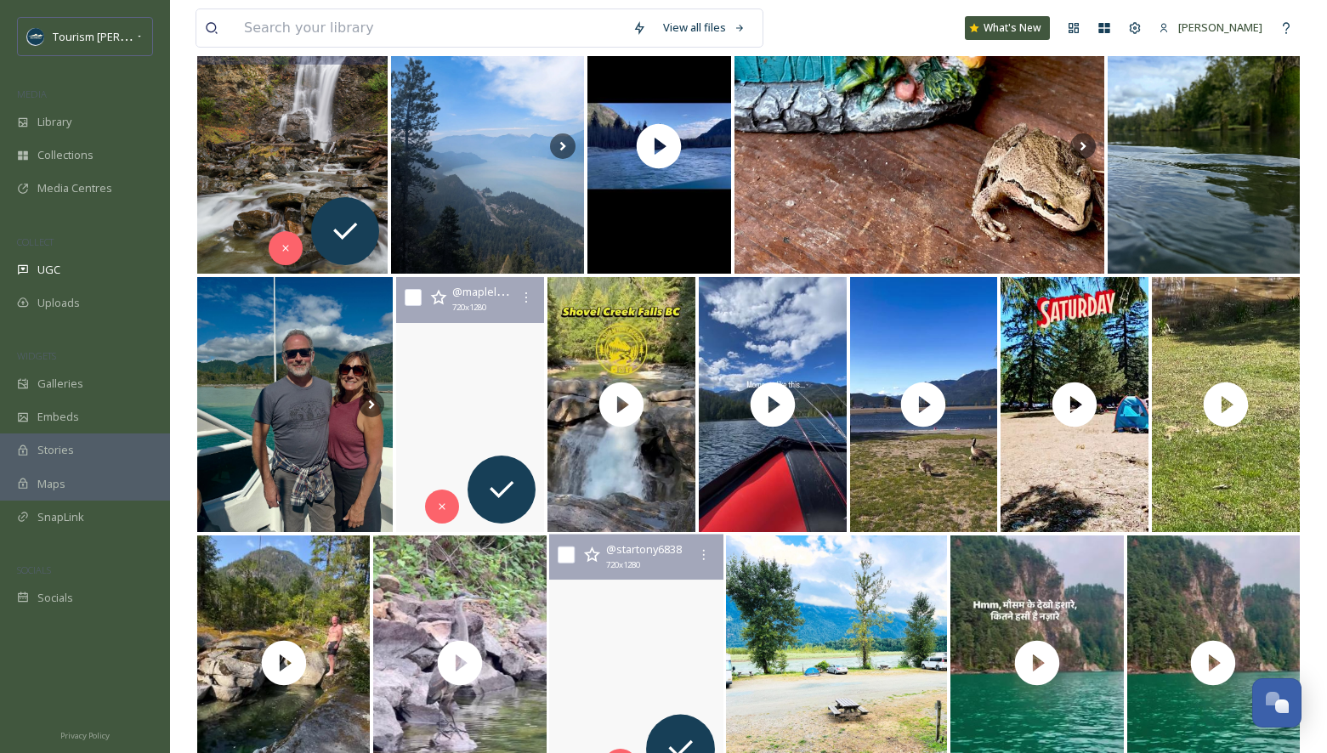
click at [592, 583] on video "So wonderful the sunset \a#harrisonhotsprings #harrisonlagoon #lovenature \a#cr…" at bounding box center [636, 664] width 174 height 258
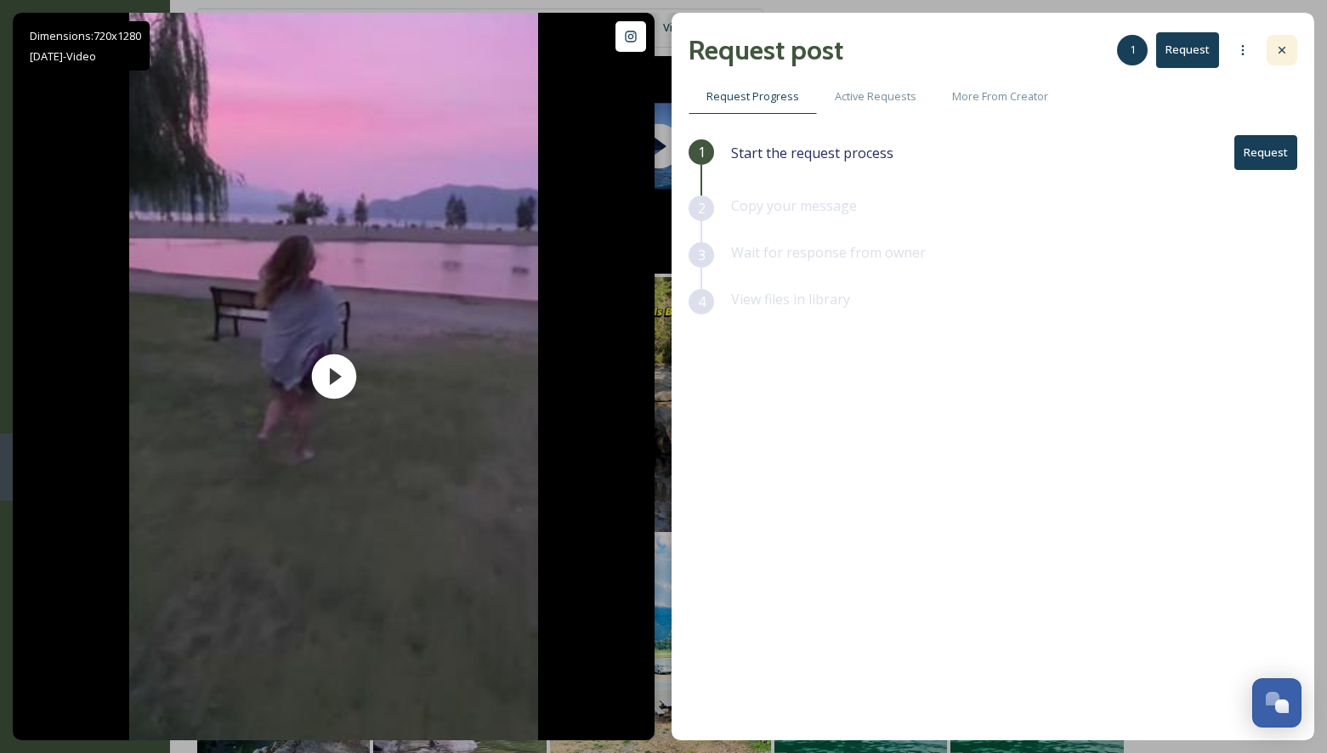
click at [1290, 43] on div at bounding box center [1281, 50] width 31 height 31
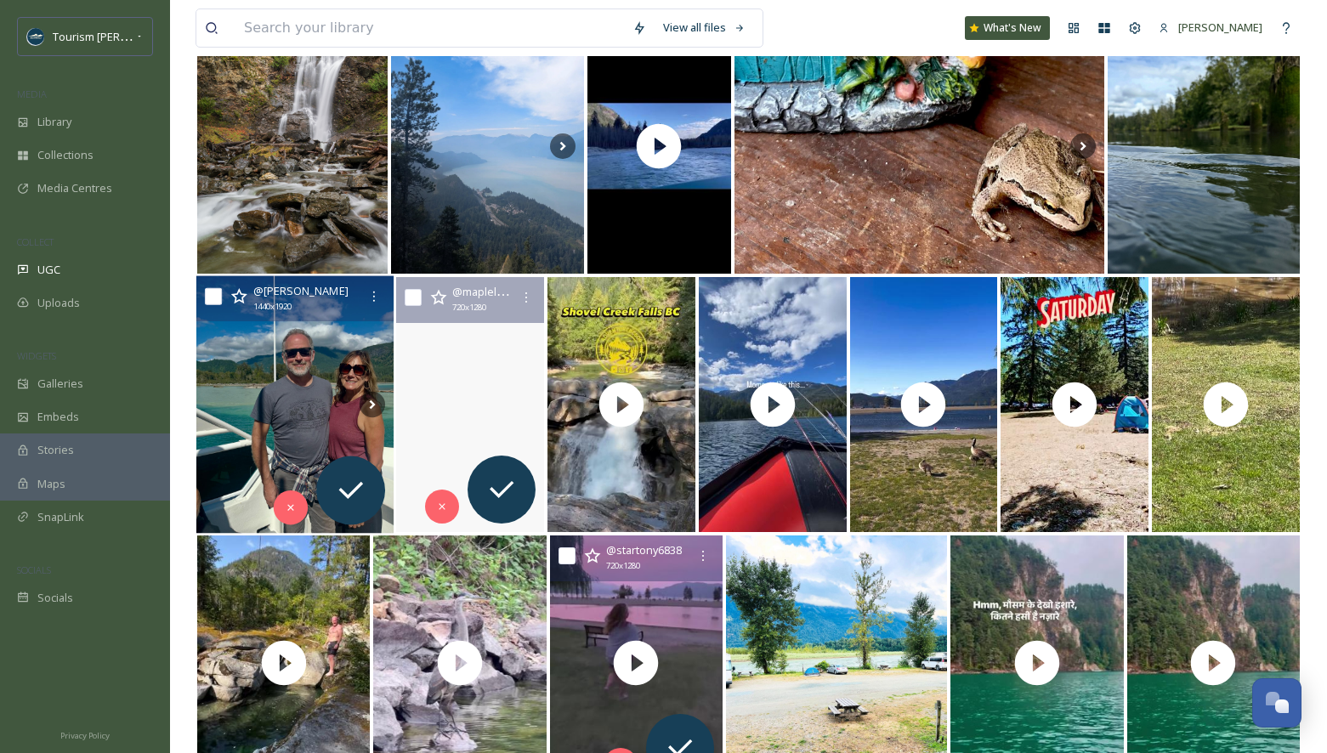
click at [295, 382] on img at bounding box center [294, 405] width 197 height 258
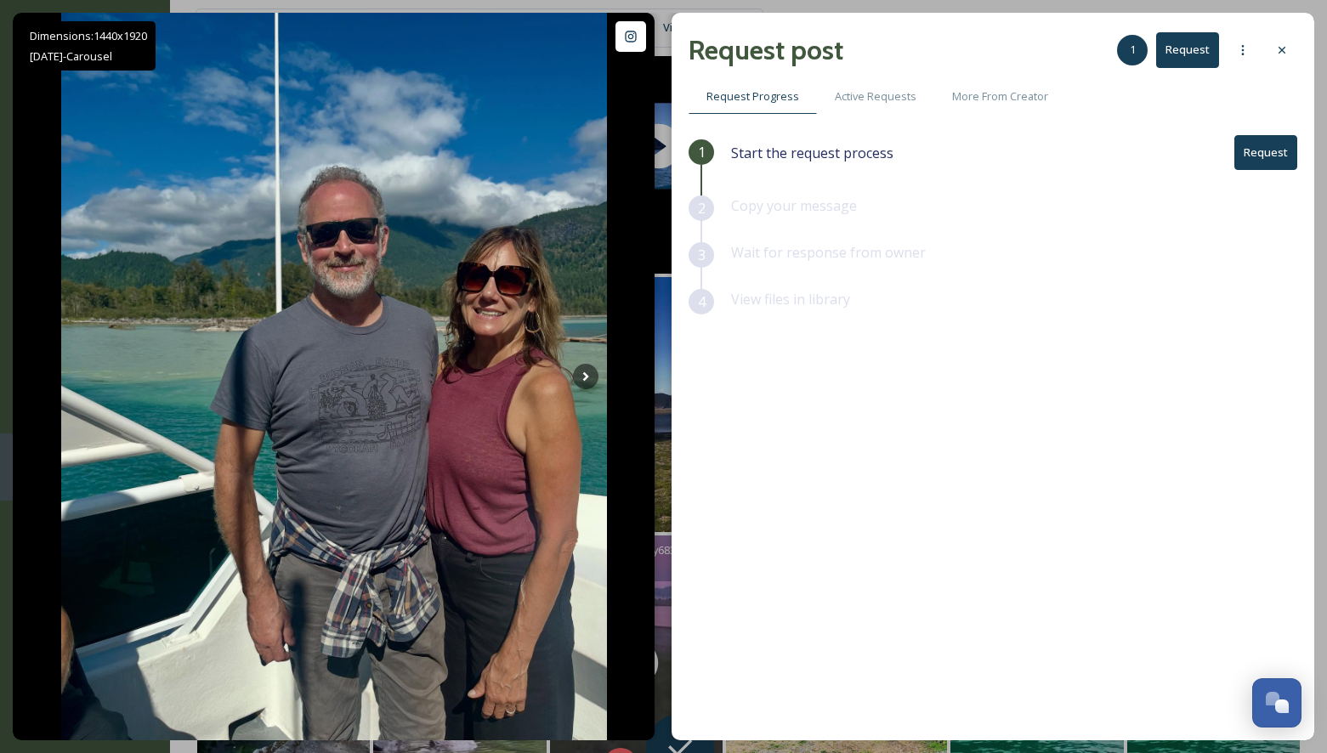
click at [1266, 150] on button "Request" at bounding box center [1265, 152] width 63 height 35
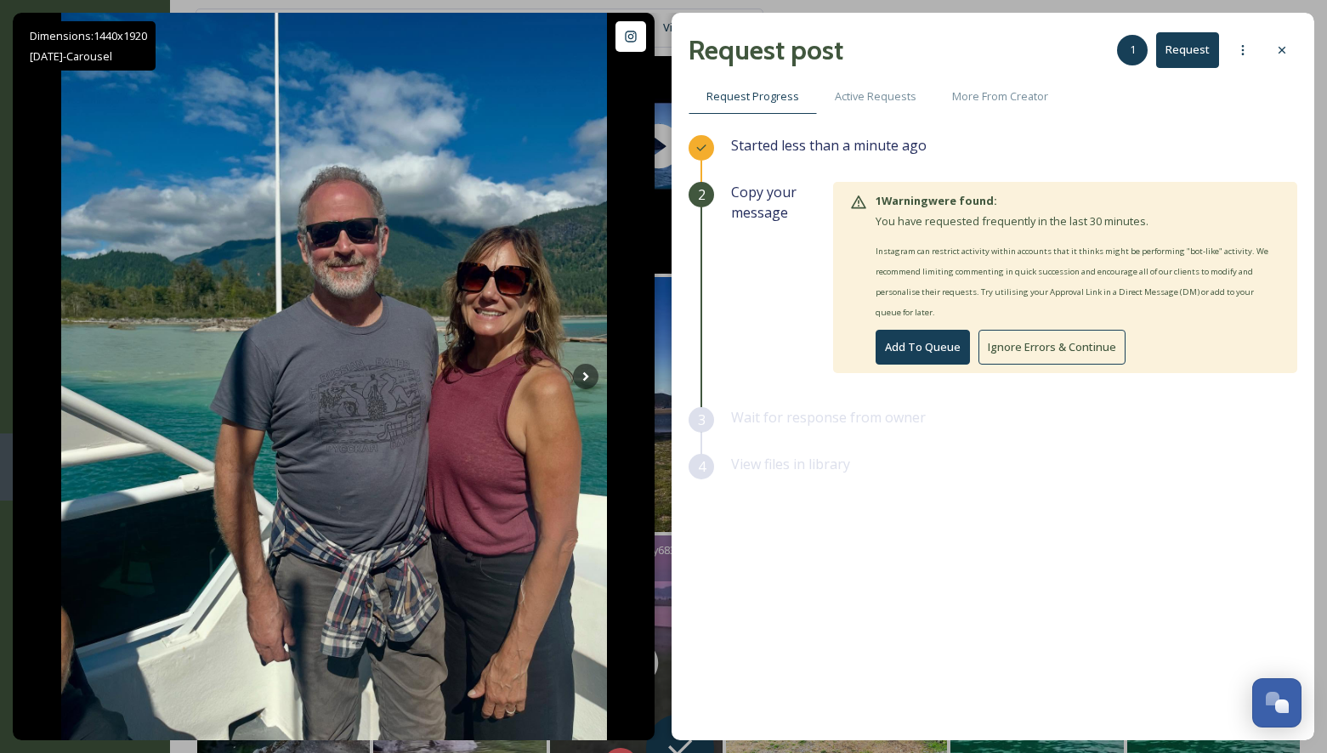
click at [925, 346] on button "Add To Queue" at bounding box center [922, 347] width 94 height 35
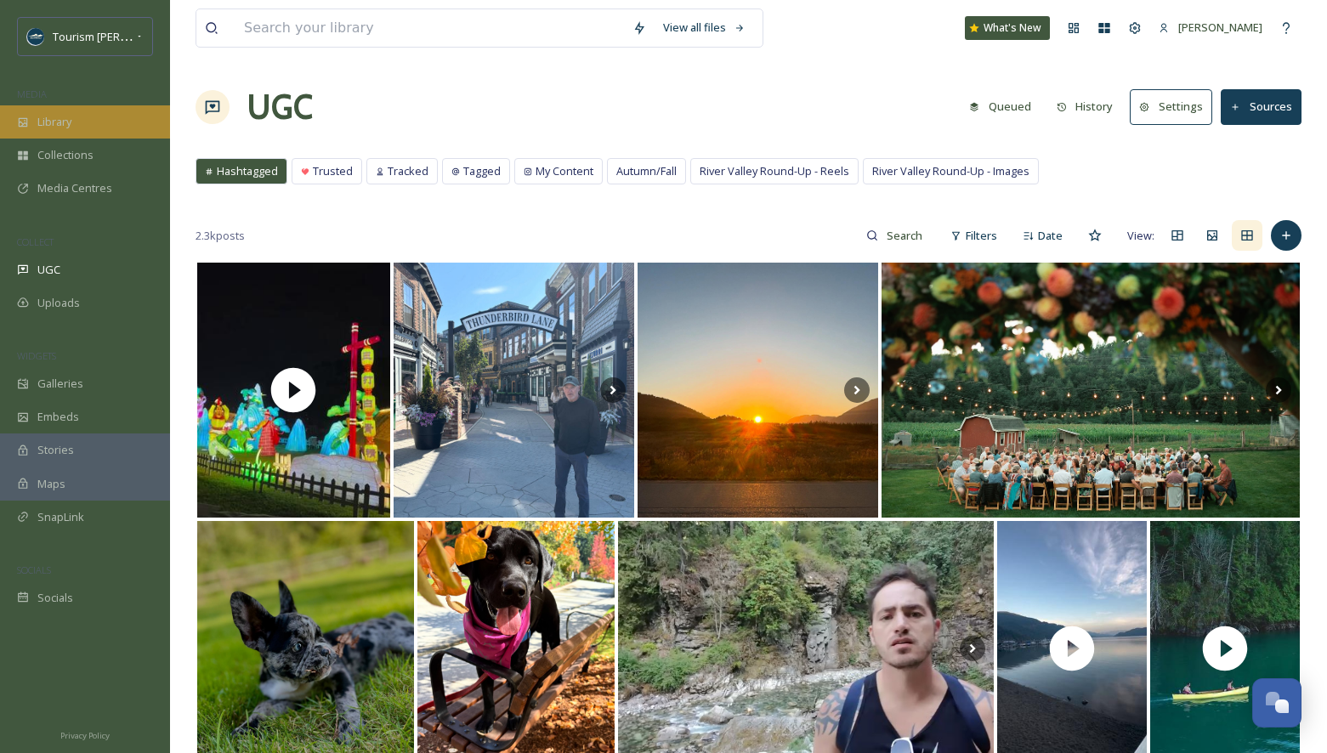
click at [39, 123] on span "Library" at bounding box center [54, 122] width 34 height 16
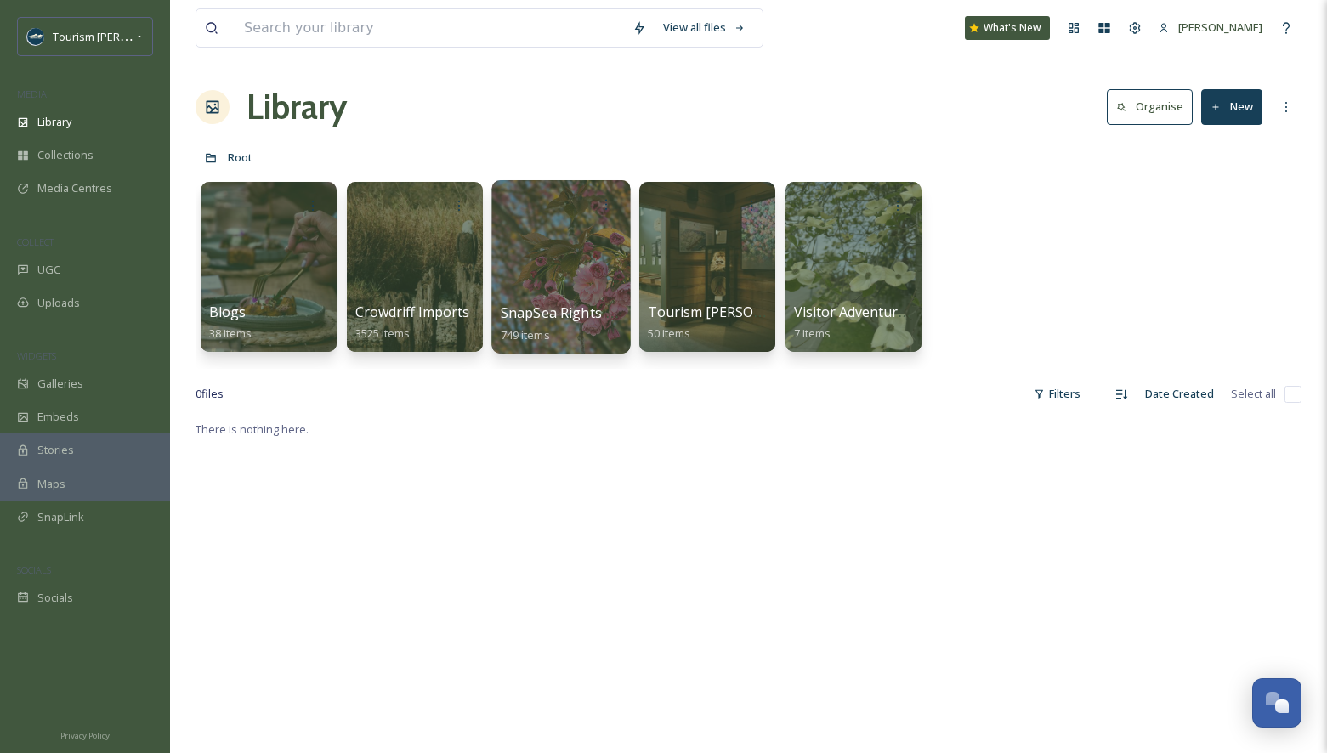
click at [548, 264] on div at bounding box center [560, 266] width 139 height 173
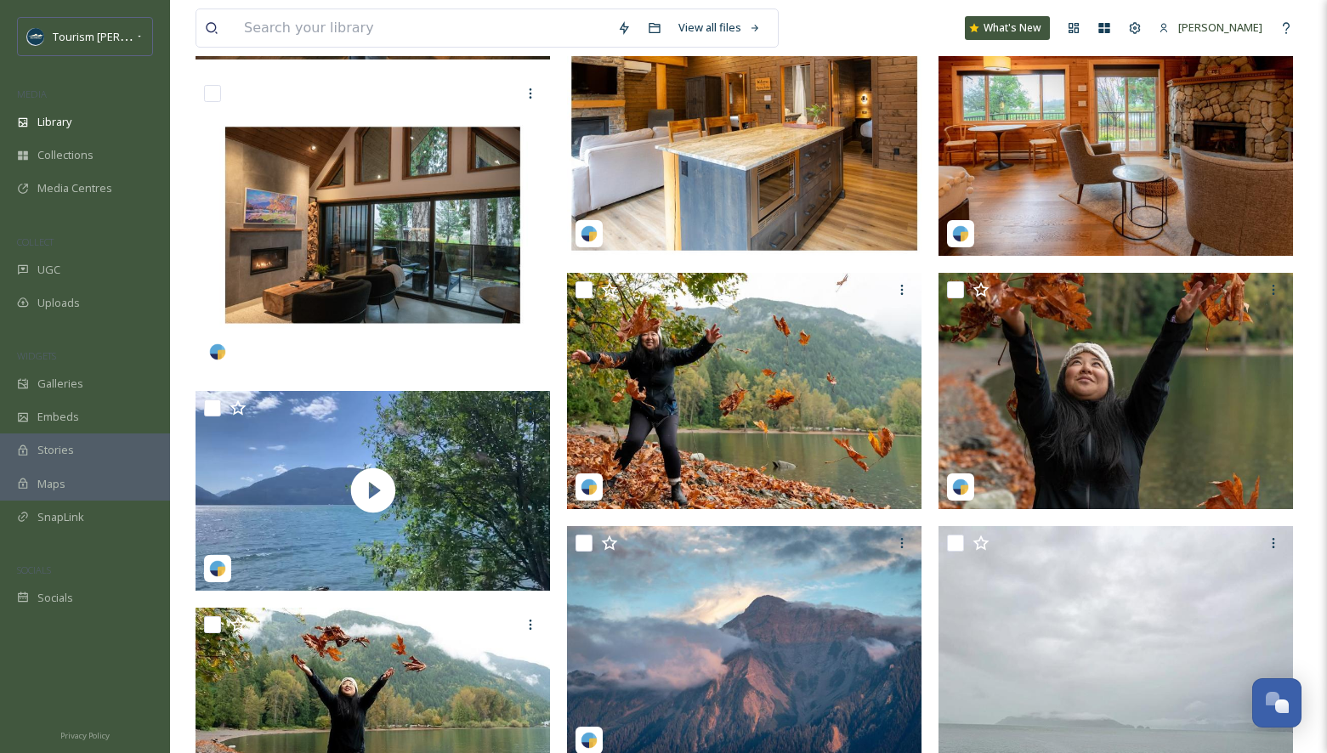
scroll to position [656, 0]
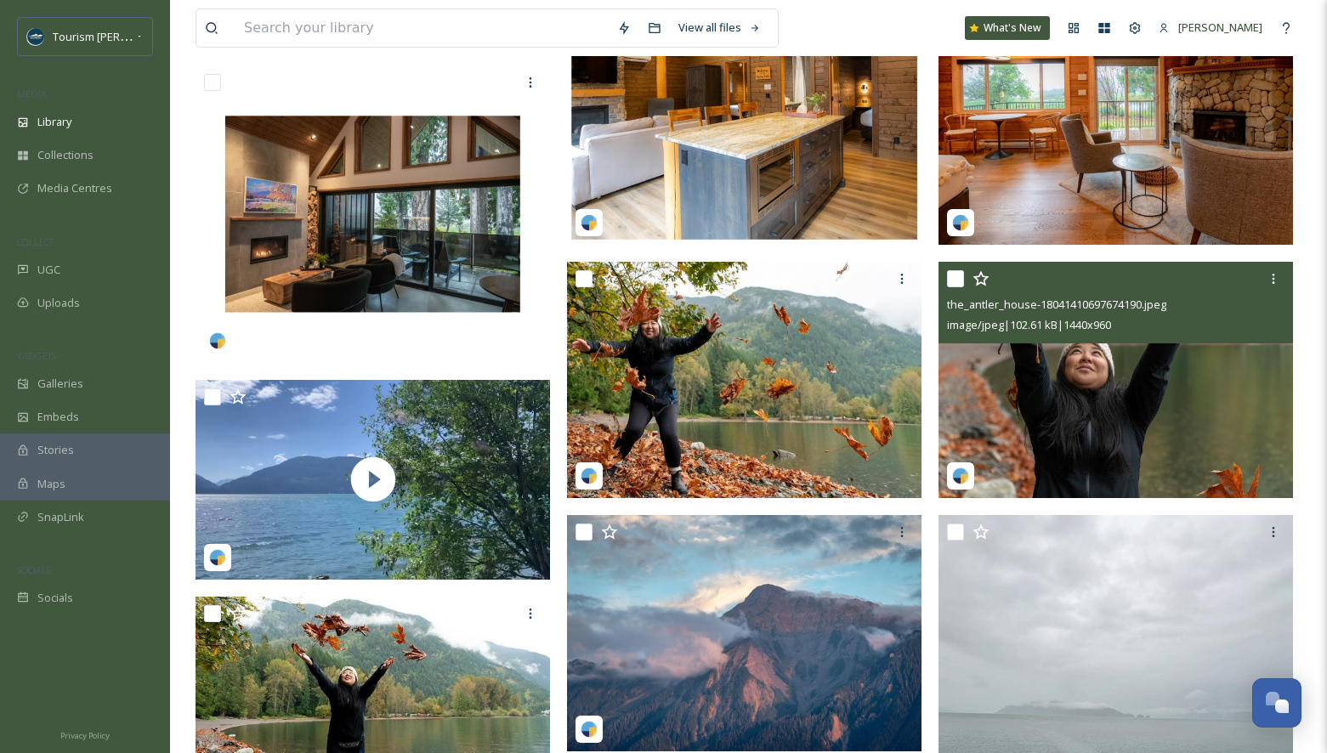
click at [1220, 422] on img at bounding box center [1115, 380] width 354 height 236
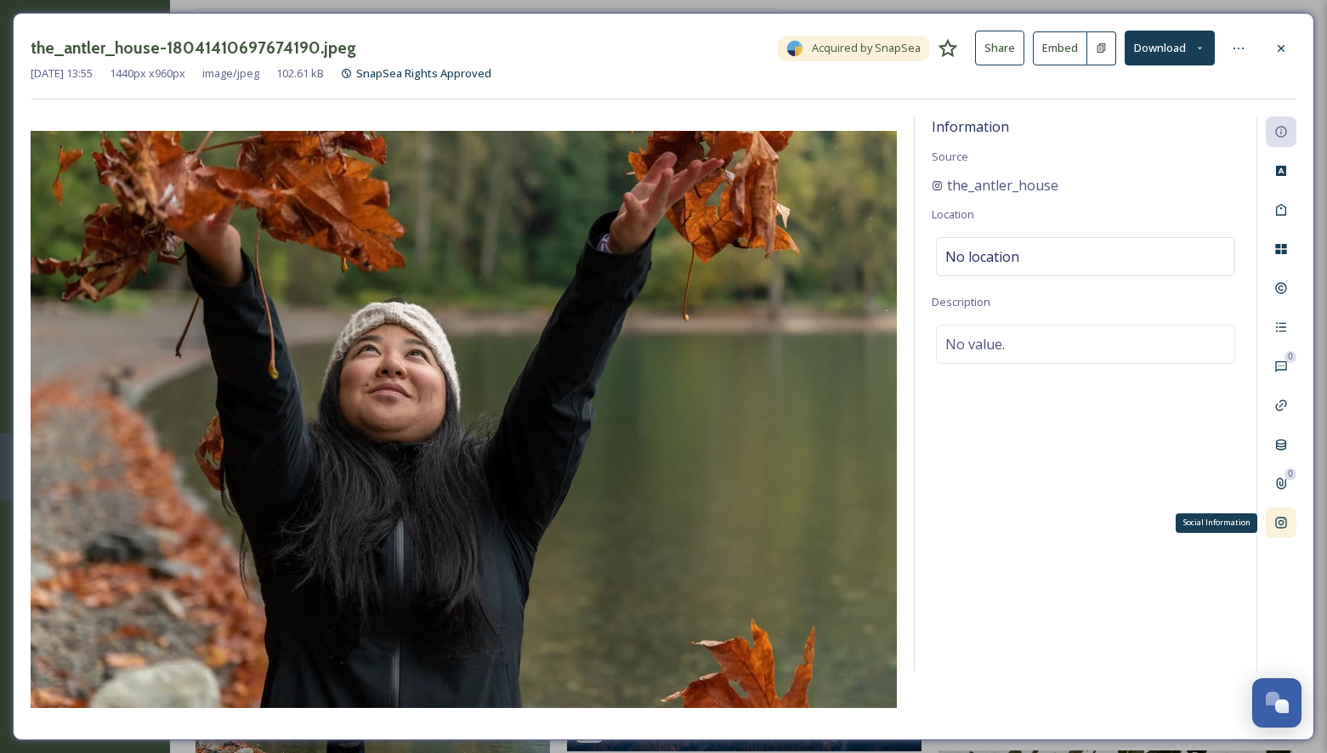
click at [1283, 524] on icon at bounding box center [1281, 523] width 14 height 14
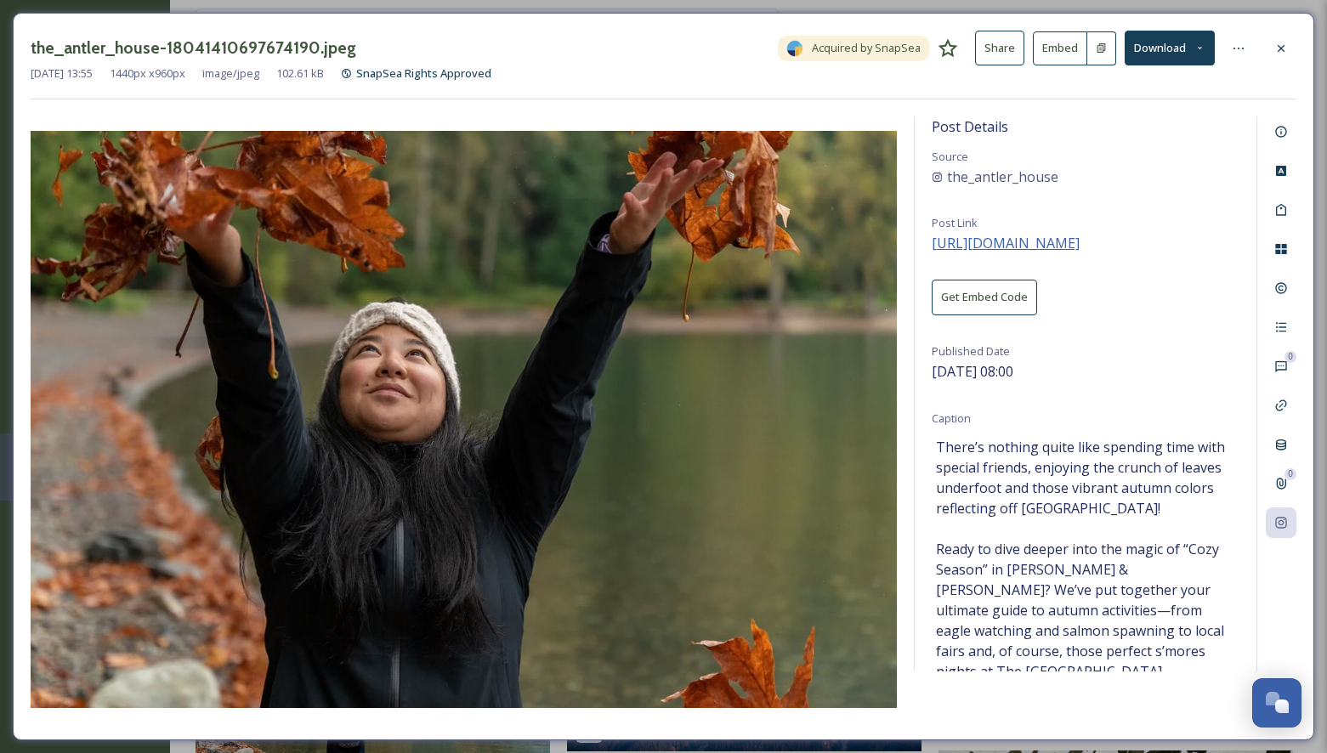
click at [1067, 240] on span "[URL][DOMAIN_NAME]" at bounding box center [1005, 243] width 148 height 19
click at [1283, 45] on icon at bounding box center [1280, 47] width 7 height 7
